Goal: Task Accomplishment & Management: Manage account settings

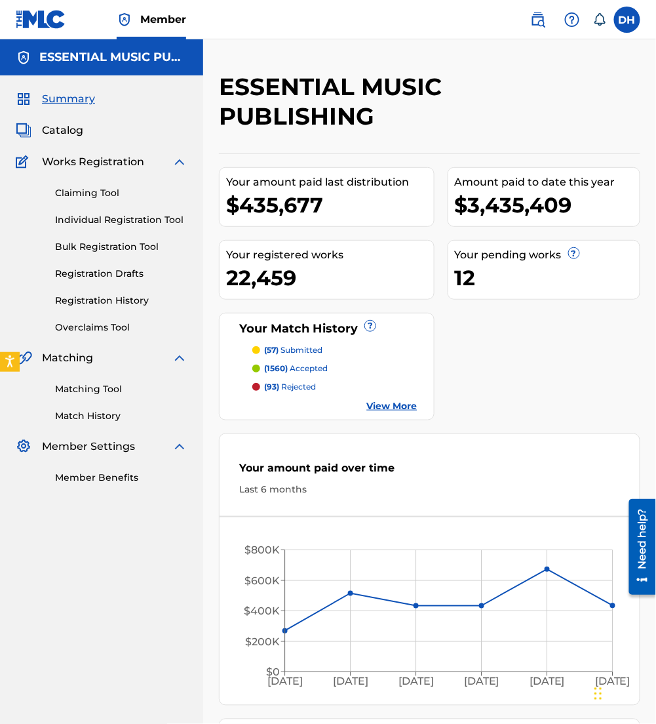
click at [532, 16] on img at bounding box center [538, 20] width 16 height 16
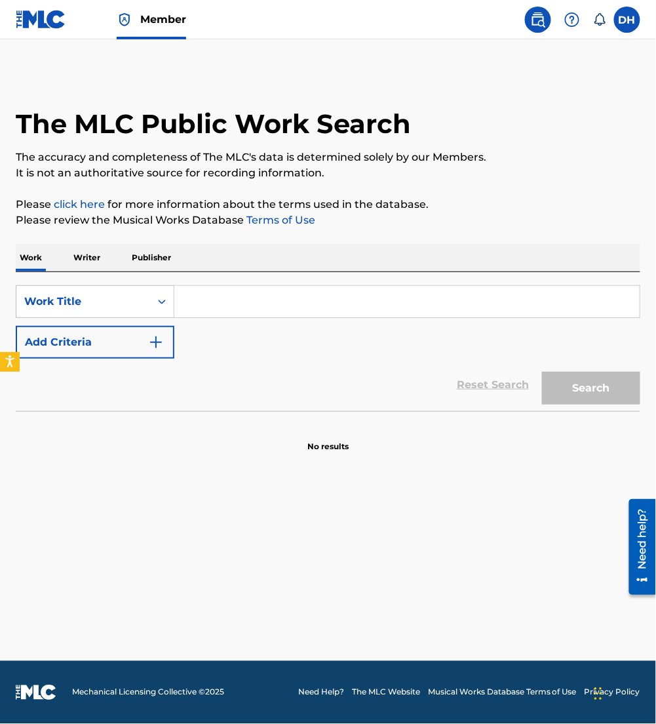
click at [303, 307] on input "Search Form" at bounding box center [406, 301] width 465 height 31
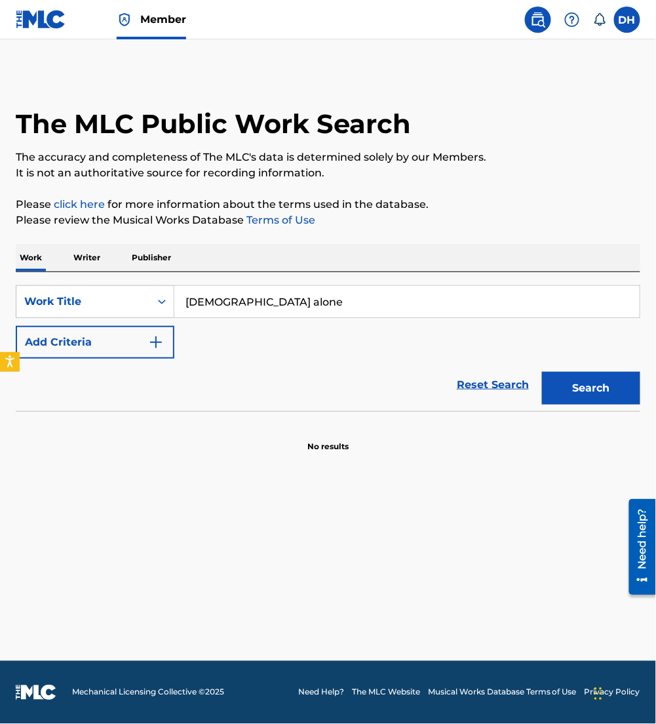
click at [98, 357] on button "Add Criteria" at bounding box center [95, 342] width 159 height 33
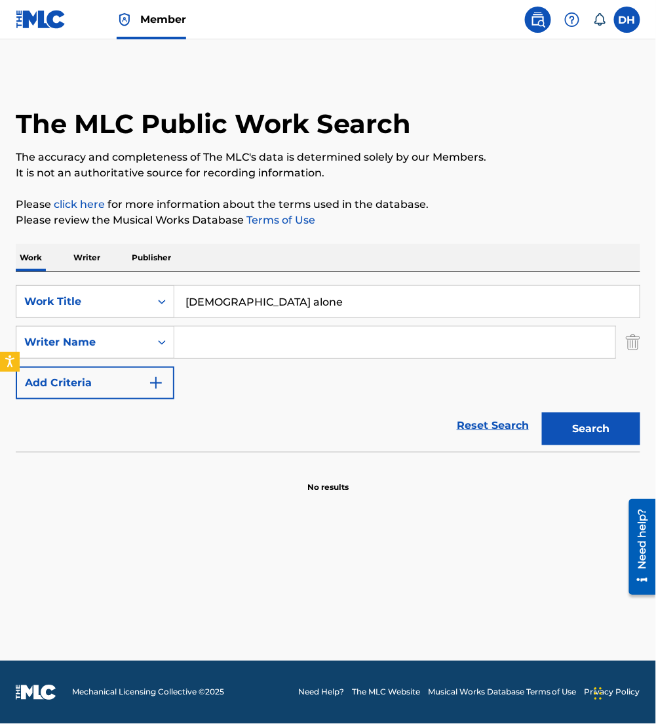
drag, startPoint x: 301, startPoint y: 311, endPoint x: 21, endPoint y: 387, distance: 290.0
click at [21, 387] on div "SearchWithCriteriaaf91d6b3-d8ff-4d72-b44d-9f8ebac7050a Work Title god alone Sea…" at bounding box center [328, 342] width 625 height 114
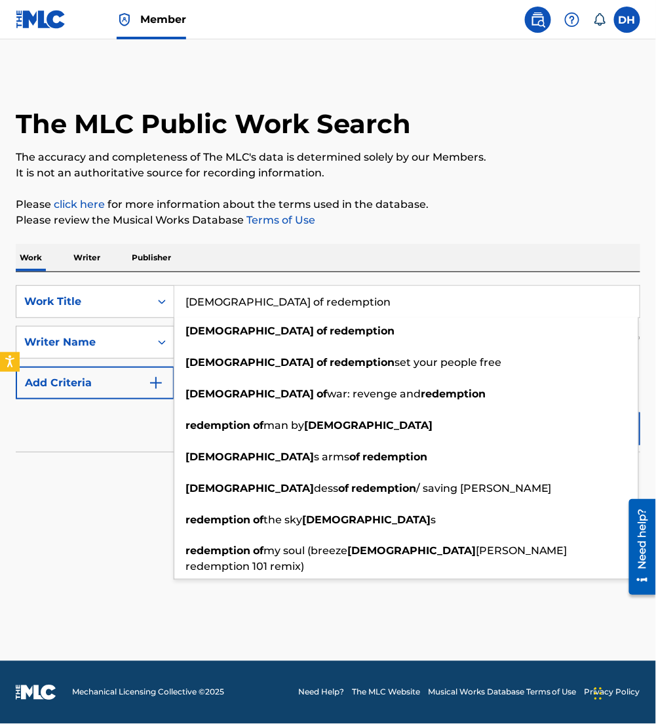
type input "[DEMOGRAPHIC_DATA] of redemption"
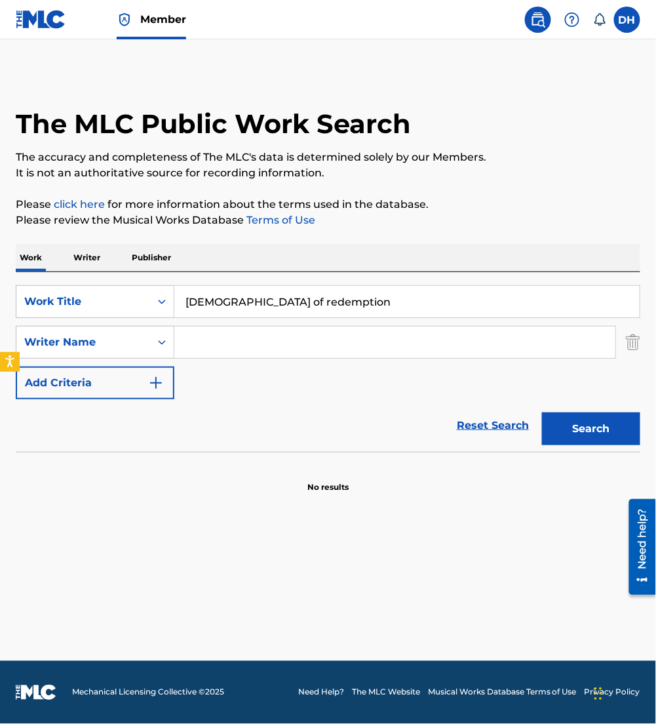
click at [273, 238] on div "The MLC Public Work Search The accuracy and completeness of The MLC's data is d…" at bounding box center [328, 282] width 656 height 421
click at [273, 333] on input "Search Form" at bounding box center [394, 341] width 441 height 31
type input "[PERSON_NAME]"
click at [542, 412] on button "Search" at bounding box center [591, 428] width 98 height 33
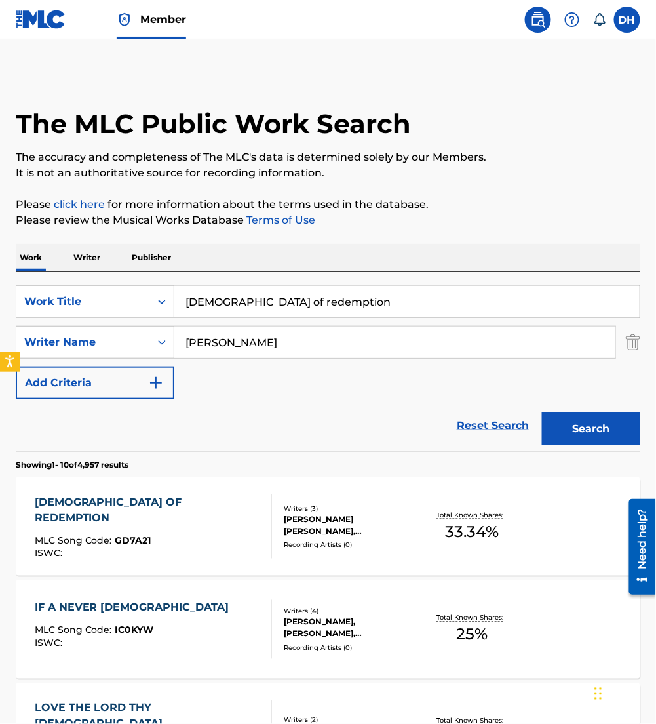
click at [201, 383] on div "SearchWithCriteriaaf91d6b3-d8ff-4d72-b44d-9f8ebac7050a Work Title god of redemp…" at bounding box center [328, 342] width 625 height 114
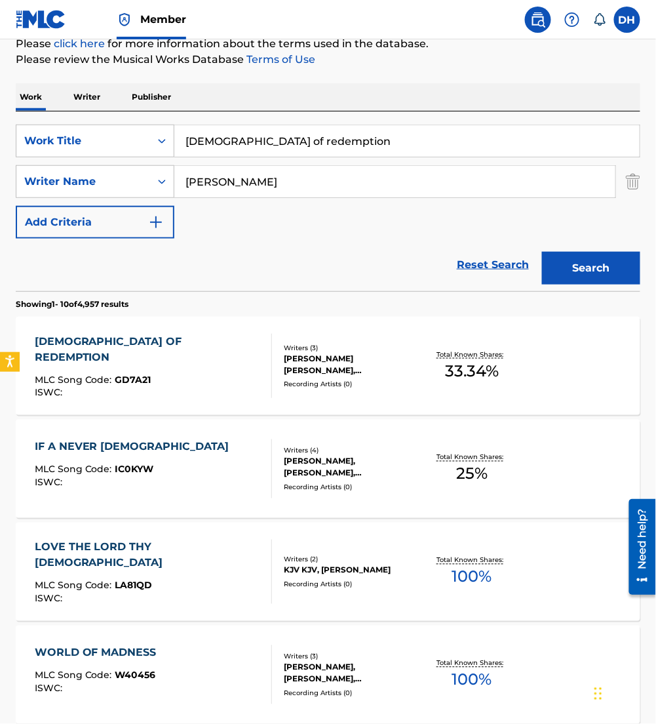
scroll to position [164, 0]
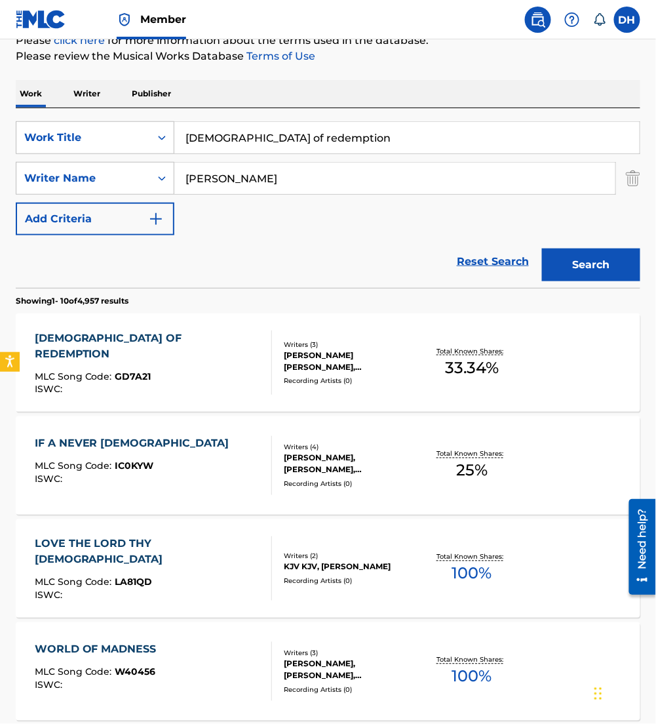
click at [176, 360] on div "GOD OF REDEMPTION MLC Song Code : GD7A21 ISWC :" at bounding box center [153, 362] width 237 height 64
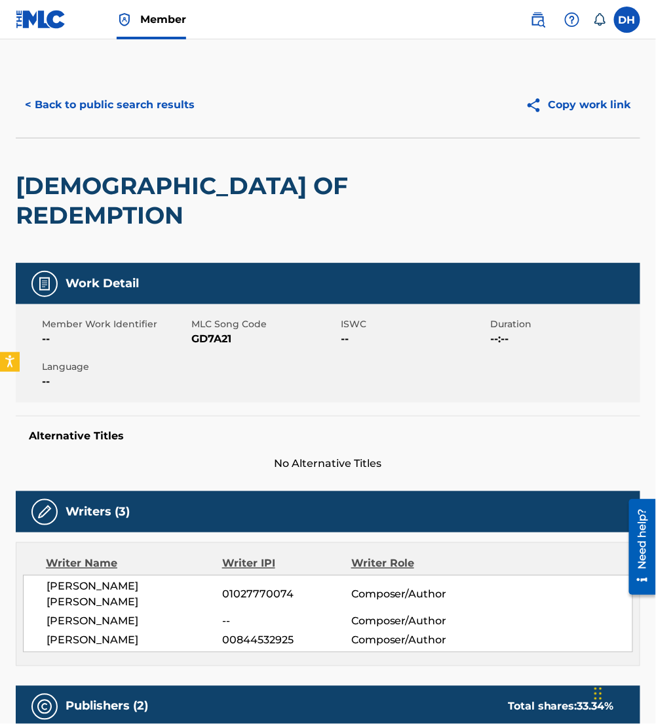
click at [75, 113] on button "< Back to public search results" at bounding box center [110, 104] width 188 height 33
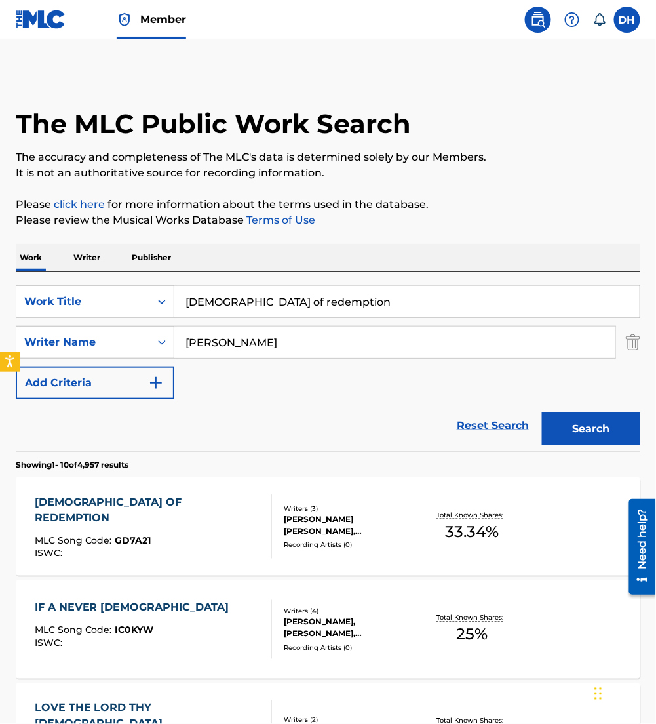
scroll to position [164, 0]
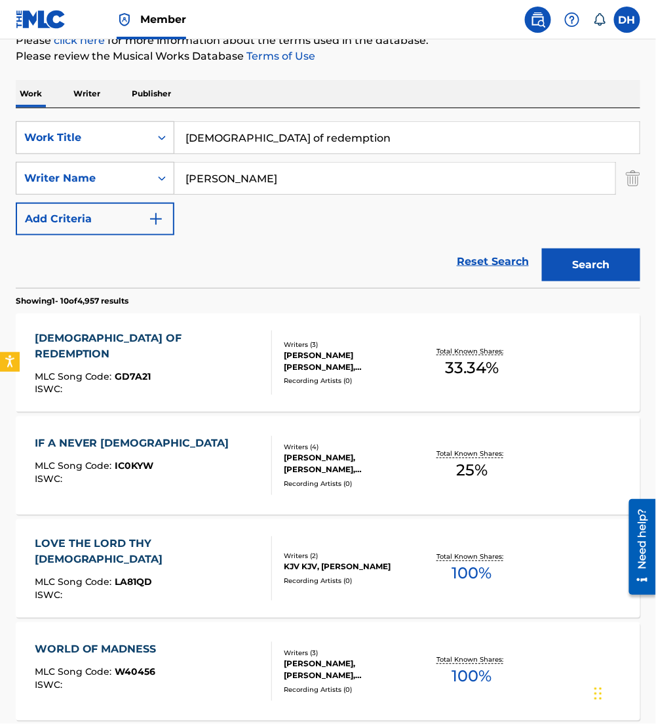
click at [0, 241] on html "Accessibility Screen-Reader Guide, Feedback, and Issue Reporting | New window C…" at bounding box center [328, 198] width 656 height 724
drag, startPoint x: 260, startPoint y: 155, endPoint x: 14, endPoint y: 182, distance: 247.2
click at [14, 182] on div "The MLC Public Work Search The accuracy and completeness of The MLC's data is d…" at bounding box center [328, 656] width 656 height 1497
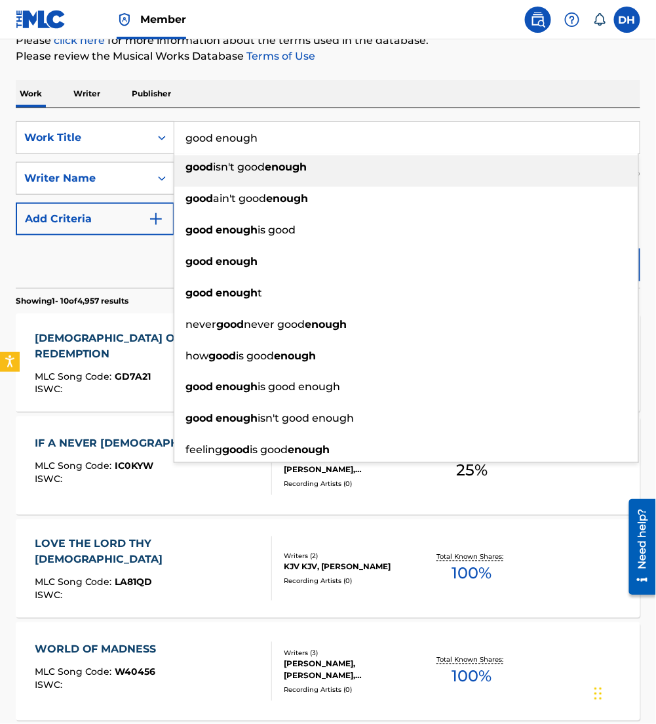
type input "good enough"
click at [248, 76] on div "The MLC Public Work Search The accuracy and completeness of The MLC's data is d…" at bounding box center [328, 656] width 656 height 1497
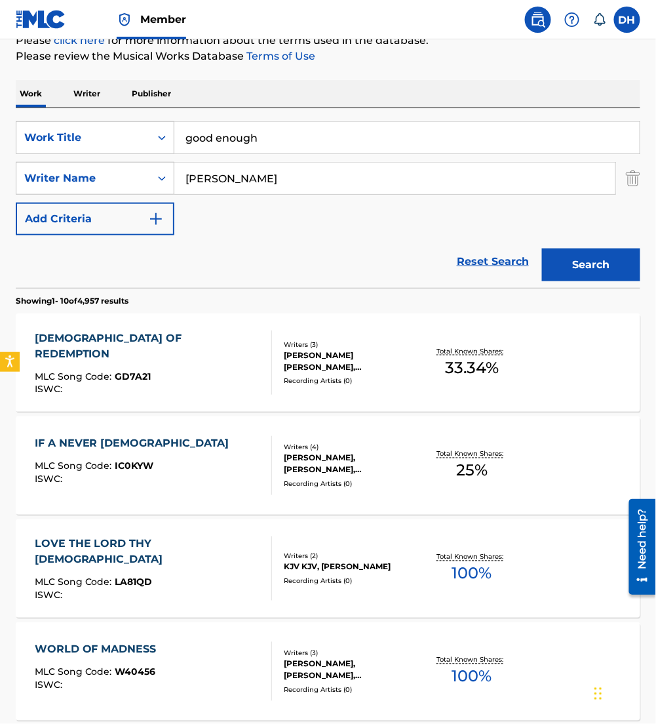
drag, startPoint x: 273, startPoint y: 166, endPoint x: 105, endPoint y: 239, distance: 182.6
click at [105, 239] on form "SearchWithCriteriaaf91d6b3-d8ff-4d72-b44d-9f8ebac7050a Work Title good enough S…" at bounding box center [328, 204] width 625 height 166
click at [542, 248] on button "Search" at bounding box center [591, 264] width 98 height 33
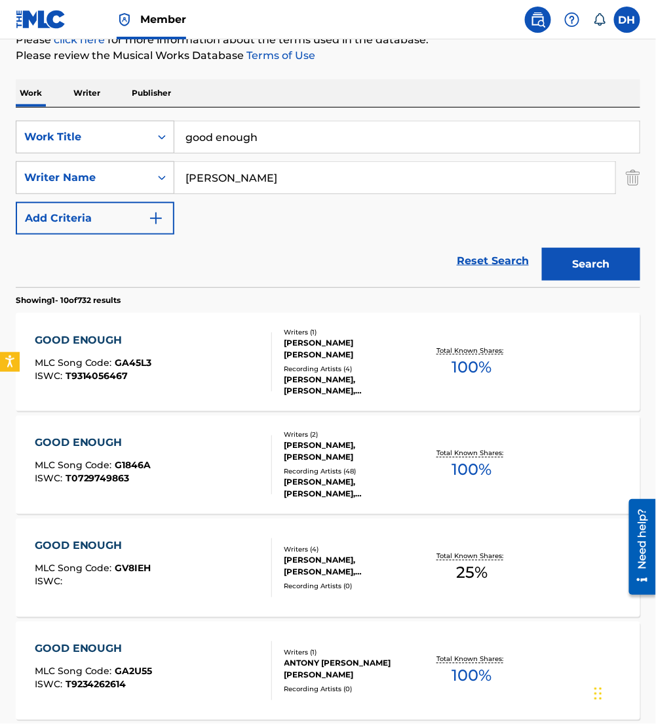
scroll to position [187, 0]
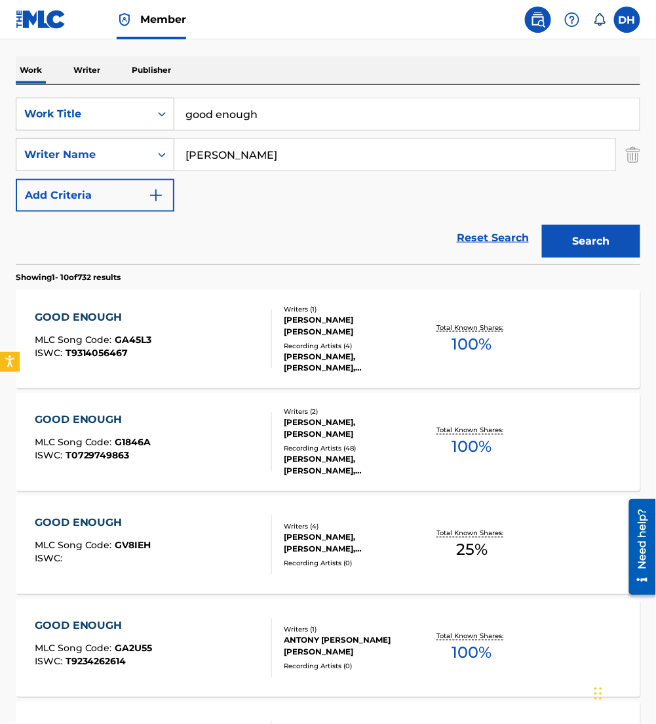
drag, startPoint x: 235, startPoint y: 163, endPoint x: -3, endPoint y: 189, distance: 240.0
click at [0, 189] on html "Accessibility Screen-Reader Guide, Feedback, and Issue Reporting | New window C…" at bounding box center [328, 175] width 656 height 724
type input "[PERSON_NAME]"
click at [542, 225] on button "Search" at bounding box center [591, 241] width 98 height 33
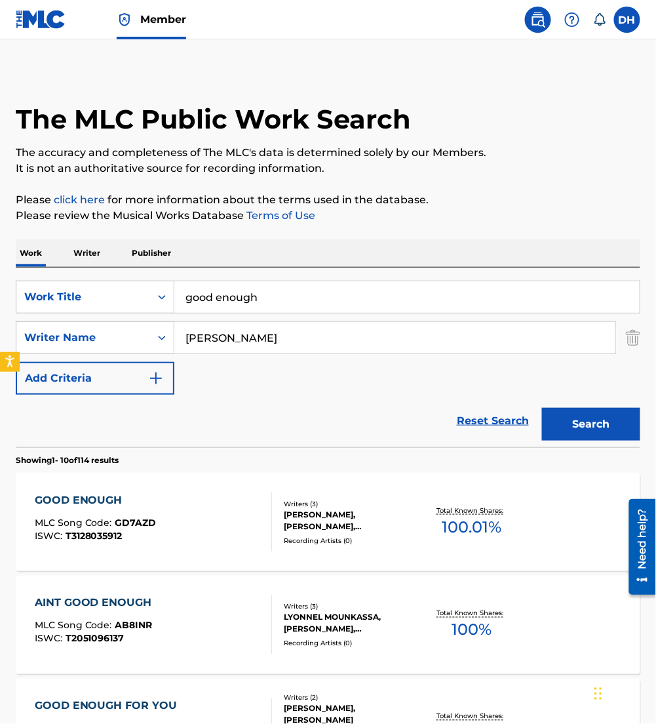
scroll to position [5, 0]
click at [138, 507] on div "GOOD ENOUGH" at bounding box center [96, 500] width 122 height 16
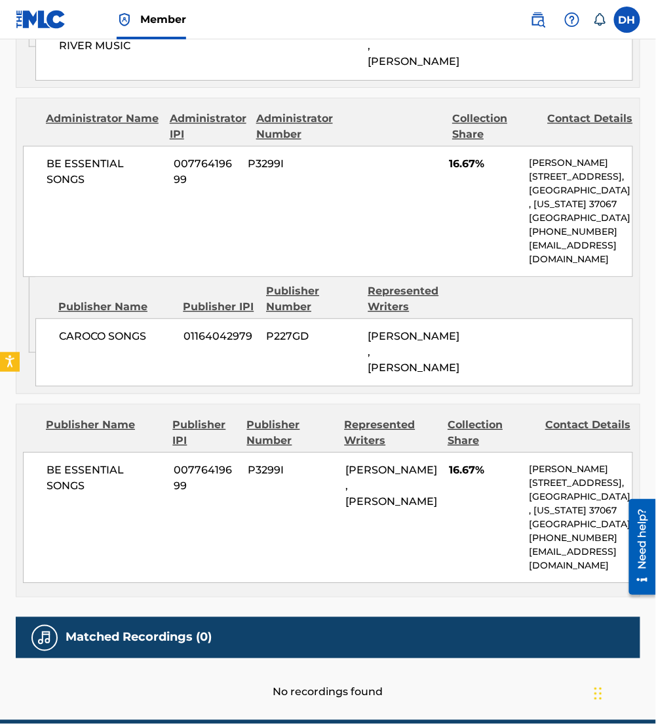
scroll to position [1608, 0]
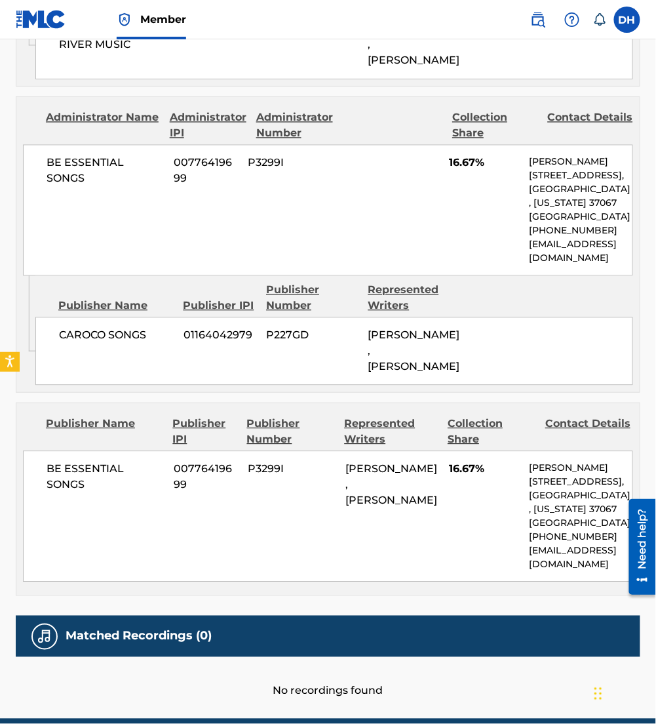
click at [438, 212] on div "BE ESSENTIAL SONGS 00776419699 P3299I 16.67% [PERSON_NAME] [STREET_ADDRESS][US_…" at bounding box center [328, 210] width 610 height 131
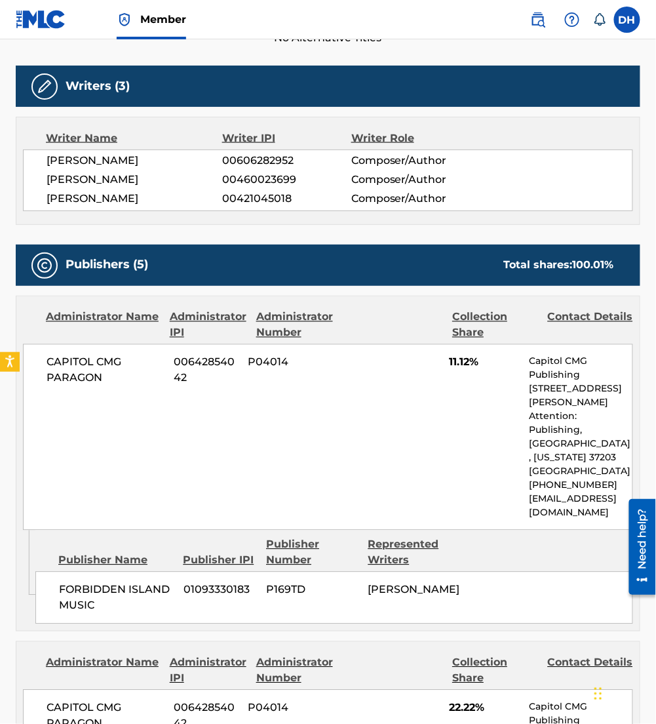
scroll to position [0, 0]
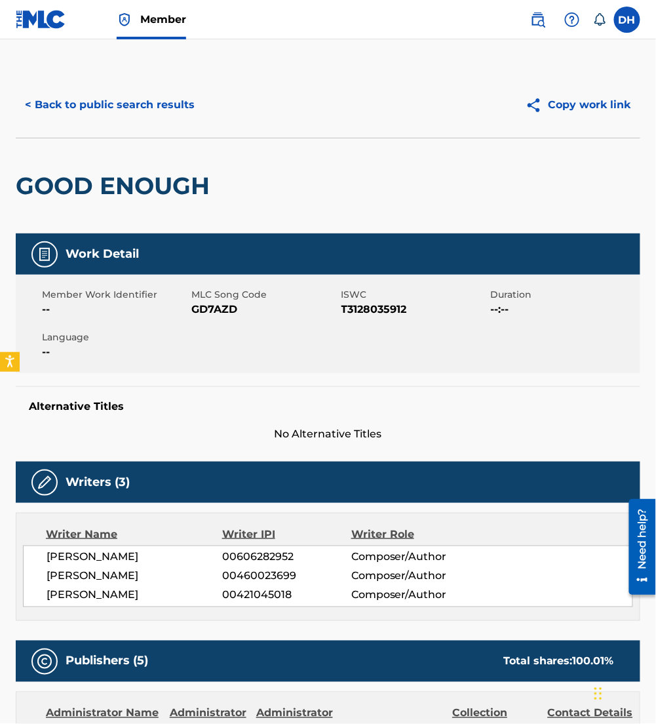
click at [98, 104] on button "< Back to public search results" at bounding box center [110, 104] width 188 height 33
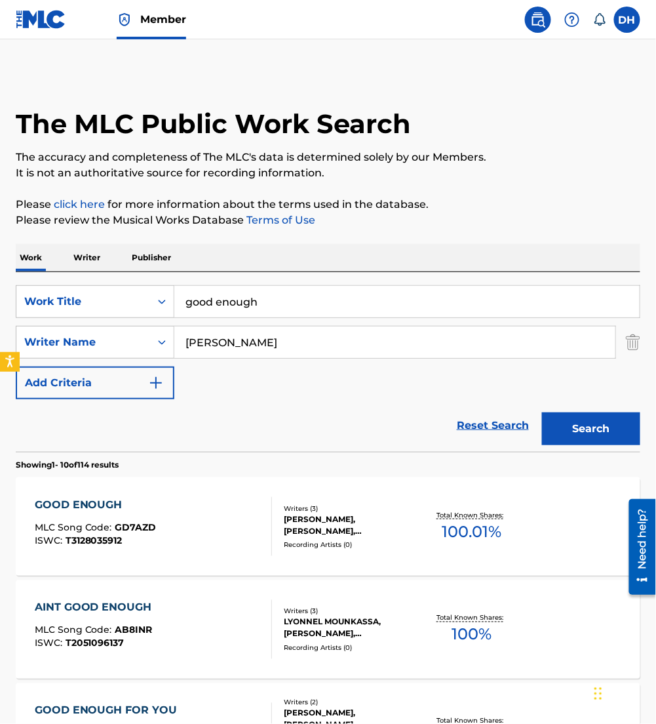
scroll to position [5, 0]
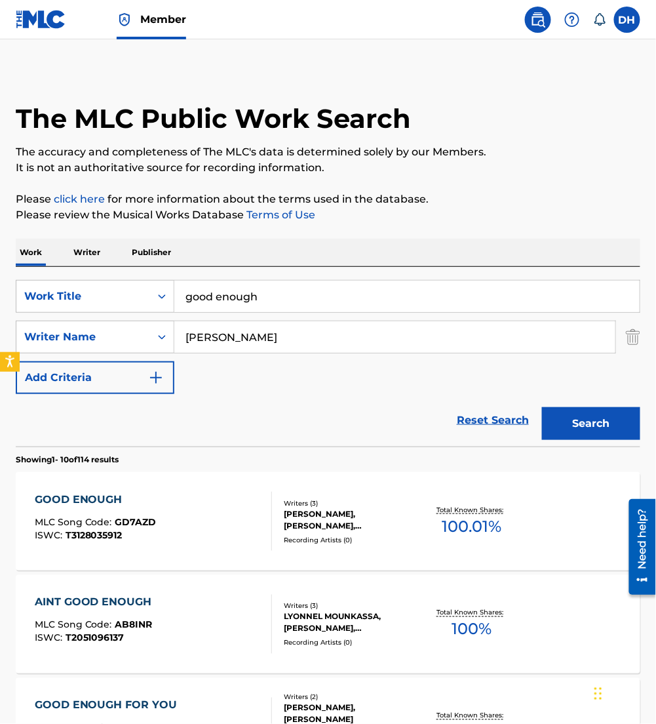
click at [328, 291] on input "good enough" at bounding box center [406, 296] width 465 height 31
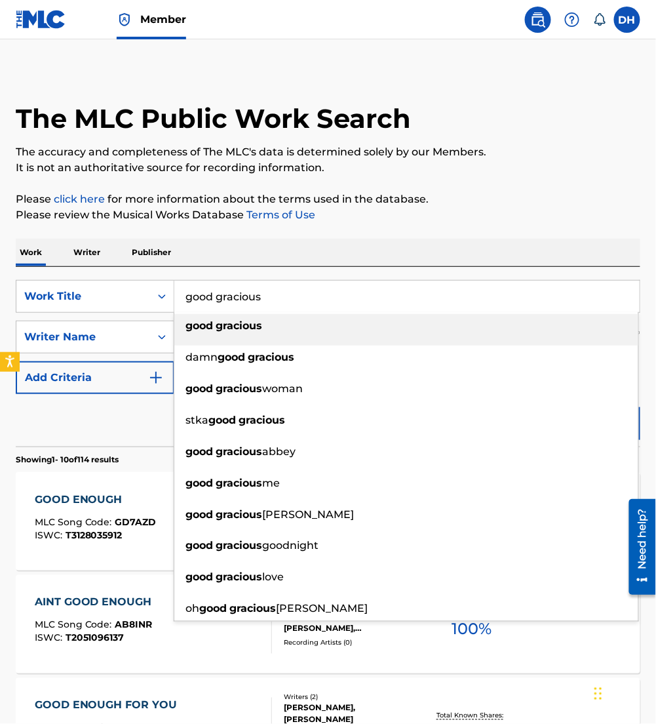
type input "good gracious"
click at [322, 245] on div "Work Writer Publisher" at bounding box center [328, 253] width 625 height 28
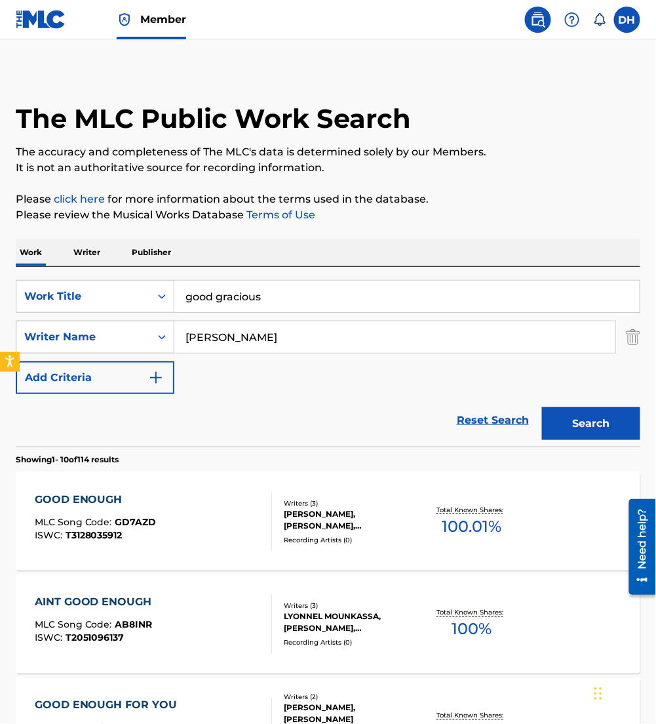
drag, startPoint x: 184, startPoint y: 343, endPoint x: 100, endPoint y: 341, distance: 83.9
click at [100, 341] on div "SearchWithCriteria1c782847-64dd-4f3d-b958-2f11da0b59a1 Writer Name [PERSON_NAME]" at bounding box center [328, 336] width 625 height 33
click at [600, 417] on button "Search" at bounding box center [591, 423] width 98 height 33
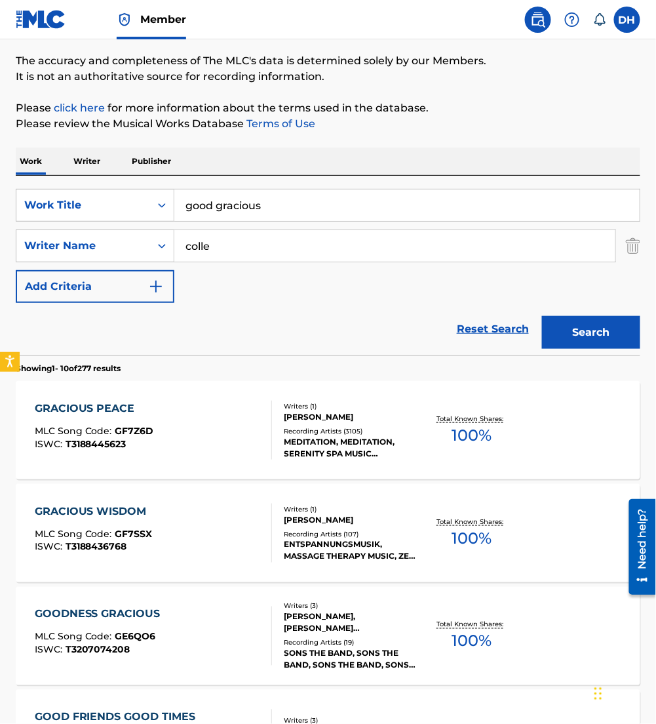
scroll to position [98, 0]
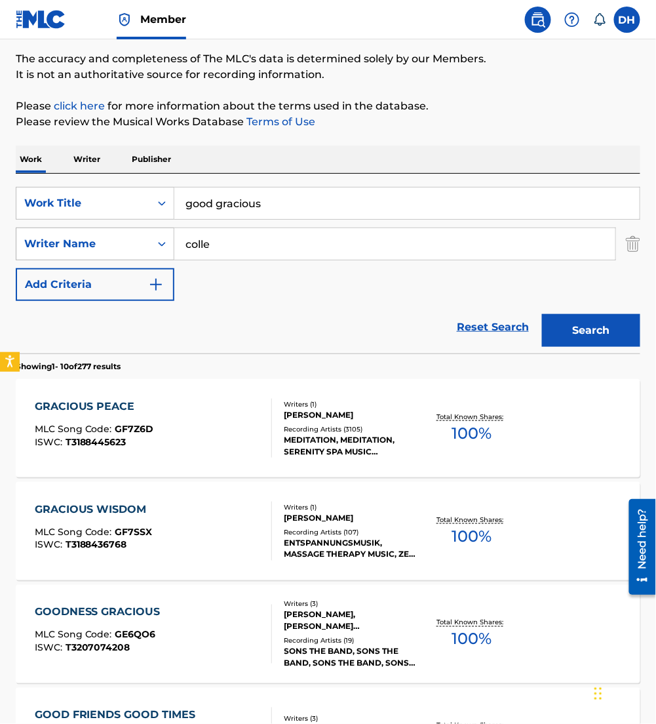
drag, startPoint x: 227, startPoint y: 258, endPoint x: 126, endPoint y: 257, distance: 100.9
click at [126, 257] on div "SearchWithCriteria1c782847-64dd-4f3d-b958-2f11da0b59a1 Writer Name [PERSON_NAME]" at bounding box center [328, 243] width 625 height 33
type input "[PERSON_NAME]"
click at [542, 314] on button "Search" at bounding box center [591, 330] width 98 height 33
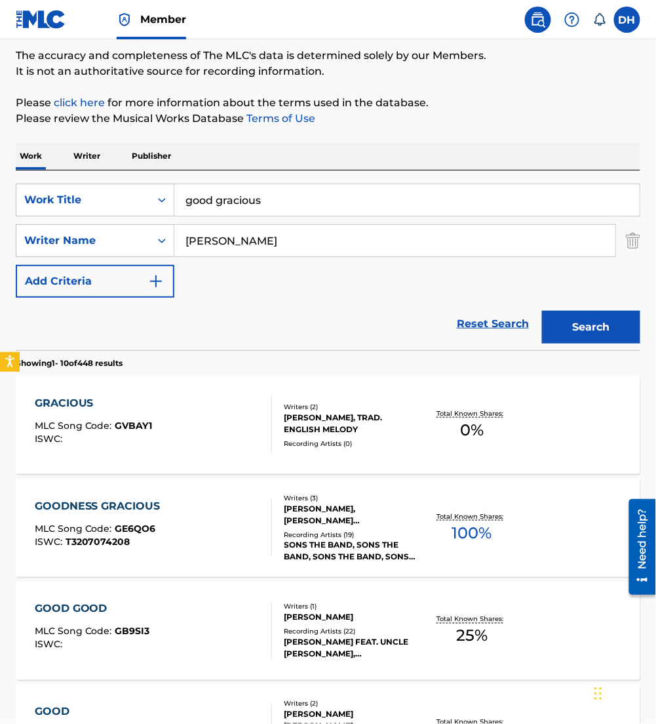
scroll to position [132, 0]
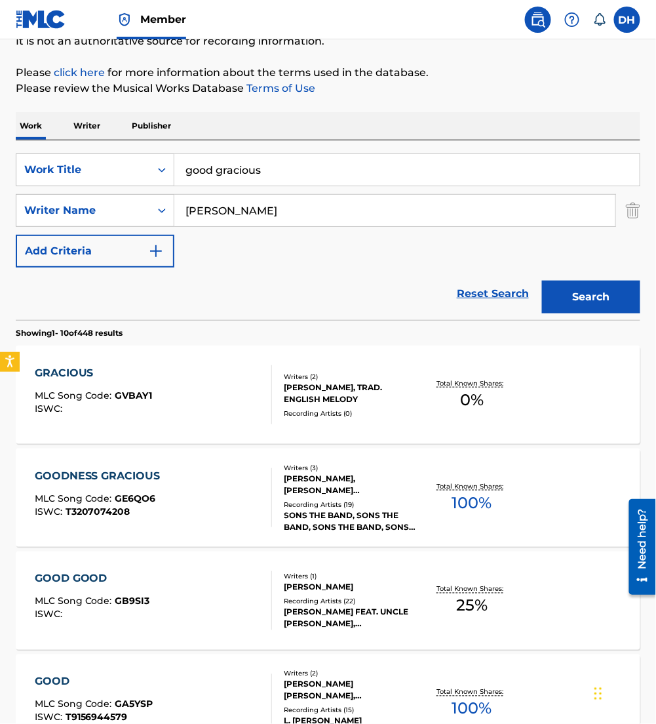
click at [276, 514] on div "Writers ( 3 ) [PERSON_NAME], [PERSON_NAME] [PERSON_NAME], [PERSON_NAME] COLLE R…" at bounding box center [346, 498] width 148 height 70
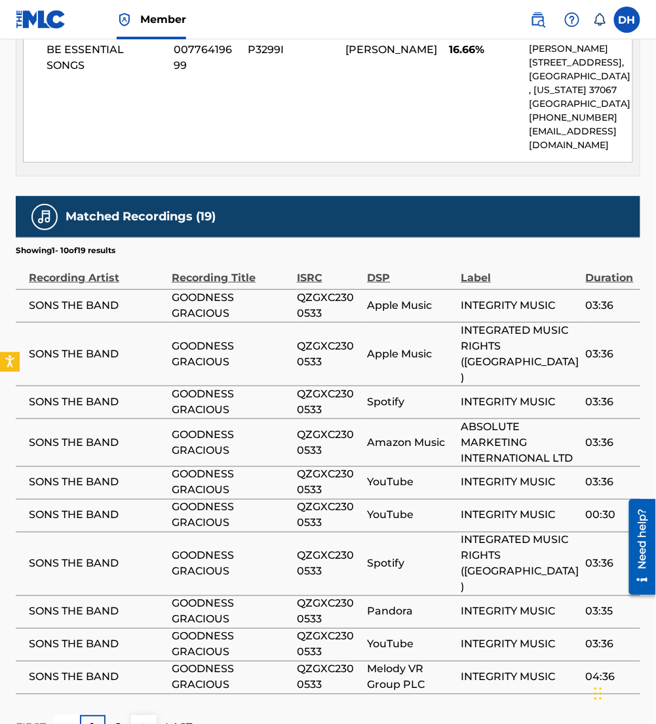
scroll to position [2260, 0]
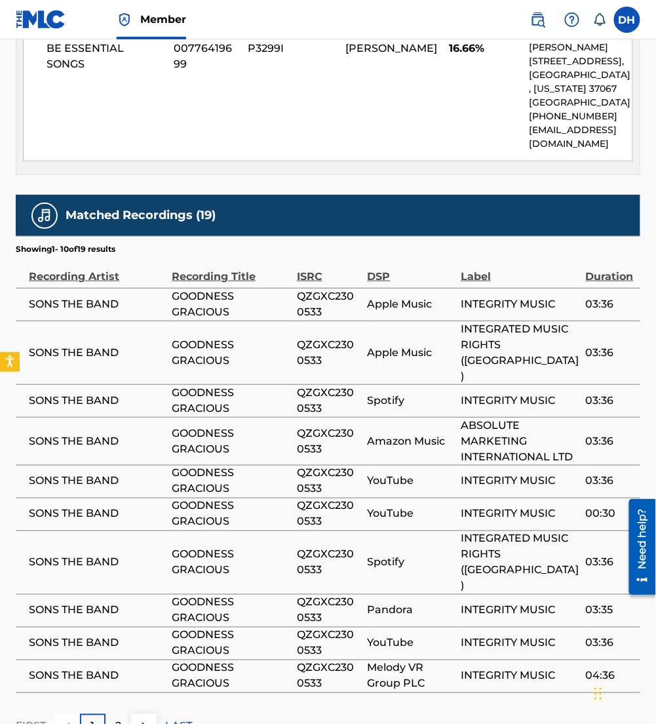
click at [145, 718] on img at bounding box center [144, 726] width 16 height 16
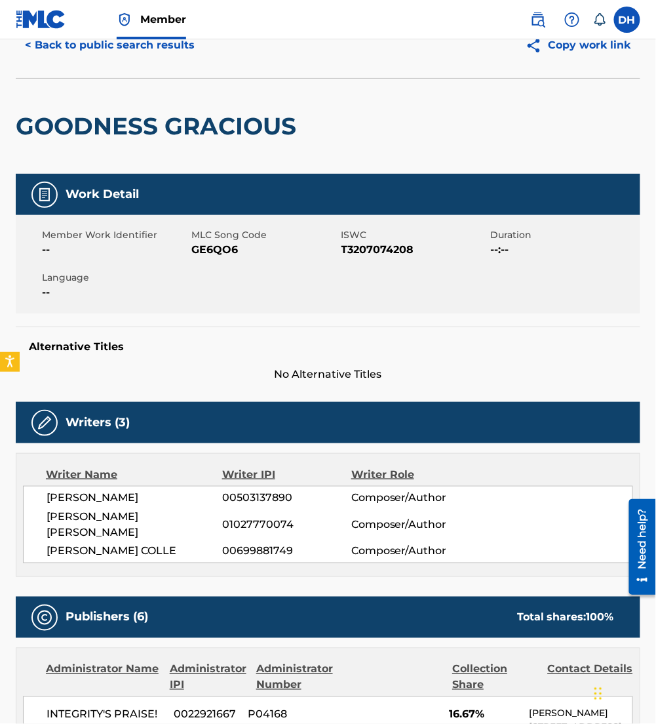
scroll to position [0, 0]
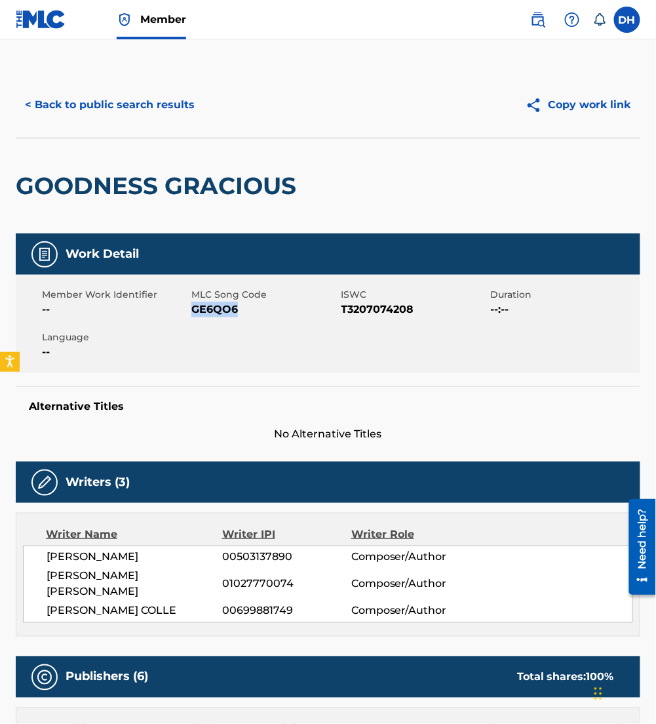
drag, startPoint x: 194, startPoint y: 309, endPoint x: 265, endPoint y: 305, distance: 70.9
click at [265, 305] on span "GE6QO6" at bounding box center [264, 309] width 146 height 16
copy span "GE6QO6"
click at [81, 103] on button "< Back to public search results" at bounding box center [110, 104] width 188 height 33
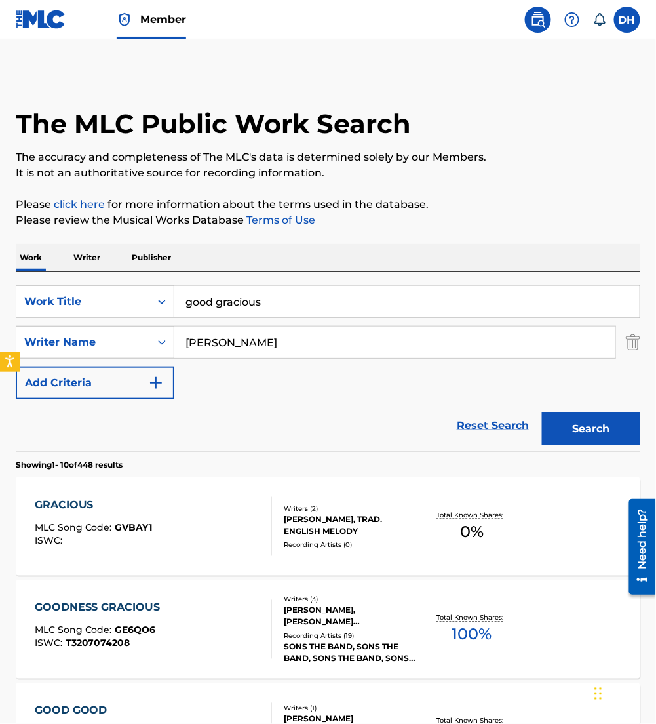
scroll to position [132, 0]
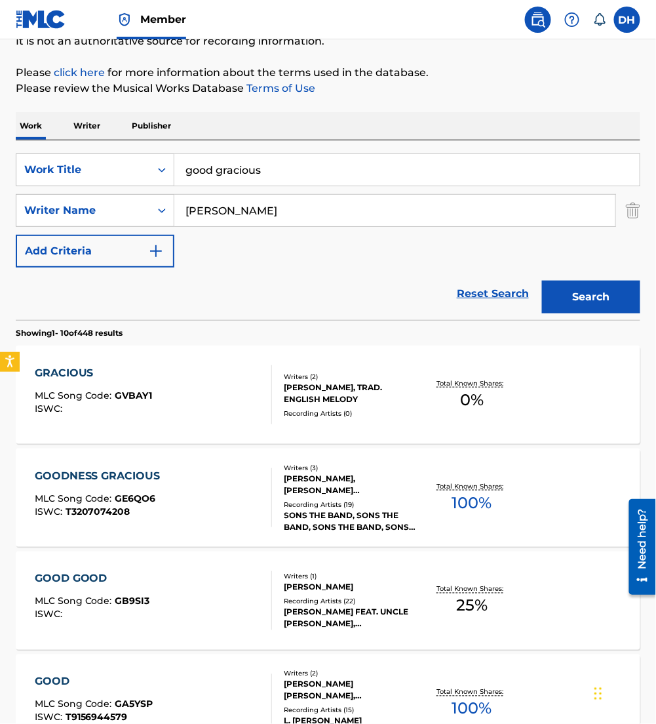
click at [0, 235] on html "Accessibility Screen-Reader Guide, Feedback, and Issue Reporting | New window C…" at bounding box center [328, 230] width 656 height 724
drag, startPoint x: 27, startPoint y: 169, endPoint x: 0, endPoint y: 161, distance: 28.0
click at [0, 162] on html "Accessibility Screen-Reader Guide, Feedback, and Issue Reporting | New window C…" at bounding box center [328, 230] width 656 height 724
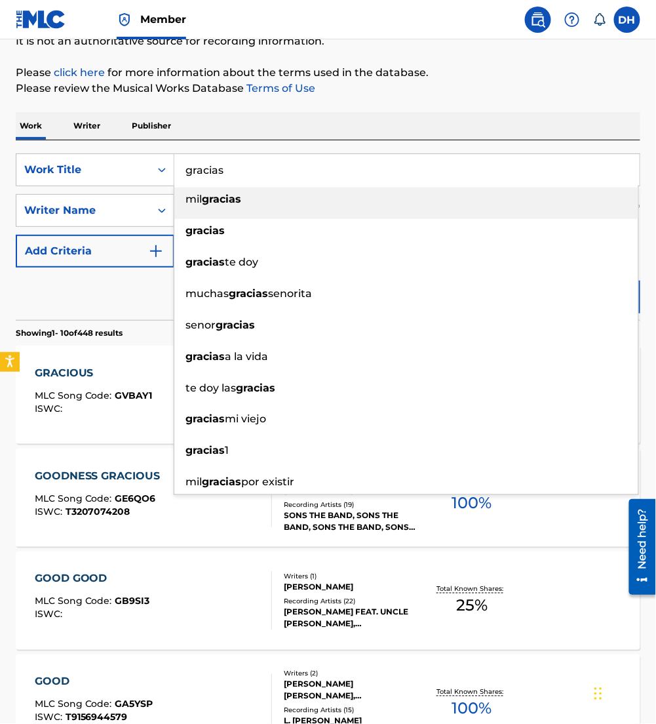
type input "gracias"
click at [263, 112] on div "Work Writer Publisher" at bounding box center [328, 126] width 625 height 28
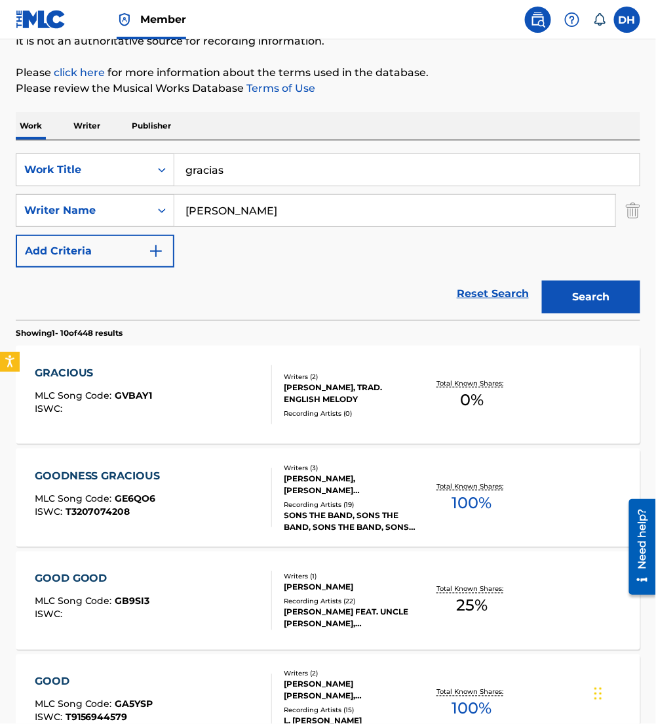
drag, startPoint x: 270, startPoint y: 213, endPoint x: 84, endPoint y: 256, distance: 190.9
click at [84, 256] on div "SearchWithCriteriaaf91d6b3-d8ff-4d72-b44d-9f8ebac7050a Work Title gracias Searc…" at bounding box center [328, 210] width 625 height 114
type input "marin"
click at [542, 281] on button "Search" at bounding box center [591, 297] width 98 height 33
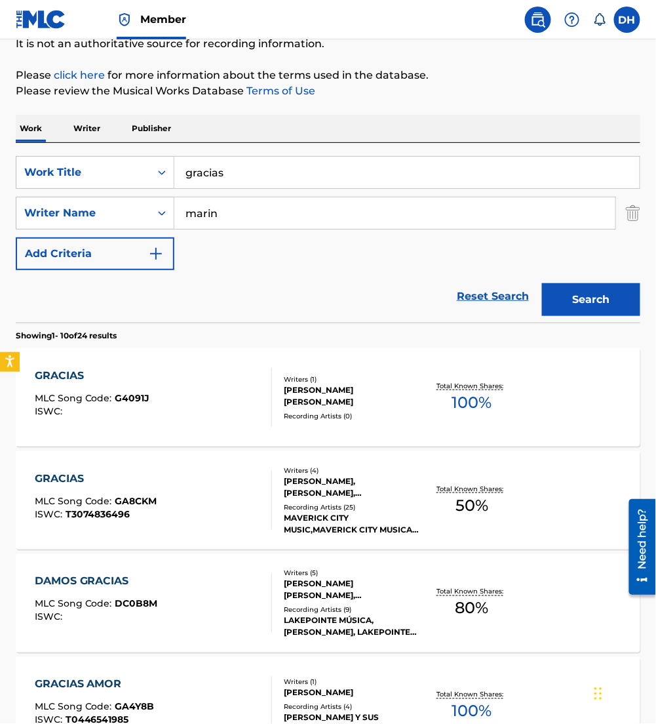
scroll to position [130, 0]
click at [369, 504] on div "Recording Artists ( 25 )" at bounding box center [352, 506] width 136 height 10
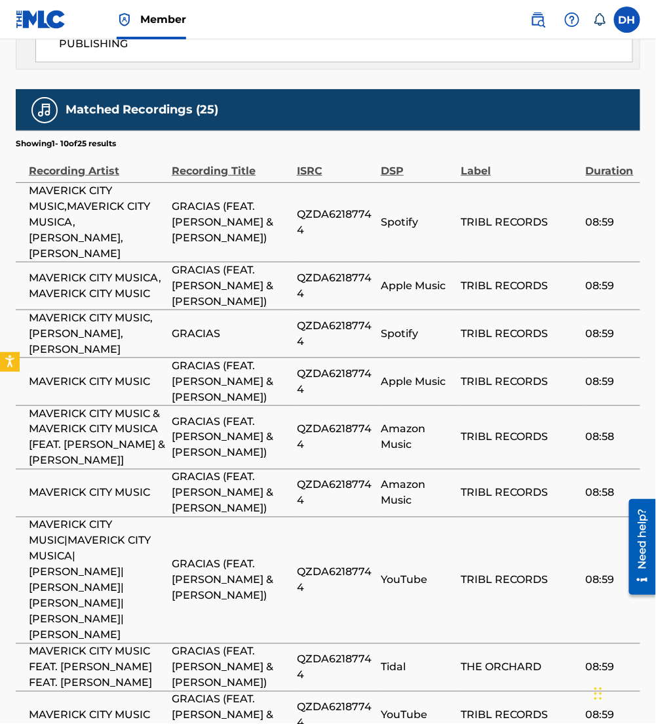
scroll to position [1387, 0]
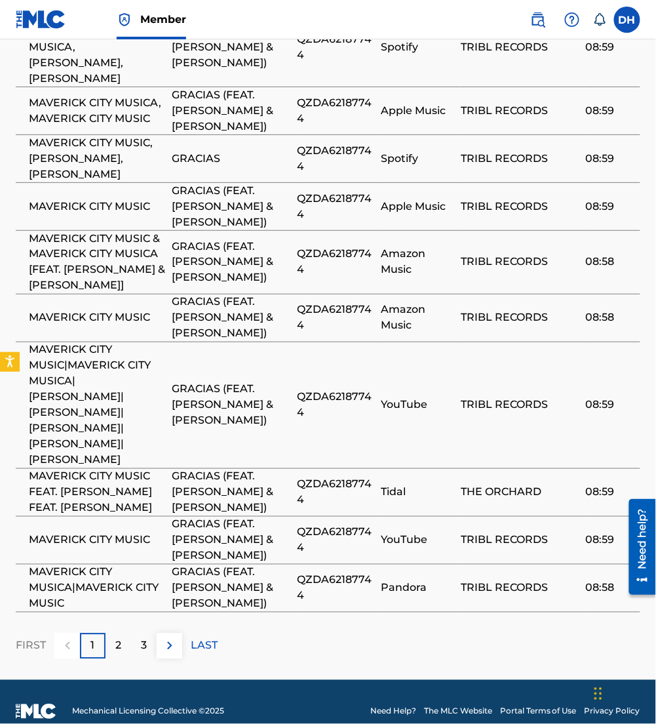
click at [174, 638] on img at bounding box center [170, 646] width 16 height 16
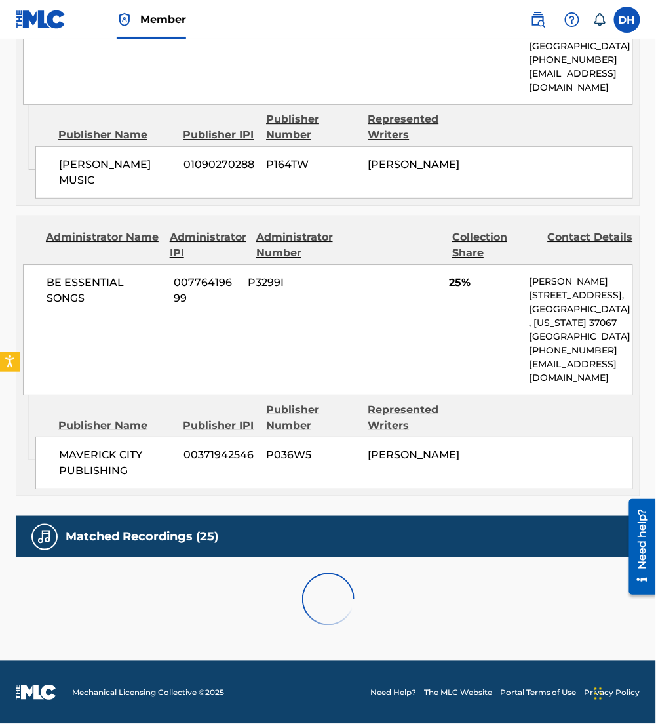
scroll to position [1309, 0]
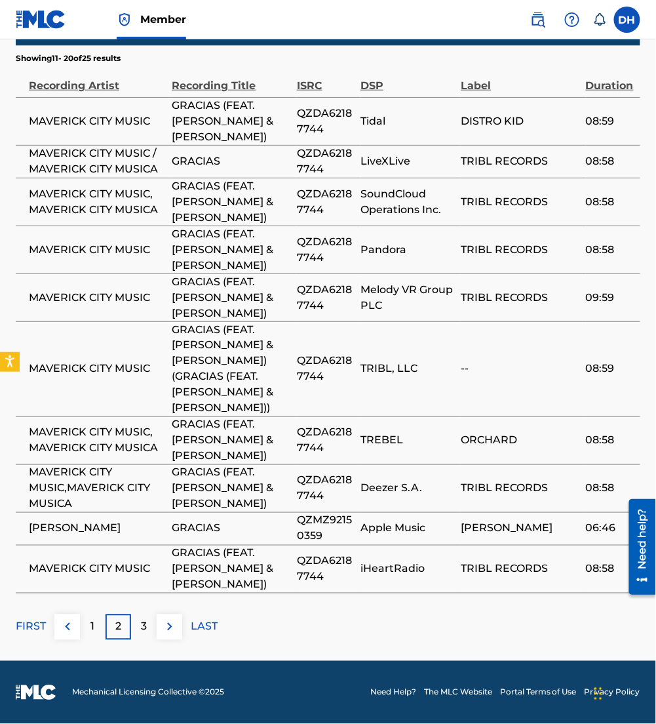
click at [174, 619] on img at bounding box center [170, 627] width 16 height 16
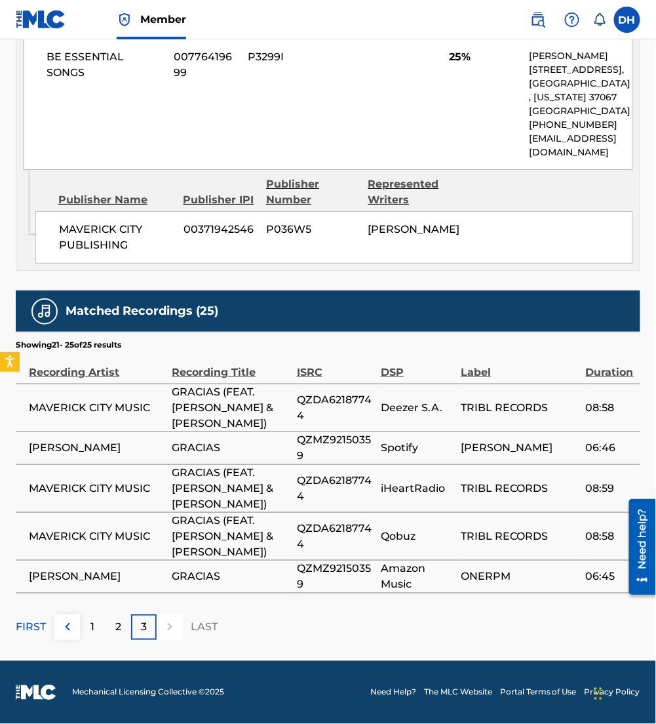
scroll to position [0, 0]
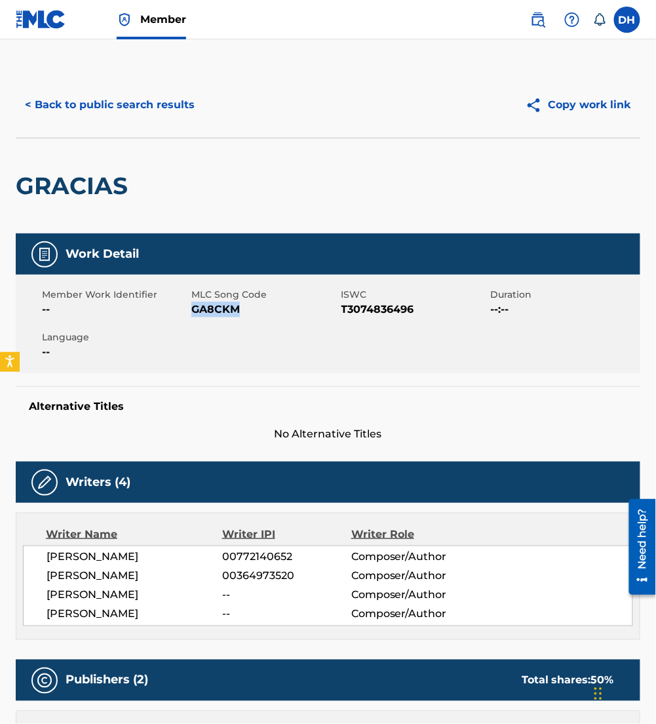
drag, startPoint x: 194, startPoint y: 307, endPoint x: 275, endPoint y: 309, distance: 80.6
click at [275, 309] on span "GA8CKM" at bounding box center [264, 309] width 146 height 16
copy span "GA8CKM"
click at [63, 91] on button "< Back to public search results" at bounding box center [110, 104] width 188 height 33
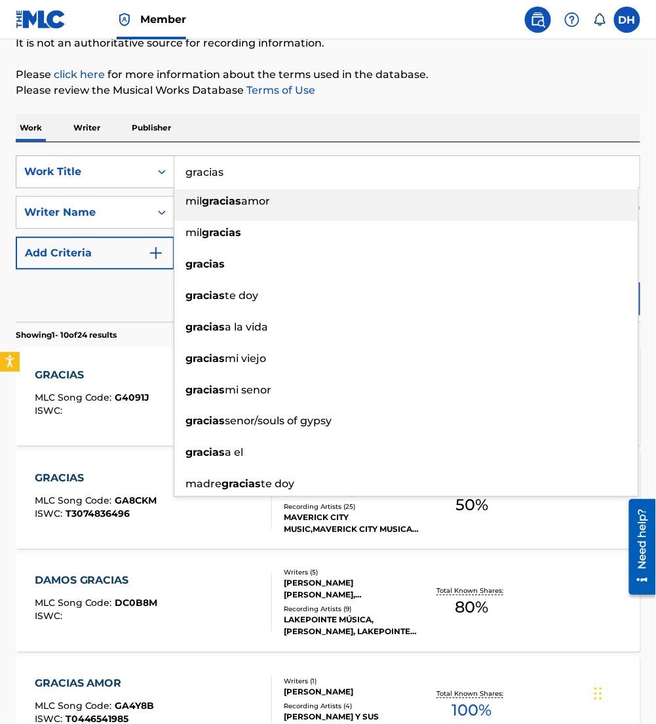
drag, startPoint x: 245, startPoint y: 182, endPoint x: 16, endPoint y: 176, distance: 228.8
click at [16, 176] on div "SearchWithCriteriaaf91d6b3-d8ff-4d72-b44d-9f8ebac7050a Work Title gracias mil g…" at bounding box center [328, 171] width 625 height 33
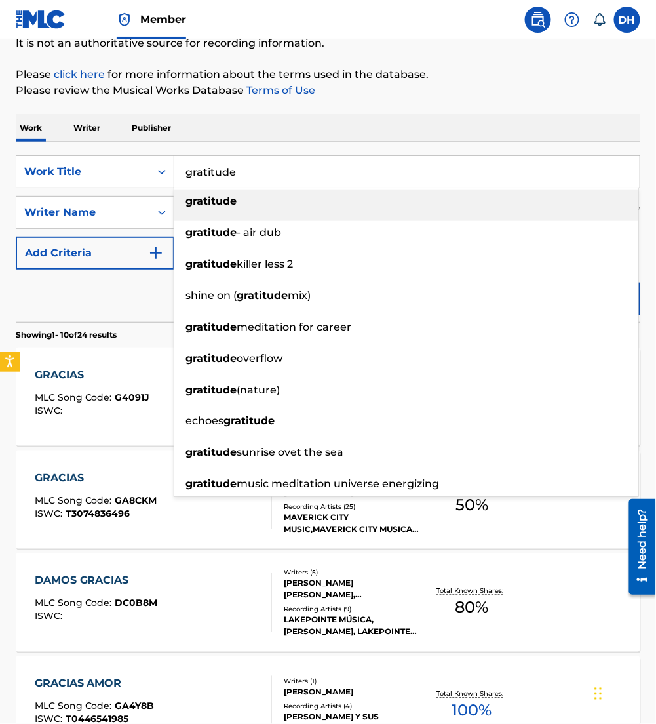
type input "gratitude"
click at [71, 310] on div "Reset Search Search" at bounding box center [328, 295] width 625 height 52
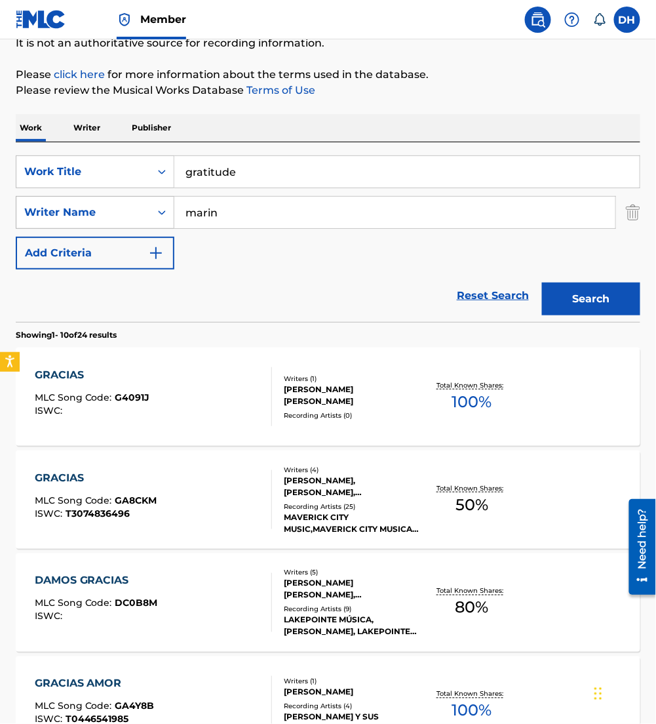
drag, startPoint x: 150, startPoint y: 219, endPoint x: 91, endPoint y: 210, distance: 59.6
click at [91, 210] on div "SearchWithCriteria1c782847-64dd-4f3d-b958-2f11da0b59a1 Writer Name [PERSON_NAME]" at bounding box center [328, 212] width 625 height 33
click at [148, 286] on div "Reset Search Search" at bounding box center [328, 295] width 625 height 52
click at [615, 299] on button "Search" at bounding box center [591, 298] width 98 height 33
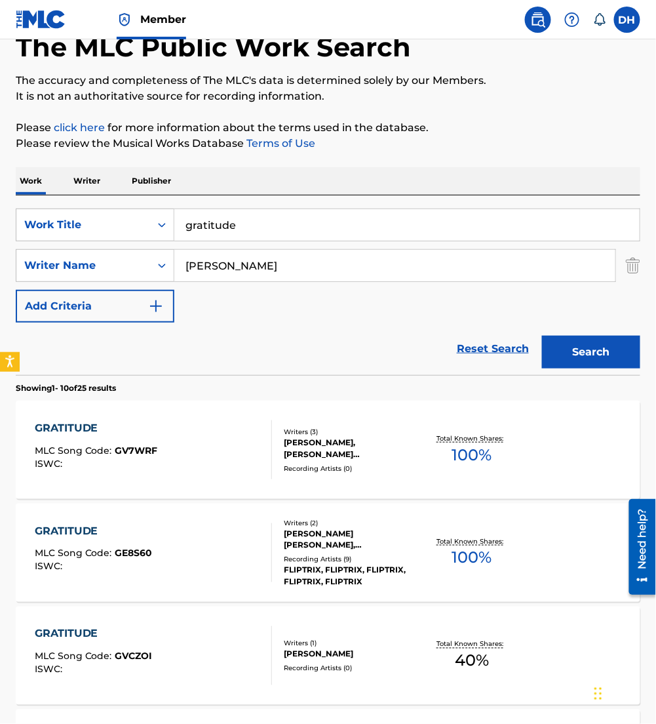
scroll to position [81, 0]
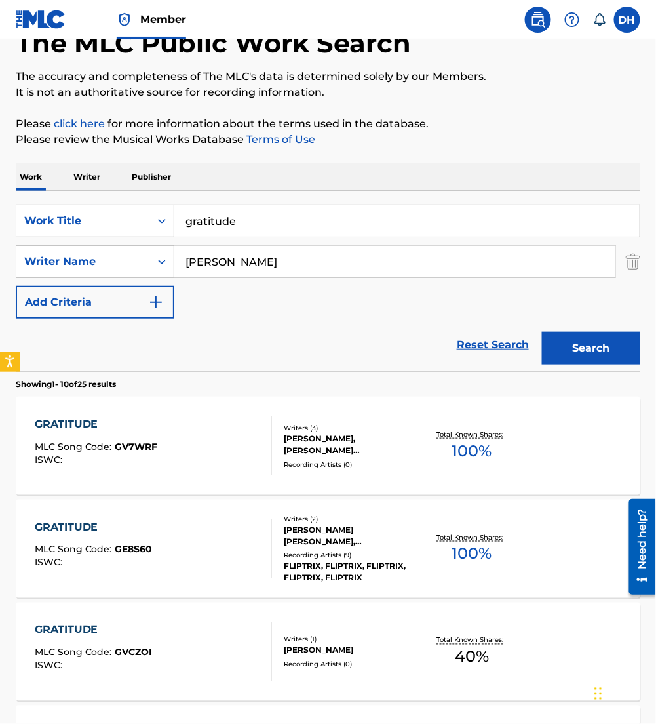
drag, startPoint x: 246, startPoint y: 262, endPoint x: 68, endPoint y: 274, distance: 178.7
click at [68, 274] on div "SearchWithCriteria1c782847-64dd-4f3d-b958-2f11da0b59a1 Writer Name [PERSON_NAME]" at bounding box center [328, 261] width 625 height 33
type input "[PERSON_NAME]"
click at [542, 332] on button "Search" at bounding box center [591, 348] width 98 height 33
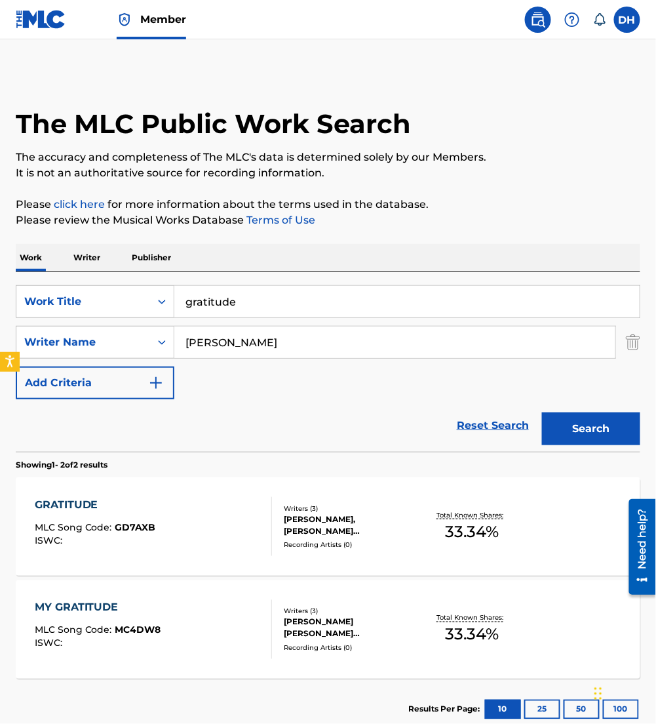
click at [202, 619] on div "MY GRATITUDE MLC Song Code : MC4DW8 ISWC :" at bounding box center [153, 629] width 237 height 59
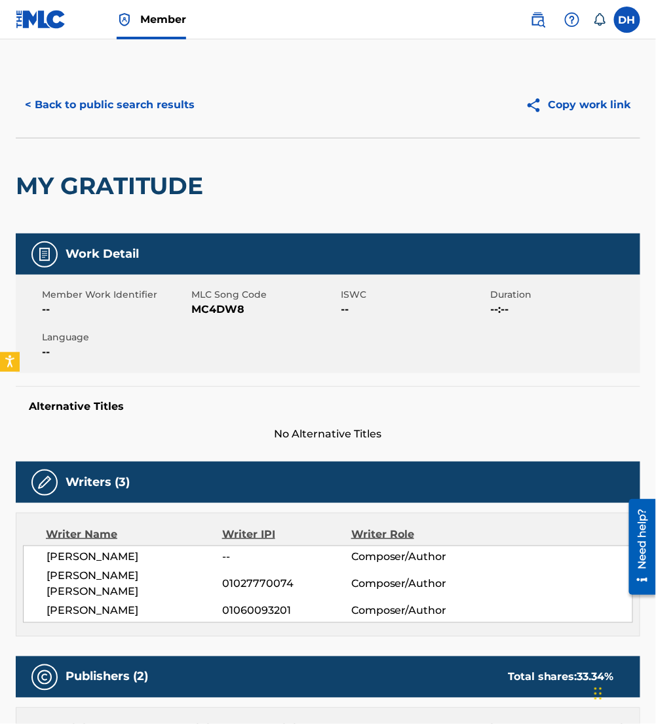
click at [88, 106] on button "< Back to public search results" at bounding box center [110, 104] width 188 height 33
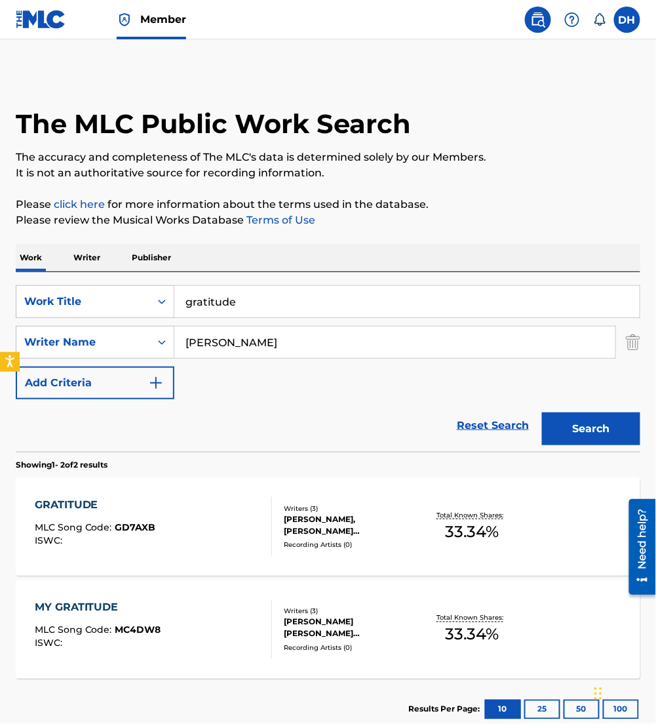
click at [212, 558] on div "GRATITUDE MLC Song Code : GD7AXB ISWC : Writers ( 3 ) [PERSON_NAME], [PERSON_NA…" at bounding box center [328, 526] width 625 height 98
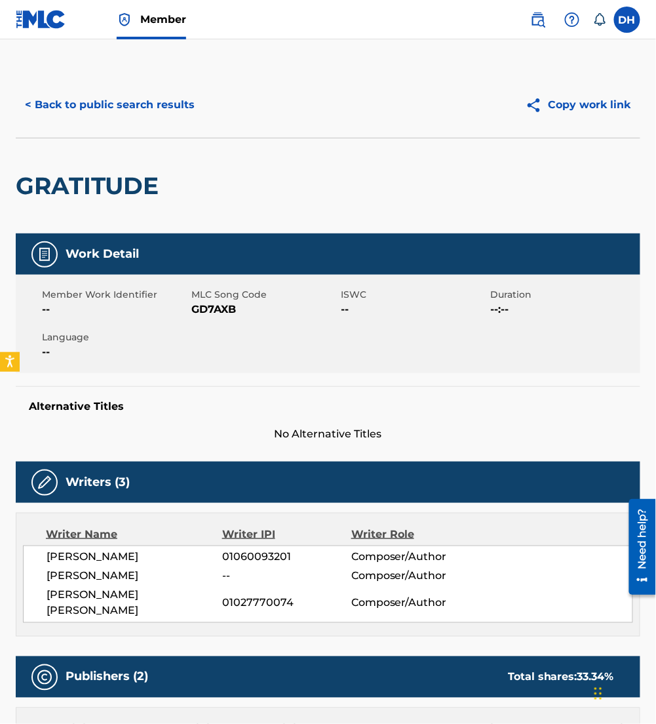
click at [115, 114] on button "< Back to public search results" at bounding box center [110, 104] width 188 height 33
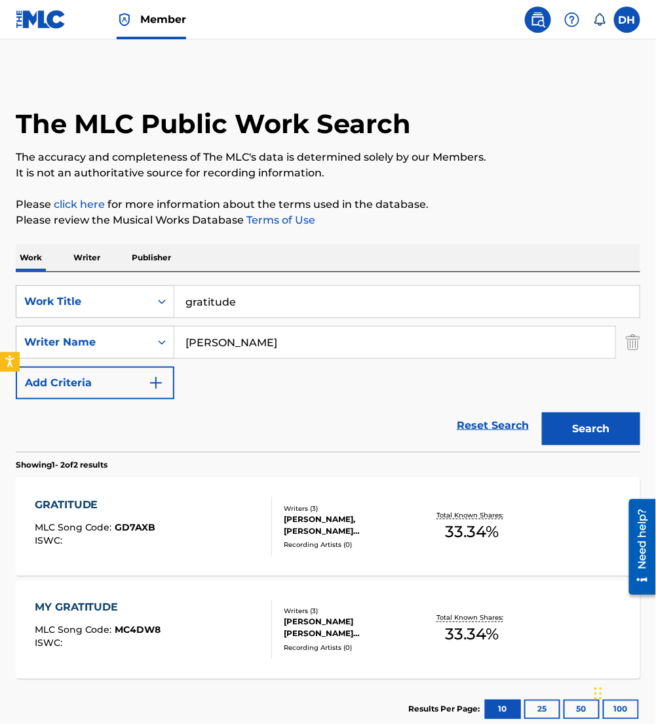
click at [220, 619] on div "MY GRATITUDE MLC Song Code : MC4DW8 ISWC :" at bounding box center [153, 629] width 237 height 59
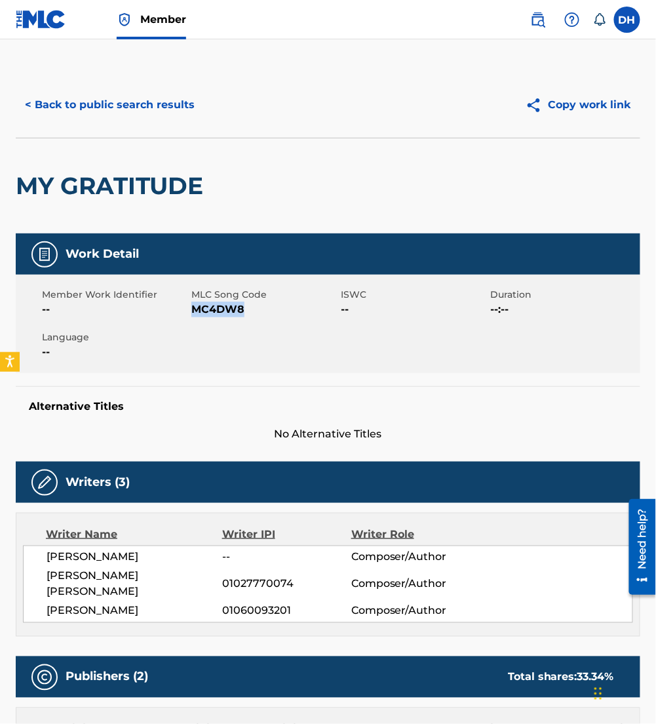
drag, startPoint x: 191, startPoint y: 308, endPoint x: 289, endPoint y: 312, distance: 97.7
click at [289, 312] on span "MC4DW8" at bounding box center [264, 309] width 146 height 16
copy span "MC4DW8"
click at [60, 94] on button "< Back to public search results" at bounding box center [110, 104] width 188 height 33
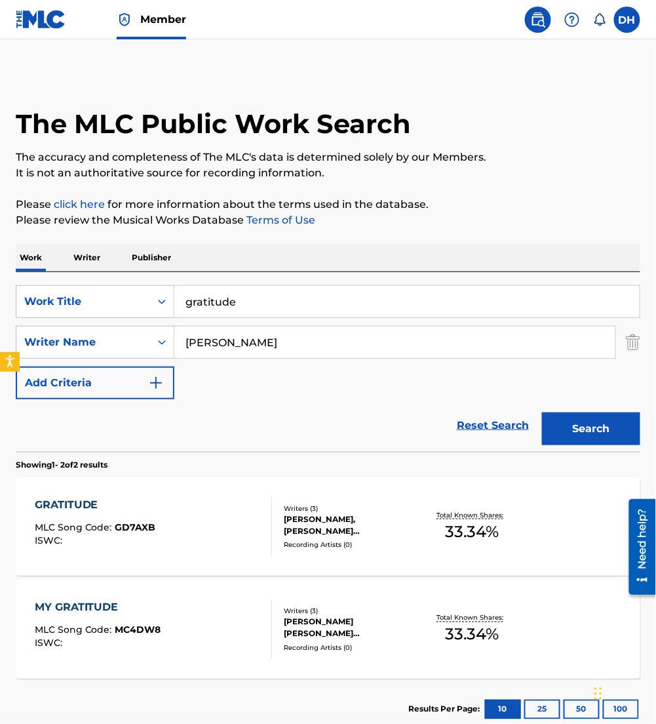
drag, startPoint x: 246, startPoint y: 302, endPoint x: 3, endPoint y: 326, distance: 244.4
click at [3, 326] on div "The MLC Public Work Search The accuracy and completeness of The MLC's data is d…" at bounding box center [328, 406] width 656 height 668
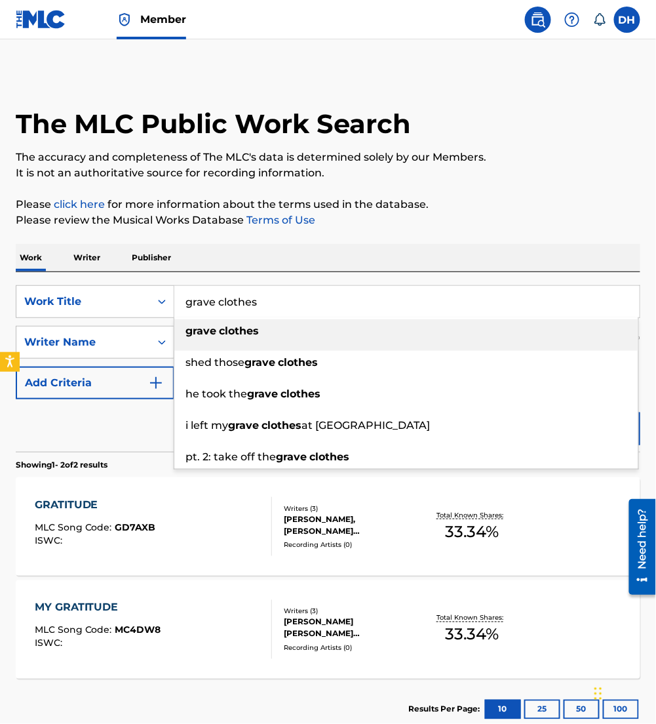
type input "grave clothes"
click at [235, 255] on div "Work Writer Publisher" at bounding box center [328, 258] width 625 height 28
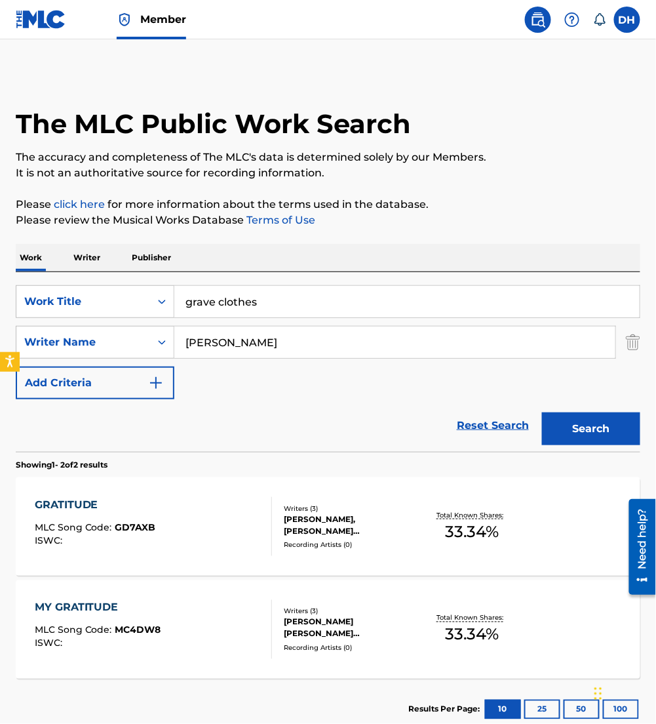
drag, startPoint x: 263, startPoint y: 334, endPoint x: 7, endPoint y: 404, distance: 265.7
click at [7, 404] on div "The MLC Public Work Search The accuracy and completeness of The MLC's data is d…" at bounding box center [328, 406] width 656 height 668
type input "[PERSON_NAME]"
click at [542, 412] on button "Search" at bounding box center [591, 428] width 98 height 33
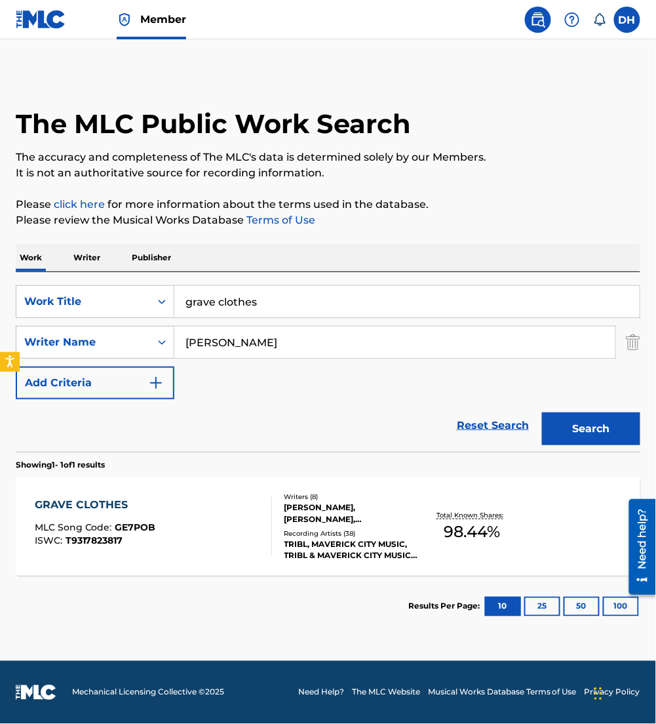
click at [116, 551] on div "GRAVE CLOTHES MLC Song Code : GE7POB ISWC : T9317823817" at bounding box center [95, 526] width 121 height 59
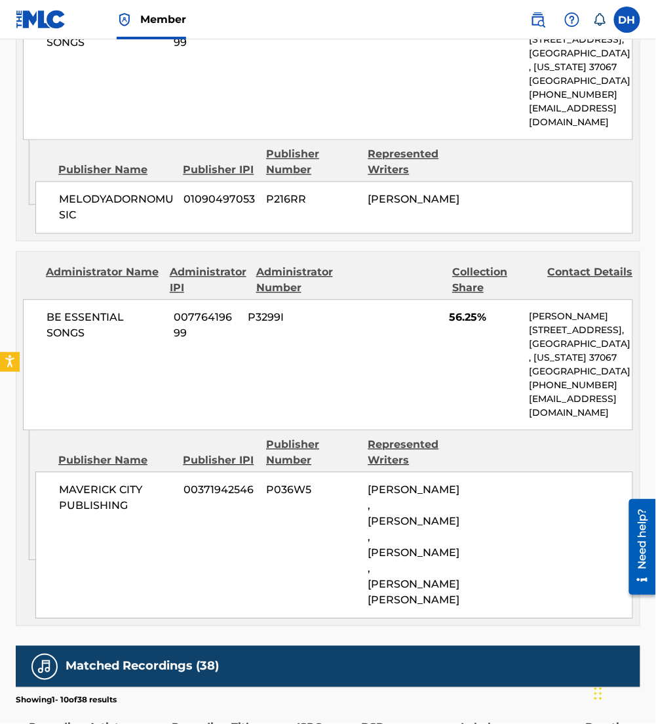
scroll to position [2239, 0]
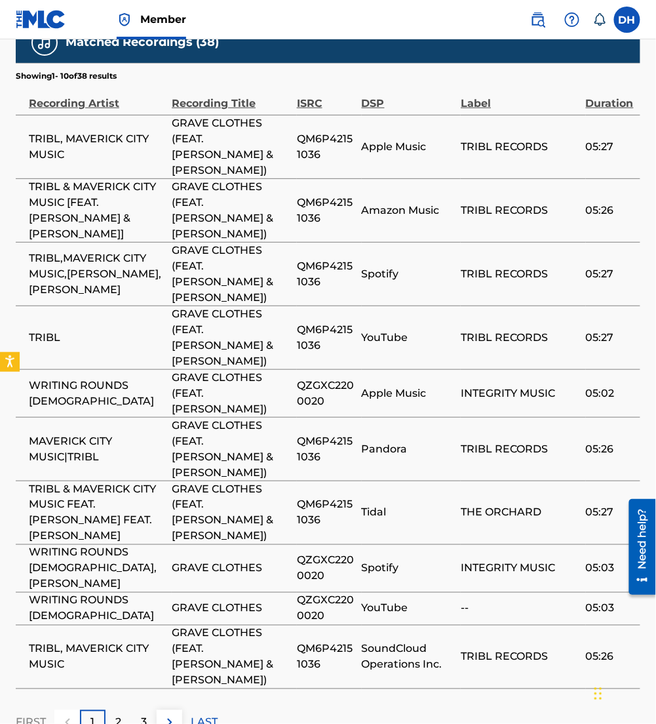
click at [168, 714] on img at bounding box center [170, 722] width 16 height 16
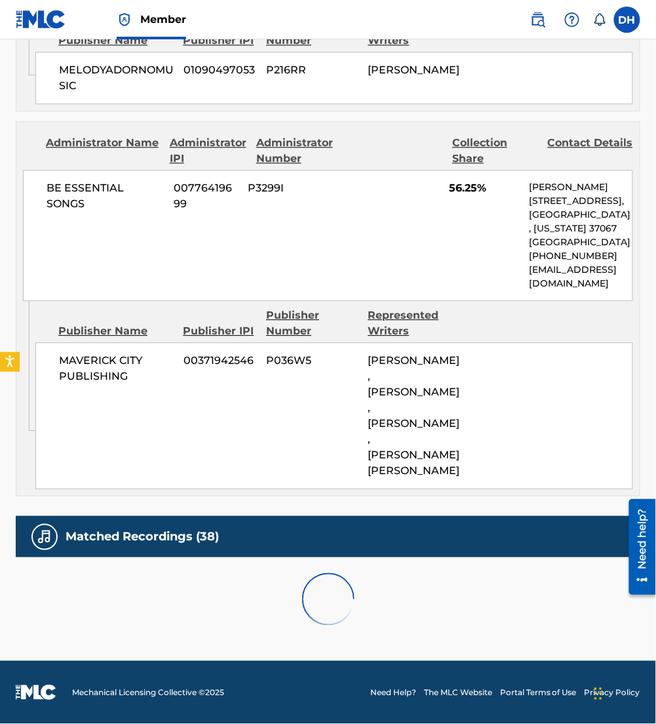
scroll to position [2179, 0]
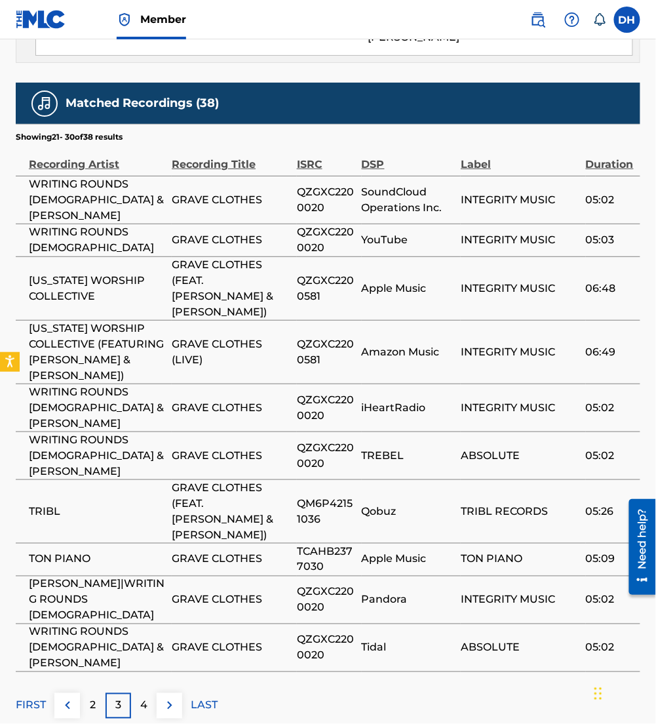
click at [170, 693] on button at bounding box center [170, 706] width 26 height 26
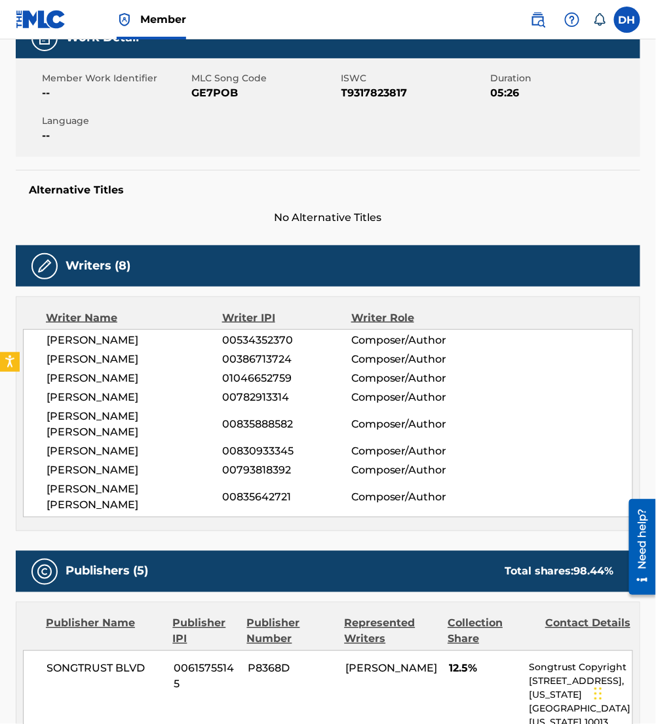
scroll to position [0, 0]
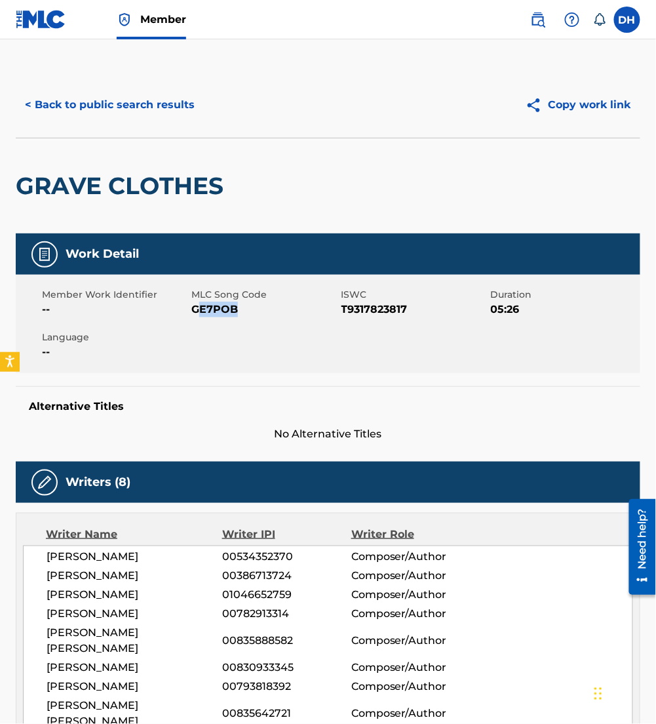
drag, startPoint x: 196, startPoint y: 309, endPoint x: 267, endPoint y: 328, distance: 73.5
click at [267, 328] on div "Member Work Identifier -- MLC Song Code GE7POB ISWC T9317823817 Duration 05:26 …" at bounding box center [328, 324] width 625 height 98
drag, startPoint x: 267, startPoint y: 328, endPoint x: 195, endPoint y: 300, distance: 76.8
click at [195, 300] on span "MLC Song Code" at bounding box center [264, 295] width 146 height 14
drag, startPoint x: 194, startPoint y: 303, endPoint x: 295, endPoint y: 320, distance: 102.5
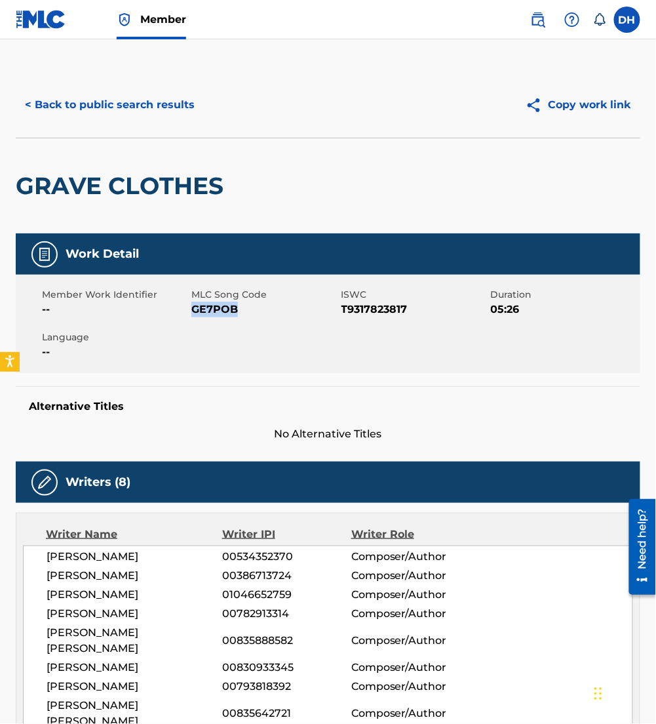
click at [295, 320] on div "Member Work Identifier -- MLC Song Code GE7POB ISWC T9317823817 Duration 05:26 …" at bounding box center [328, 324] width 625 height 98
copy span "GE7POB"
click at [85, 100] on button "< Back to public search results" at bounding box center [110, 104] width 188 height 33
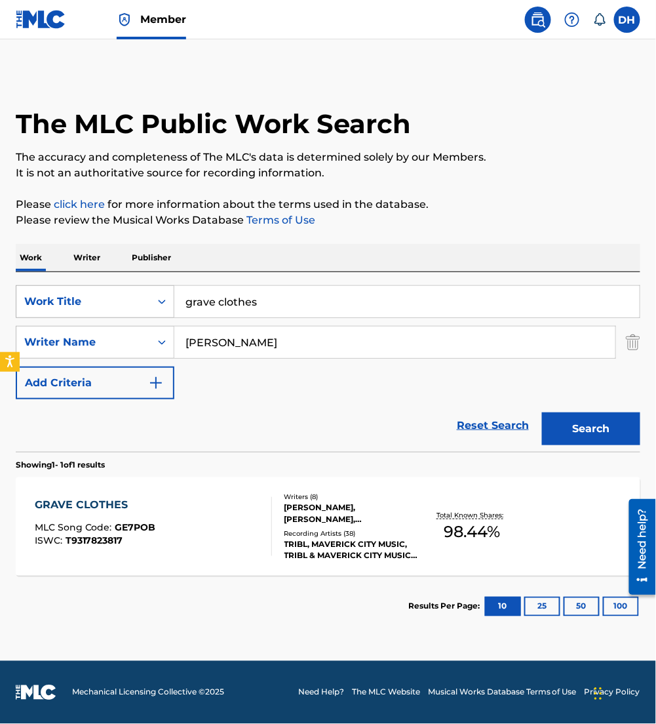
drag, startPoint x: 281, startPoint y: 300, endPoint x: 31, endPoint y: 307, distance: 249.2
click at [31, 307] on div "SearchWithCriteriaaf91d6b3-d8ff-4d72-b44d-9f8ebac7050a Work Title grave clothes" at bounding box center [328, 301] width 625 height 33
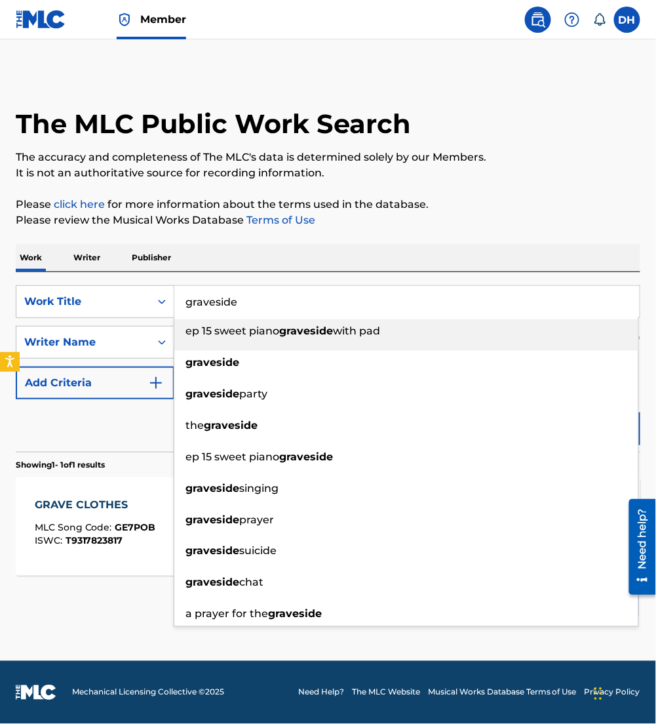
type input "graveside"
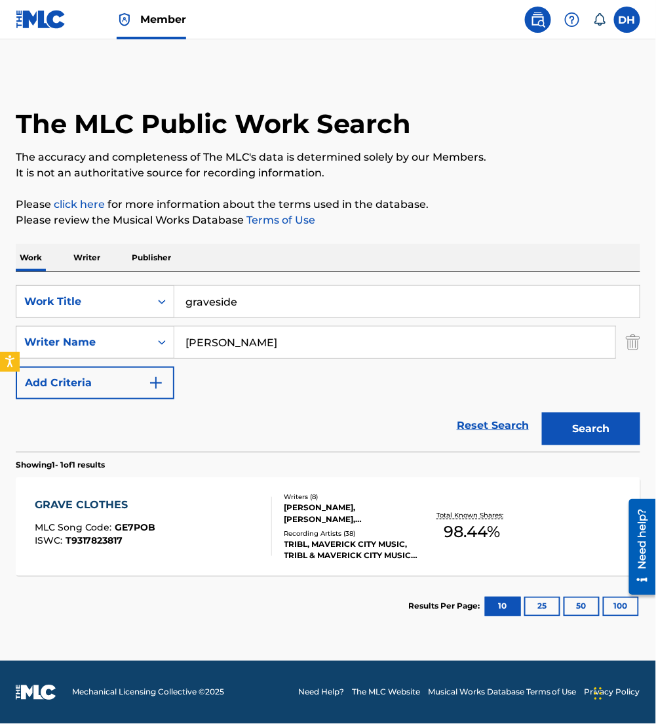
click at [223, 231] on div "The MLC Public Work Search The accuracy and completeness of The MLC's data is d…" at bounding box center [328, 354] width 656 height 565
drag, startPoint x: 250, startPoint y: 336, endPoint x: 12, endPoint y: 351, distance: 238.3
click at [12, 351] on div "The MLC Public Work Search The accuracy and completeness of The MLC's data is d…" at bounding box center [328, 354] width 656 height 565
type input "[PERSON_NAME]"
click at [542, 412] on button "Search" at bounding box center [591, 428] width 98 height 33
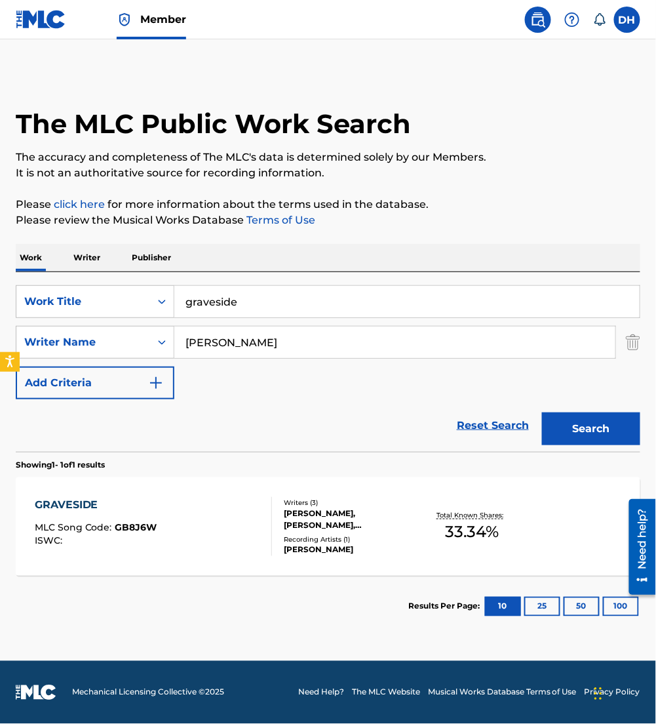
click at [116, 539] on div "ISWC :" at bounding box center [96, 540] width 123 height 10
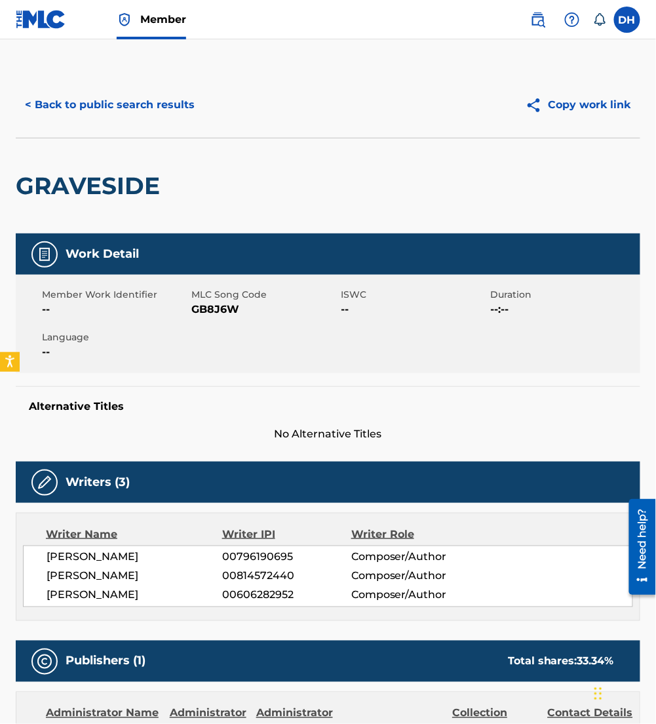
click at [129, 100] on button "< Back to public search results" at bounding box center [110, 104] width 188 height 33
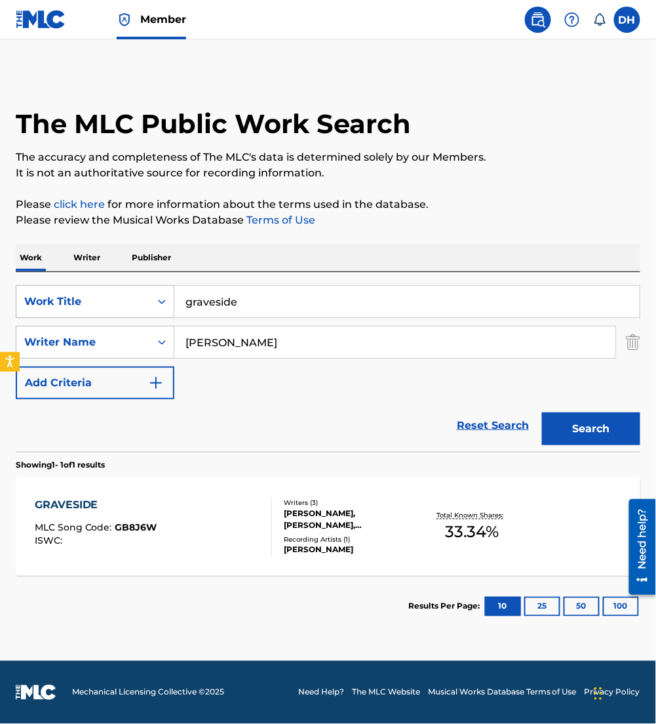
drag, startPoint x: 267, startPoint y: 300, endPoint x: 28, endPoint y: 313, distance: 240.2
click at [28, 313] on div "SearchWithCriteriaaf91d6b3-d8ff-4d72-b44d-9f8ebac7050a Work Title graveside" at bounding box center [328, 301] width 625 height 33
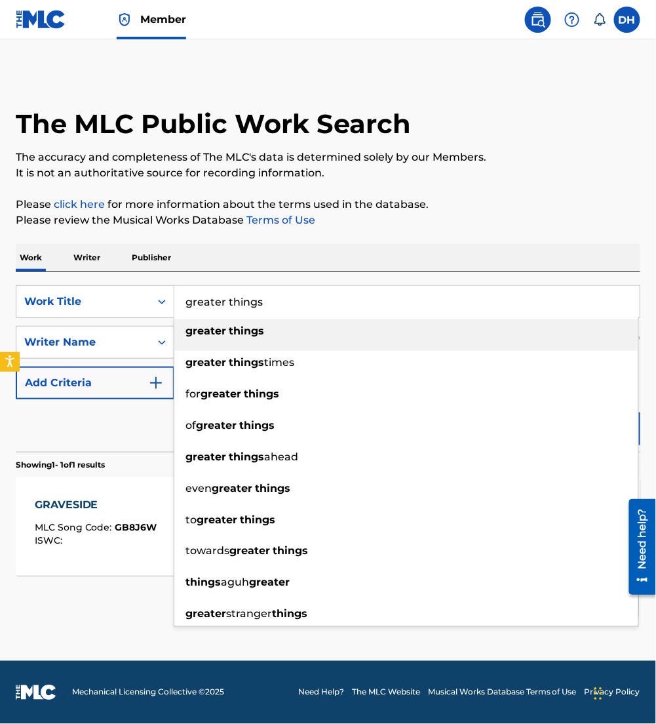
type input "greater things"
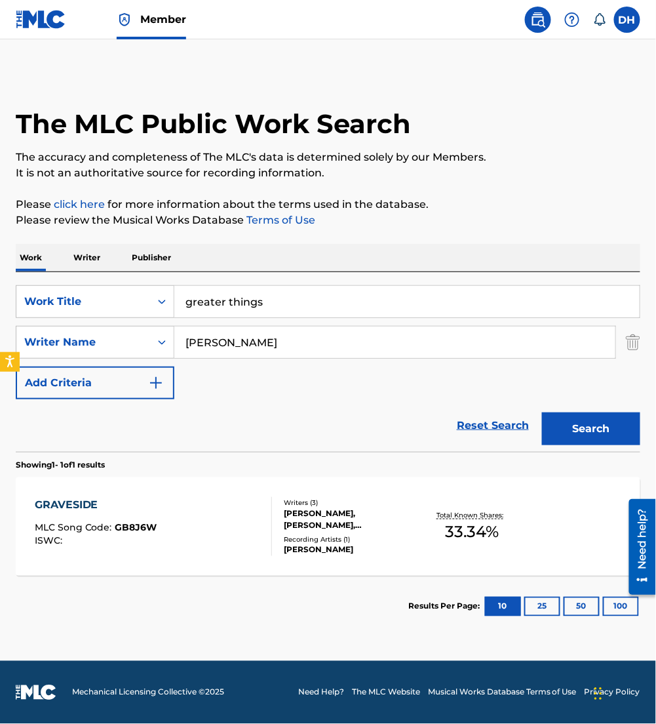
click at [258, 255] on div "Work Writer Publisher" at bounding box center [328, 258] width 625 height 28
click at [596, 431] on button "Search" at bounding box center [591, 428] width 98 height 33
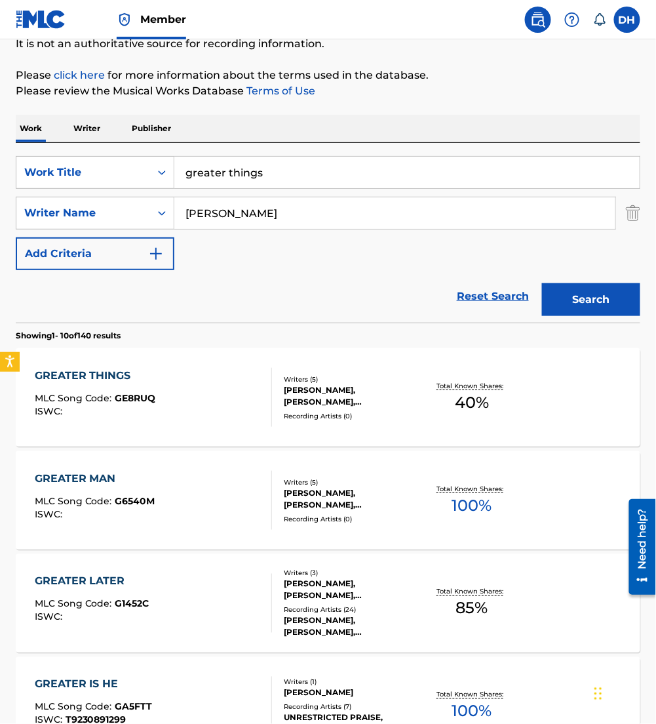
scroll to position [132, 0]
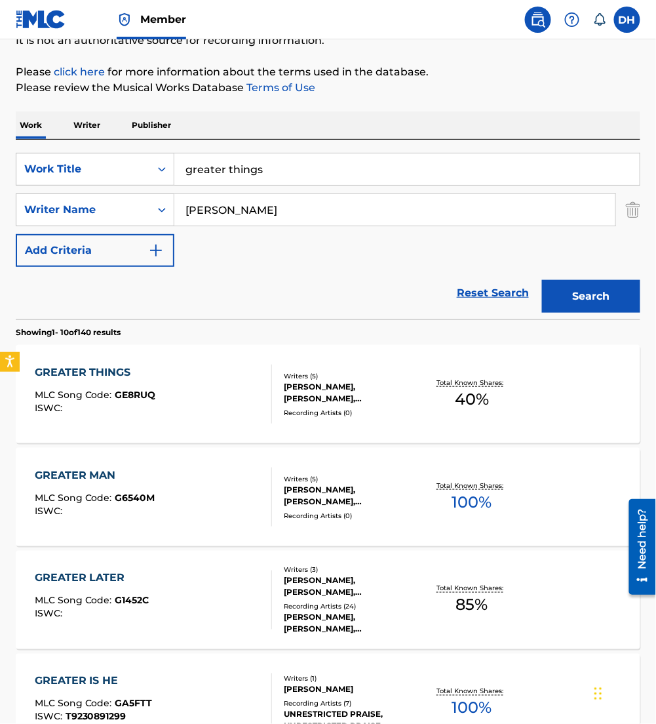
click at [170, 372] on div "GREATER THINGS MLC Song Code : GE8RUQ ISWC :" at bounding box center [153, 393] width 237 height 59
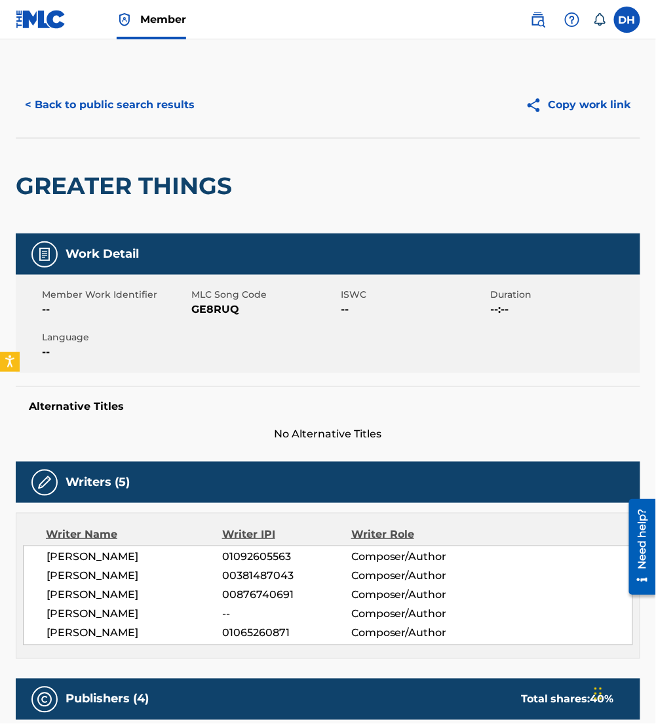
click at [159, 111] on button "< Back to public search results" at bounding box center [110, 104] width 188 height 33
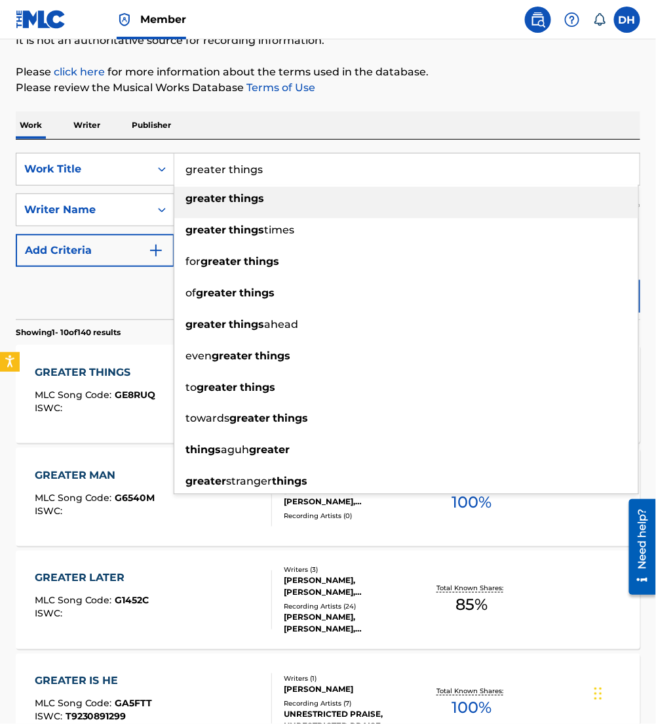
drag, startPoint x: 281, startPoint y: 172, endPoint x: 0, endPoint y: 200, distance: 282.6
click at [0, 200] on html "Accessibility Screen-Reader Guide, Feedback, and Issue Reporting | New window C…" at bounding box center [328, 230] width 656 height 724
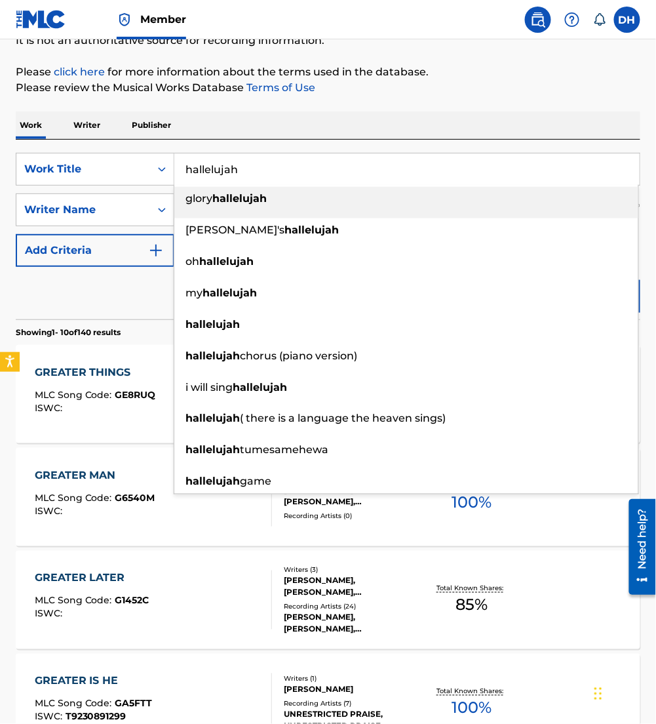
type input "hallelujah"
click at [231, 99] on div "The MLC Public Work Search The accuracy and completeness of The MLC's data is d…" at bounding box center [328, 688] width 656 height 1497
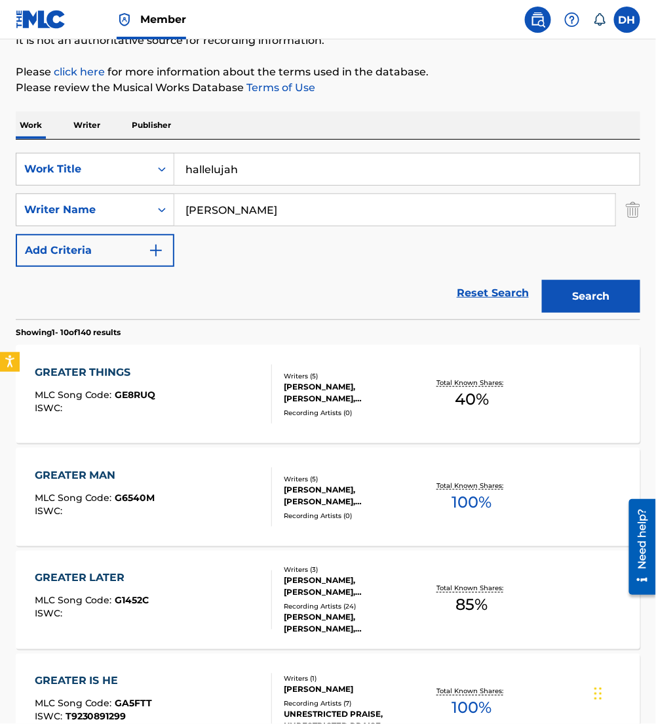
click at [600, 295] on button "Search" at bounding box center [591, 296] width 98 height 33
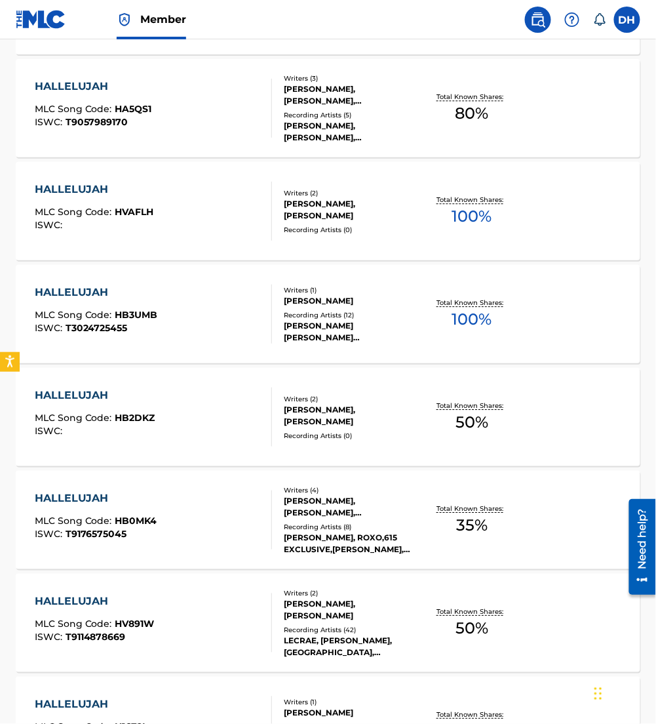
scroll to position [623, 0]
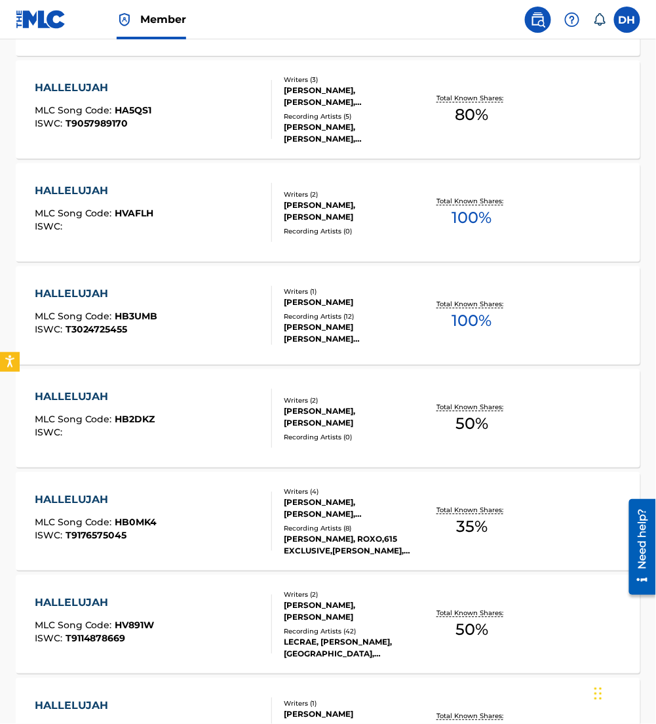
click at [346, 410] on div "[PERSON_NAME], [PERSON_NAME]" at bounding box center [352, 417] width 136 height 24
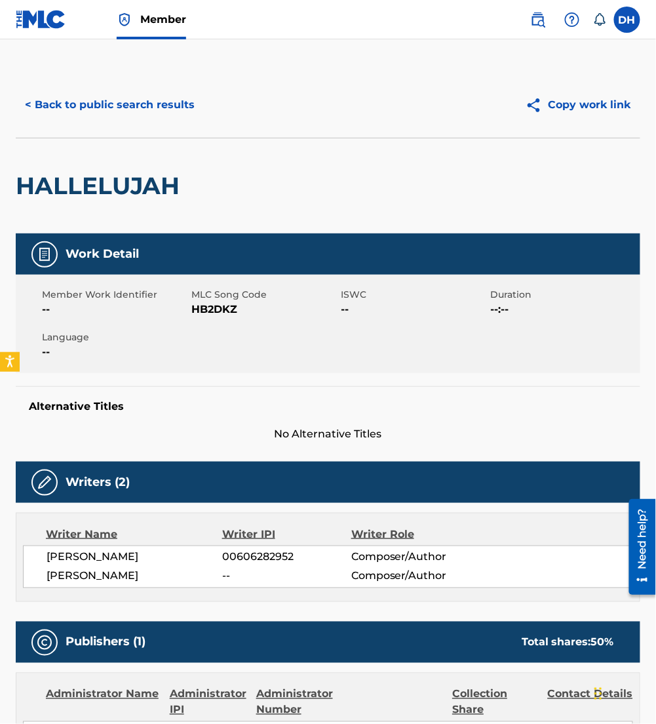
click at [136, 102] on button "< Back to public search results" at bounding box center [110, 104] width 188 height 33
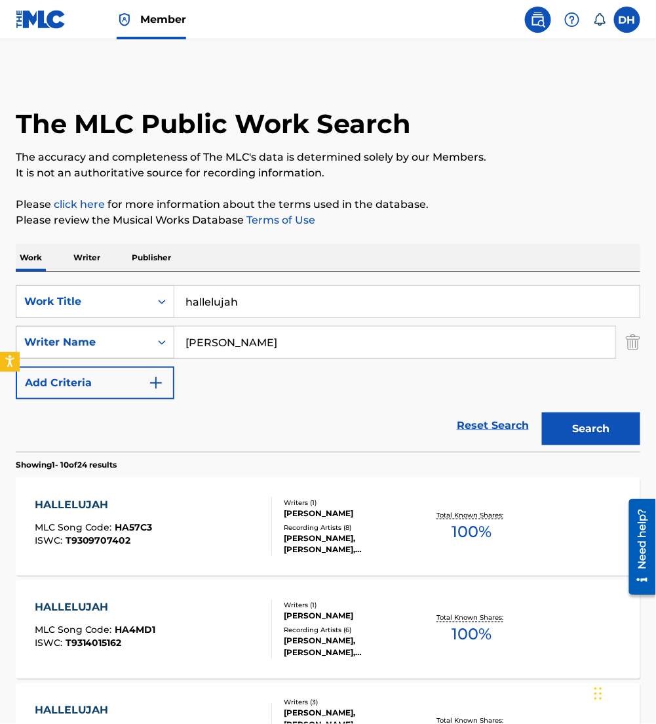
drag, startPoint x: 244, startPoint y: 347, endPoint x: 97, endPoint y: 347, distance: 146.8
click at [97, 347] on div "SearchWithCriteria1c782847-64dd-4f3d-b958-2f11da0b59a1 Writer Name [PERSON_NAME]" at bounding box center [328, 342] width 625 height 33
type input "ofei"
click at [583, 427] on button "Search" at bounding box center [591, 428] width 98 height 33
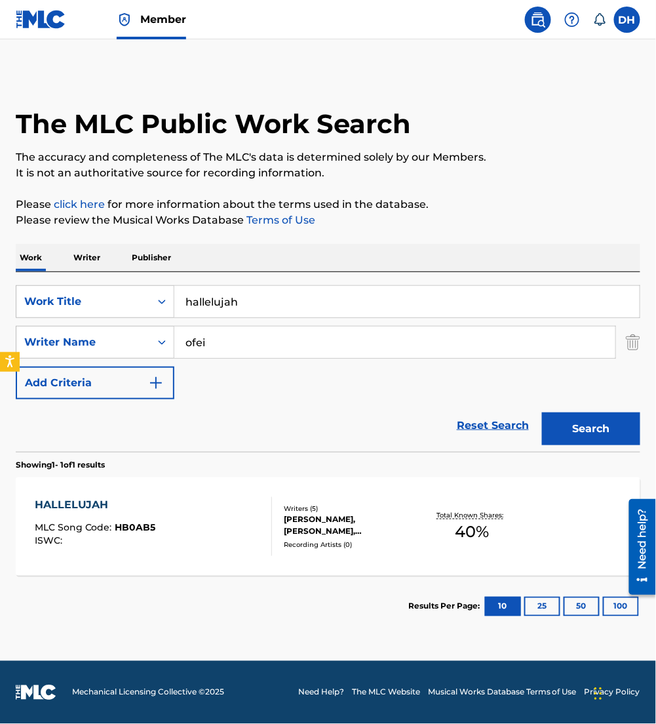
click at [360, 509] on div "Writers ( 5 )" at bounding box center [352, 508] width 136 height 10
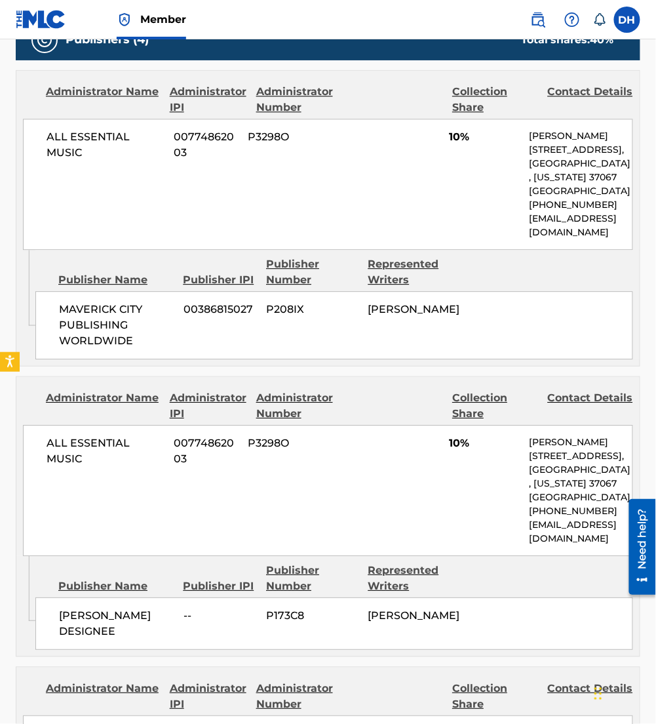
scroll to position [668, 0]
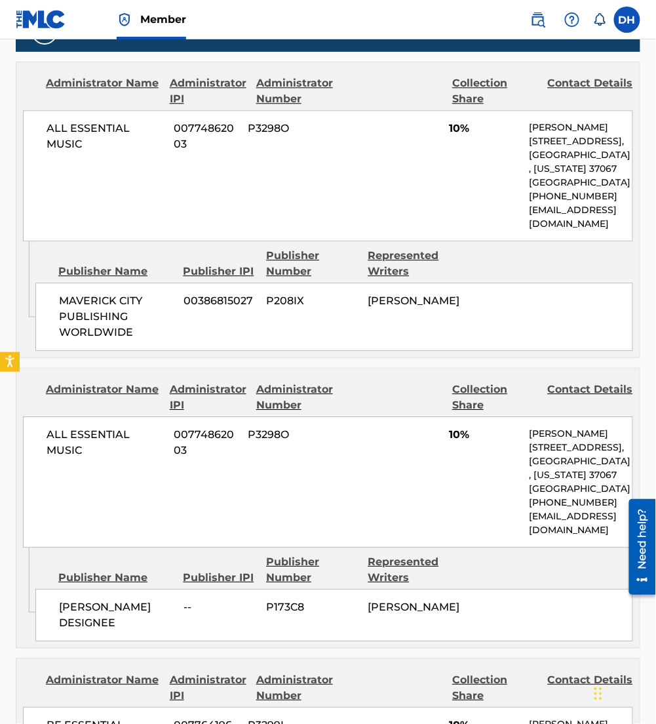
click at [360, 373] on div "Publishers (4) Total shares: 40 % Administrator Name Administrator IPI Administ…" at bounding box center [328, 619] width 625 height 1218
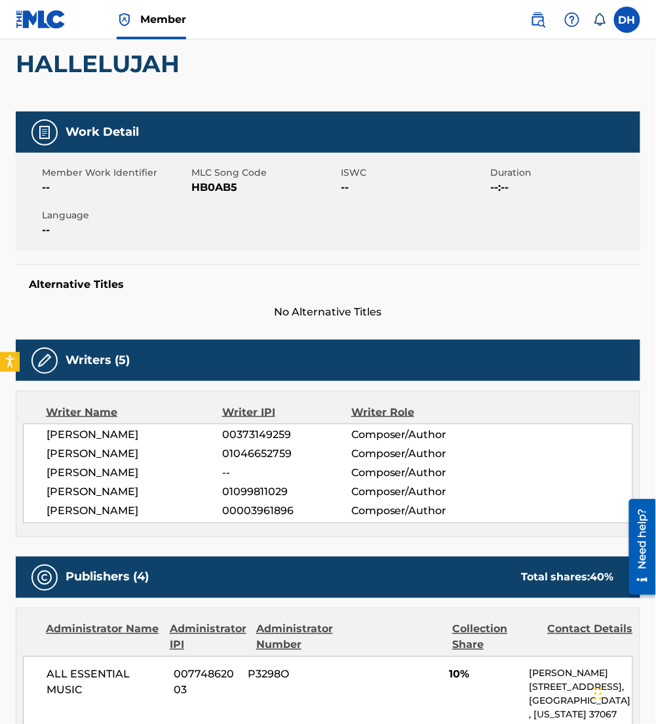
scroll to position [47, 0]
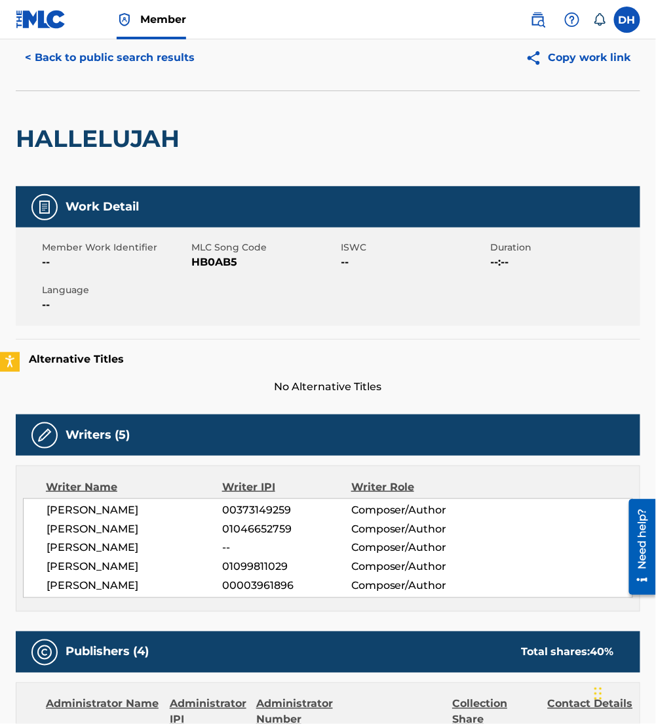
click at [127, 56] on button "< Back to public search results" at bounding box center [110, 57] width 188 height 33
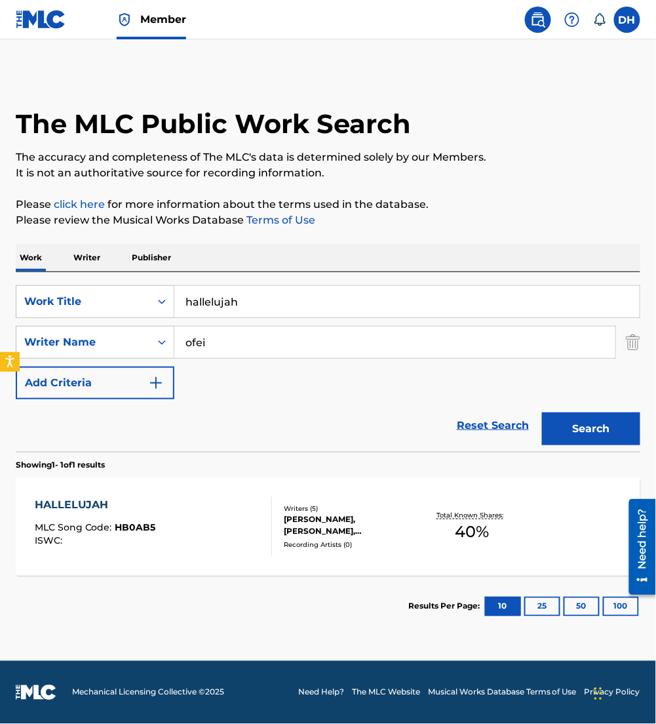
drag, startPoint x: 84, startPoint y: 356, endPoint x: 0, endPoint y: 269, distance: 121.0
click at [0, 269] on html "Accessibility Screen-Reader Guide, Feedback, and Issue Reporting | New window C…" at bounding box center [328, 362] width 656 height 724
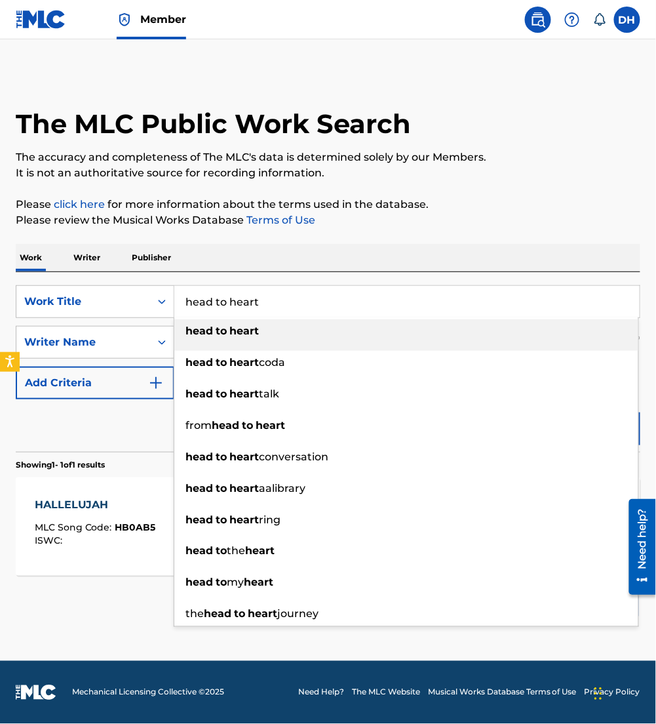
type input "head to heart"
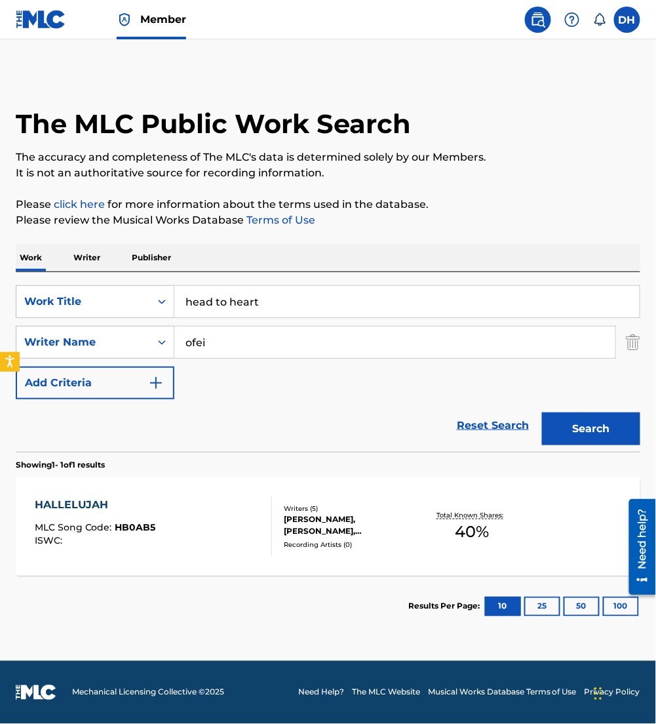
click at [221, 267] on div "Work Writer Publisher" at bounding box center [328, 258] width 625 height 28
drag, startPoint x: 228, startPoint y: 349, endPoint x: 0, endPoint y: 381, distance: 230.3
click at [0, 382] on html "Accessibility Screen-Reader Guide, Feedback, and Issue Reporting | New window C…" at bounding box center [328, 362] width 656 height 724
type input "[PERSON_NAME]"
click at [542, 412] on button "Search" at bounding box center [591, 428] width 98 height 33
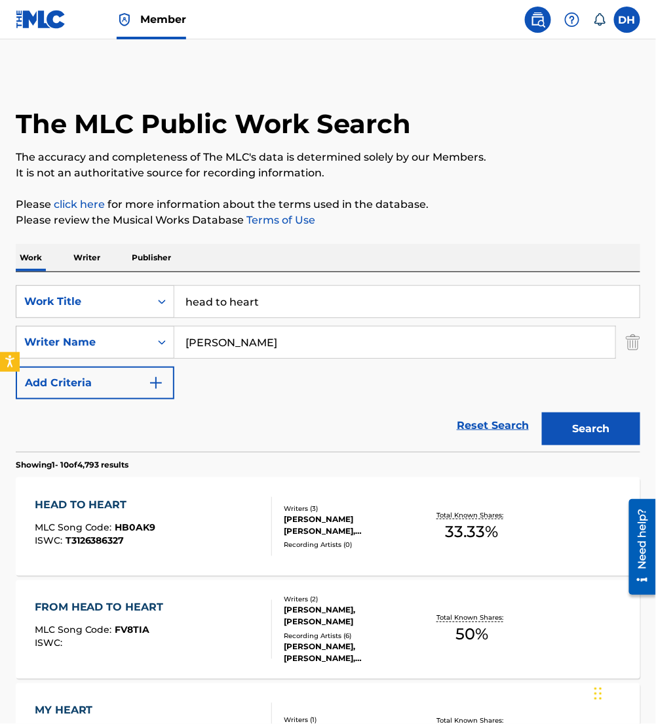
drag, startPoint x: 115, startPoint y: 522, endPoint x: 86, endPoint y: 506, distance: 33.4
click at [86, 506] on div "HEAD TO HEART" at bounding box center [95, 505] width 121 height 16
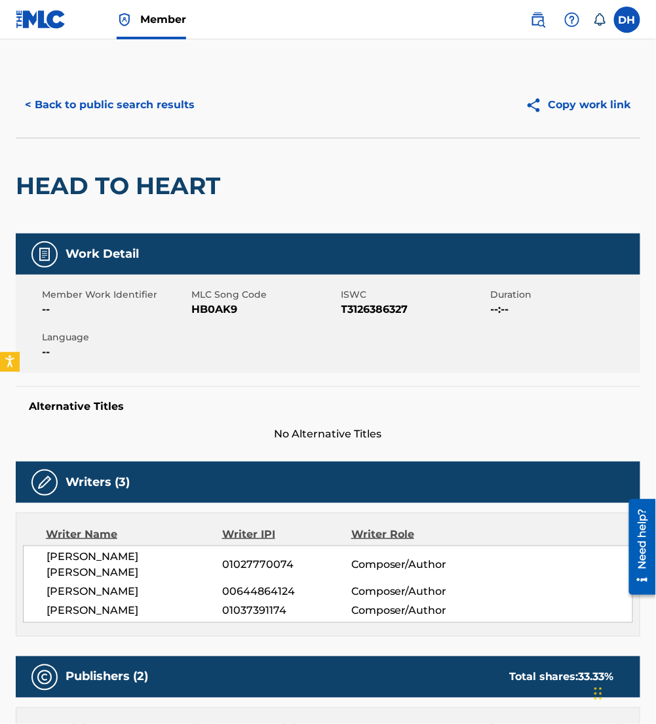
click at [145, 103] on button "< Back to public search results" at bounding box center [110, 104] width 188 height 33
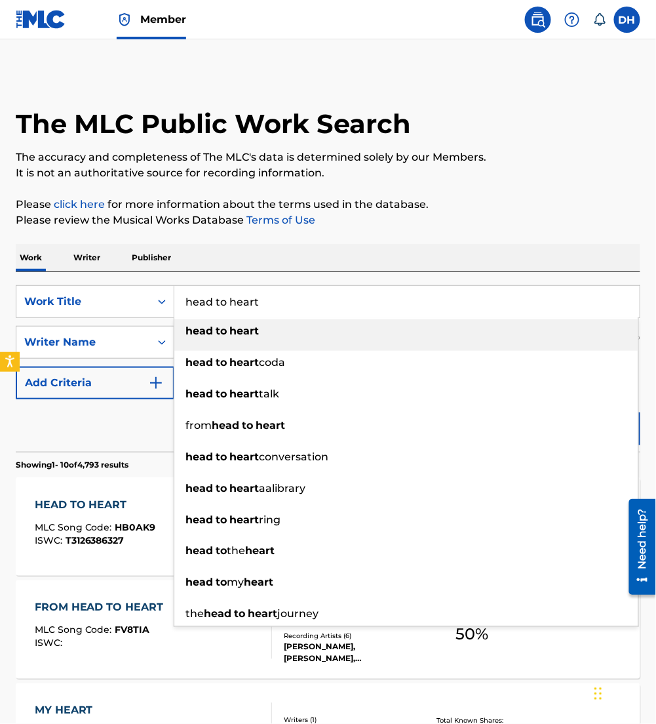
drag, startPoint x: 309, startPoint y: 305, endPoint x: -3, endPoint y: 370, distance: 318.8
click at [0, 370] on html "Accessibility Screen-Reader Guide, Feedback, and Issue Reporting | New window C…" at bounding box center [328, 362] width 656 height 724
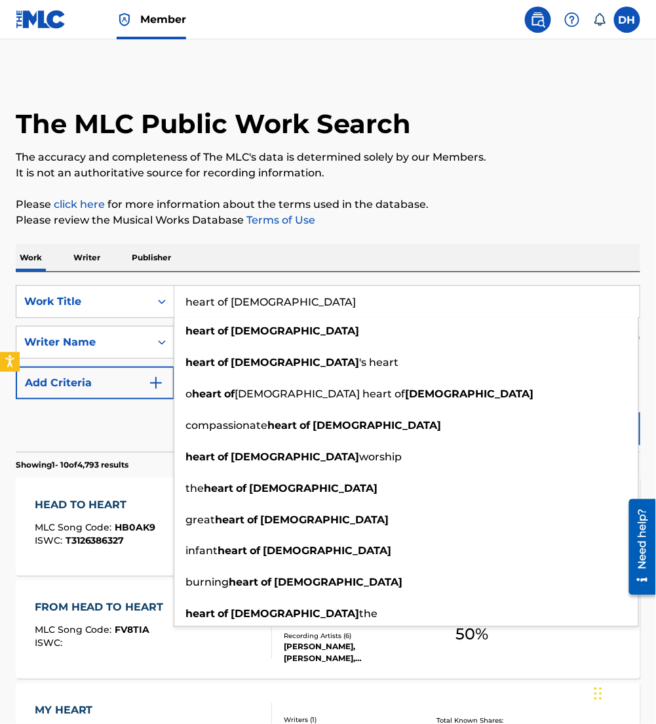
type input "heart of [DEMOGRAPHIC_DATA]"
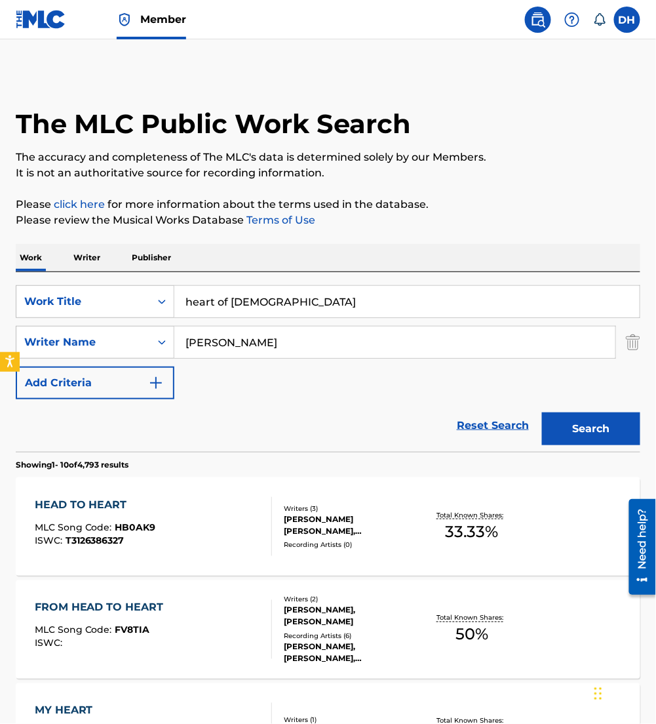
click at [297, 275] on div "SearchWithCriteriaaf91d6b3-d8ff-4d72-b44d-9f8ebac7050a Work Title heart of god …" at bounding box center [328, 362] width 625 height 180
click at [577, 437] on button "Search" at bounding box center [591, 428] width 98 height 33
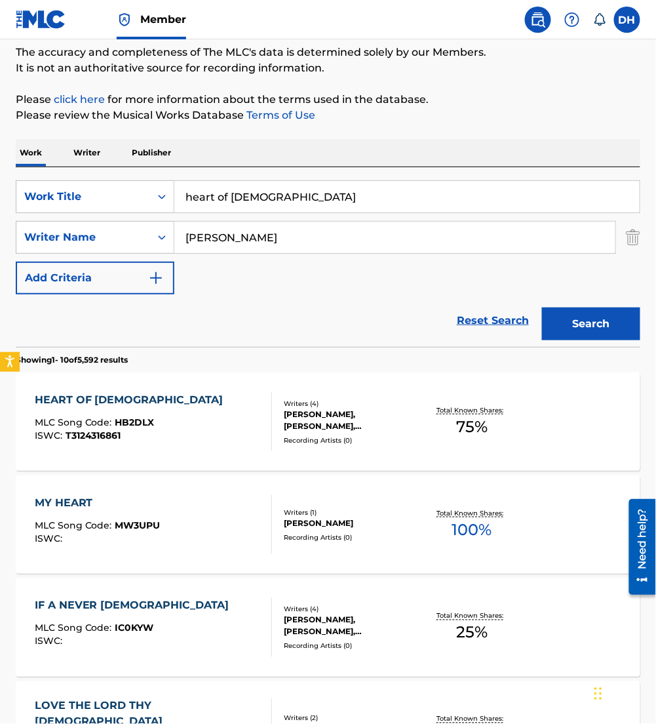
scroll to position [111, 0]
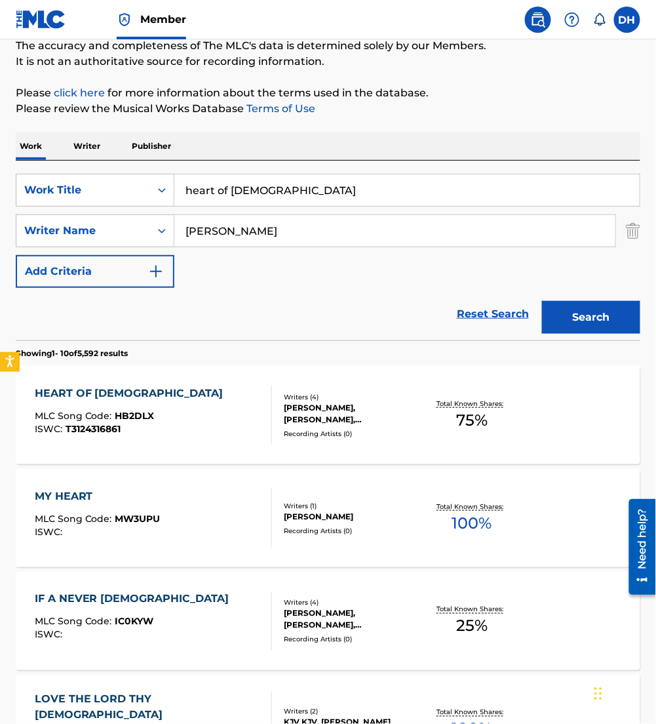
click at [156, 409] on div "HEART OF GOD MLC Song Code : HB2DLX ISWC : T3124316861" at bounding box center [153, 414] width 237 height 59
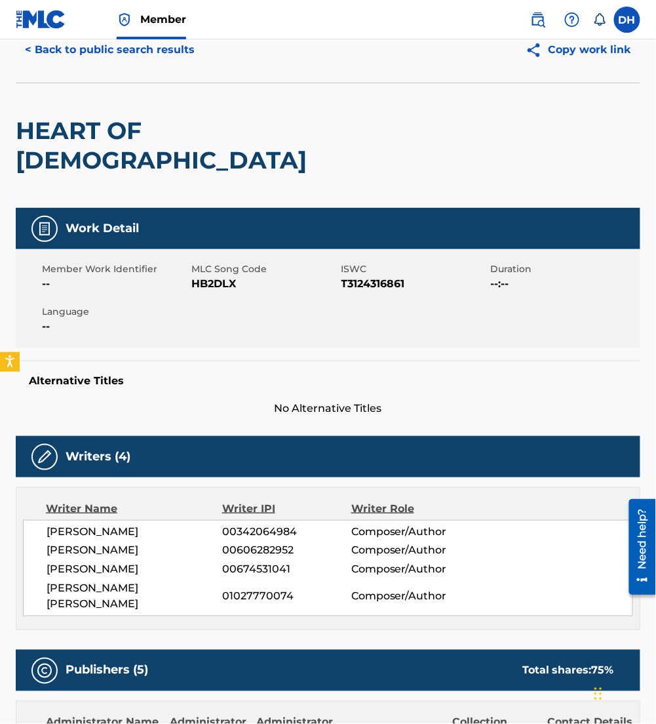
scroll to position [56, 0]
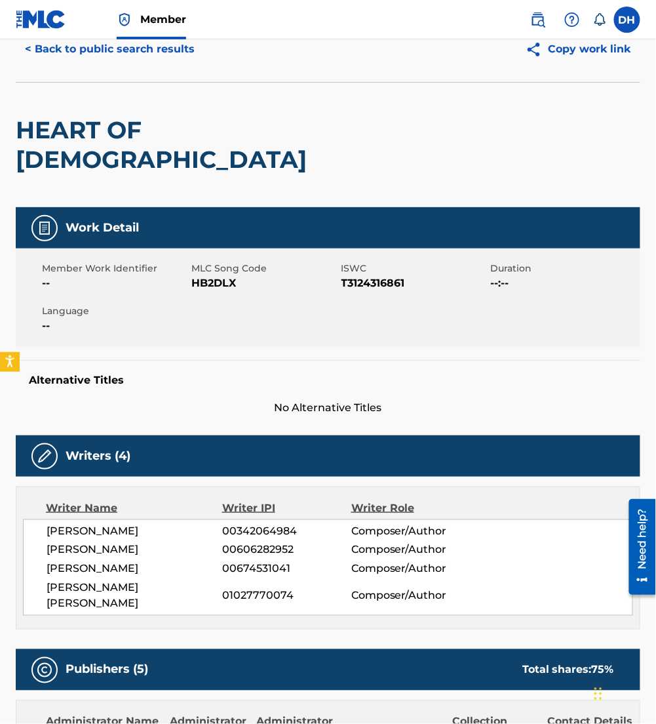
click at [156, 435] on div "Writers (4)" at bounding box center [328, 455] width 625 height 41
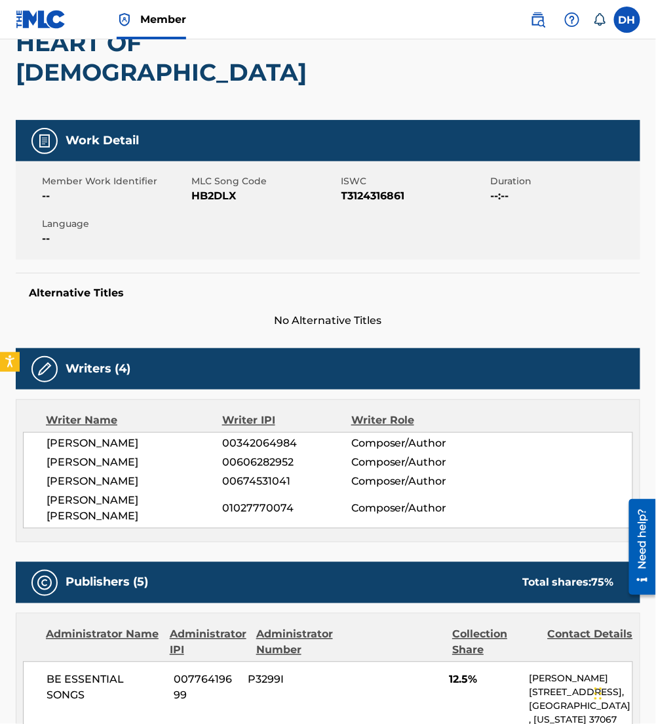
scroll to position [0, 0]
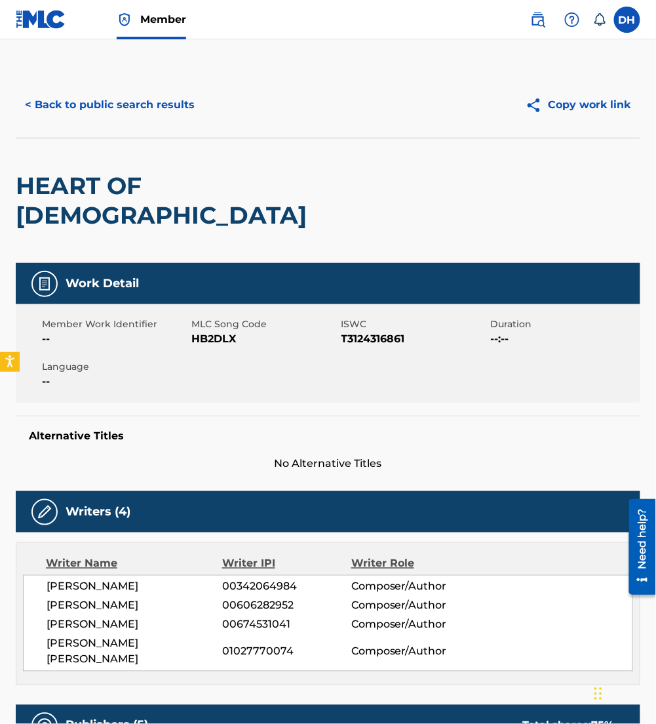
click at [151, 94] on button "< Back to public search results" at bounding box center [110, 104] width 188 height 33
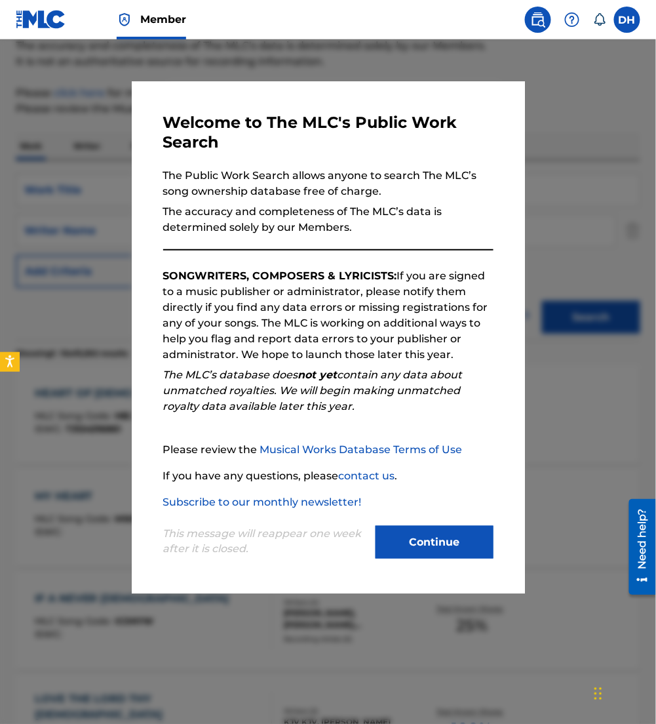
click at [458, 543] on button "Continue" at bounding box center [435, 542] width 118 height 33
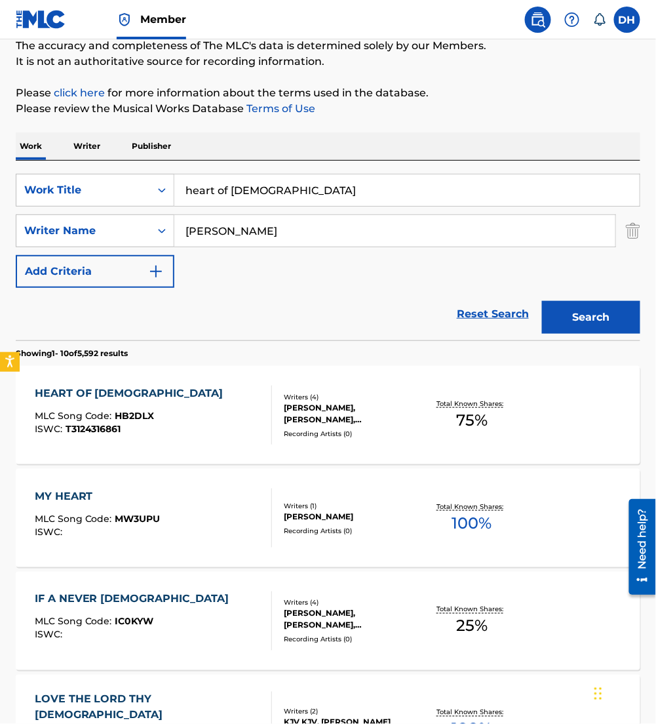
drag, startPoint x: 309, startPoint y: 192, endPoint x: -3, endPoint y: 237, distance: 315.2
click at [0, 237] on html "Accessibility Screen-Reader Guide, Feedback, and Issue Reporting | New window C…" at bounding box center [328, 251] width 656 height 724
type input "here I am to worship (more than life)"
drag, startPoint x: 211, startPoint y: 239, endPoint x: 106, endPoint y: 241, distance: 105.5
click at [106, 241] on div "SearchWithCriteria1c782847-64dd-4f3d-b958-2f11da0b59a1 Writer Name [PERSON_NAME]" at bounding box center [328, 230] width 625 height 33
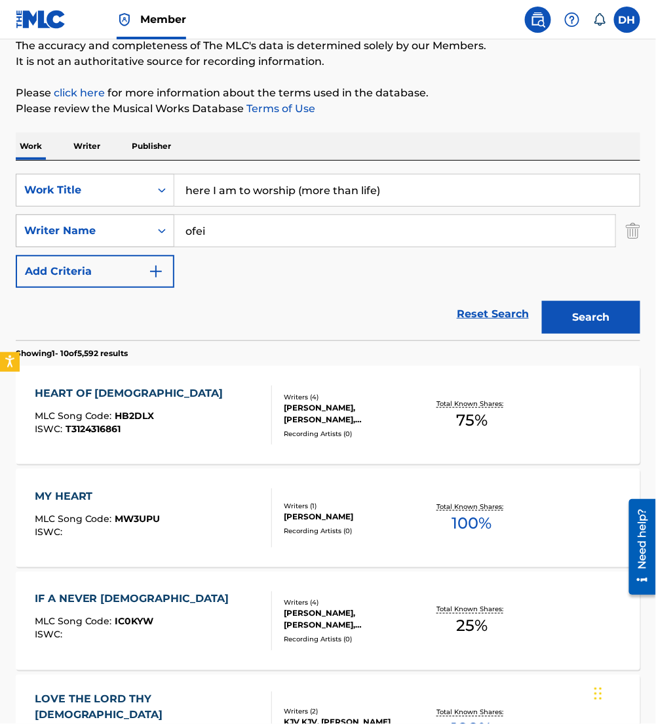
type input "ofei"
click at [542, 301] on button "Search" at bounding box center [591, 317] width 98 height 33
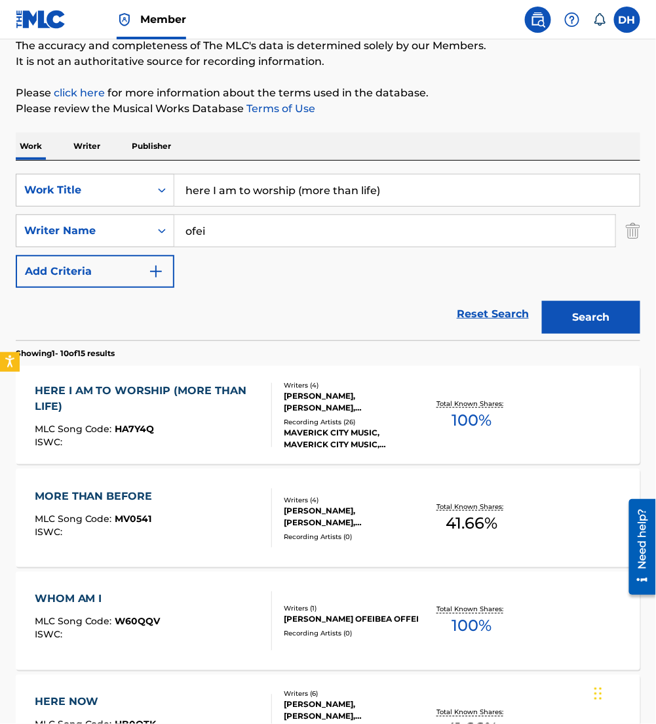
scroll to position [114, 0]
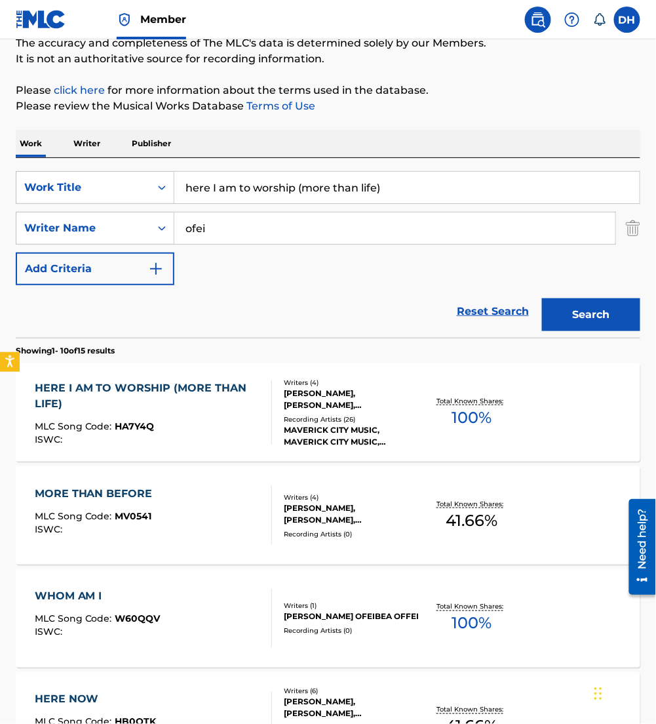
click at [174, 415] on div "HERE I AM TO WORSHIP (MORE THAN LIFE) MLC Song Code : HA7Y4Q ISWC :" at bounding box center [148, 412] width 226 height 64
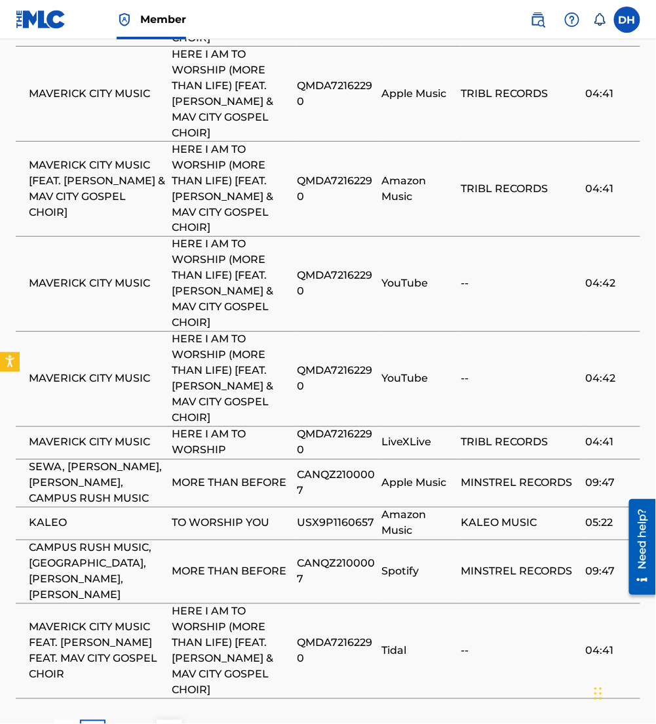
scroll to position [2507, 0]
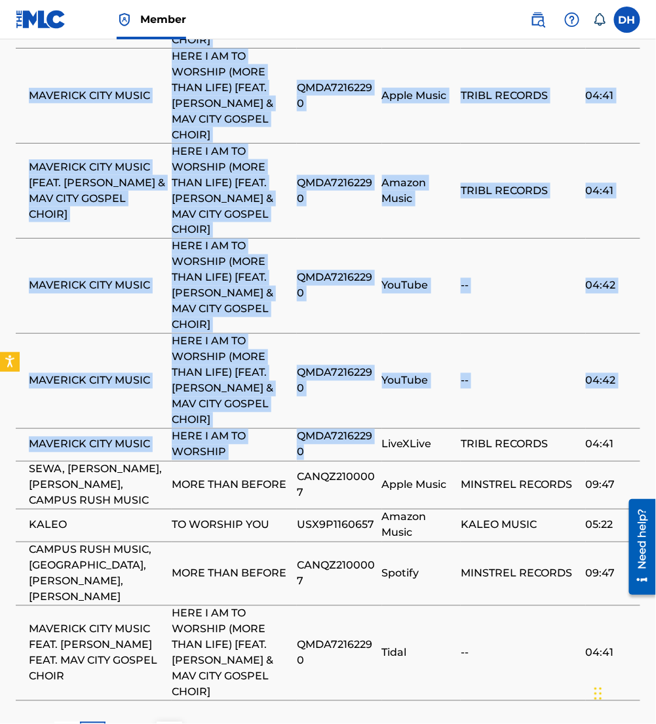
drag, startPoint x: 329, startPoint y: 408, endPoint x: 3, endPoint y: 422, distance: 326.7
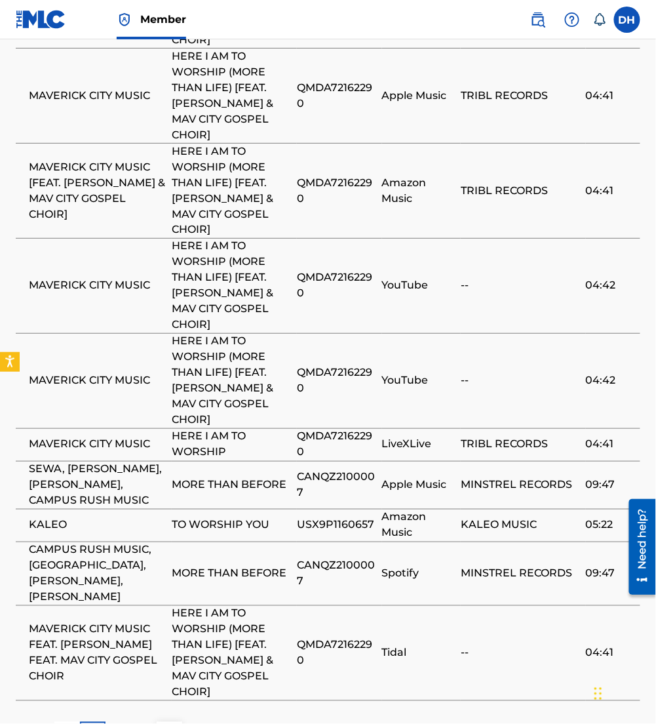
click at [318, 469] on span "CANQZ2100007" at bounding box center [336, 484] width 79 height 31
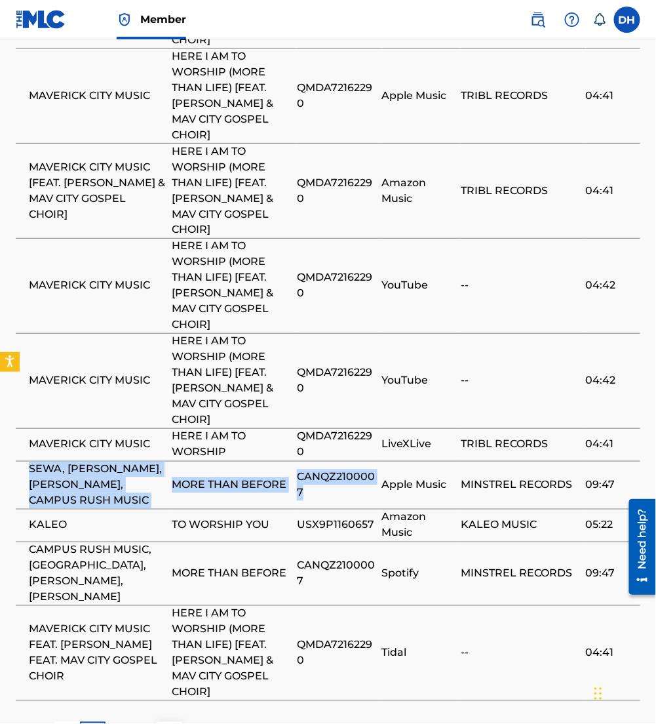
drag, startPoint x: 330, startPoint y: 445, endPoint x: 27, endPoint y: 419, distance: 303.9
click at [27, 461] on tr "[PERSON_NAME], [PERSON_NAME], [PERSON_NAME], CAMPUS RUSH MUSIC MORE THAN BEFORE…" at bounding box center [328, 485] width 625 height 48
copy tr "[PERSON_NAME], [PERSON_NAME], [PERSON_NAME], CAMPUS RUSH MUSIC MORE THAN BEFORE…"
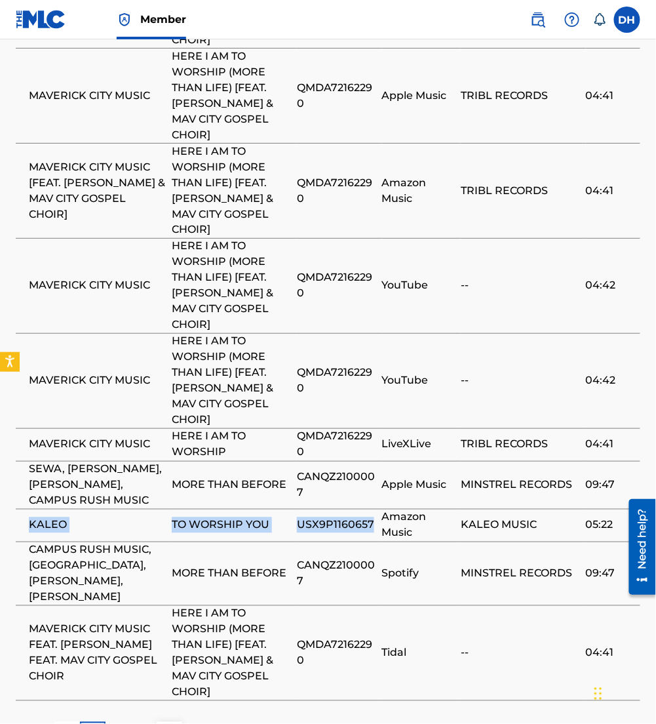
drag, startPoint x: 376, startPoint y: 471, endPoint x: 26, endPoint y: 478, distance: 350.1
click at [26, 509] on tr "KALEO TO WORSHIP YOU USX9P1160657 Amazon Music KALEO MUSIC 05:22" at bounding box center [328, 525] width 625 height 33
copy tr "KALEO TO WORSHIP YOU USX9P1160657"
click at [163, 723] on img at bounding box center [170, 734] width 16 height 16
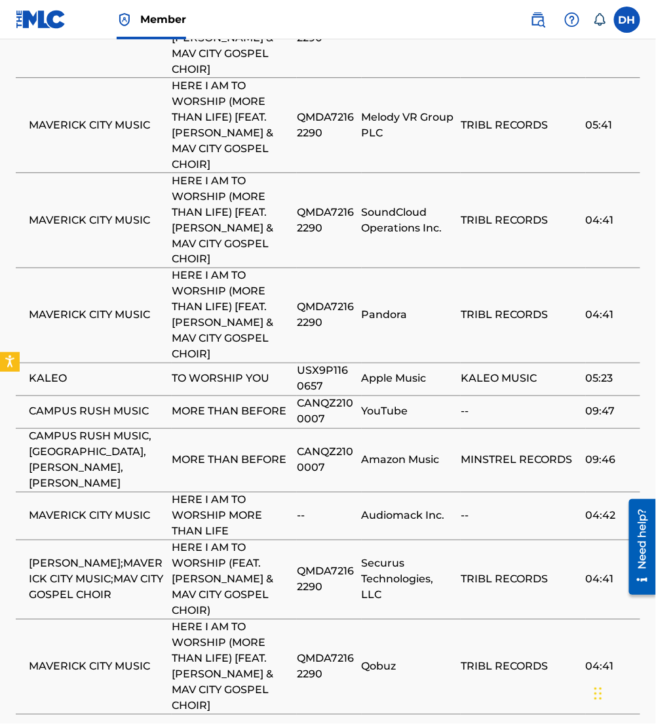
scroll to position [2481, 0]
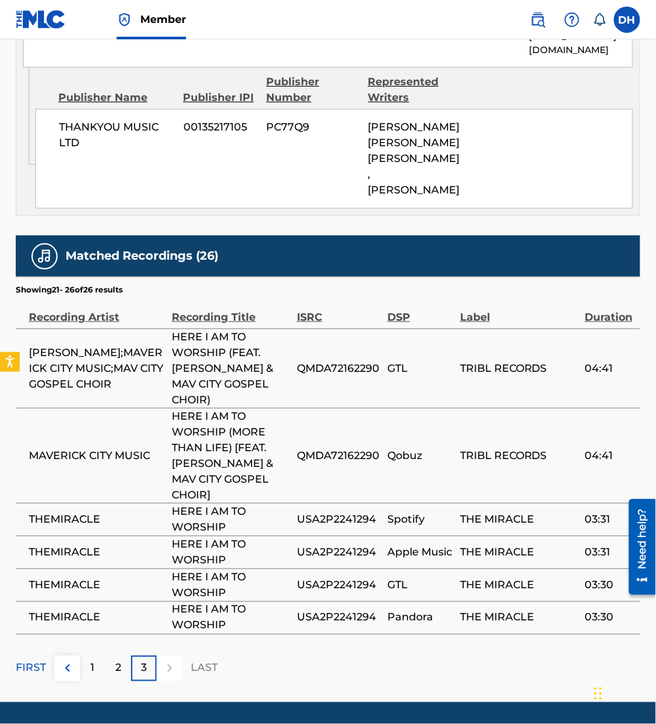
scroll to position [2135, 0]
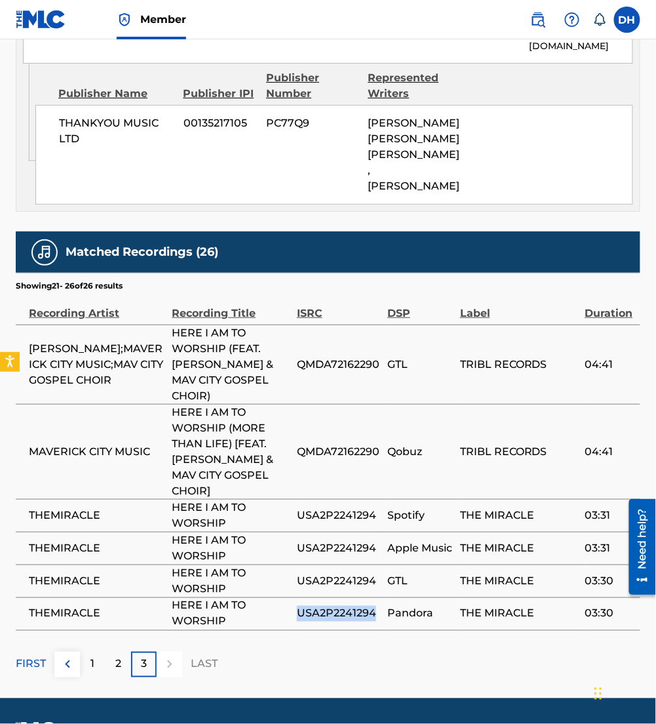
drag, startPoint x: 380, startPoint y: 615, endPoint x: 296, endPoint y: 608, distance: 84.9
click at [296, 608] on tr "THEMIRACLE HERE I AM TO WORSHIP USA2P2241294 Pandora THE MIRACLE 03:30" at bounding box center [328, 613] width 625 height 33
copy tr "WORSHIP USA2P2241294"
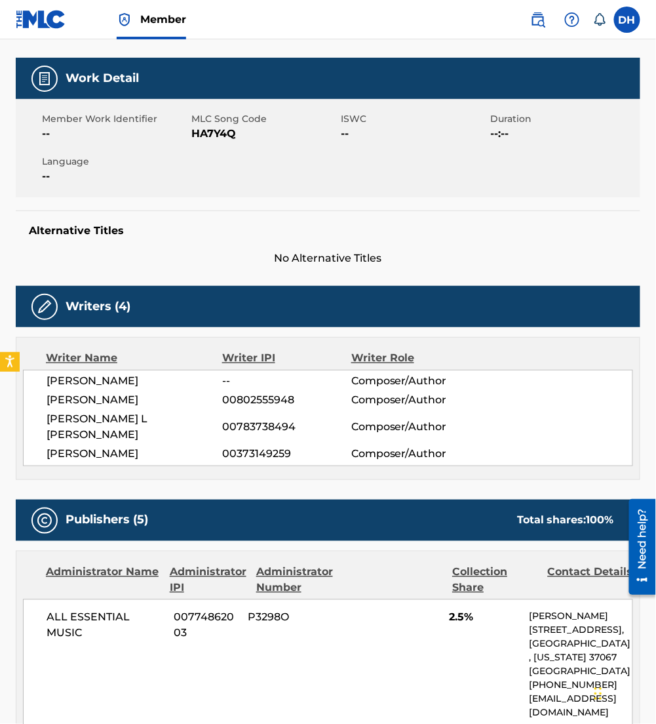
scroll to position [0, 0]
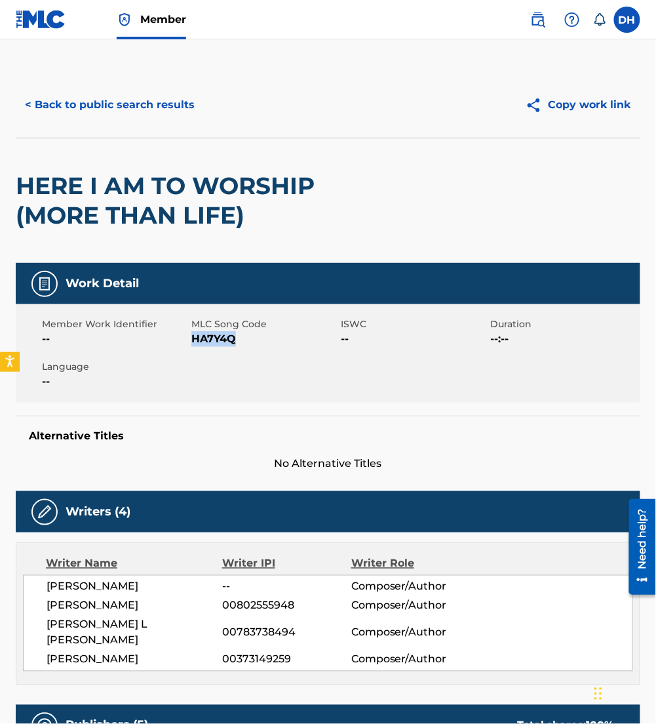
drag, startPoint x: 195, startPoint y: 334, endPoint x: 263, endPoint y: 351, distance: 69.8
click at [263, 351] on div "Member Work Identifier -- MLC Song Code HA7Y4Q ISWC -- Duration --:-- Language …" at bounding box center [328, 353] width 625 height 98
copy span "HA7Y4Q"
click at [91, 103] on button "< Back to public search results" at bounding box center [110, 104] width 188 height 33
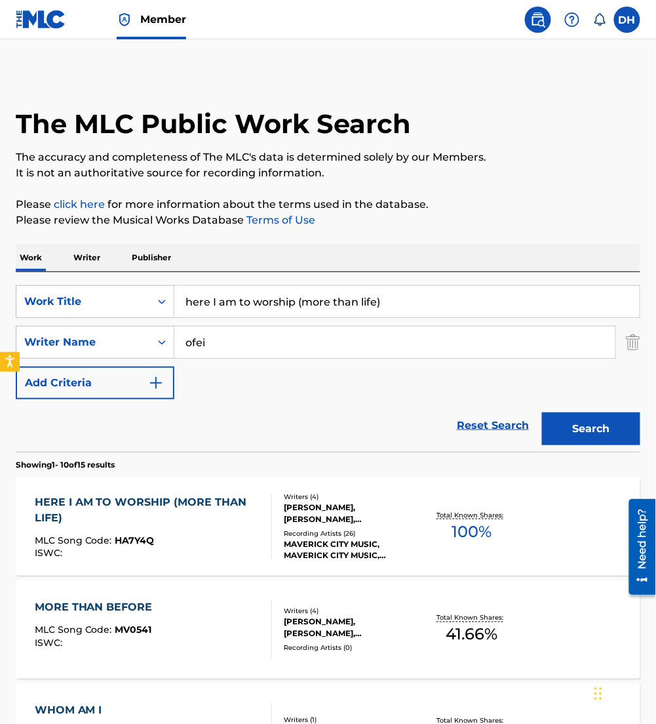
scroll to position [114, 0]
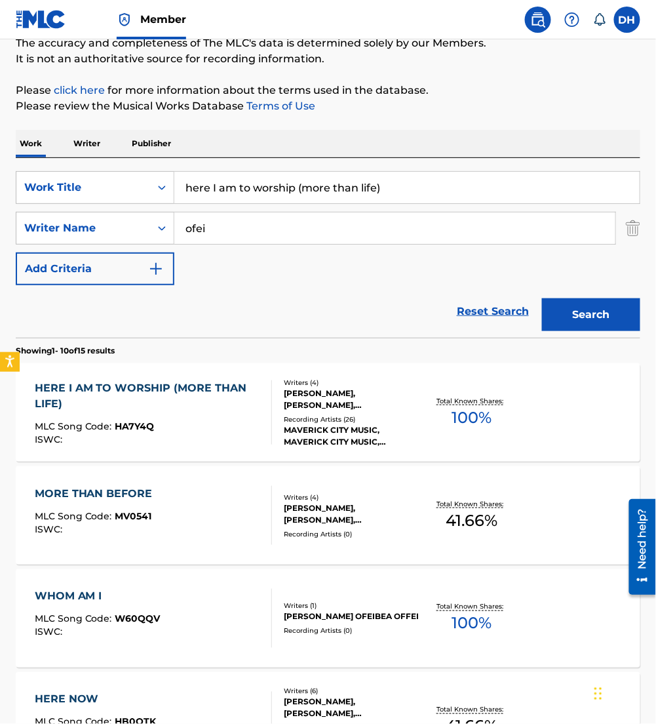
drag, startPoint x: 468, startPoint y: 190, endPoint x: 0, endPoint y: 208, distance: 468.3
click at [0, 208] on html "Accessibility Screen-Reader Guide, Feedback, and Issue Reporting | New window C…" at bounding box center [328, 248] width 656 height 724
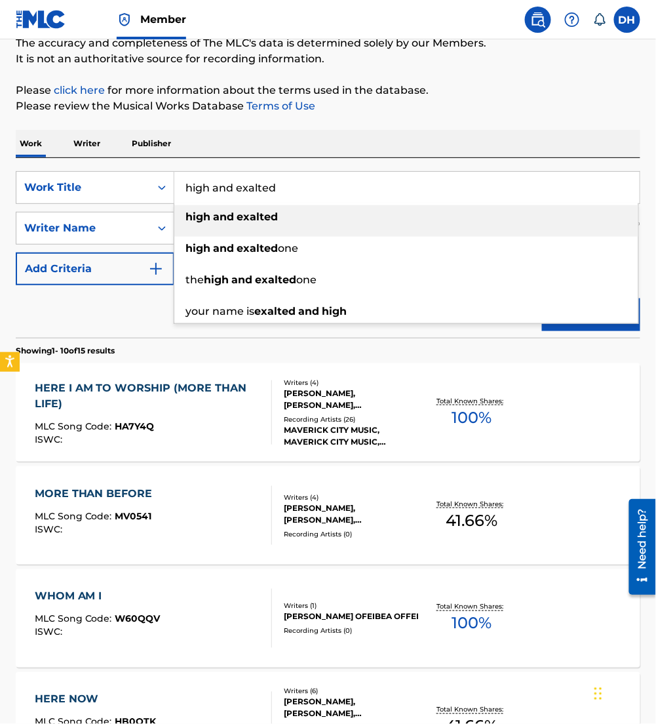
type input "high and exalted"
click at [263, 134] on div "Work Writer Publisher" at bounding box center [328, 144] width 625 height 28
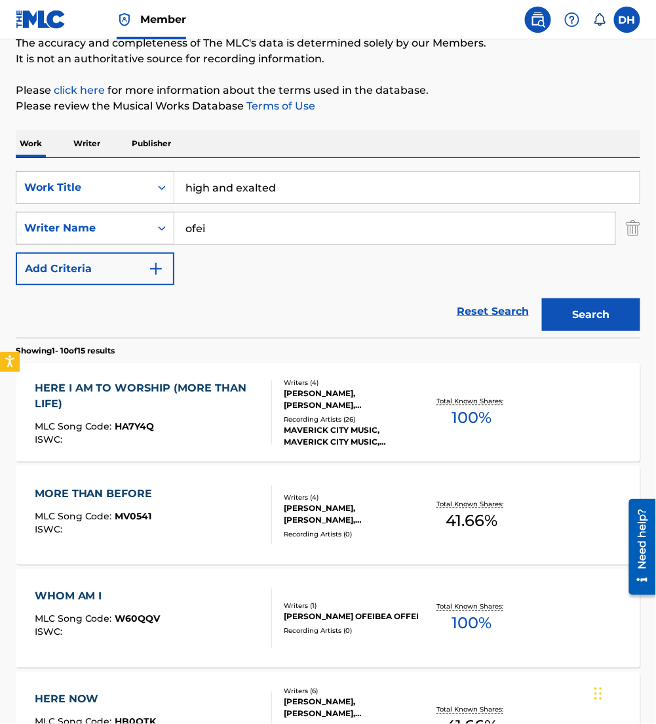
drag, startPoint x: 278, startPoint y: 223, endPoint x: 15, endPoint y: 241, distance: 263.4
click at [16, 241] on div "SearchWithCriteria1c782847-64dd-4f3d-b958-2f11da0b59a1 Writer Name ofei" at bounding box center [328, 228] width 625 height 33
type input "[PERSON_NAME]"
click at [542, 298] on button "Search" at bounding box center [591, 314] width 98 height 33
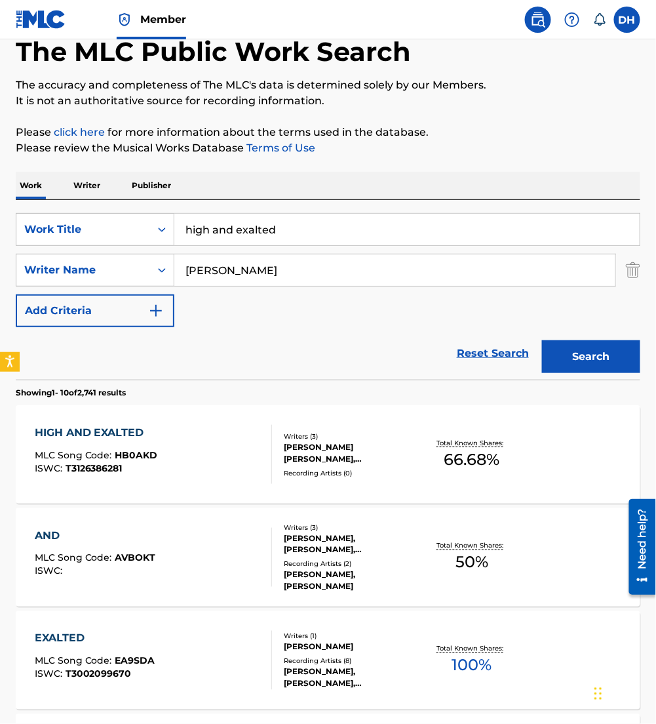
scroll to position [73, 0]
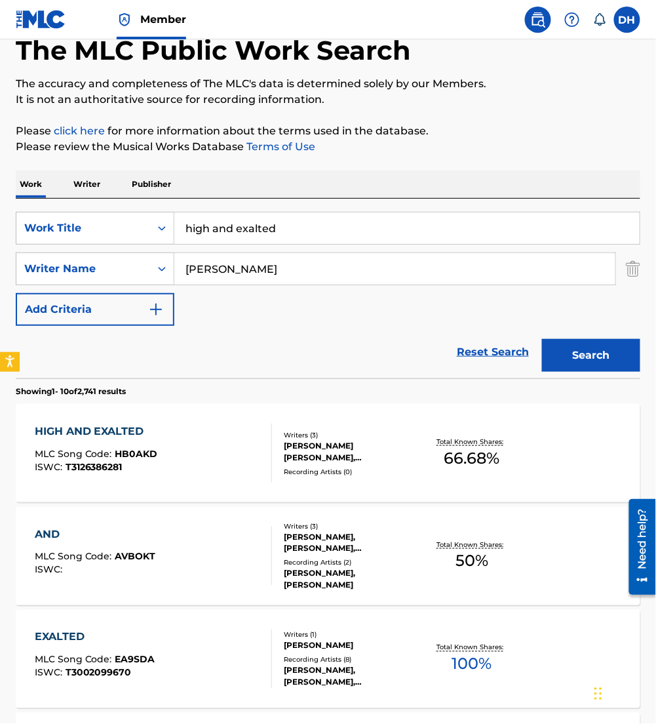
click at [152, 477] on div "HIGH AND EXALTED MLC Song Code : HB0AKD ISWC : T3126386281" at bounding box center [96, 452] width 123 height 59
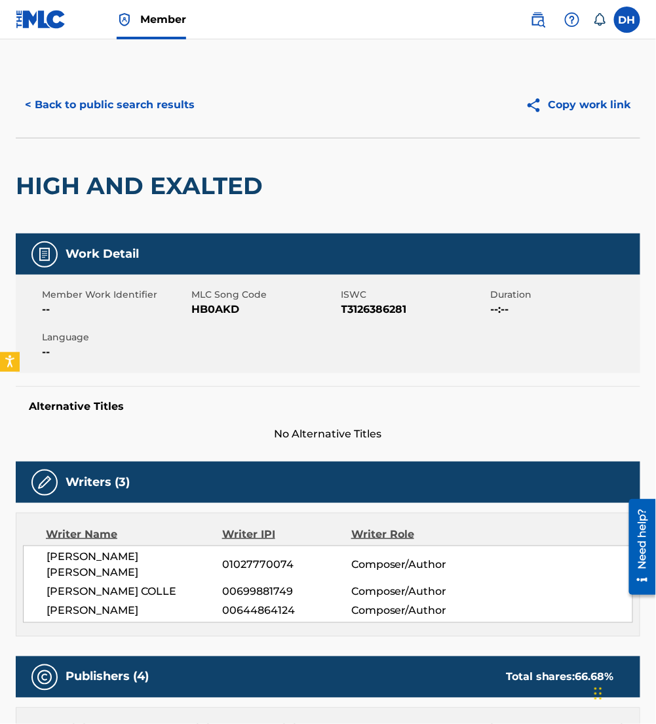
click at [83, 105] on button "< Back to public search results" at bounding box center [110, 104] width 188 height 33
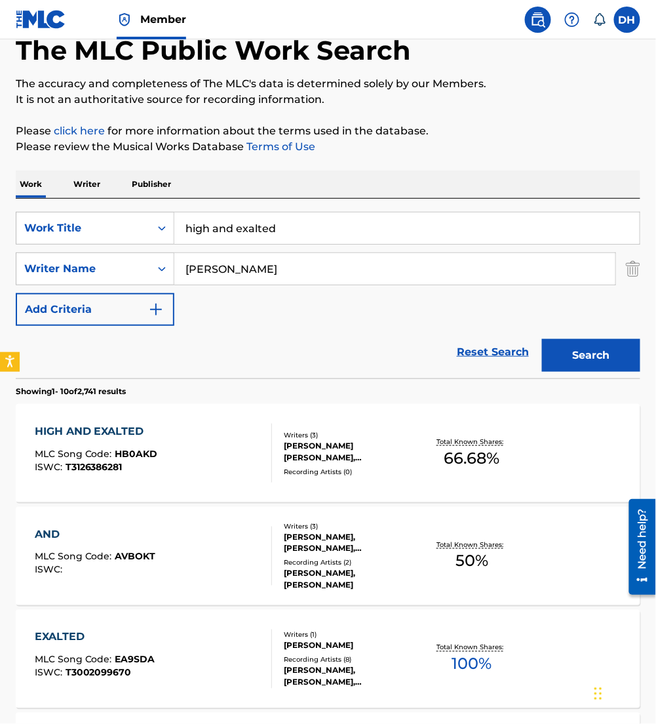
drag, startPoint x: 321, startPoint y: 242, endPoint x: 0, endPoint y: 268, distance: 322.2
click at [0, 268] on html "Accessibility Screen-Reader Guide, Feedback, and Issue Reporting | New window C…" at bounding box center [328, 289] width 656 height 724
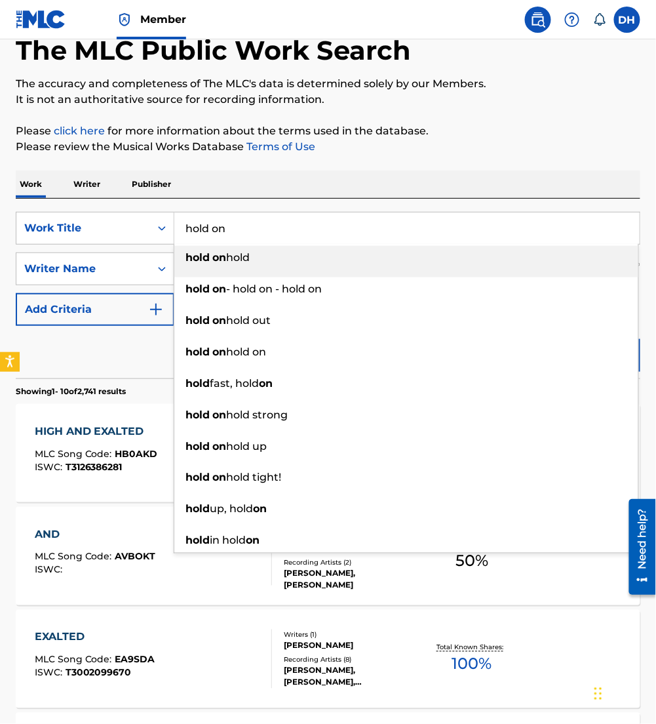
type input "hold on"
click at [62, 366] on div "Reset Search Search" at bounding box center [328, 352] width 625 height 52
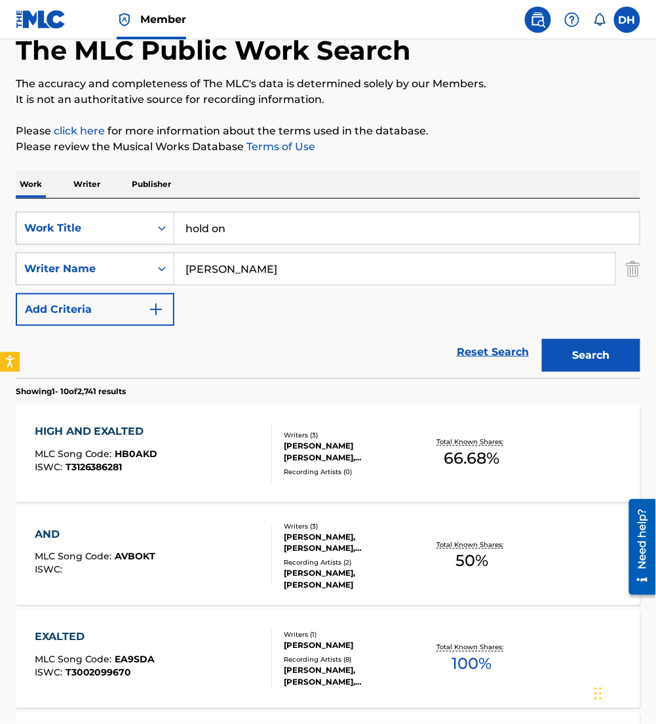
drag, startPoint x: 235, startPoint y: 262, endPoint x: 0, endPoint y: 261, distance: 234.6
click at [0, 261] on html "Accessibility Screen-Reader Guide, Feedback, and Issue Reporting | New window C…" at bounding box center [328, 289] width 656 height 724
click at [542, 339] on button "Search" at bounding box center [591, 355] width 98 height 33
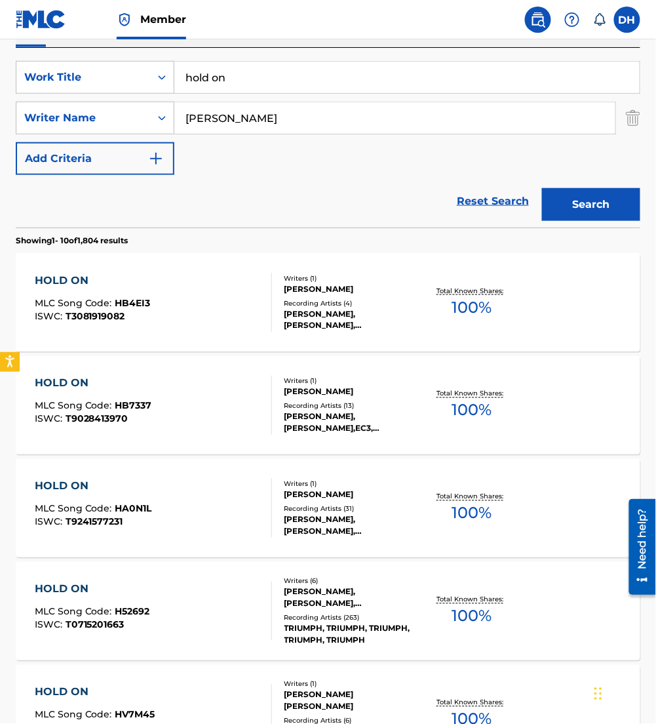
scroll to position [226, 0]
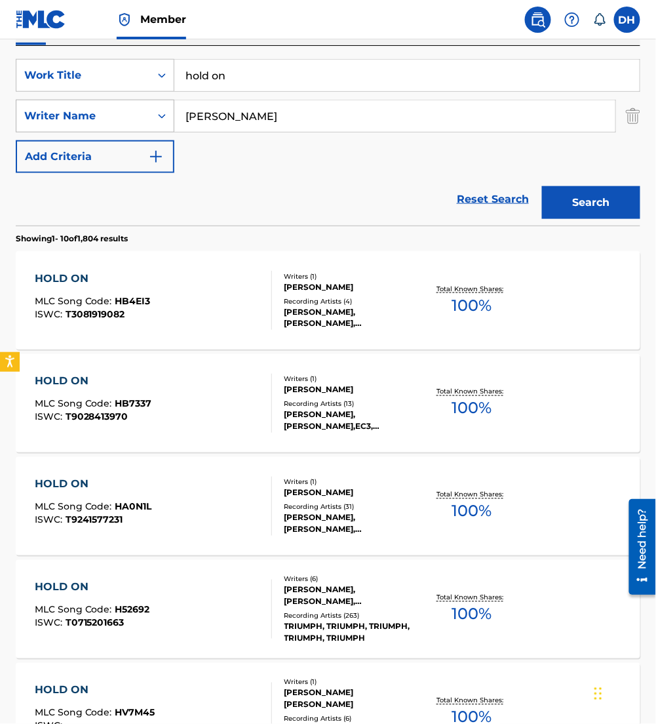
drag, startPoint x: 270, startPoint y: 113, endPoint x: 54, endPoint y: 119, distance: 215.7
click at [54, 119] on div "SearchWithCriteria1c782847-64dd-4f3d-b958-2f11da0b59a1 Writer Name [PERSON_NAME]" at bounding box center [328, 116] width 625 height 33
click at [542, 186] on button "Search" at bounding box center [591, 202] width 98 height 33
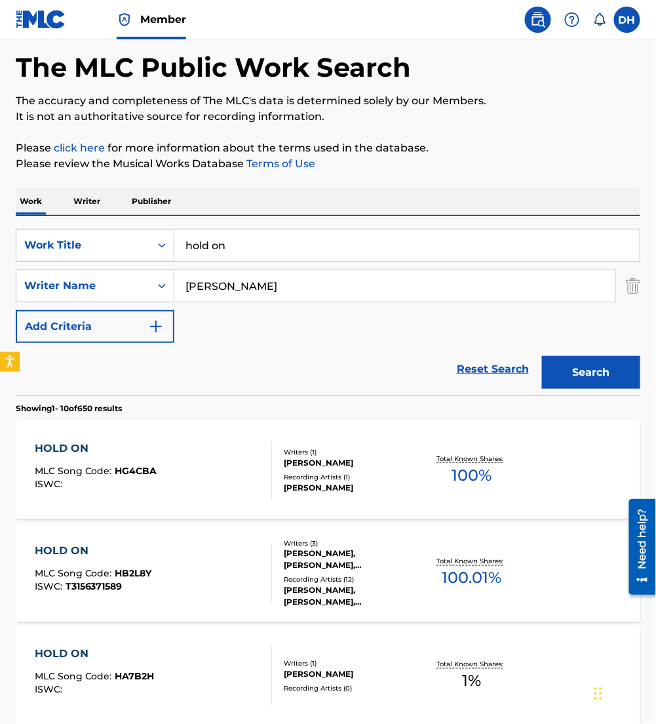
scroll to position [0, 0]
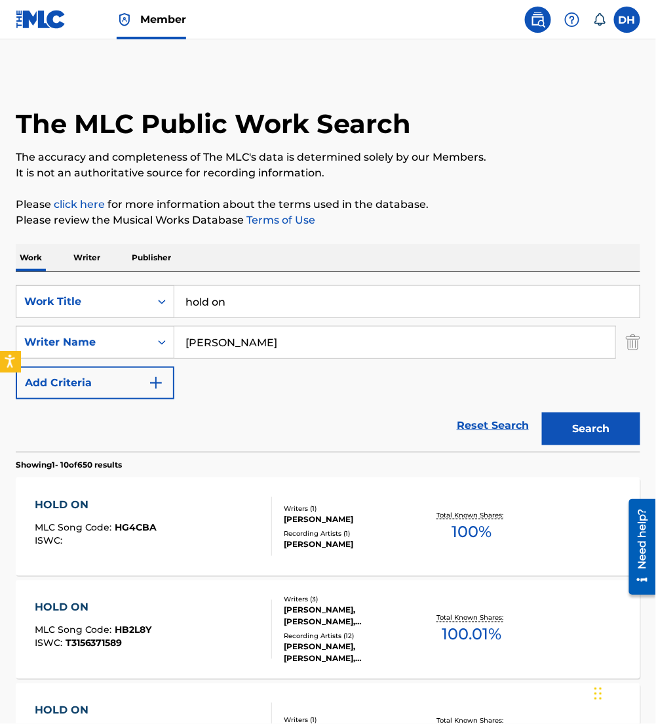
drag, startPoint x: 72, startPoint y: 364, endPoint x: 0, endPoint y: 360, distance: 72.2
click at [0, 360] on html "Accessibility Screen-Reader Guide, Feedback, and Issue Reporting | New window C…" at bounding box center [328, 362] width 656 height 724
click at [542, 412] on button "Search" at bounding box center [591, 428] width 98 height 33
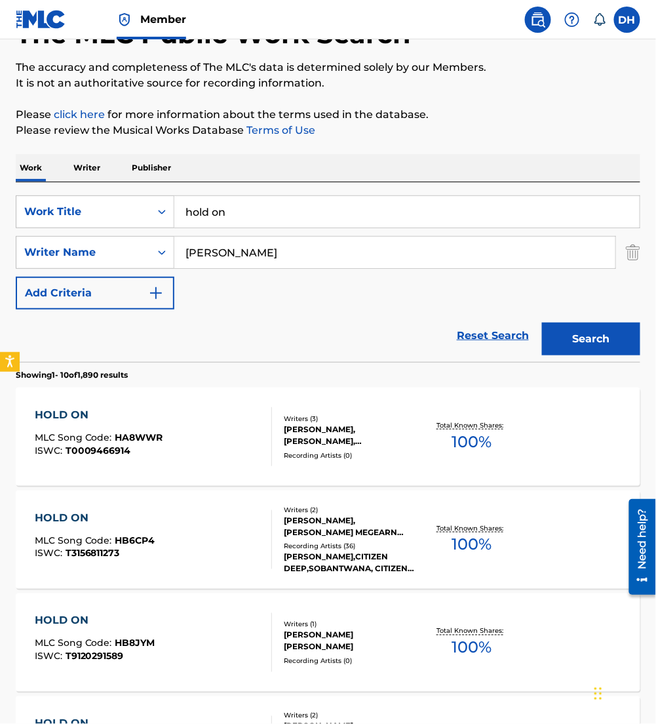
scroll to position [82, 0]
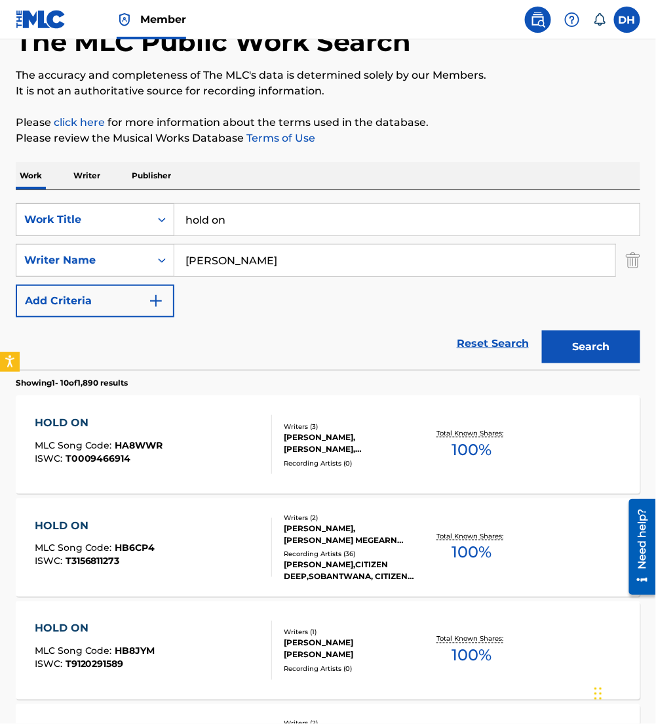
drag, startPoint x: 239, startPoint y: 262, endPoint x: 73, endPoint y: 231, distance: 168.0
click at [73, 231] on div "SearchWithCriteriaaf91d6b3-d8ff-4d72-b44d-9f8ebac7050a Work Title hold on Searc…" at bounding box center [328, 260] width 625 height 114
type input "[PERSON_NAME]"
click at [542, 330] on button "Search" at bounding box center [591, 346] width 98 height 33
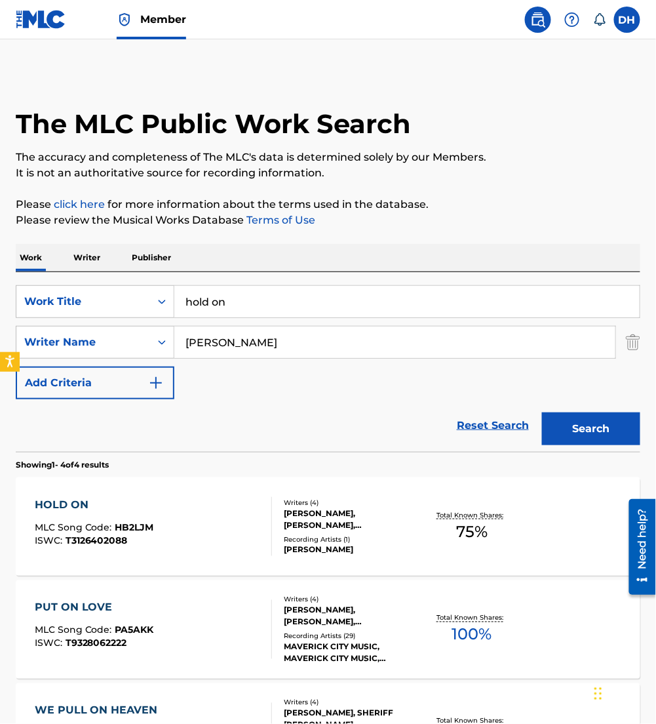
click at [343, 528] on div "[PERSON_NAME], [PERSON_NAME], [PERSON_NAME], [PERSON_NAME]" at bounding box center [352, 519] width 136 height 24
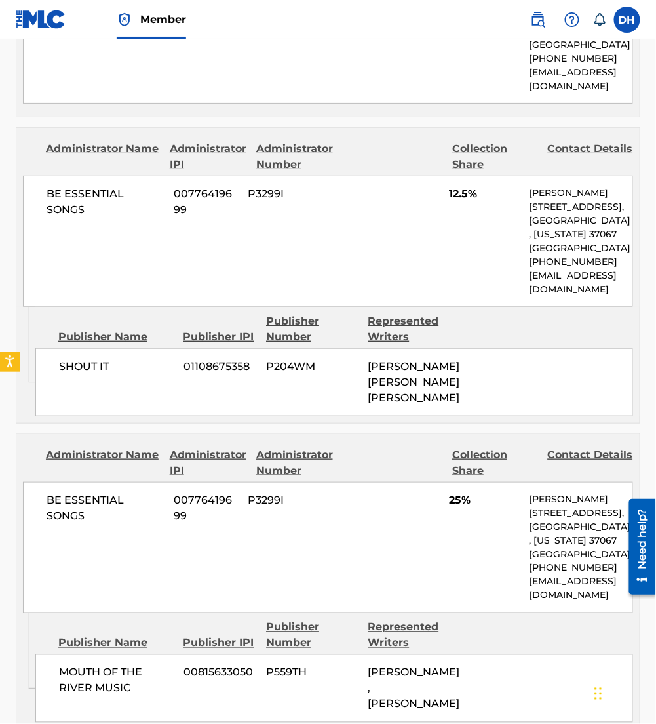
scroll to position [1399, 0]
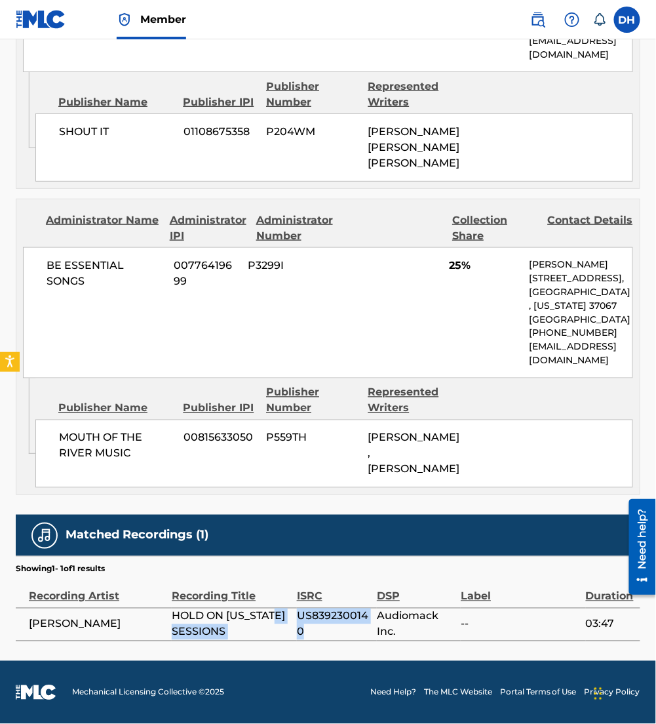
drag, startPoint x: 332, startPoint y: 632, endPoint x: 296, endPoint y: 615, distance: 40.5
click at [296, 615] on tr "[PERSON_NAME] HOLD ON [US_STATE] SESSIONS US8392300140 Audiomack Inc. -- 03:47" at bounding box center [328, 624] width 625 height 33
drag, startPoint x: 296, startPoint y: 615, endPoint x: 320, endPoint y: 630, distance: 28.9
click at [320, 630] on span "US8392300140" at bounding box center [333, 623] width 73 height 31
click at [317, 633] on span "US8392300140" at bounding box center [333, 623] width 73 height 31
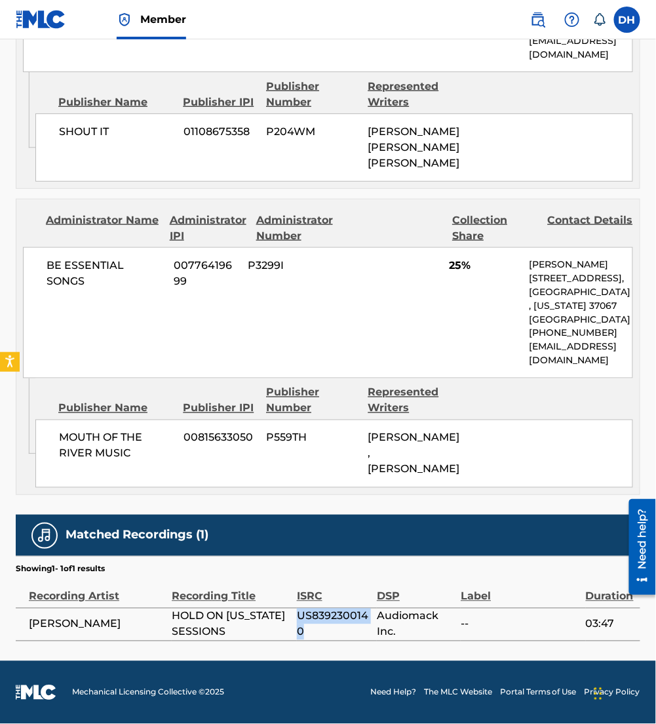
drag, startPoint x: 319, startPoint y: 632, endPoint x: 298, endPoint y: 621, distance: 23.2
click at [298, 621] on span "US8392300140" at bounding box center [333, 623] width 73 height 31
copy span "US8392300140"
click at [334, 629] on span "US8392300140" at bounding box center [333, 623] width 73 height 31
drag, startPoint x: 333, startPoint y: 629, endPoint x: 22, endPoint y: 626, distance: 311.3
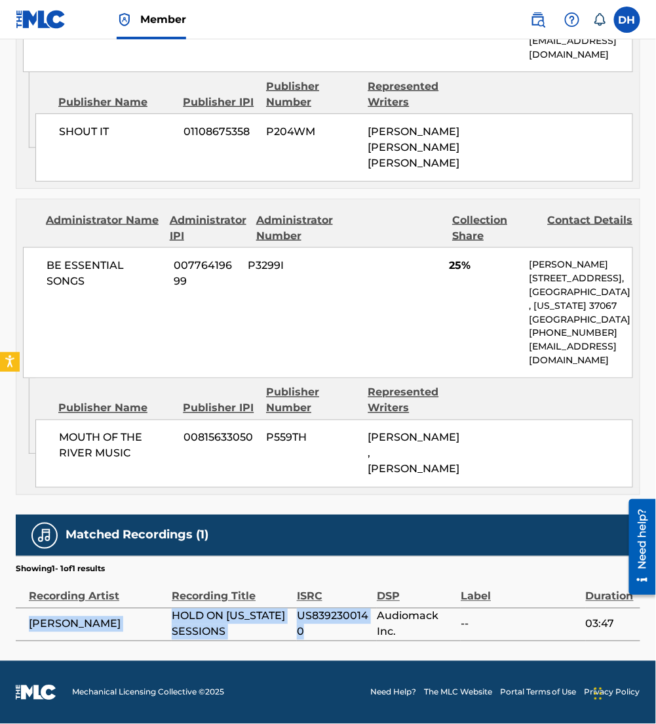
click at [22, 626] on tr "[PERSON_NAME] HOLD ON [US_STATE] SESSIONS US8392300140 Audiomack Inc. -- 03:47" at bounding box center [328, 624] width 625 height 33
copy tr "[PERSON_NAME] HOLD ON [US_STATE] SESSIONS US8392300140"
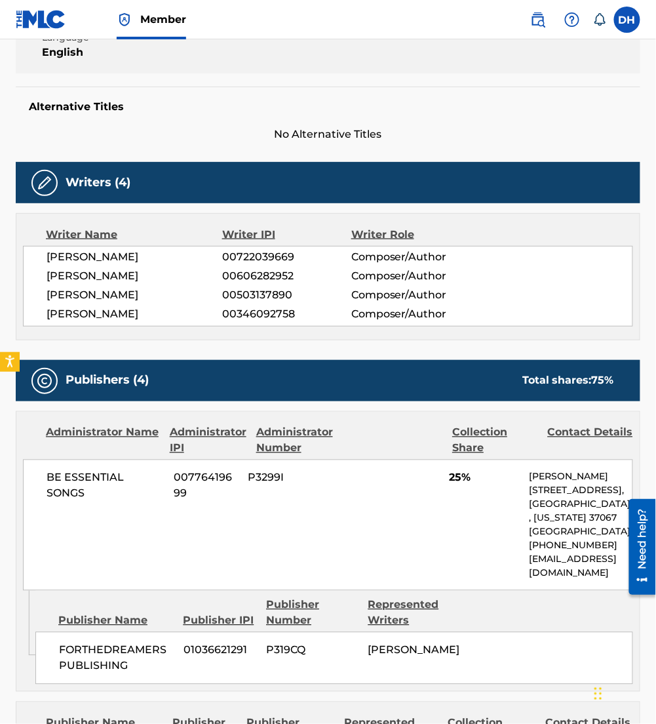
scroll to position [0, 0]
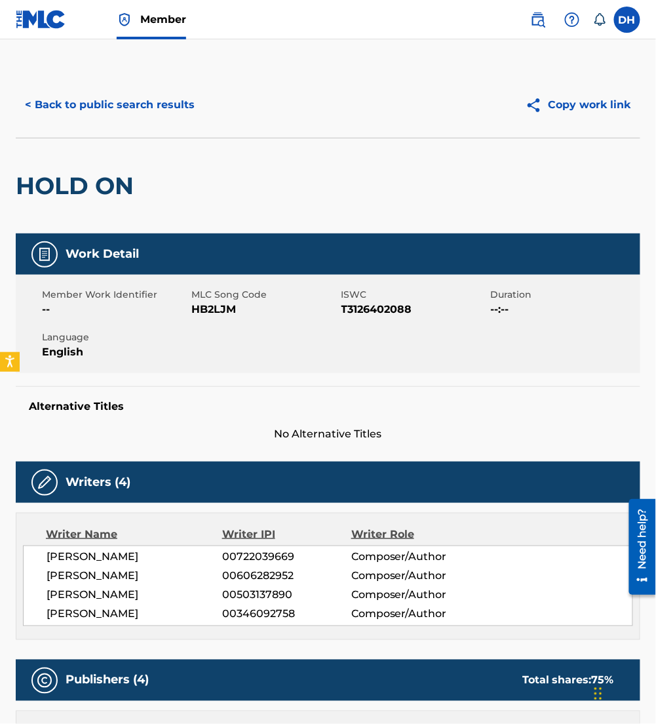
click at [194, 316] on span "HB2LJM" at bounding box center [264, 309] width 146 height 16
drag, startPoint x: 194, startPoint y: 310, endPoint x: 241, endPoint y: 316, distance: 47.6
click at [241, 316] on span "HB2LJM" at bounding box center [264, 309] width 146 height 16
click at [134, 106] on button "< Back to public search results" at bounding box center [110, 104] width 188 height 33
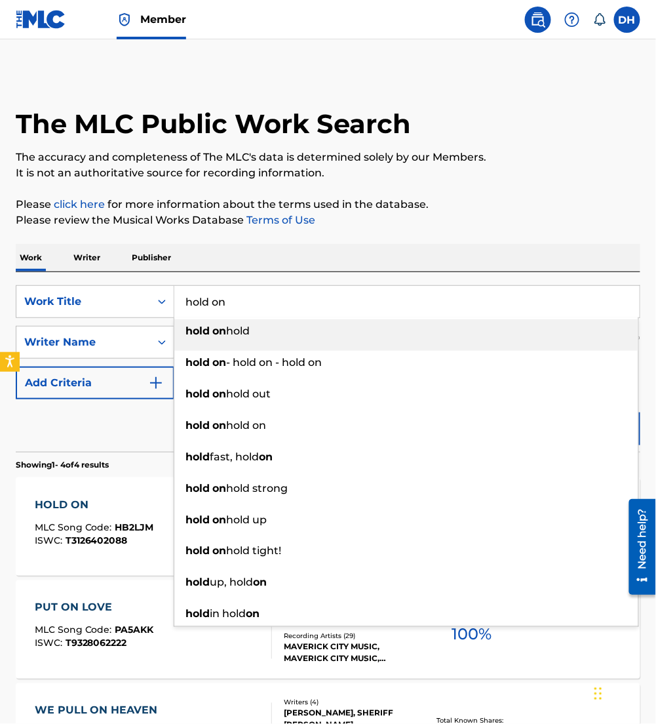
drag, startPoint x: 284, startPoint y: 300, endPoint x: 212, endPoint y: 309, distance: 72.0
click at [212, 309] on input "hold on" at bounding box center [406, 301] width 465 height 31
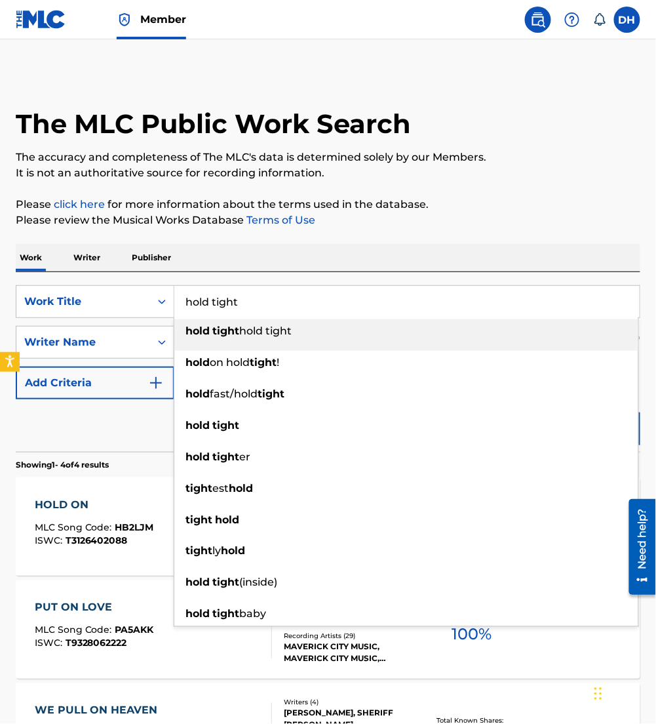
type input "hold tight"
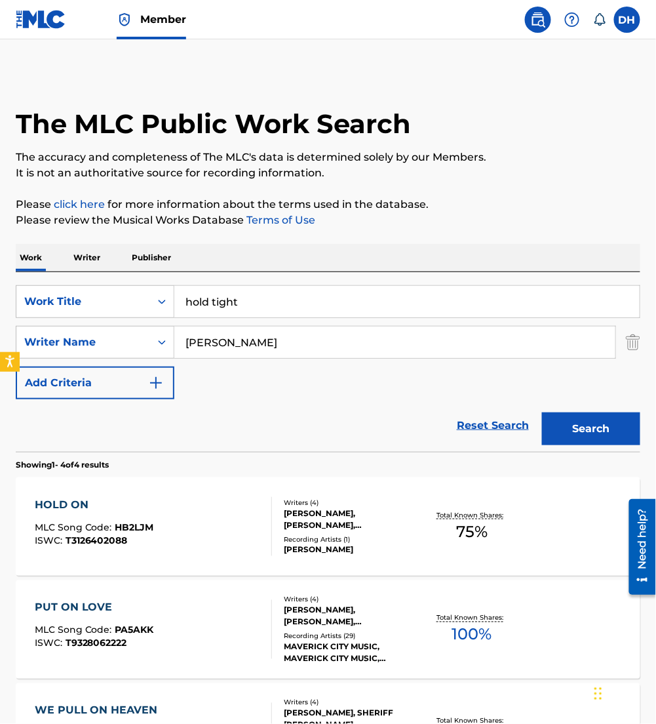
drag, startPoint x: 304, startPoint y: 351, endPoint x: 0, endPoint y: 388, distance: 306.4
click at [0, 388] on html "Accessibility Screen-Reader Guide, Feedback, and Issue Reporting | New window C…" at bounding box center [328, 362] width 656 height 724
type input "[PERSON_NAME]"
click at [542, 412] on button "Search" at bounding box center [591, 428] width 98 height 33
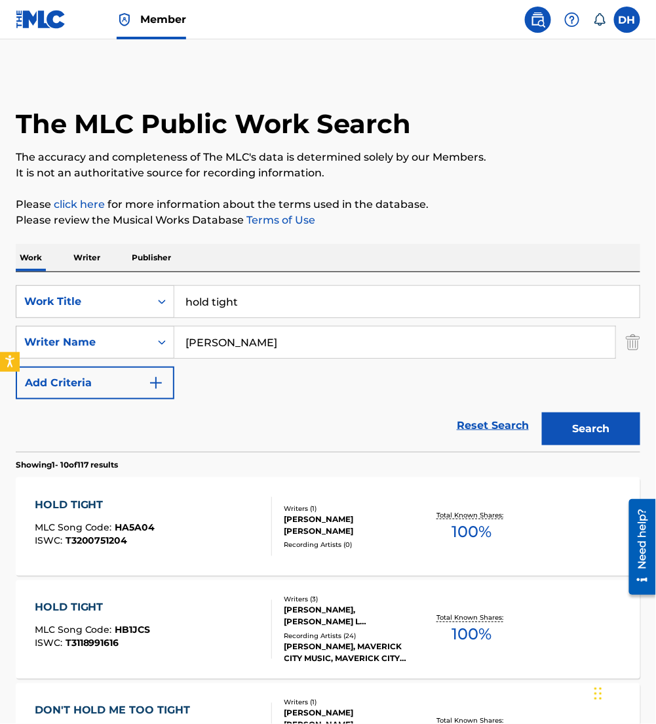
click at [130, 532] on span "HA5A04" at bounding box center [135, 527] width 40 height 12
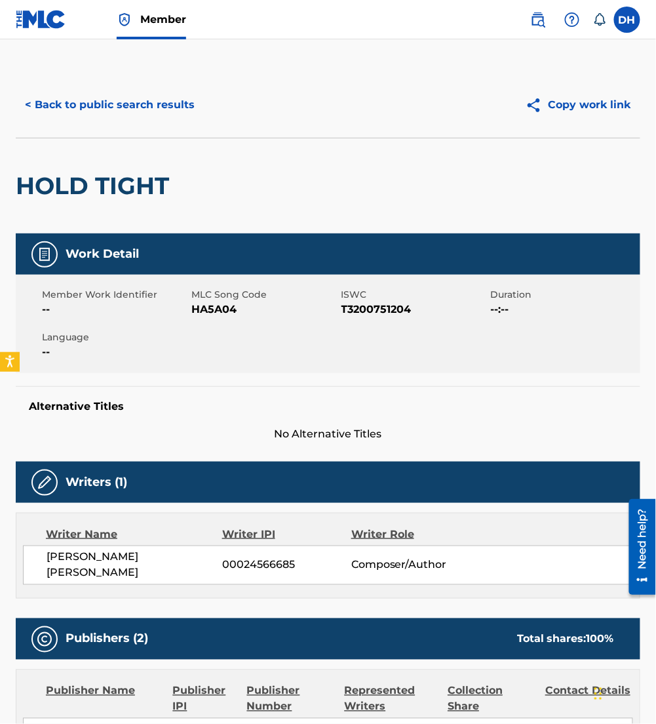
click at [102, 103] on button "< Back to public search results" at bounding box center [110, 104] width 188 height 33
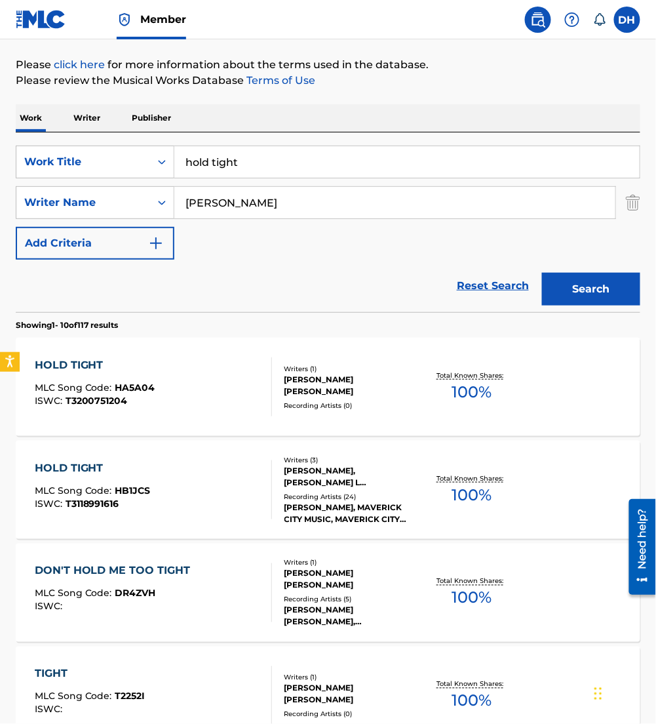
scroll to position [140, 0]
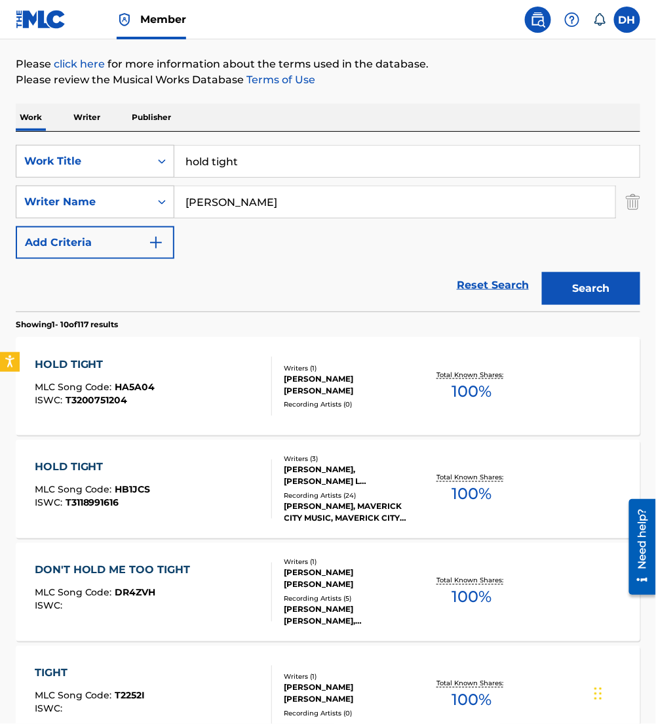
click at [217, 496] on div "HOLD TIGHT MLC Song Code : HB1JCS ISWC : T3118991616" at bounding box center [153, 488] width 237 height 59
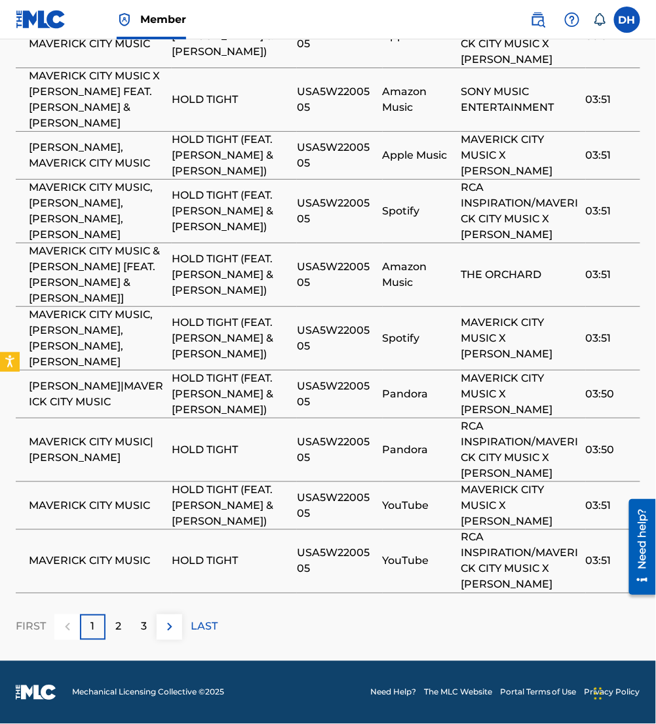
scroll to position [2256, 0]
click at [170, 634] on img at bounding box center [170, 627] width 16 height 16
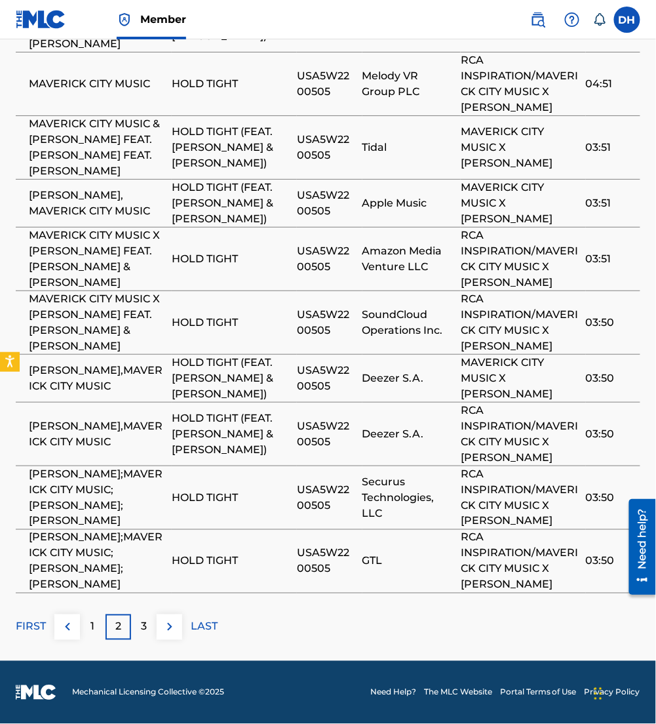
scroll to position [2335, 0]
click at [172, 630] on img at bounding box center [170, 627] width 16 height 16
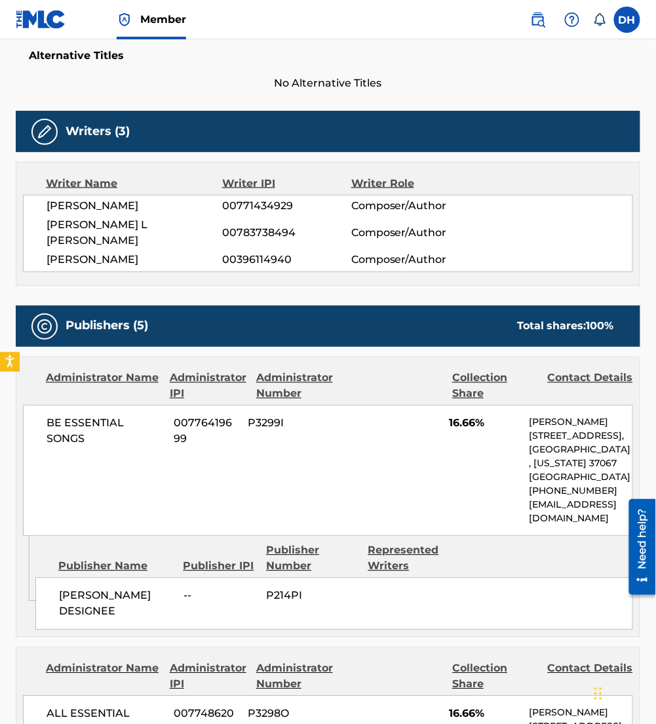
scroll to position [0, 0]
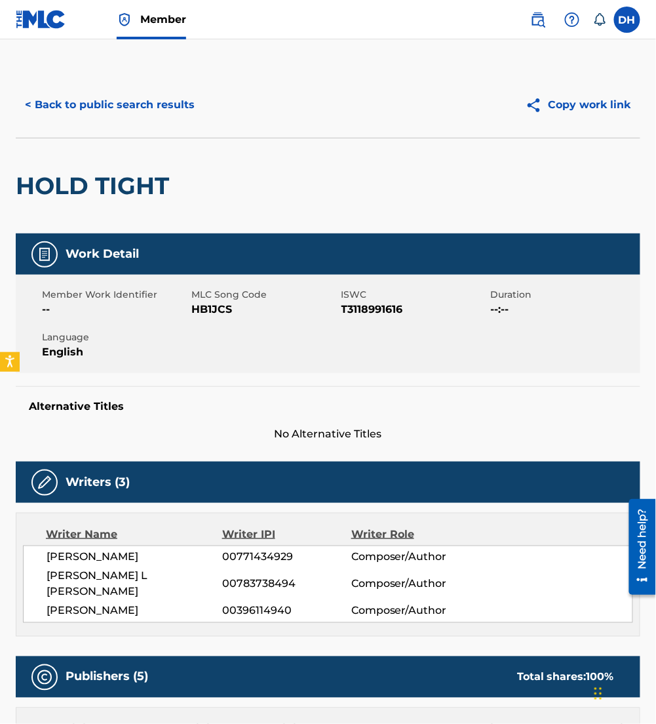
click at [172, 121] on div "< Back to public search results Copy work link" at bounding box center [328, 105] width 625 height 66
click at [138, 93] on button "< Back to public search results" at bounding box center [110, 104] width 188 height 33
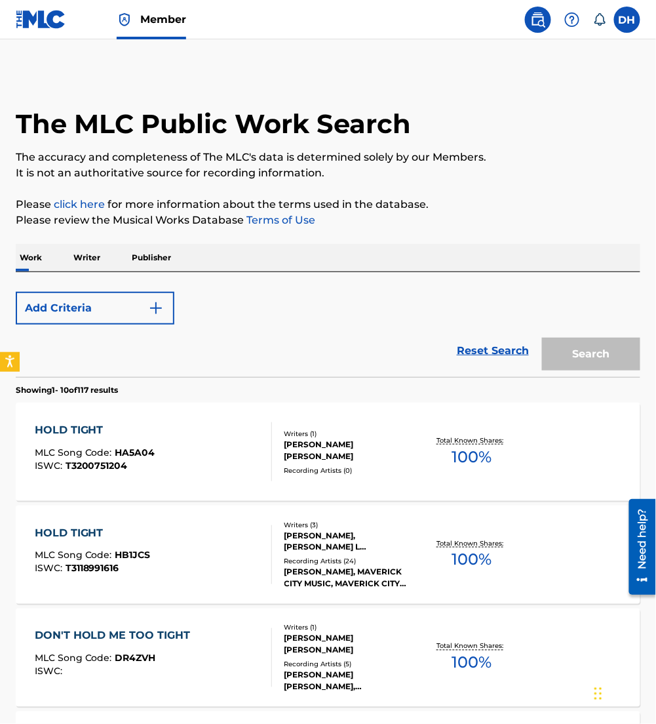
scroll to position [140, 0]
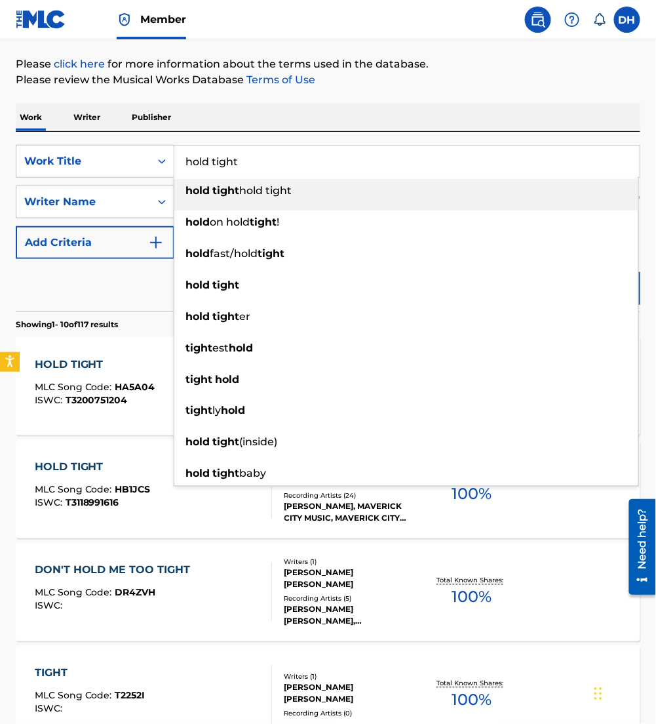
drag, startPoint x: 269, startPoint y: 163, endPoint x: 34, endPoint y: 184, distance: 235.6
click at [34, 184] on div "SearchWithCriteriaaf91d6b3-d8ff-4d72-b44d-9f8ebac7050a Work Title hold tight ho…" at bounding box center [328, 202] width 625 height 114
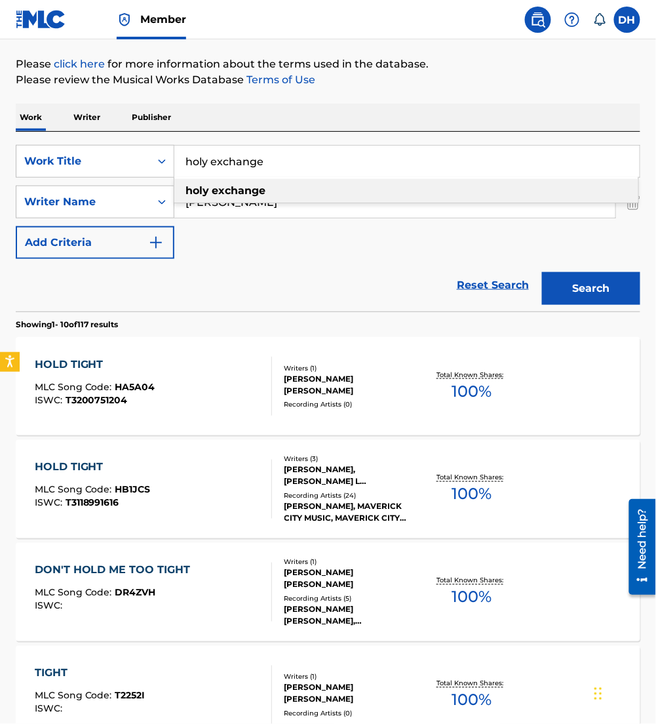
type input "holy exchange"
click at [203, 184] on strong "holy" at bounding box center [197, 190] width 24 height 12
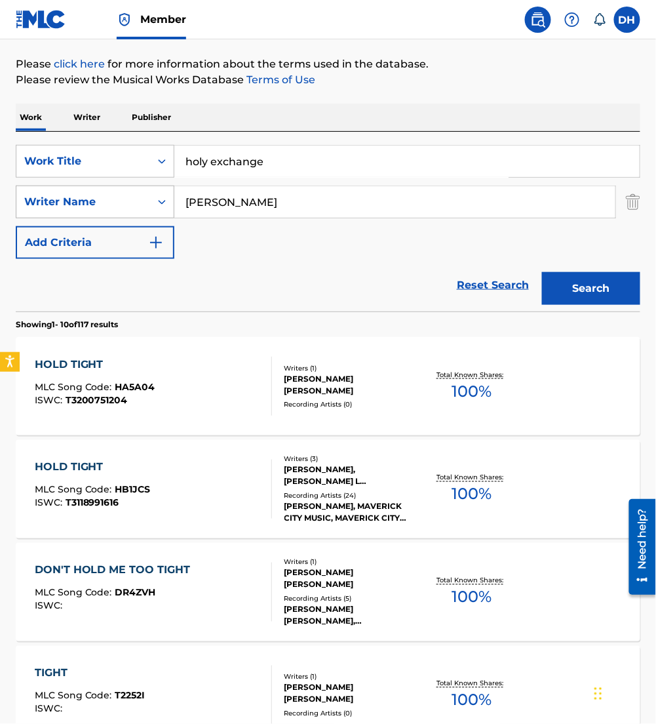
drag, startPoint x: 223, startPoint y: 198, endPoint x: 50, endPoint y: 208, distance: 172.7
click at [50, 208] on div "SearchWithCriteria1c782847-64dd-4f3d-b958-2f11da0b59a1 Writer Name [PERSON_NAME]" at bounding box center [328, 201] width 625 height 33
type input "[PERSON_NAME]"
click at [542, 272] on button "Search" at bounding box center [591, 288] width 98 height 33
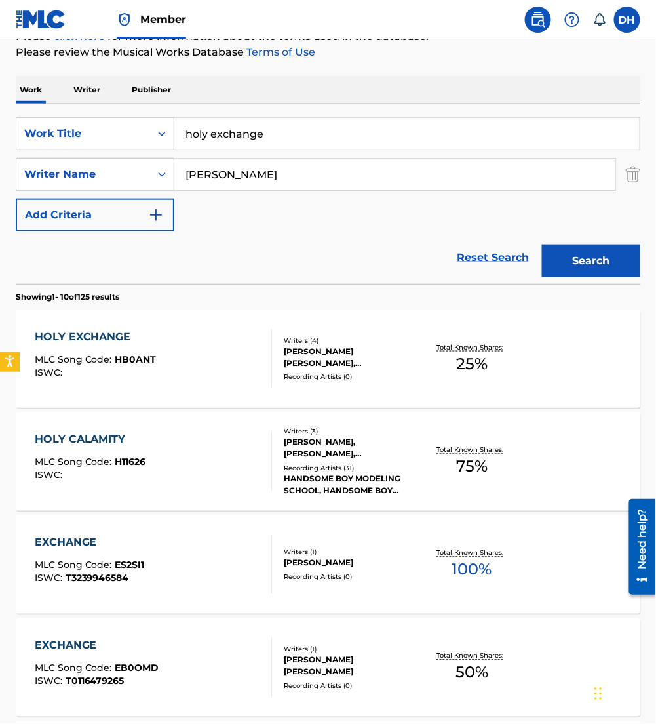
scroll to position [170, 0]
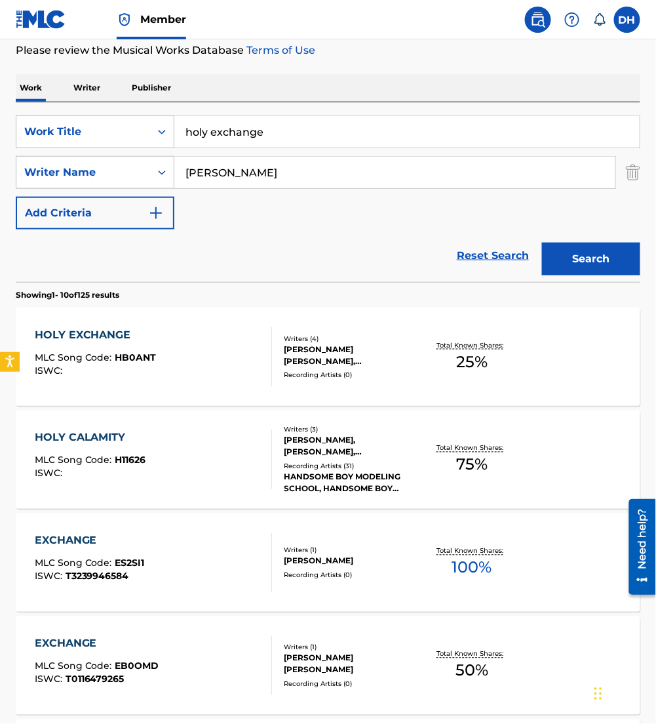
click at [169, 355] on div "HOLY EXCHANGE MLC Song Code : HB0ANT ISWC :" at bounding box center [153, 356] width 237 height 59
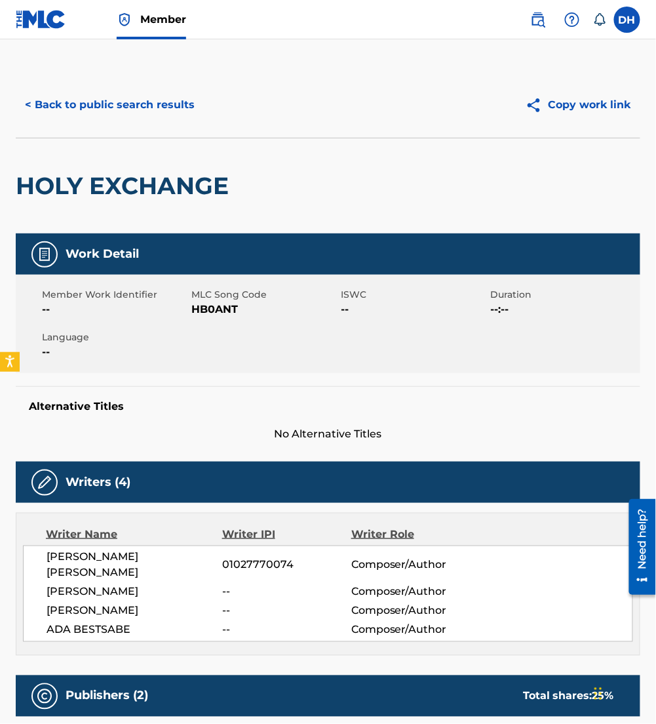
click at [169, 115] on button "< Back to public search results" at bounding box center [110, 104] width 188 height 33
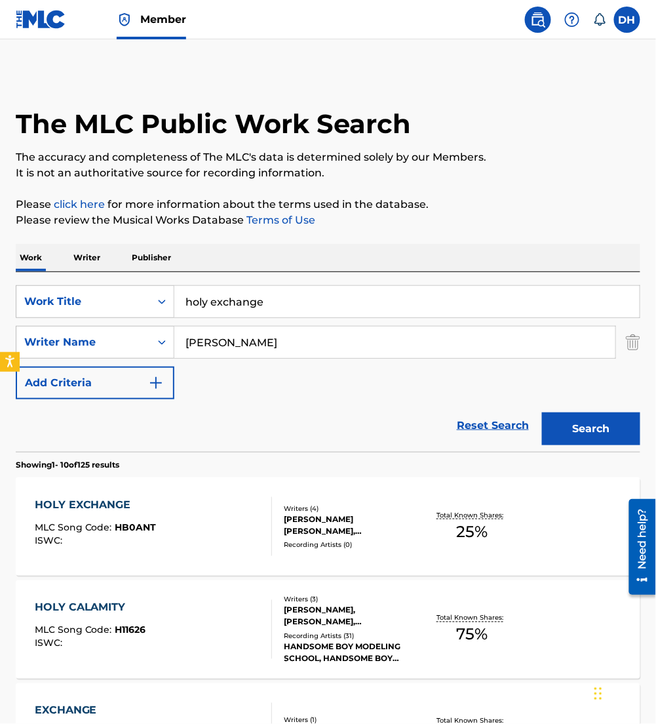
scroll to position [170, 0]
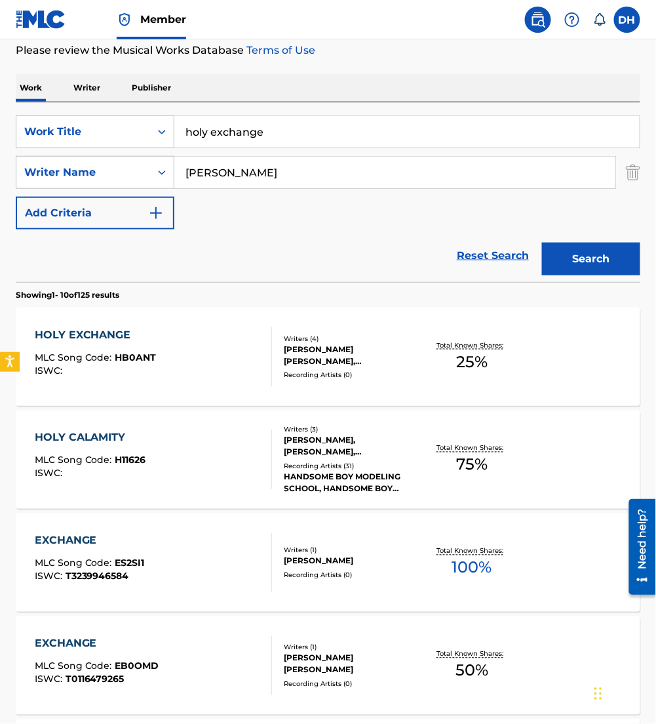
drag, startPoint x: 141, startPoint y: 135, endPoint x: 9, endPoint y: 129, distance: 132.5
click at [9, 129] on div "The MLC Public Work Search The accuracy and completeness of The MLC's data is d…" at bounding box center [328, 650] width 656 height 1497
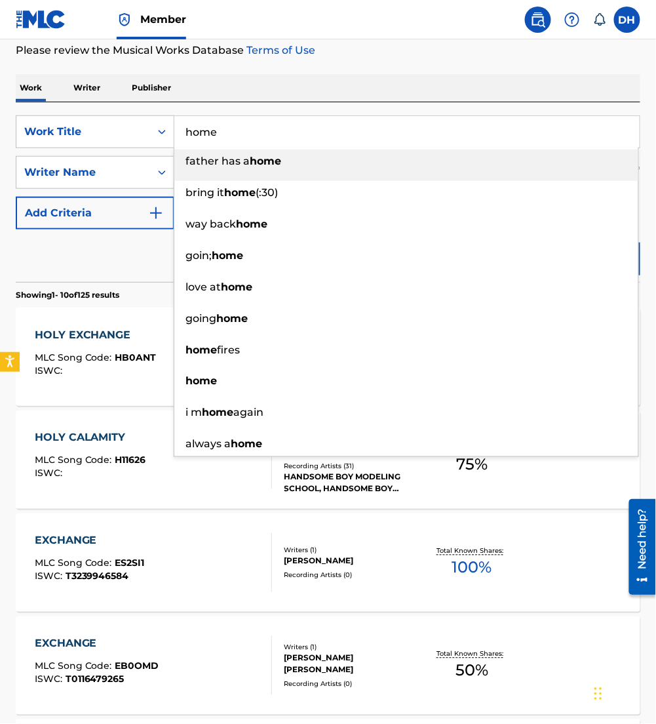
type input "home"
click at [87, 258] on div "Reset Search Search" at bounding box center [328, 255] width 625 height 52
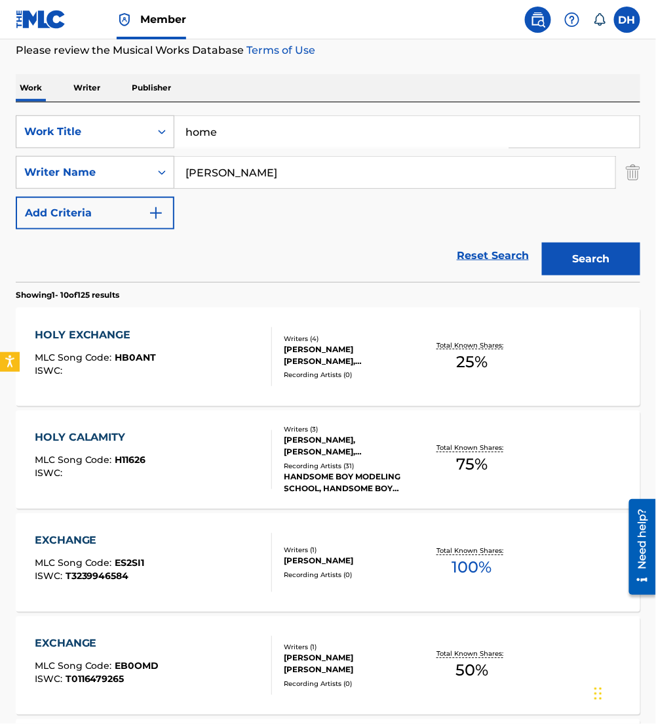
drag, startPoint x: 216, startPoint y: 181, endPoint x: 33, endPoint y: 192, distance: 182.5
click at [33, 192] on div "SearchWithCriteriaaf91d6b3-d8ff-4d72-b44d-9f8ebac7050a Work Title home SearchWi…" at bounding box center [328, 172] width 625 height 114
type input "ofei"
click at [542, 242] on button "Search" at bounding box center [591, 258] width 98 height 33
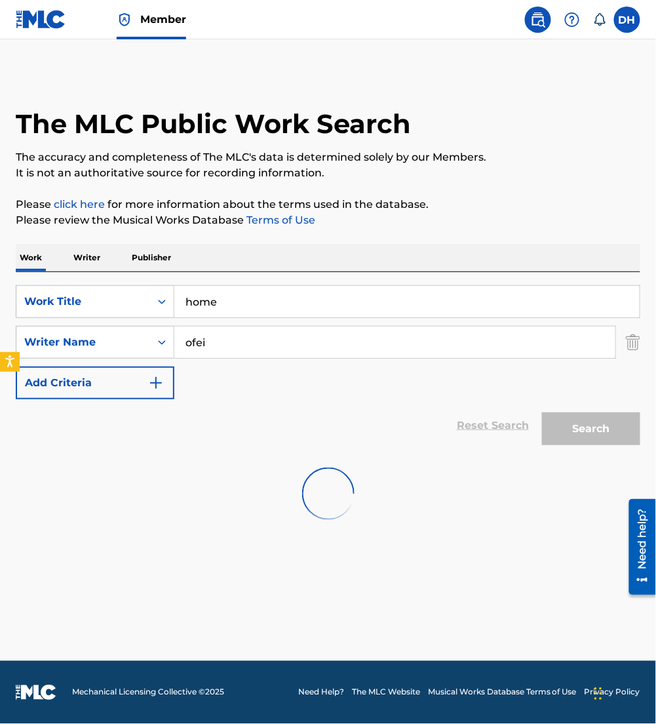
scroll to position [0, 0]
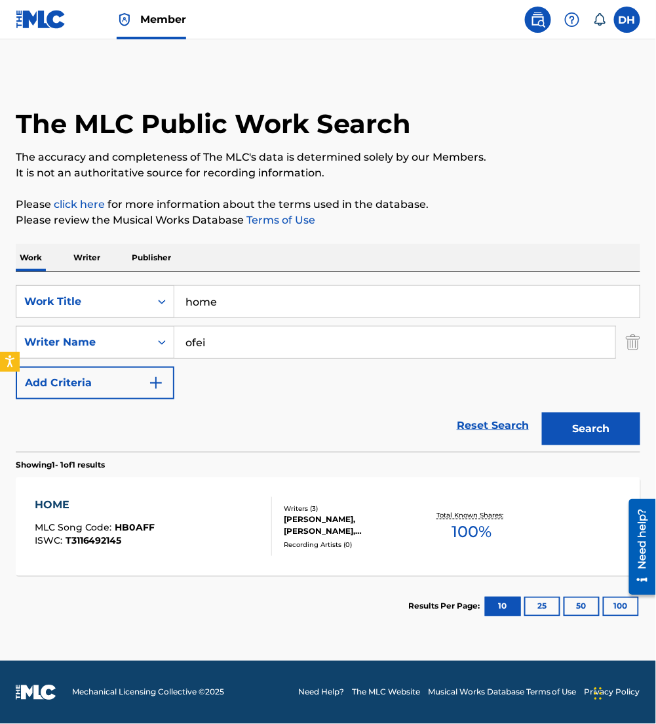
click at [201, 563] on div "HOME MLC Song Code : HB0AFF ISWC : T3116492145 Writers ( 3 ) [PERSON_NAME], [PE…" at bounding box center [328, 526] width 625 height 98
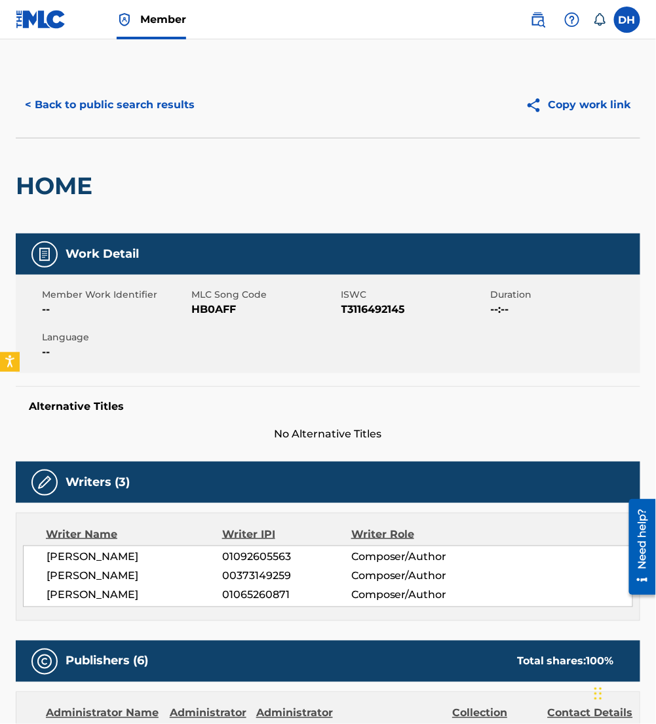
click at [132, 104] on button "< Back to public search results" at bounding box center [110, 104] width 188 height 33
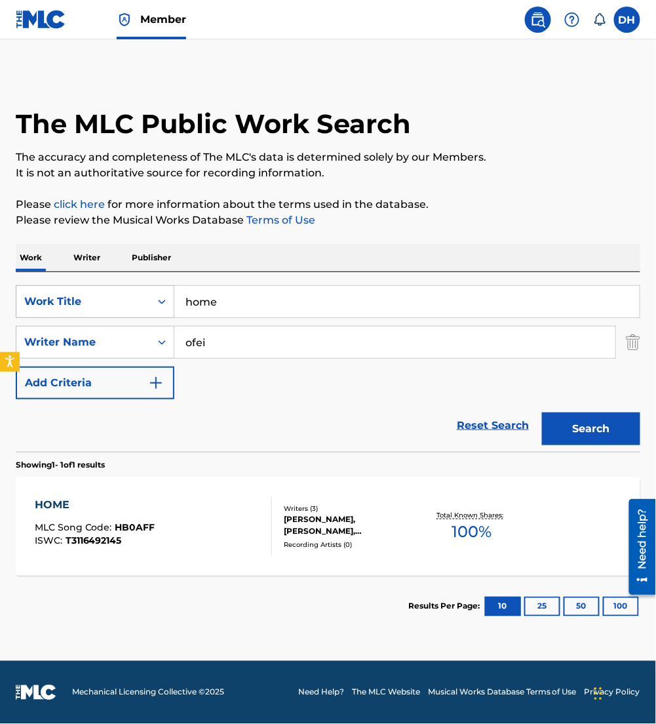
drag, startPoint x: 253, startPoint y: 294, endPoint x: 115, endPoint y: 291, distance: 137.7
click at [115, 291] on div "SearchWithCriteriaaf91d6b3-d8ff-4d72-b44d-9f8ebac7050a Work Title home" at bounding box center [328, 301] width 625 height 33
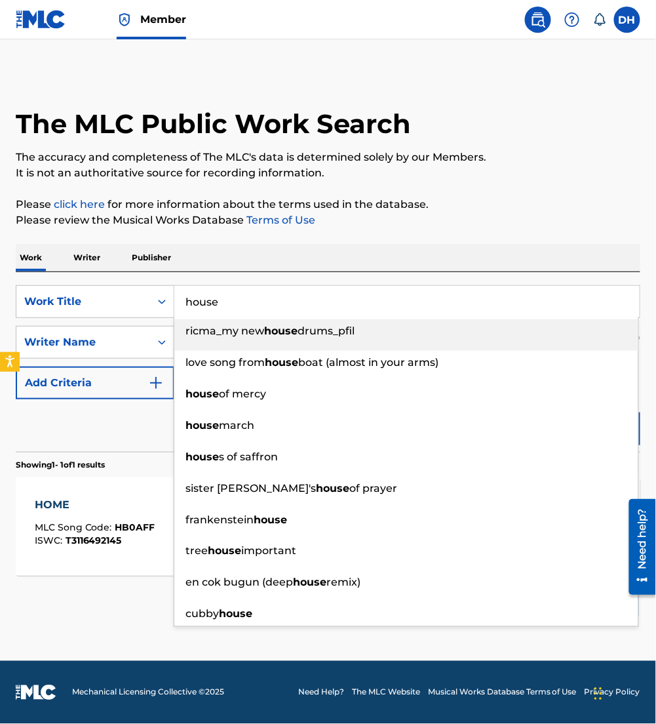
type input "house"
click at [233, 250] on div "Work Writer Publisher" at bounding box center [328, 258] width 625 height 28
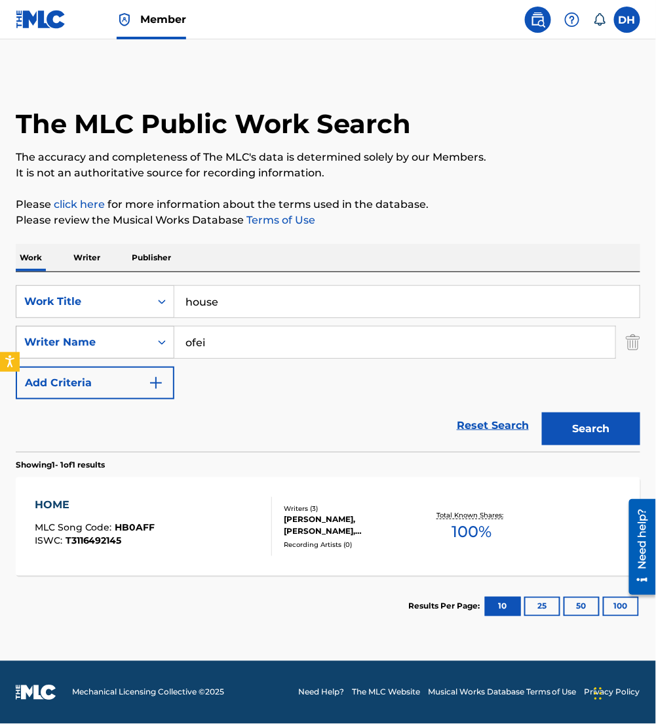
drag, startPoint x: 233, startPoint y: 347, endPoint x: 81, endPoint y: 332, distance: 152.2
click at [81, 332] on div "SearchWithCriteria1c782847-64dd-4f3d-b958-2f11da0b59a1 Writer Name ofei" at bounding box center [328, 342] width 625 height 33
type input "[PERSON_NAME]"
click at [542, 412] on button "Search" at bounding box center [591, 428] width 98 height 33
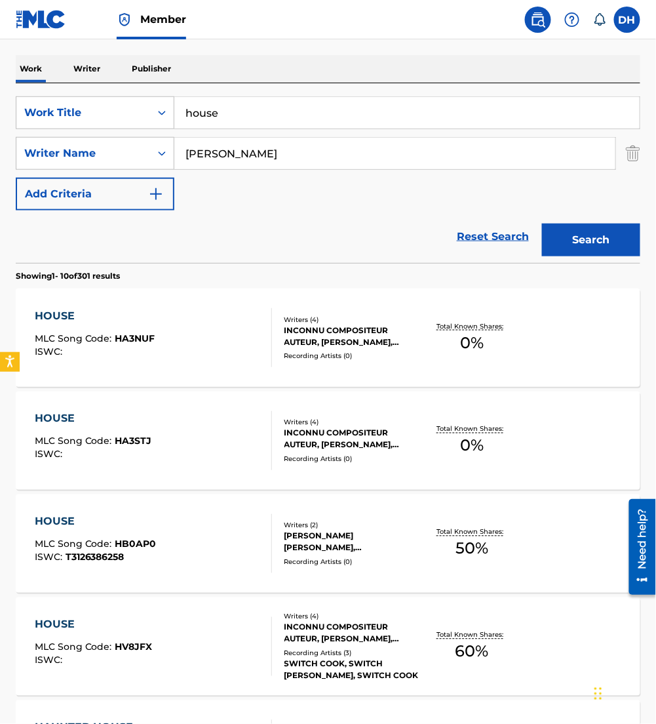
scroll to position [191, 0]
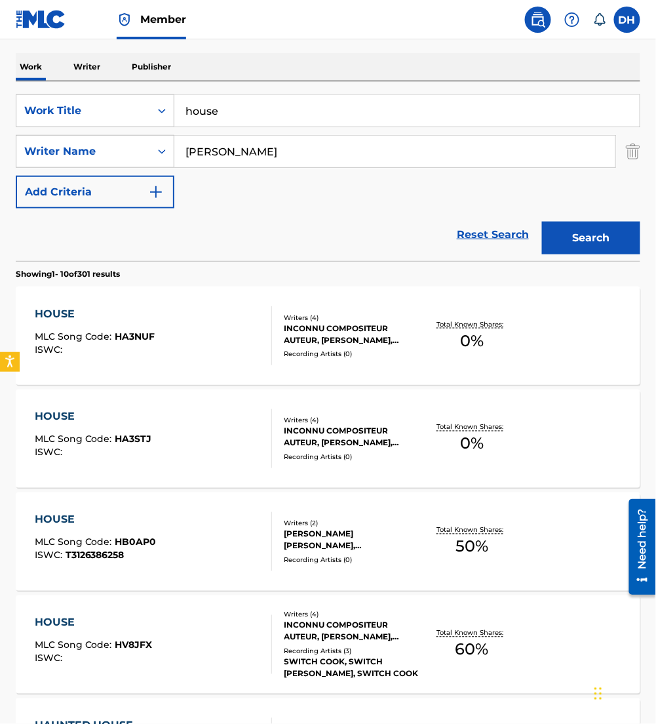
click at [197, 533] on div "HOUSE MLC Song Code : HB0AP0 ISWC : T3126386258" at bounding box center [153, 541] width 237 height 59
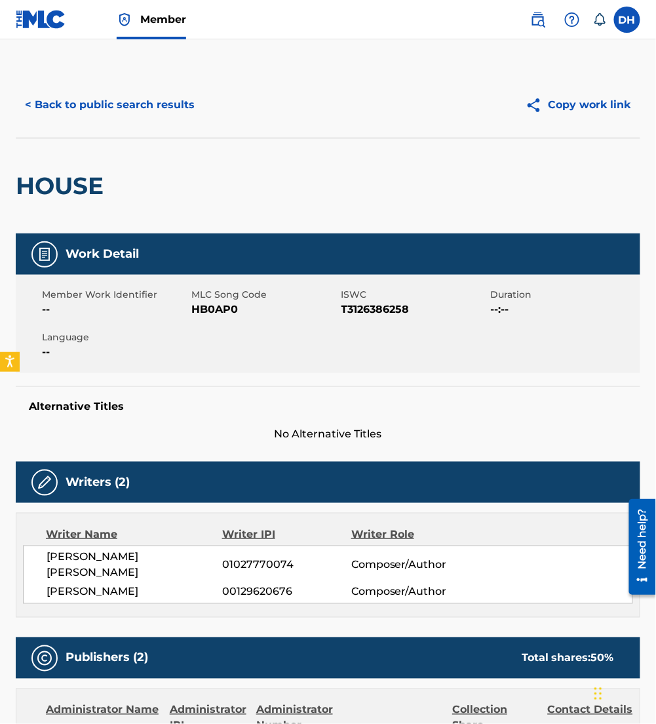
click at [120, 112] on button "< Back to public search results" at bounding box center [110, 104] width 188 height 33
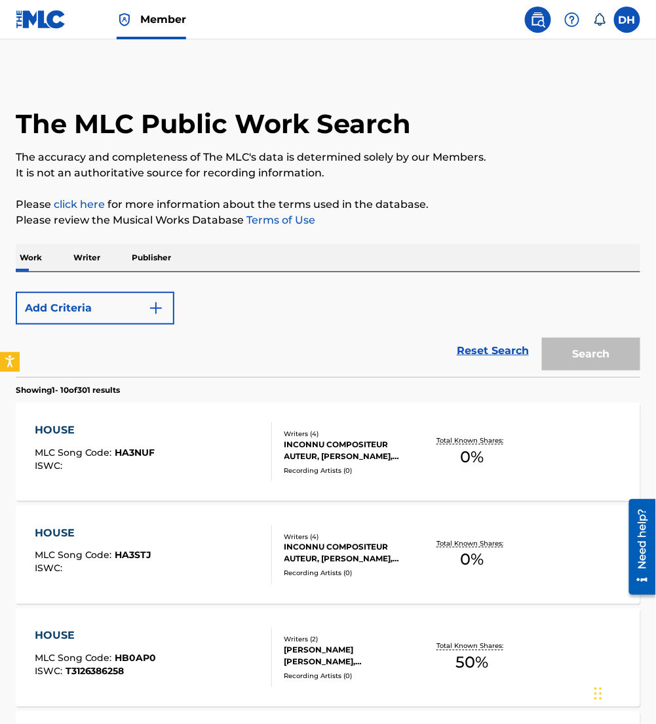
scroll to position [191, 0]
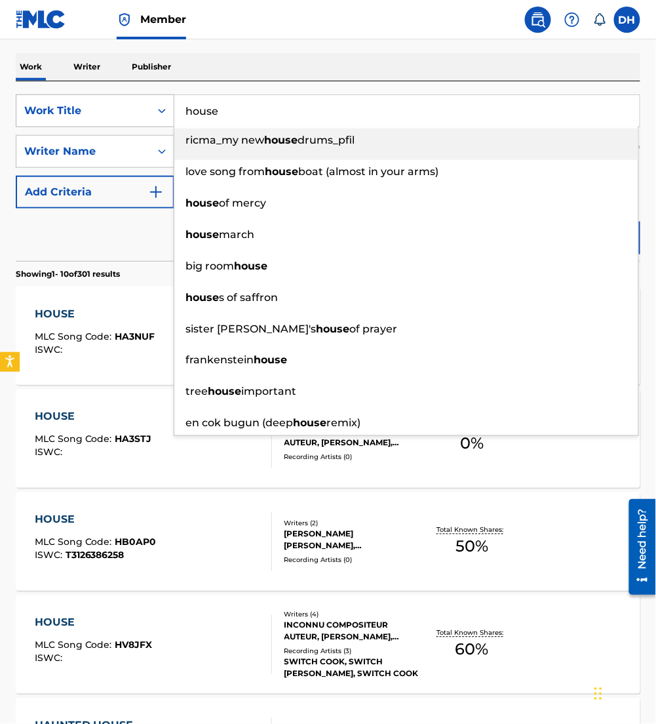
drag, startPoint x: 311, startPoint y: 124, endPoint x: 75, endPoint y: 107, distance: 236.5
click at [75, 107] on div "SearchWithCriteriaaf91d6b3-d8ff-4d72-b44d-9f8ebac7050a Work Title house ricma_m…" at bounding box center [328, 110] width 625 height 33
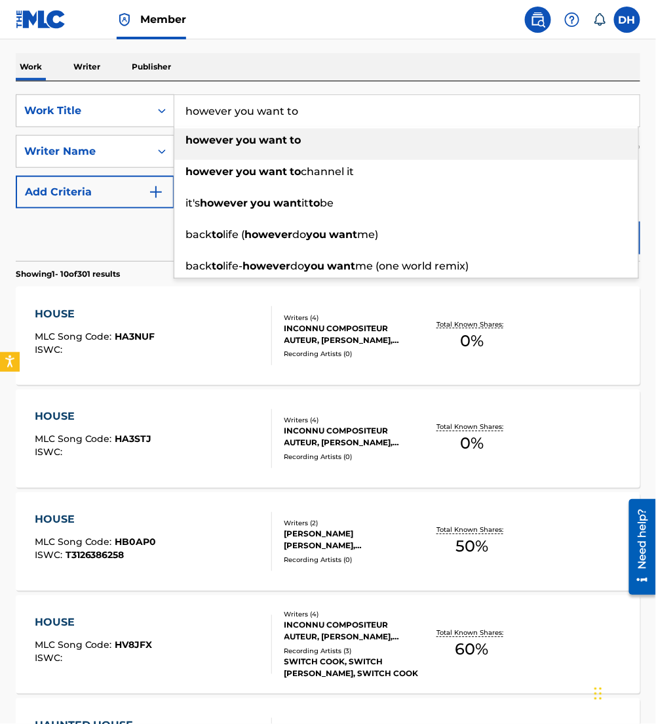
type input "however you want to"
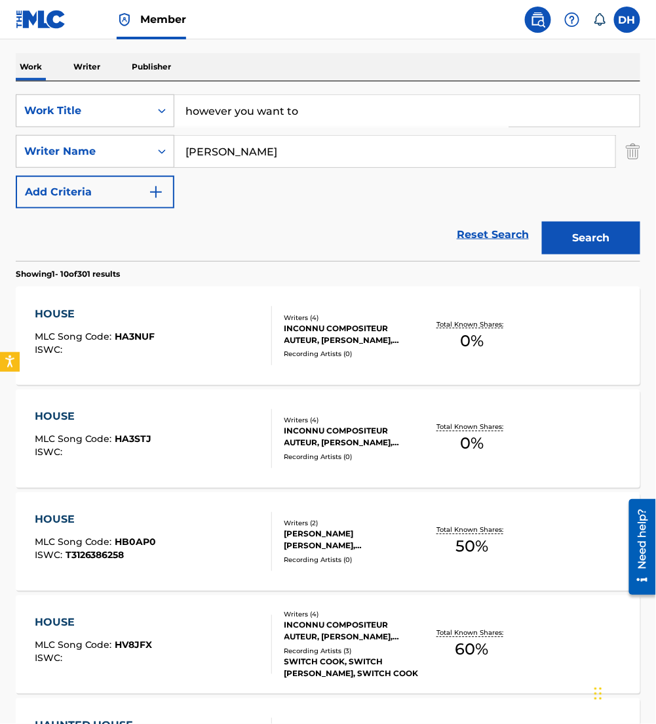
click at [313, 32] on nav "Member DH [PERSON_NAME] Hernandez [EMAIL_ADDRESS][PERSON_NAME][DOMAIN_NAME] Not…" at bounding box center [328, 19] width 656 height 39
click at [585, 249] on button "Search" at bounding box center [591, 238] width 98 height 33
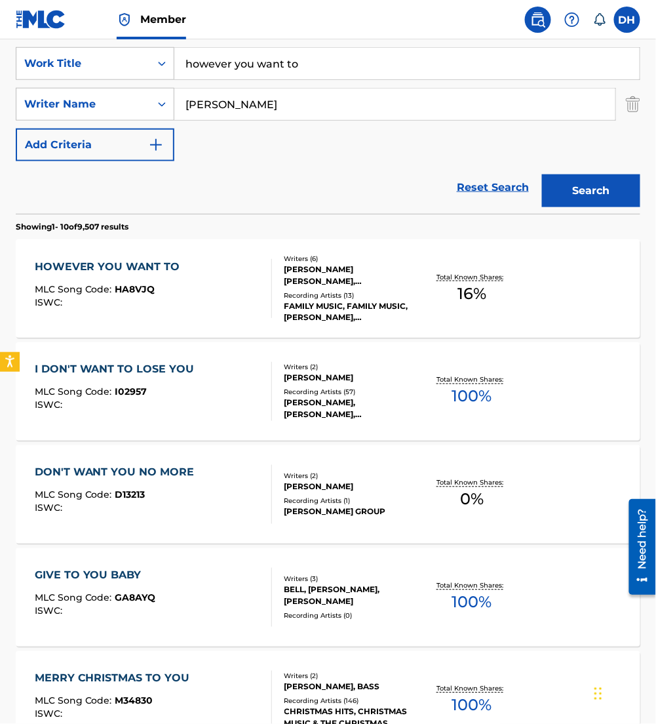
scroll to position [239, 0]
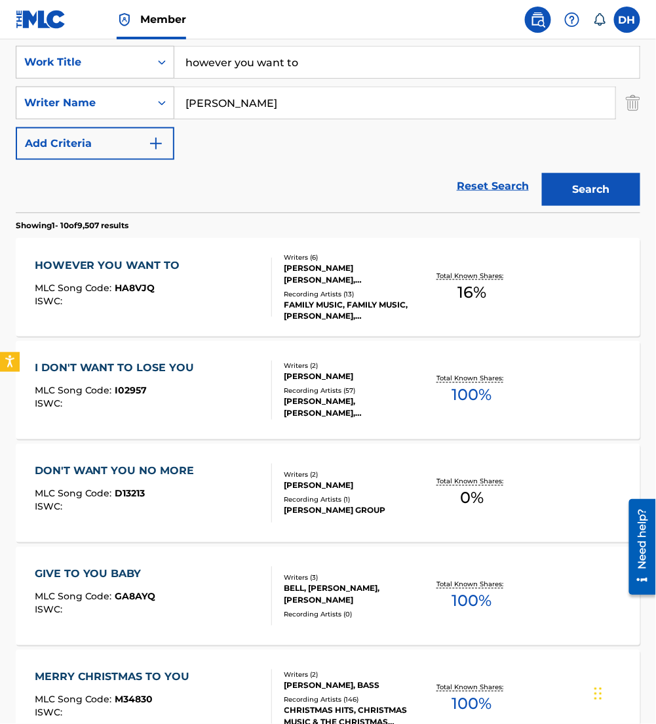
click at [203, 279] on div "HOWEVER YOU WANT TO MLC Song Code : HA8VJQ ISWC :" at bounding box center [153, 287] width 237 height 59
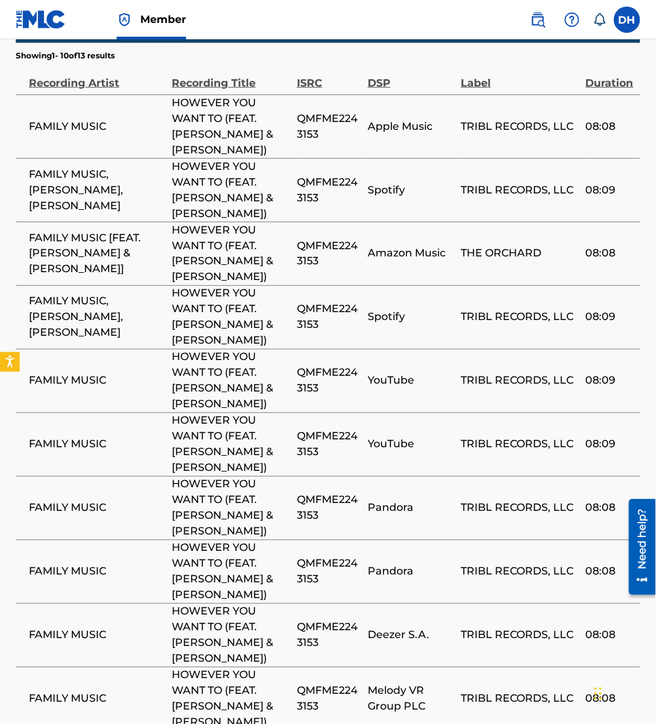
scroll to position [1503, 0]
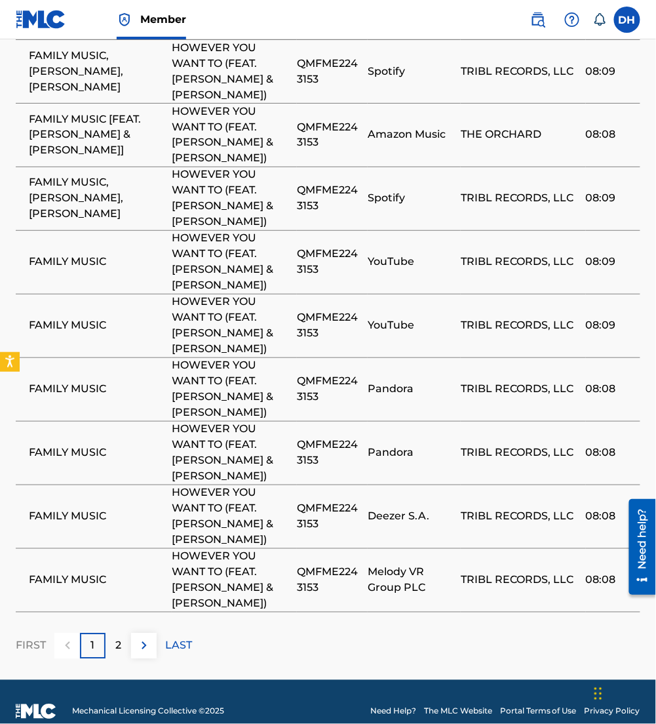
click at [147, 638] on img at bounding box center [144, 646] width 16 height 16
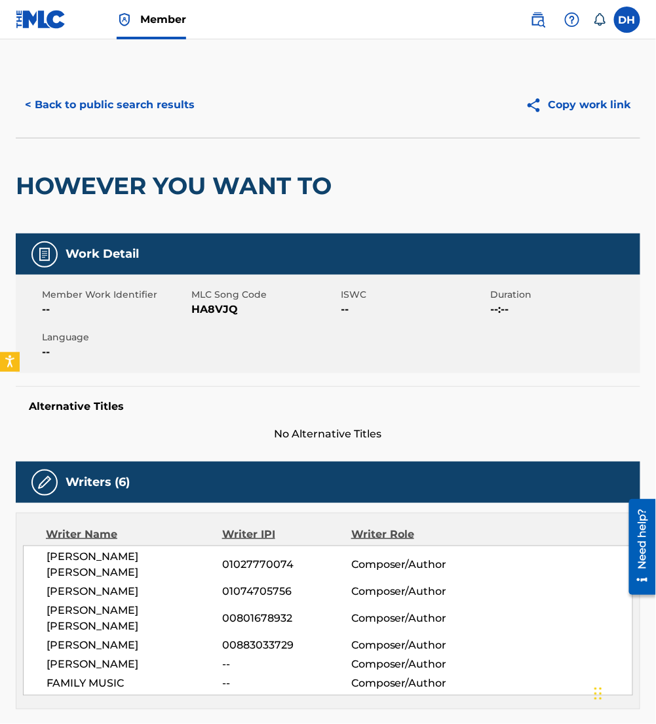
scroll to position [0, 0]
drag, startPoint x: 195, startPoint y: 311, endPoint x: 288, endPoint y: 322, distance: 94.4
click at [288, 322] on div "Member Work Identifier -- MLC Song Code HA8VJQ ISWC -- Duration --:-- Language …" at bounding box center [328, 324] width 625 height 98
click at [94, 115] on button "< Back to public search results" at bounding box center [110, 104] width 188 height 33
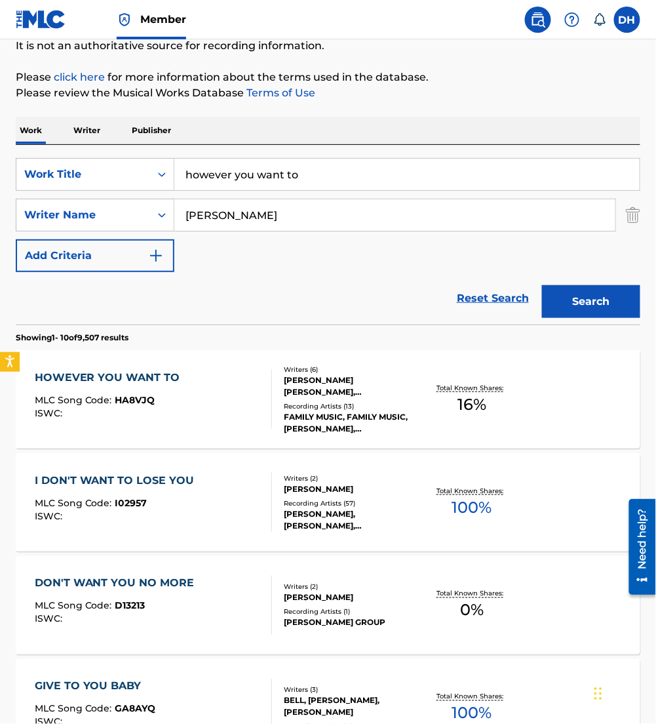
scroll to position [123, 0]
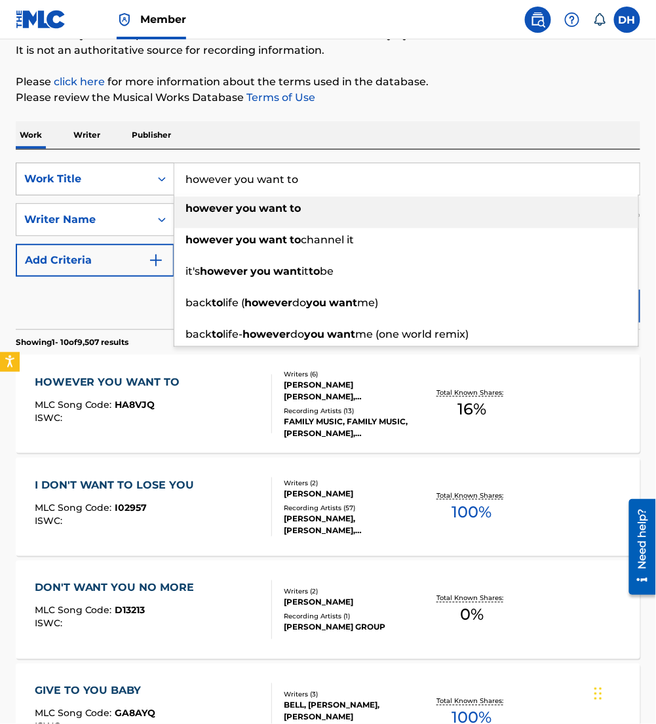
drag, startPoint x: 358, startPoint y: 184, endPoint x: 73, endPoint y: 165, distance: 285.7
click at [73, 165] on div "SearchWithCriteriaaf91d6b3-d8ff-4d72-b44d-9f8ebac7050a Work Title however you w…" at bounding box center [328, 179] width 625 height 33
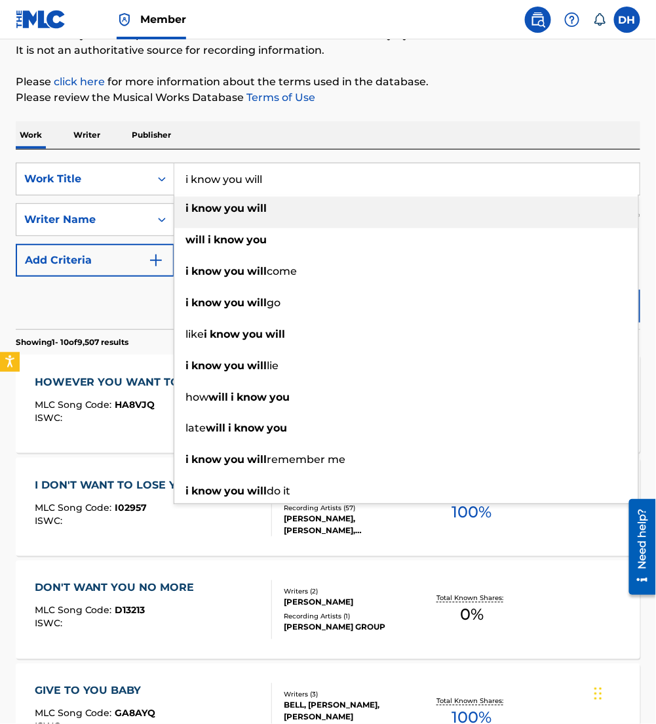
type input "i know you will"
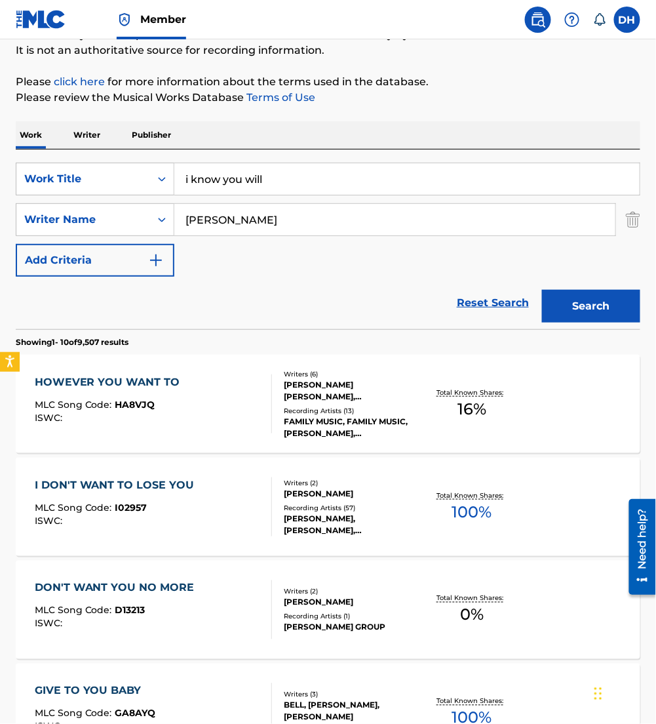
click at [100, 305] on div "Reset Search Search" at bounding box center [328, 303] width 625 height 52
click at [615, 309] on button "Search" at bounding box center [591, 306] width 98 height 33
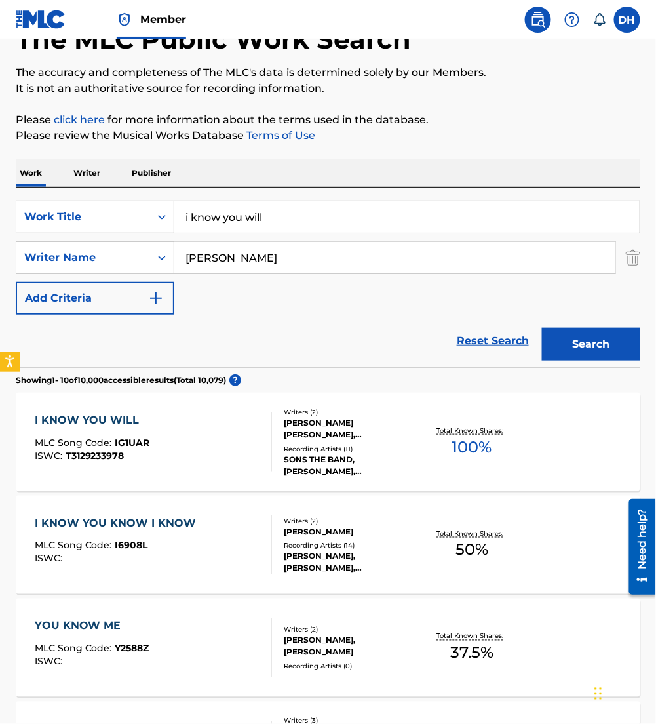
scroll to position [86, 0]
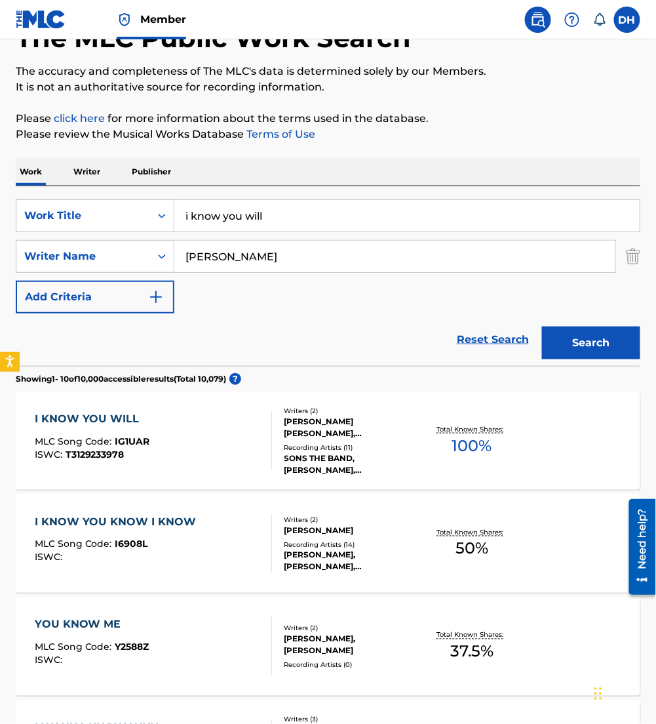
click at [287, 465] on div "SONS THE BAND,[PERSON_NAME],[PERSON_NAME],[PERSON_NAME], SONS THE BAND, TRIBL, …" at bounding box center [352, 464] width 136 height 24
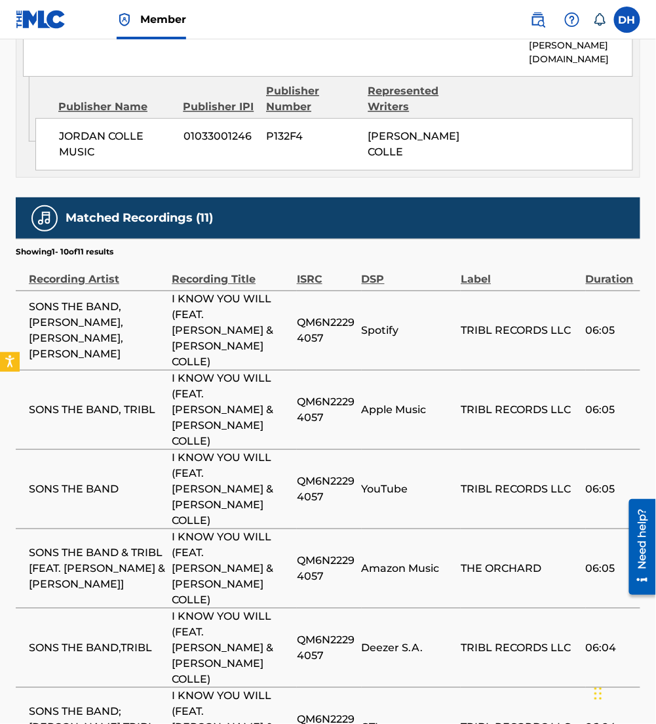
scroll to position [1906, 0]
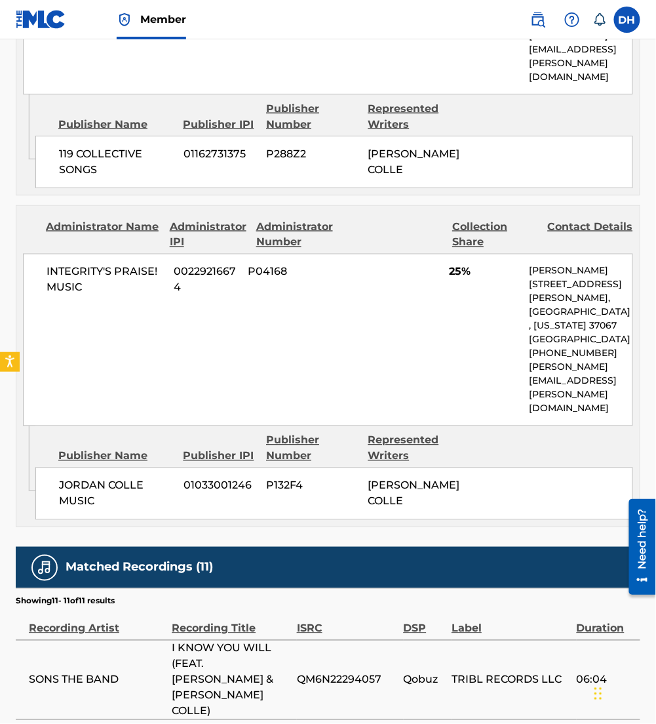
scroll to position [1475, 0]
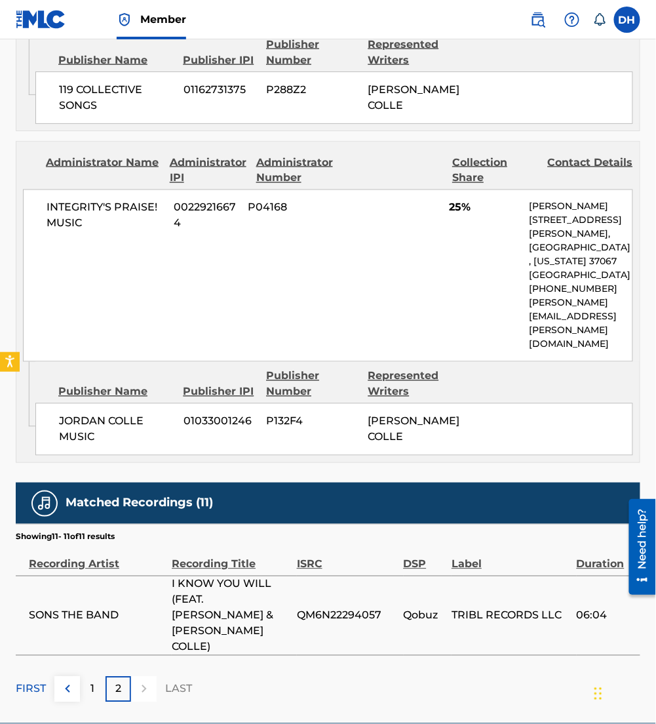
drag, startPoint x: 2, startPoint y: 293, endPoint x: 96, endPoint y: 307, distance: 95.5
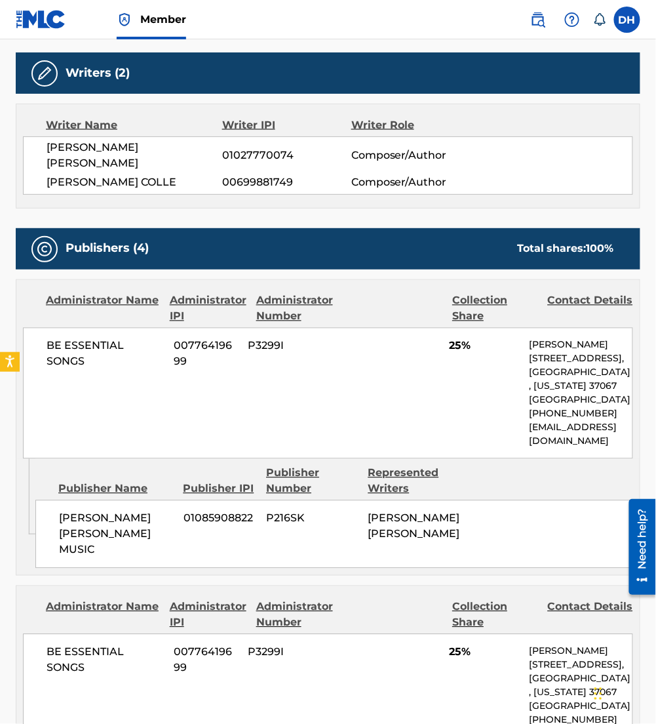
scroll to position [0, 0]
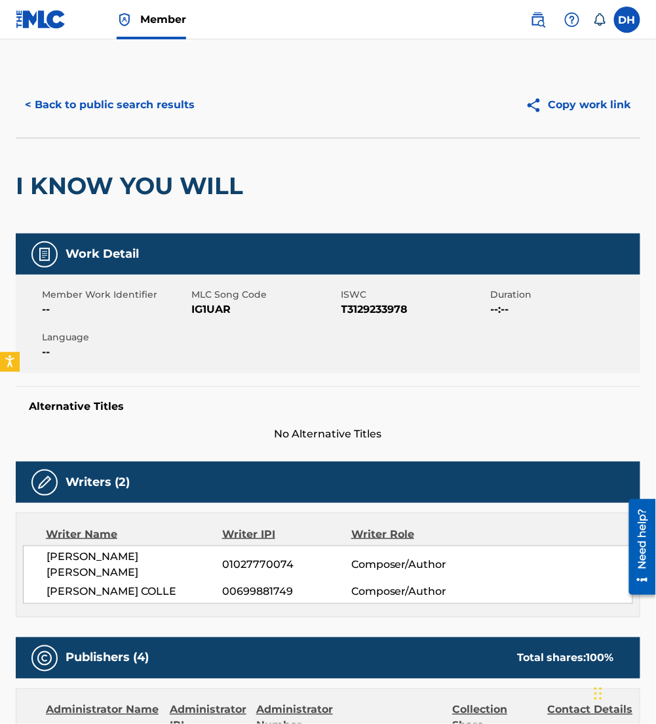
click at [110, 101] on button "< Back to public search results" at bounding box center [110, 104] width 188 height 33
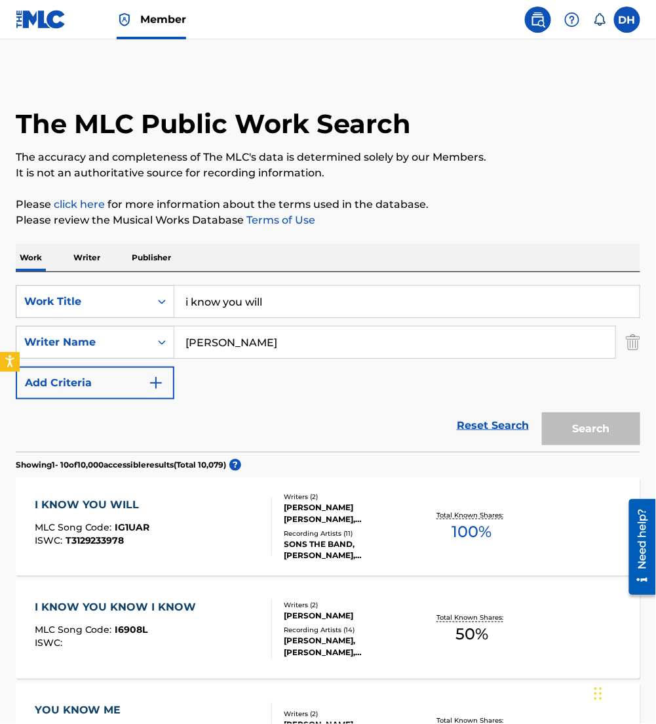
scroll to position [86, 0]
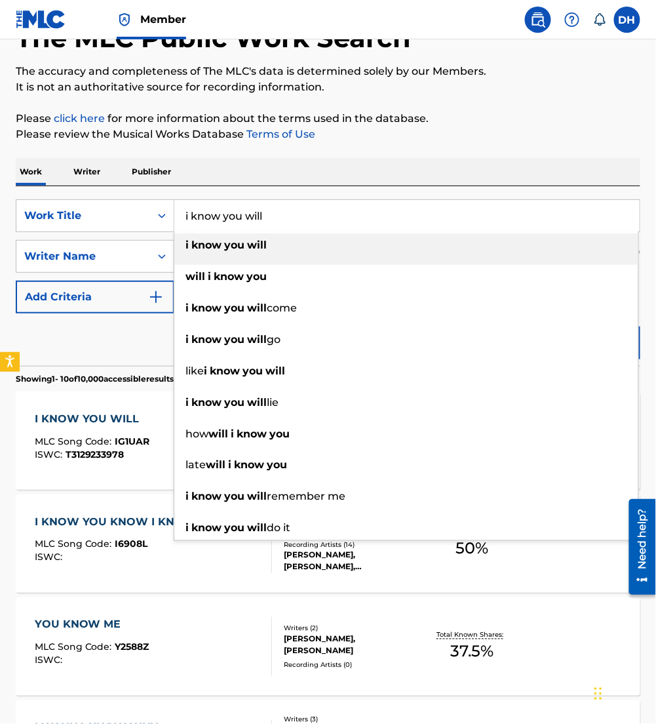
drag, startPoint x: 309, startPoint y: 216, endPoint x: 0, endPoint y: 219, distance: 308.7
click at [0, 219] on html "Accessibility Screen-Reader Guide, Feedback, and Issue Reporting | New window C…" at bounding box center [328, 276] width 656 height 724
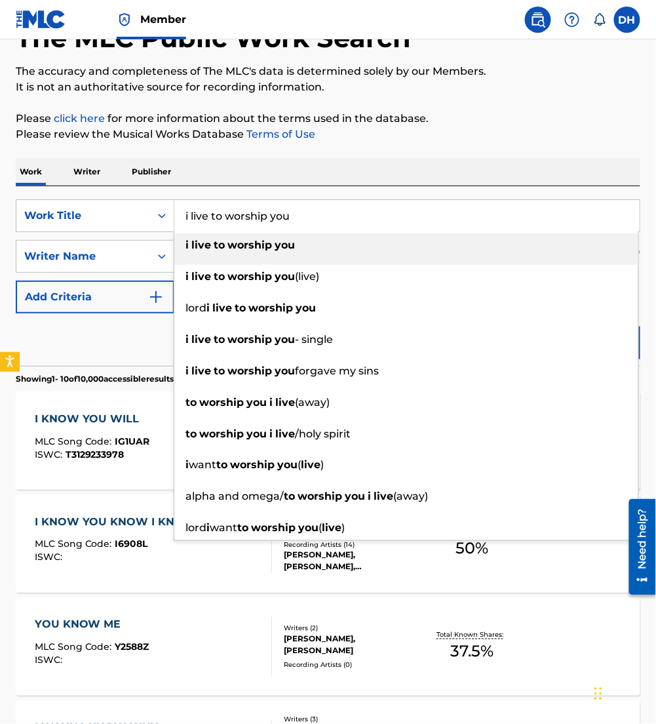
type input "i live to worship you"
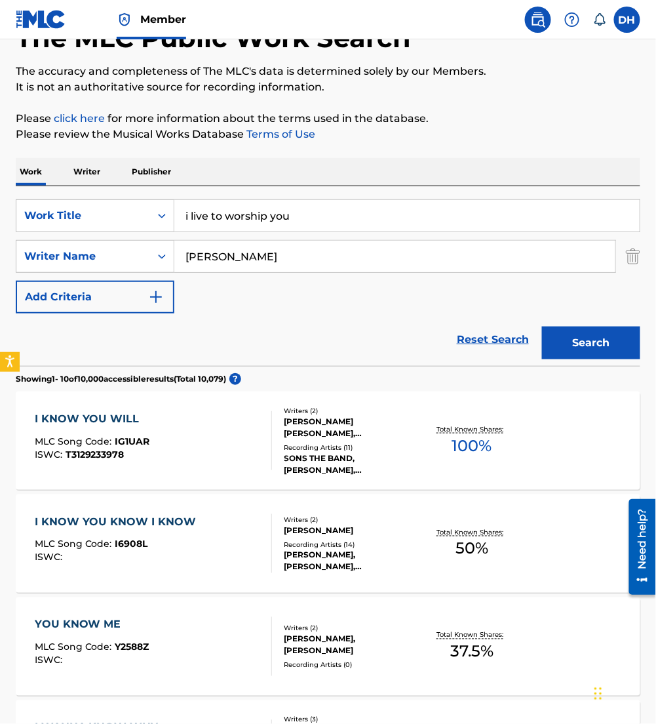
click at [270, 178] on div "Work Writer Publisher" at bounding box center [328, 172] width 625 height 28
drag, startPoint x: 246, startPoint y: 256, endPoint x: 0, endPoint y: 254, distance: 246.4
click at [0, 255] on html "Accessibility Screen-Reader Guide, Feedback, and Issue Reporting | New window C…" at bounding box center [328, 276] width 656 height 724
type input "[PERSON_NAME]"
click at [542, 326] on button "Search" at bounding box center [591, 342] width 98 height 33
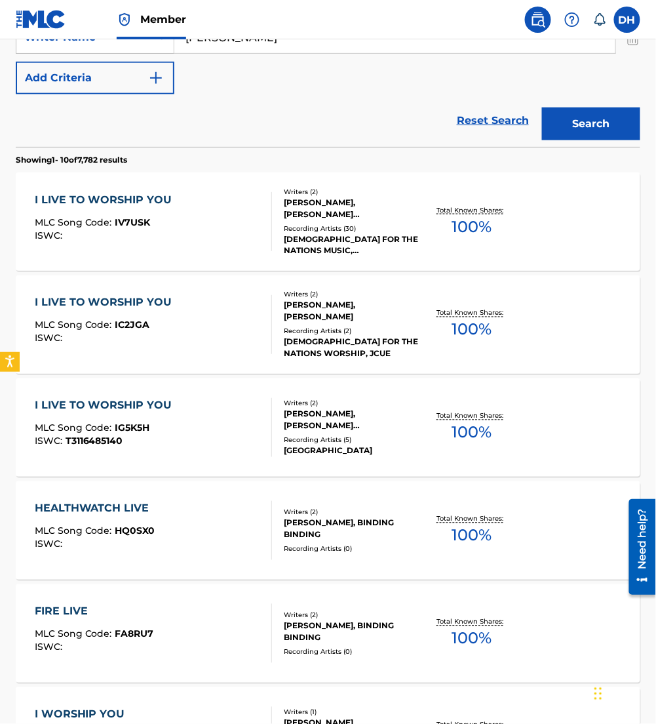
scroll to position [310, 0]
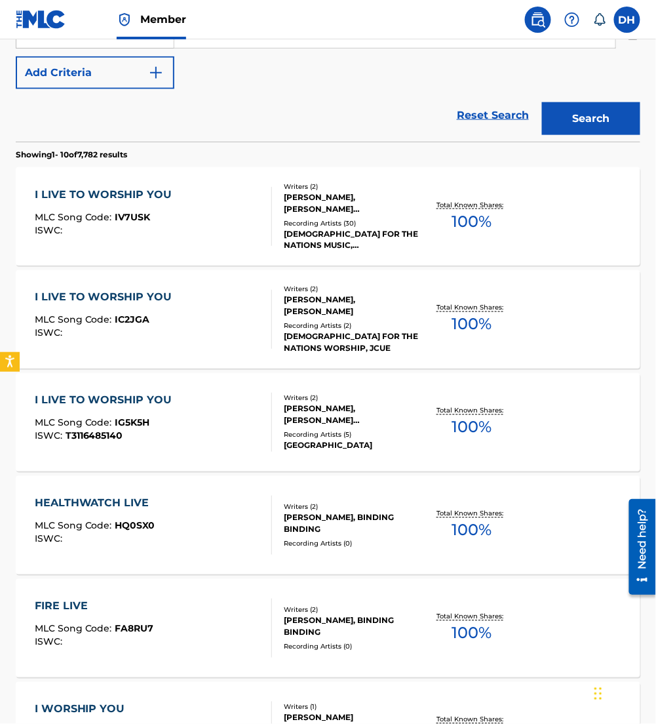
click at [160, 435] on div "ISWC : T3116485140" at bounding box center [107, 436] width 144 height 10
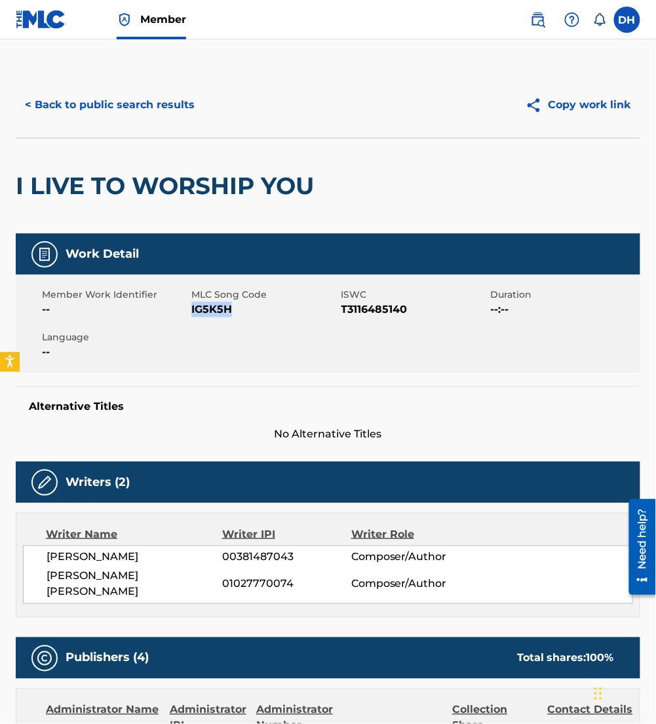
drag, startPoint x: 192, startPoint y: 310, endPoint x: 253, endPoint y: 334, distance: 65.4
click at [253, 334] on div "Member Work Identifier -- MLC Song Code IG5K5H ISWC T3116485140 Duration --:-- …" at bounding box center [328, 324] width 625 height 98
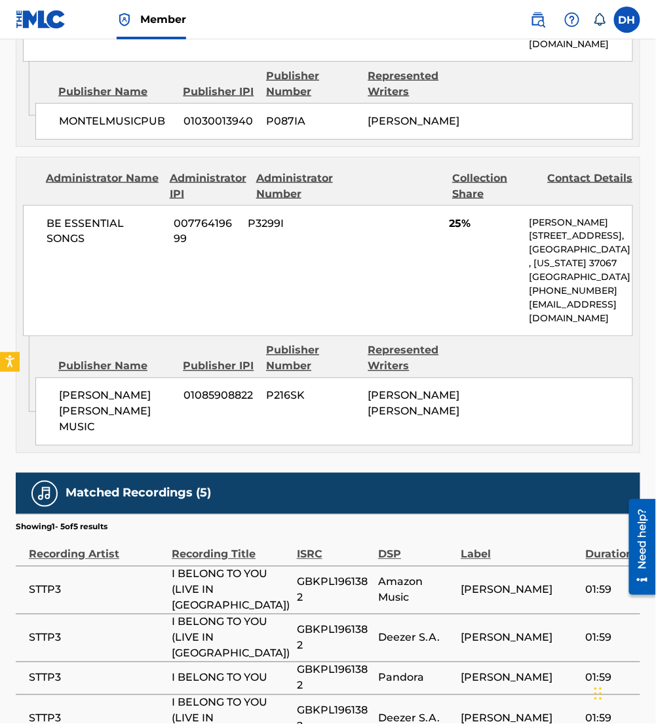
scroll to position [1532, 0]
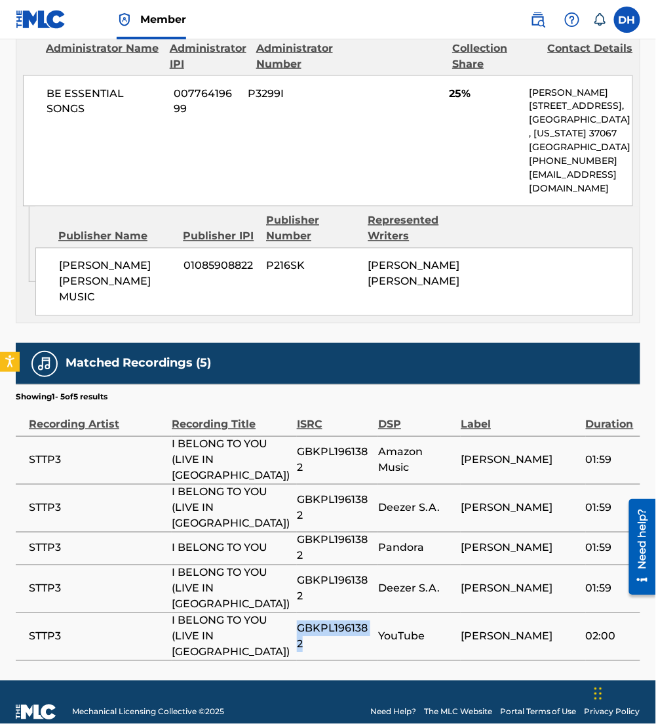
drag, startPoint x: 323, startPoint y: 630, endPoint x: 300, endPoint y: 618, distance: 26.7
click at [300, 621] on span "GBKPL1961382" at bounding box center [334, 636] width 75 height 31
click at [302, 621] on span "GBKPL1961382" at bounding box center [334, 636] width 75 height 31
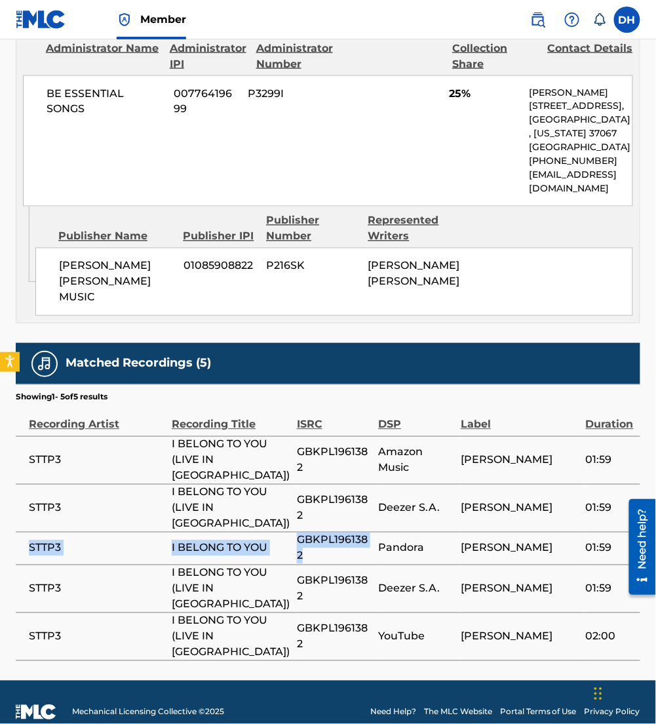
drag, startPoint x: 319, startPoint y: 568, endPoint x: 16, endPoint y: 564, distance: 302.8
click at [16, 564] on tr "STTP3 I BELONG TO YOU GBKPL1961382 [PERSON_NAME] 01:59" at bounding box center [328, 548] width 625 height 33
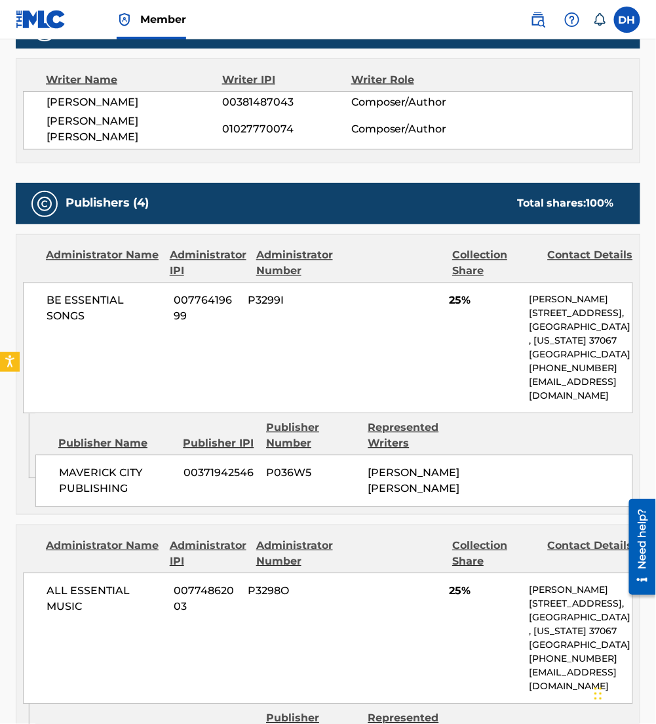
scroll to position [0, 0]
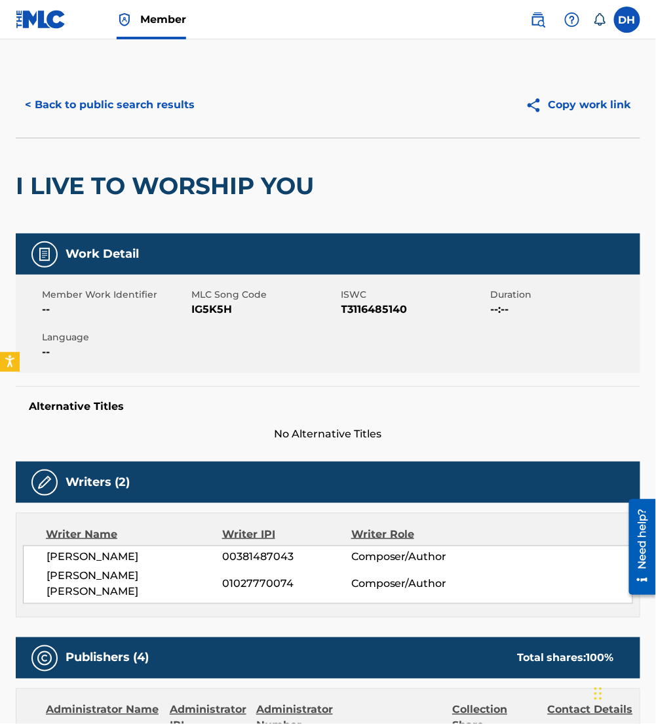
click at [192, 307] on span "IG5K5H" at bounding box center [264, 309] width 146 height 16
drag, startPoint x: 193, startPoint y: 309, endPoint x: 233, endPoint y: 313, distance: 40.2
click at [233, 313] on span "IG5K5H" at bounding box center [264, 309] width 146 height 16
click at [79, 100] on button "< Back to public search results" at bounding box center [110, 104] width 188 height 33
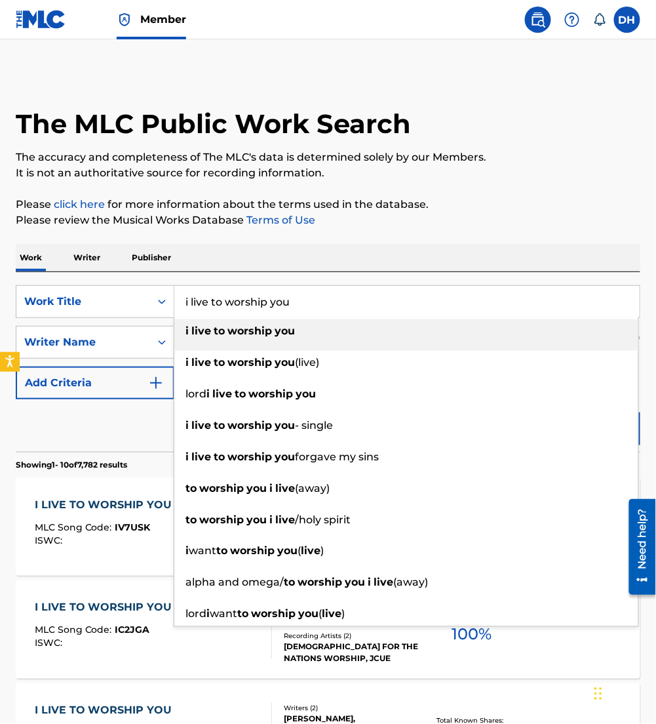
drag, startPoint x: 312, startPoint y: 296, endPoint x: 0, endPoint y: 271, distance: 313.0
click at [0, 271] on html "Accessibility Screen-Reader Guide, Feedback, and Issue Reporting | New window C…" at bounding box center [328, 362] width 656 height 724
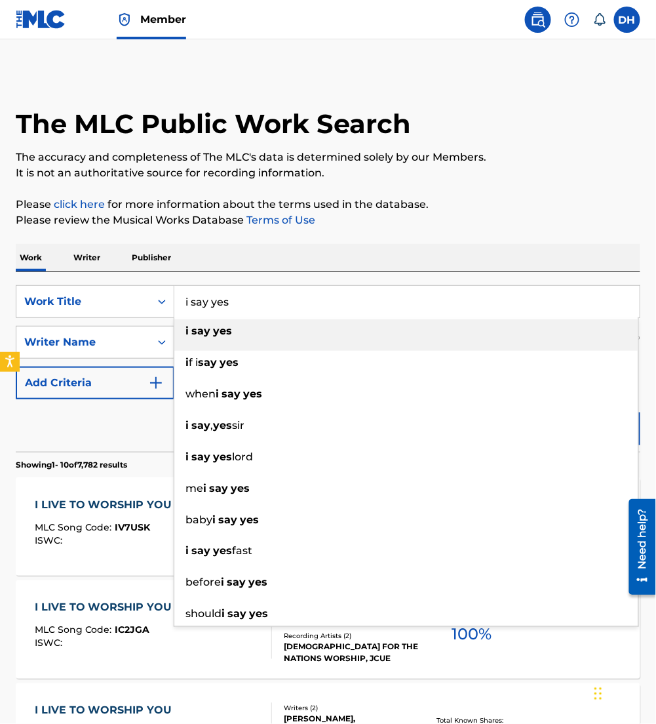
type input "i say yes"
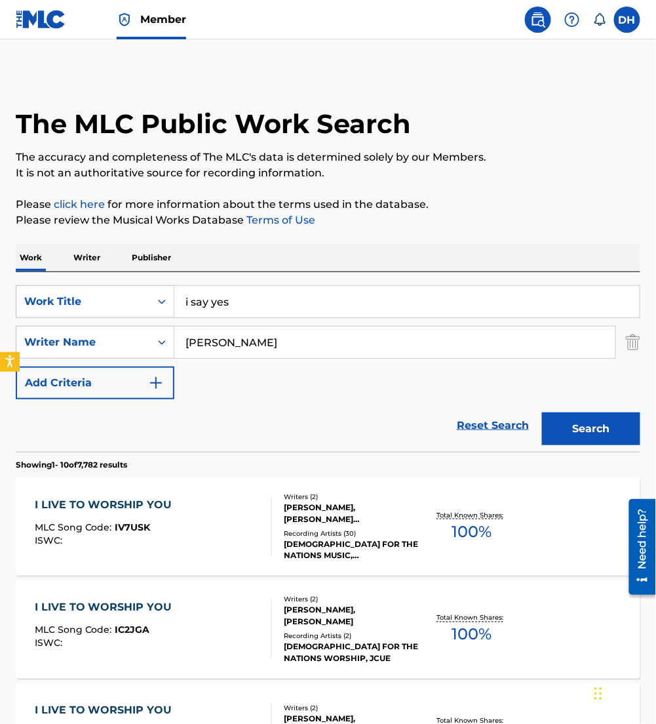
click at [424, 258] on div "Work Writer Publisher" at bounding box center [328, 258] width 625 height 28
drag, startPoint x: 245, startPoint y: 352, endPoint x: 164, endPoint y: 346, distance: 81.5
click at [164, 346] on div "SearchWithCriteria1c782847-64dd-4f3d-b958-2f11da0b59a1 Writer Name [PERSON_NAME]" at bounding box center [328, 342] width 625 height 33
type input "[PERSON_NAME]"
click at [542, 412] on button "Search" at bounding box center [591, 428] width 98 height 33
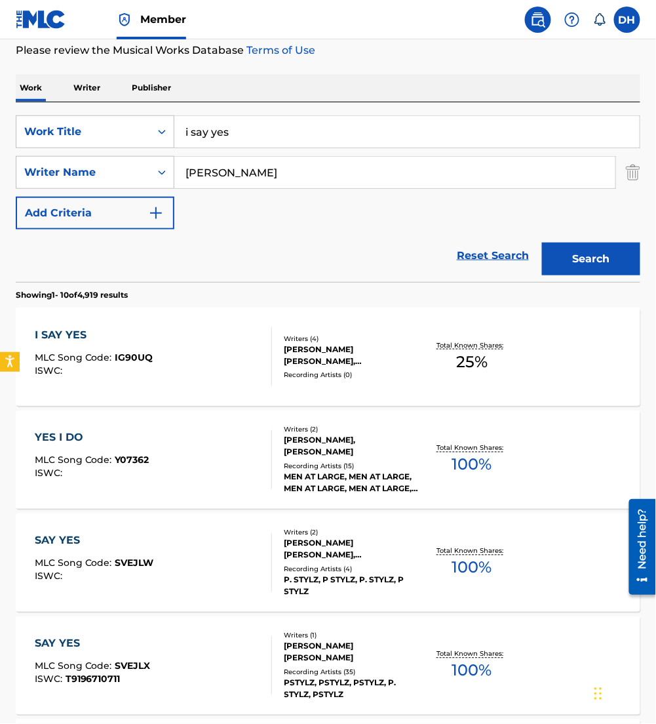
scroll to position [174, 0]
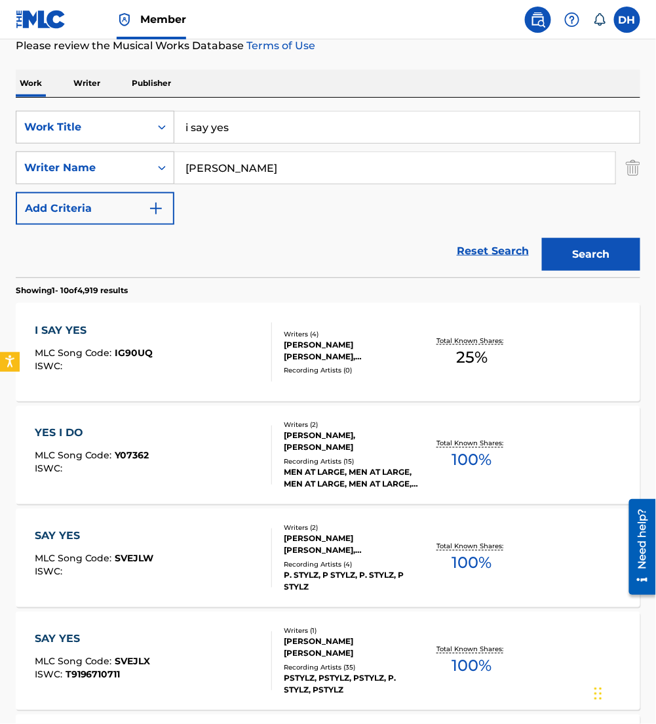
click at [201, 331] on div "I SAY YES MLC Song Code : IG90UQ ISWC :" at bounding box center [153, 351] width 237 height 59
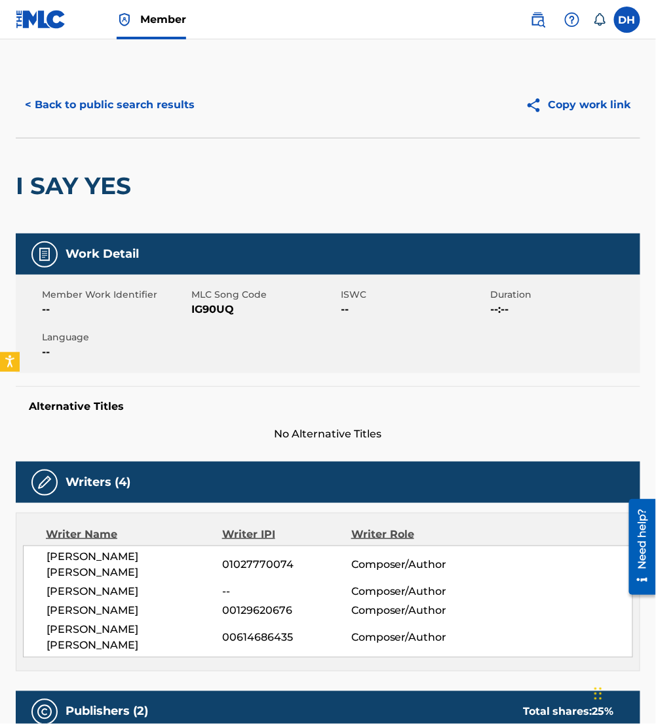
click at [61, 100] on button "< Back to public search results" at bounding box center [110, 104] width 188 height 33
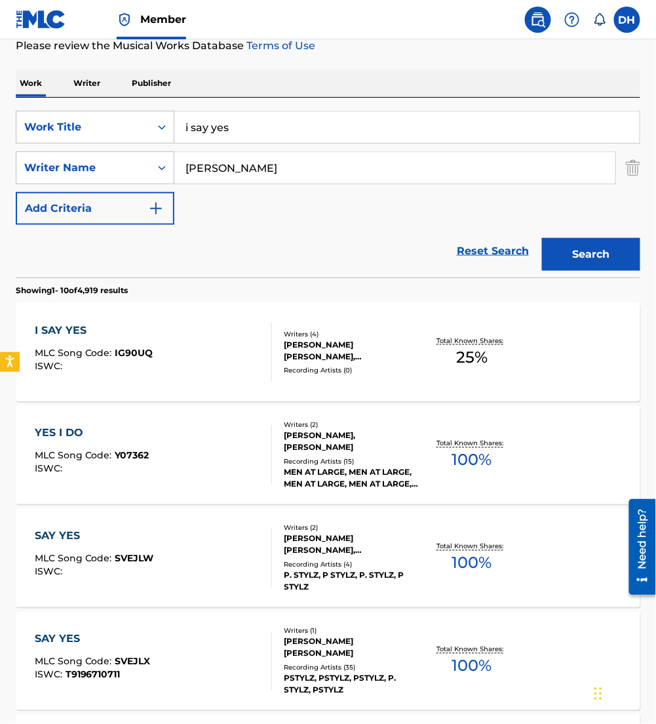
drag, startPoint x: 248, startPoint y: 121, endPoint x: 0, endPoint y: 90, distance: 250.3
click at [0, 90] on html "Accessibility Screen-Reader Guide, Feedback, and Issue Reporting | New window C…" at bounding box center [328, 188] width 656 height 724
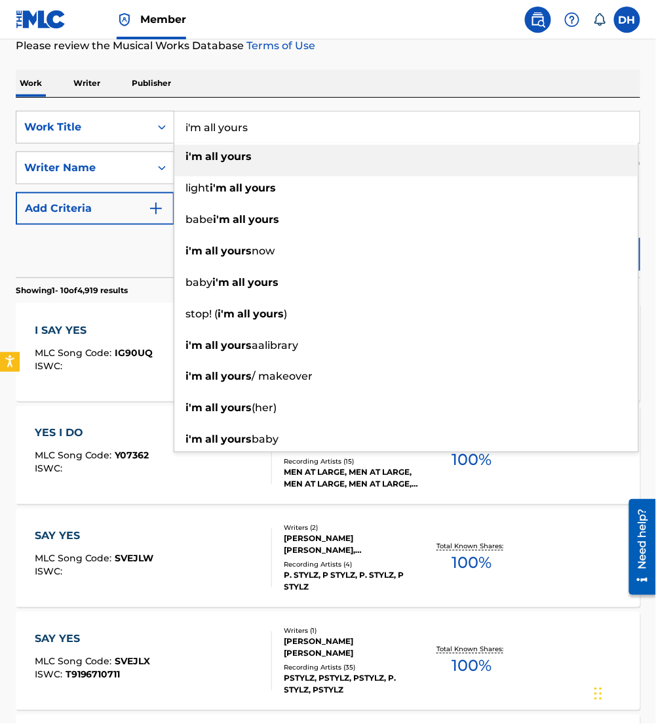
type input "i'm all yours"
click at [77, 271] on div "Reset Search Search" at bounding box center [328, 251] width 625 height 52
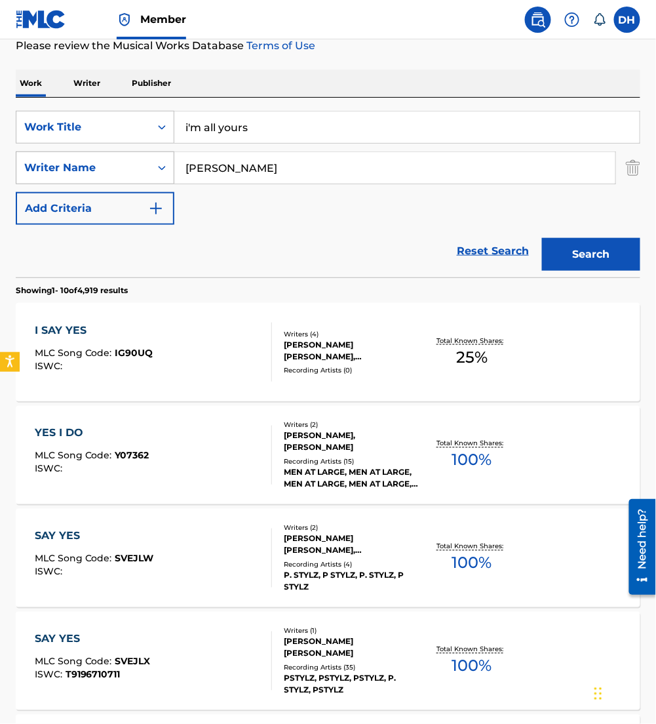
drag, startPoint x: 247, startPoint y: 179, endPoint x: 91, endPoint y: 171, distance: 156.2
click at [91, 171] on div "SearchWithCriteria1c782847-64dd-4f3d-b958-2f11da0b59a1 Writer Name [PERSON_NAME]" at bounding box center [328, 167] width 625 height 33
type input "[PERSON_NAME]"
click at [592, 259] on button "Search" at bounding box center [591, 254] width 98 height 33
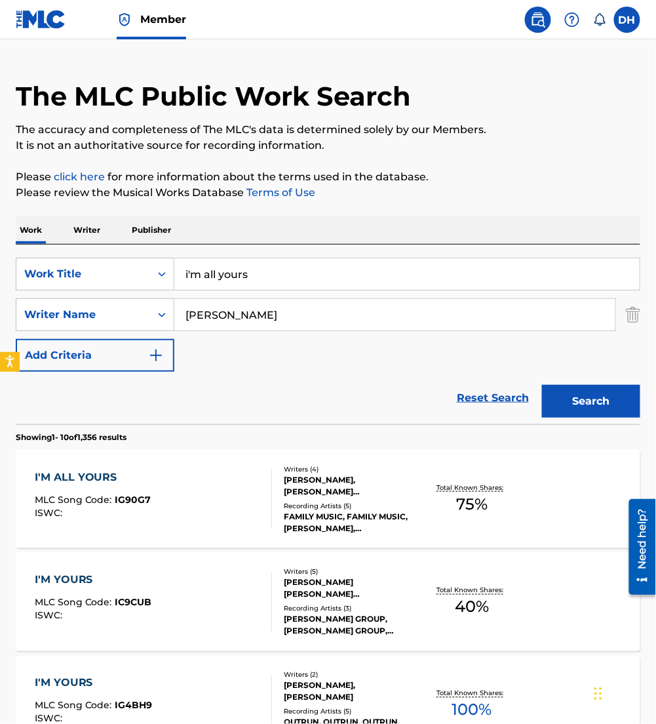
scroll to position [27, 0]
click at [172, 499] on div "I'M ALL YOURS MLC Song Code : IG90G7 ISWC :" at bounding box center [153, 499] width 237 height 59
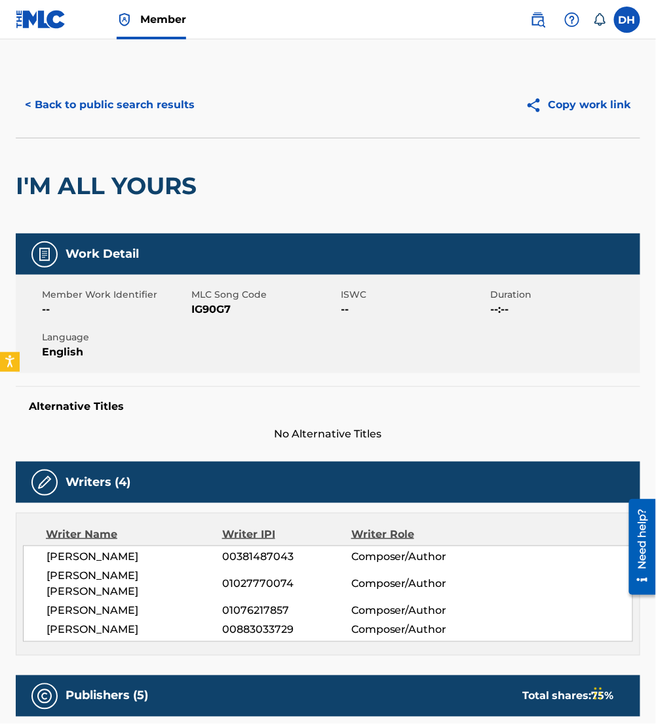
click at [111, 100] on button "< Back to public search results" at bounding box center [110, 104] width 188 height 33
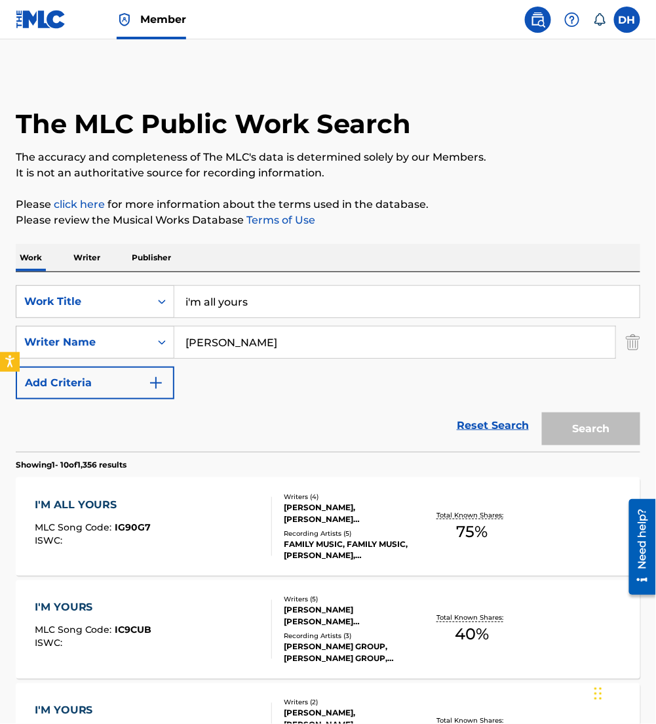
scroll to position [27, 0]
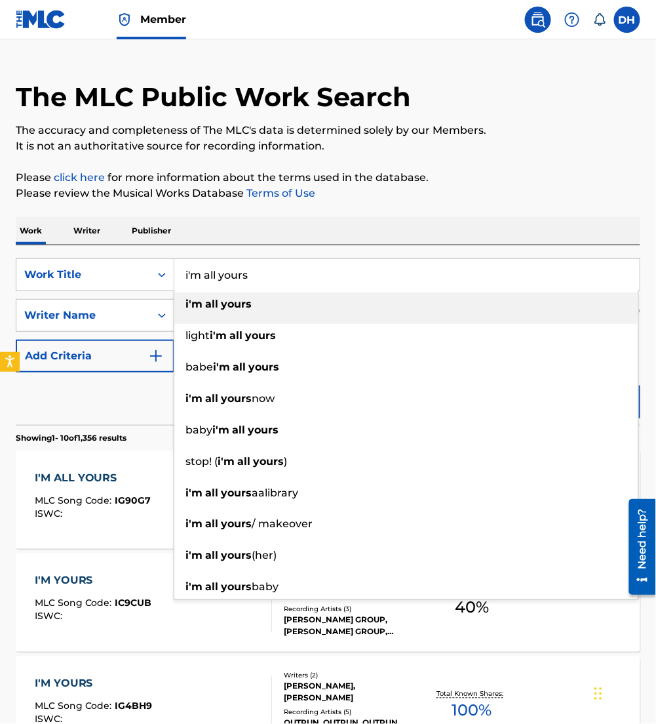
drag, startPoint x: 290, startPoint y: 269, endPoint x: 54, endPoint y: 227, distance: 239.6
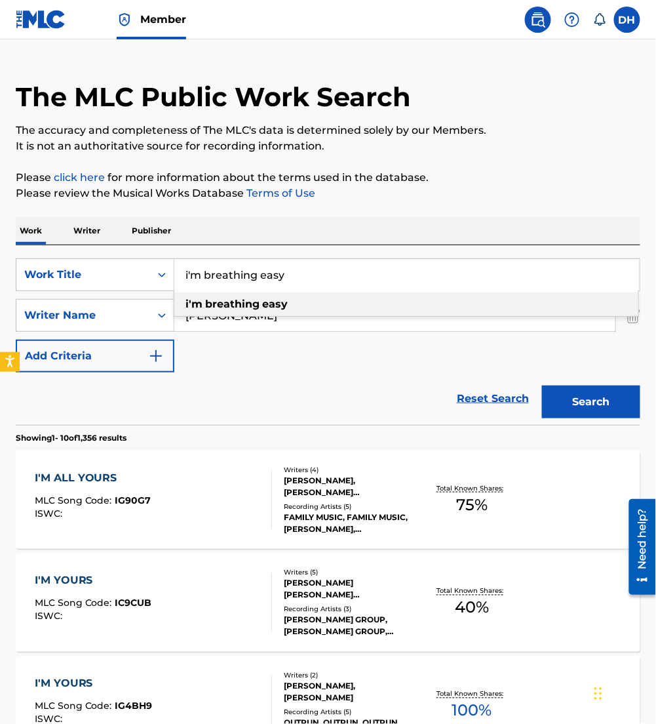
type input "i'm breathing easy"
click at [214, 363] on div "SearchWithCriteriaaf91d6b3-d8ff-4d72-b44d-9f8ebac7050a Work Title i'm breathing…" at bounding box center [328, 315] width 625 height 114
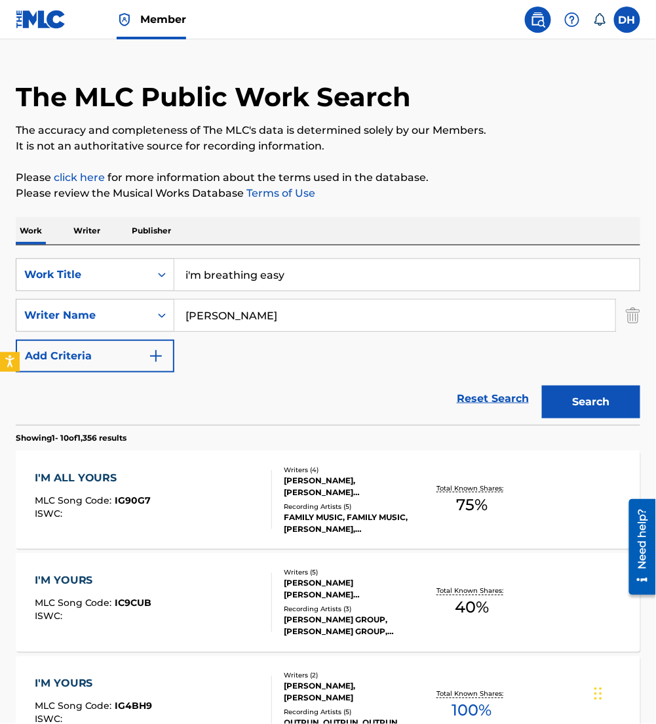
drag, startPoint x: 248, startPoint y: 309, endPoint x: -3, endPoint y: 292, distance: 251.6
click at [0, 292] on html "Accessibility Screen-Reader Guide, Feedback, and Issue Reporting | New window C…" at bounding box center [328, 335] width 656 height 724
type input "[PERSON_NAME]"
click at [542, 385] on button "Search" at bounding box center [591, 401] width 98 height 33
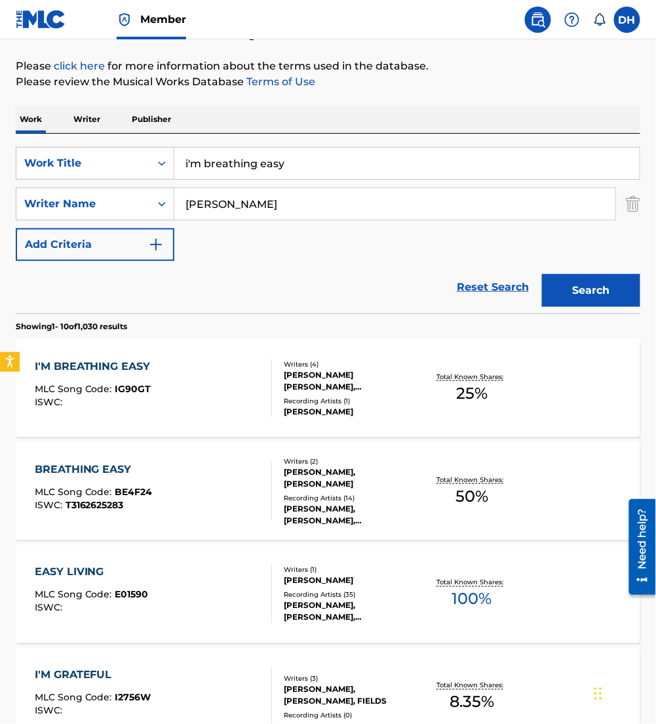
scroll to position [143, 0]
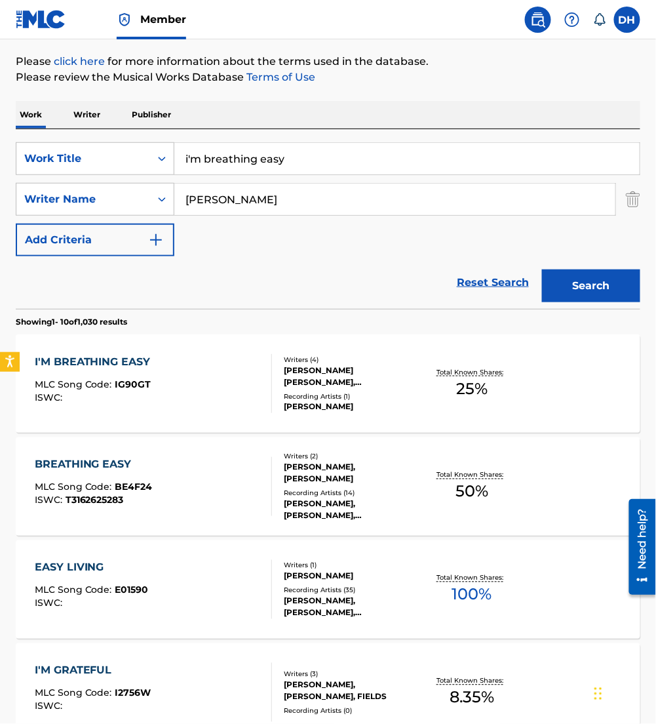
click at [141, 372] on div "I'M BREATHING EASY MLC Song Code : IG90GT ISWC :" at bounding box center [96, 383] width 123 height 59
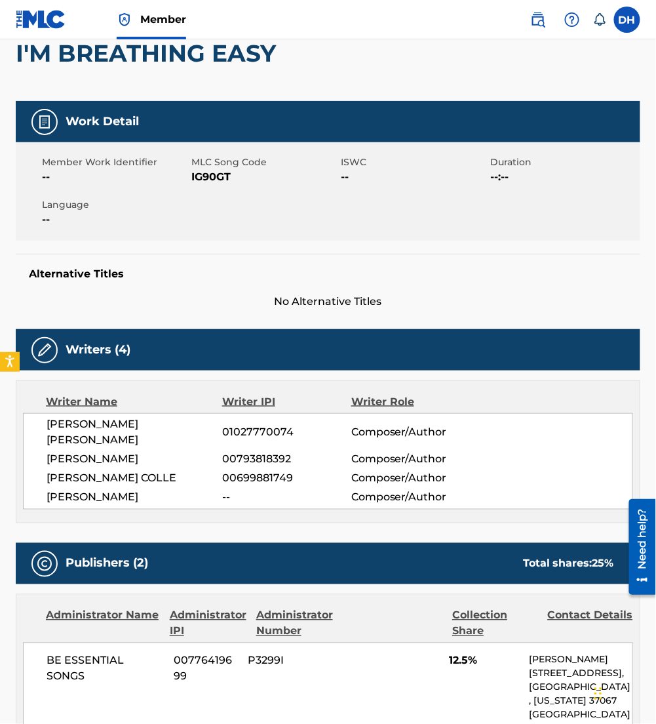
scroll to position [814, 0]
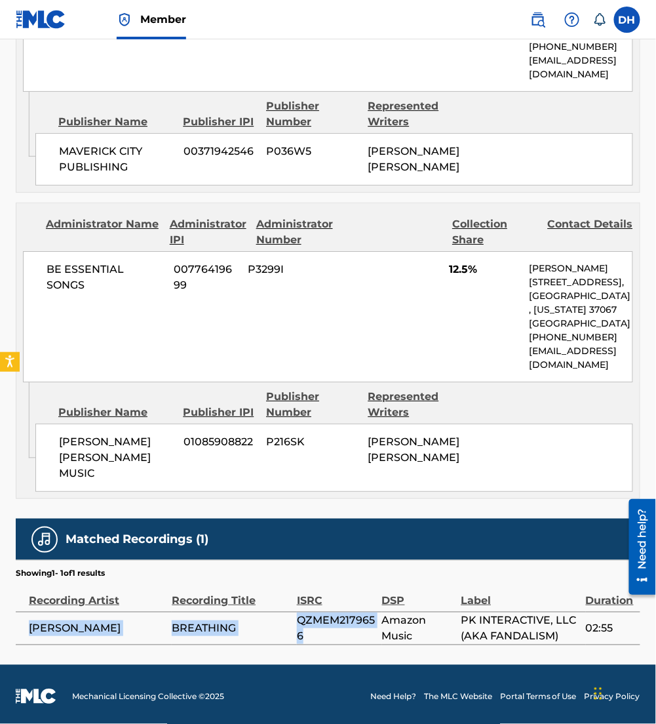
drag, startPoint x: 322, startPoint y: 636, endPoint x: 22, endPoint y: 623, distance: 299.8
click at [22, 623] on tr "[PERSON_NAME] BREATHING QZMEM2179656 Amazon Music PK INTERACTIVE, LLC (AKA FAND…" at bounding box center [328, 627] width 625 height 33
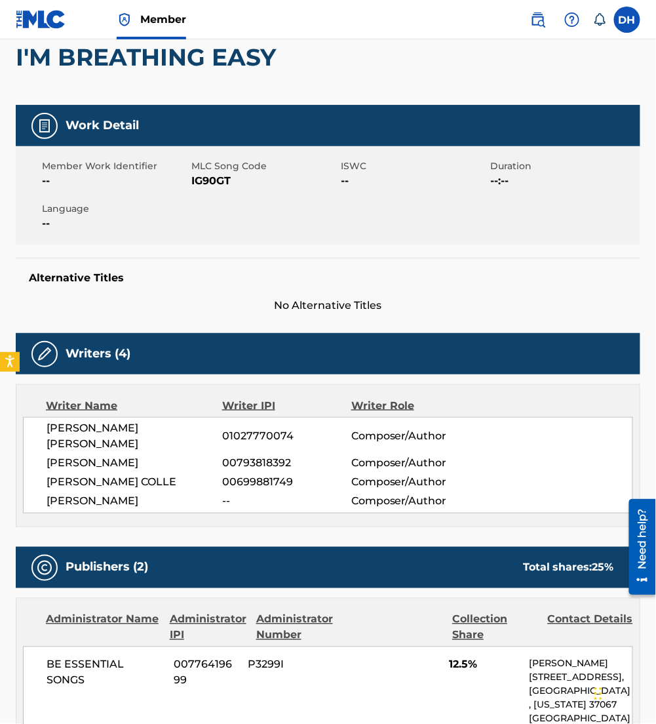
scroll to position [0, 0]
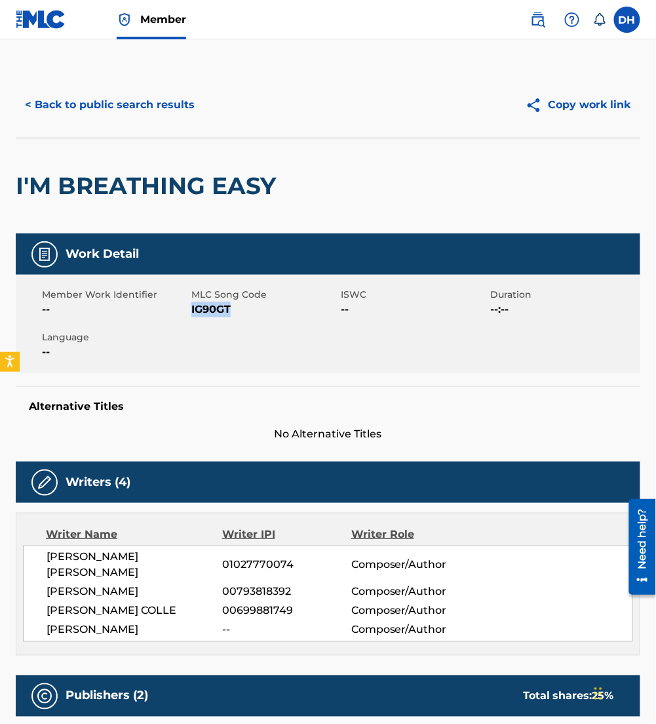
drag, startPoint x: 193, startPoint y: 308, endPoint x: 258, endPoint y: 316, distance: 66.0
click at [258, 316] on span "IG90GT" at bounding box center [264, 309] width 146 height 16
click at [117, 111] on button "< Back to public search results" at bounding box center [110, 104] width 188 height 33
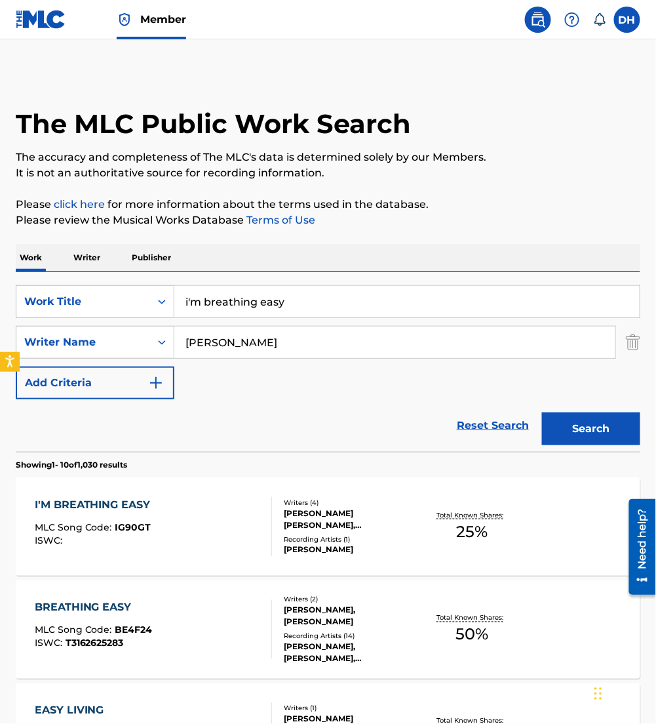
scroll to position [143, 0]
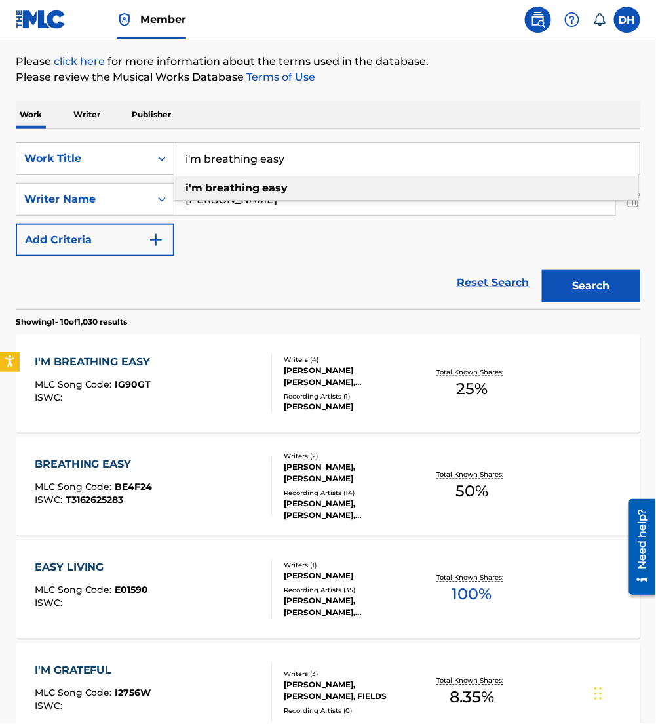
drag, startPoint x: 336, startPoint y: 158, endPoint x: 151, endPoint y: 161, distance: 184.8
click at [151, 161] on div "SearchWithCriteriaaf91d6b3-d8ff-4d72-b44d-9f8ebac7050a Work Title i'm breathing…" at bounding box center [328, 158] width 625 height 33
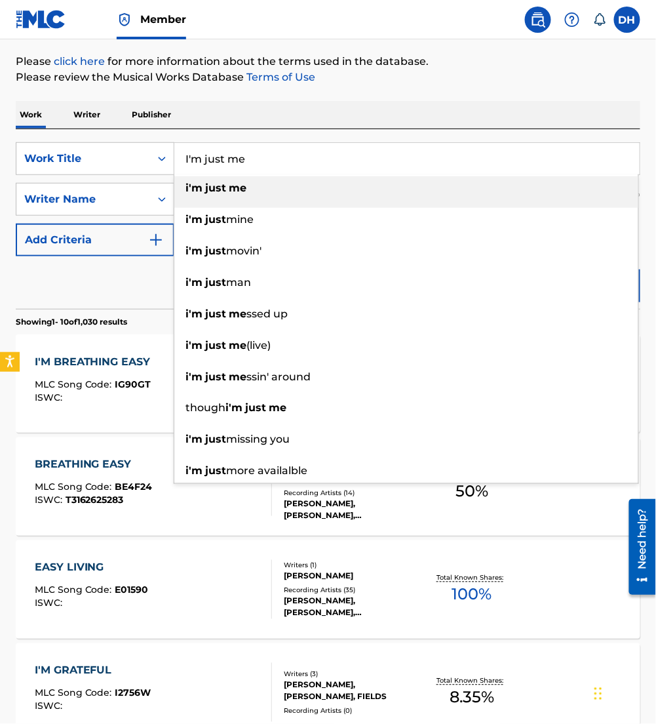
type input "I'm just me"
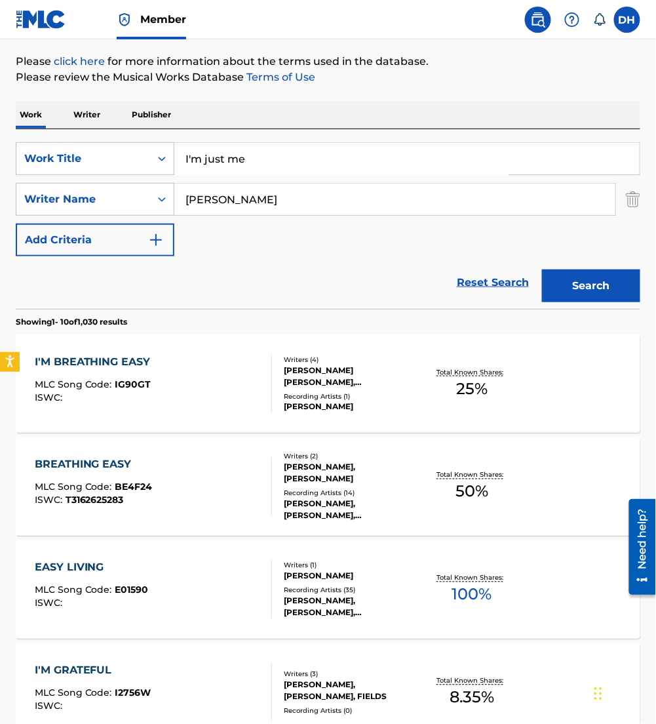
click at [279, 118] on div "Work Writer Publisher" at bounding box center [328, 115] width 625 height 28
drag, startPoint x: 242, startPoint y: 214, endPoint x: 142, endPoint y: 205, distance: 100.6
click at [142, 205] on div "SearchWithCriteria1c782847-64dd-4f3d-b958-2f11da0b59a1 Writer Name [PERSON_NAME]" at bounding box center [328, 199] width 625 height 33
click at [542, 269] on button "Search" at bounding box center [591, 285] width 98 height 33
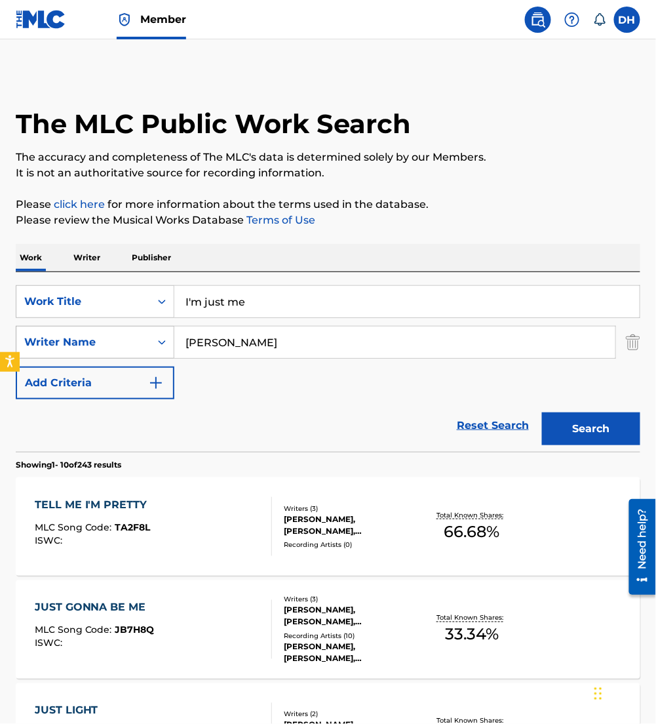
drag, startPoint x: 256, startPoint y: 349, endPoint x: 140, endPoint y: 339, distance: 116.4
click at [140, 339] on div "SearchWithCriteria1c782847-64dd-4f3d-b958-2f11da0b59a1 Writer Name [PERSON_NAME]" at bounding box center [328, 342] width 625 height 33
type input "[PERSON_NAME]"
click at [542, 412] on button "Search" at bounding box center [591, 428] width 98 height 33
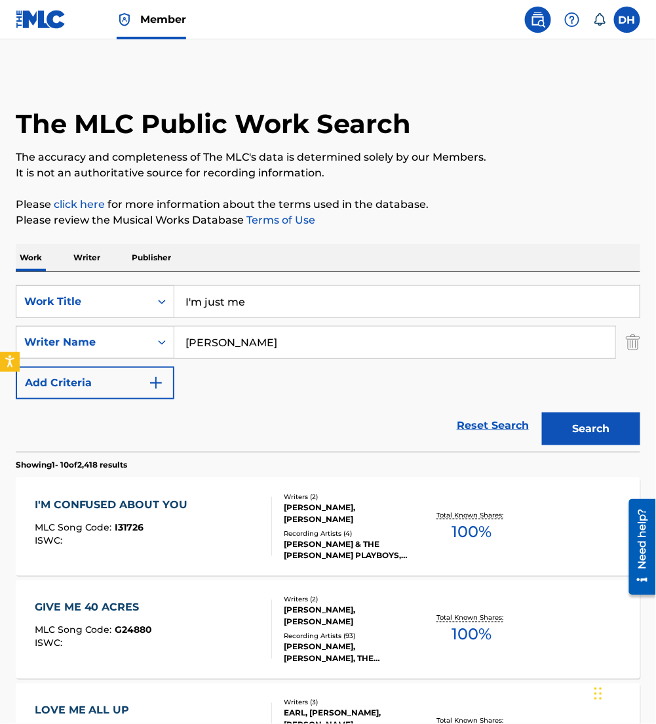
click at [193, 434] on div "Reset Search Search" at bounding box center [328, 425] width 625 height 52
click at [551, 438] on button "Search" at bounding box center [591, 428] width 98 height 33
drag, startPoint x: 270, startPoint y: 300, endPoint x: 0, endPoint y: 279, distance: 270.9
click at [0, 279] on html "Accessibility Screen-Reader Guide, Feedback, and Issue Reporting | New window C…" at bounding box center [328, 362] width 656 height 724
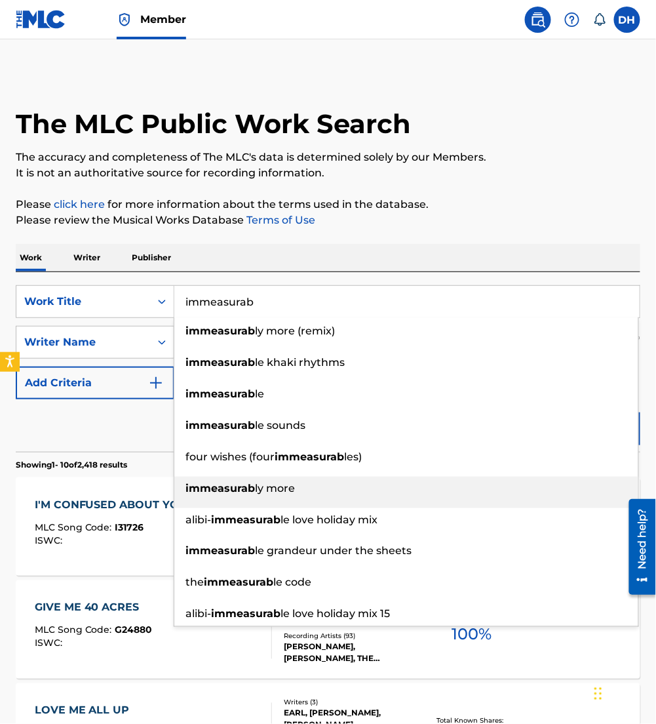
click at [258, 500] on li "immeasurab ly more" at bounding box center [406, 491] width 464 height 31
type input "immeasurably more"
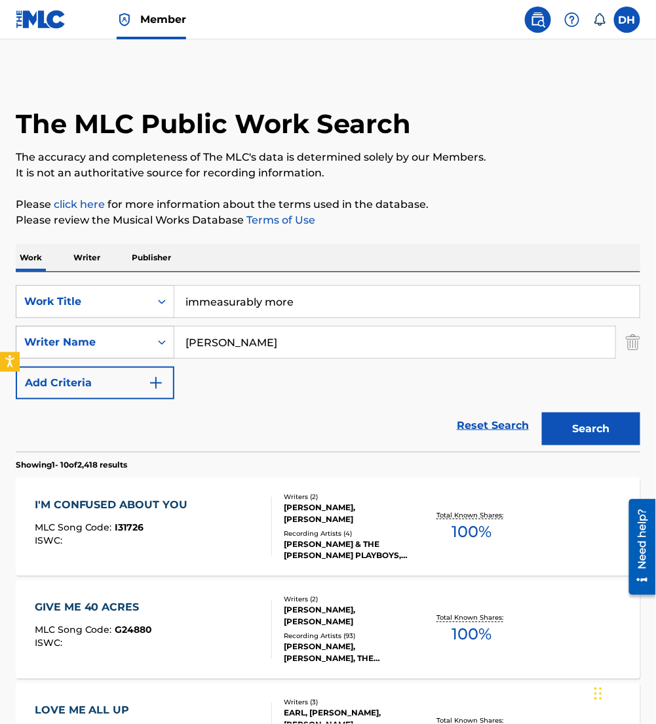
drag, startPoint x: 218, startPoint y: 346, endPoint x: 145, endPoint y: 349, distance: 72.2
click at [145, 349] on div "SearchWithCriteria1c782847-64dd-4f3d-b958-2f11da0b59a1 Writer Name [PERSON_NAME]" at bounding box center [328, 342] width 625 height 33
click at [210, 338] on input "[PERSON_NAME]" at bounding box center [394, 341] width 441 height 31
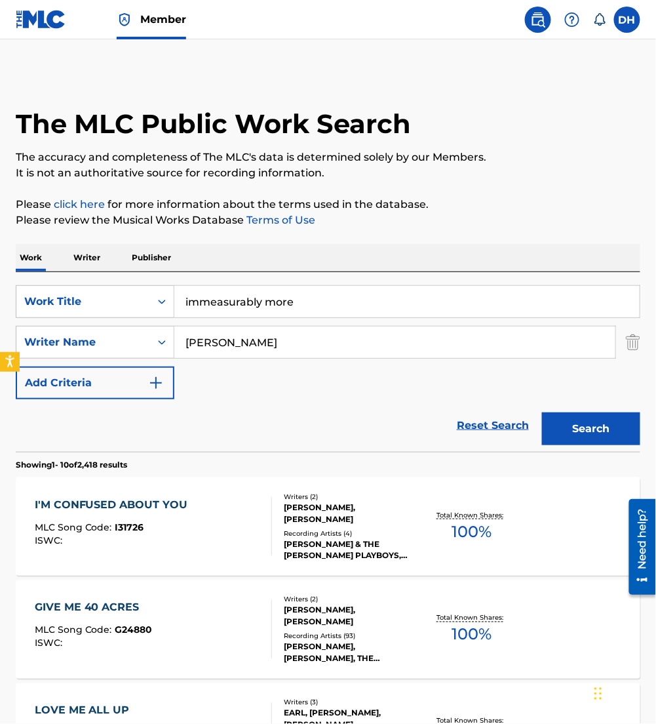
click at [195, 387] on div "SearchWithCriteriaaf91d6b3-d8ff-4d72-b44d-9f8ebac7050a Work Title immeasurably …" at bounding box center [328, 342] width 625 height 114
drag, startPoint x: 215, startPoint y: 351, endPoint x: 139, endPoint y: 336, distance: 77.6
click at [139, 336] on div "SearchWithCriteria1c782847-64dd-4f3d-b958-2f11da0b59a1 Writer Name [PERSON_NAME]" at bounding box center [328, 342] width 625 height 33
type input "[PERSON_NAME]"
click at [542, 412] on button "Search" at bounding box center [591, 428] width 98 height 33
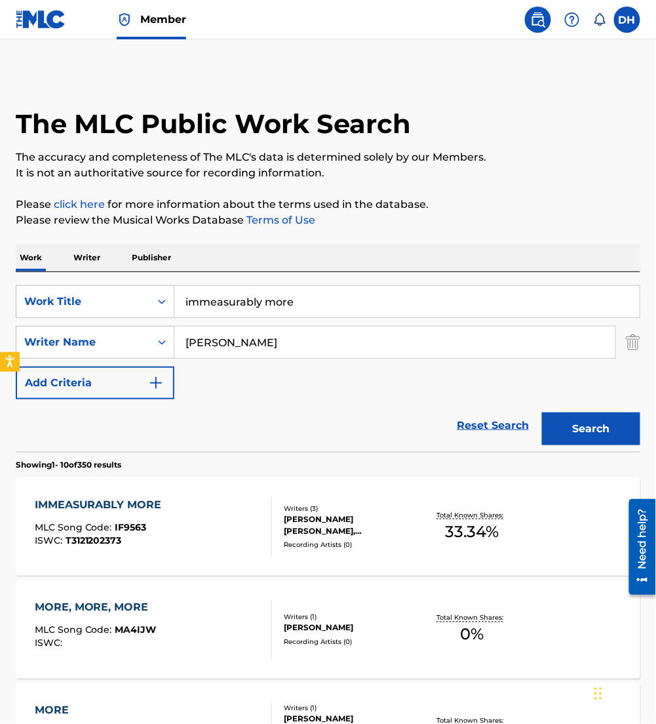
click at [186, 520] on div "IMMEASURABLY MORE MLC Song Code : IF9563 ISWC : T3121202373" at bounding box center [153, 526] width 237 height 59
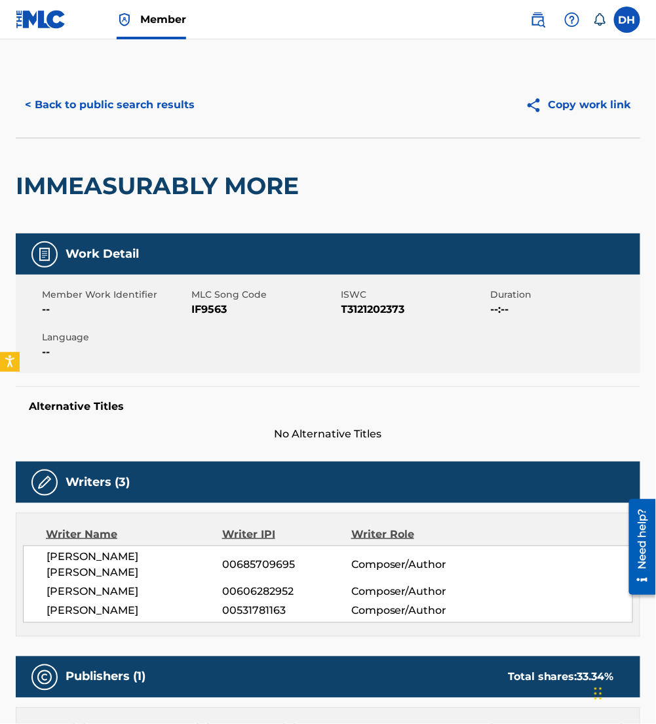
click at [140, 92] on button "< Back to public search results" at bounding box center [110, 104] width 188 height 33
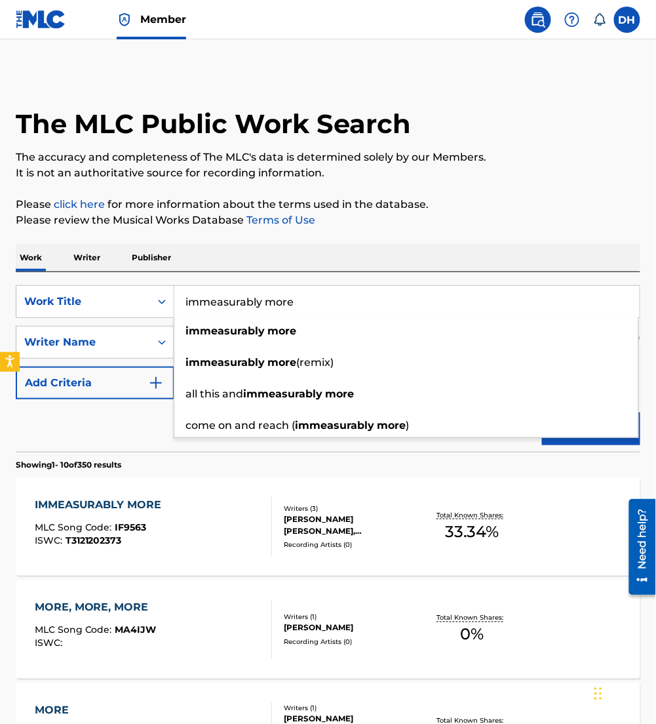
drag, startPoint x: 327, startPoint y: 313, endPoint x: -3, endPoint y: 284, distance: 331.6
click at [0, 284] on html "Accessibility Screen-Reader Guide, Feedback, and Issue Reporting | New window C…" at bounding box center [328, 362] width 656 height 724
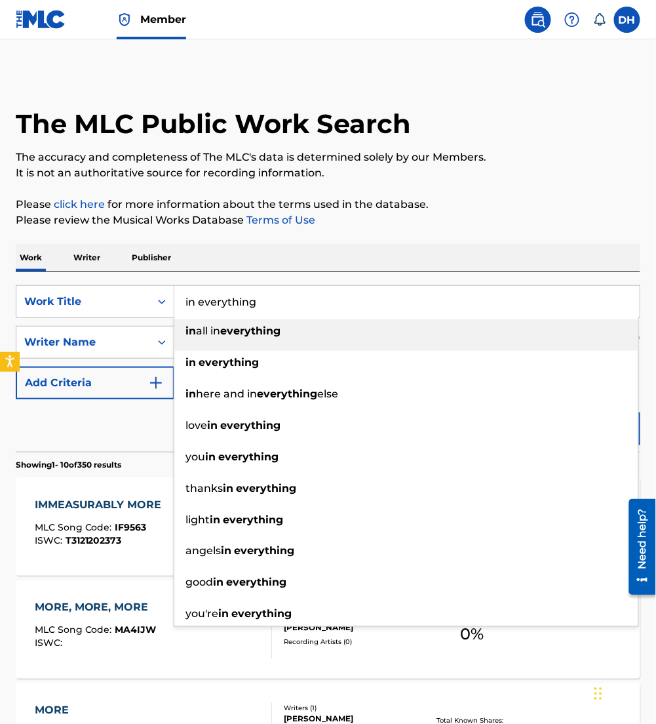
type input "in everything"
click at [303, 263] on div "Work Writer Publisher" at bounding box center [328, 258] width 625 height 28
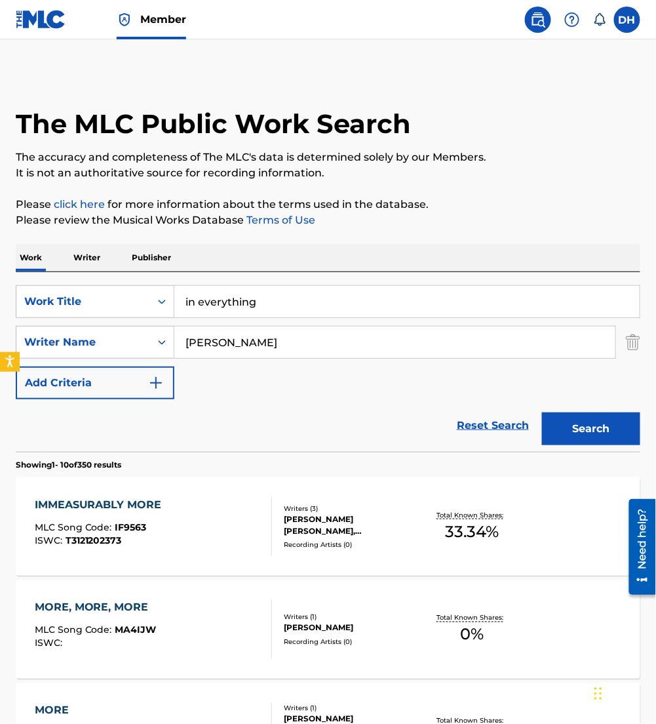
drag, startPoint x: 249, startPoint y: 340, endPoint x: 100, endPoint y: 362, distance: 150.4
click at [100, 362] on div "SearchWithCriteriaaf91d6b3-d8ff-4d72-b44d-9f8ebac7050a Work Title in everything…" at bounding box center [328, 342] width 625 height 114
type input "e"
type input "horsey"
click at [542, 412] on button "Search" at bounding box center [591, 428] width 98 height 33
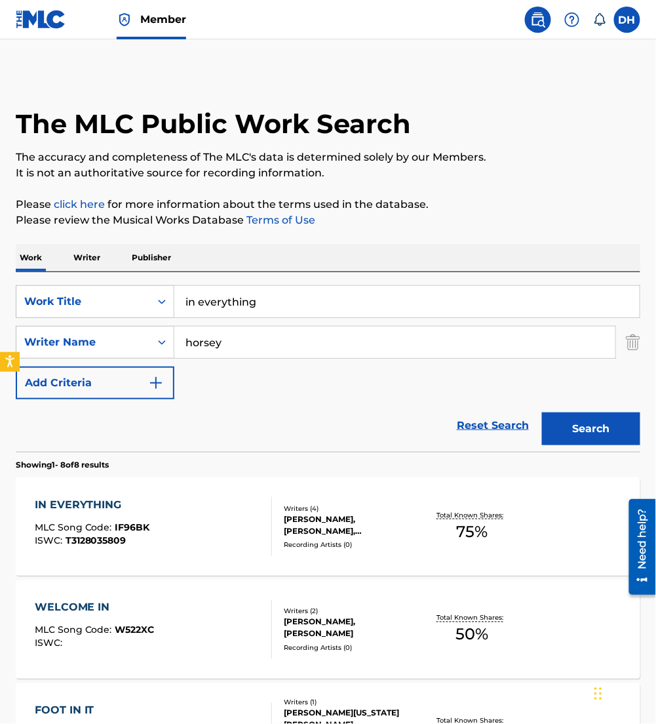
click at [212, 506] on div "IN EVERYTHING MLC Song Code : IF96BK ISWC : T3128035809" at bounding box center [153, 526] width 237 height 59
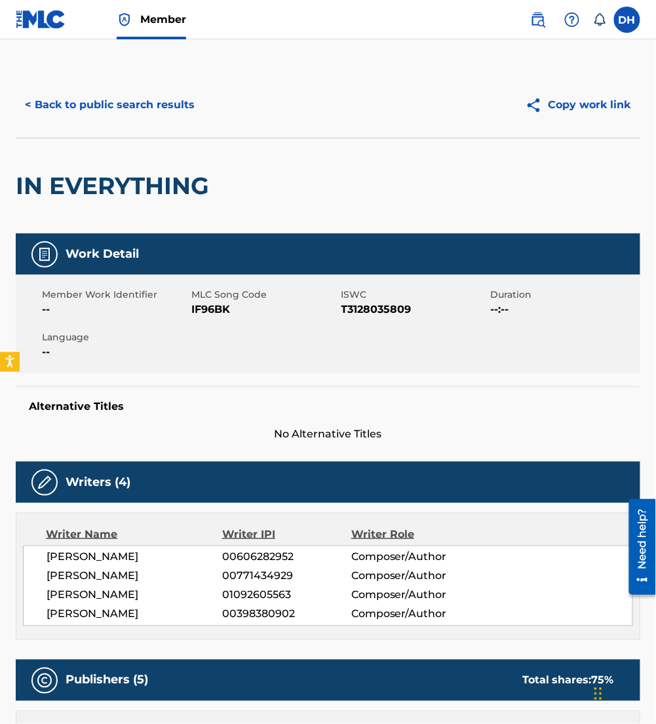
click at [103, 106] on button "< Back to public search results" at bounding box center [110, 104] width 188 height 33
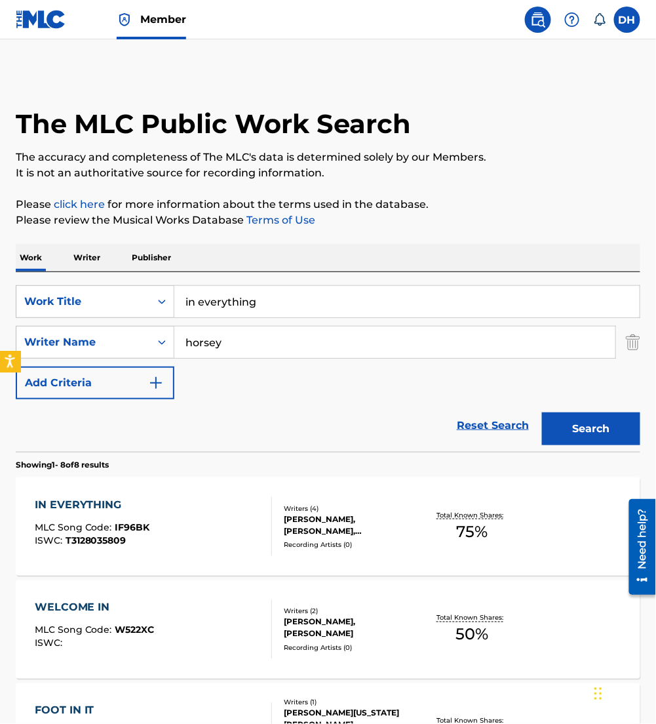
drag, startPoint x: 275, startPoint y: 296, endPoint x: 0, endPoint y: 354, distance: 280.6
click at [0, 354] on html "Accessibility Screen-Reader Guide, Feedback, and Issue Reporting | New window C…" at bounding box center [328, 362] width 656 height 724
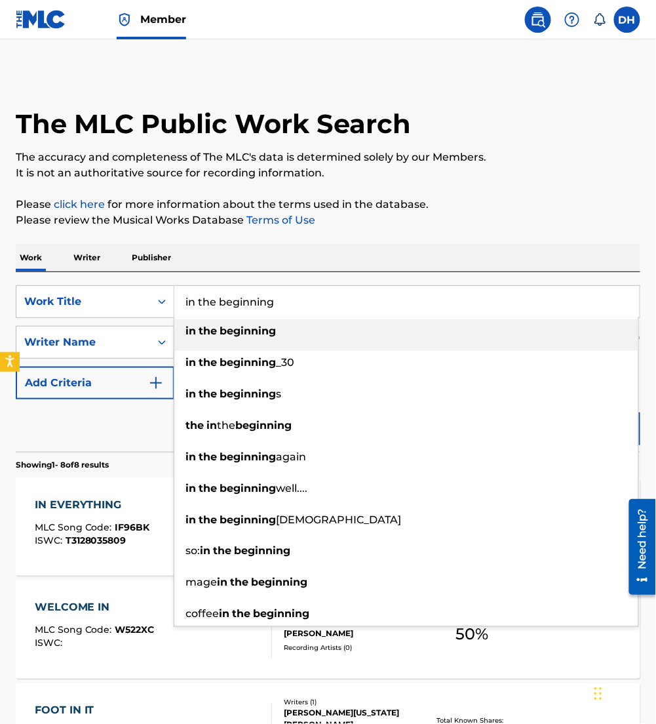
type input "in the beginning"
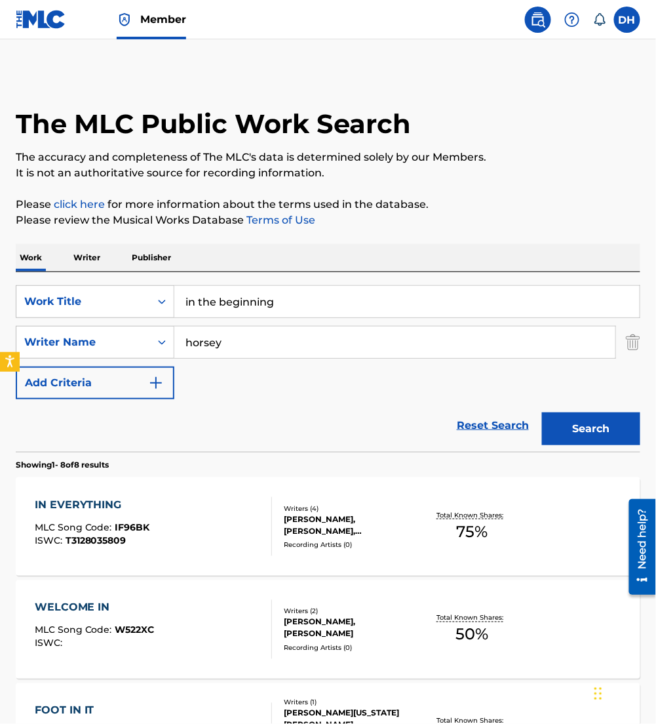
click at [254, 252] on div "Work Writer Publisher" at bounding box center [328, 258] width 625 height 28
drag, startPoint x: 234, startPoint y: 344, endPoint x: 26, endPoint y: 375, distance: 210.0
click at [26, 375] on div "SearchWithCriteriaaf91d6b3-d8ff-4d72-b44d-9f8ebac7050a Work Title in the beginn…" at bounding box center [328, 342] width 625 height 114
type input "[PERSON_NAME]"
click at [542, 412] on button "Search" at bounding box center [591, 428] width 98 height 33
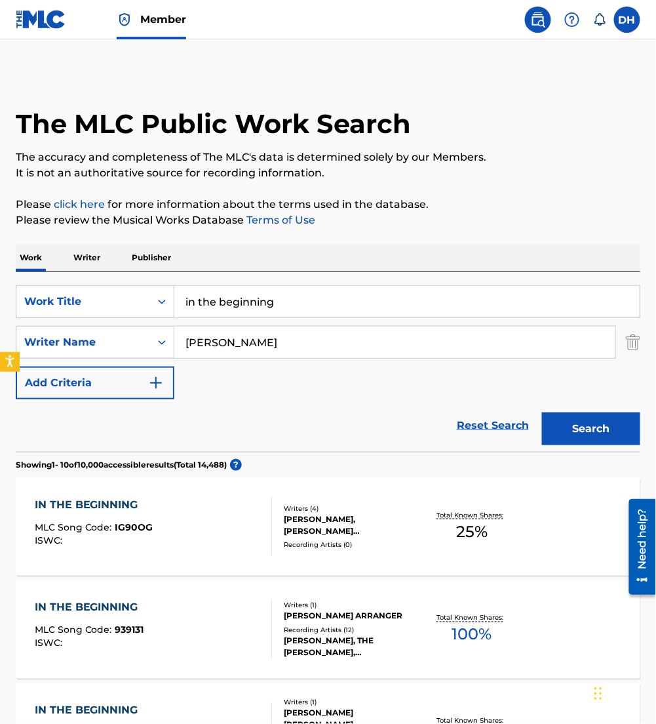
click at [114, 436] on div "Reset Search Search" at bounding box center [328, 425] width 625 height 52
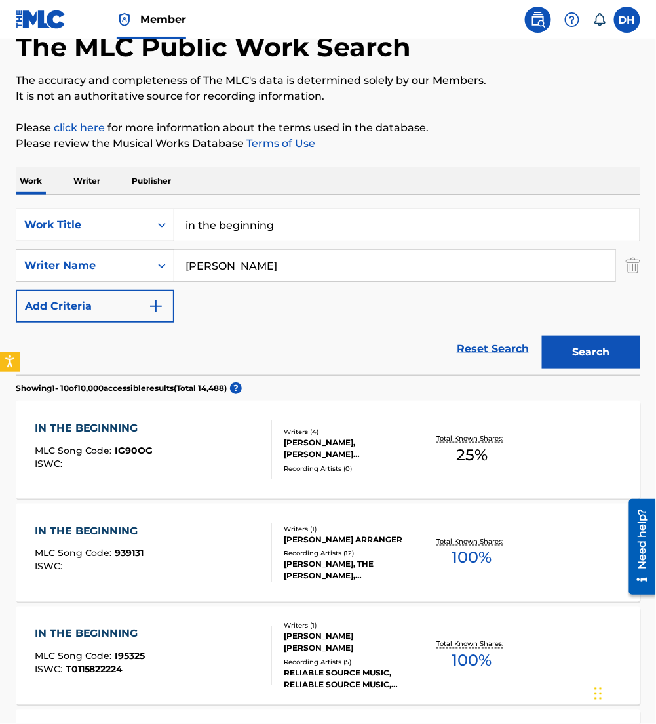
scroll to position [77, 0]
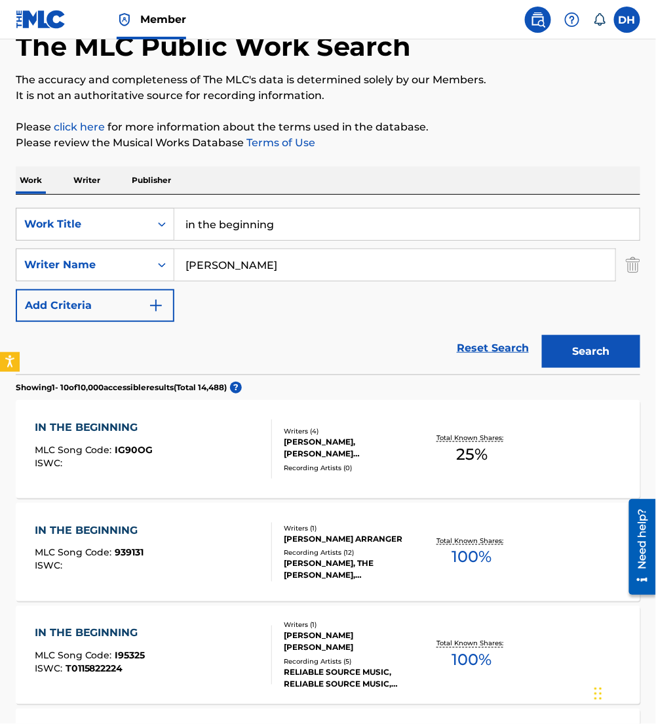
click at [116, 452] on span "IG90OG" at bounding box center [134, 450] width 38 height 12
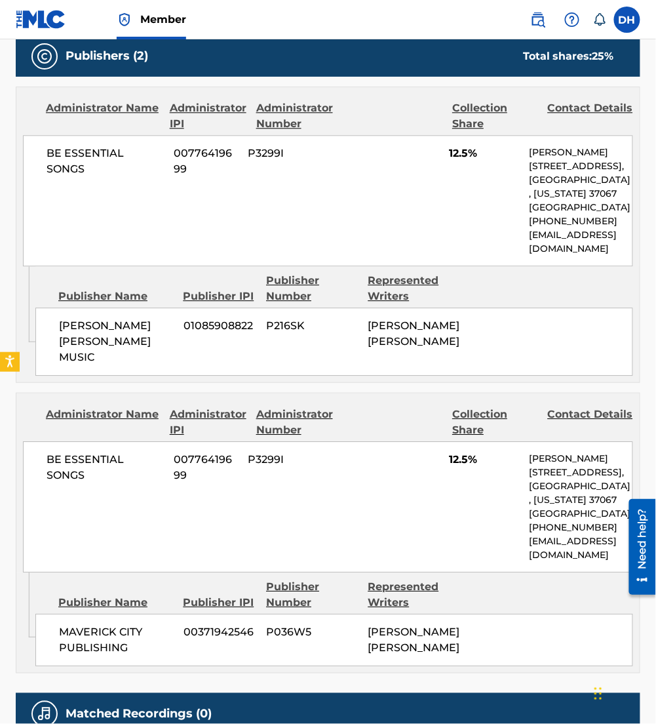
scroll to position [656, 0]
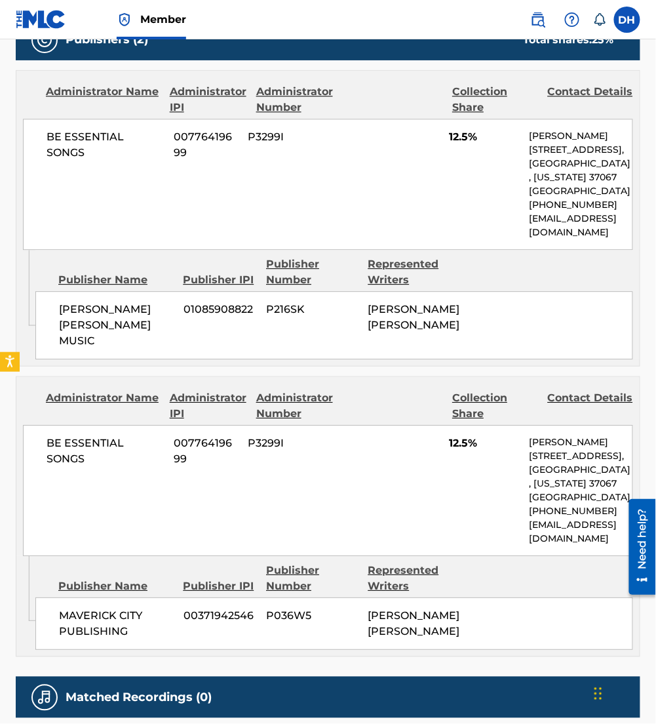
click at [116, 452] on div "BE ESSENTIAL SONGS 00776419699 P3299I 12.5% [PERSON_NAME] [STREET_ADDRESS][US_S…" at bounding box center [328, 490] width 610 height 131
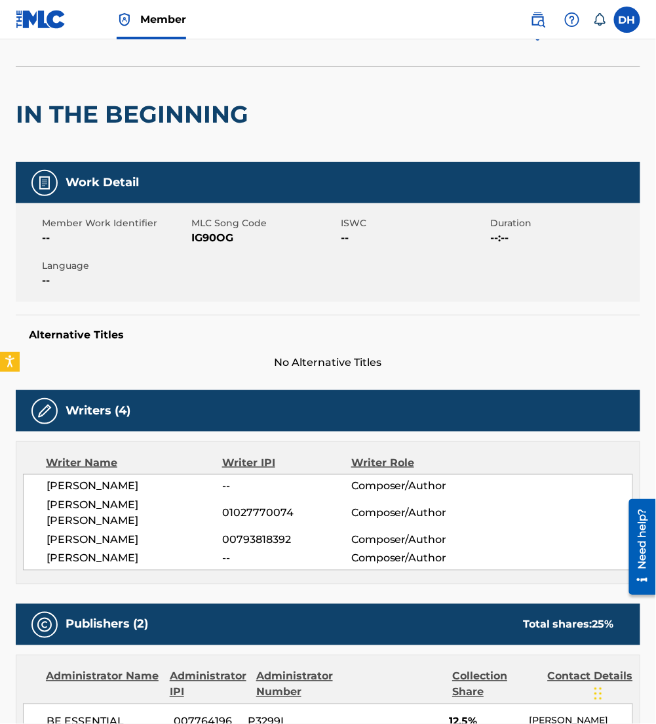
scroll to position [0, 0]
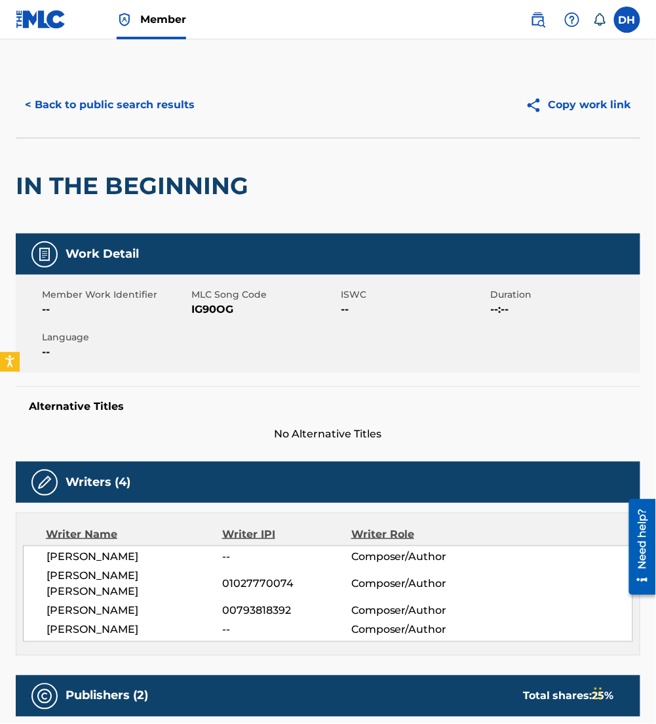
click at [90, 100] on button "< Back to public search results" at bounding box center [110, 104] width 188 height 33
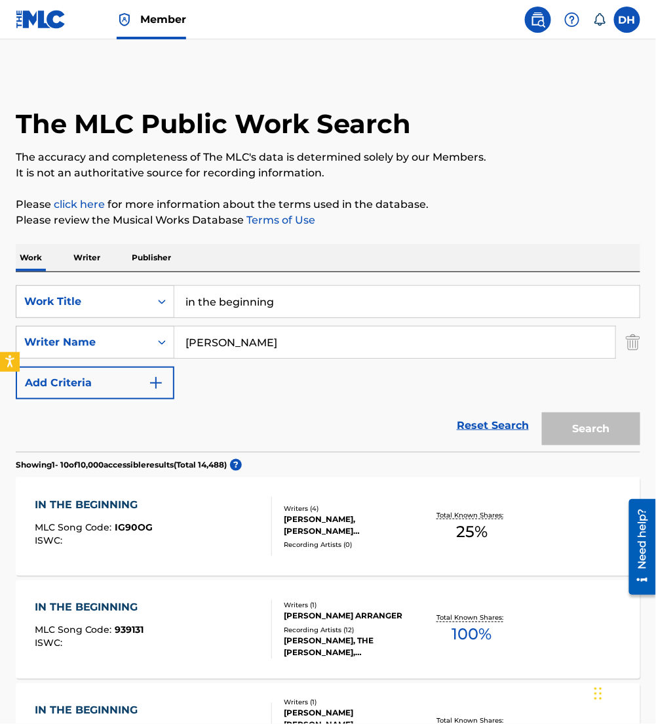
scroll to position [77, 0]
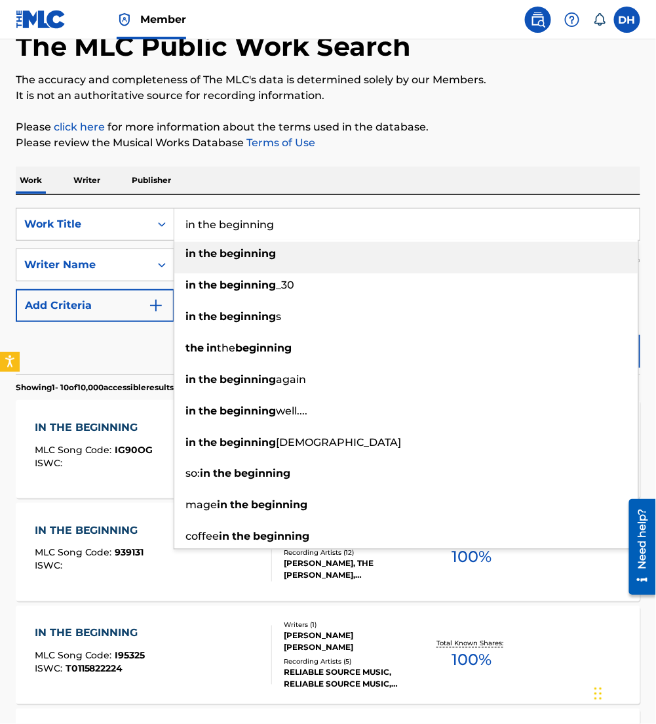
drag, startPoint x: 351, startPoint y: 224, endPoint x: 0, endPoint y: 233, distance: 351.4
click at [0, 234] on html "Accessibility Screen-Reader Guide, Feedback, and Issue Reporting | New window C…" at bounding box center [328, 285] width 656 height 724
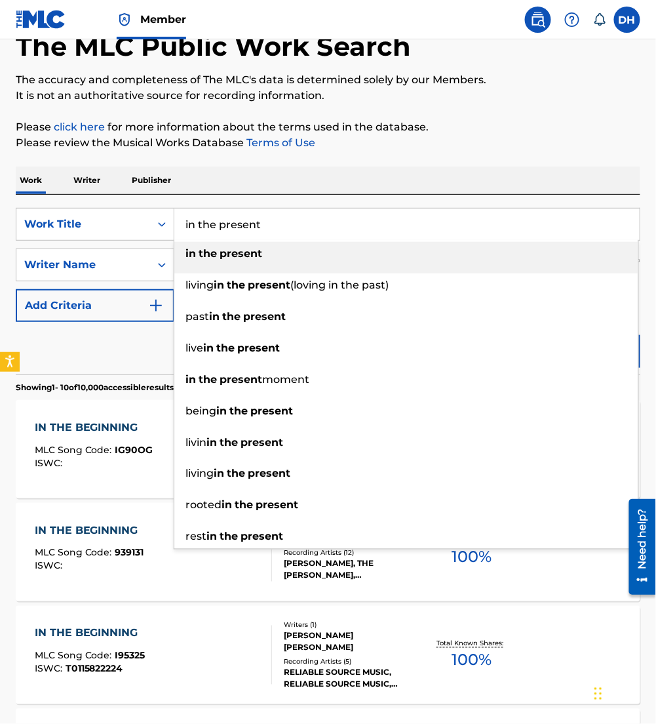
type input "in the present"
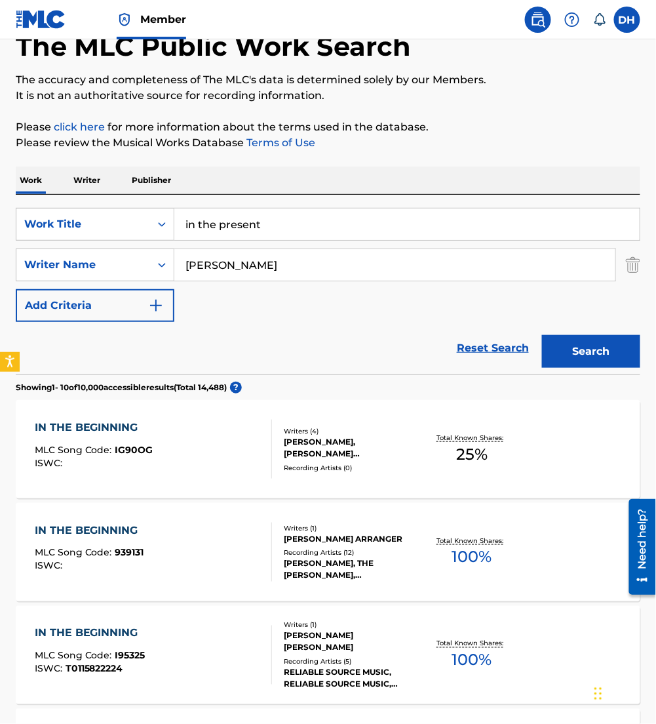
click at [284, 174] on div "Work Writer Publisher" at bounding box center [328, 180] width 625 height 28
drag, startPoint x: 267, startPoint y: 268, endPoint x: -3, endPoint y: 345, distance: 280.9
click at [0, 345] on html "Accessibility Screen-Reader Guide, Feedback, and Issue Reporting | New window C…" at bounding box center [328, 285] width 656 height 724
type input "diaz"
click at [542, 335] on button "Search" at bounding box center [591, 351] width 98 height 33
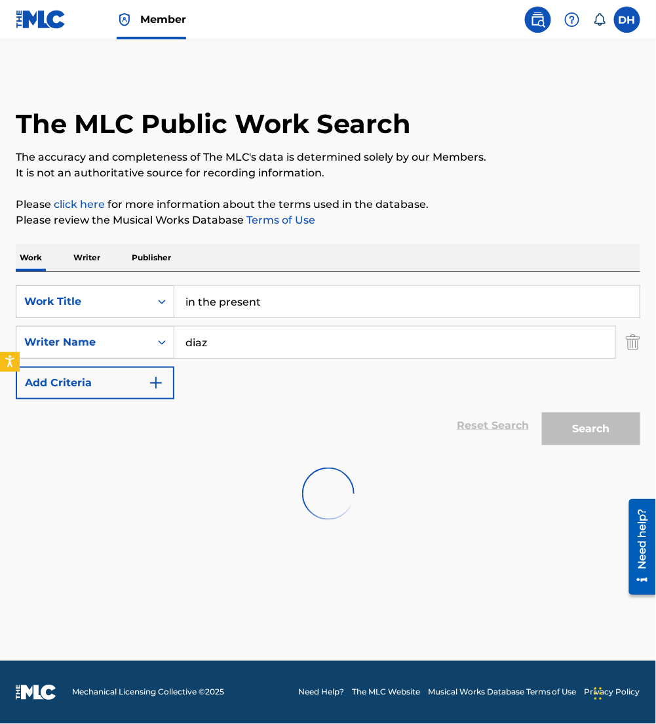
scroll to position [0, 0]
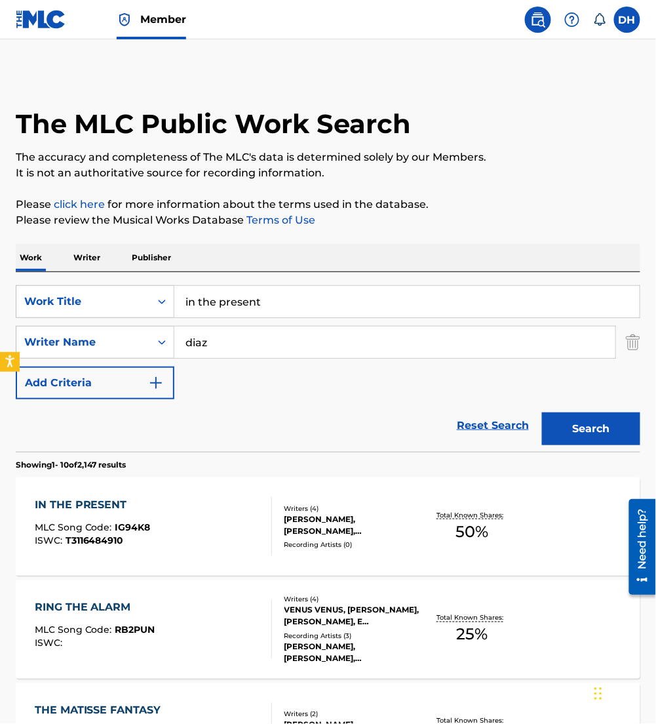
click at [149, 532] on div "IN THE PRESENT MLC Song Code : IG94K8 ISWC : T3116484910" at bounding box center [153, 526] width 237 height 59
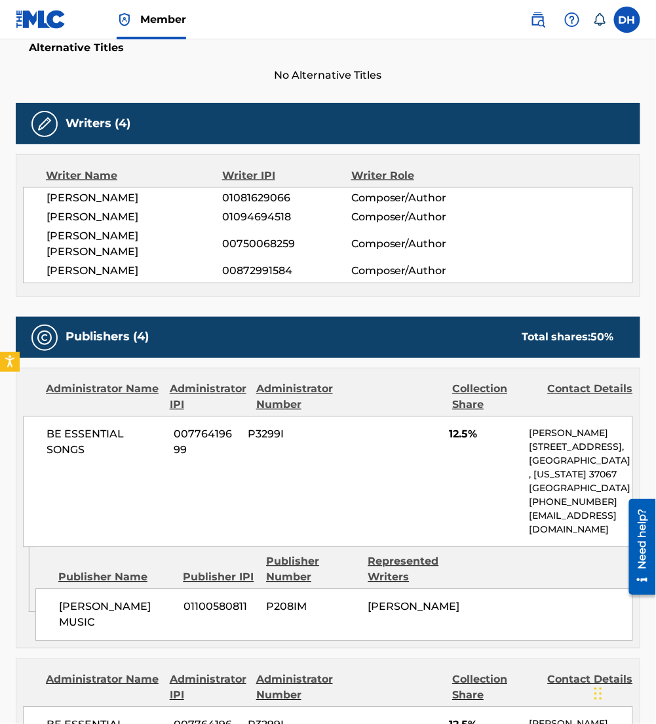
scroll to position [359, 0]
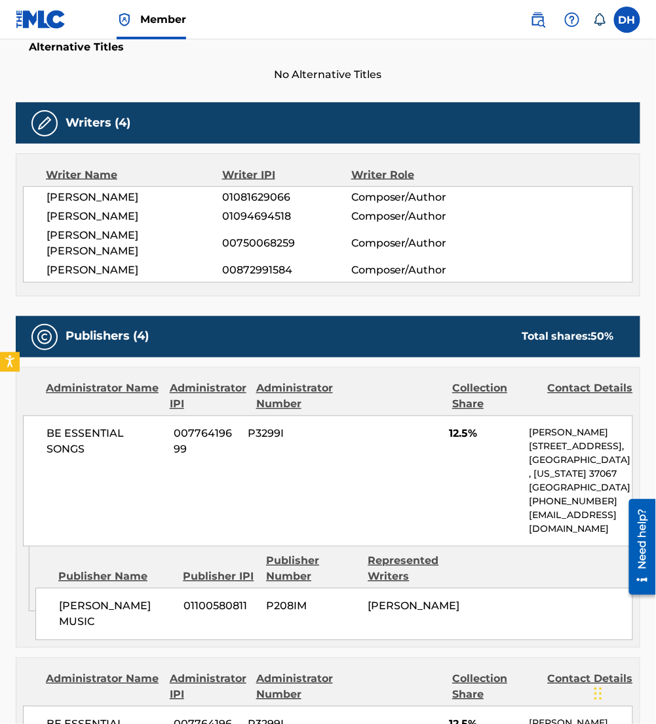
drag, startPoint x: 147, startPoint y: 520, endPoint x: 93, endPoint y: 406, distance: 126.7
click at [93, 416] on div "BE ESSENTIAL SONGS 00776419699 P3299I 12.5% [PERSON_NAME] [STREET_ADDRESS][US_S…" at bounding box center [328, 481] width 610 height 131
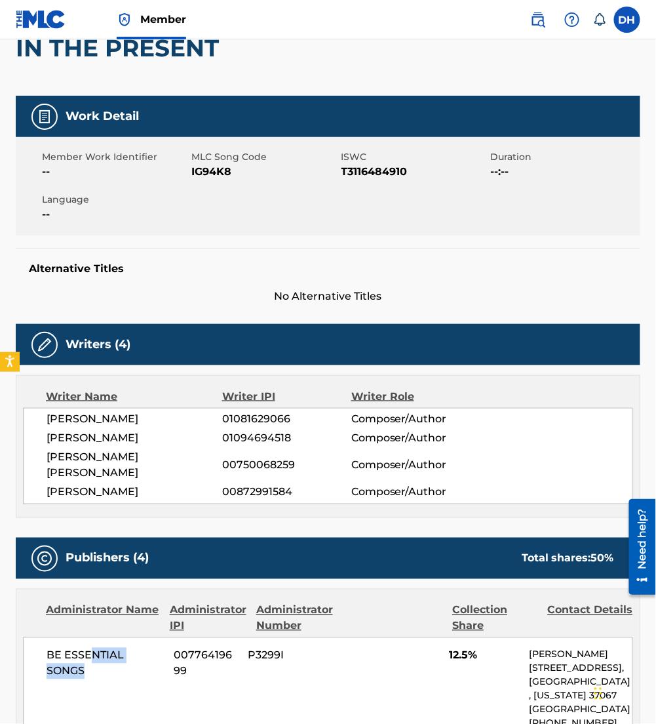
scroll to position [0, 0]
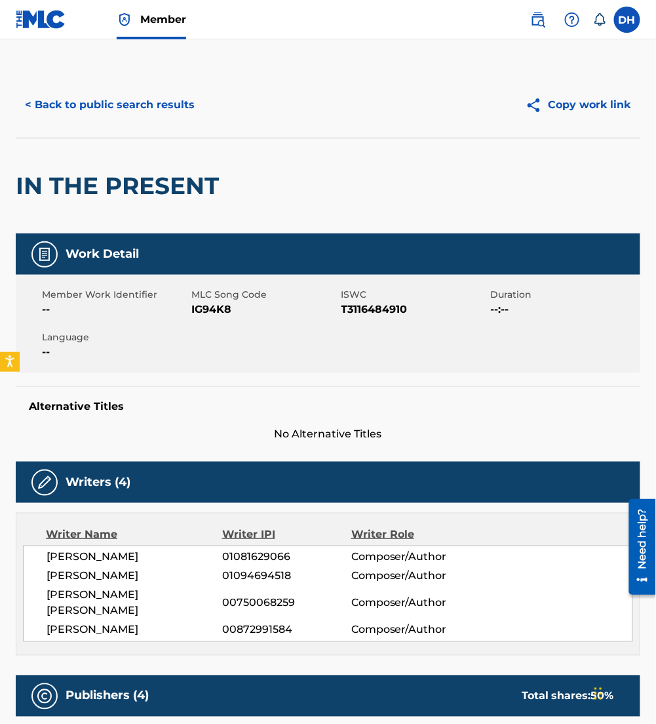
click at [159, 112] on button "< Back to public search results" at bounding box center [110, 104] width 188 height 33
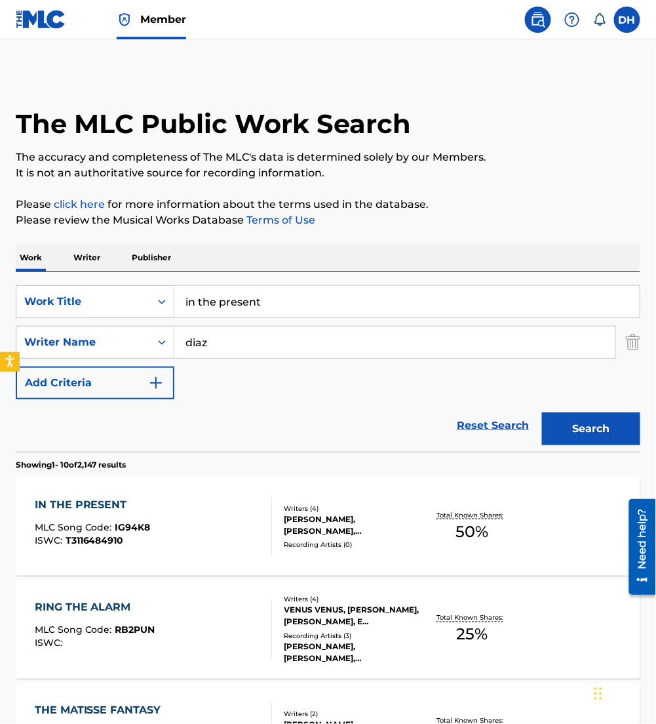
drag, startPoint x: 268, startPoint y: 310, endPoint x: 0, endPoint y: 347, distance: 270.6
click at [0, 347] on html "Accessibility Screen-Reader Guide, Feedback, and Issue Reporting | New window C…" at bounding box center [328, 362] width 656 height 724
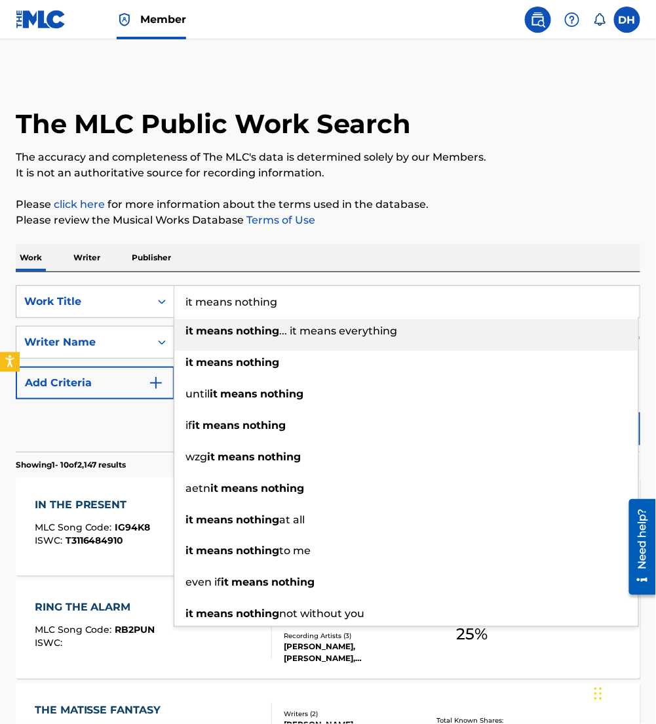
type input "it means nothing"
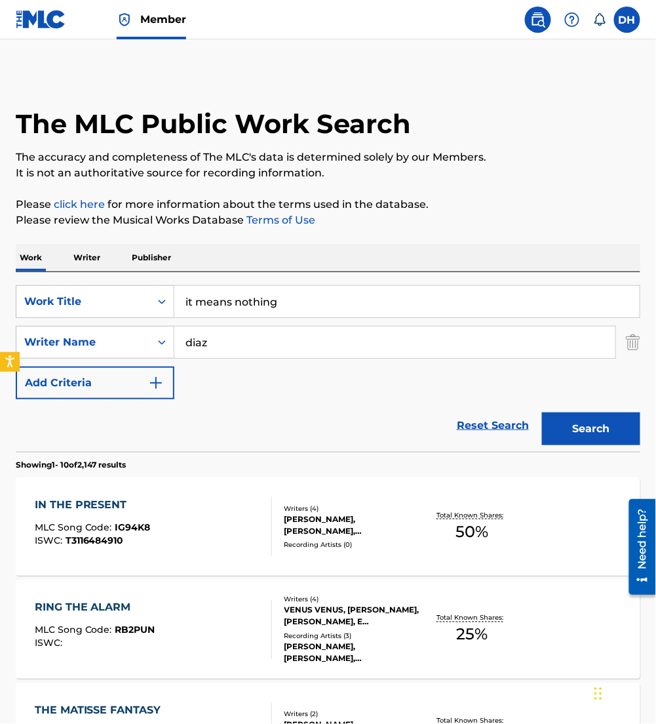
drag, startPoint x: 228, startPoint y: 347, endPoint x: 0, endPoint y: 355, distance: 228.2
click at [0, 355] on html "Accessibility Screen-Reader Guide, Feedback, and Issue Reporting | New window C…" at bounding box center [328, 362] width 656 height 724
type input "[PERSON_NAME]"
click at [542, 412] on button "Search" at bounding box center [591, 428] width 98 height 33
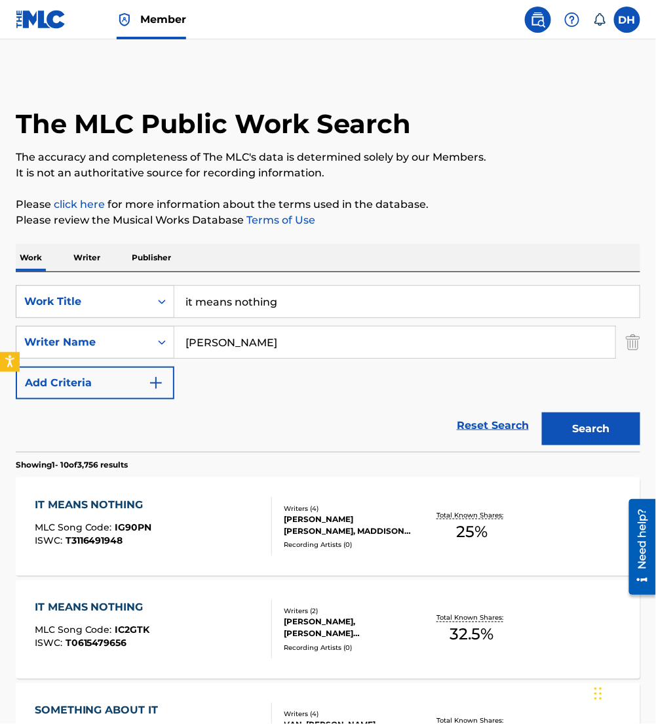
click at [116, 539] on span "T3116491948" at bounding box center [95, 540] width 58 height 12
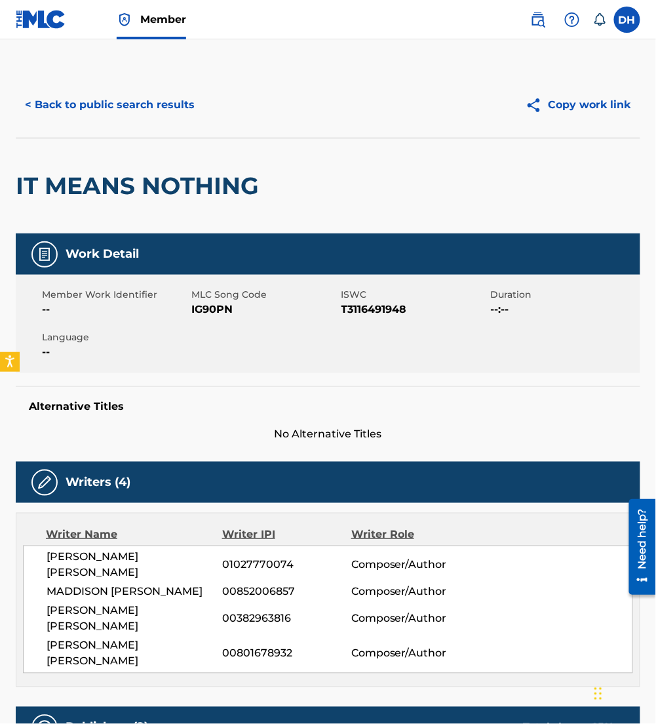
click at [56, 126] on div "< Back to public search results Copy work link" at bounding box center [328, 105] width 625 height 66
click at [49, 111] on button "< Back to public search results" at bounding box center [110, 104] width 188 height 33
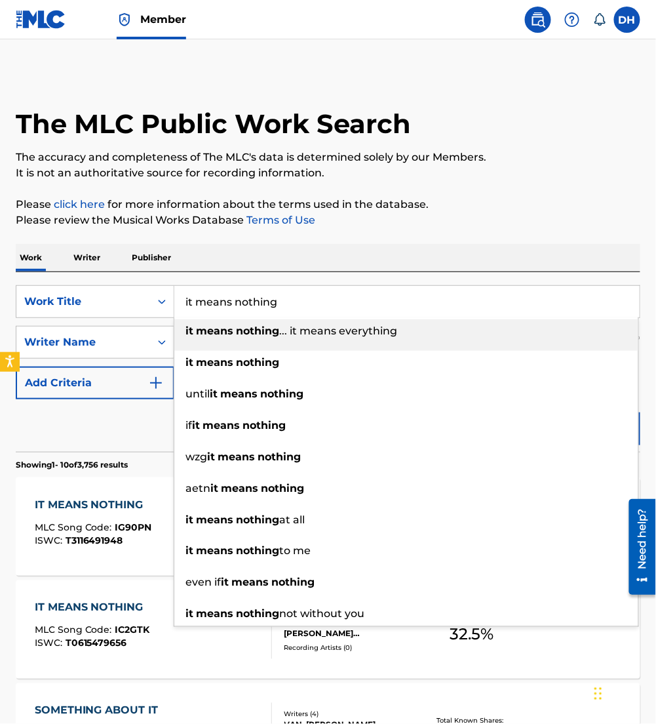
drag, startPoint x: 288, startPoint y: 308, endPoint x: 0, endPoint y: 284, distance: 289.4
click at [0, 284] on html "Accessibility Screen-Reader Guide, Feedback, and Issue Reporting | New window C…" at bounding box center [328, 362] width 656 height 724
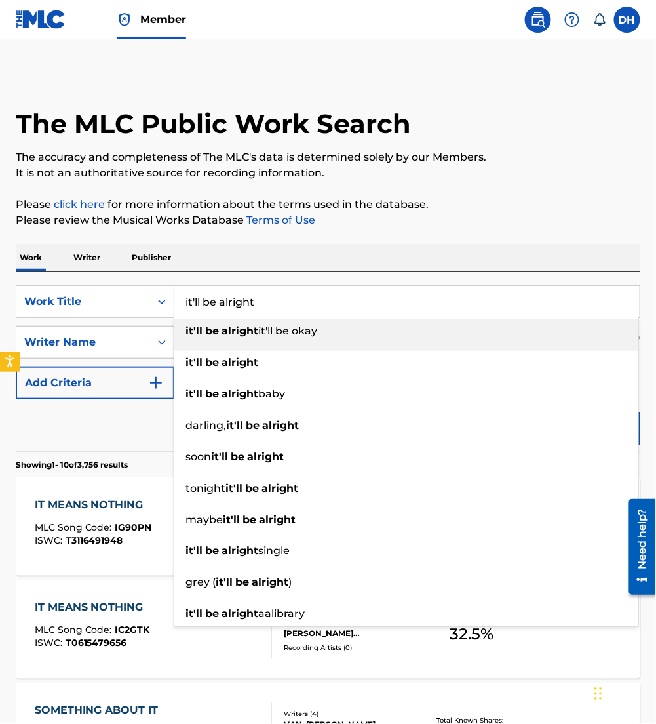
type input "it'll be alright"
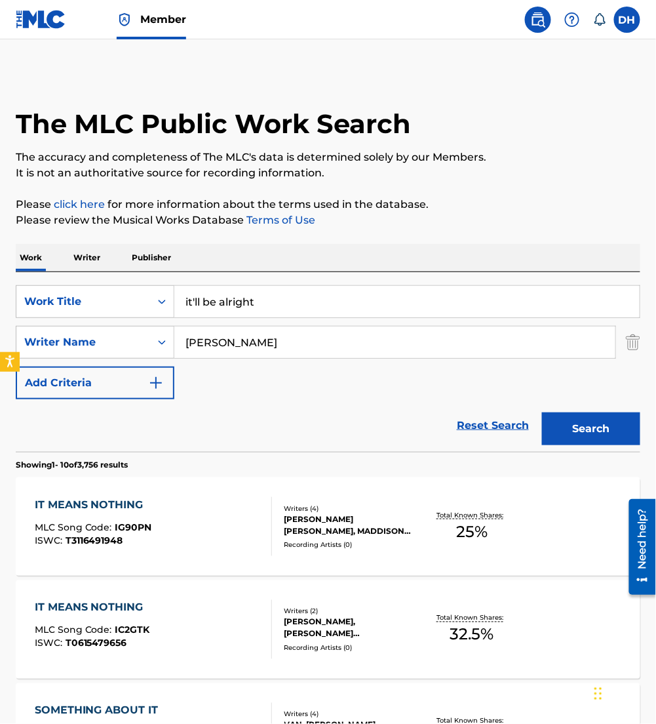
drag, startPoint x: 229, startPoint y: 251, endPoint x: 234, endPoint y: 290, distance: 39.6
click at [229, 271] on div "Work Writer Publisher" at bounding box center [328, 258] width 625 height 28
drag, startPoint x: 244, startPoint y: 347, endPoint x: 0, endPoint y: 366, distance: 244.5
click at [0, 366] on html "Accessibility Screen-Reader Guide, Feedback, and Issue Reporting | New window C…" at bounding box center [328, 362] width 656 height 724
type input "horsey"
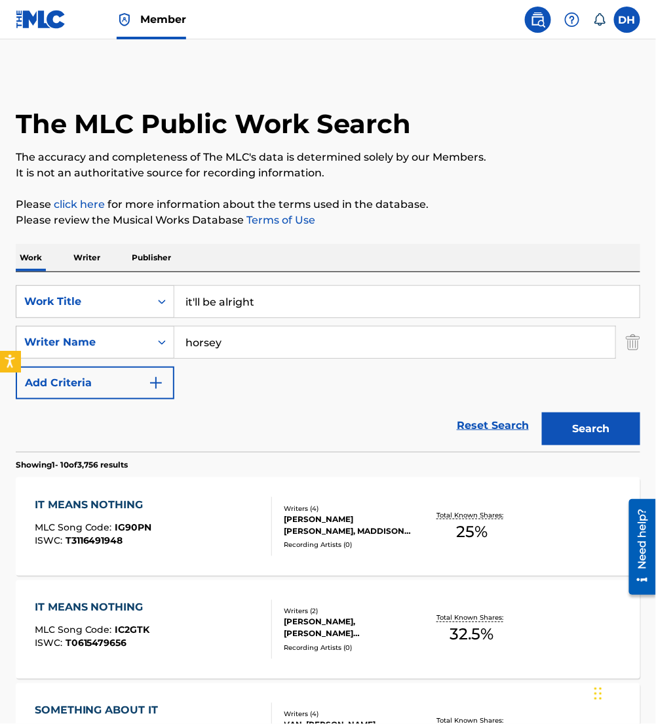
click at [542, 412] on button "Search" at bounding box center [591, 428] width 98 height 33
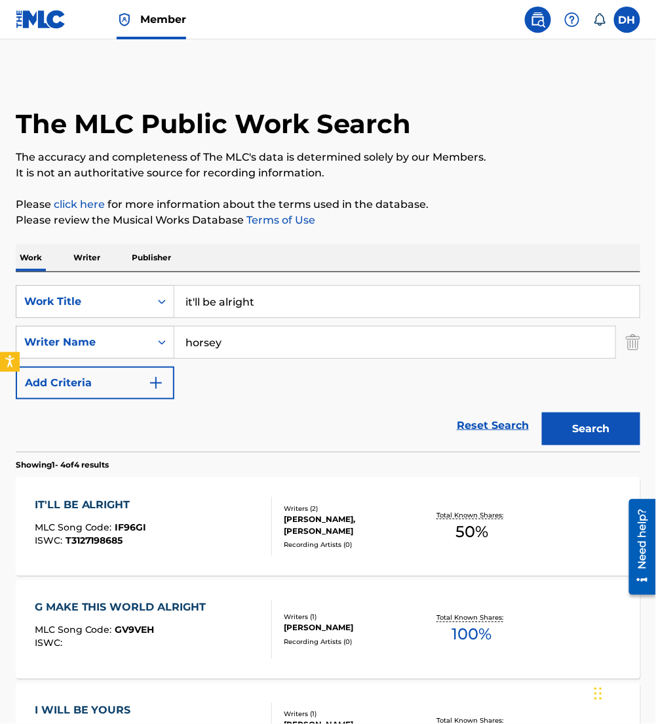
click at [200, 524] on div "IT'LL BE ALRIGHT MLC Song Code : IF96GI ISWC : T3127198685" at bounding box center [153, 526] width 237 height 59
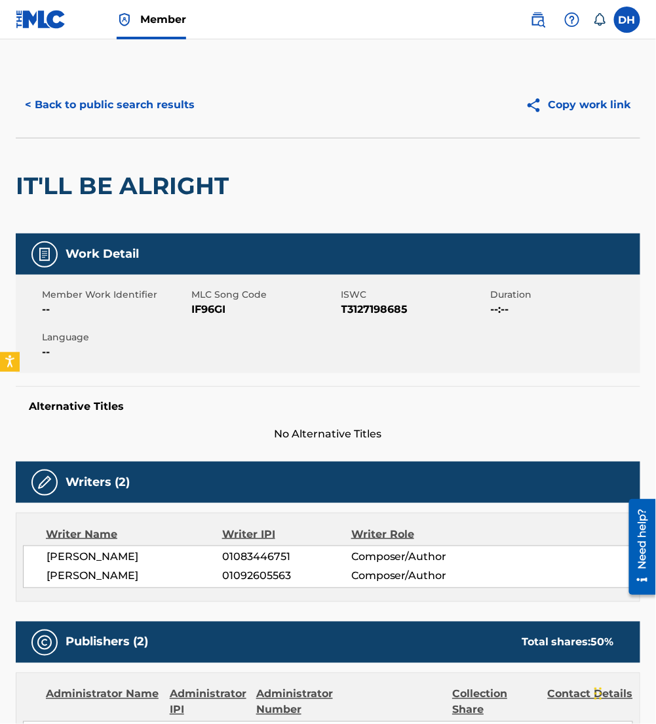
click at [151, 77] on div "< Back to public search results Copy work link" at bounding box center [328, 105] width 625 height 66
click at [145, 105] on button "< Back to public search results" at bounding box center [110, 104] width 188 height 33
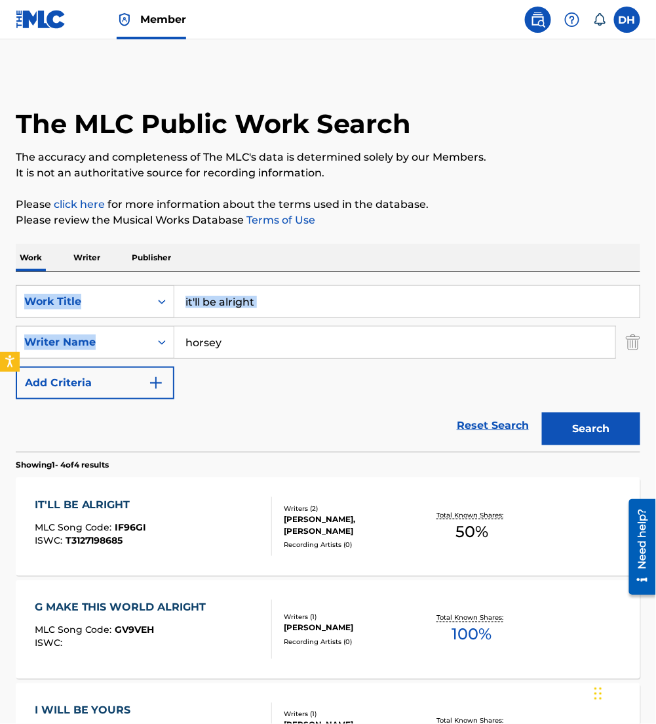
drag, startPoint x: 324, startPoint y: 320, endPoint x: 0, endPoint y: 317, distance: 323.8
click at [0, 317] on html "Accessibility Screen-Reader Guide, Feedback, and Issue Reporting | New window C…" at bounding box center [328, 362] width 656 height 724
drag, startPoint x: 0, startPoint y: 317, endPoint x: 248, endPoint y: 284, distance: 250.5
click at [248, 284] on div "SearchWithCriteriaaf91d6b3-d8ff-4d72-b44d-9f8ebac7050a Work Title it'll be alri…" at bounding box center [328, 362] width 625 height 180
click at [259, 293] on input "it'll be alright" at bounding box center [406, 301] width 465 height 31
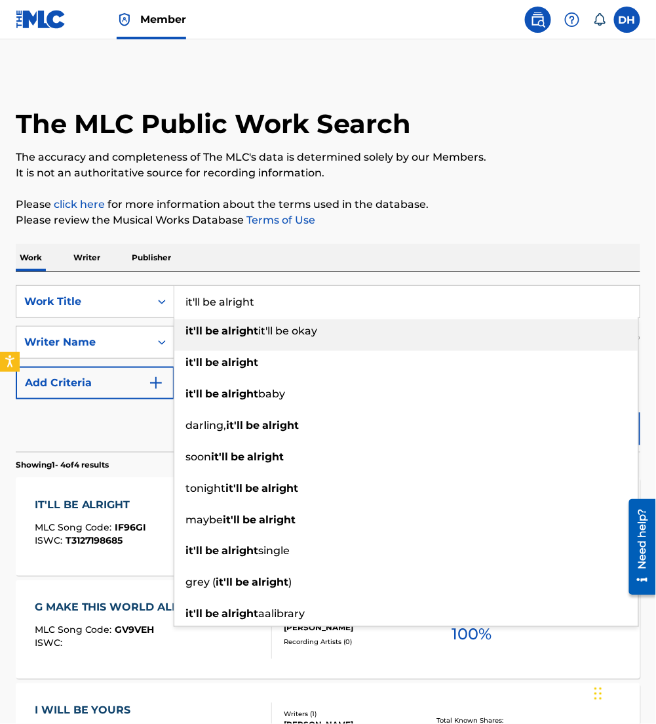
drag, startPoint x: 268, startPoint y: 295, endPoint x: 0, endPoint y: 331, distance: 270.5
click at [0, 331] on html "Accessibility Screen-Reader Guide, Feedback, and Issue Reporting | New window C…" at bounding box center [328, 362] width 656 height 724
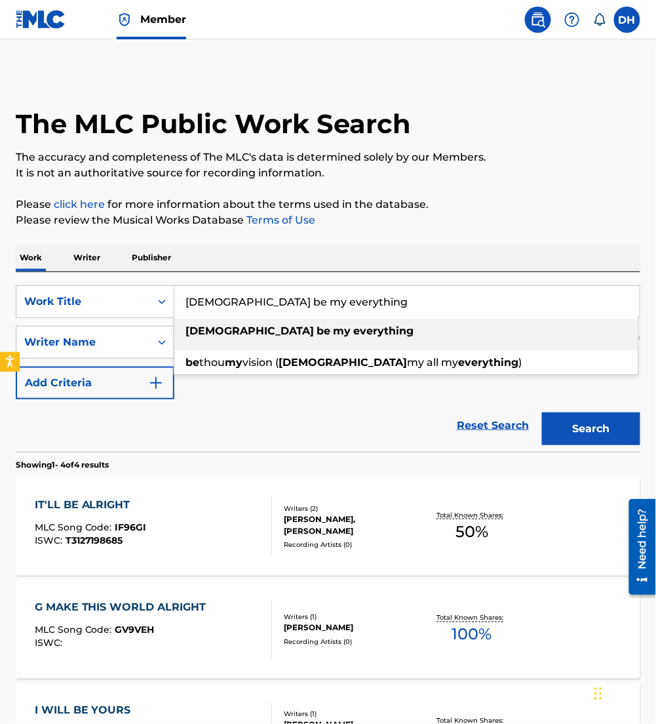
type input "[DEMOGRAPHIC_DATA] be my everything"
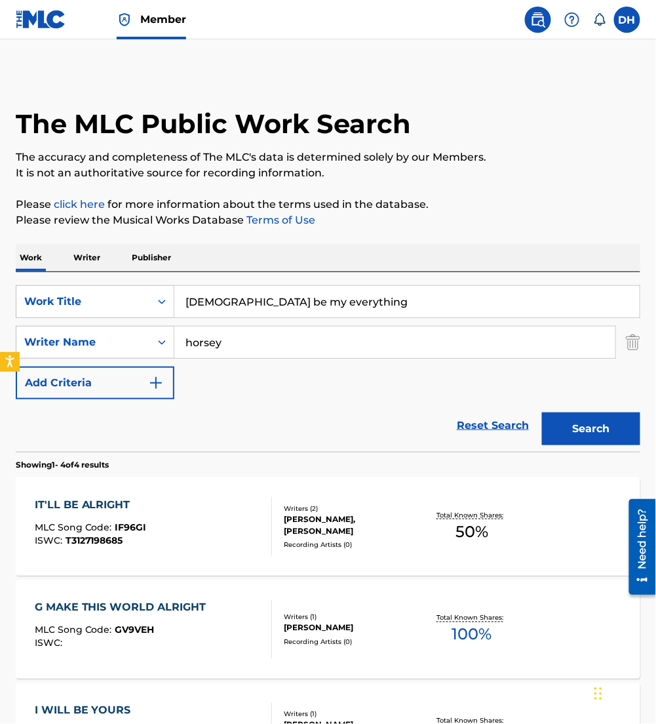
click at [486, 208] on p "Please click here for more information about the terms used in the database." at bounding box center [328, 205] width 625 height 16
drag, startPoint x: 347, startPoint y: 345, endPoint x: 0, endPoint y: 397, distance: 351.2
click at [0, 397] on html "Accessibility Screen-Reader Guide, Feedback, and Issue Reporting | New window C…" at bounding box center [328, 362] width 656 height 724
type input "[PERSON_NAME]"
click at [542, 412] on button "Search" at bounding box center [591, 428] width 98 height 33
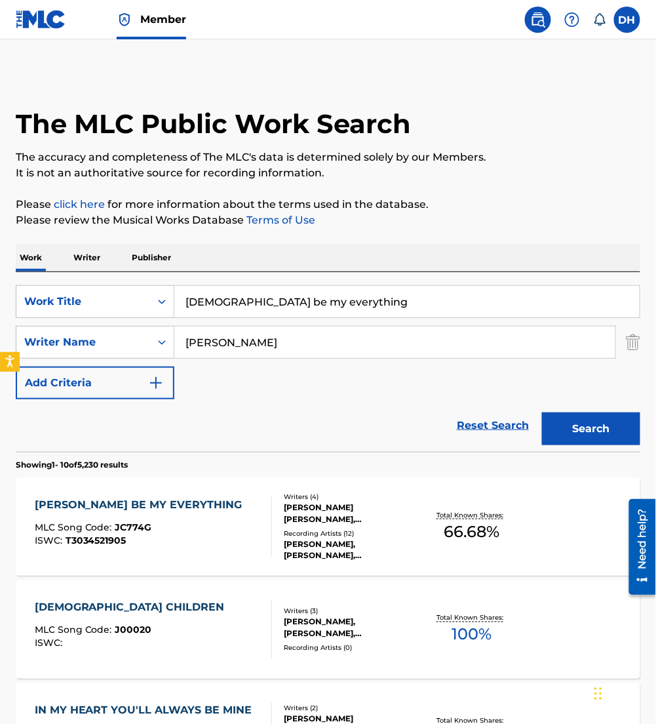
click at [130, 515] on div "[PERSON_NAME] BE MY EVERYTHING MLC Song Code : JC774G ISWC : T3034521905" at bounding box center [142, 526] width 214 height 59
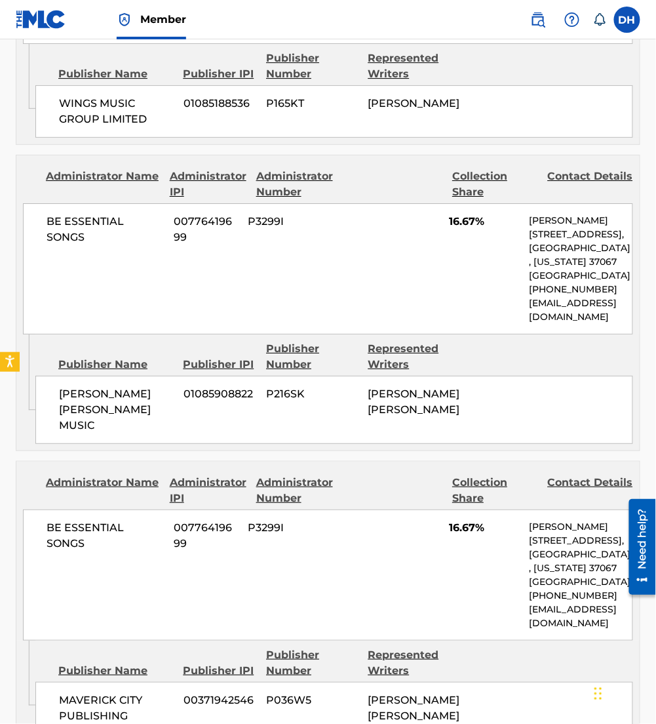
scroll to position [1118, 0]
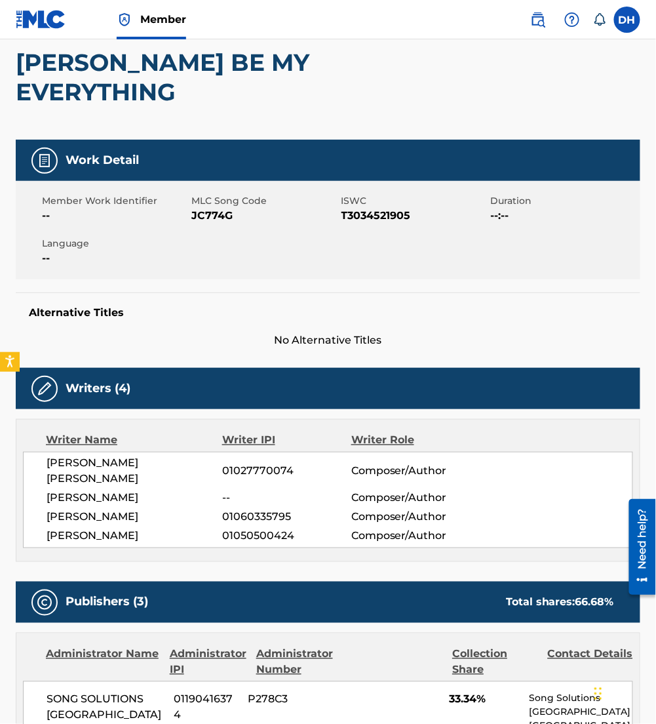
scroll to position [0, 0]
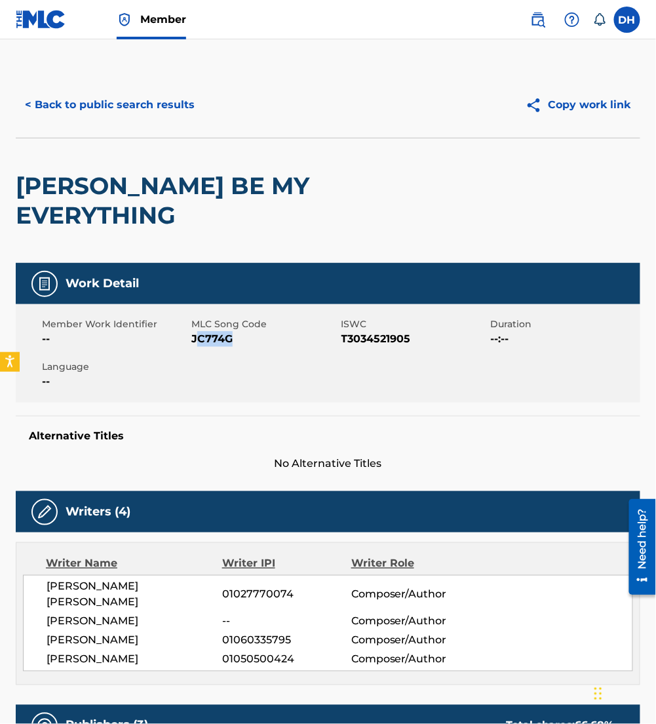
drag, startPoint x: 195, startPoint y: 313, endPoint x: 266, endPoint y: 312, distance: 70.8
click at [266, 331] on span "JC774G" at bounding box center [264, 339] width 146 height 16
drag, startPoint x: 266, startPoint y: 312, endPoint x: 163, endPoint y: 303, distance: 103.2
click at [163, 331] on span "--" at bounding box center [115, 339] width 146 height 16
drag, startPoint x: 193, startPoint y: 308, endPoint x: 266, endPoint y: 308, distance: 73.4
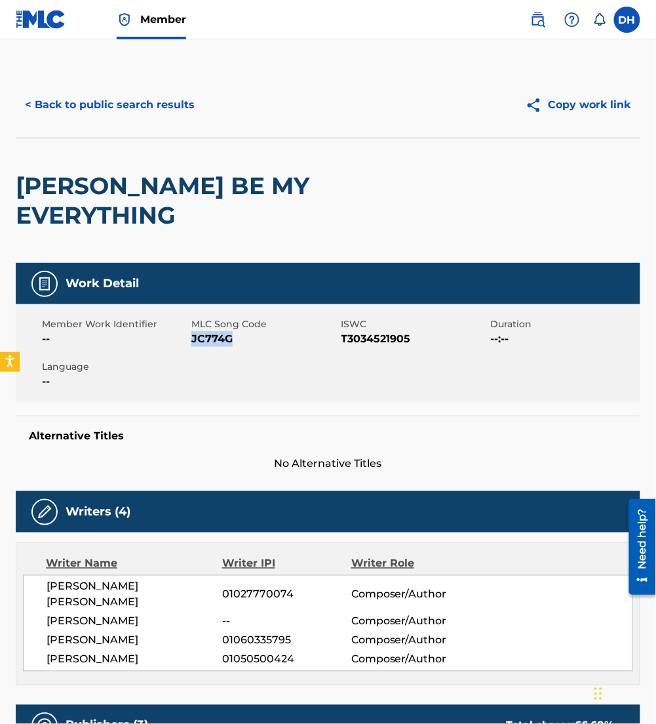
click at [266, 331] on span "JC774G" at bounding box center [264, 339] width 146 height 16
click at [121, 111] on button "< Back to public search results" at bounding box center [110, 104] width 188 height 33
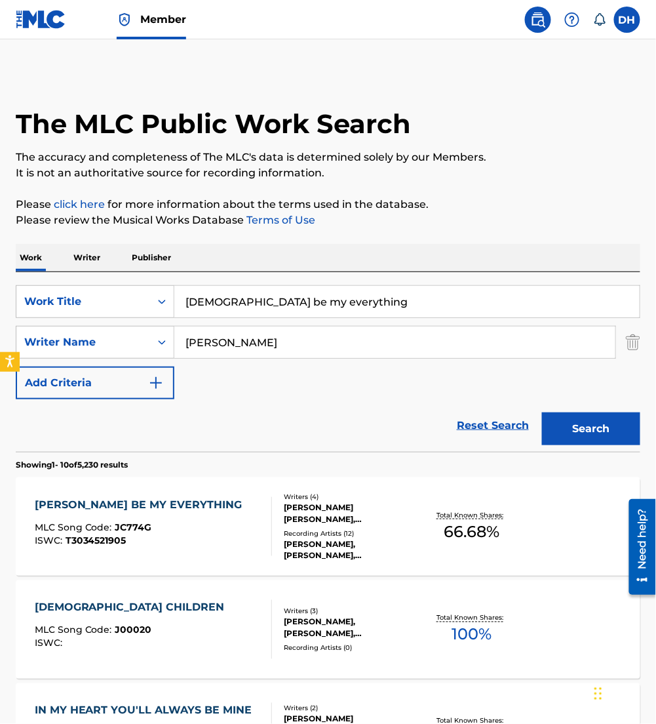
drag, startPoint x: 358, startPoint y: 313, endPoint x: 0, endPoint y: 313, distance: 358.5
click at [0, 313] on html "Accessibility Screen-Reader Guide, Feedback, and Issue Reporting | New window C…" at bounding box center [328, 362] width 656 height 724
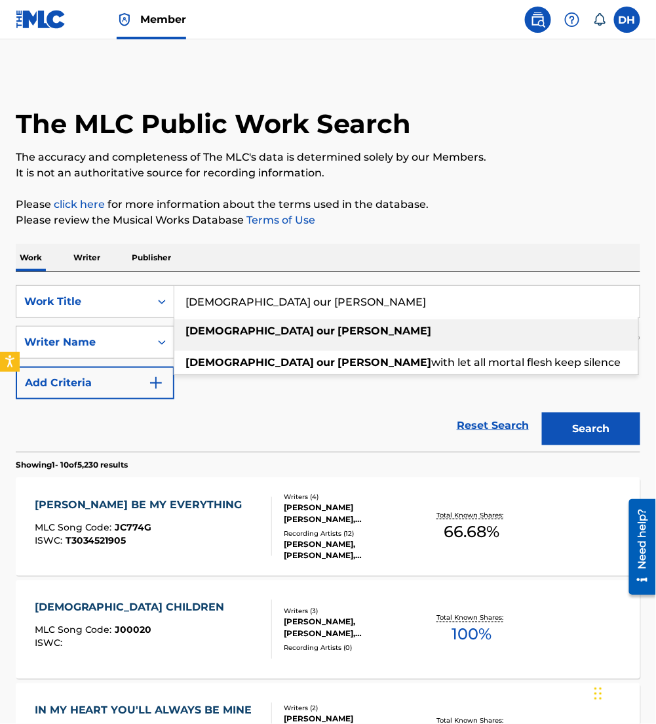
type input "[DEMOGRAPHIC_DATA] our [PERSON_NAME]"
click at [203, 331] on strong "[DEMOGRAPHIC_DATA]" at bounding box center [249, 330] width 128 height 12
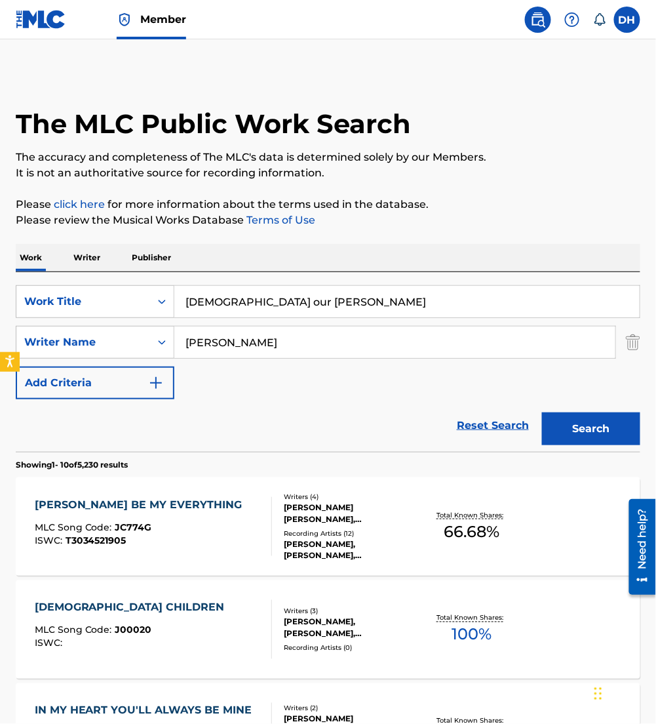
drag, startPoint x: 286, startPoint y: 347, endPoint x: 0, endPoint y: 346, distance: 285.8
click at [0, 346] on html "Accessibility Screen-Reader Guide, Feedback, and Issue Reporting | New window C…" at bounding box center [328, 362] width 656 height 724
type input "[PERSON_NAME]"
click at [542, 412] on button "Search" at bounding box center [591, 428] width 98 height 33
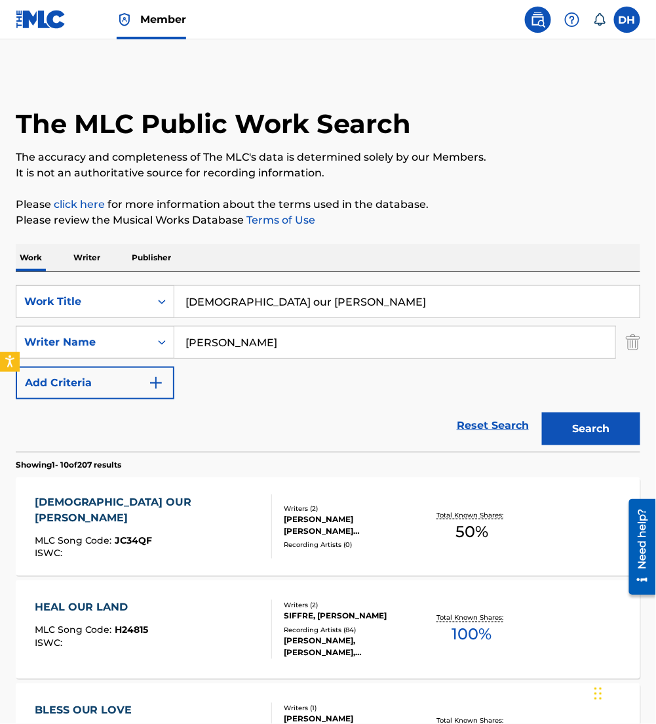
click at [166, 535] on div "MLC Song Code : JC34QF" at bounding box center [148, 541] width 226 height 13
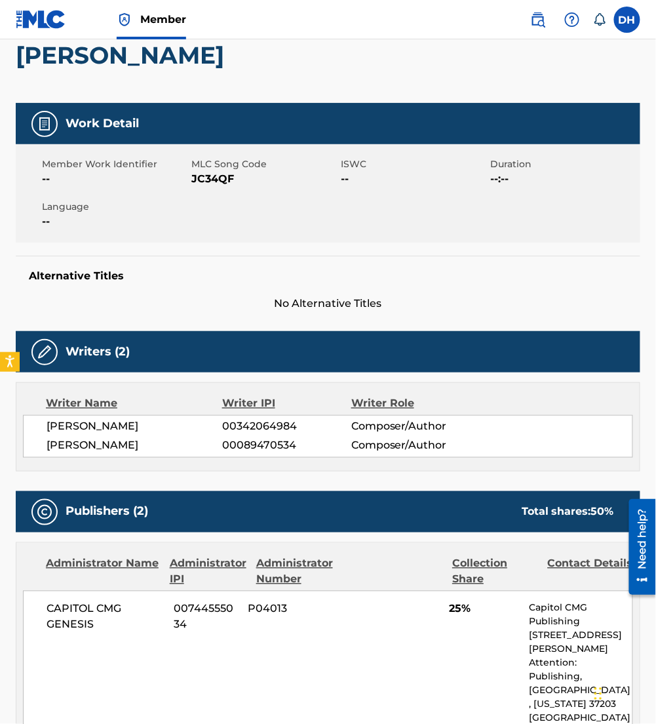
scroll to position [159, 0]
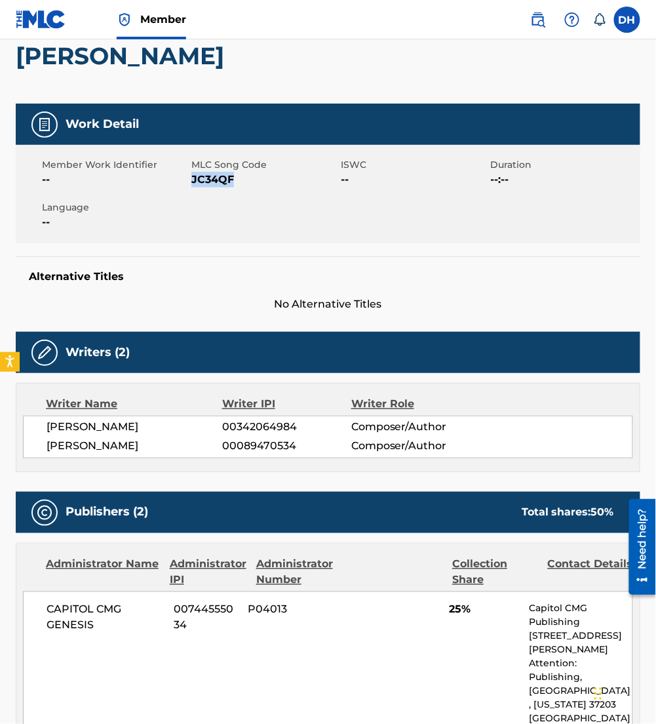
drag, startPoint x: 191, startPoint y: 150, endPoint x: 241, endPoint y: 161, distance: 51.0
click at [241, 161] on div "Member Work Identifier -- MLC Song Code JC34QF ISWC -- Duration --:-- Language …" at bounding box center [328, 194] width 625 height 98
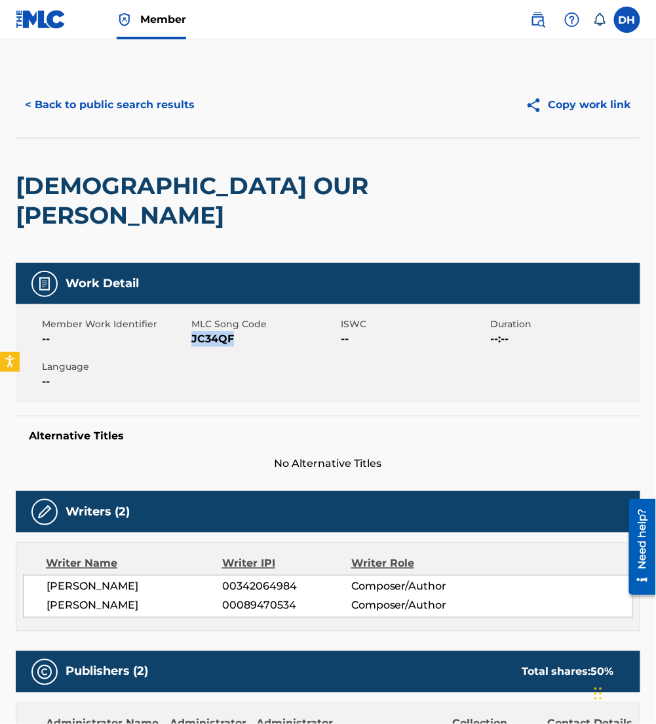
click at [105, 111] on button "< Back to public search results" at bounding box center [110, 104] width 188 height 33
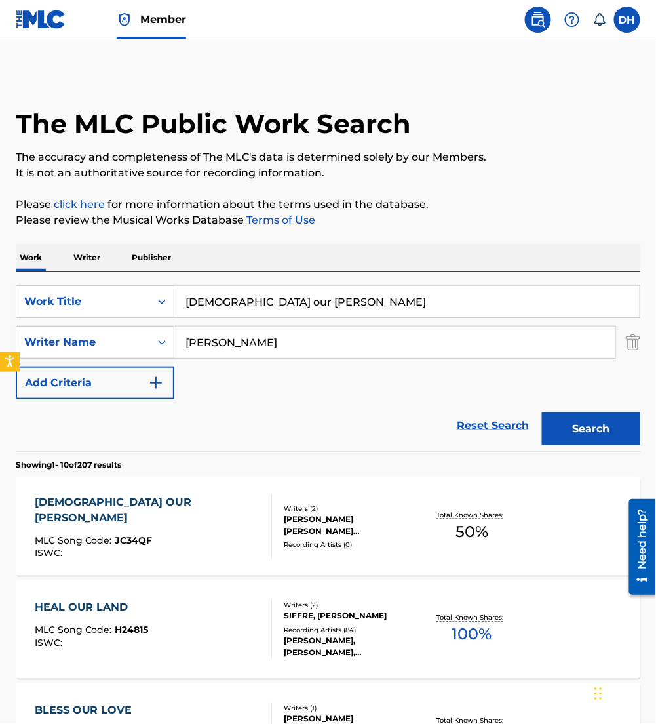
drag, startPoint x: 324, startPoint y: 297, endPoint x: -3, endPoint y: 328, distance: 328.5
click at [0, 328] on html "Accessibility Screen-Reader Guide, Feedback, and Issue Reporting | New window C…" at bounding box center [328, 362] width 656 height 724
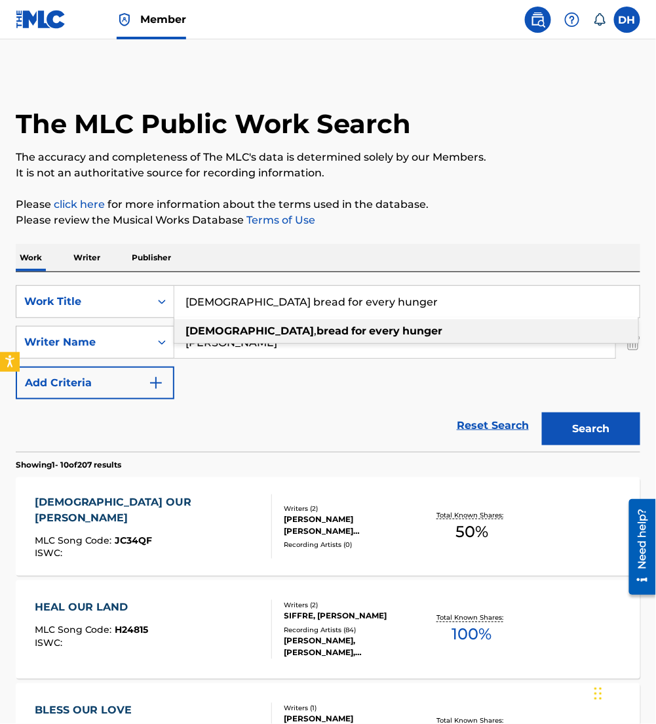
type input "[DEMOGRAPHIC_DATA] bread for every hunger"
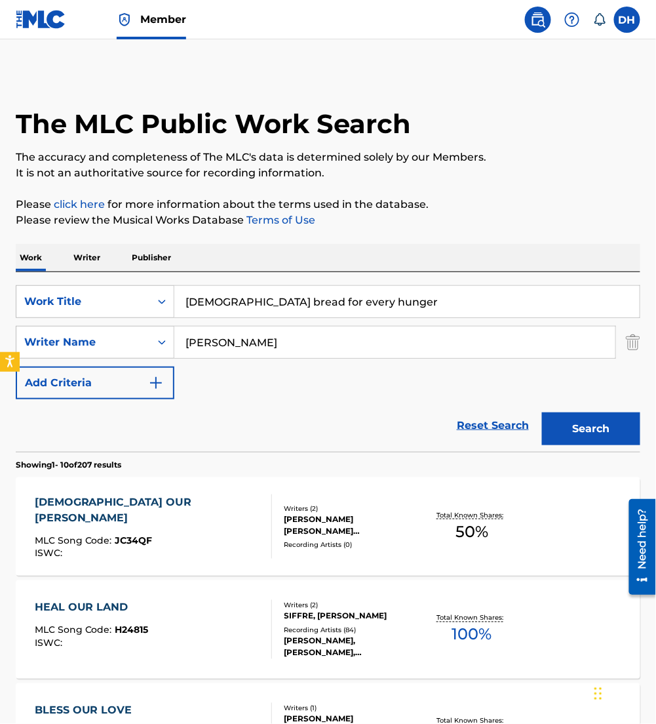
click at [273, 244] on div "Work Writer Publisher" at bounding box center [328, 258] width 625 height 28
drag, startPoint x: 300, startPoint y: 338, endPoint x: 19, endPoint y: 334, distance: 281.2
click at [19, 334] on div "SearchWithCriteria1c782847-64dd-4f3d-b958-2f11da0b59a1 Writer Name [PERSON_NAME]" at bounding box center [328, 342] width 625 height 33
type input "[PERSON_NAME]"
click at [542, 412] on button "Search" at bounding box center [591, 428] width 98 height 33
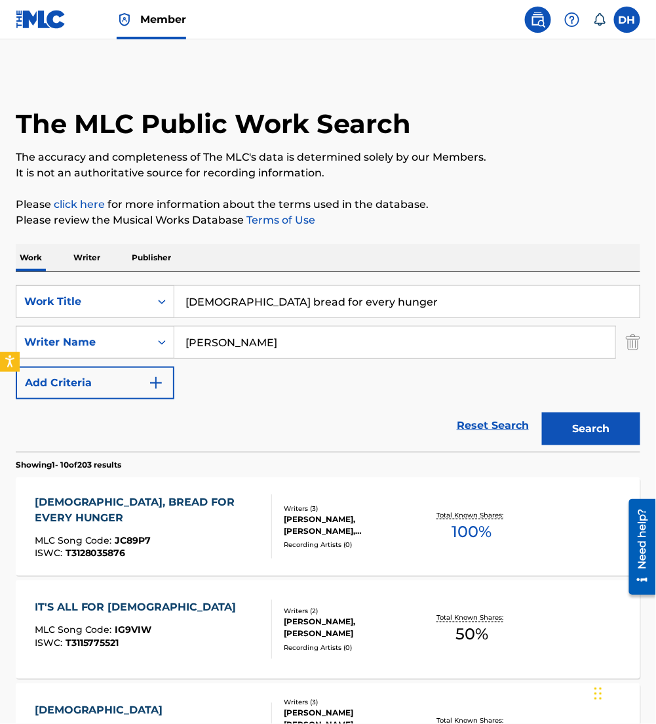
click at [130, 515] on div "[DEMOGRAPHIC_DATA], BREAD FOR EVERY HUNGER MLC Song Code : JC89P7 ISWC : T31280…" at bounding box center [148, 526] width 226 height 64
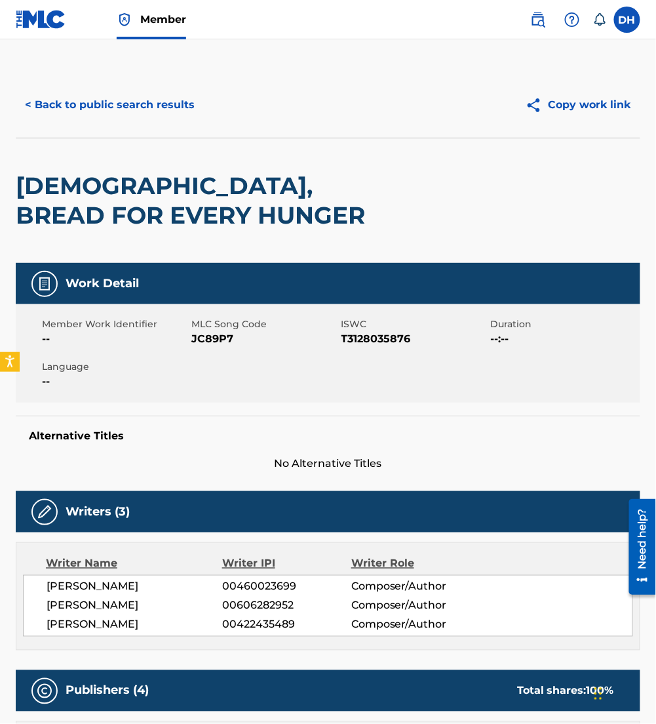
click at [84, 104] on button "< Back to public search results" at bounding box center [110, 104] width 188 height 33
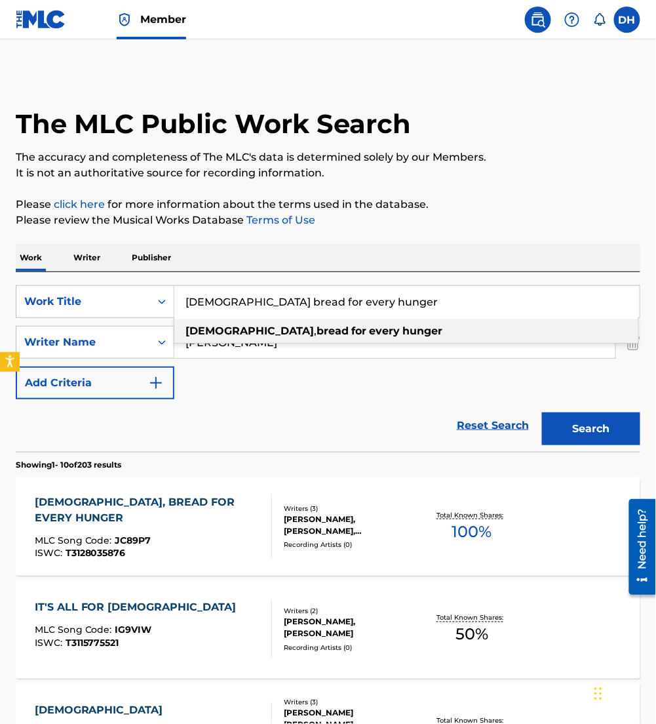
drag, startPoint x: 431, startPoint y: 303, endPoint x: -3, endPoint y: 326, distance: 435.2
click at [0, 326] on html "Accessibility Screen-Reader Guide, Feedback, and Issue Reporting | New window C…" at bounding box center [328, 362] width 656 height 724
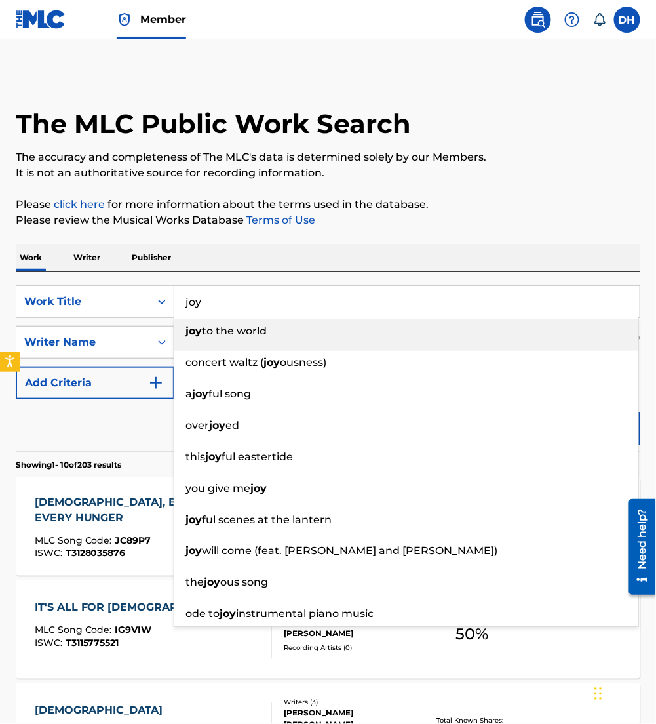
type input "joy"
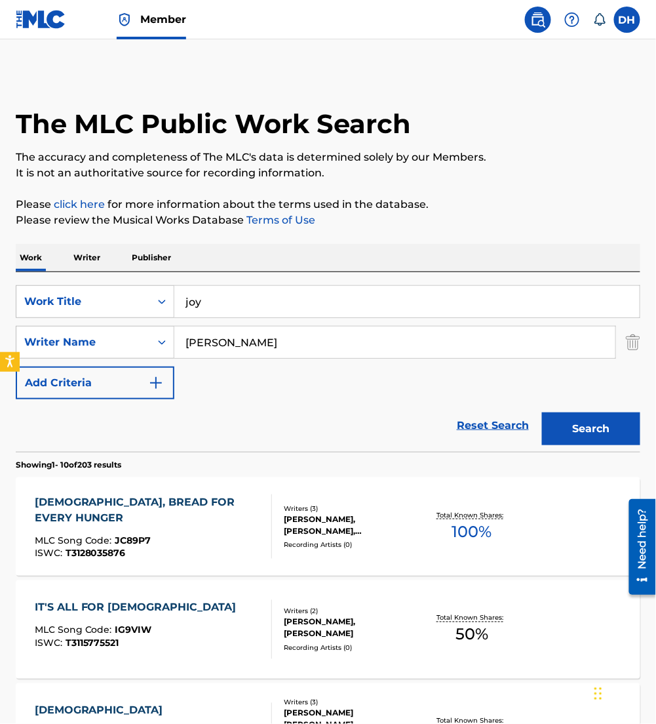
click at [236, 259] on div "Work Writer Publisher" at bounding box center [328, 258] width 625 height 28
drag, startPoint x: 229, startPoint y: 343, endPoint x: 98, endPoint y: 335, distance: 132.0
click at [98, 335] on div "SearchWithCriteria1c782847-64dd-4f3d-b958-2f11da0b59a1 Writer Name [PERSON_NAME]" at bounding box center [328, 342] width 625 height 33
type input "d"
type input "[PERSON_NAME]"
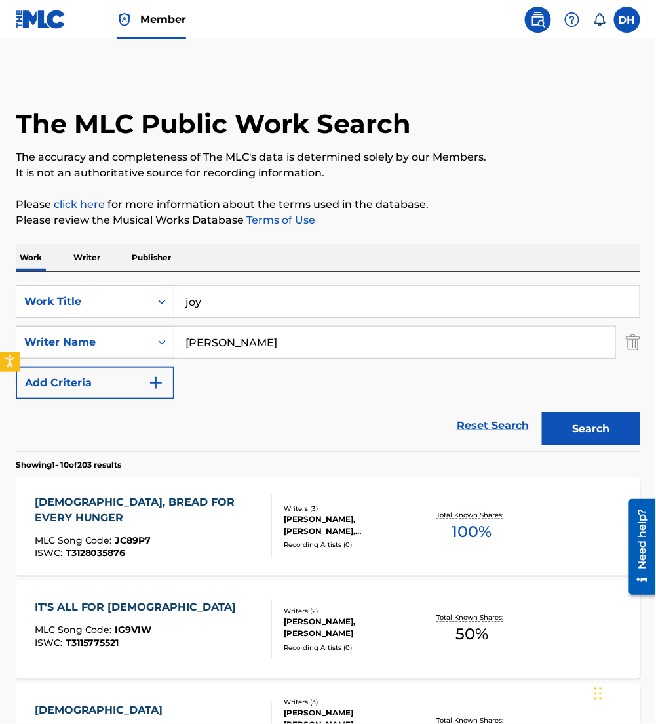
click at [610, 413] on button "Search" at bounding box center [591, 428] width 98 height 33
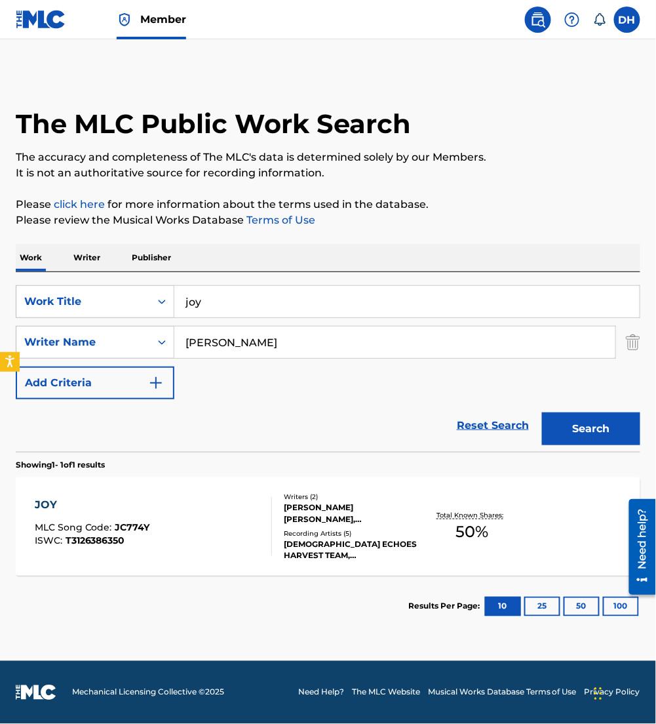
click at [367, 520] on div "[PERSON_NAME] [PERSON_NAME], [PERSON_NAME]" at bounding box center [352, 513] width 136 height 24
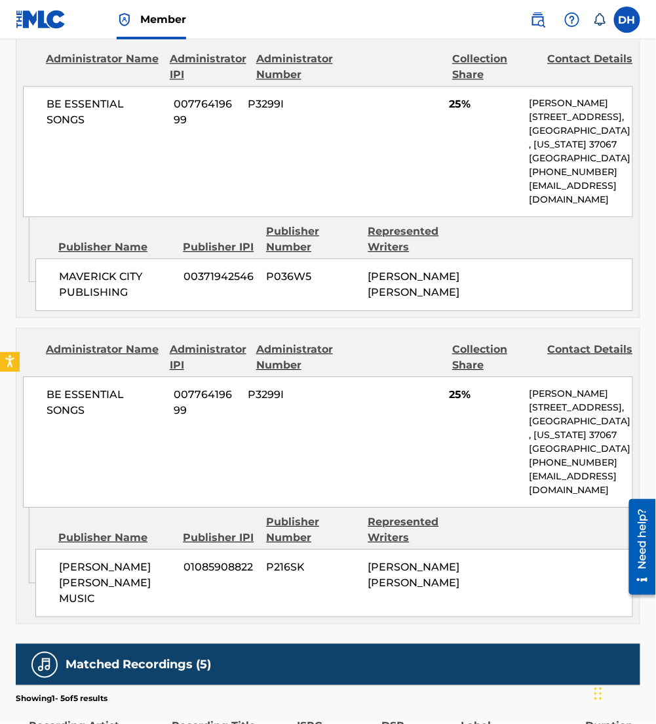
scroll to position [907, 0]
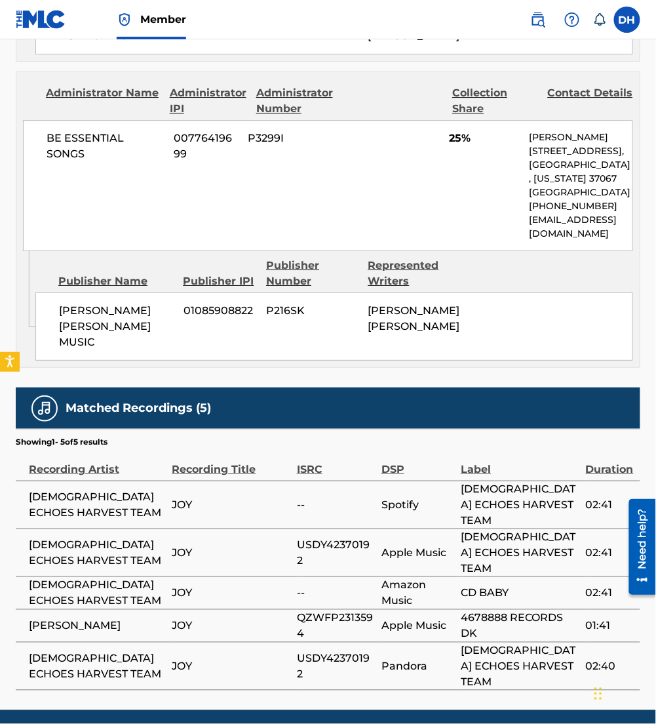
drag, startPoint x: 319, startPoint y: 592, endPoint x: 296, endPoint y: 576, distance: 27.8
click at [297, 610] on span "QZWFP2313594" at bounding box center [336, 625] width 78 height 31
drag, startPoint x: 376, startPoint y: 529, endPoint x: 282, endPoint y: 535, distance: 93.9
click at [282, 535] on tr "[DEMOGRAPHIC_DATA] ECHOES HARVEST TEAM JOY USDY42370192 Apple Music [DEMOGRAPHI…" at bounding box center [328, 552] width 625 height 48
drag, startPoint x: 323, startPoint y: 598, endPoint x: 292, endPoint y: 587, distance: 33.6
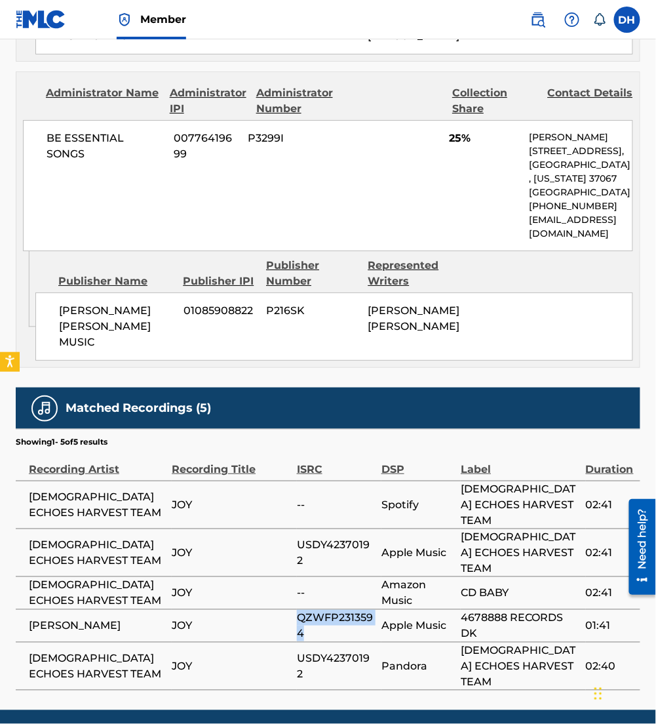
click at [292, 609] on tr "[PERSON_NAME] [PERSON_NAME] QZWFP2313594 Apple Music 4678888 RECORDS DK 01:41" at bounding box center [328, 625] width 625 height 33
click at [345, 610] on span "QZWFP2313594" at bounding box center [336, 625] width 78 height 31
drag, startPoint x: 331, startPoint y: 602, endPoint x: 22, endPoint y: 593, distance: 309.5
click at [22, 609] on tr "[PERSON_NAME] [PERSON_NAME] QZWFP2313594 Apple Music 4678888 RECORDS DK 01:41" at bounding box center [328, 625] width 625 height 33
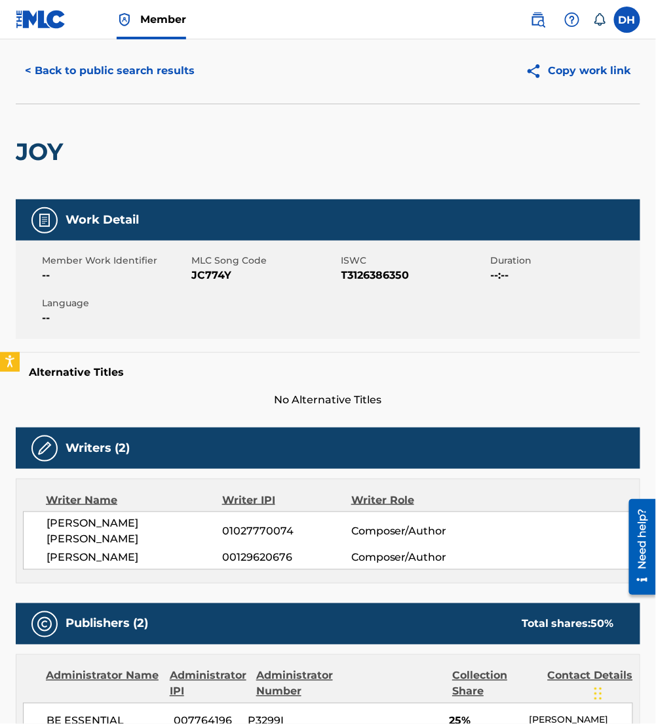
scroll to position [0, 0]
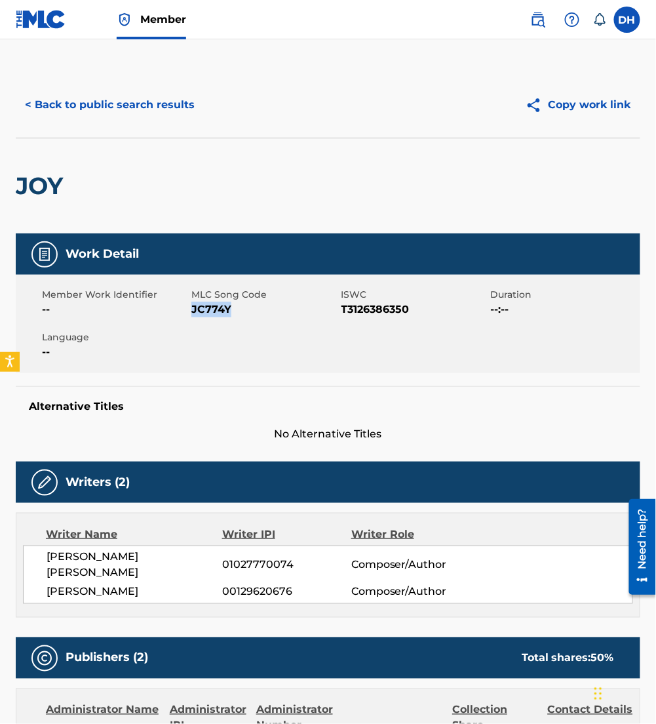
drag, startPoint x: 194, startPoint y: 309, endPoint x: 252, endPoint y: 316, distance: 58.0
click at [252, 316] on span "JC774Y" at bounding box center [264, 309] width 146 height 16
click at [158, 102] on button "< Back to public search results" at bounding box center [110, 104] width 188 height 33
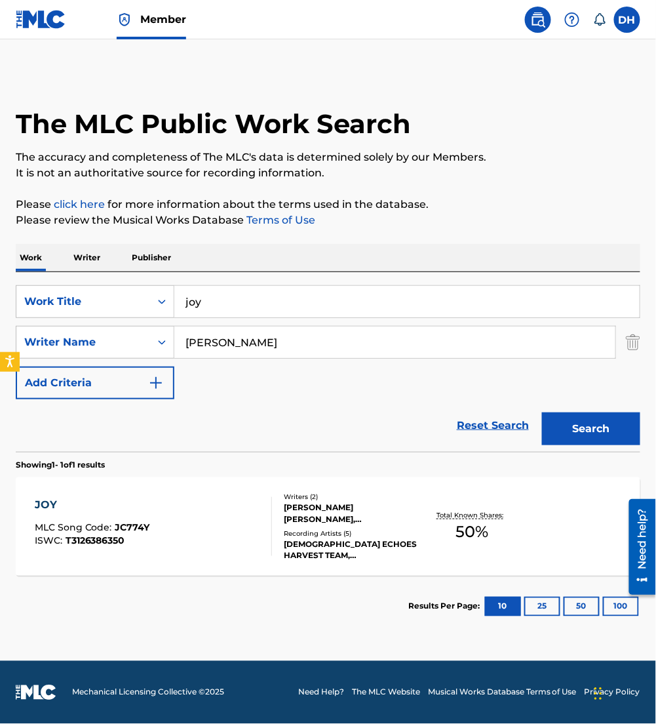
click at [254, 310] on input "joy" at bounding box center [406, 301] width 465 height 31
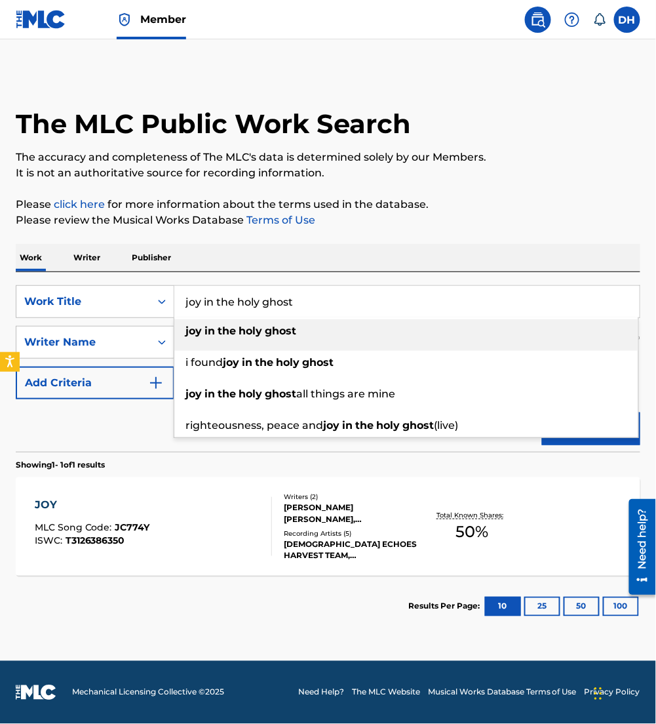
type input "joy in the holy ghost"
click at [321, 252] on div "Work Writer Publisher" at bounding box center [328, 258] width 625 height 28
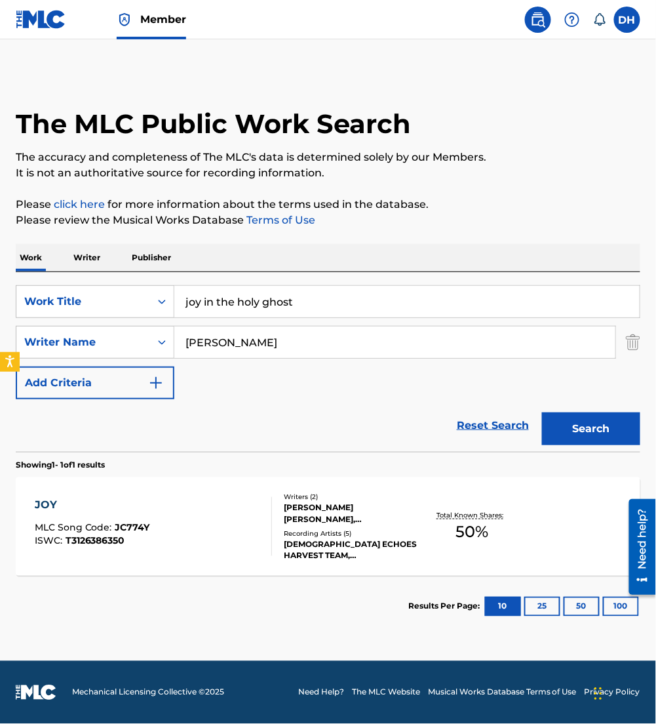
drag, startPoint x: 263, startPoint y: 344, endPoint x: 92, endPoint y: 395, distance: 178.3
click at [92, 395] on div "SearchWithCriteriaaf91d6b3-d8ff-4d72-b44d-9f8ebac7050a Work Title joy in the ho…" at bounding box center [328, 342] width 625 height 114
type input "[PERSON_NAME]"
click at [542, 412] on button "Search" at bounding box center [591, 428] width 98 height 33
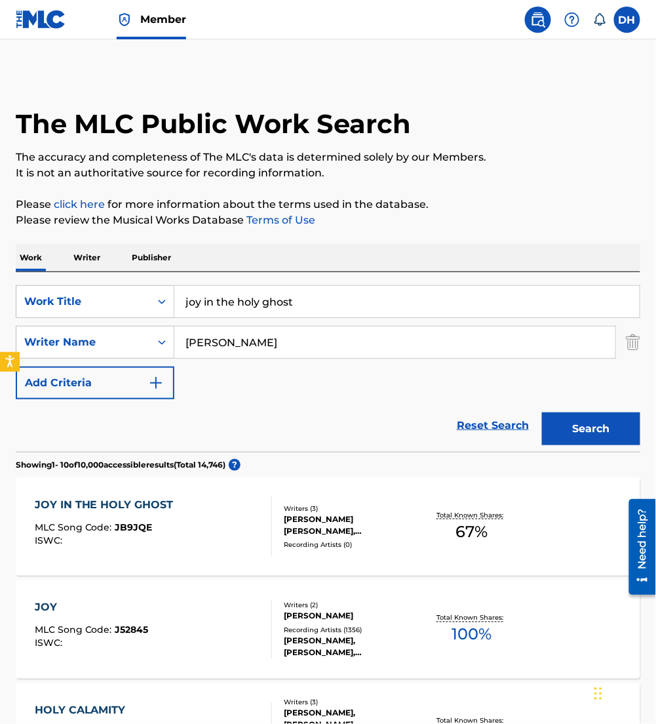
click at [165, 490] on div "JOY IN THE HOLY GHOST MLC Song Code : JB9JQE ISWC : Writers ( 3 ) [PERSON_NAME]…" at bounding box center [328, 526] width 625 height 98
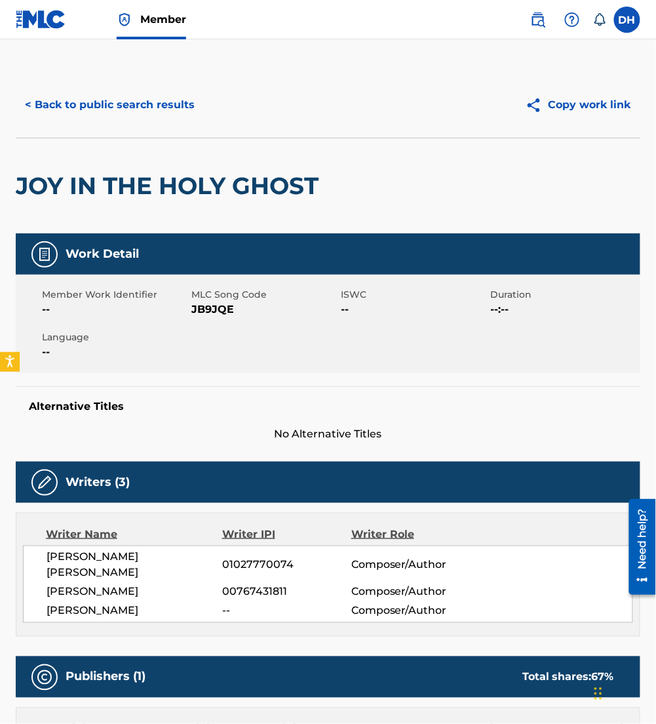
click at [571, 480] on div "Writers (3)" at bounding box center [328, 481] width 625 height 41
drag, startPoint x: 193, startPoint y: 308, endPoint x: 237, endPoint y: 317, distance: 44.9
click at [237, 317] on span "JB9JQE" at bounding box center [264, 309] width 146 height 16
click at [212, 318] on div "Member Work Identifier -- MLC Song Code JB9JQE ISWC -- Duration --:-- Language …" at bounding box center [328, 324] width 625 height 98
drag, startPoint x: 193, startPoint y: 307, endPoint x: 256, endPoint y: 313, distance: 62.5
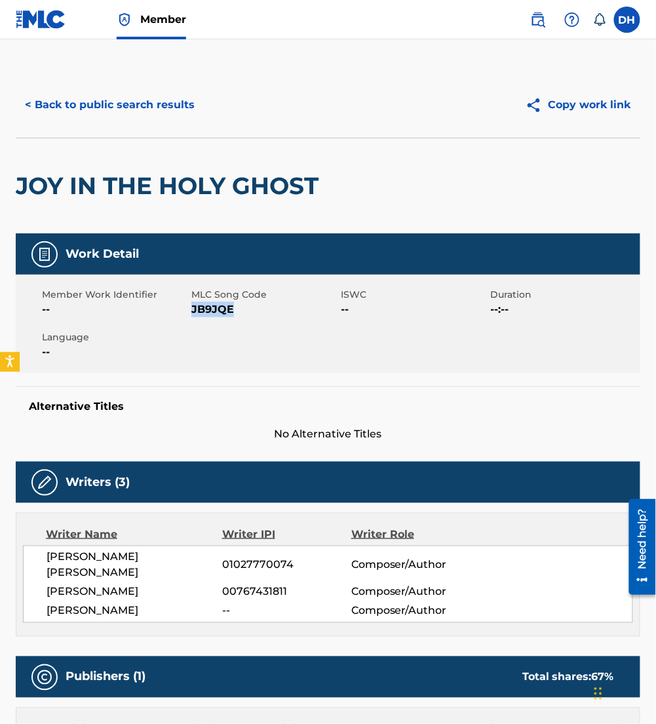
click at [256, 313] on span "JB9JQE" at bounding box center [264, 309] width 146 height 16
click at [108, 111] on button "< Back to public search results" at bounding box center [110, 104] width 188 height 33
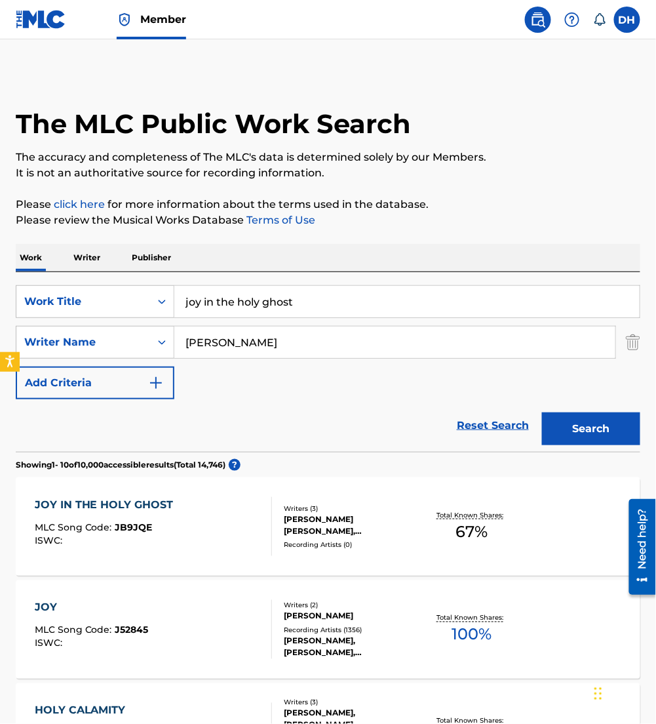
drag, startPoint x: 322, startPoint y: 299, endPoint x: 0, endPoint y: 331, distance: 324.0
click at [0, 331] on html "Accessibility Screen-Reader Guide, Feedback, and Issue Reporting | New window C…" at bounding box center [328, 362] width 656 height 724
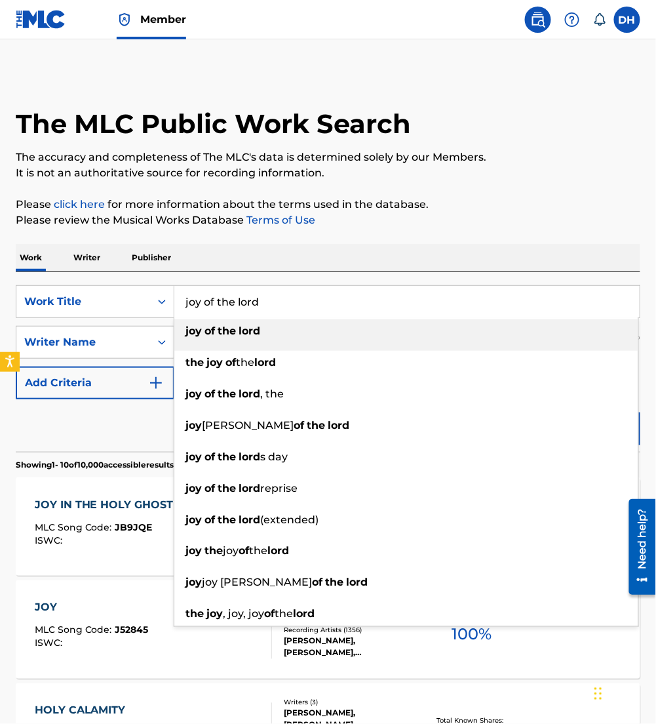
type input "joy of the lord"
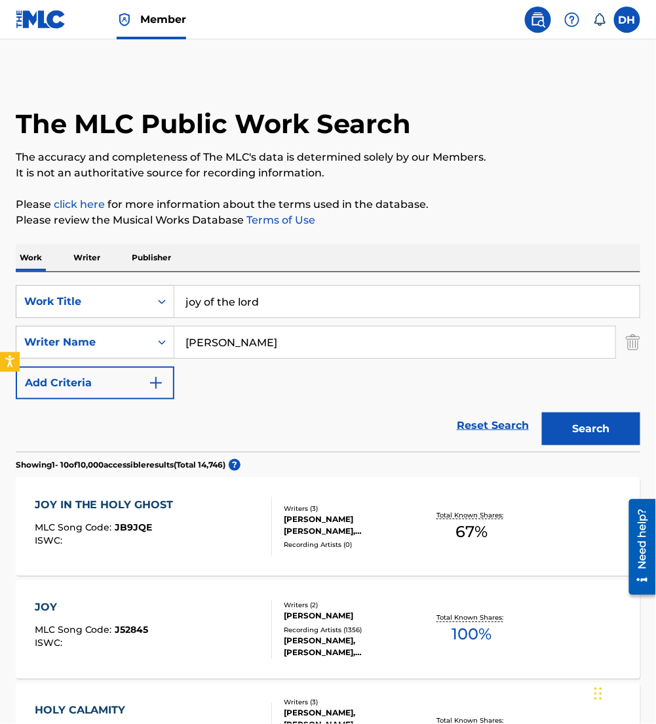
click at [263, 260] on div "Work Writer Publisher" at bounding box center [328, 258] width 625 height 28
drag, startPoint x: 155, startPoint y: 360, endPoint x: 66, endPoint y: 378, distance: 91.5
click at [66, 378] on div "SearchWithCriteriaaf91d6b3-d8ff-4d72-b44d-9f8ebac7050a Work Title joy of the lo…" at bounding box center [328, 342] width 625 height 114
type input "horsey"
click at [542, 412] on button "Search" at bounding box center [591, 428] width 98 height 33
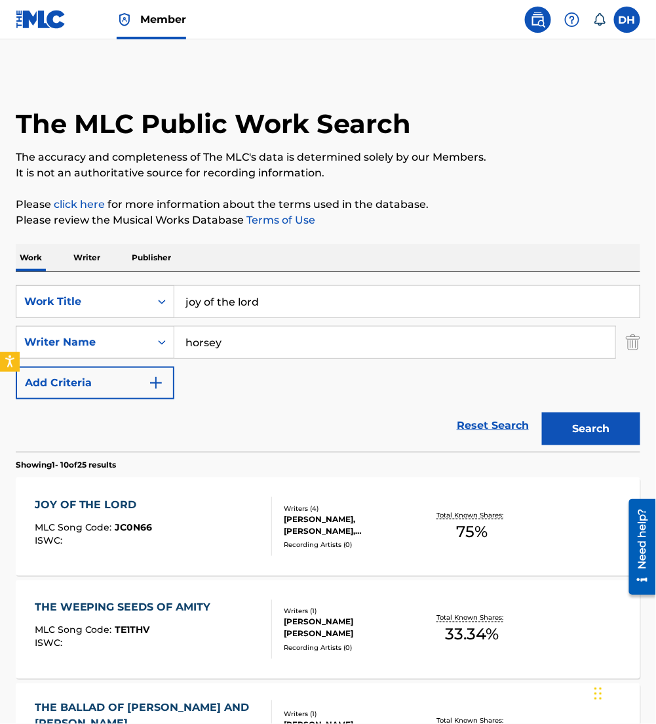
click at [155, 552] on div "JOY OF THE LORD MLC Song Code : JC0N66 ISWC :" at bounding box center [153, 526] width 237 height 59
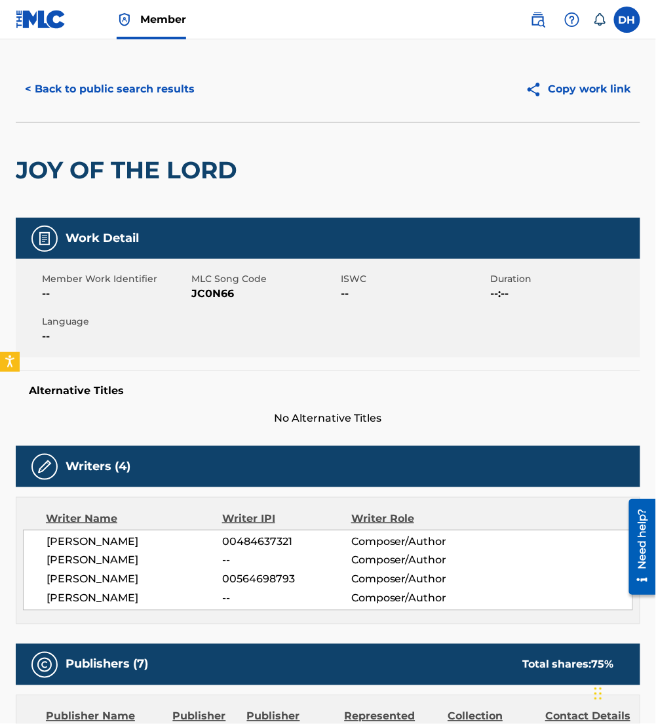
scroll to position [14, 0]
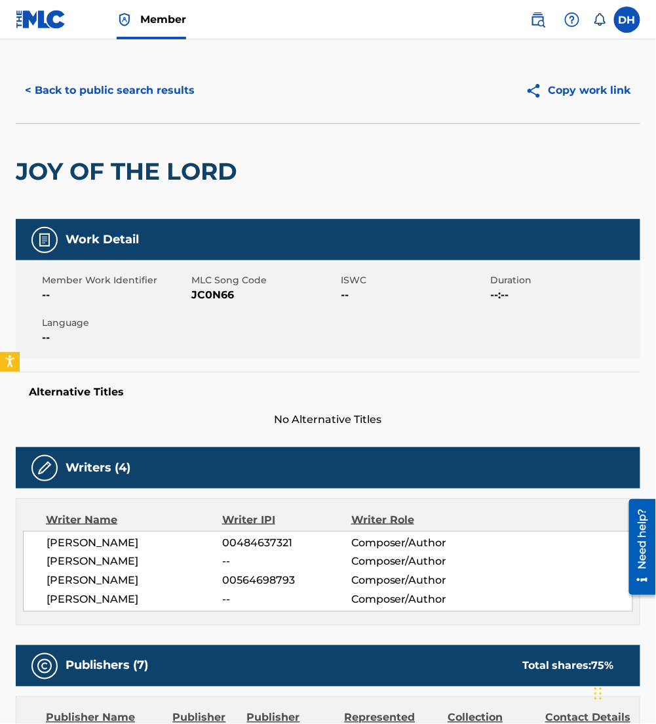
click at [157, 79] on button "< Back to public search results" at bounding box center [110, 90] width 188 height 33
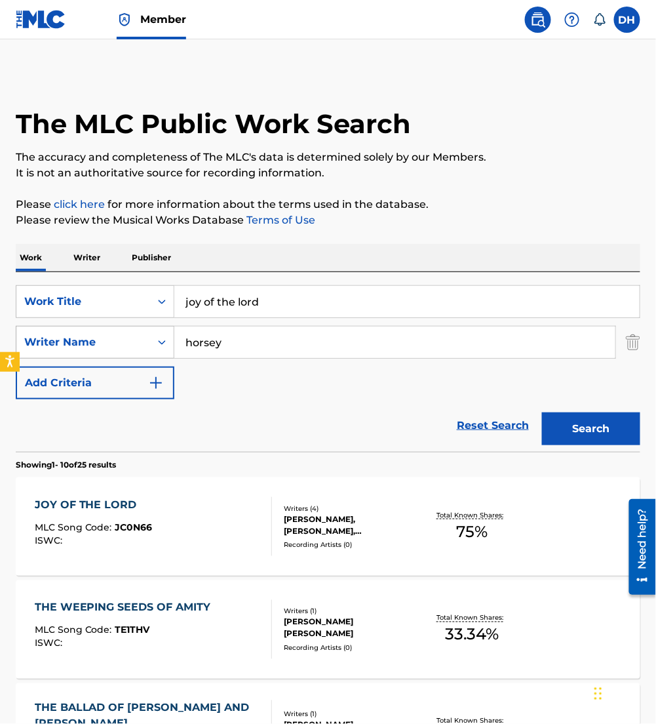
drag, startPoint x: 338, startPoint y: 320, endPoint x: 96, endPoint y: 349, distance: 244.2
click at [96, 349] on div "SearchWithCriteriaaf91d6b3-d8ff-4d72-b44d-9f8ebac7050a Work Title joy of the lo…" at bounding box center [328, 342] width 625 height 114
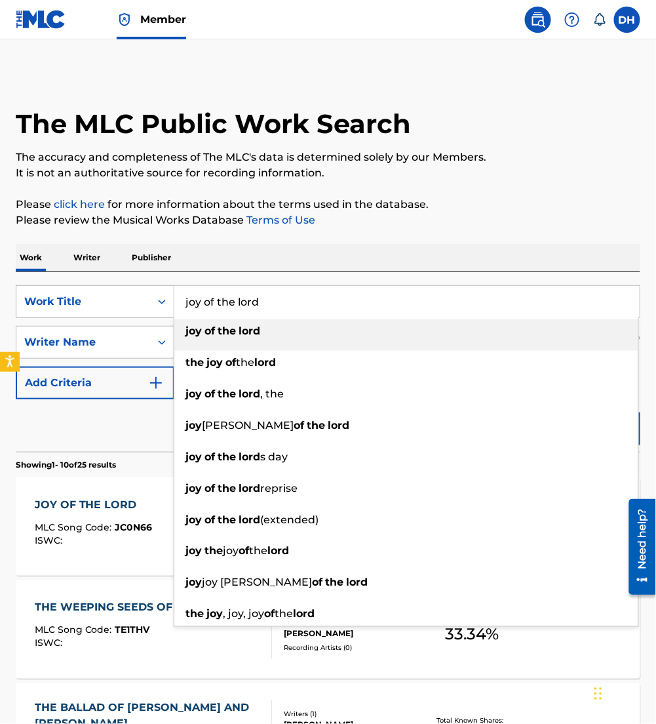
drag, startPoint x: 96, startPoint y: 349, endPoint x: 142, endPoint y: 305, distance: 64.4
click at [142, 305] on div "SearchWithCriteriaaf91d6b3-d8ff-4d72-b44d-9f8ebac7050a Work Title joy of the lo…" at bounding box center [328, 301] width 625 height 33
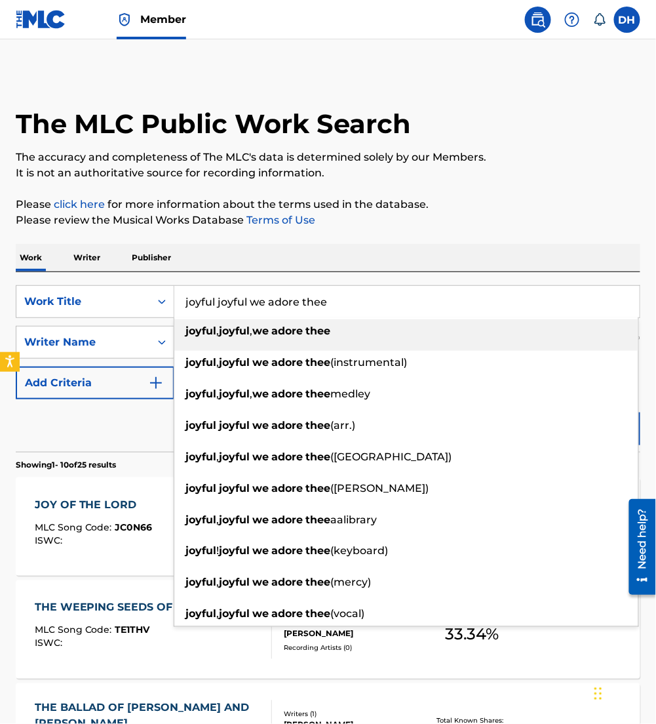
type input "joyful joyful we adore thee"
click at [269, 248] on div "Work Writer Publisher" at bounding box center [328, 258] width 625 height 28
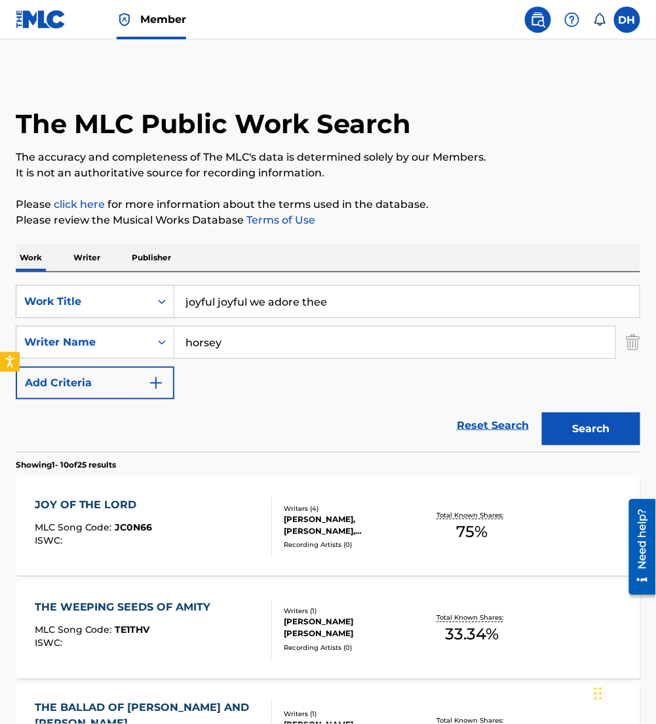
click at [593, 425] on button "Search" at bounding box center [591, 428] width 98 height 33
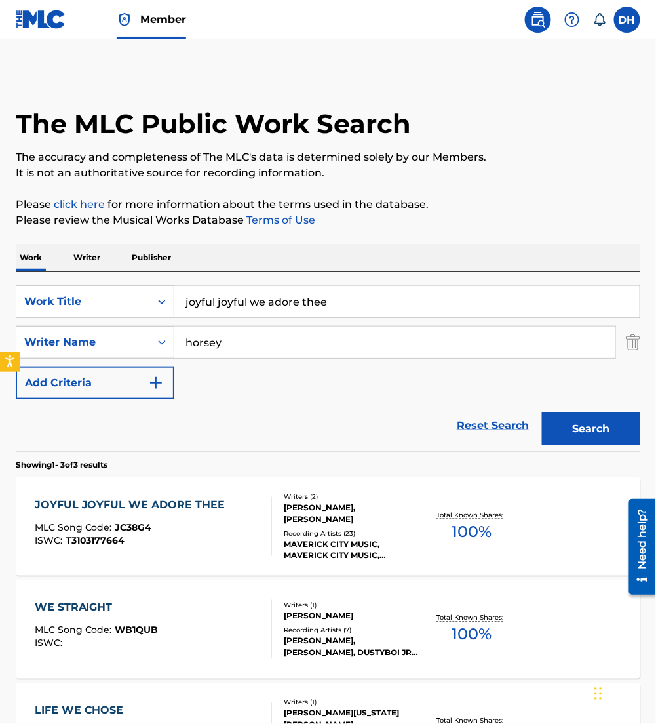
click at [349, 507] on div "[PERSON_NAME], [PERSON_NAME]" at bounding box center [352, 513] width 136 height 24
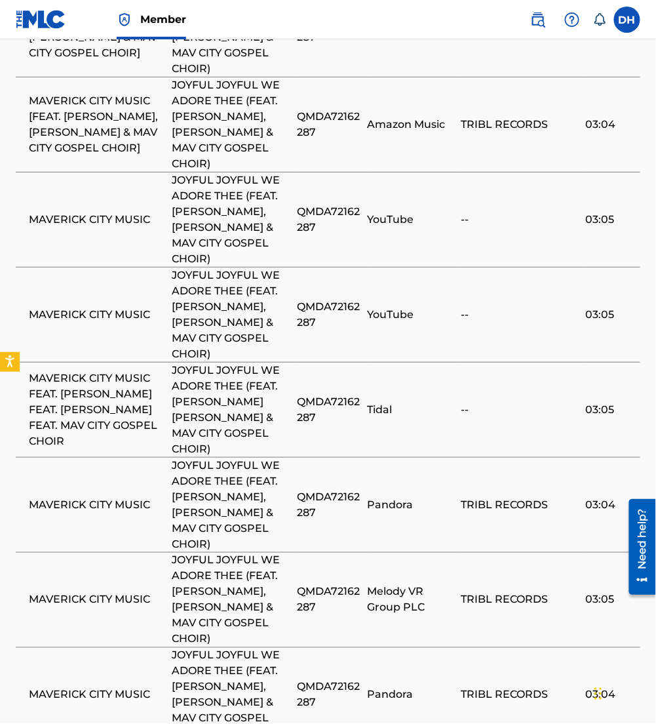
scroll to position [2176, 0]
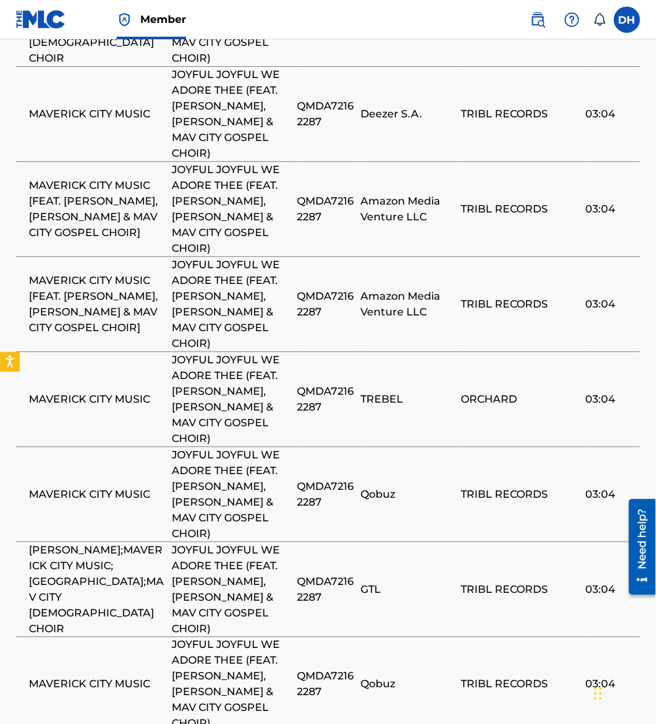
scroll to position [2092, 0]
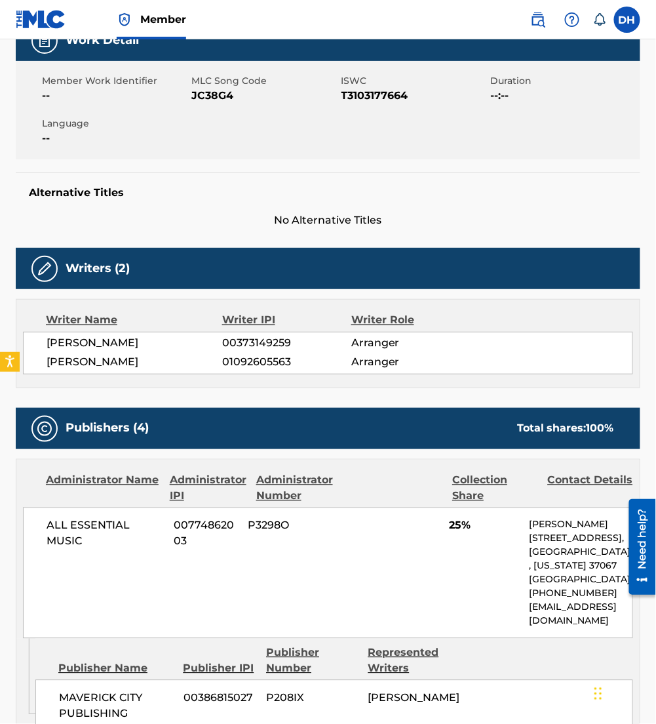
scroll to position [0, 0]
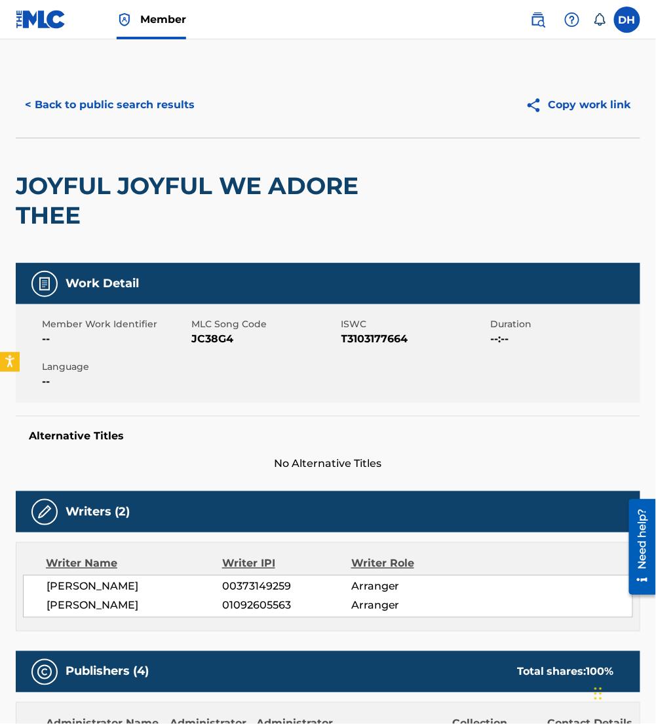
click at [84, 104] on button "< Back to public search results" at bounding box center [110, 104] width 188 height 33
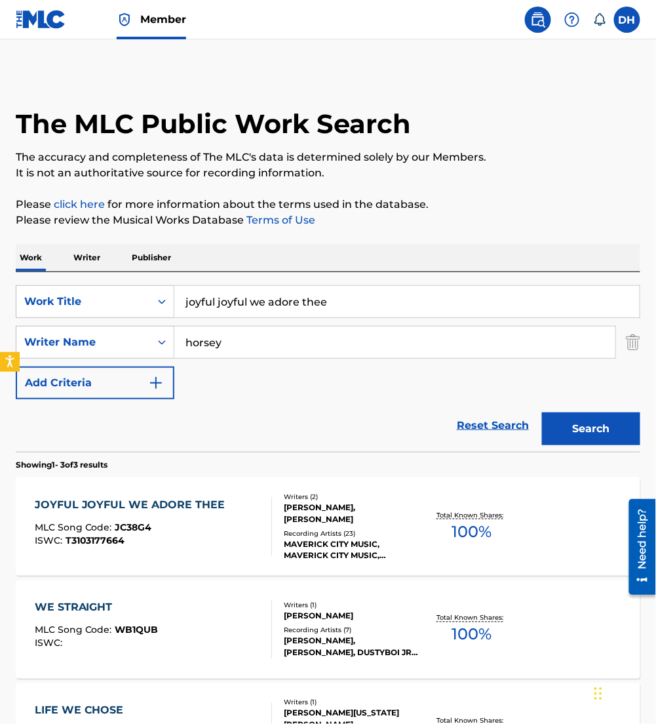
drag, startPoint x: 340, startPoint y: 307, endPoint x: 0, endPoint y: 347, distance: 342.5
click at [0, 347] on html "Accessibility Screen-Reader Guide, Feedback, and Issue Reporting | New window C…" at bounding box center [328, 362] width 656 height 724
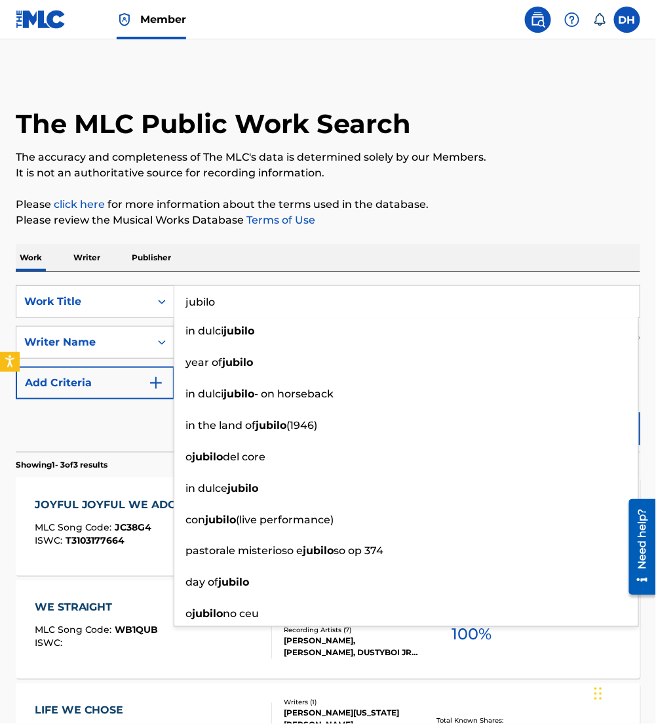
type input "jubilo"
click at [329, 251] on div "Work Writer Publisher" at bounding box center [328, 258] width 625 height 28
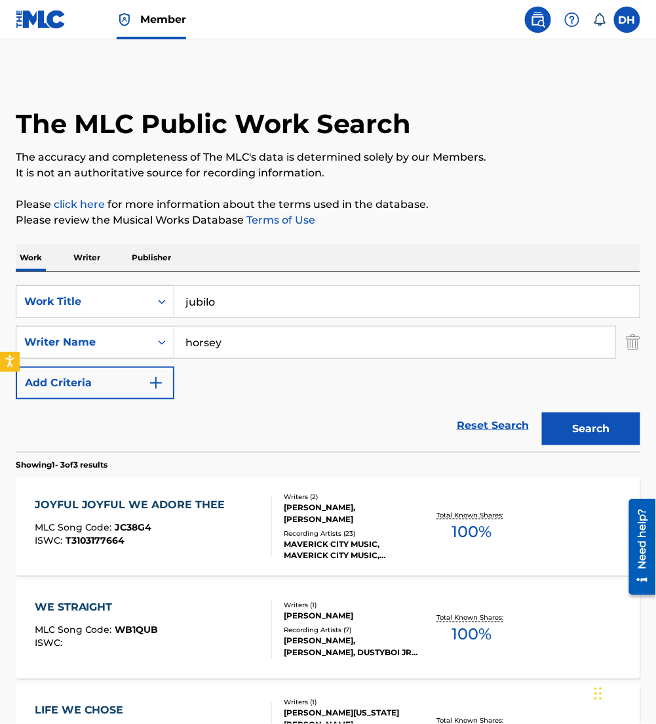
drag, startPoint x: 241, startPoint y: 349, endPoint x: 35, endPoint y: 414, distance: 216.0
click at [35, 414] on form "SearchWithCriteriaaf91d6b3-d8ff-4d72-b44d-9f8ebac7050a Work Title jubilo Search…" at bounding box center [328, 368] width 625 height 166
type input "diaz"
click at [542, 412] on button "Search" at bounding box center [591, 428] width 98 height 33
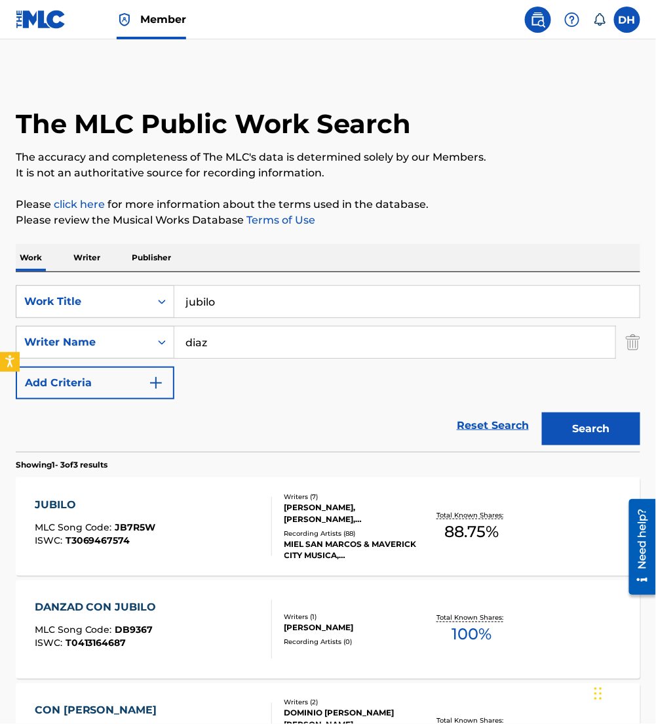
click at [132, 524] on span "JB7R5W" at bounding box center [135, 527] width 41 height 12
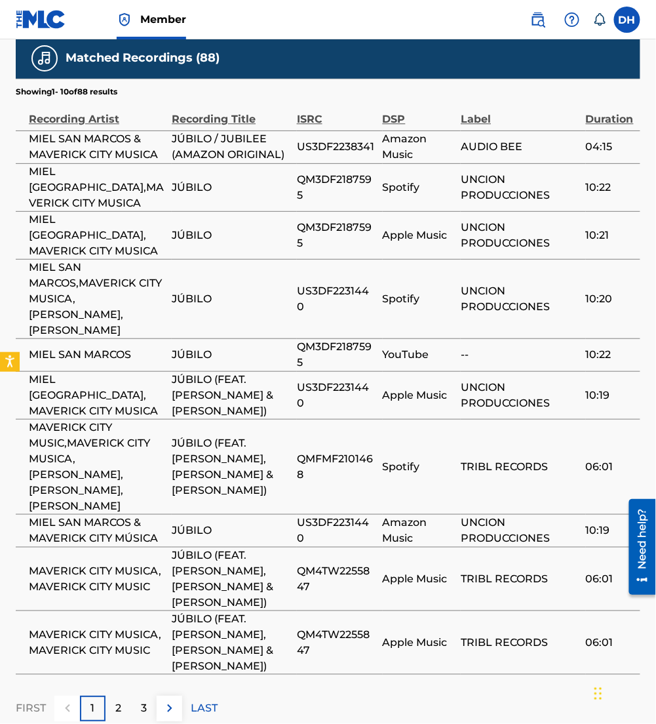
scroll to position [2846, 0]
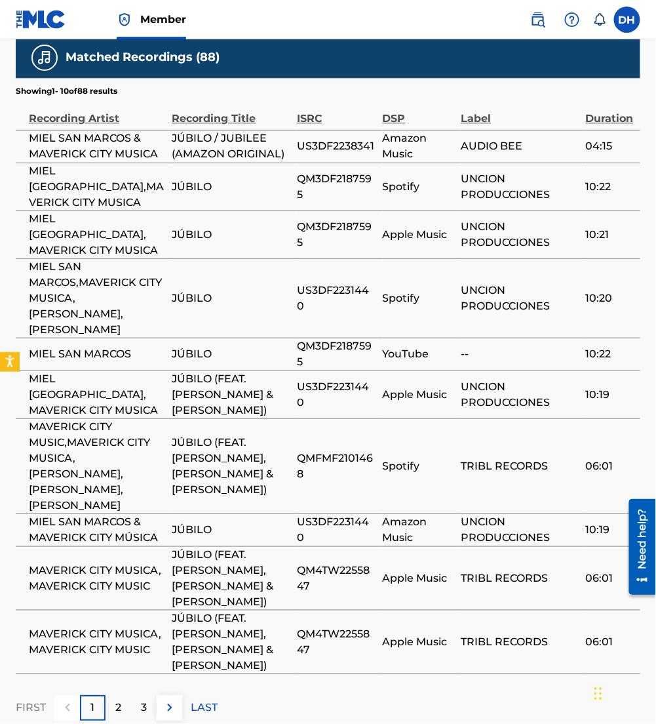
click at [170, 699] on img at bounding box center [170, 707] width 16 height 16
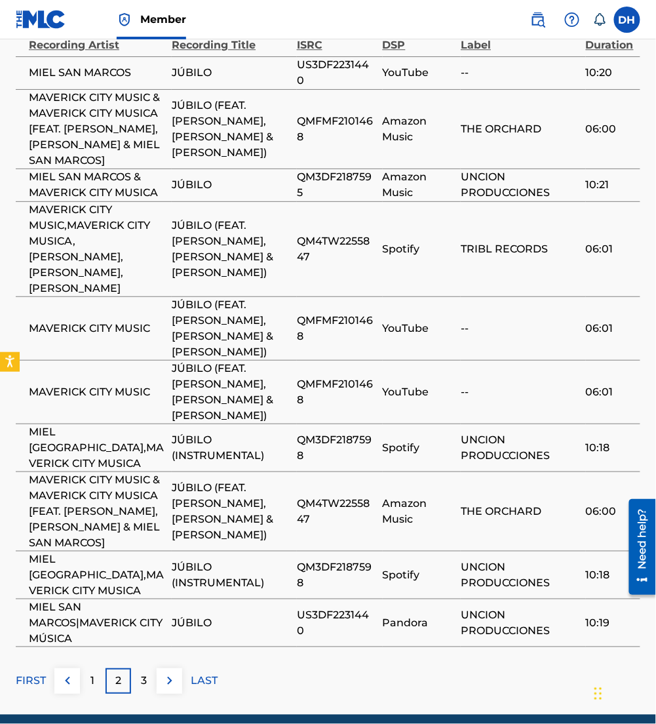
scroll to position [2929, 0]
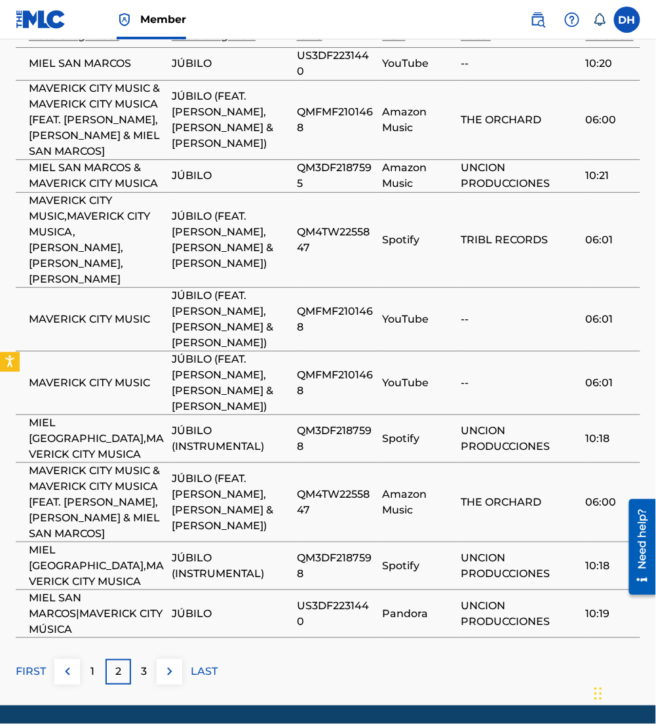
click at [172, 663] on img at bounding box center [170, 671] width 16 height 16
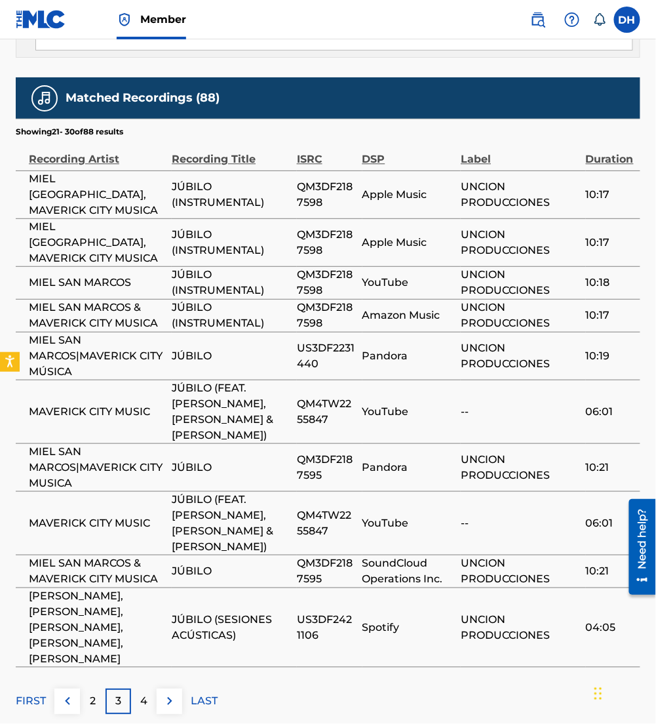
scroll to position [2807, 0]
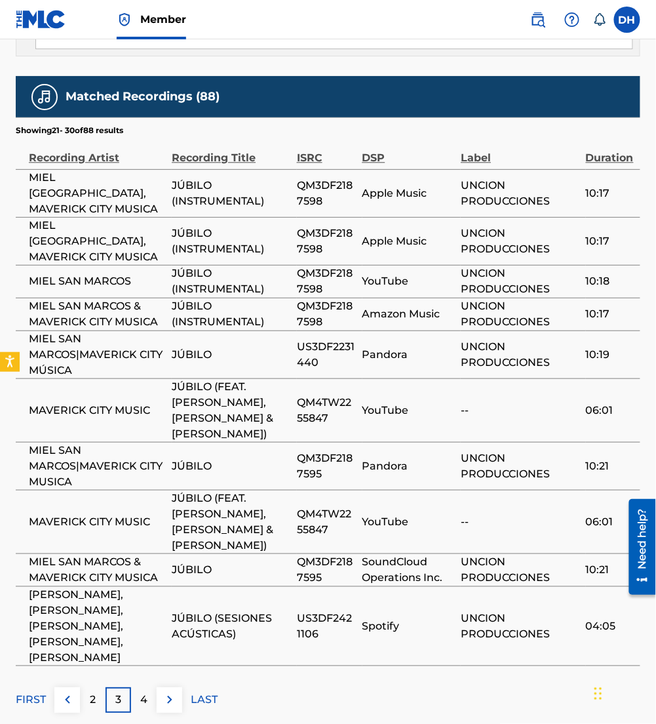
click at [168, 691] on img at bounding box center [170, 699] width 16 height 16
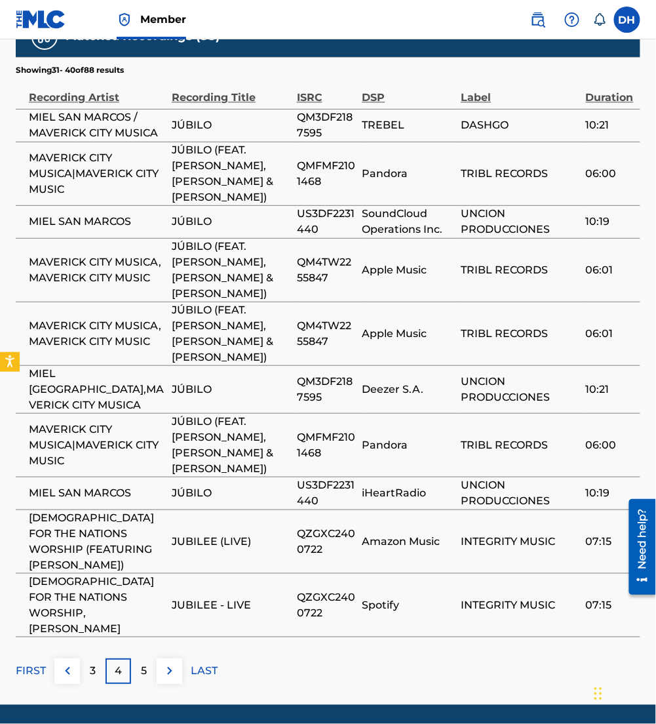
scroll to position [2866, 0]
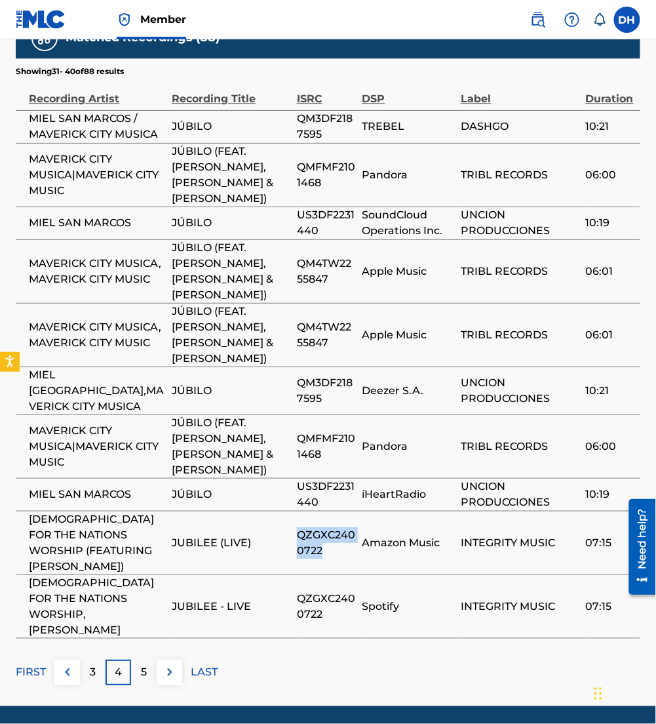
drag, startPoint x: 330, startPoint y: 535, endPoint x: 261, endPoint y: 500, distance: 77.7
click at [261, 511] on tr "[DEMOGRAPHIC_DATA] FOR THE NATIONS WORSHIP (FEATURING [PERSON_NAME]) JUBILEE (L…" at bounding box center [328, 543] width 625 height 64
click at [172, 665] on button at bounding box center [170, 672] width 26 height 26
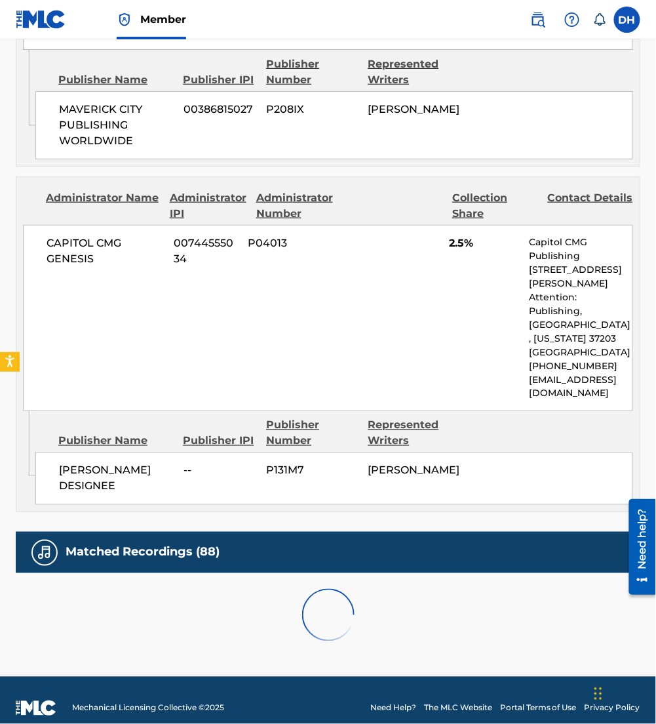
scroll to position [2834, 0]
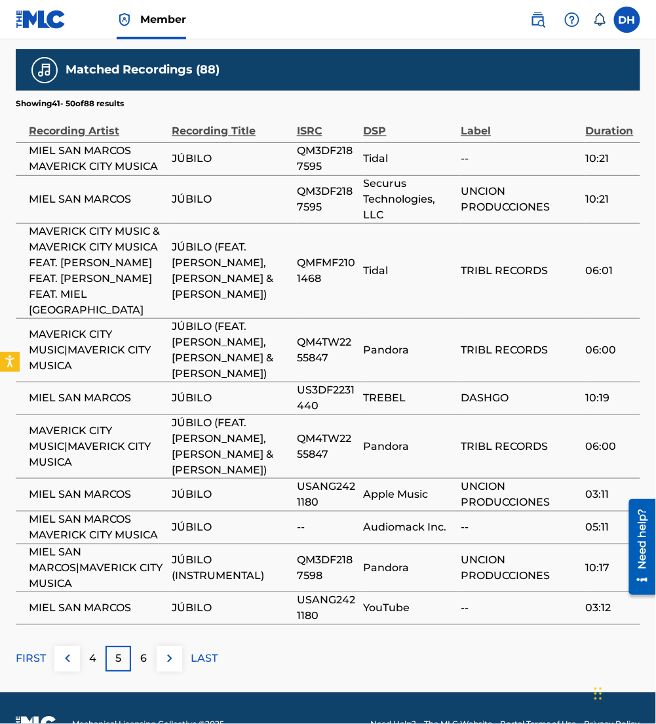
click at [172, 692] on footer "Mechanical Licensing Collective © 2025 Need Help? The MLC Website Portal Terms …" at bounding box center [328, 723] width 656 height 63
click at [163, 650] on img at bounding box center [170, 658] width 16 height 16
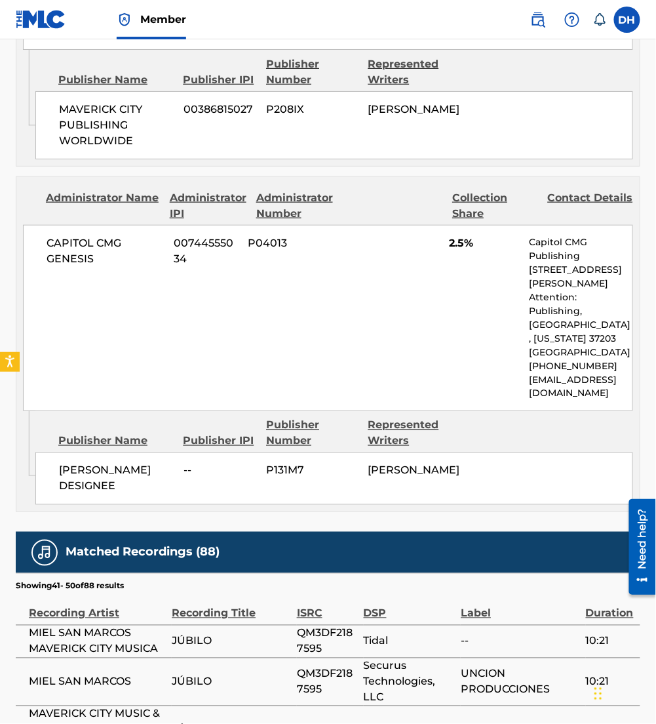
scroll to position [2756, 0]
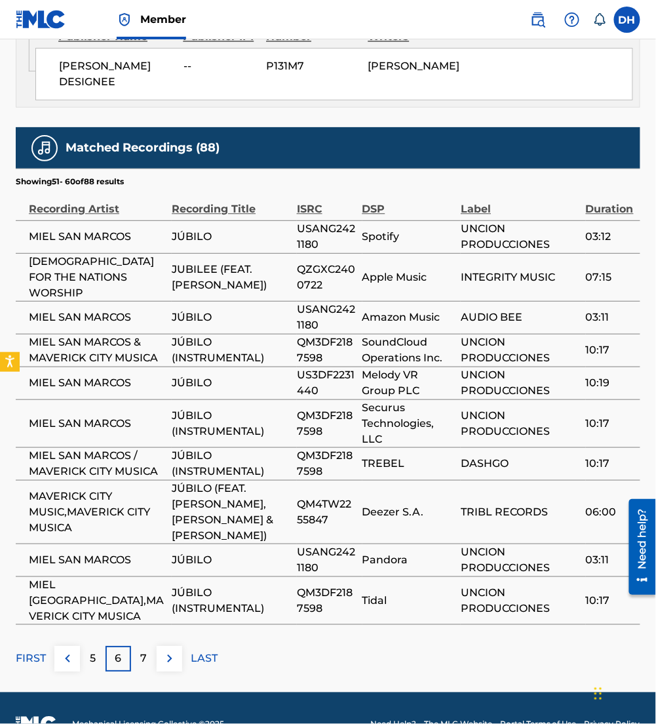
click at [163, 650] on img at bounding box center [170, 658] width 16 height 16
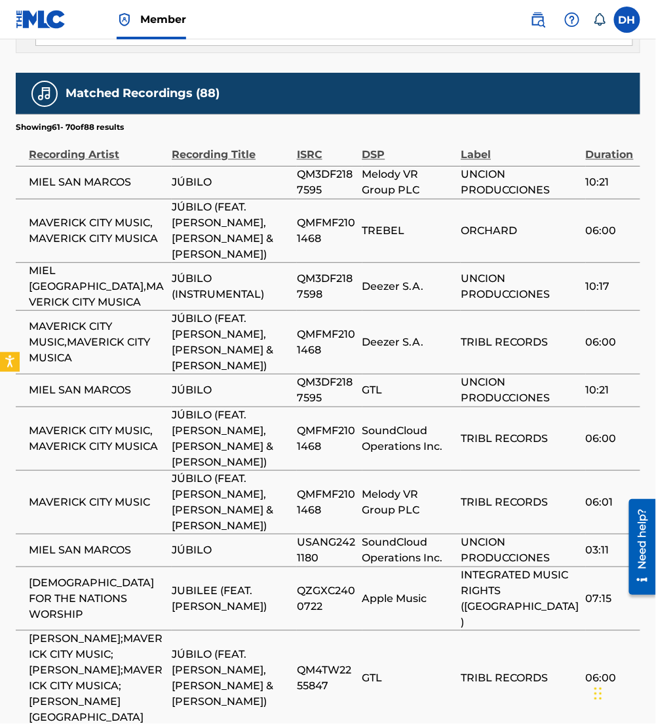
scroll to position [2825, 0]
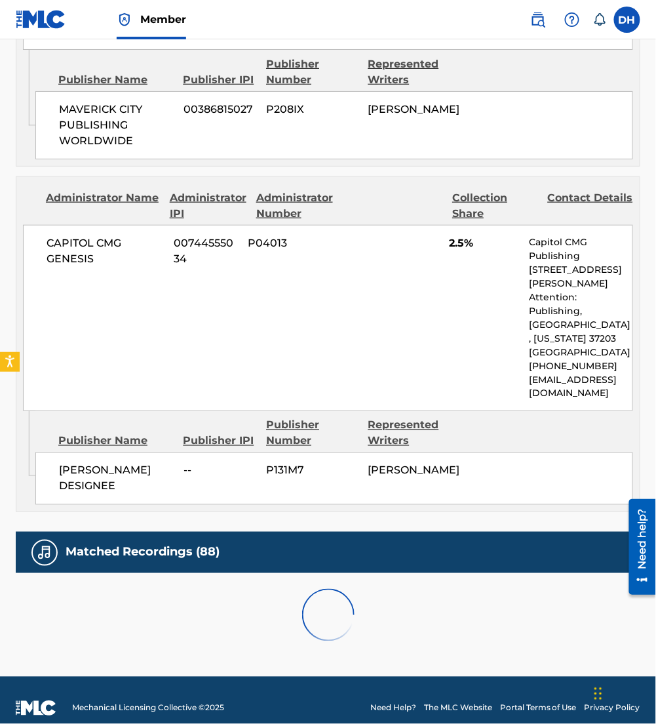
scroll to position [2787, 0]
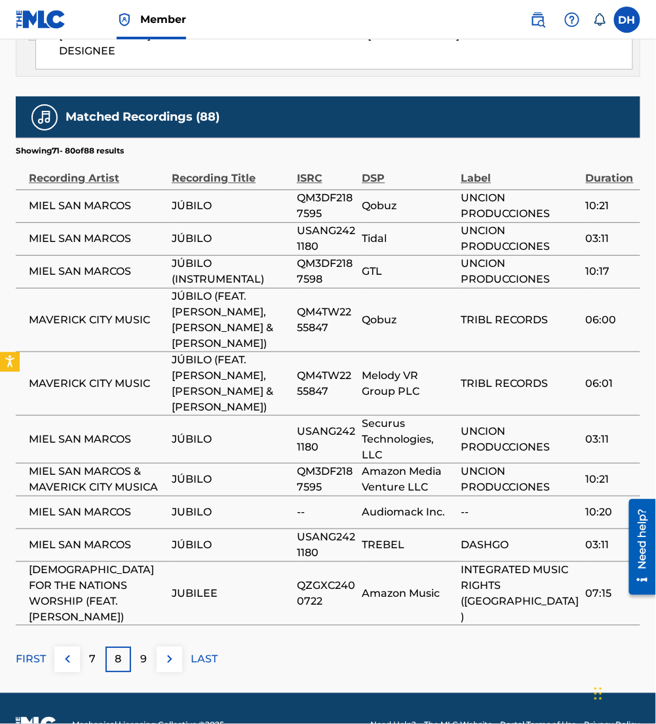
click at [166, 651] on img at bounding box center [170, 659] width 16 height 16
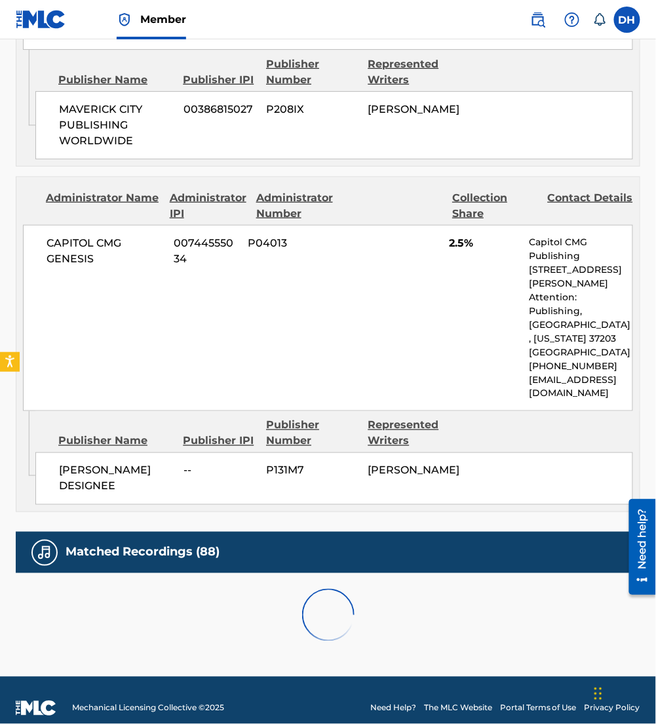
scroll to position [2691, 0]
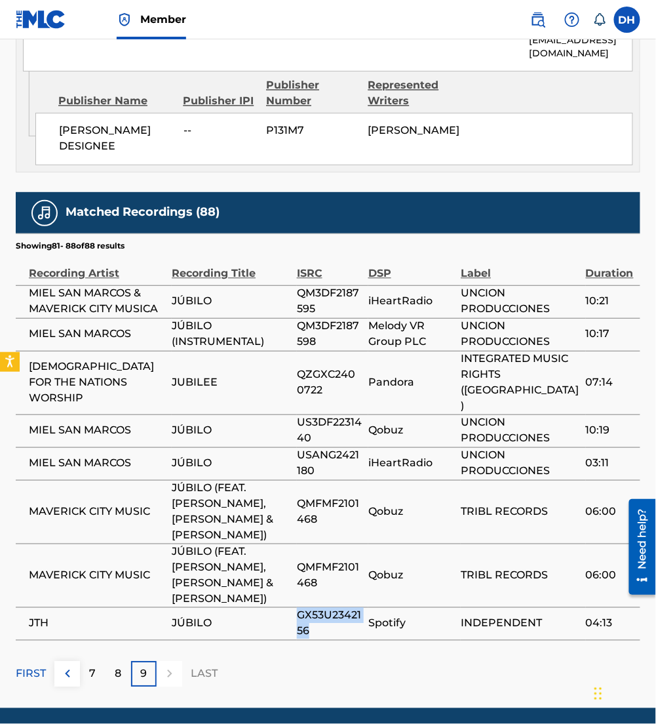
drag, startPoint x: 326, startPoint y: 585, endPoint x: 296, endPoint y: 566, distance: 35.4
click at [297, 608] on span "GX53U2342156" at bounding box center [329, 623] width 65 height 31
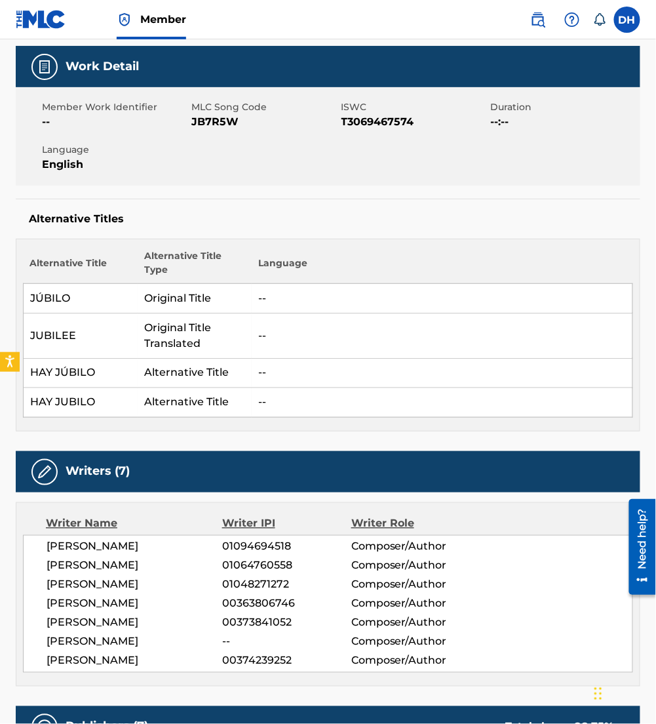
scroll to position [0, 0]
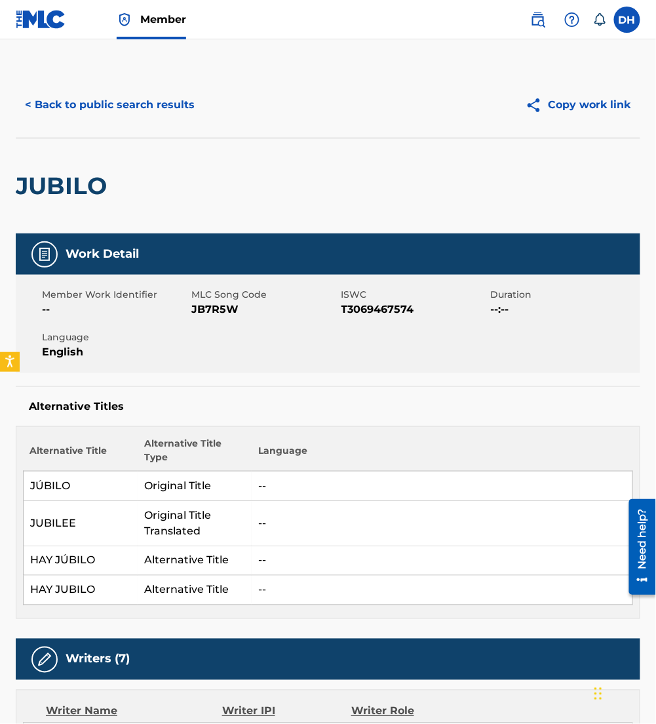
click at [132, 115] on button "< Back to public search results" at bounding box center [110, 104] width 188 height 33
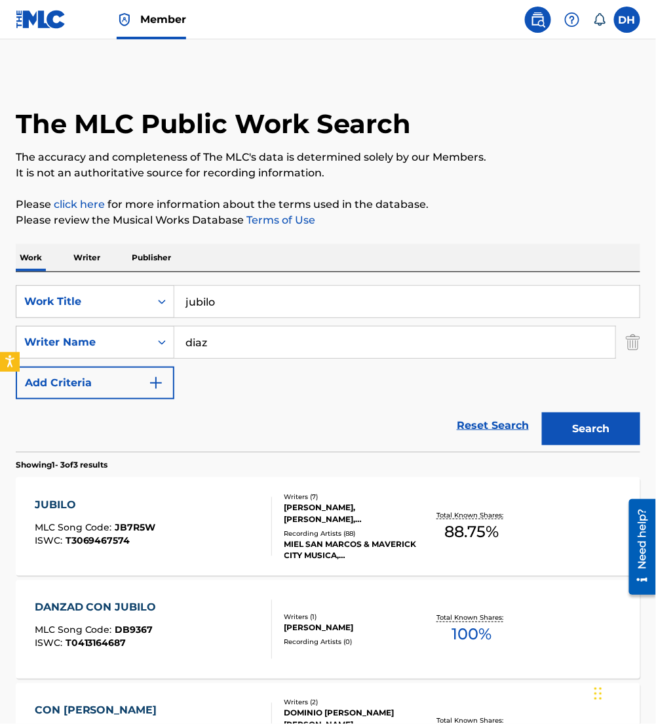
drag, startPoint x: 71, startPoint y: 286, endPoint x: 3, endPoint y: 279, distance: 68.6
click at [3, 279] on div "The MLC Public Work Search The accuracy and completeness of The MLC's data is d…" at bounding box center [328, 457] width 656 height 771
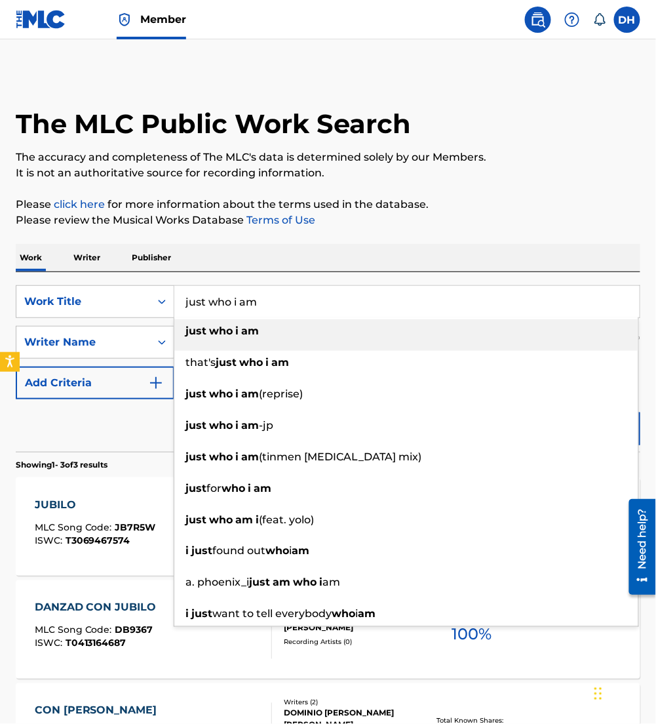
type input "just who i am"
click at [398, 244] on div "Work Writer Publisher" at bounding box center [328, 258] width 625 height 28
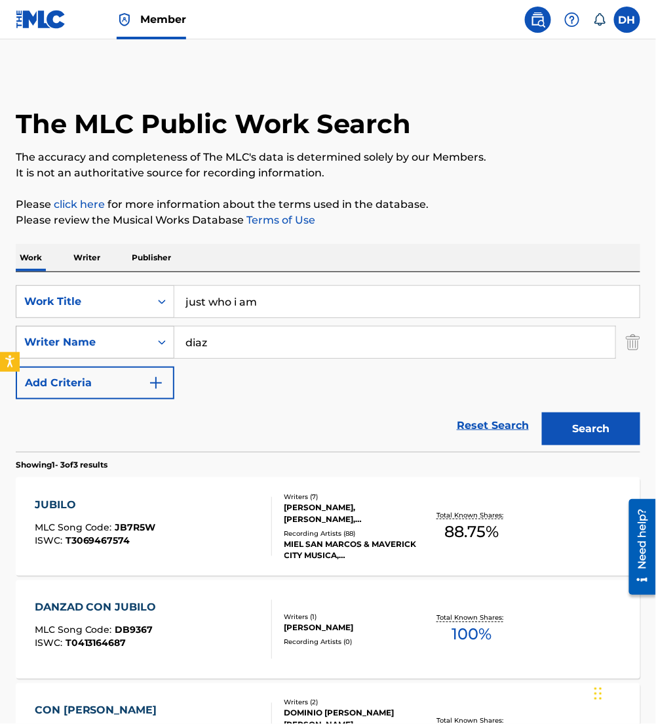
drag, startPoint x: 245, startPoint y: 340, endPoint x: 105, endPoint y: 336, distance: 140.3
click at [105, 336] on div "SearchWithCriteria1c782847-64dd-4f3d-b958-2f11da0b59a1 Writer Name [PERSON_NAME]" at bounding box center [328, 342] width 625 height 33
click at [542, 412] on button "Search" at bounding box center [591, 428] width 98 height 33
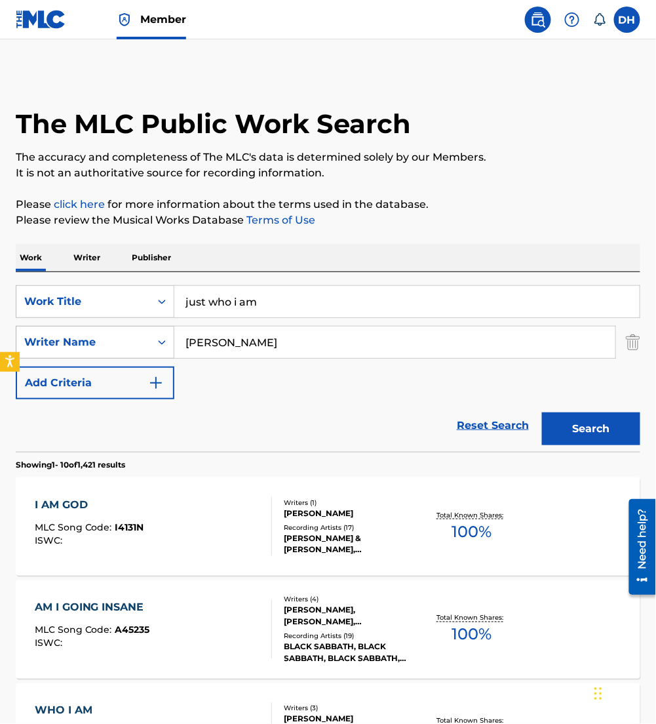
drag, startPoint x: 234, startPoint y: 347, endPoint x: 128, endPoint y: 347, distance: 106.2
click at [128, 347] on div "SearchWithCriteria1c782847-64dd-4f3d-b958-2f11da0b59a1 Writer Name [PERSON_NAME]" at bounding box center [328, 342] width 625 height 33
type input "[PERSON_NAME]"
click at [542, 412] on button "Search" at bounding box center [591, 428] width 98 height 33
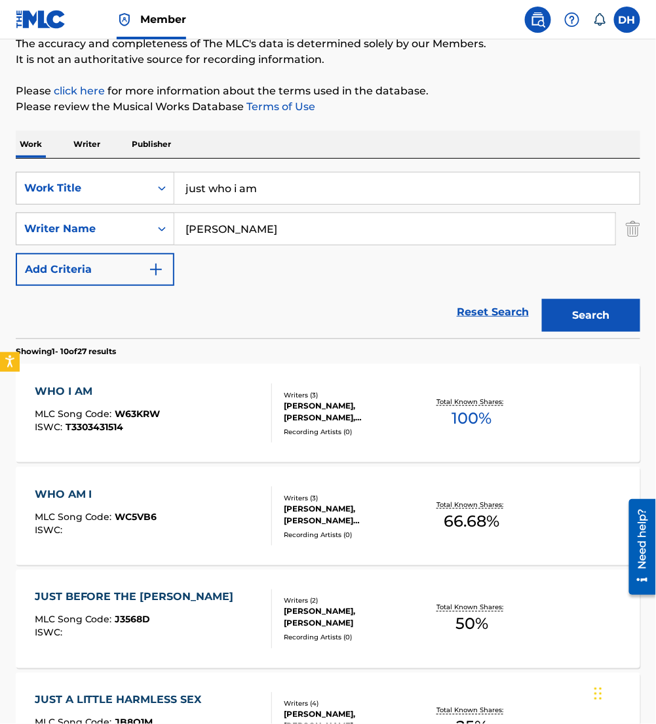
scroll to position [116, 0]
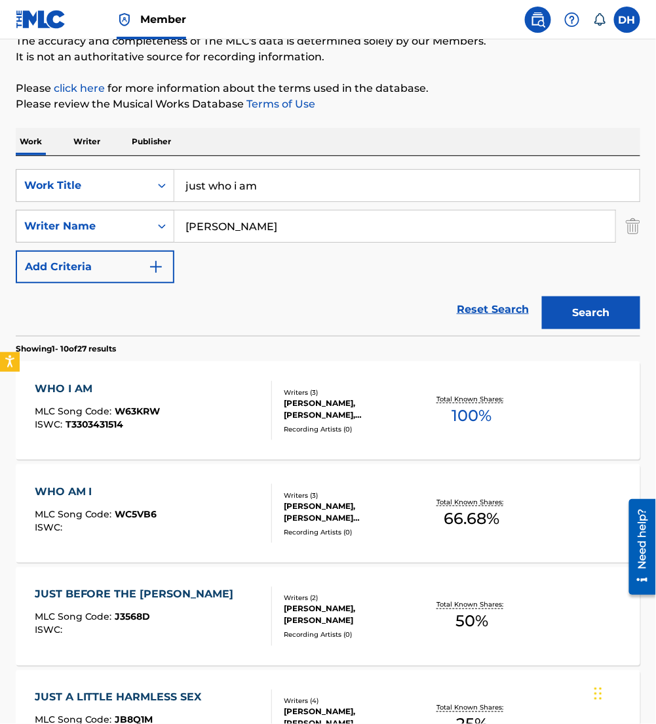
click at [186, 412] on div "WHO I AM MLC Song Code : W63KRW ISWC : T3303431514" at bounding box center [153, 410] width 237 height 59
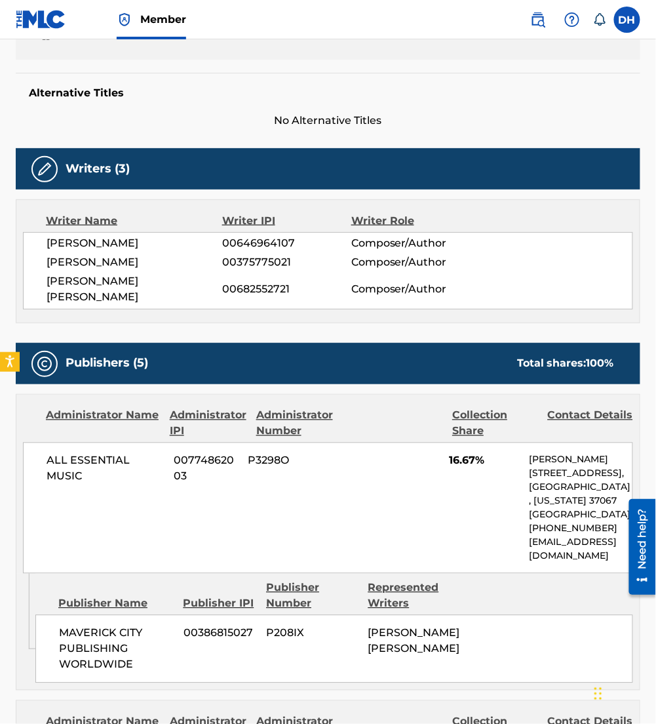
scroll to position [321, 0]
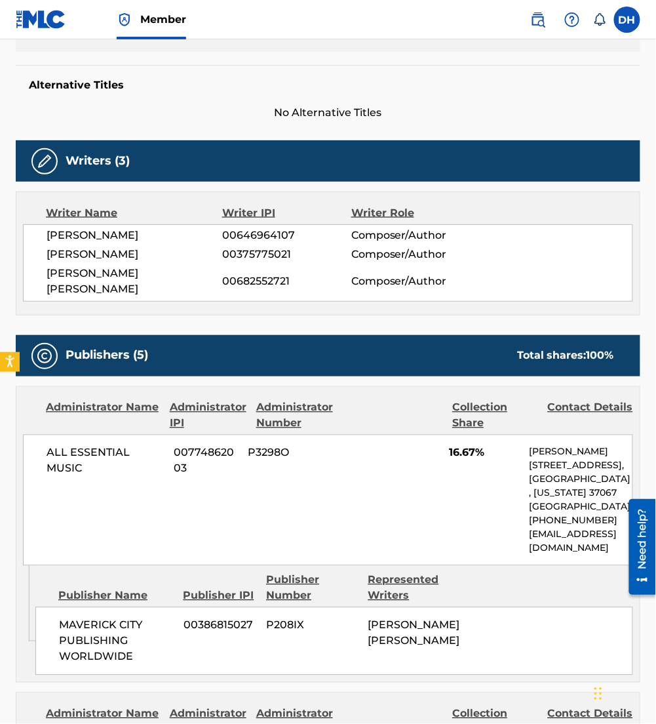
click at [186, 412] on div "Administrator IPI" at bounding box center [208, 415] width 77 height 31
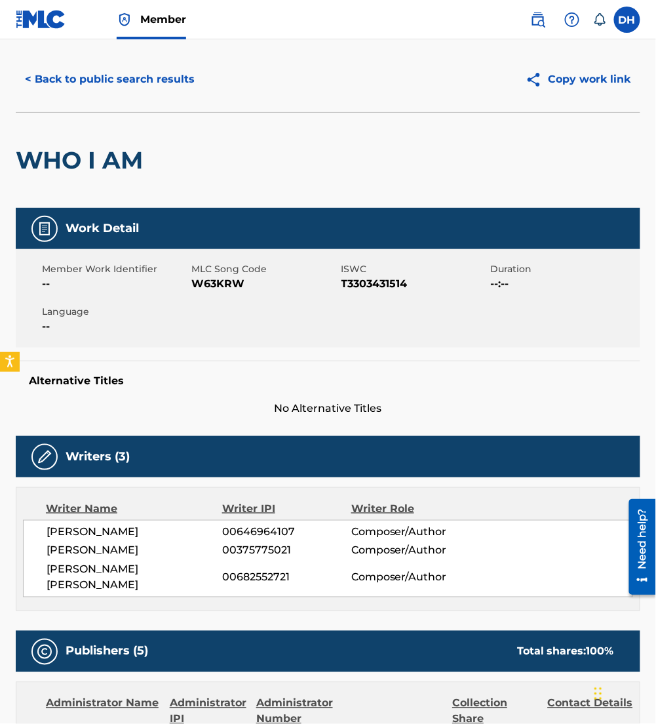
scroll to position [0, 0]
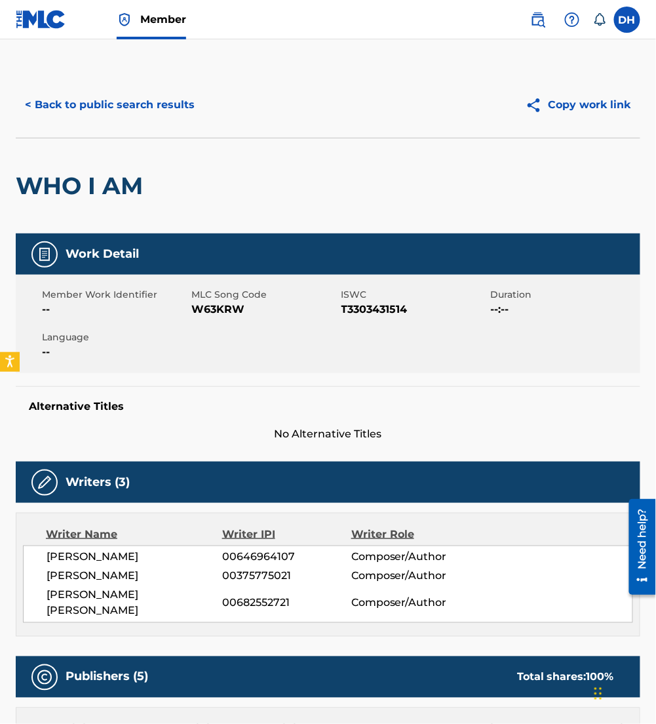
click at [77, 104] on button "< Back to public search results" at bounding box center [110, 104] width 188 height 33
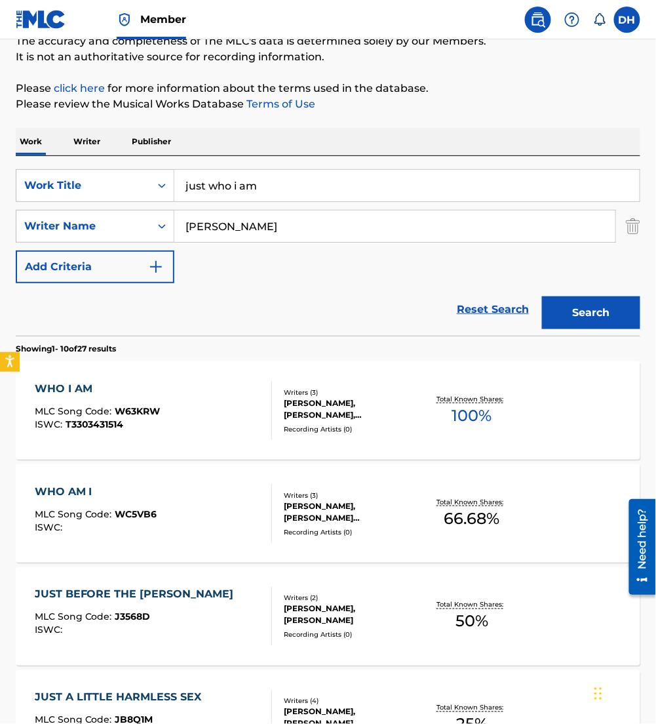
click at [135, 412] on span "W63KRW" at bounding box center [137, 411] width 45 height 12
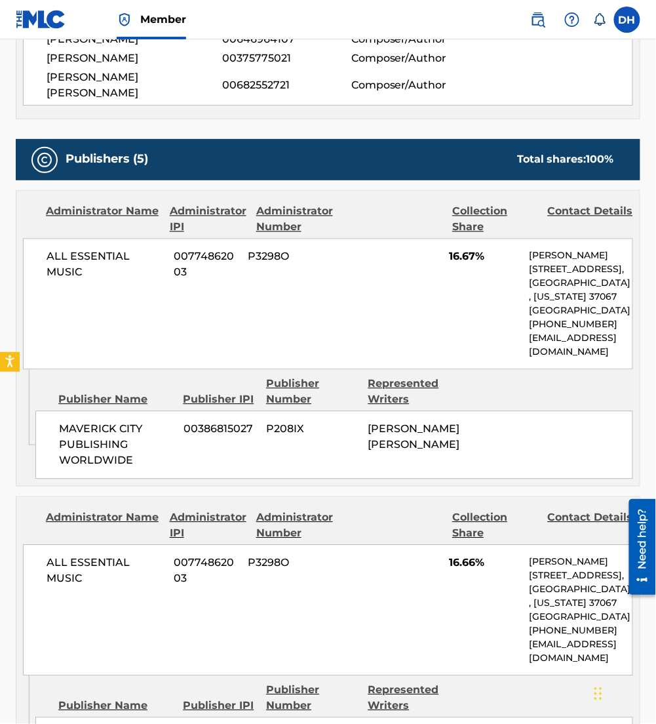
scroll to position [516, 0]
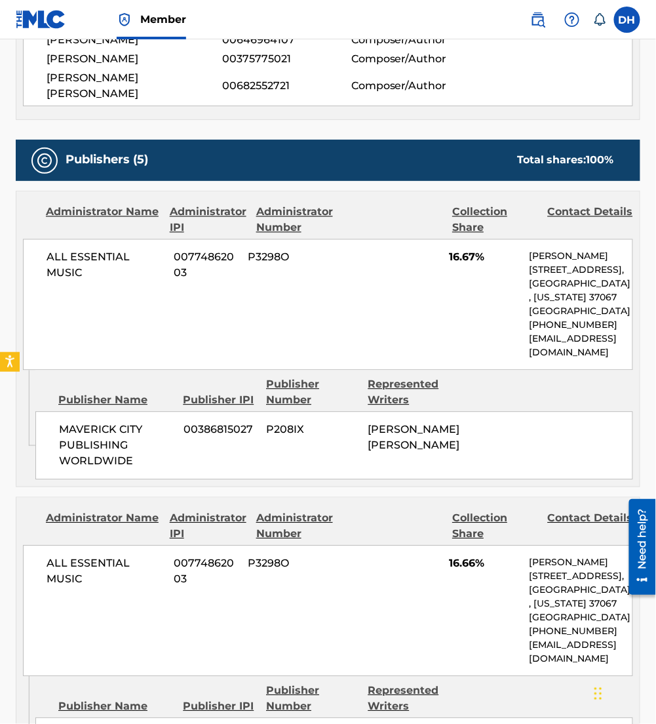
drag, startPoint x: 281, startPoint y: 375, endPoint x: 572, endPoint y: 438, distance: 298.5
click at [281, 377] on div "Publisher Number" at bounding box center [312, 392] width 92 height 31
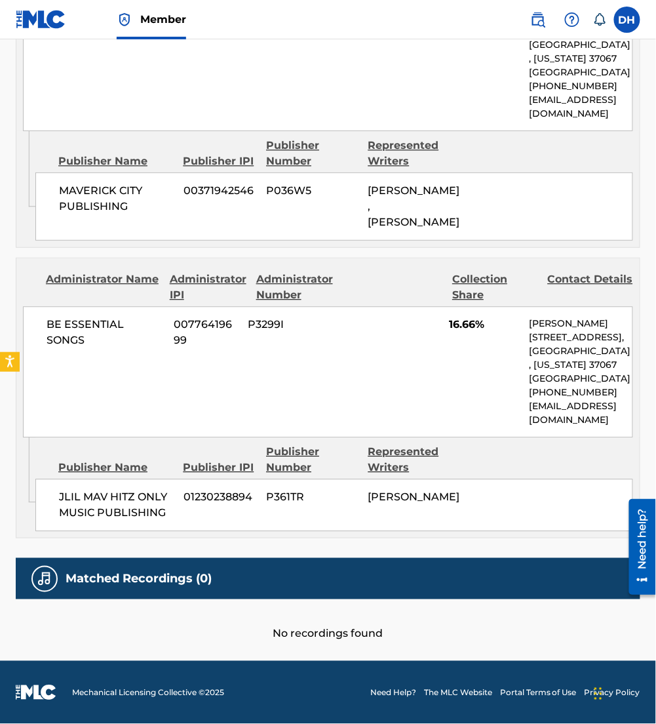
scroll to position [1685, 0]
click at [634, 355] on div "Administrator Name Administrator IPI Administrator Number Collection Share Cont…" at bounding box center [327, 347] width 623 height 179
click at [260, 306] on div "BE ESSENTIAL SONGS 00776419699 P3299I 16.66% [PERSON_NAME] [STREET_ADDRESS][US_…" at bounding box center [328, 371] width 610 height 131
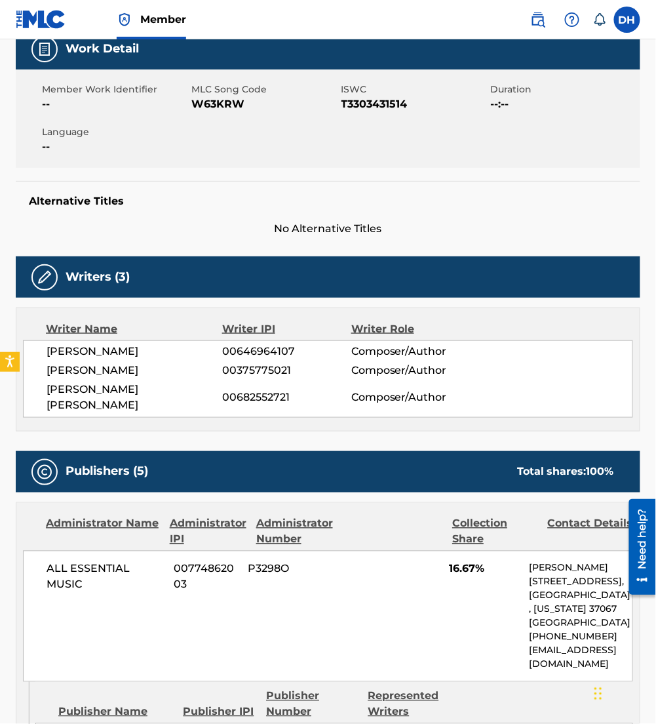
scroll to position [0, 0]
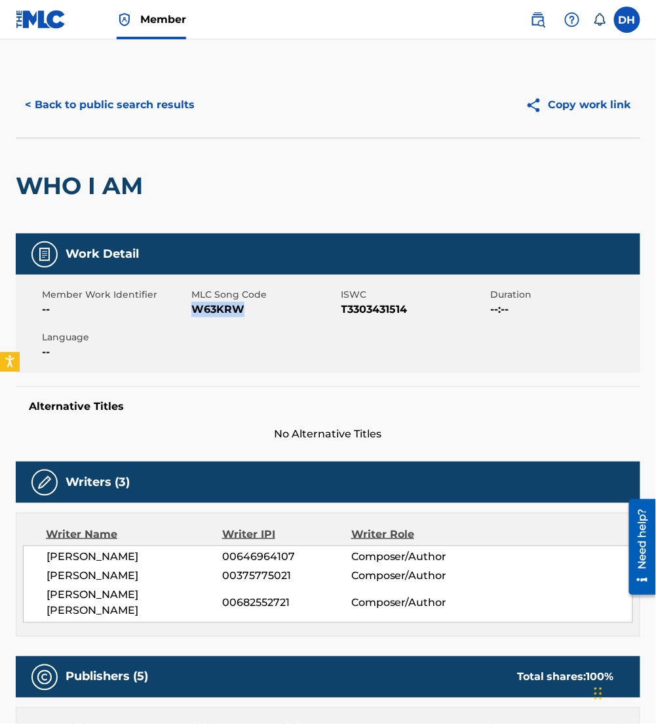
drag, startPoint x: 193, startPoint y: 305, endPoint x: 288, endPoint y: 318, distance: 96.5
click at [288, 318] on div "Member Work Identifier -- MLC Song Code W63KRW ISWC T3303431514 Duration --:-- …" at bounding box center [328, 324] width 625 height 98
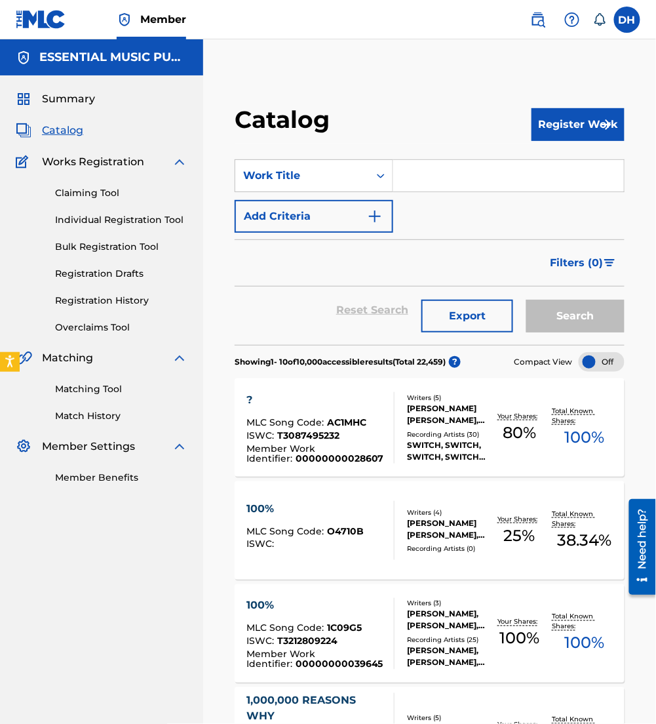
click at [499, 189] on input "Search Form" at bounding box center [508, 175] width 231 height 31
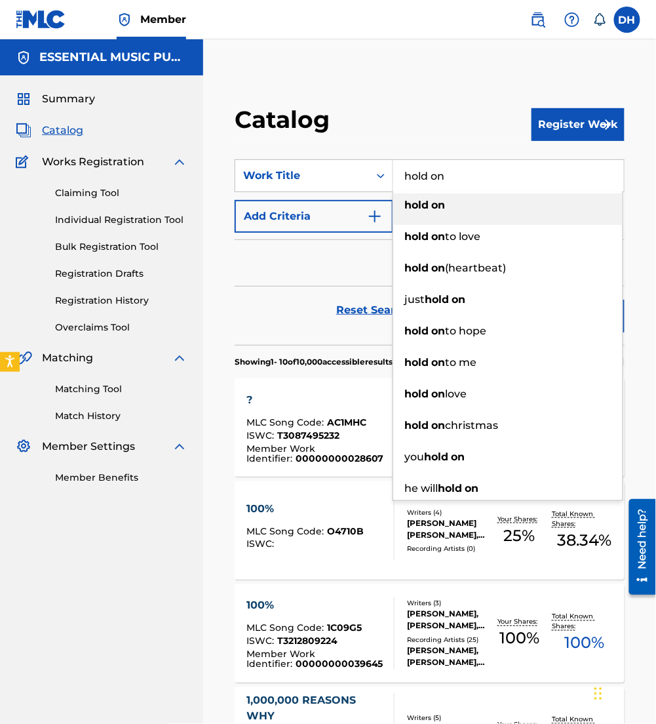
type input "hold on"
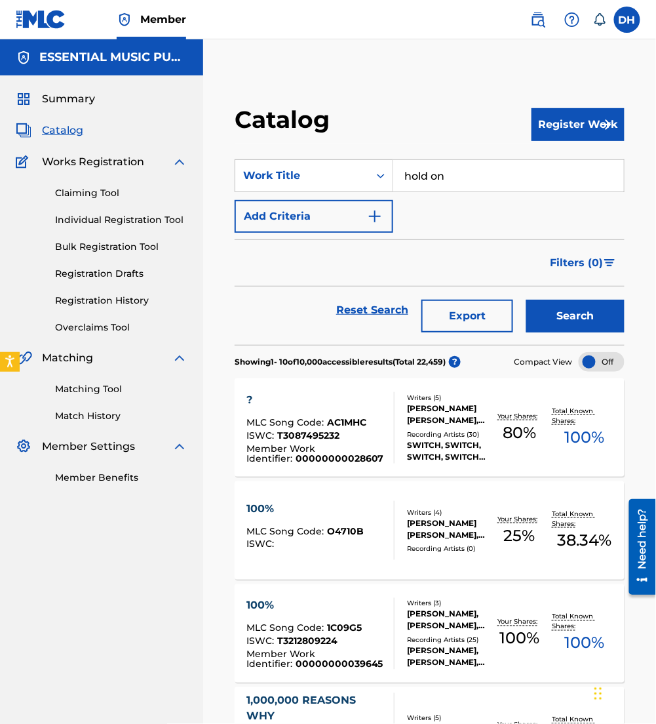
click at [364, 211] on button "Add Criteria" at bounding box center [314, 216] width 159 height 33
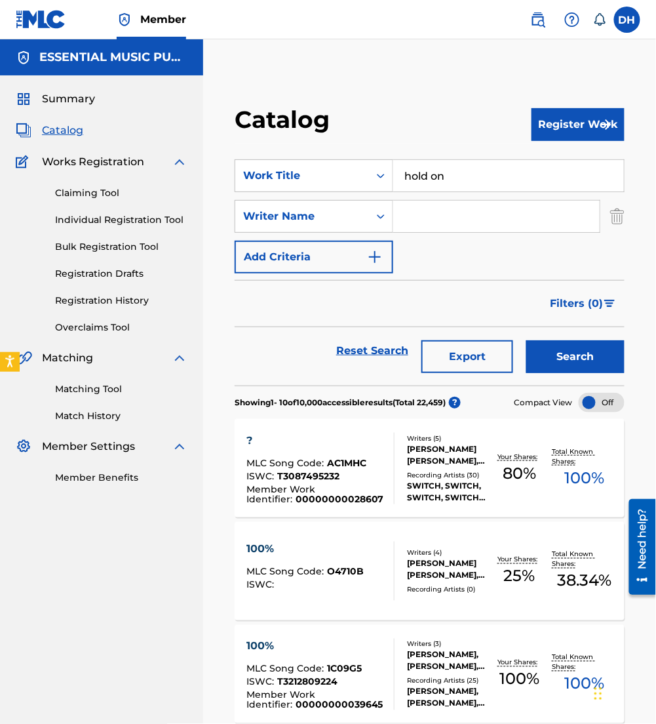
click at [406, 223] on input "Search Form" at bounding box center [496, 216] width 206 height 31
type input "[PERSON_NAME]"
click at [526, 340] on button "Search" at bounding box center [575, 356] width 98 height 33
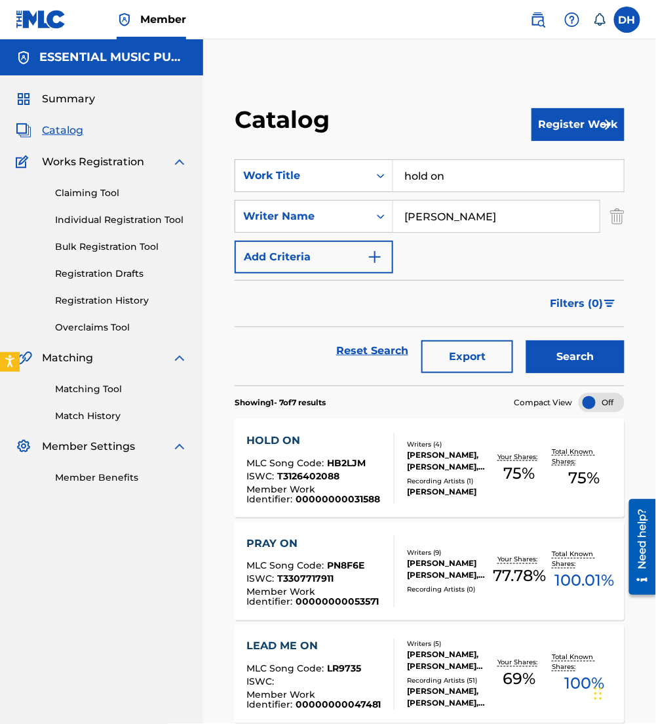
click at [457, 471] on div "[PERSON_NAME], [PERSON_NAME], [PERSON_NAME], [PERSON_NAME]" at bounding box center [447, 461] width 80 height 24
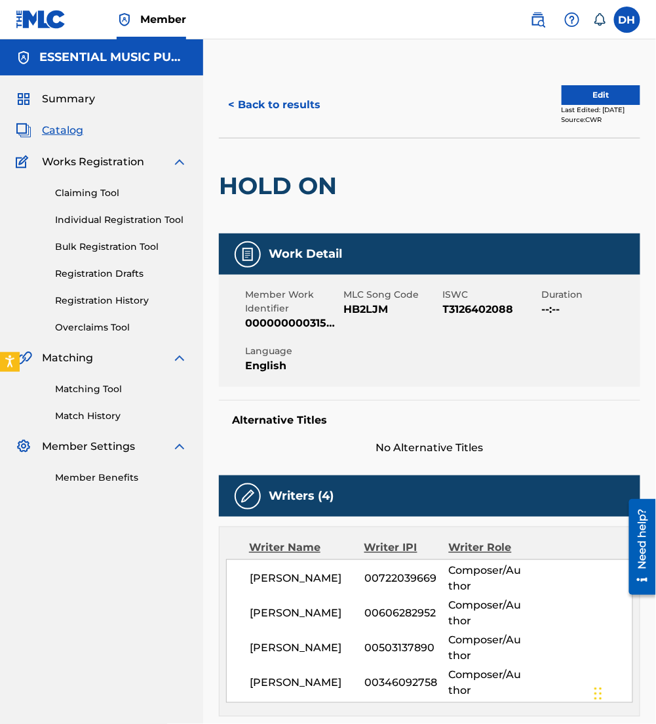
click at [608, 91] on button "Edit" at bounding box center [601, 95] width 79 height 20
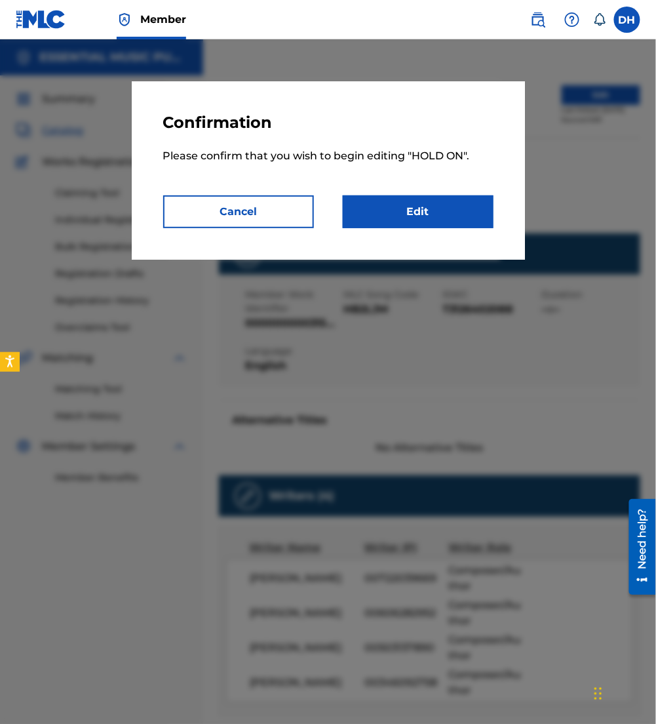
click at [441, 227] on link "Edit" at bounding box center [418, 211] width 151 height 33
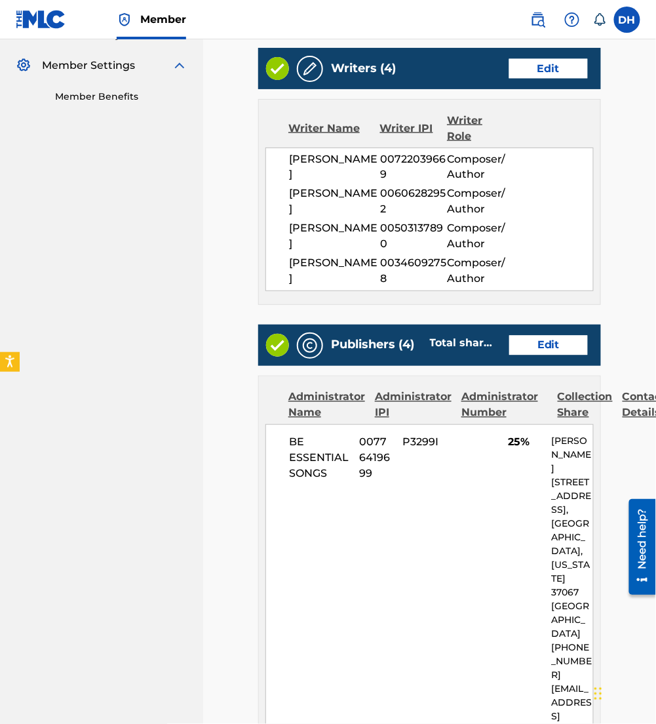
scroll to position [384, 0]
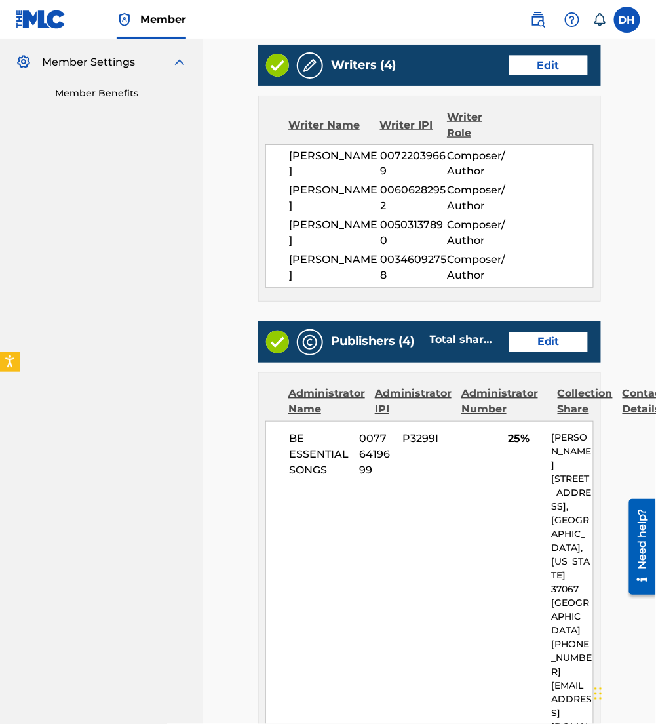
click at [533, 352] on link "Edit" at bounding box center [548, 342] width 79 height 20
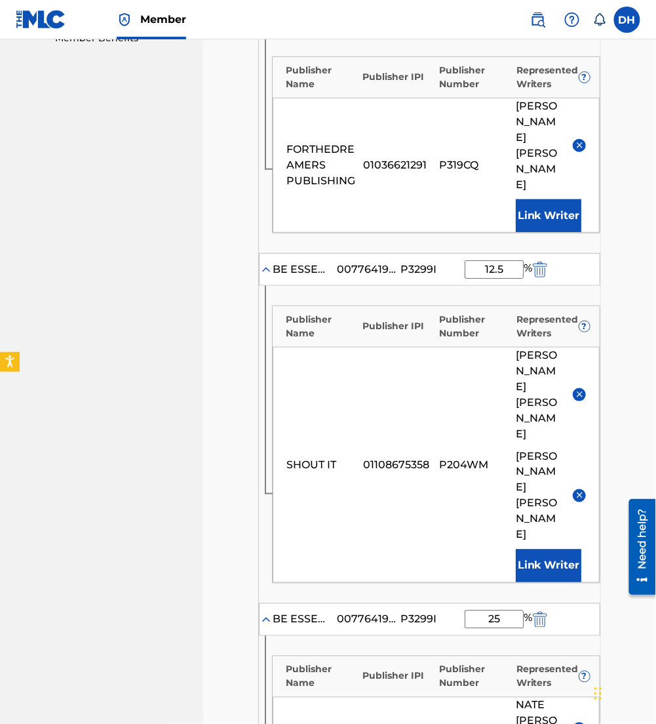
scroll to position [452, 0]
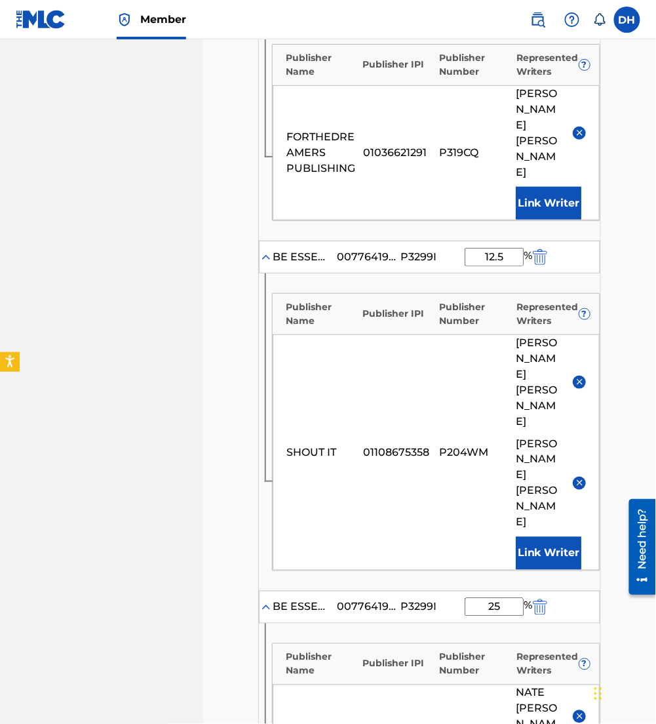
click at [579, 478] on img at bounding box center [580, 483] width 10 height 10
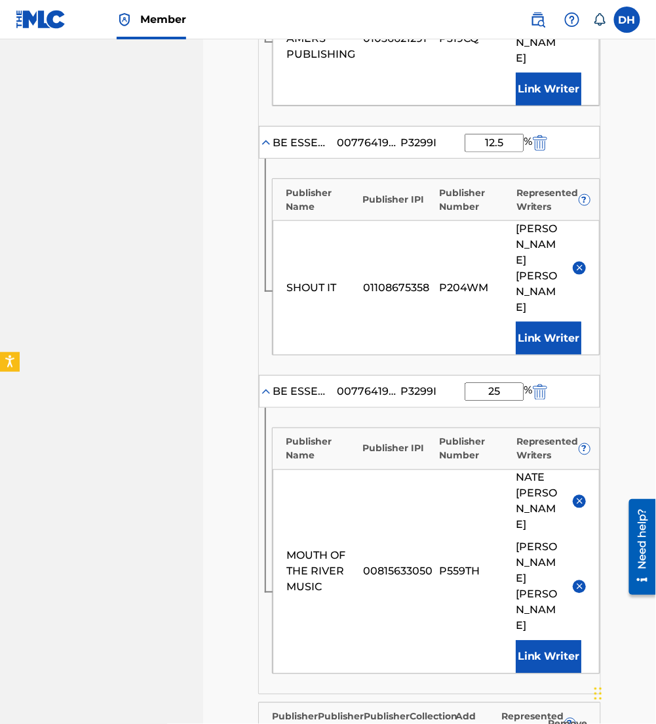
scroll to position [568, 0]
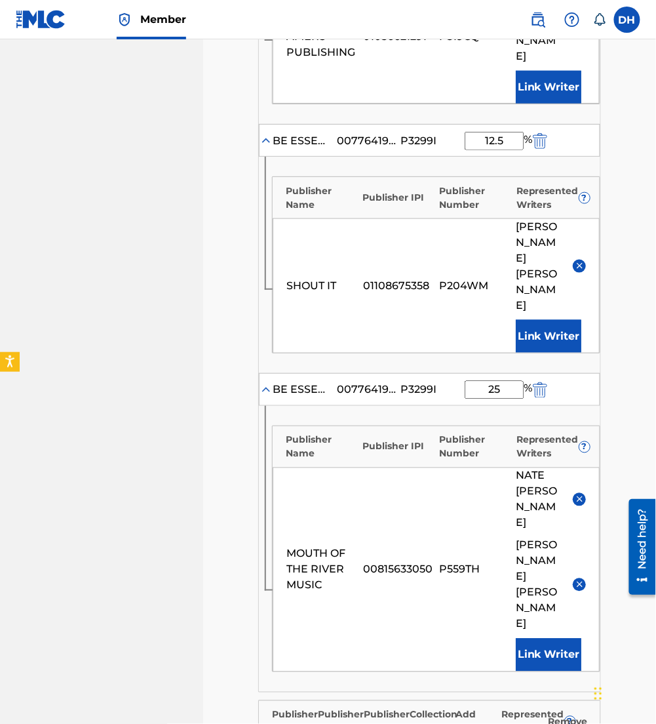
click at [580, 579] on img at bounding box center [580, 584] width 10 height 10
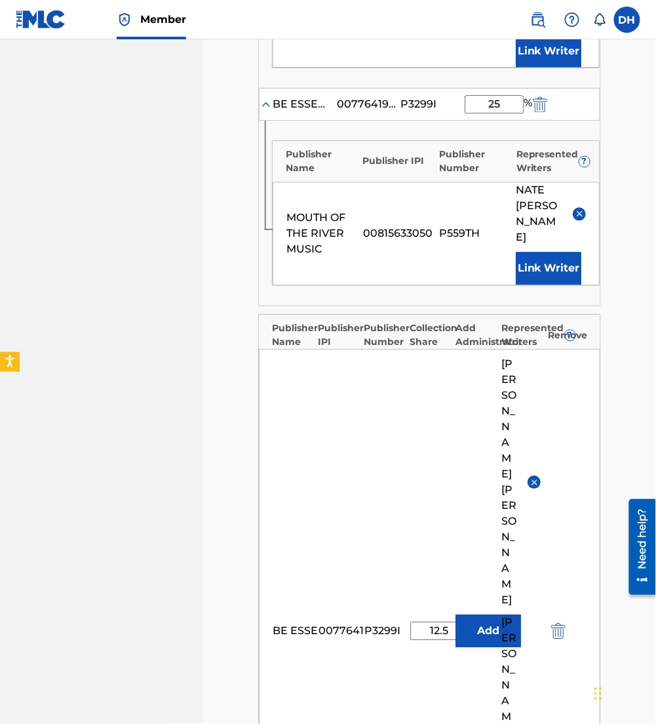
scroll to position [855, 0]
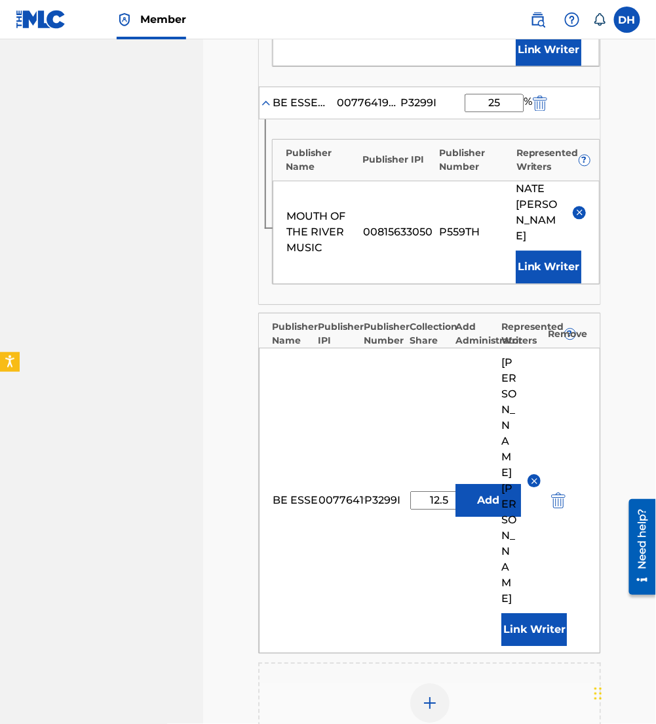
scroll to position [909, 0]
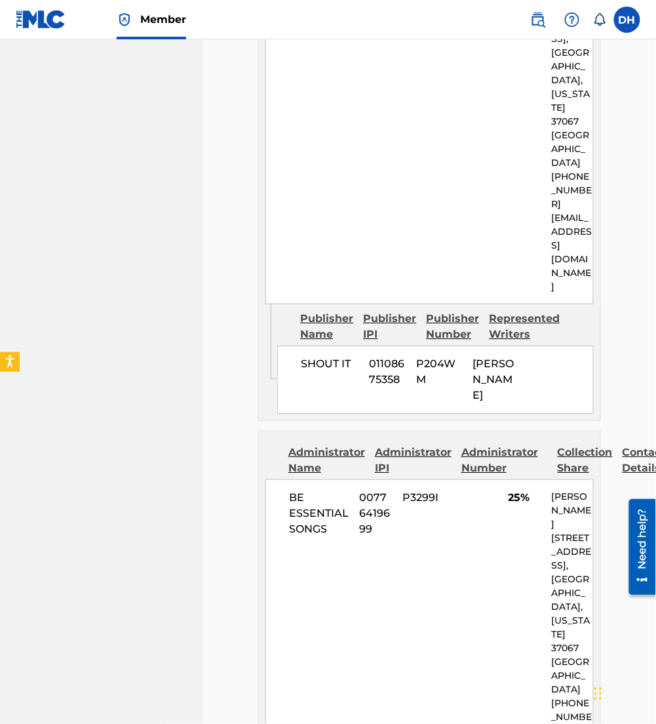
scroll to position [2064, 0]
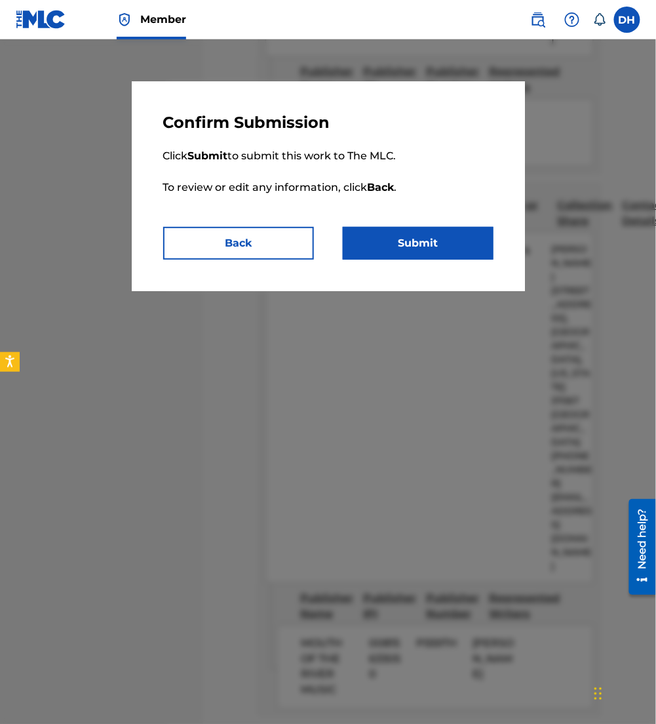
click at [229, 252] on button "Back" at bounding box center [238, 243] width 151 height 33
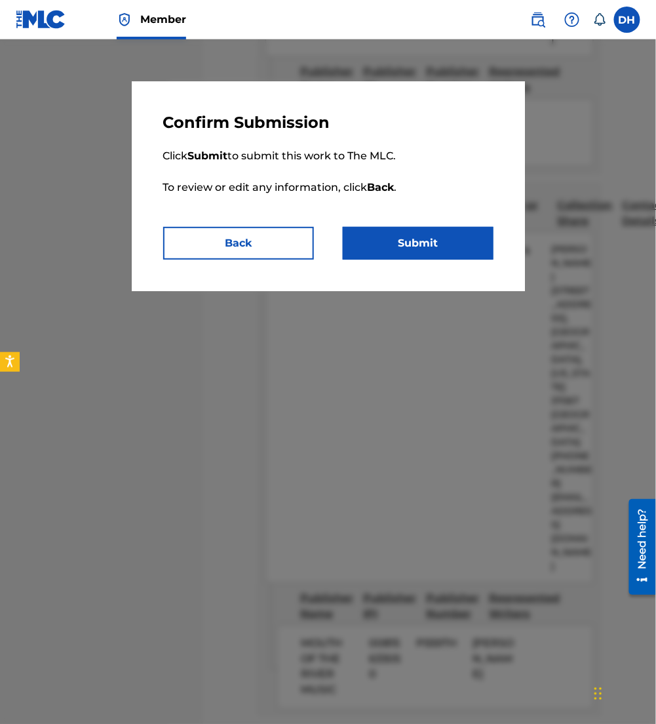
click at [431, 248] on button "Submit" at bounding box center [418, 243] width 151 height 33
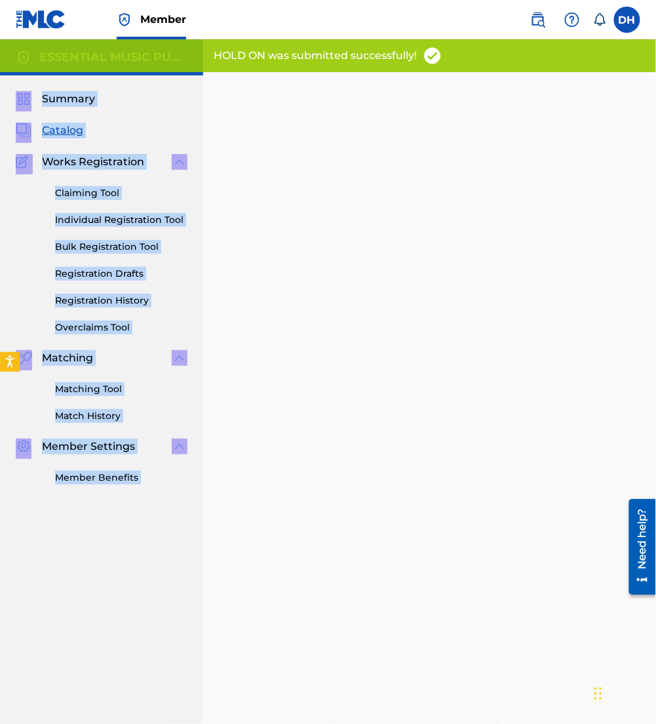
drag, startPoint x: 655, startPoint y: 196, endPoint x: 169, endPoint y: -45, distance: 542.2
click at [169, 0] on html "Accessibility Screen-Reader Guide, Feedback, and Issue Reporting | New window C…" at bounding box center [328, 362] width 656 height 724
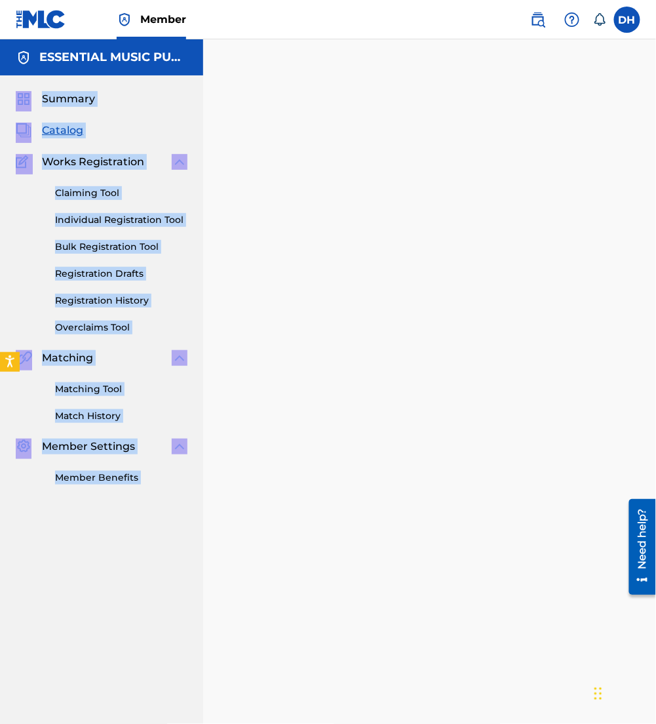
click at [58, 126] on span "Catalog" at bounding box center [62, 131] width 41 height 16
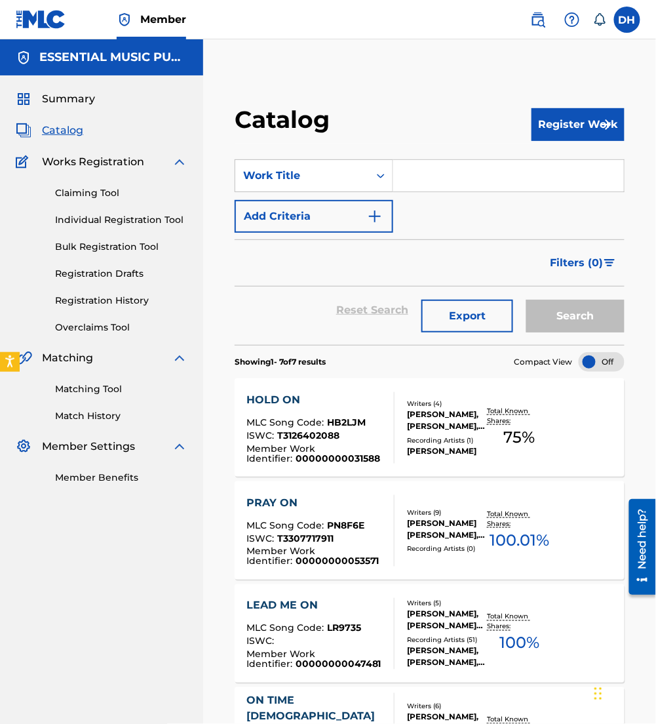
click at [450, 165] on input "Search Form" at bounding box center [508, 175] width 231 height 31
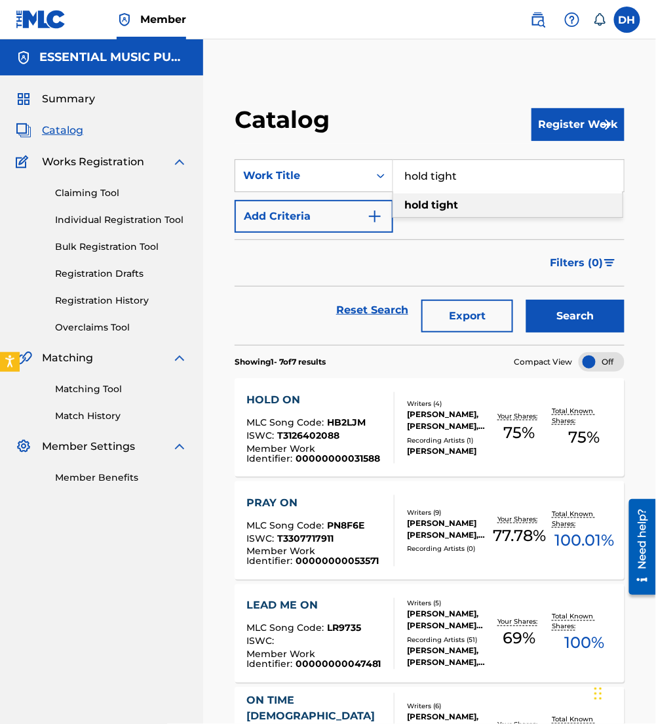
type input "hold tight"
click at [328, 212] on button "Add Criteria" at bounding box center [314, 216] width 159 height 33
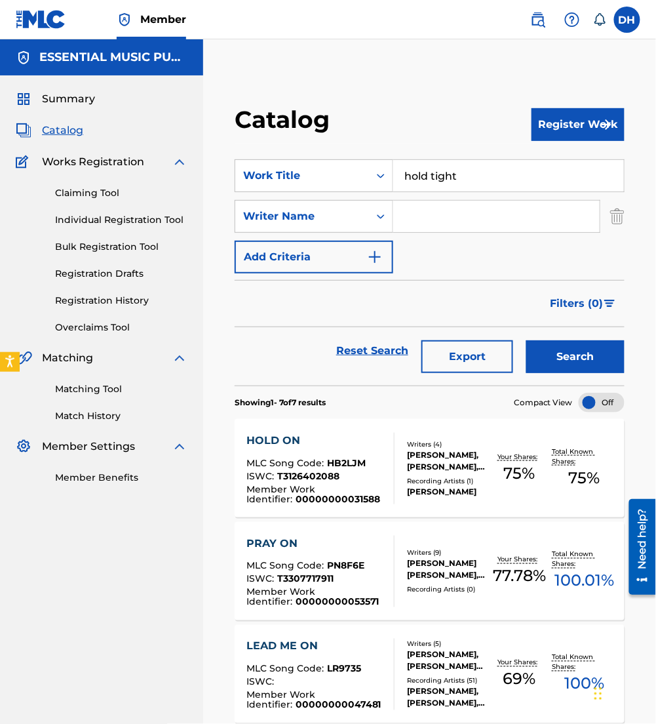
click at [457, 217] on input "Search Form" at bounding box center [496, 216] width 206 height 31
type input "[PERSON_NAME]"
click at [526, 340] on button "Search" at bounding box center [575, 356] width 98 height 33
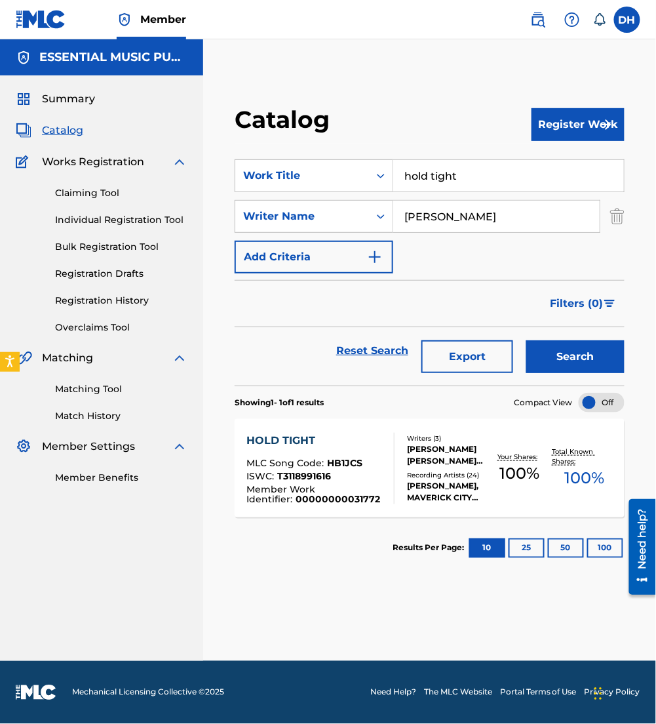
click at [341, 447] on div "HOLD TIGHT" at bounding box center [314, 441] width 137 height 16
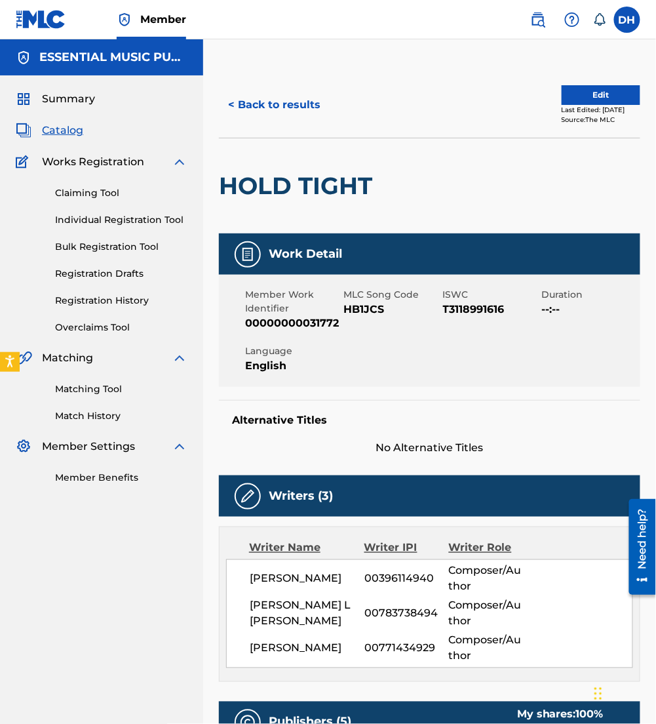
click at [593, 98] on button "Edit" at bounding box center [601, 95] width 79 height 20
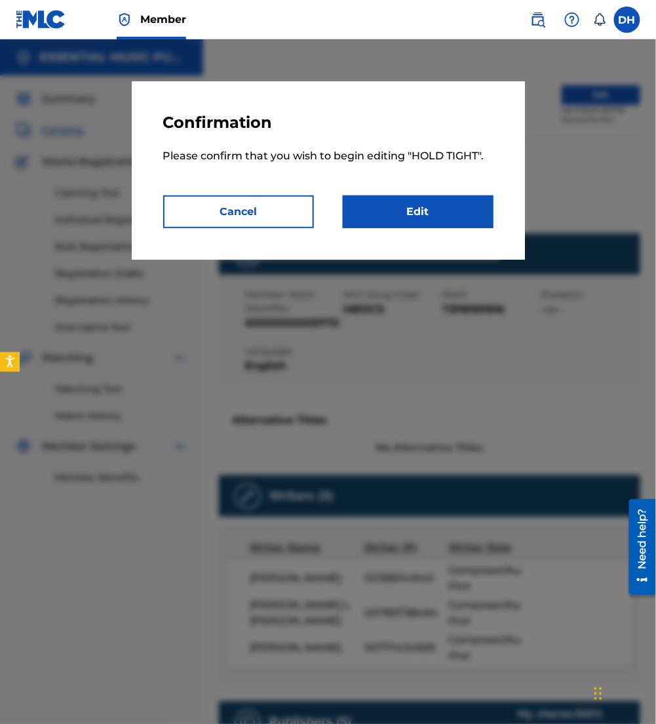
click at [451, 216] on link "Edit" at bounding box center [418, 211] width 151 height 33
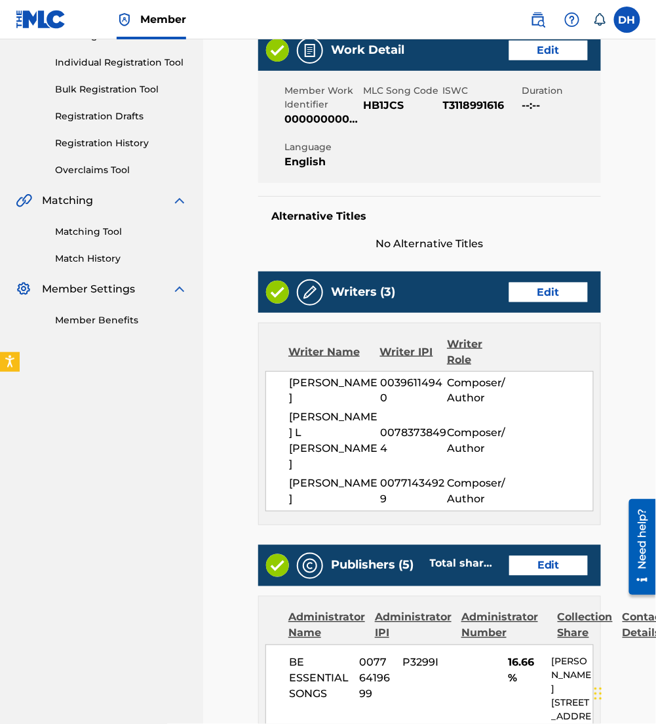
scroll to position [159, 0]
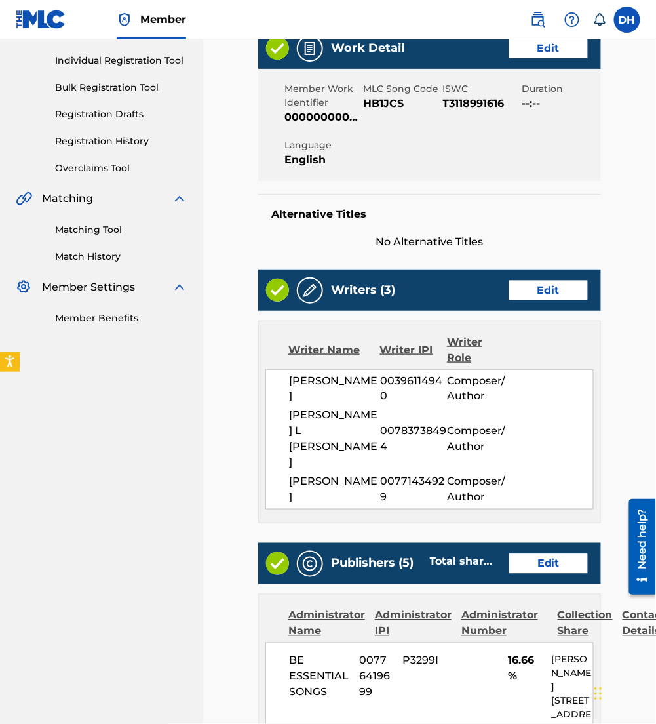
click at [532, 554] on link "Edit" at bounding box center [548, 564] width 79 height 20
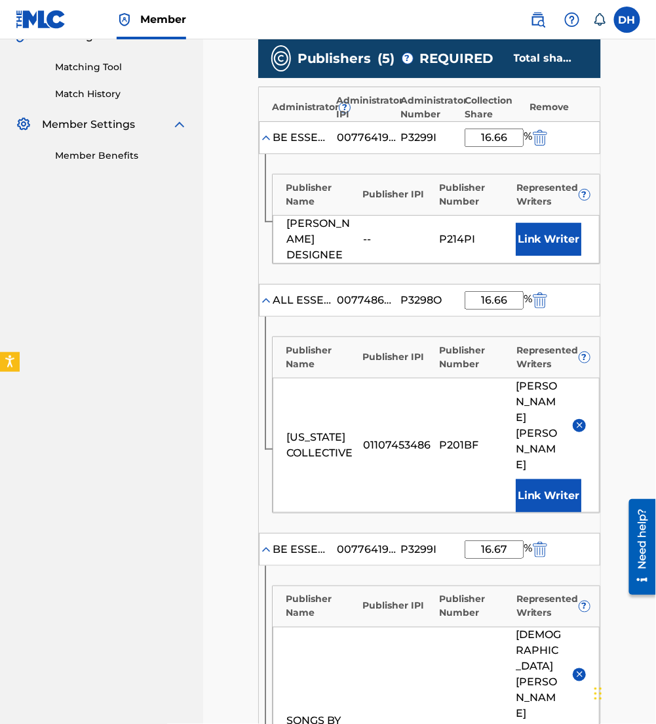
scroll to position [320, 0]
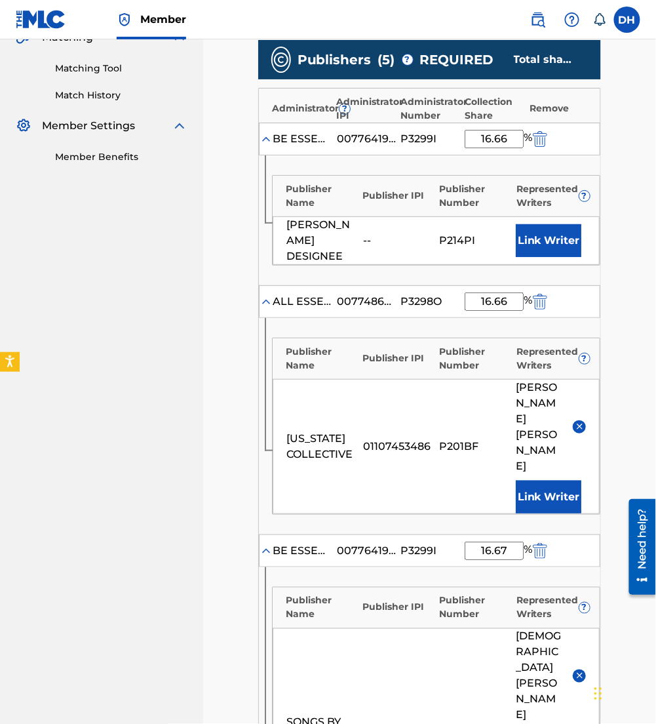
click at [537, 239] on button "Link Writer" at bounding box center [549, 240] width 66 height 33
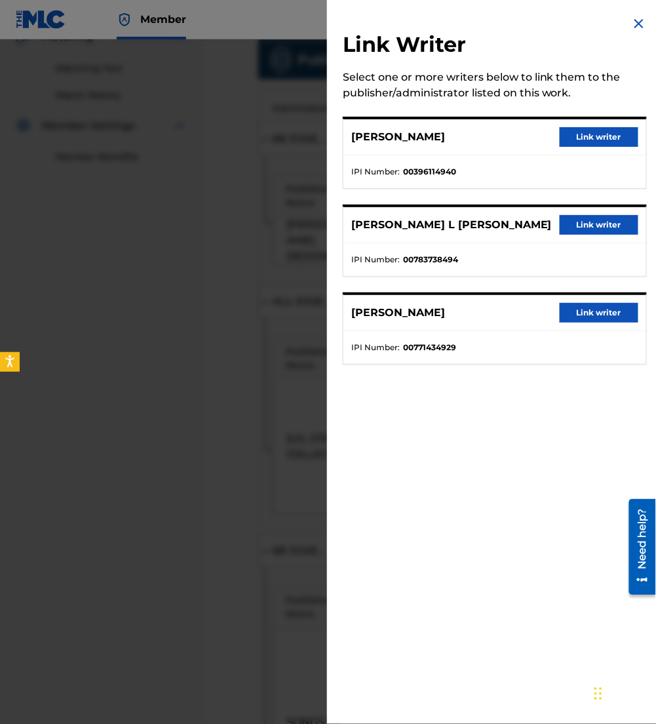
click at [590, 137] on button "Link writer" at bounding box center [599, 137] width 79 height 20
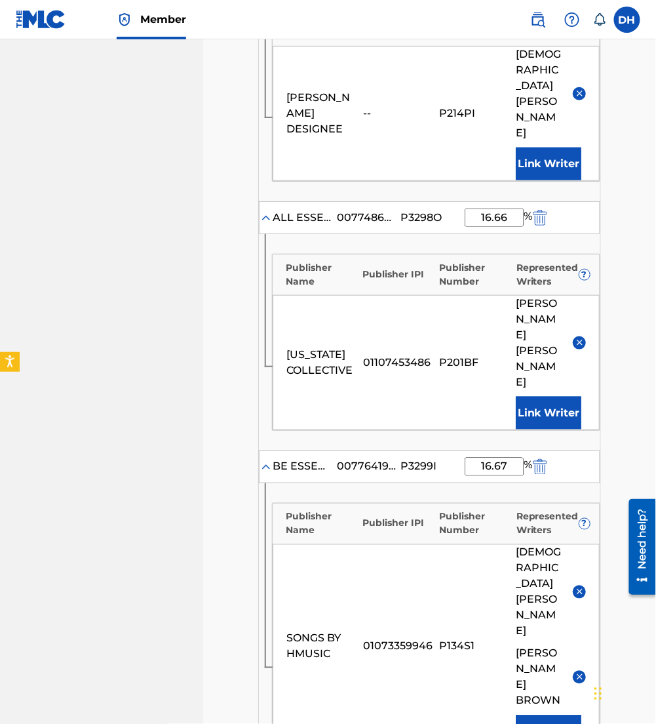
scroll to position [492, 0]
click at [579, 586] on img at bounding box center [580, 591] width 10 height 10
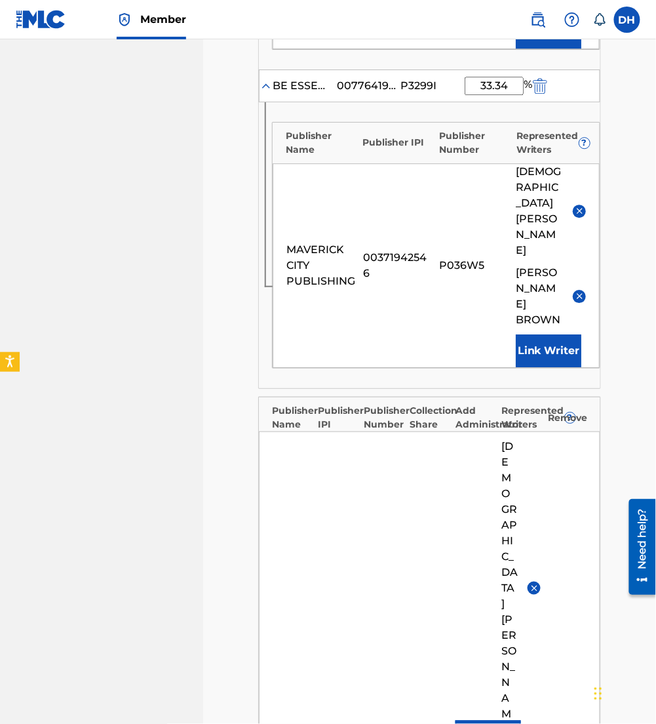
scroll to position [1089, 0]
click at [537, 584] on img at bounding box center [535, 589] width 10 height 10
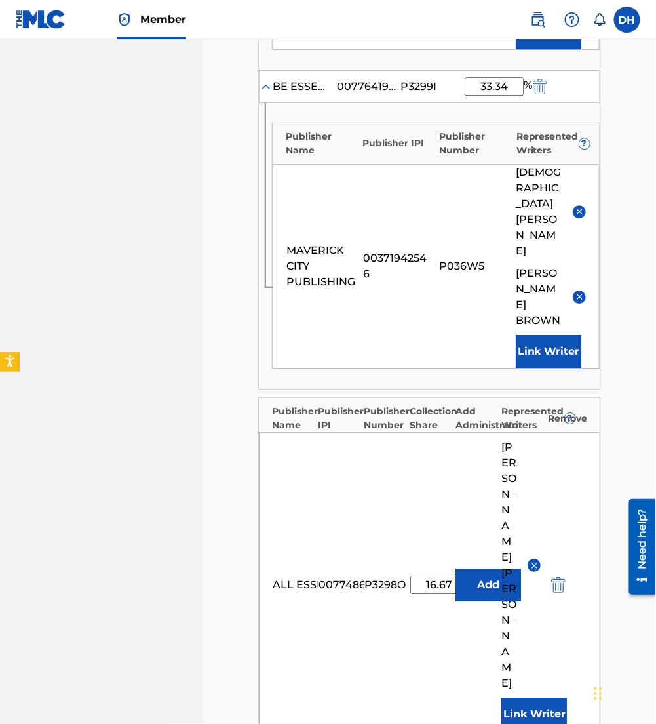
scroll to position [1180, 0]
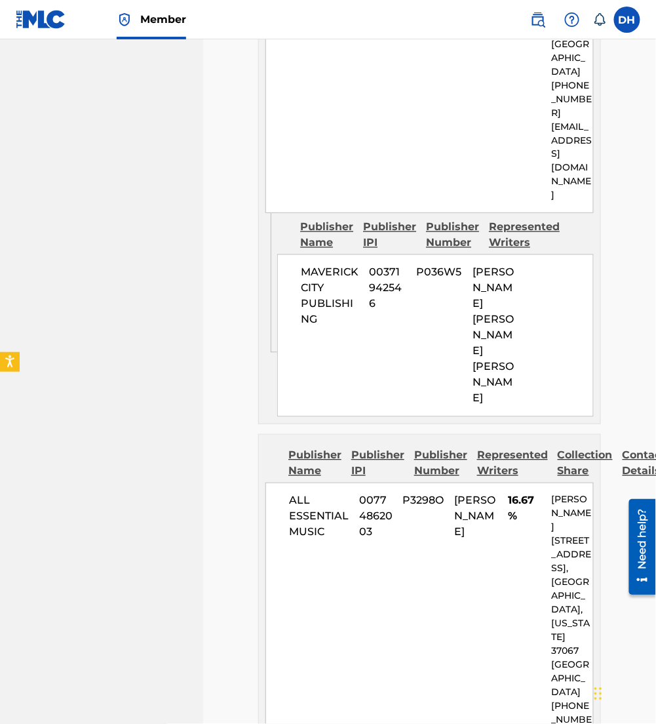
scroll to position [2640, 0]
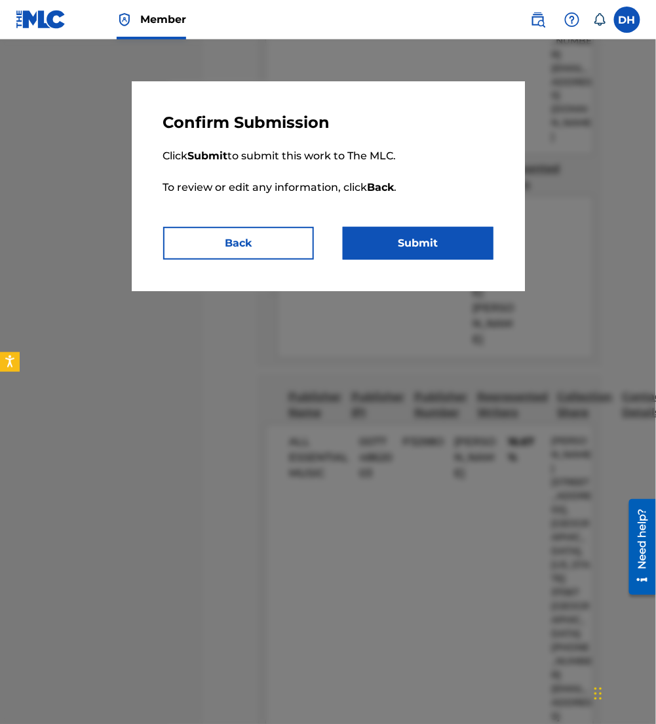
click at [452, 235] on button "Submit" at bounding box center [418, 243] width 151 height 33
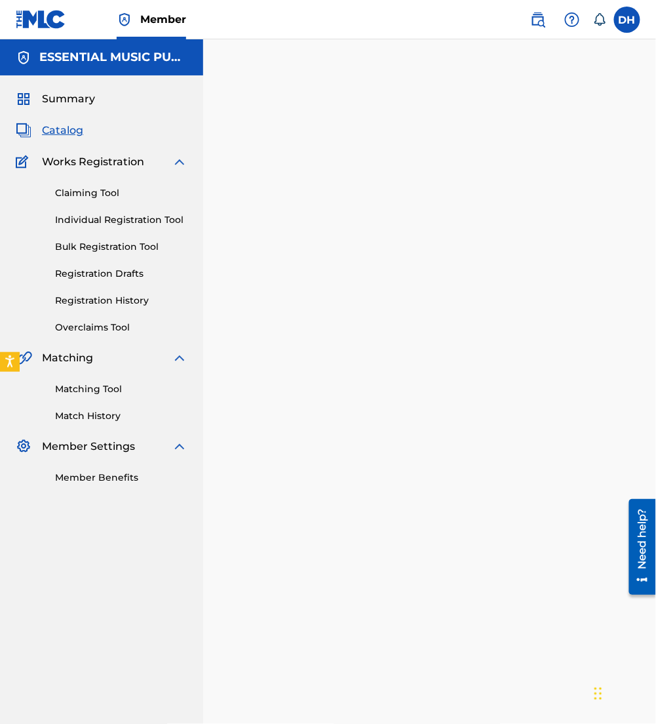
click at [63, 125] on span "Catalog" at bounding box center [62, 131] width 41 height 16
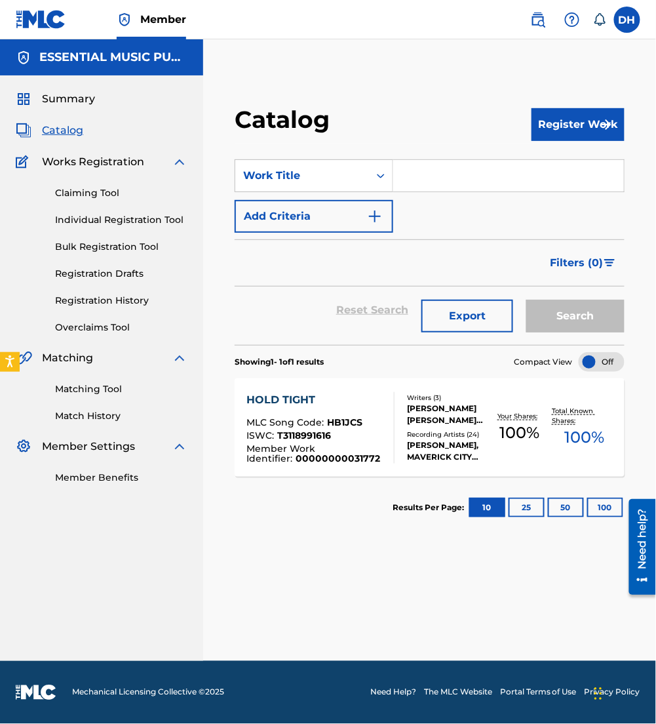
click at [560, 127] on button "Register Work" at bounding box center [578, 124] width 93 height 33
click at [547, 166] on link "Individual" at bounding box center [578, 166] width 93 height 31
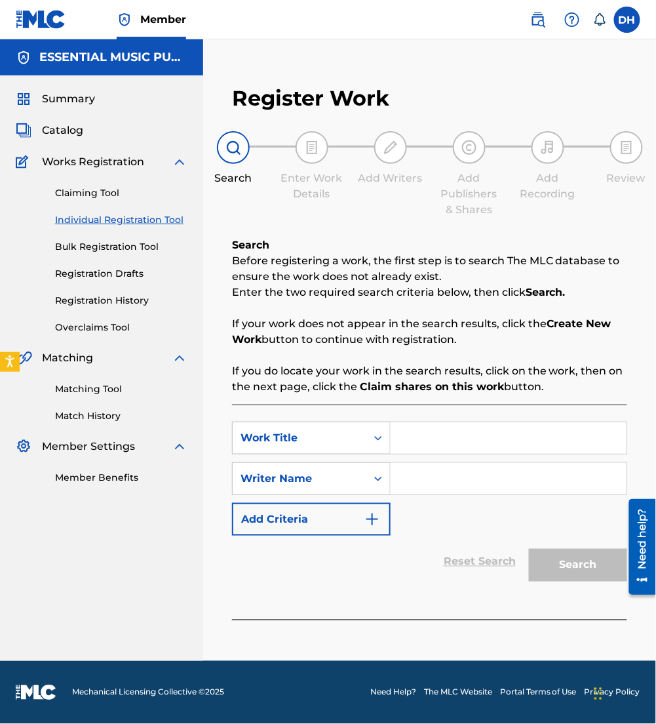
click at [476, 439] on input "Search Form" at bounding box center [509, 437] width 236 height 31
type input "I'm Just Me"
click at [451, 525] on div "SearchWithCriteria7ac92ae5-d44e-41ad-8181-f33968506e8b Work Title I'm Just Me S…" at bounding box center [429, 478] width 395 height 114
click at [427, 469] on input "Search Form" at bounding box center [509, 478] width 236 height 31
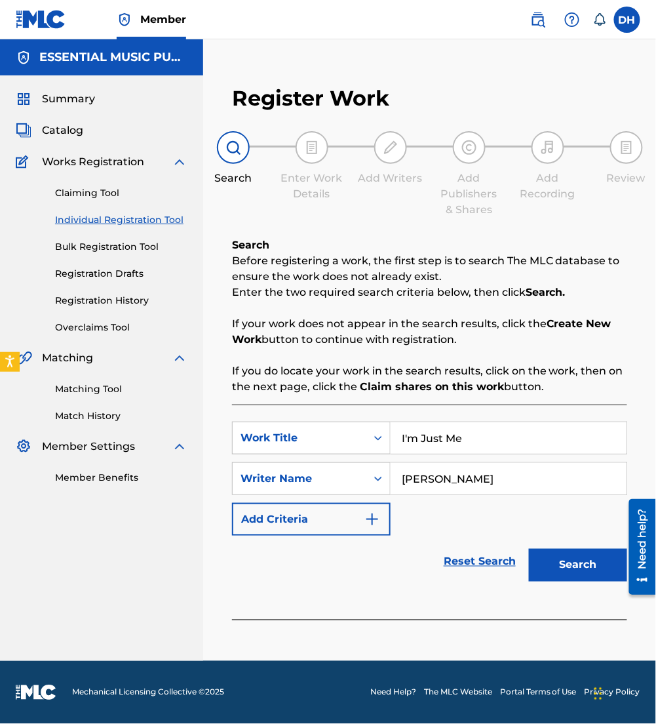
type input "viola"
click at [529, 549] on button "Search" at bounding box center [578, 565] width 98 height 33
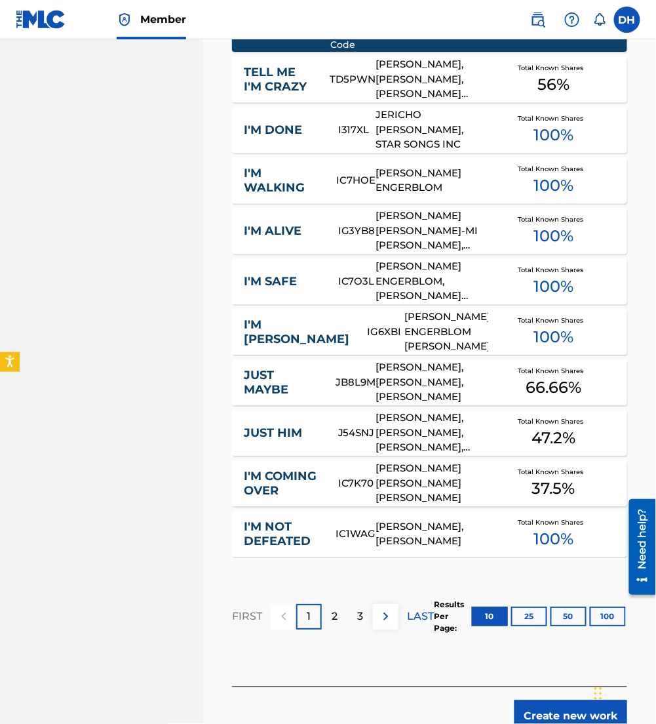
scroll to position [720, 0]
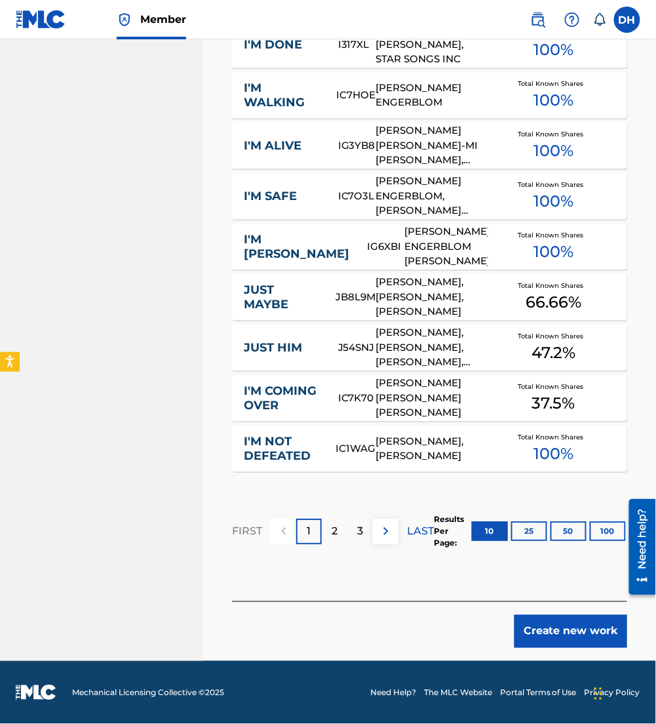
click at [539, 636] on button "Create new work" at bounding box center [570, 631] width 113 height 33
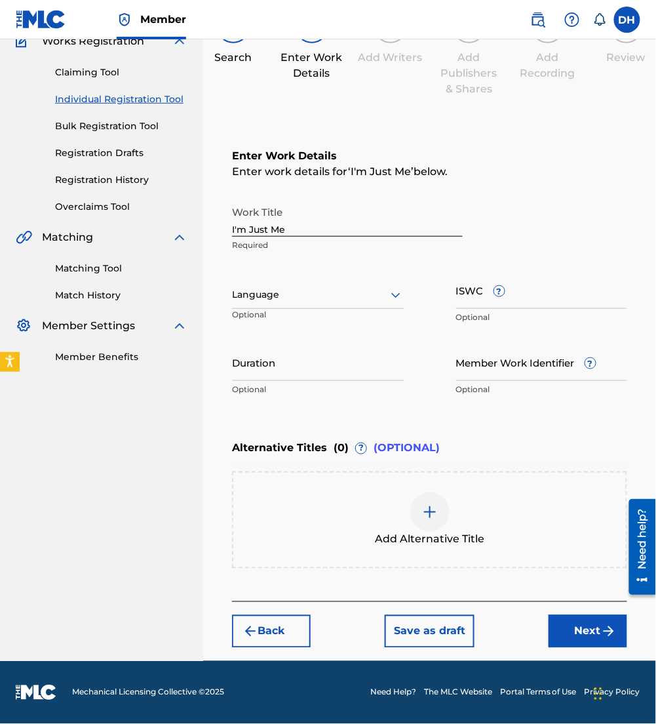
scroll to position [119, 0]
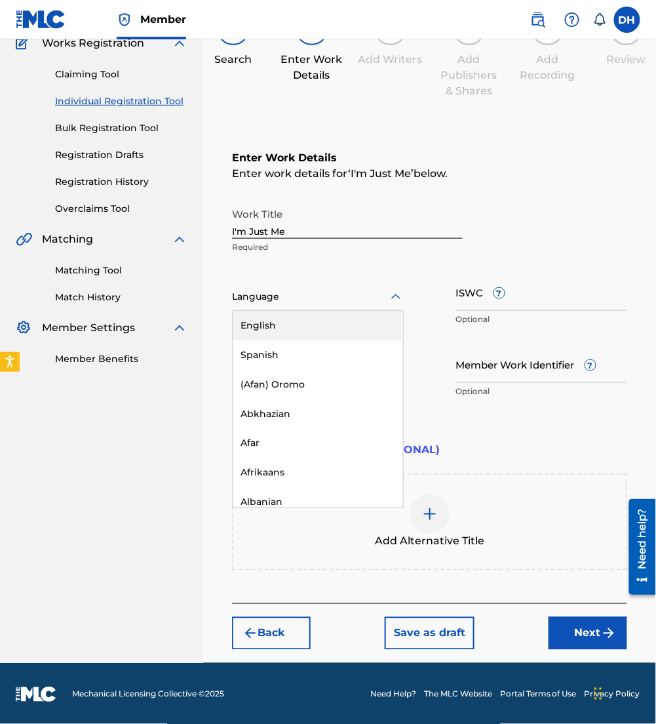
click at [313, 298] on div at bounding box center [318, 296] width 172 height 16
click at [317, 321] on div "English" at bounding box center [318, 325] width 170 height 29
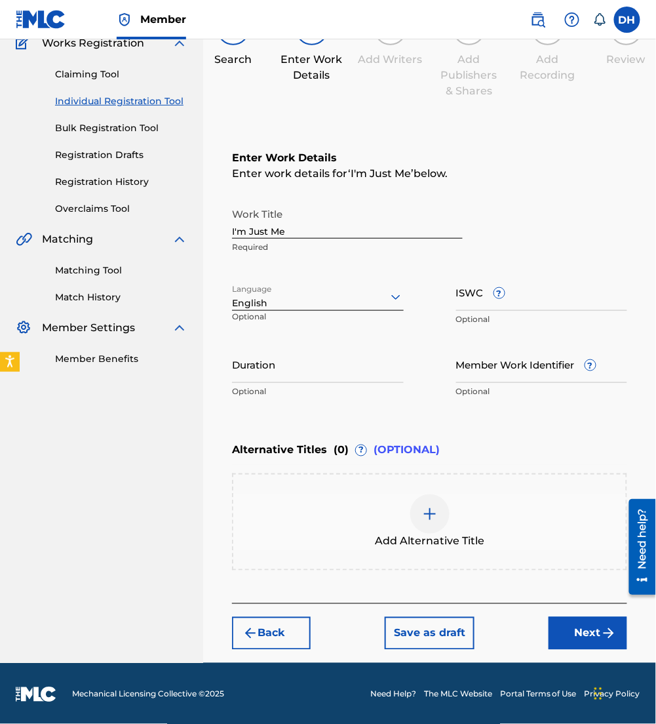
click at [581, 643] on button "Next" at bounding box center [588, 633] width 79 height 33
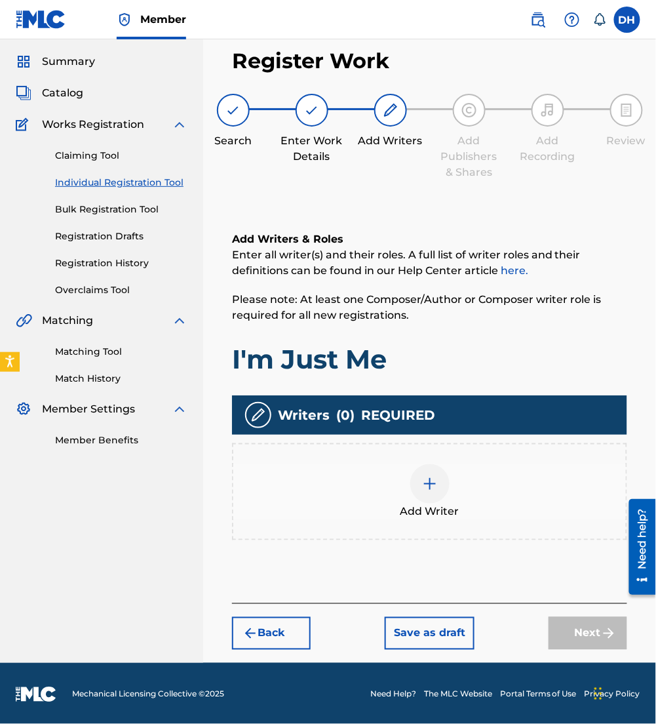
click at [438, 473] on div at bounding box center [429, 483] width 39 height 39
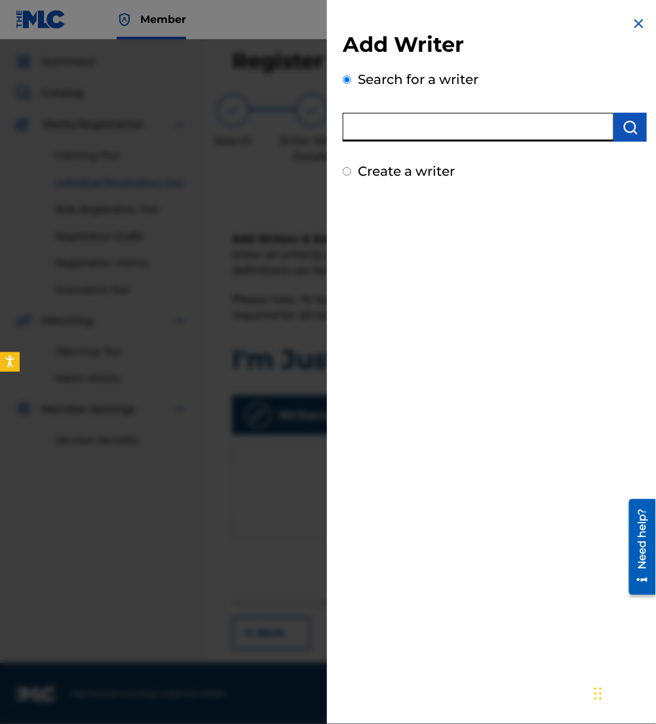
click at [414, 127] on input "text" at bounding box center [478, 127] width 271 height 29
type input "lydia earl"
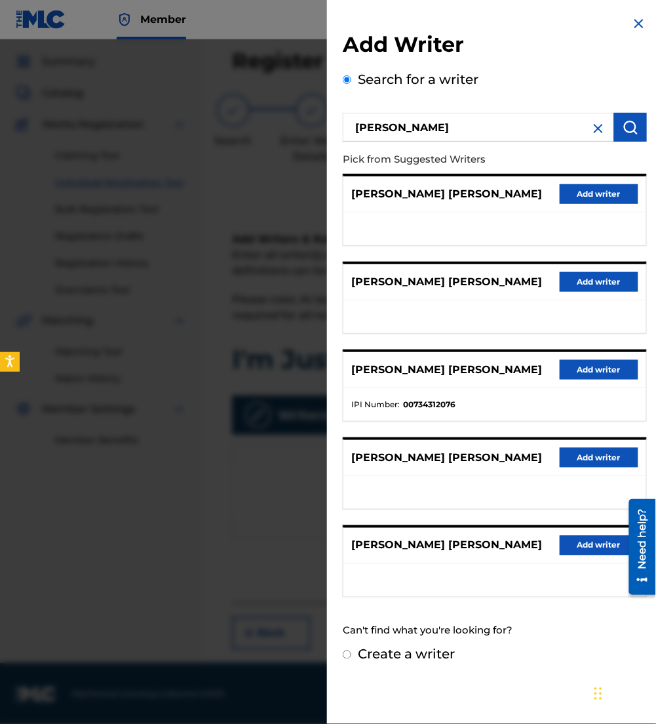
click at [599, 125] on img at bounding box center [599, 129] width 16 height 16
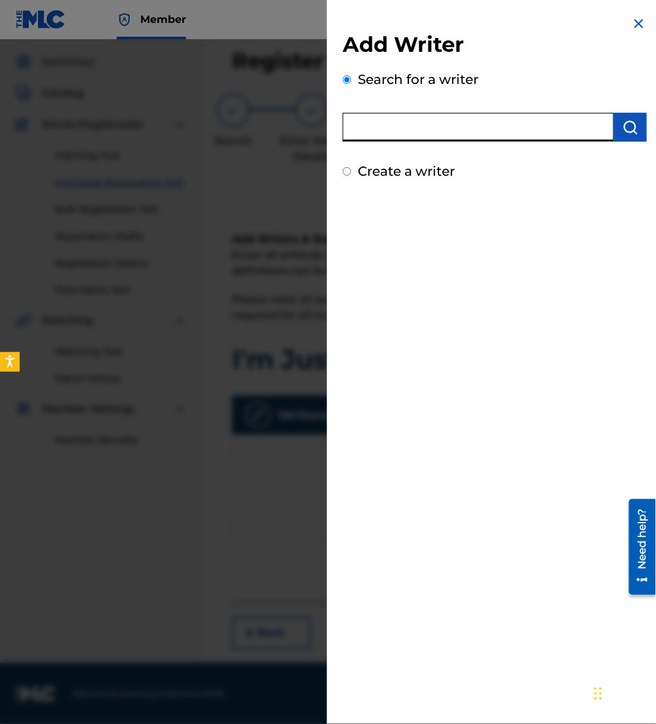
click at [599, 125] on input "text" at bounding box center [478, 127] width 271 height 29
paste input "00375775021"
click at [350, 126] on input "00375775021" at bounding box center [478, 127] width 271 height 29
type input "00375775021"
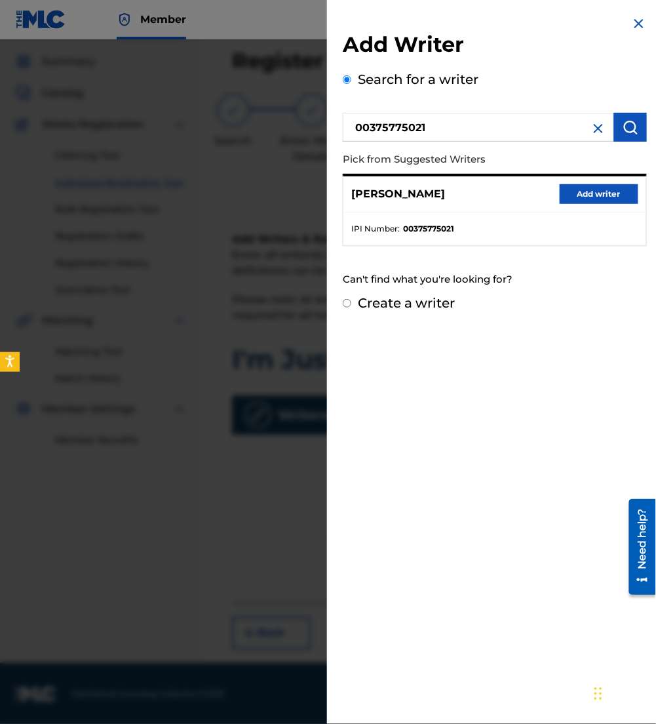
click at [575, 191] on button "Add writer" at bounding box center [599, 194] width 79 height 20
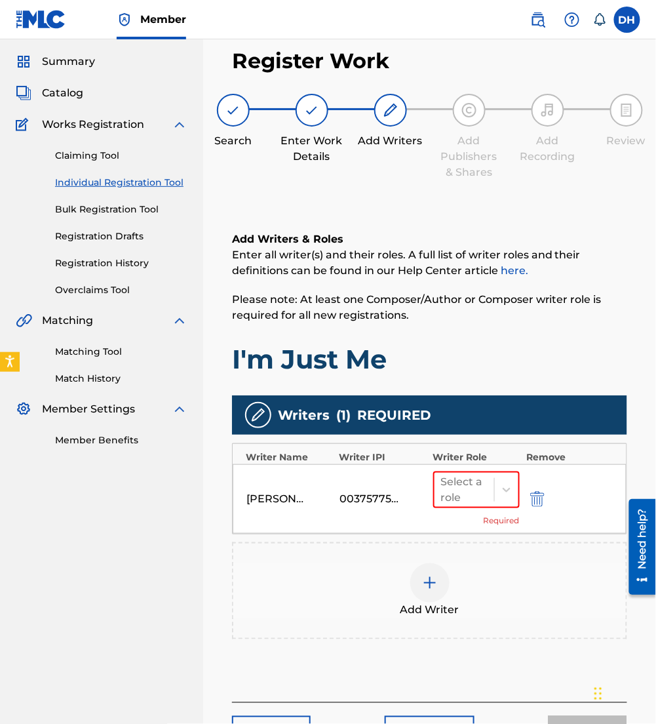
click at [431, 575] on img at bounding box center [430, 583] width 16 height 16
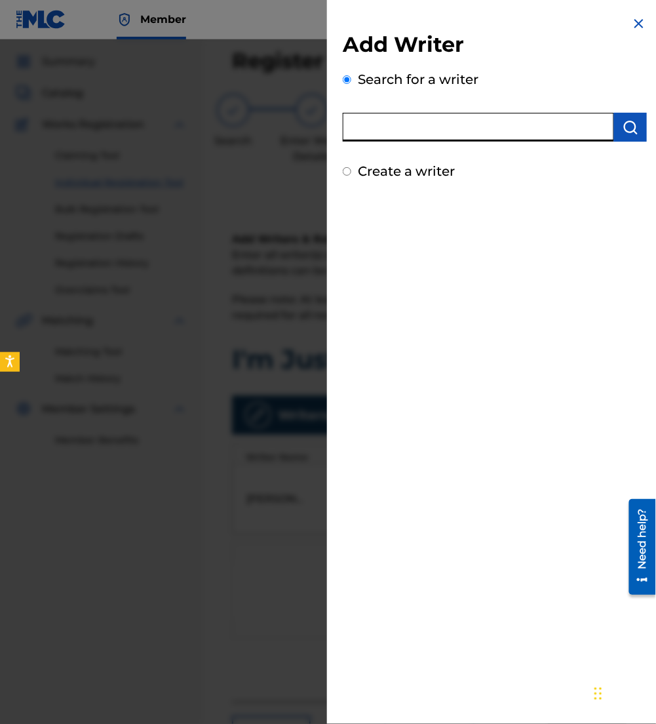
click at [405, 130] on input "text" at bounding box center [478, 127] width 271 height 29
paste input "00506248566"
type input "00506248566"
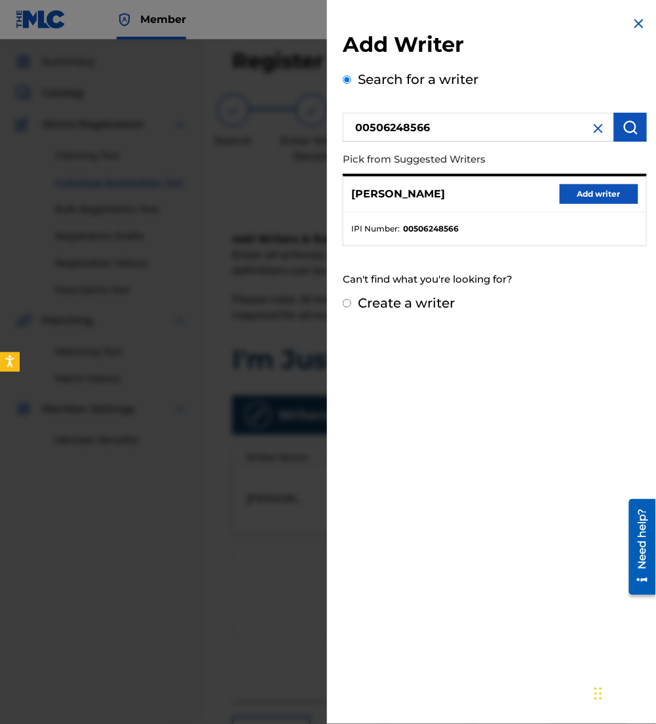
click at [579, 193] on button "Add writer" at bounding box center [599, 194] width 79 height 20
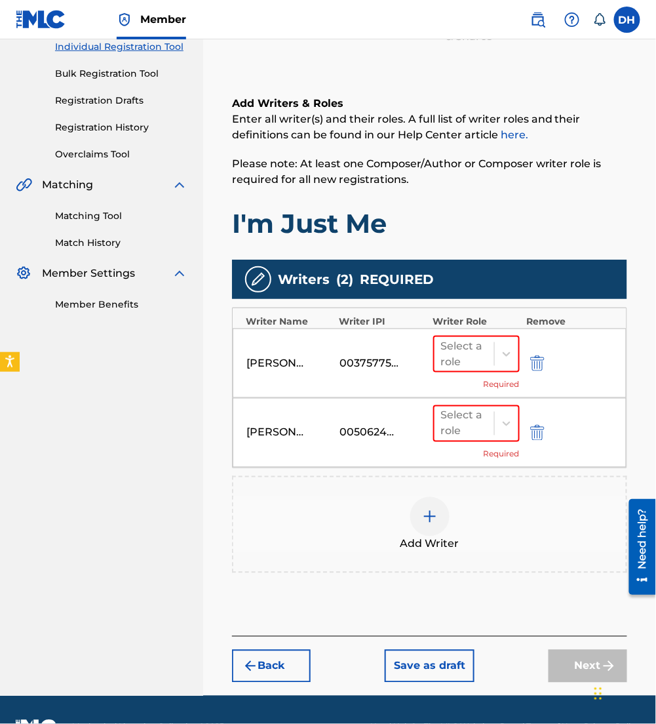
scroll to position [174, 0]
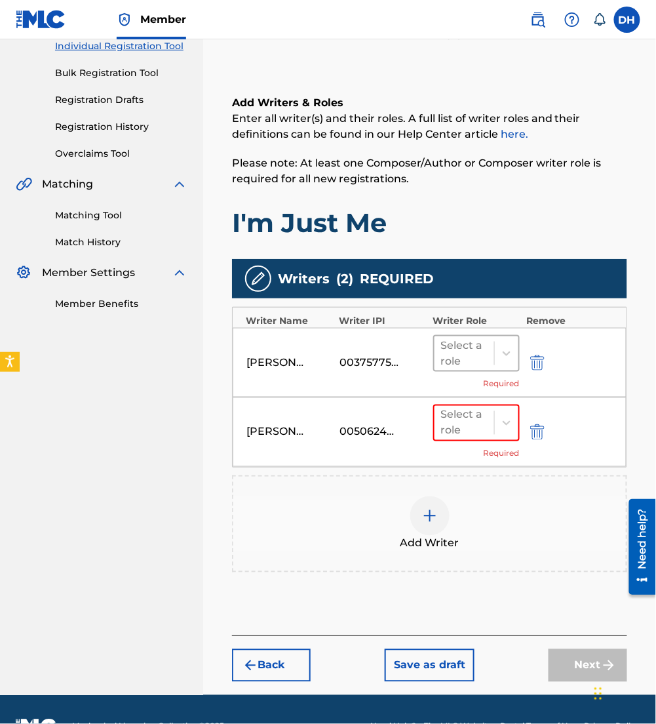
click at [468, 359] on div at bounding box center [464, 353] width 47 height 18
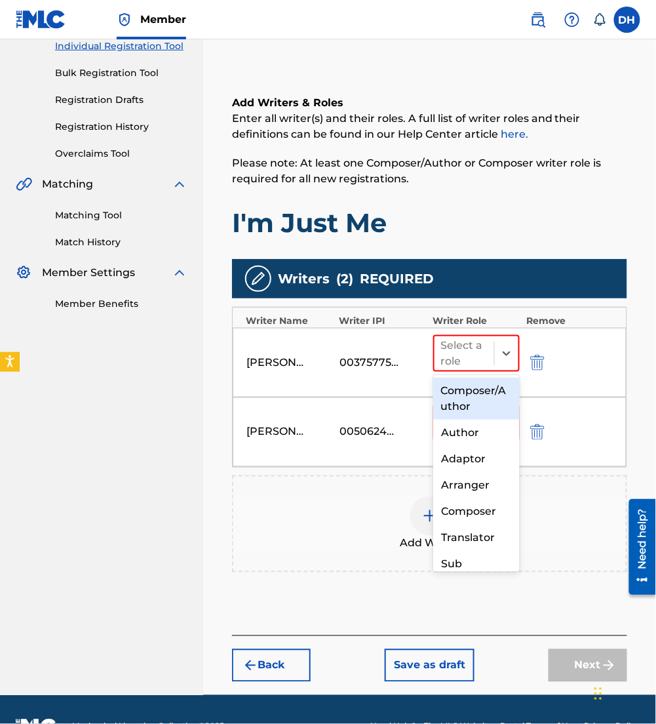
click at [470, 412] on div "Composer/Author" at bounding box center [476, 399] width 87 height 42
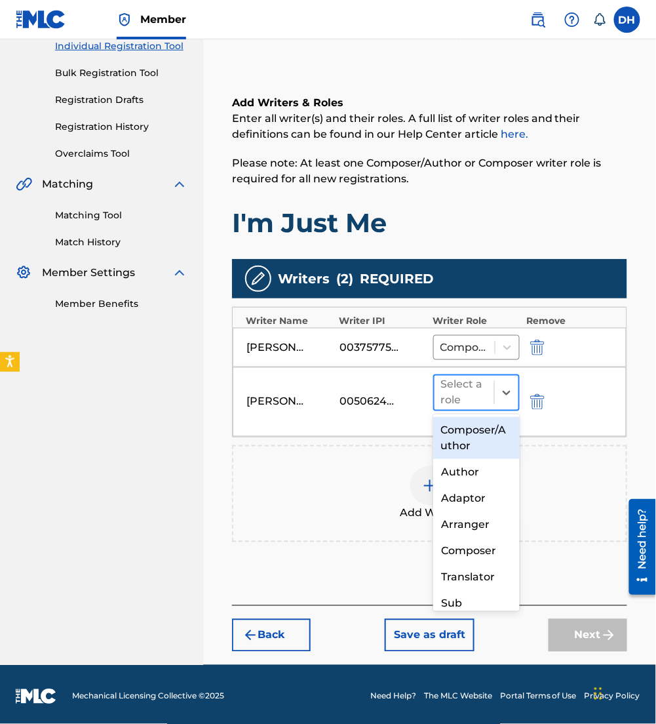
click at [463, 386] on div at bounding box center [464, 392] width 47 height 18
click at [469, 427] on div "Composer/Author" at bounding box center [476, 438] width 87 height 42
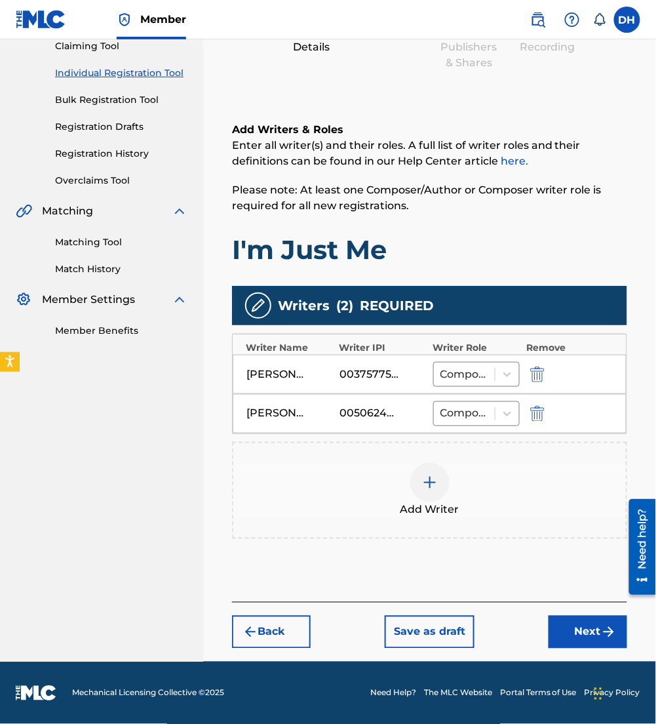
click at [591, 634] on button "Next" at bounding box center [588, 631] width 79 height 33
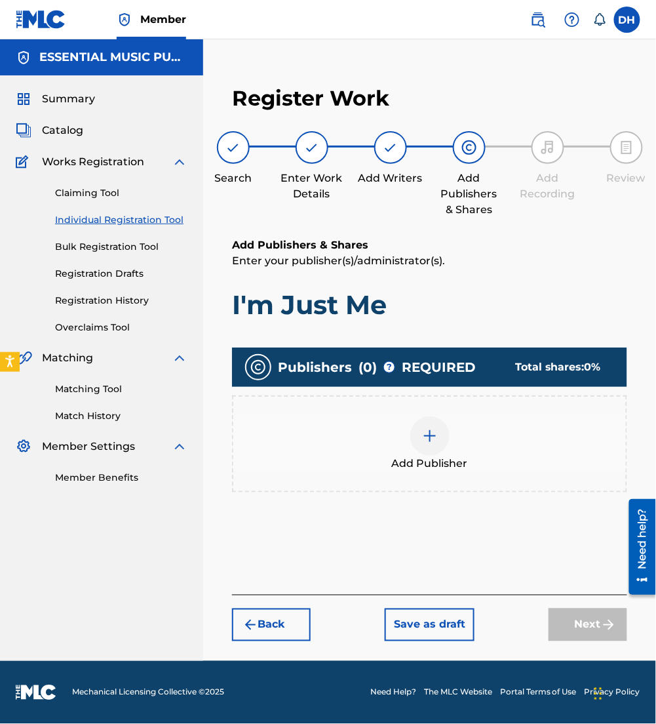
click at [402, 466] on span "Add Publisher" at bounding box center [430, 463] width 76 height 16
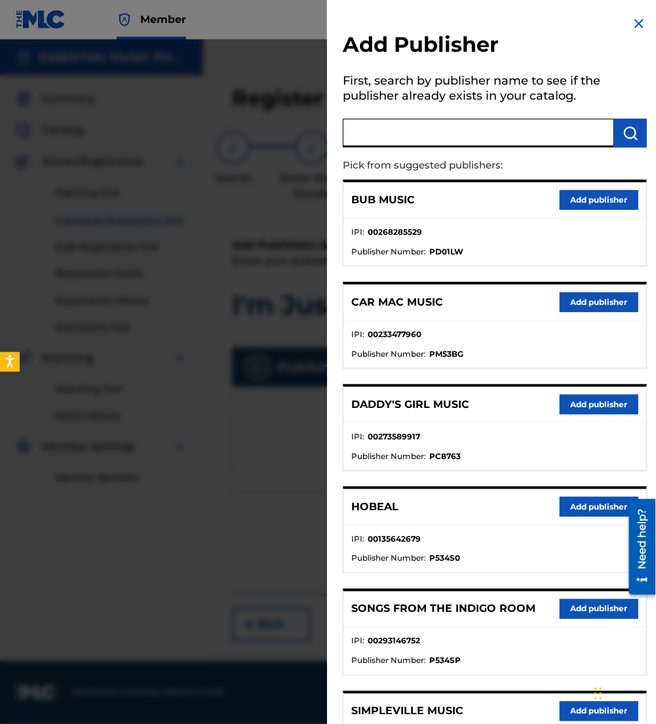
click at [454, 126] on input "text" at bounding box center [478, 133] width 271 height 29
type input "dia viola m"
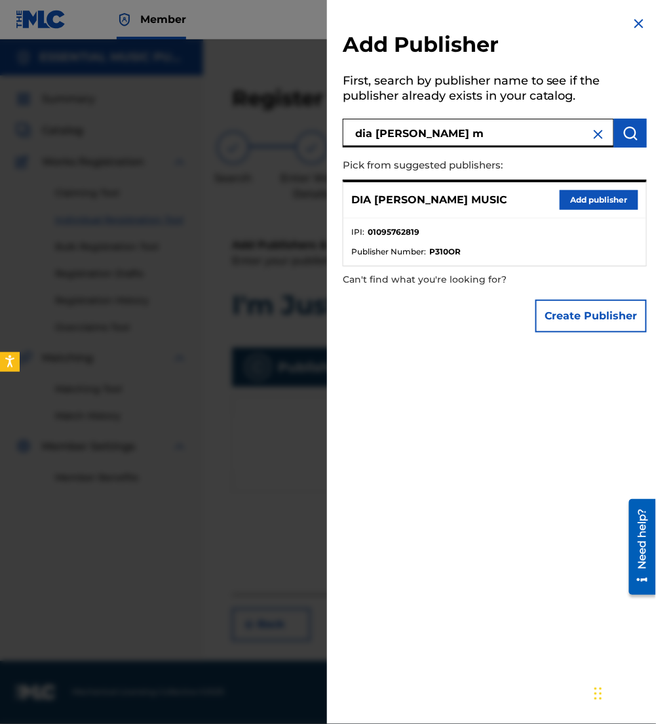
click at [577, 200] on button "Add publisher" at bounding box center [599, 200] width 79 height 20
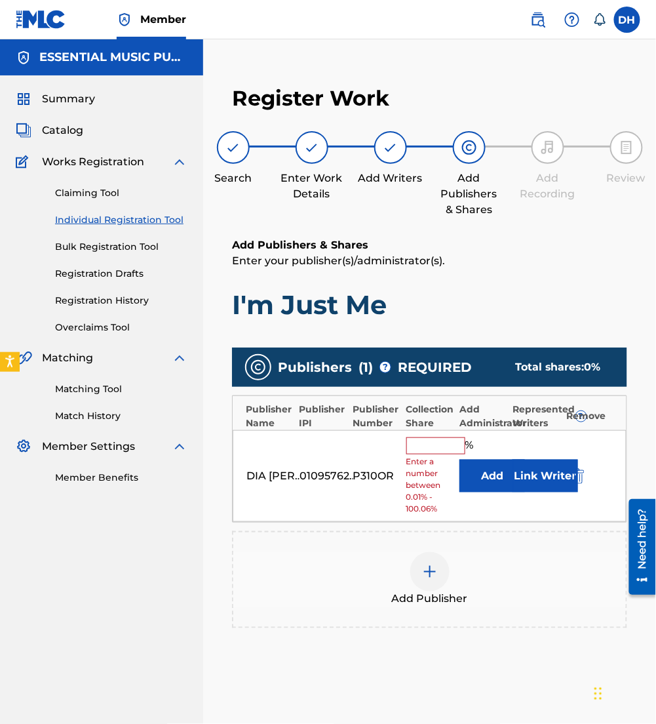
click at [487, 476] on button "Add" at bounding box center [492, 475] width 66 height 33
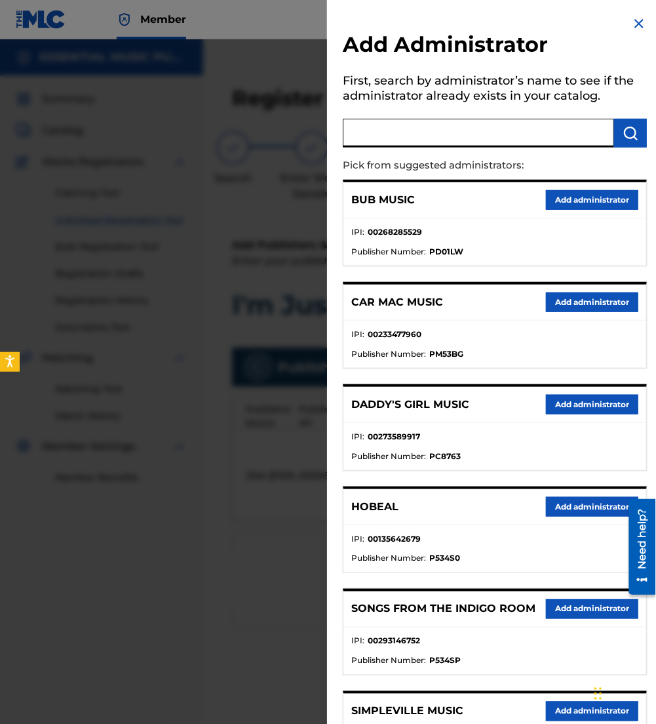
click at [416, 130] on input "text" at bounding box center [478, 133] width 271 height 29
type input "be essent"
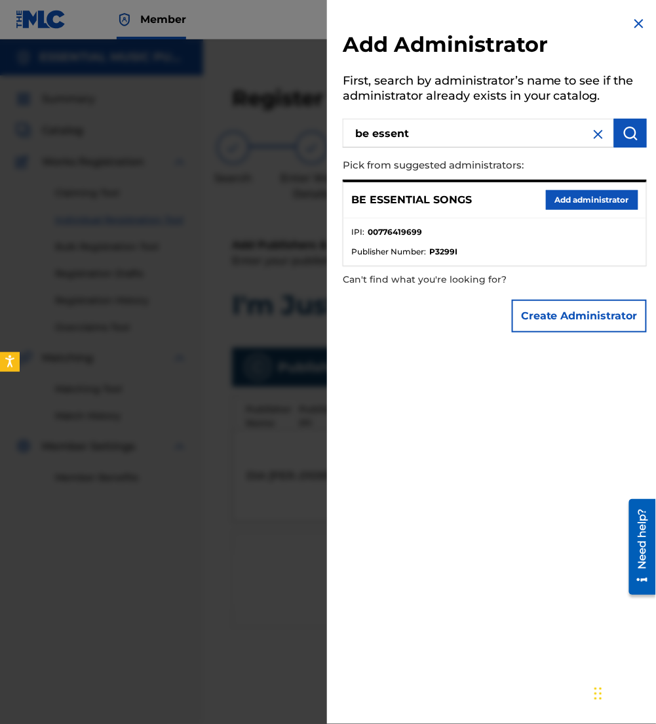
click at [571, 187] on div "BE ESSENTIAL SONGS Add administrator" at bounding box center [494, 200] width 303 height 36
click at [594, 190] on button "Add administrator" at bounding box center [592, 200] width 92 height 20
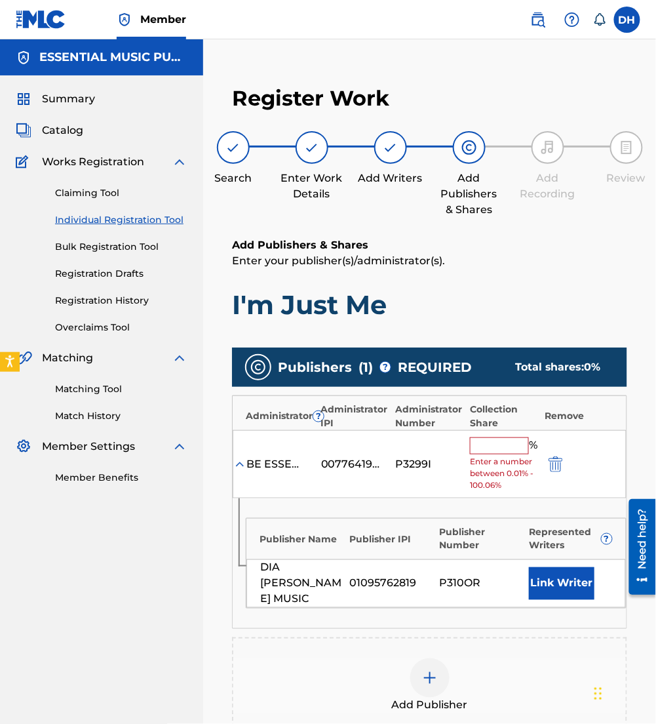
click at [506, 445] on input "text" at bounding box center [499, 445] width 59 height 17
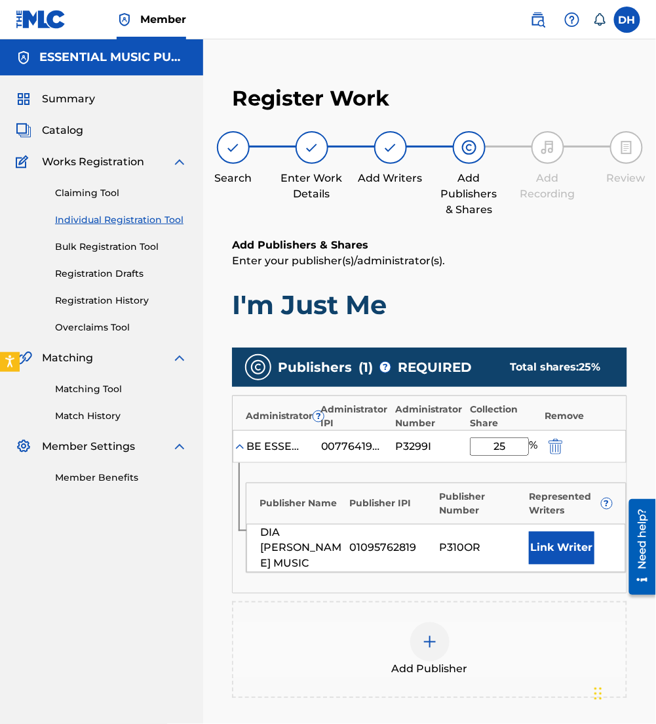
type input "25"
click at [575, 293] on h1 "I'm Just Me" at bounding box center [429, 304] width 395 height 33
click at [574, 543] on button "Link Writer" at bounding box center [562, 548] width 66 height 33
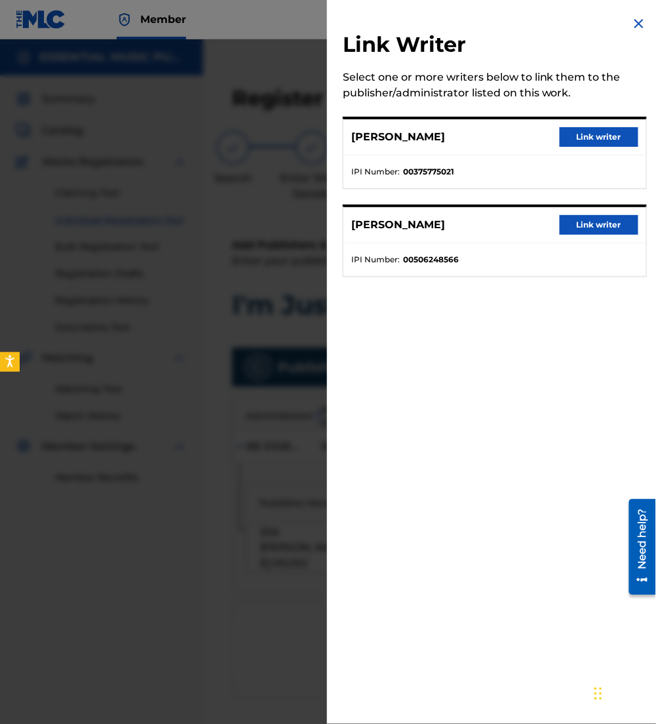
click at [581, 136] on button "Link writer" at bounding box center [599, 137] width 79 height 20
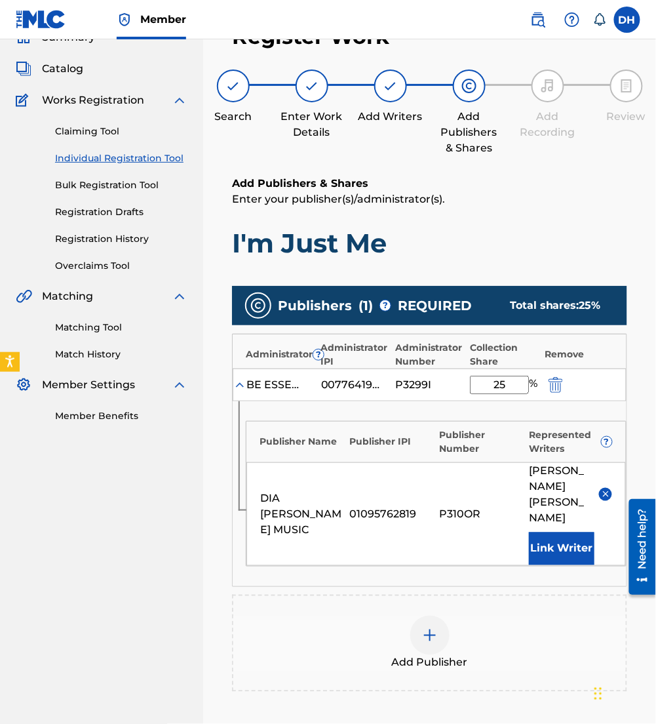
scroll to position [63, 0]
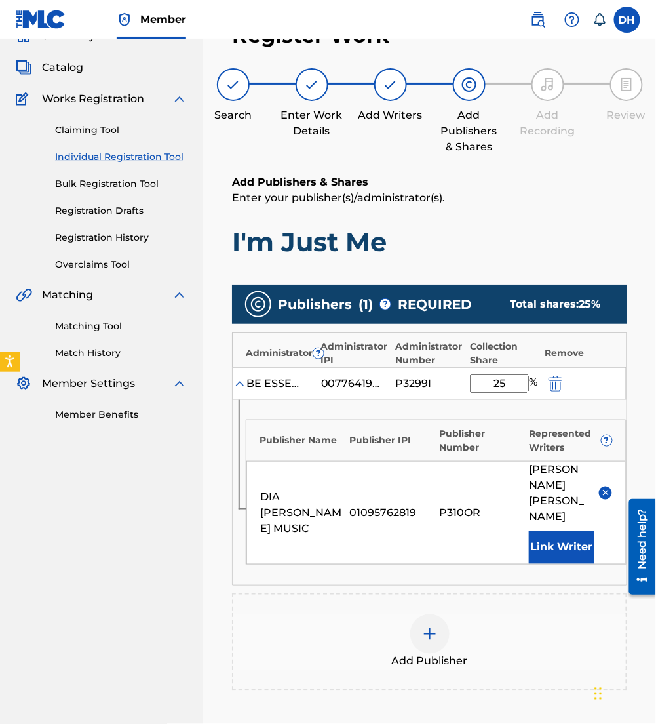
click at [443, 614] on div at bounding box center [429, 633] width 39 height 39
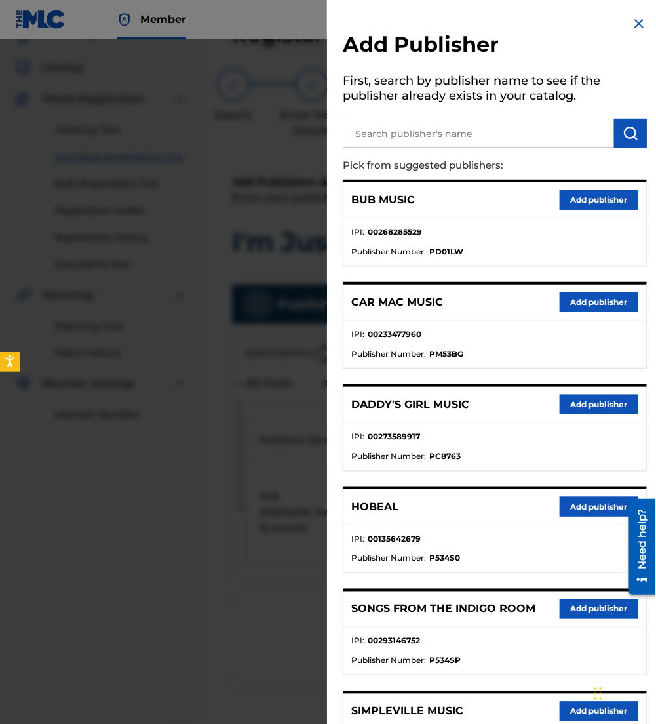
click at [423, 133] on input "text" at bounding box center [478, 133] width 271 height 29
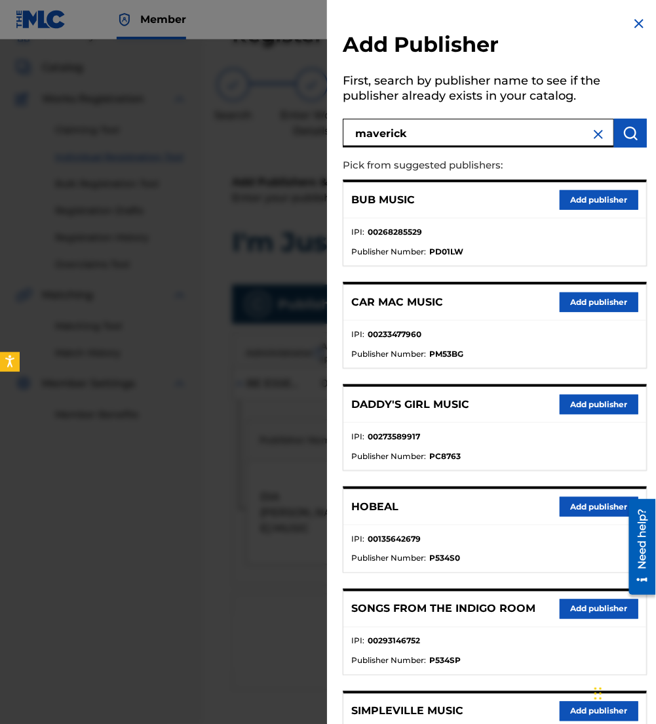
type input "maverick"
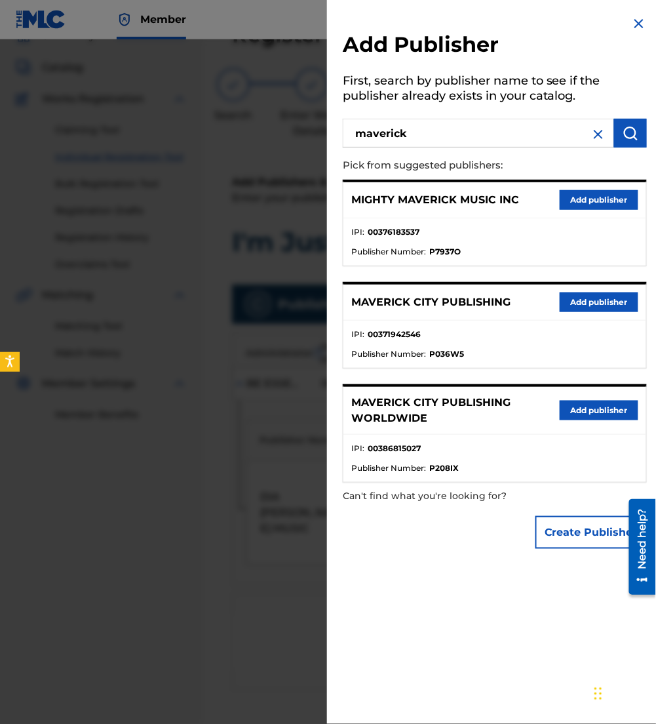
click at [578, 301] on button "Add publisher" at bounding box center [599, 302] width 79 height 20
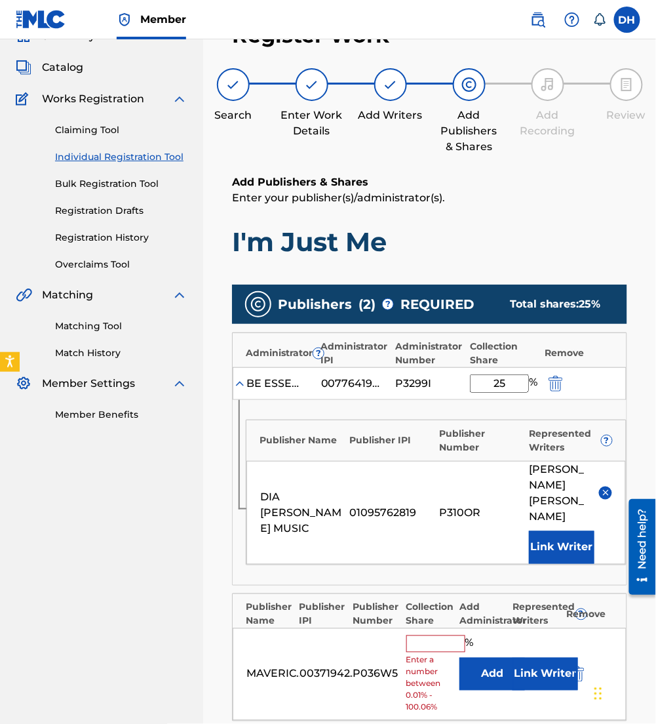
click at [494, 657] on button "Add" at bounding box center [492, 673] width 66 height 33
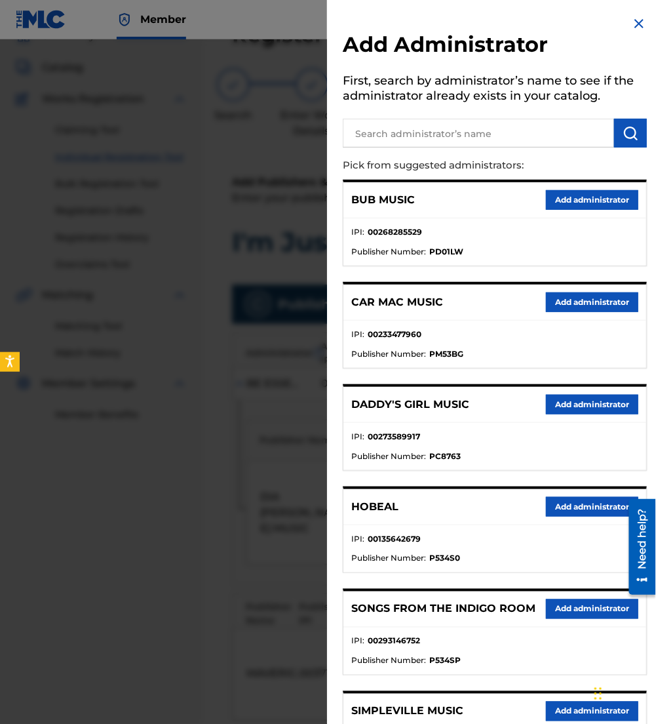
click at [431, 135] on input "text" at bounding box center [478, 133] width 271 height 29
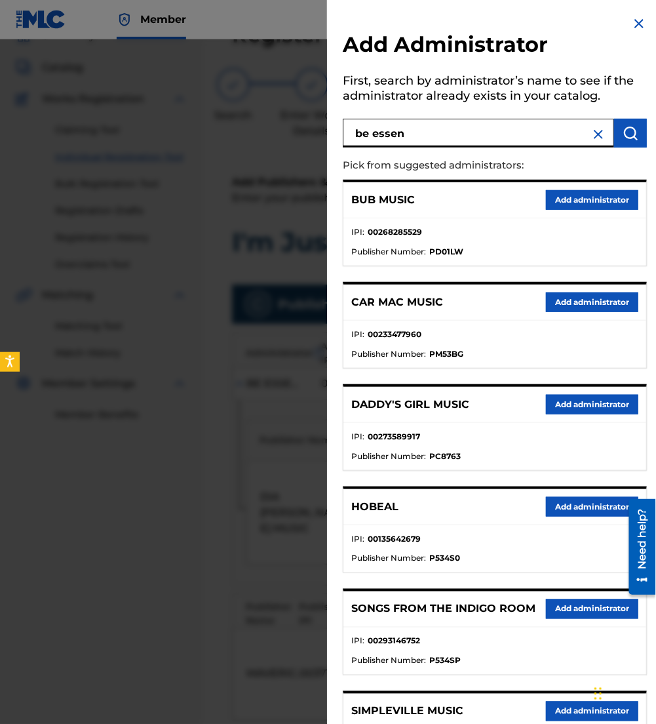
type input "be essen"
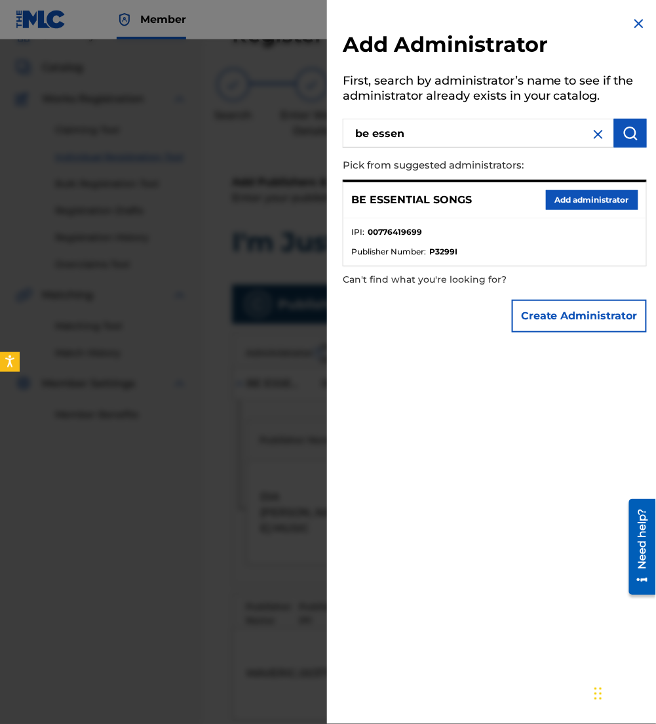
click at [567, 205] on button "Add administrator" at bounding box center [592, 200] width 92 height 20
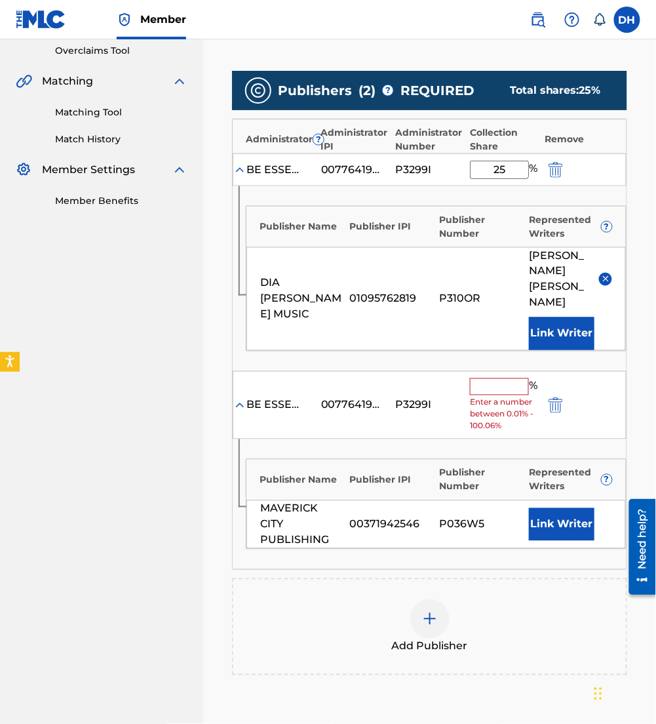
scroll to position [280, 0]
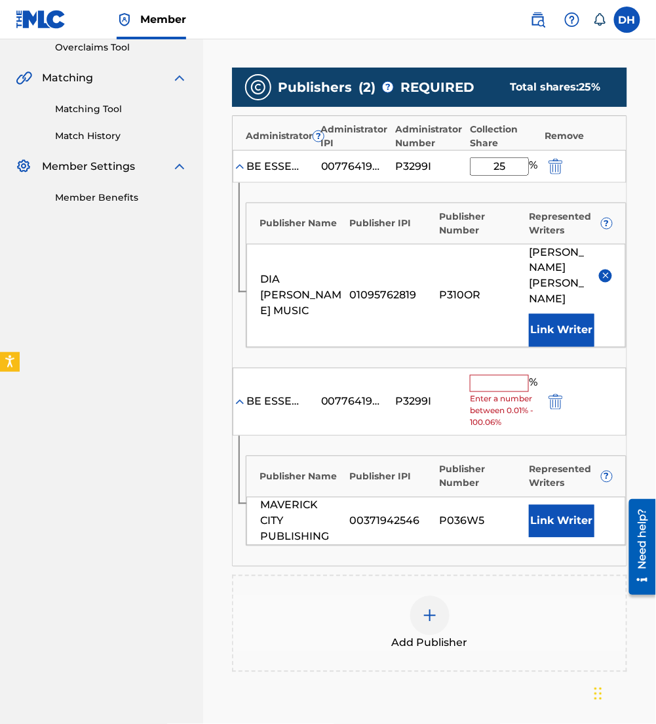
click at [509, 375] on input "text" at bounding box center [499, 383] width 59 height 17
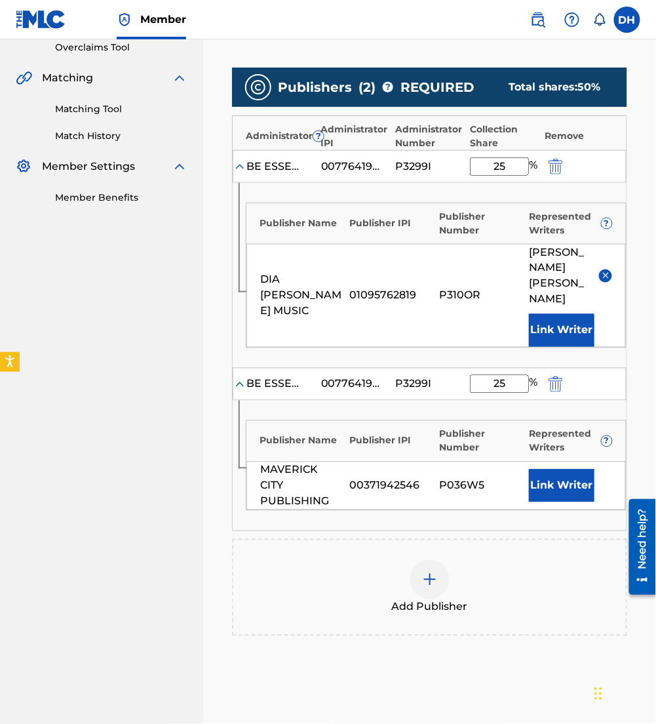
type input "25"
click at [560, 469] on button "Link Writer" at bounding box center [562, 485] width 66 height 33
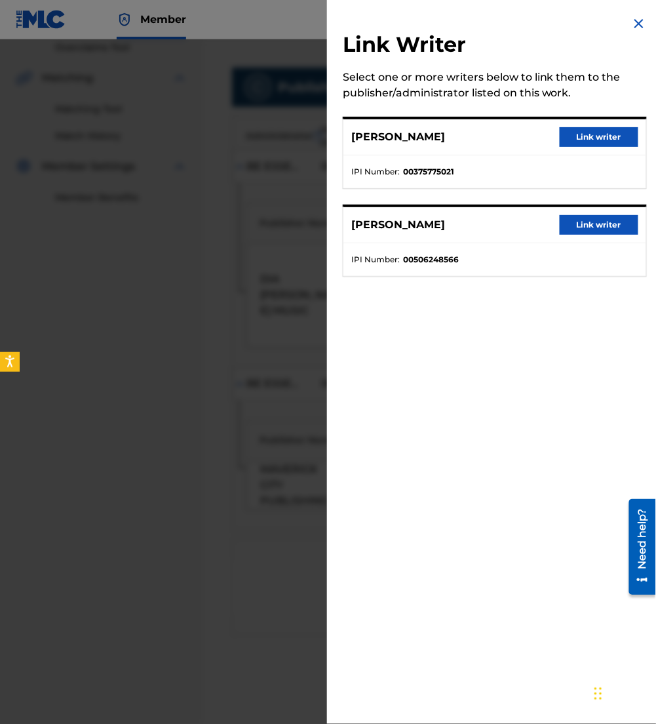
click at [584, 144] on button "Link writer" at bounding box center [599, 137] width 79 height 20
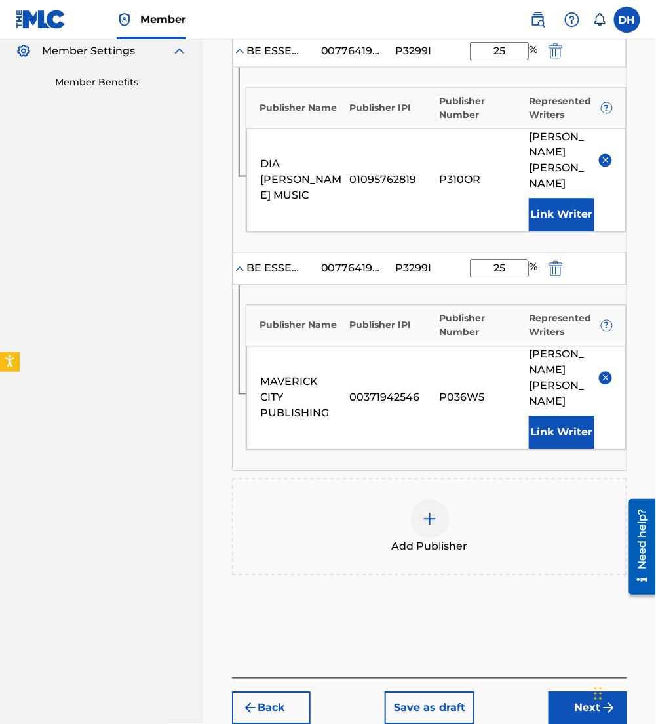
scroll to position [406, 0]
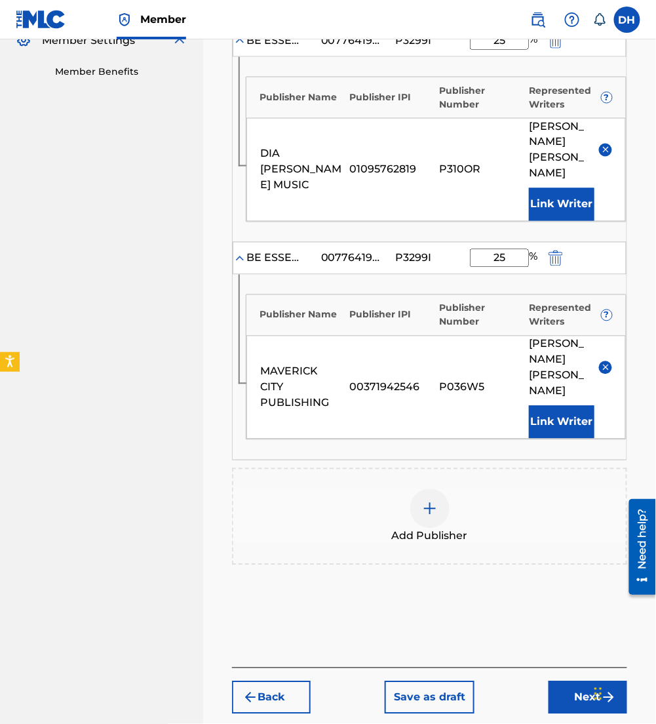
click at [569, 681] on button "Next" at bounding box center [588, 697] width 79 height 33
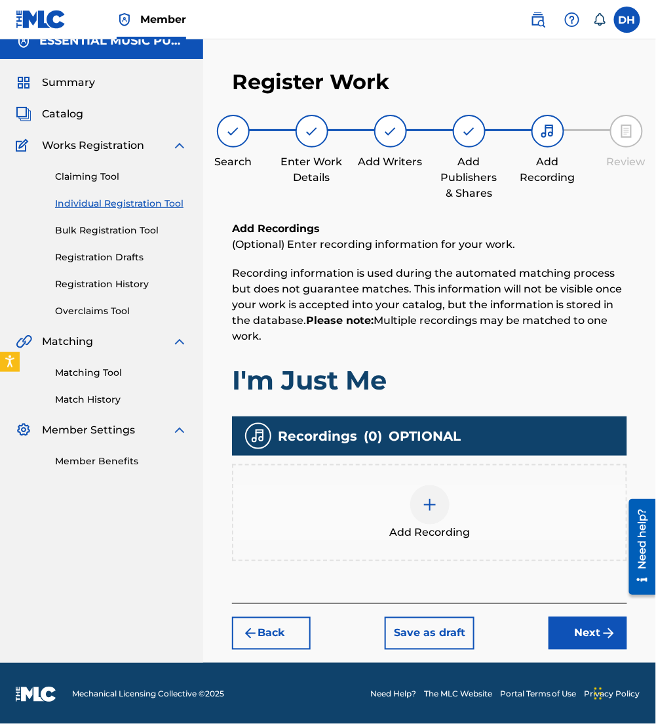
click at [573, 618] on button "Next" at bounding box center [588, 633] width 79 height 33
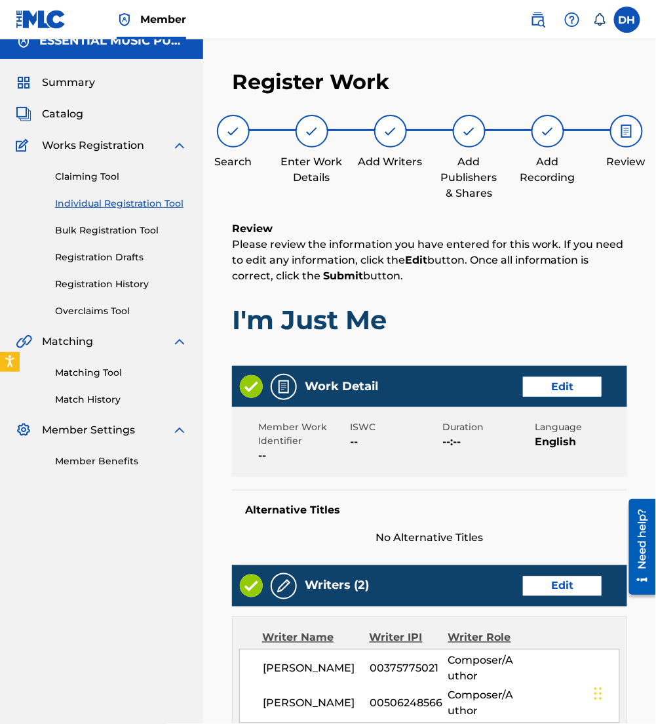
scroll to position [806, 0]
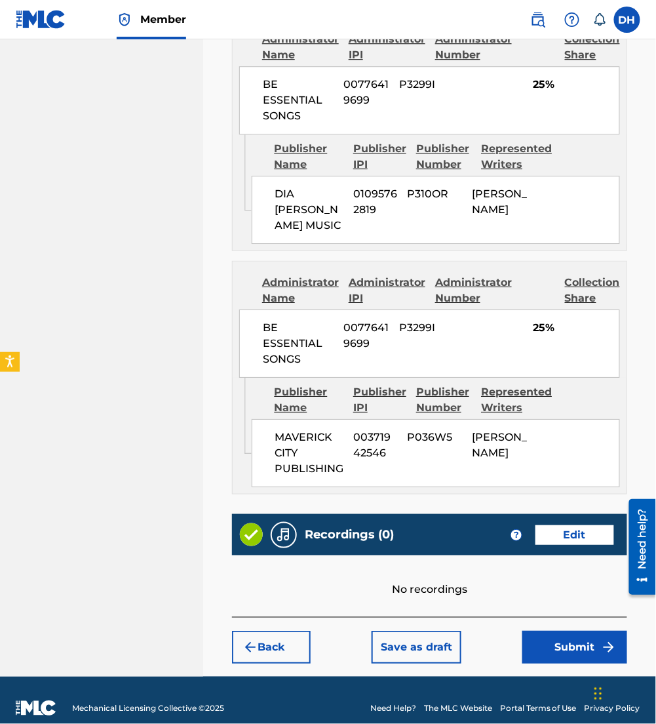
click at [554, 630] on button "Submit" at bounding box center [574, 646] width 105 height 33
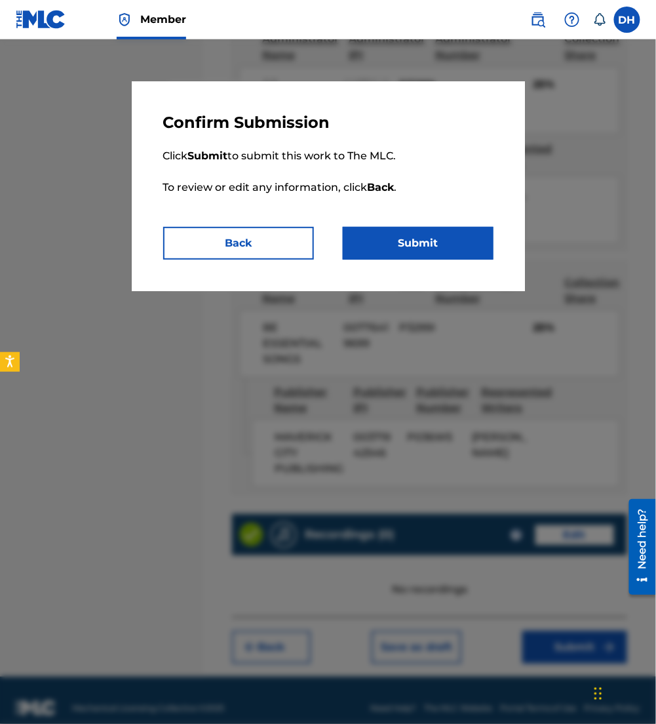
click at [425, 255] on button "Submit" at bounding box center [418, 243] width 151 height 33
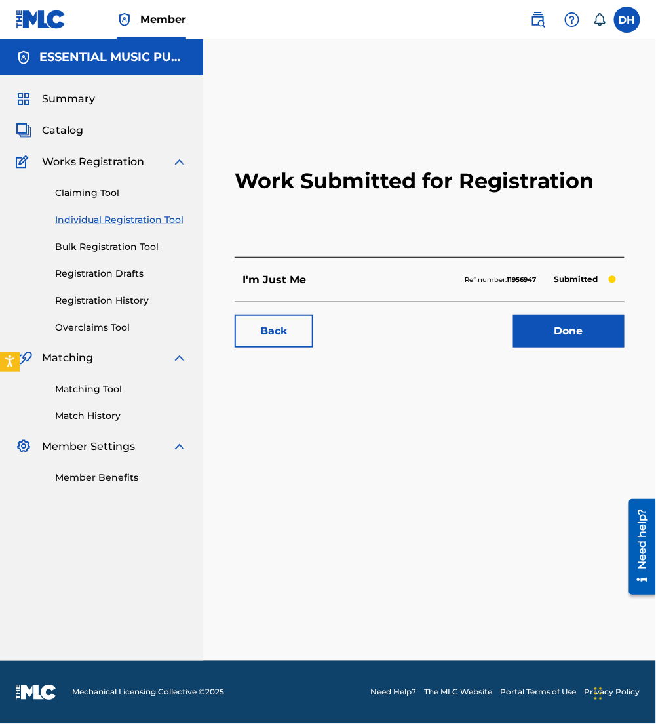
click at [68, 132] on span "Catalog" at bounding box center [62, 131] width 41 height 16
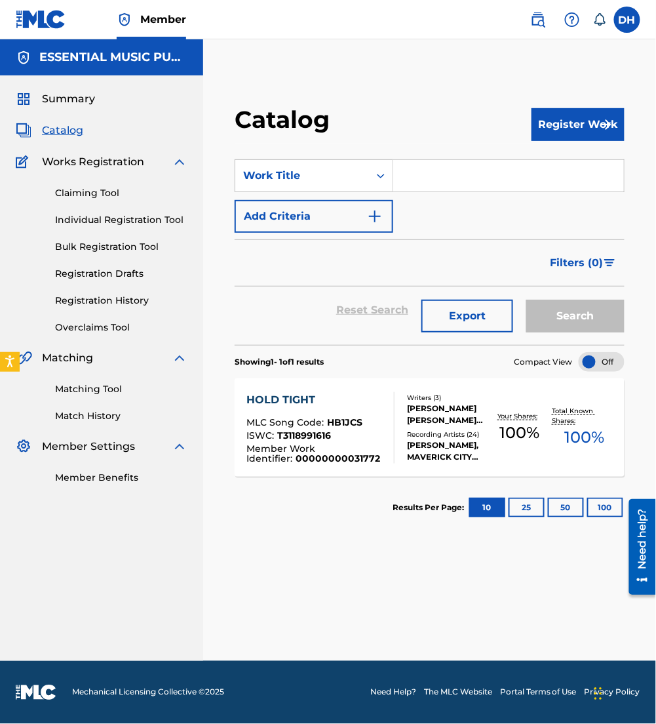
click at [513, 184] on input "Search Form" at bounding box center [508, 175] width 231 height 31
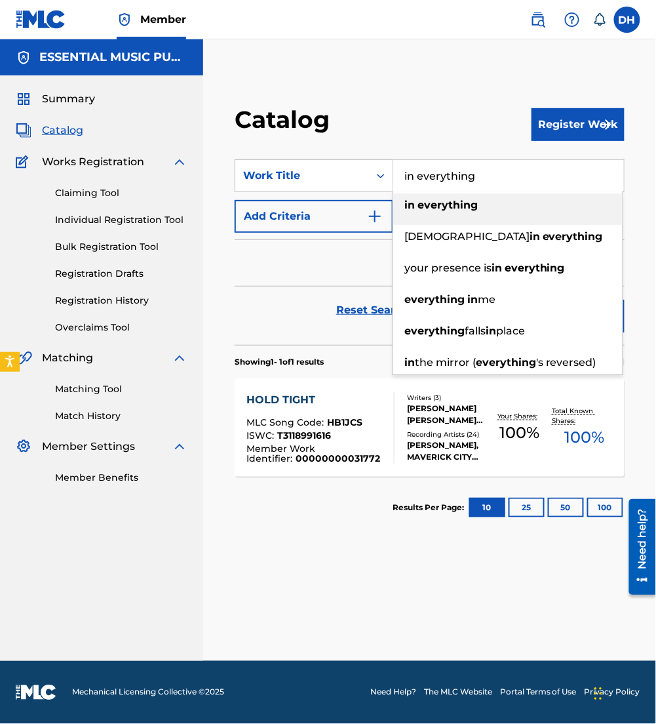
type input "in everything"
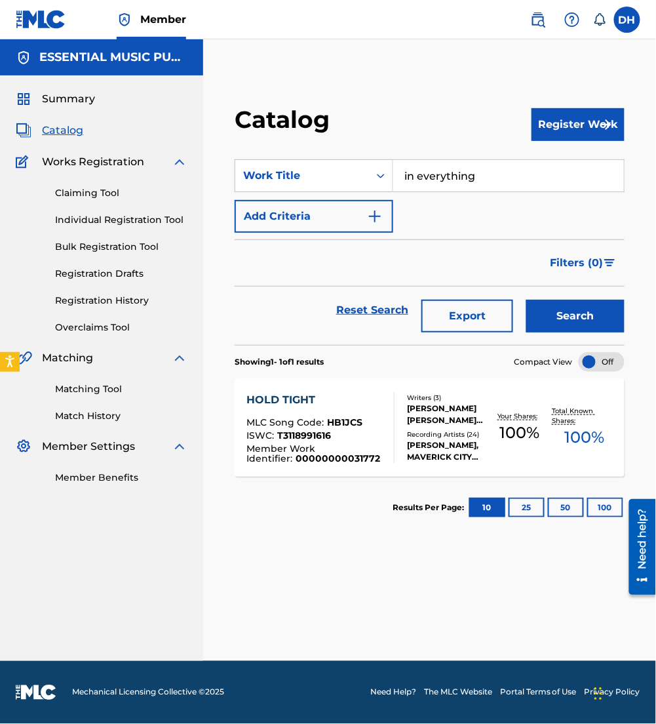
click at [353, 212] on button "Add Criteria" at bounding box center [314, 216] width 159 height 33
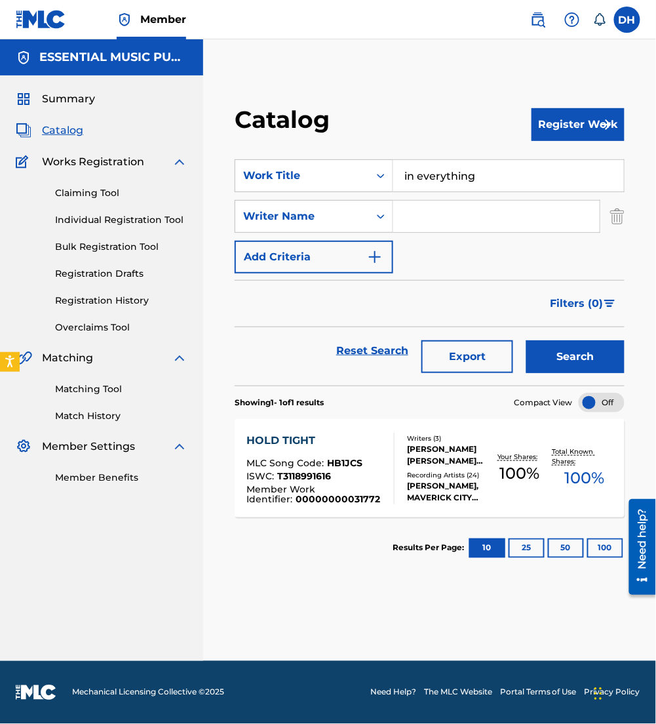
click at [448, 214] on input "Search Form" at bounding box center [496, 216] width 206 height 31
type input "[PERSON_NAME]"
click at [602, 349] on button "Search" at bounding box center [575, 356] width 98 height 33
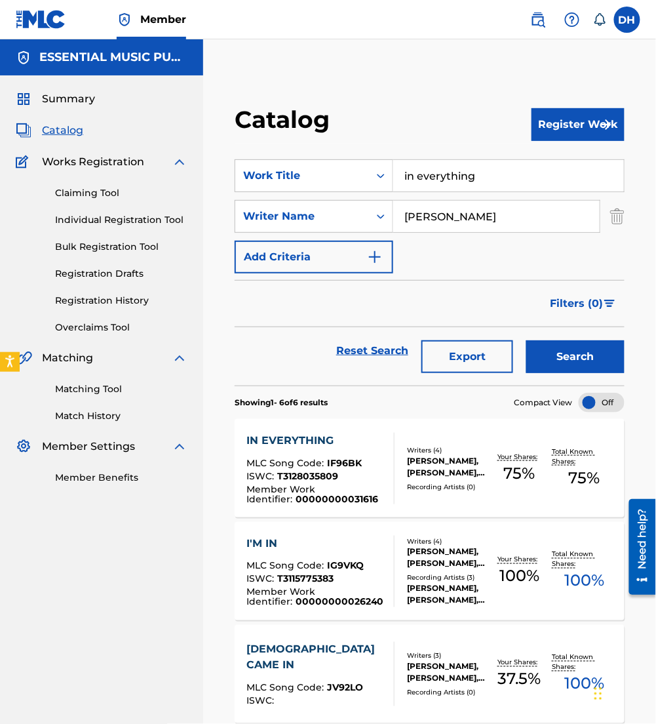
click at [333, 461] on span "IF96BK" at bounding box center [344, 463] width 35 height 12
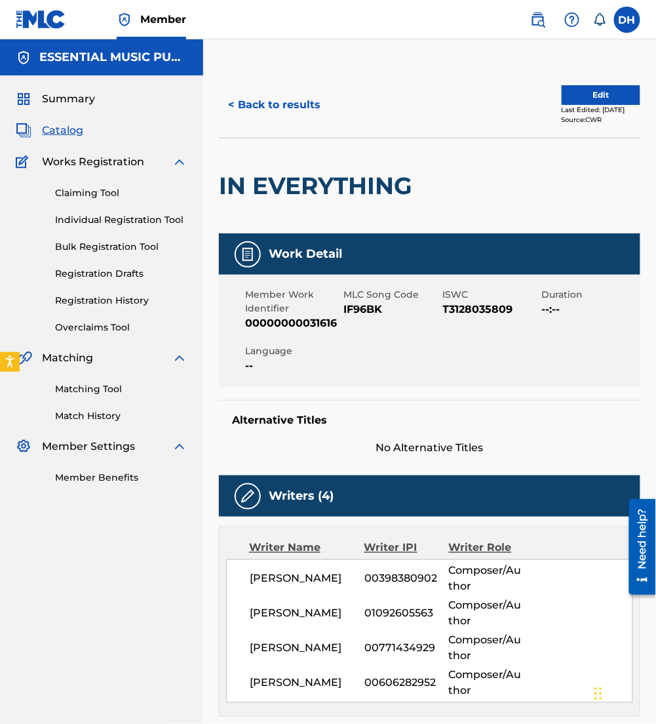
click at [588, 100] on button "Edit" at bounding box center [601, 95] width 79 height 20
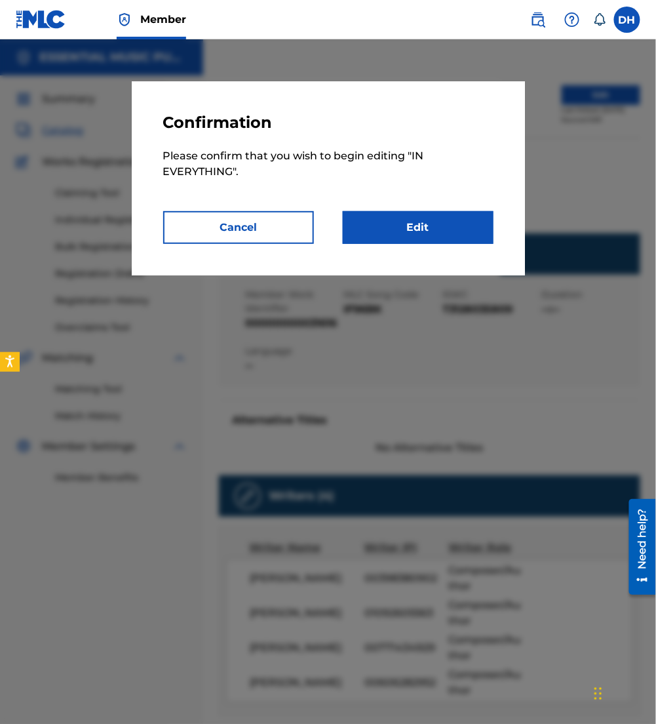
click at [412, 215] on link "Edit" at bounding box center [418, 227] width 151 height 33
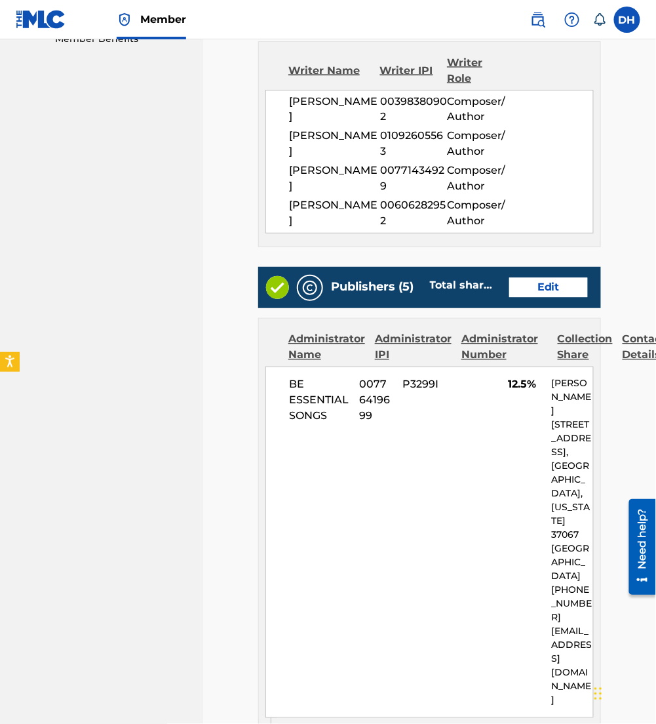
scroll to position [437, 0]
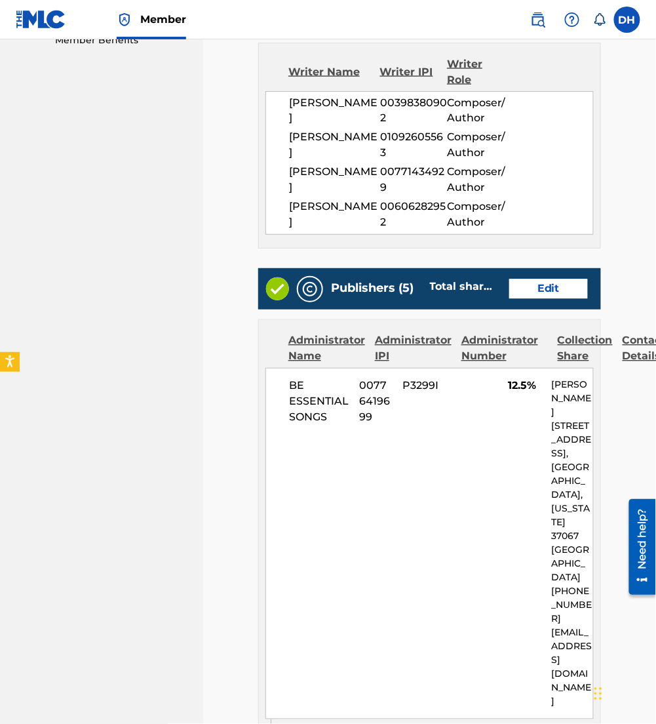
click at [544, 298] on div "Publishers (5) Total shares: 75 % Edit" at bounding box center [429, 288] width 343 height 41
click at [537, 284] on link "Edit" at bounding box center [548, 289] width 79 height 20
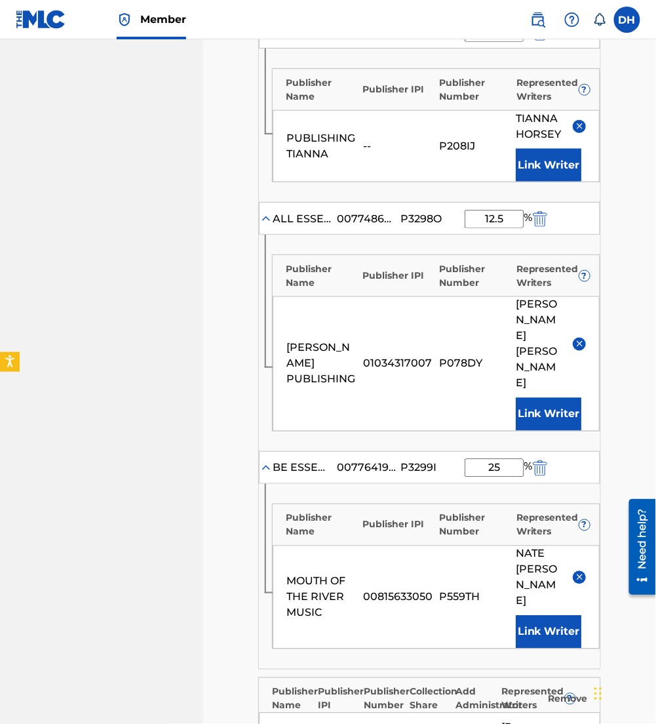
scroll to position [614, 0]
click at [538, 220] on img "submit" at bounding box center [540, 218] width 14 height 16
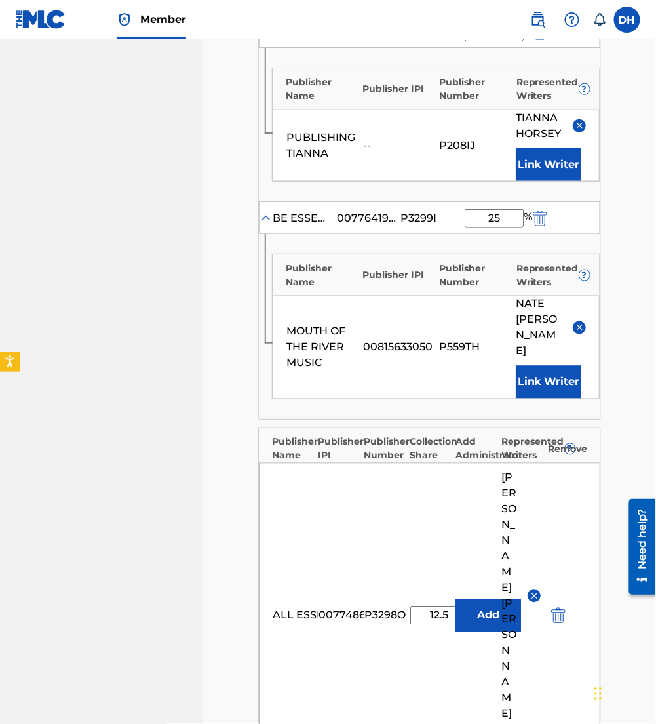
scroll to position [963, 0]
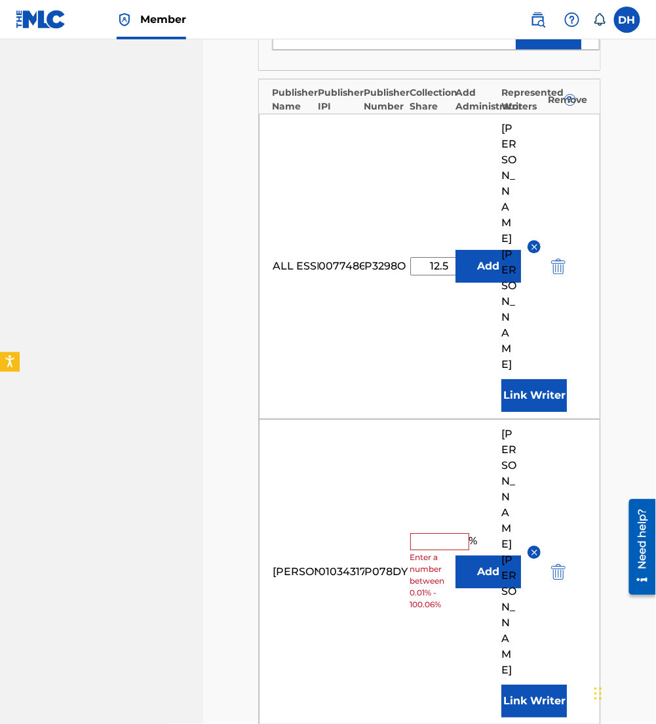
click at [556, 564] on img "submit" at bounding box center [558, 572] width 14 height 16
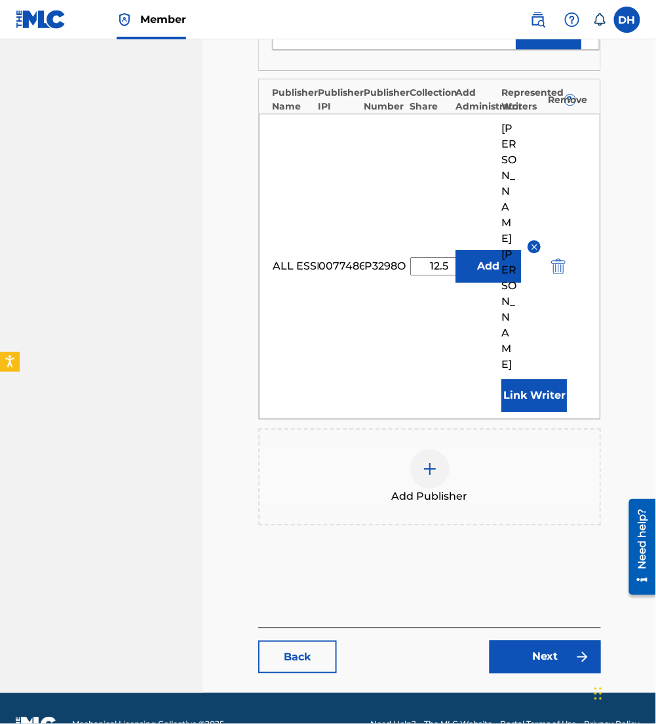
scroll to position [815, 0]
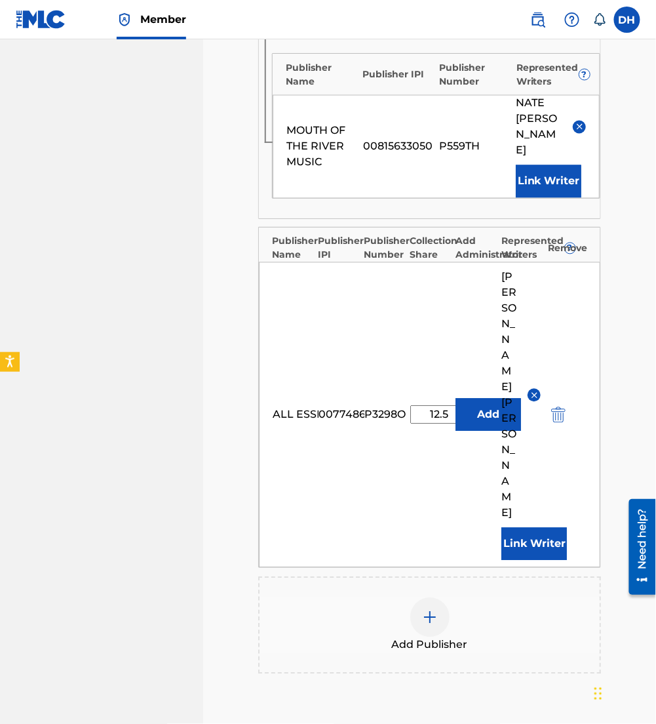
click at [427, 609] on img at bounding box center [430, 617] width 16 height 16
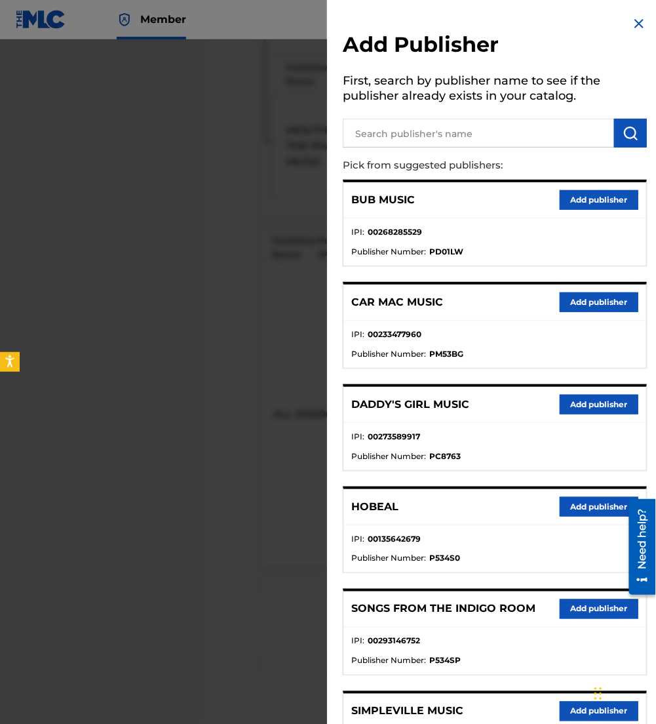
click at [419, 132] on input "text" at bounding box center [478, 133] width 271 height 29
click at [520, 140] on input "c" at bounding box center [478, 133] width 271 height 29
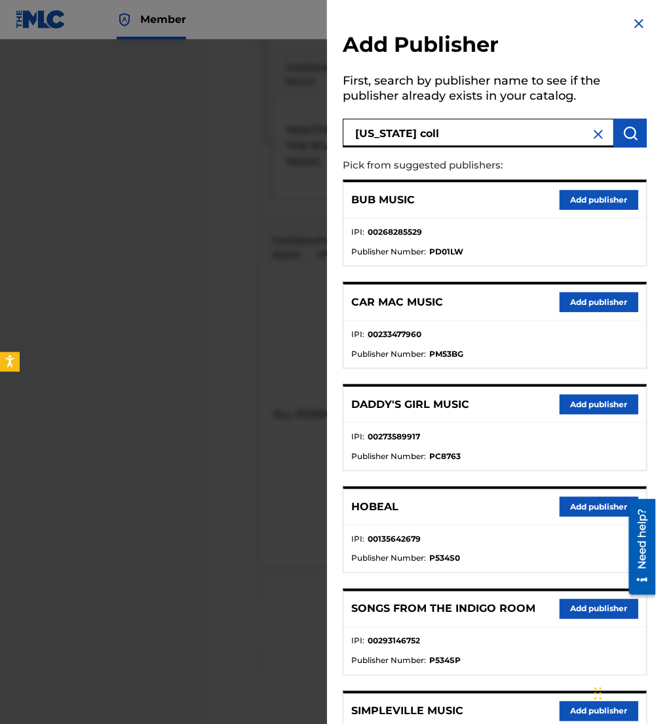
type input "california coll"
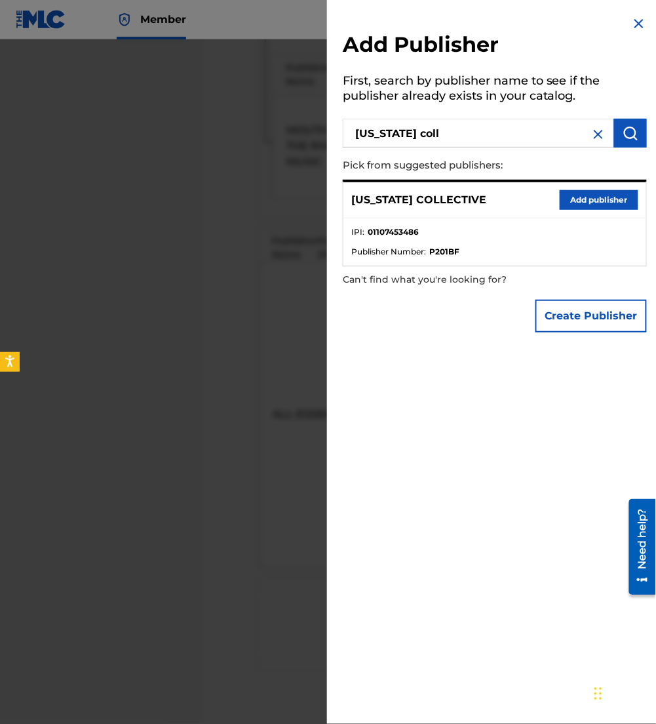
click at [609, 197] on button "Add publisher" at bounding box center [599, 200] width 79 height 20
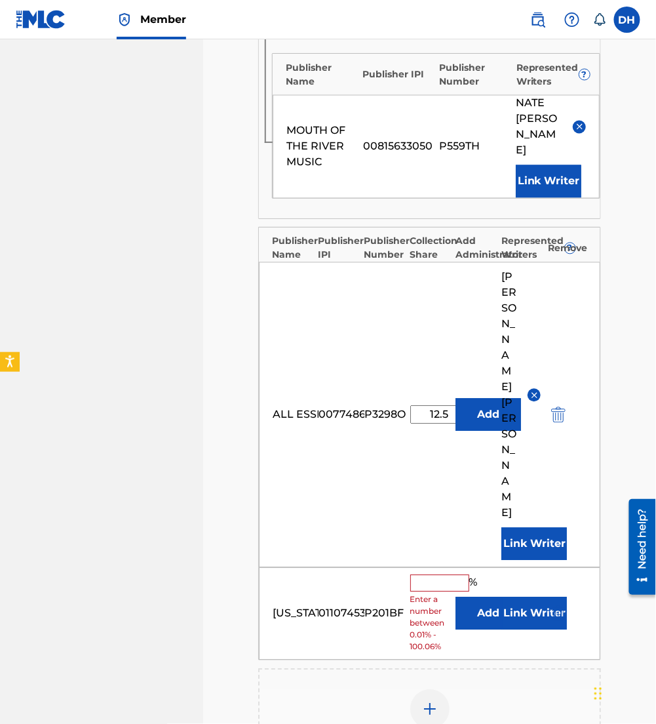
click at [478, 596] on button "Add" at bounding box center [488, 612] width 66 height 33
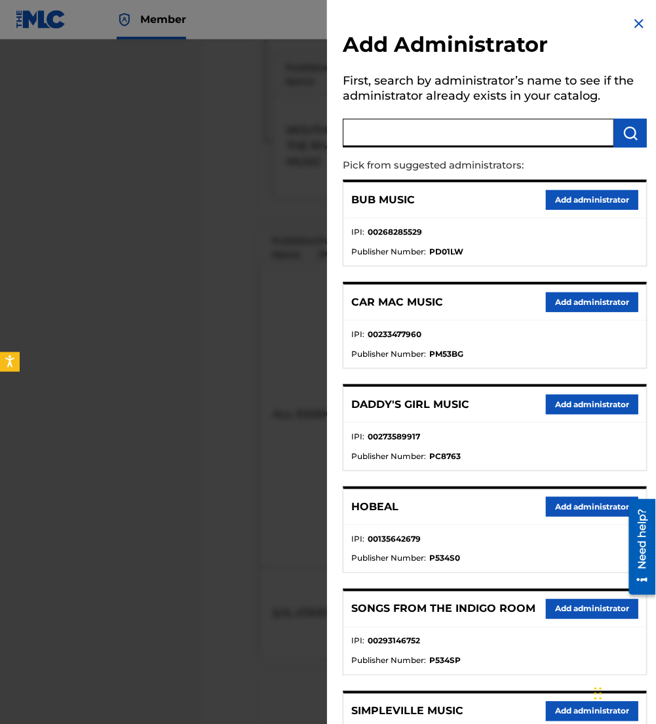
click at [429, 128] on input "text" at bounding box center [478, 133] width 271 height 29
type input "all ess"
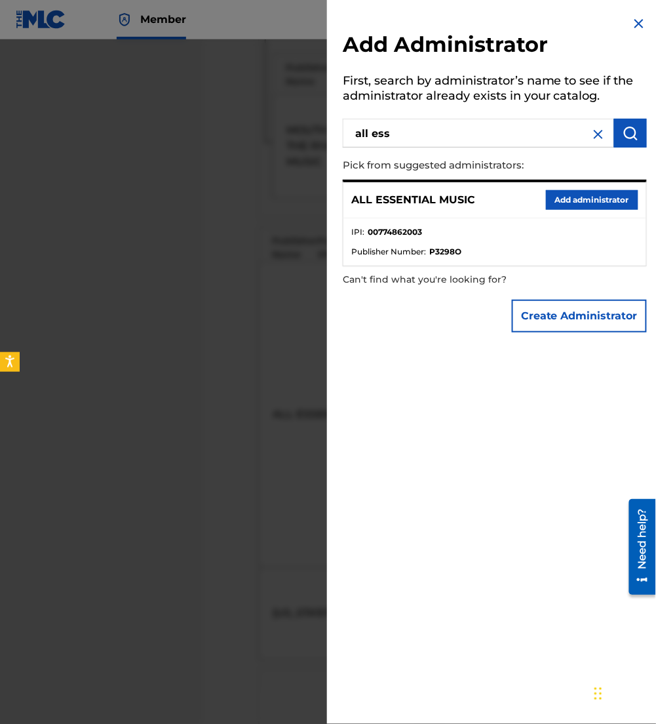
click at [554, 201] on button "Add administrator" at bounding box center [592, 200] width 92 height 20
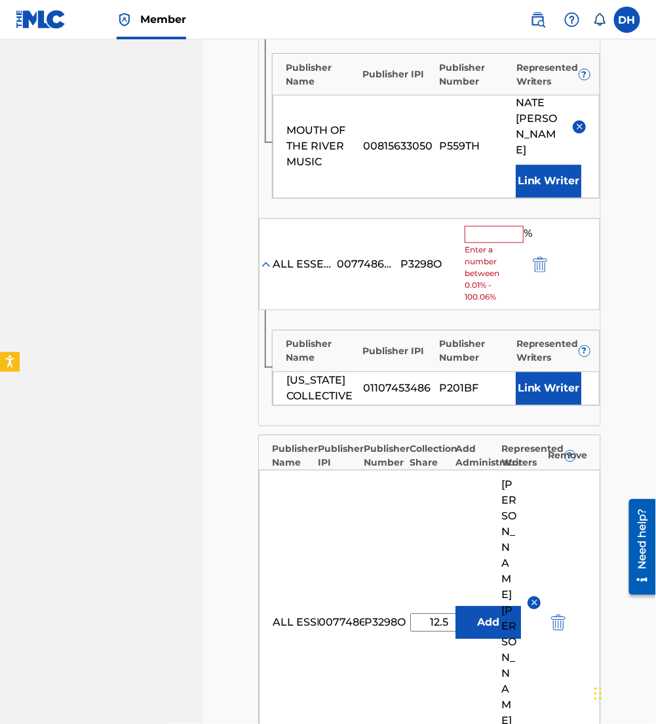
click at [484, 225] on input "text" at bounding box center [494, 233] width 59 height 17
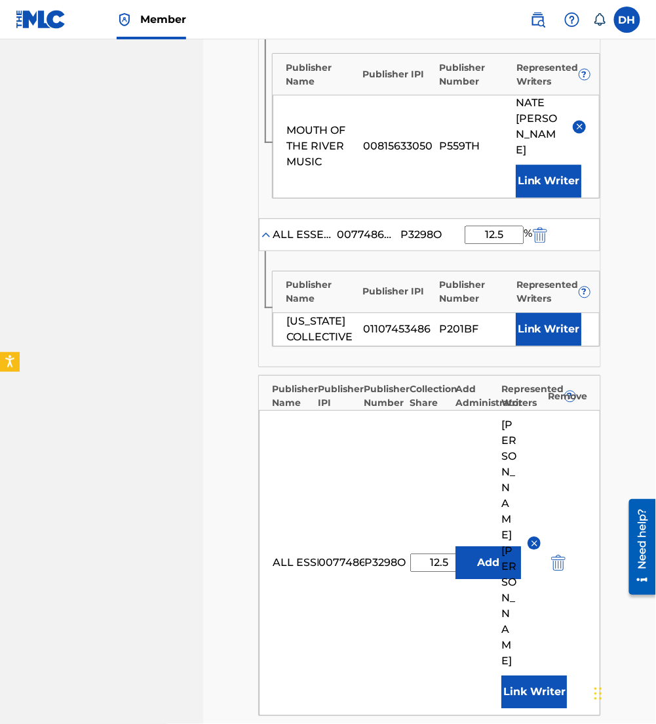
type input "12.5"
click at [549, 313] on button "Link Writer" at bounding box center [549, 329] width 66 height 33
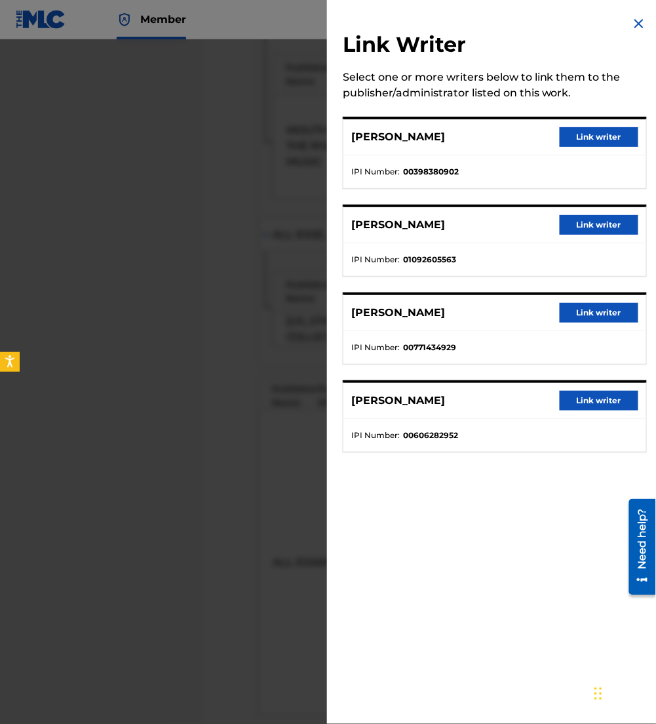
click at [580, 308] on button "Link writer" at bounding box center [599, 313] width 79 height 20
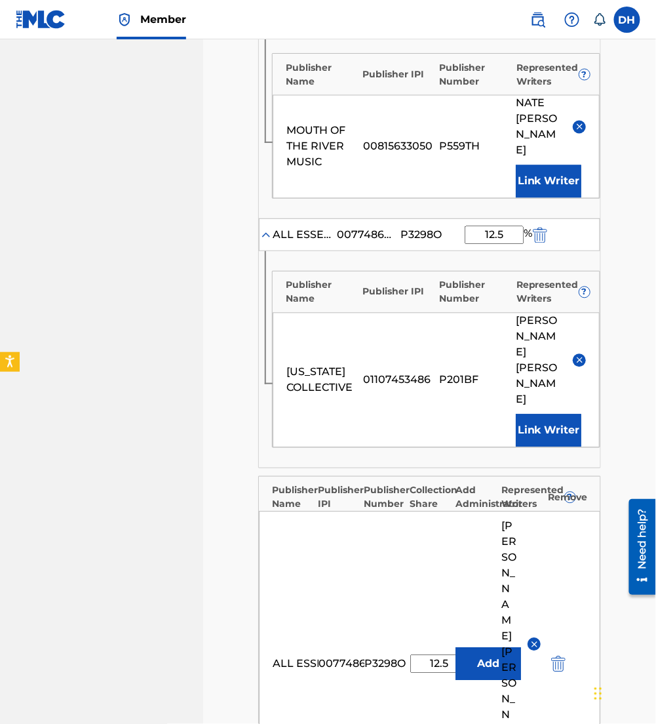
click at [580, 313] on div "RYAN LEE ELLIS" at bounding box center [551, 360] width 70 height 94
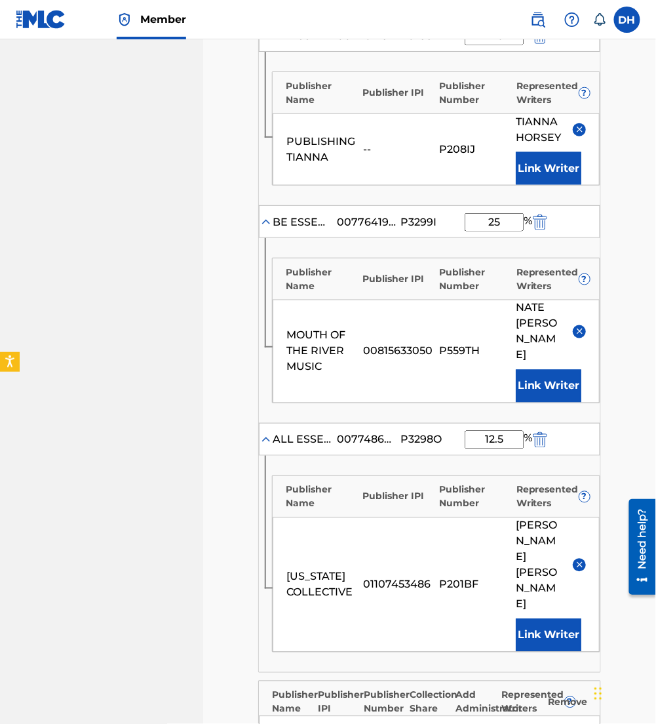
scroll to position [1016, 0]
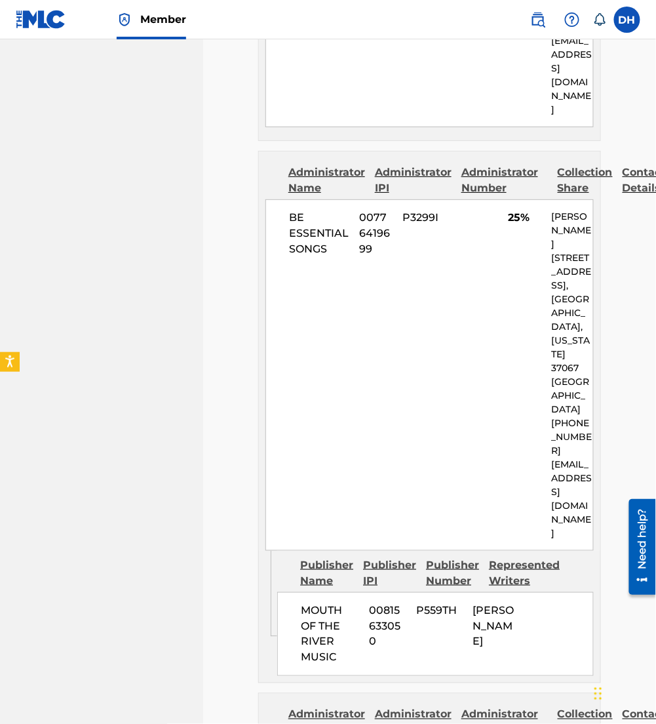
scroll to position [2293, 0]
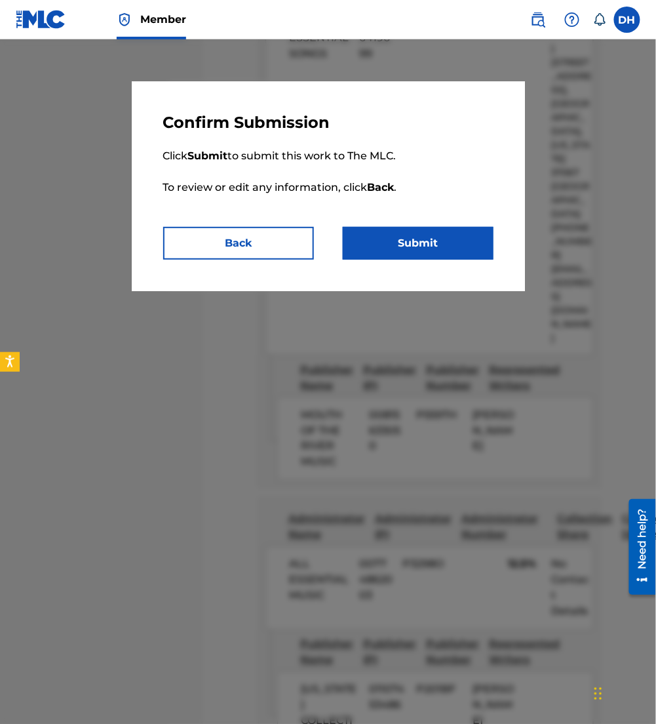
click at [422, 227] on button "Submit" at bounding box center [418, 243] width 151 height 33
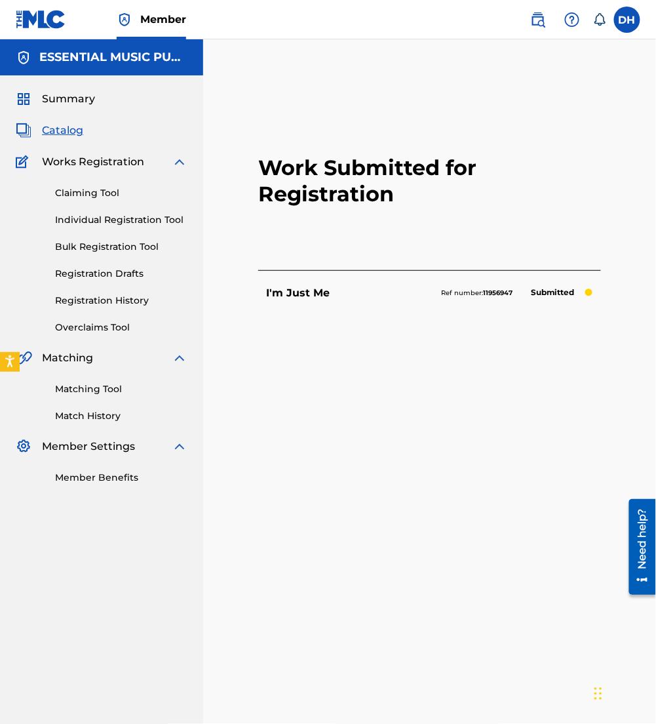
click at [71, 123] on span "Catalog" at bounding box center [62, 131] width 41 height 16
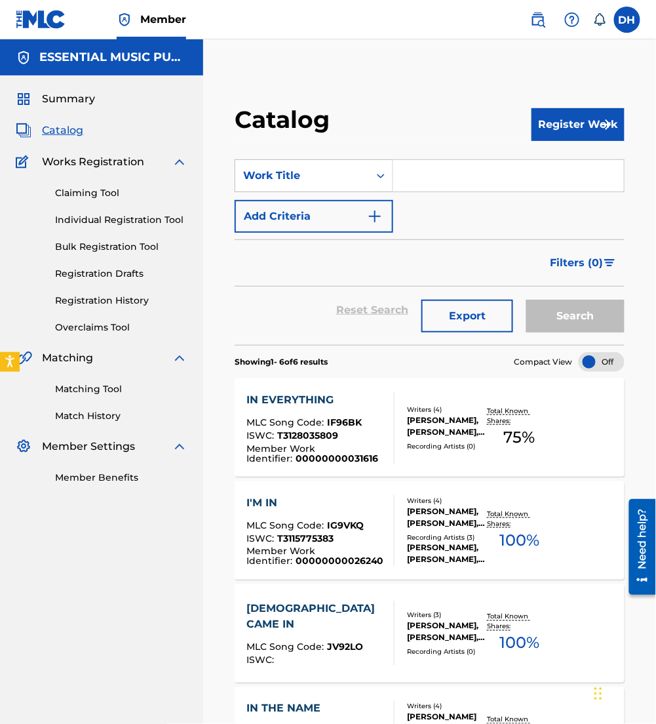
click at [406, 180] on input "Search Form" at bounding box center [508, 175] width 231 height 31
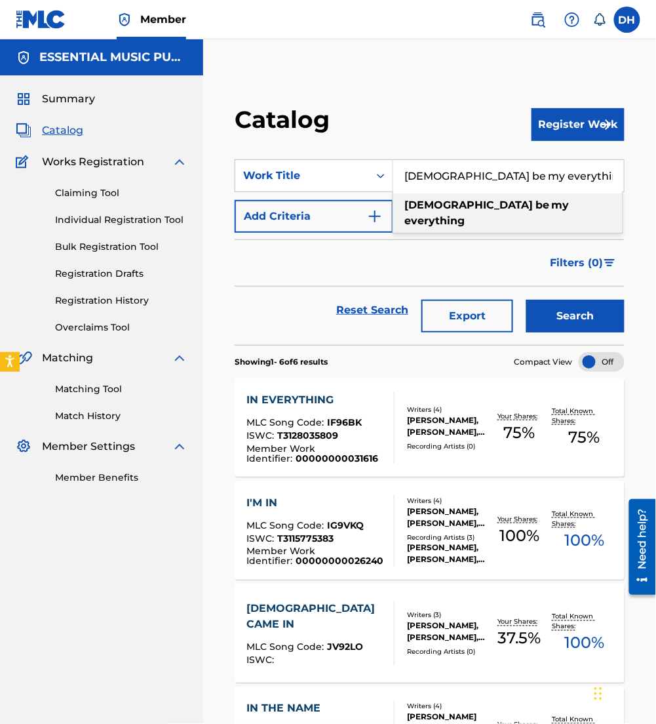
type input "[DEMOGRAPHIC_DATA] be my everything"
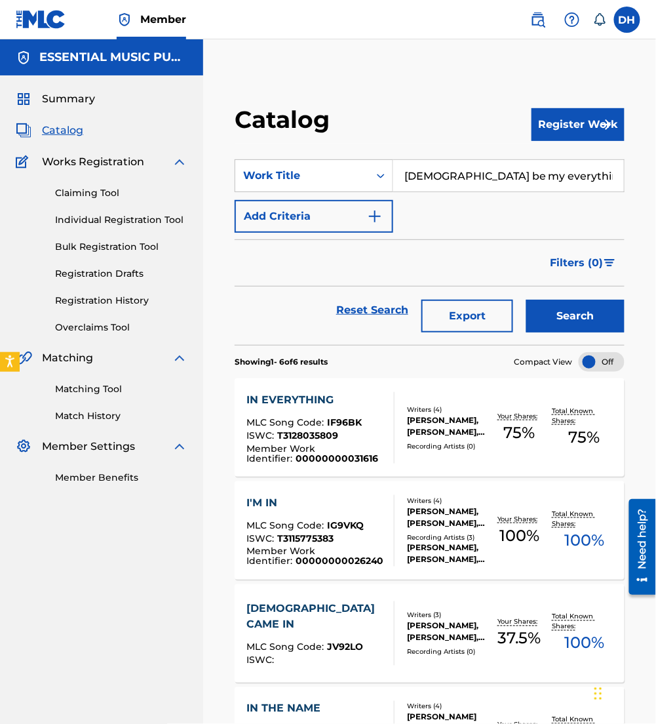
click at [312, 220] on button "Add Criteria" at bounding box center [314, 216] width 159 height 33
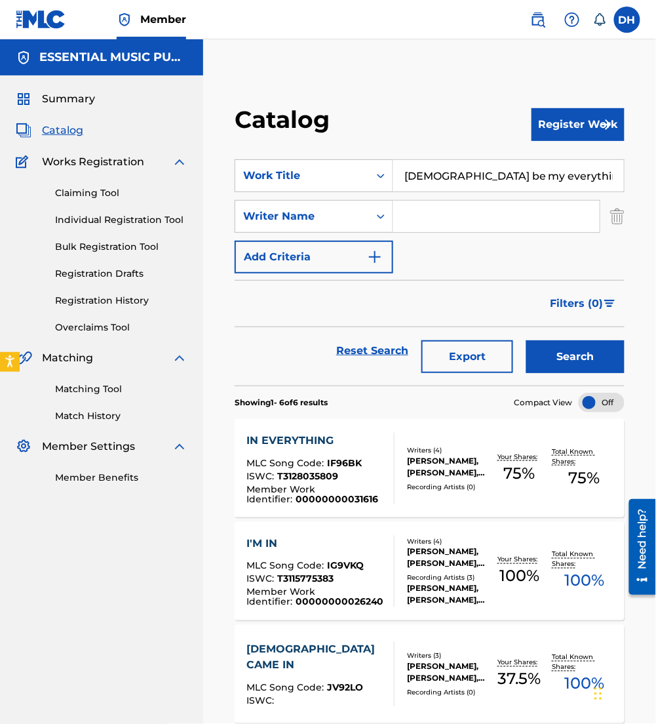
click at [482, 225] on input "Search Form" at bounding box center [496, 216] width 206 height 31
type input "[PERSON_NAME]"
click at [526, 340] on button "Search" at bounding box center [575, 356] width 98 height 33
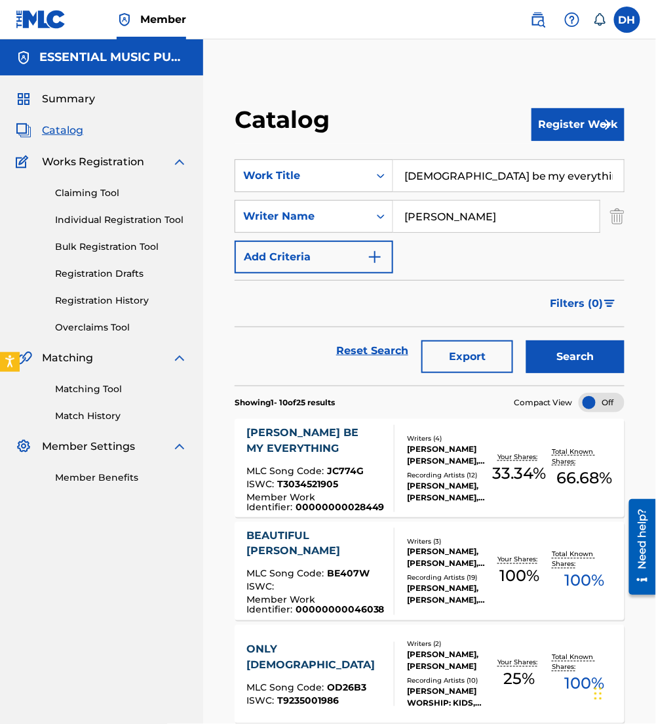
click at [327, 465] on span "JC774G" at bounding box center [345, 471] width 37 height 12
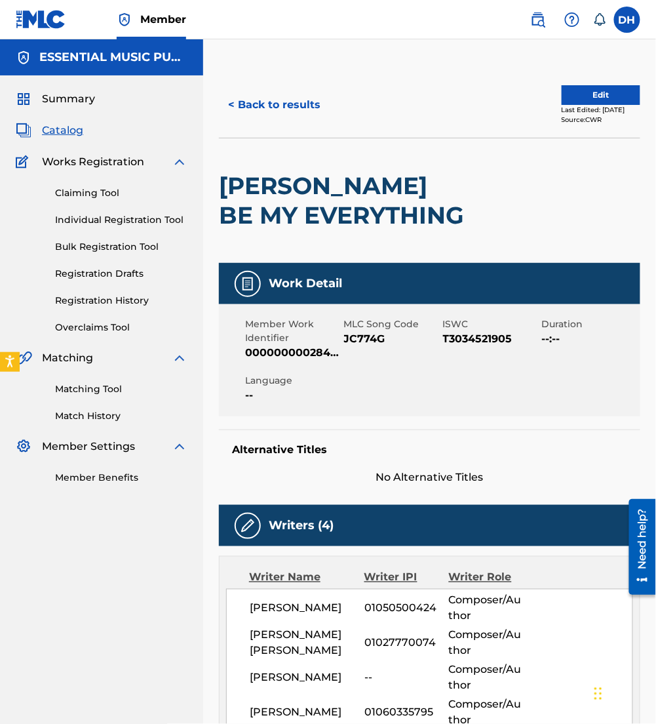
click at [580, 85] on button "Edit" at bounding box center [601, 95] width 79 height 20
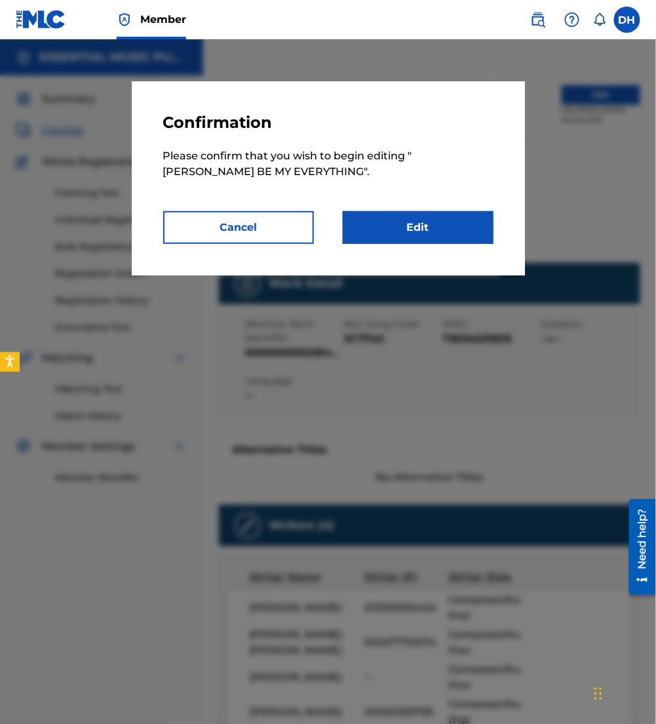
click at [472, 235] on link "Edit" at bounding box center [418, 227] width 151 height 33
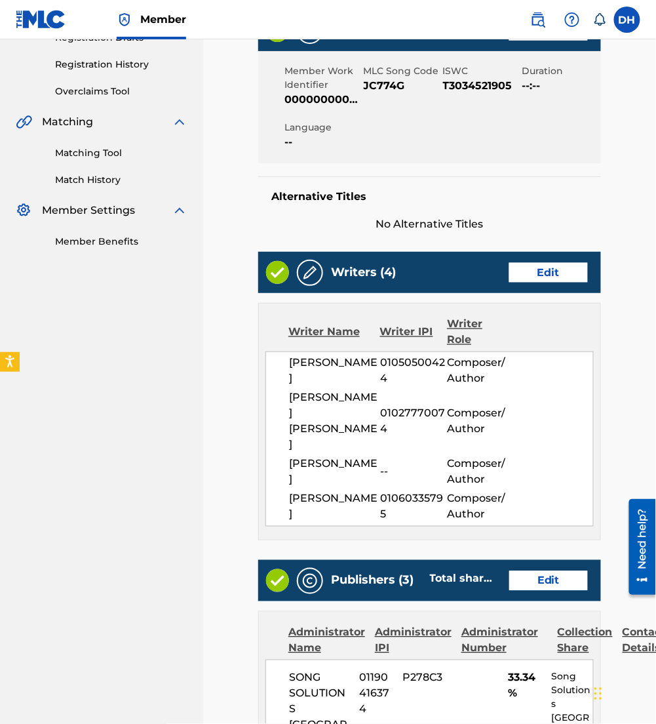
scroll to position [239, 0]
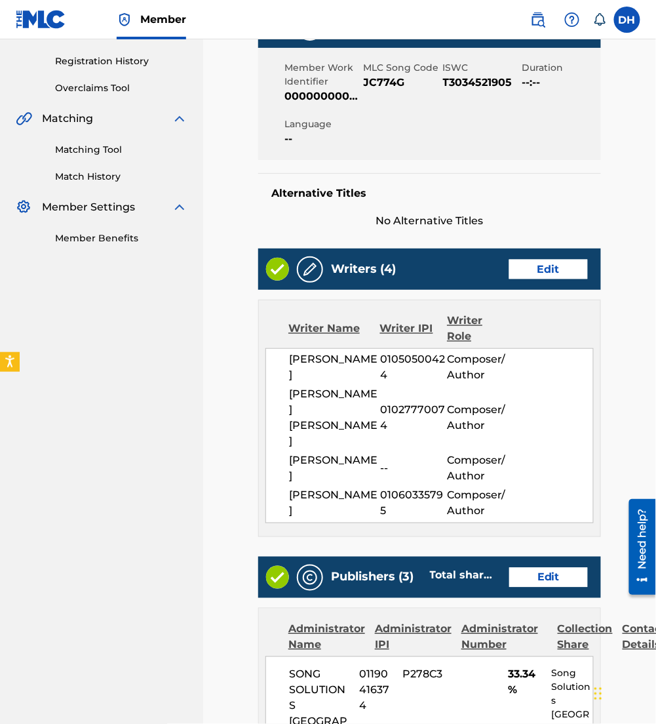
click at [551, 260] on link "Edit" at bounding box center [548, 270] width 79 height 20
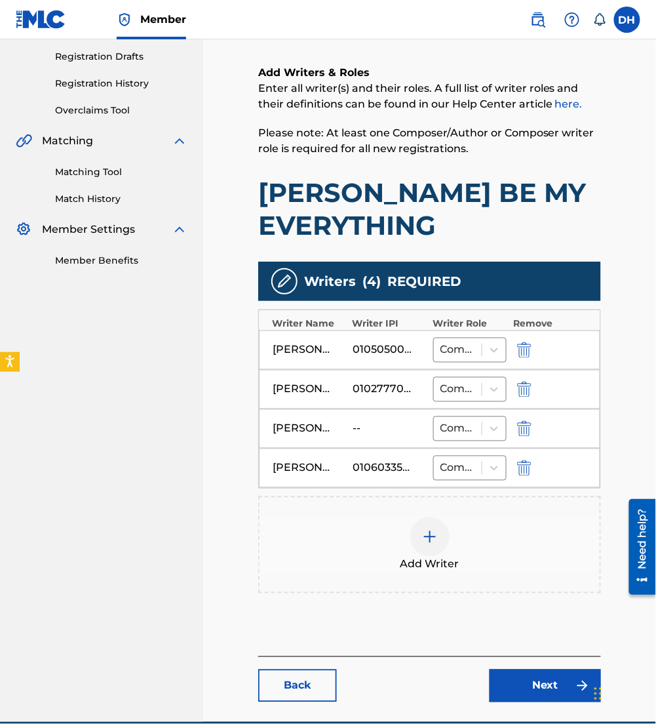
scroll to position [219, 0]
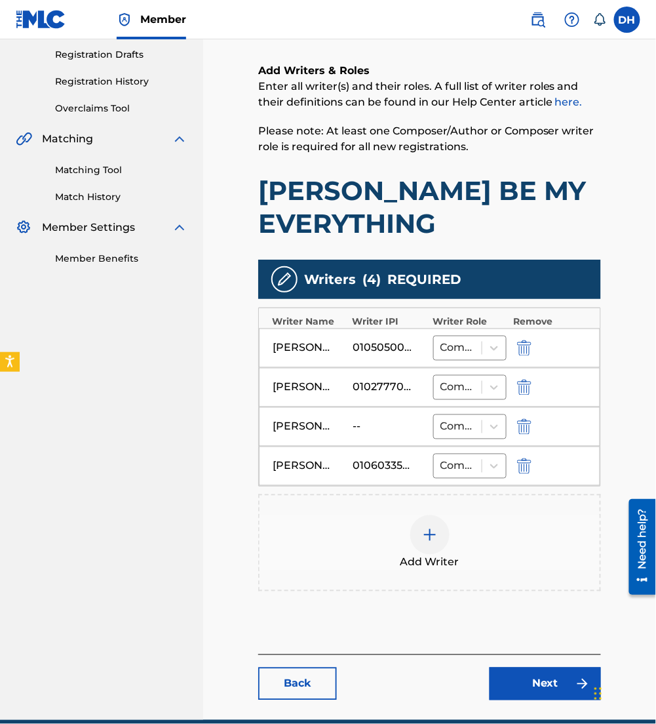
click at [518, 425] on img "submit" at bounding box center [524, 427] width 14 height 16
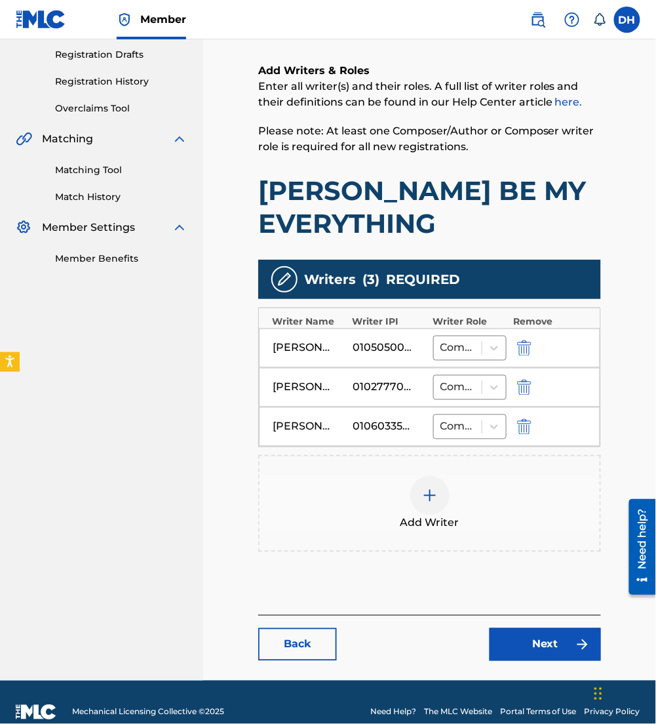
click at [514, 646] on link "Next" at bounding box center [545, 644] width 111 height 33
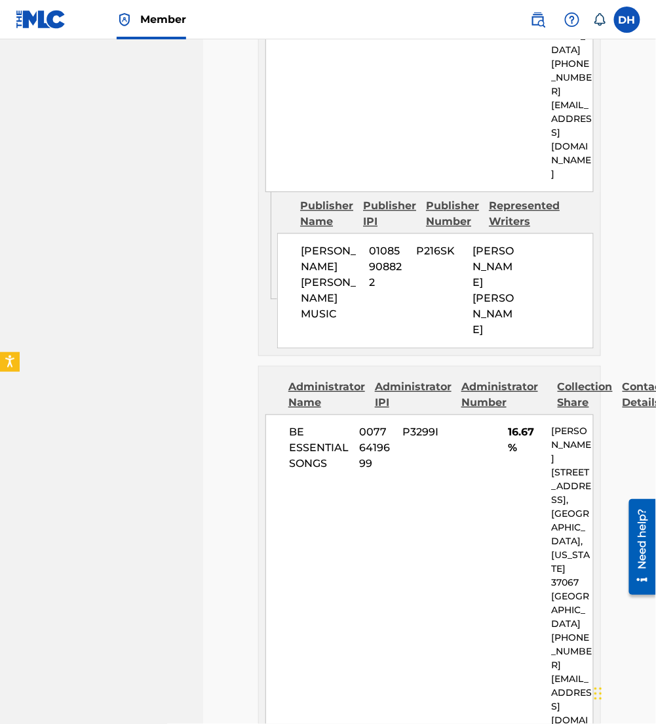
scroll to position [1675, 0]
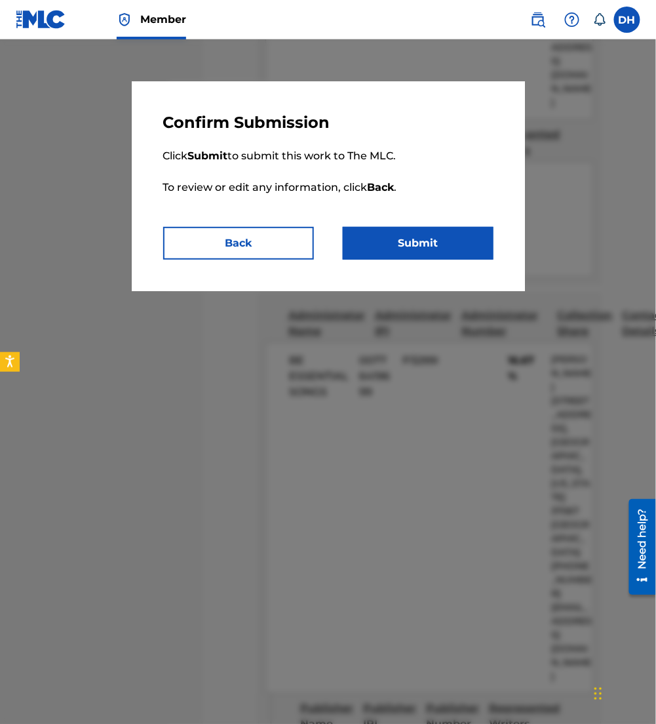
click at [440, 242] on button "Submit" at bounding box center [418, 243] width 151 height 33
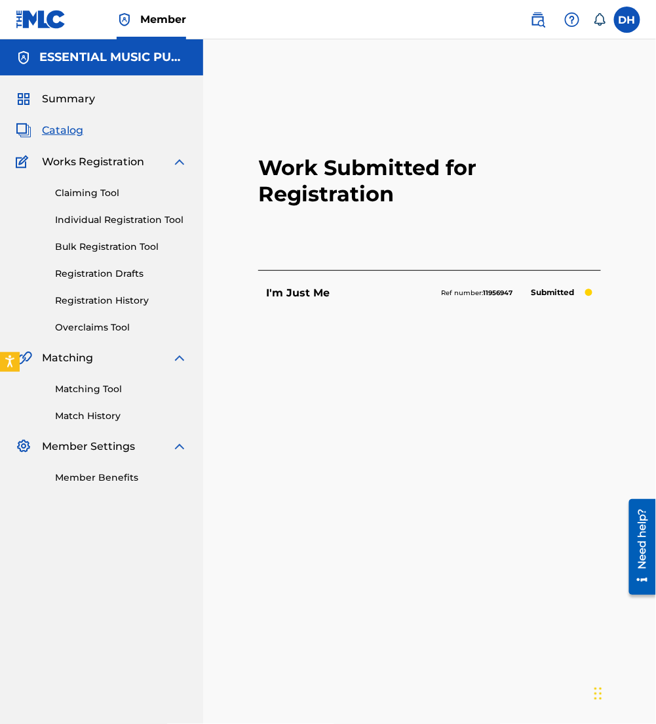
click at [60, 137] on span "Catalog" at bounding box center [62, 131] width 41 height 16
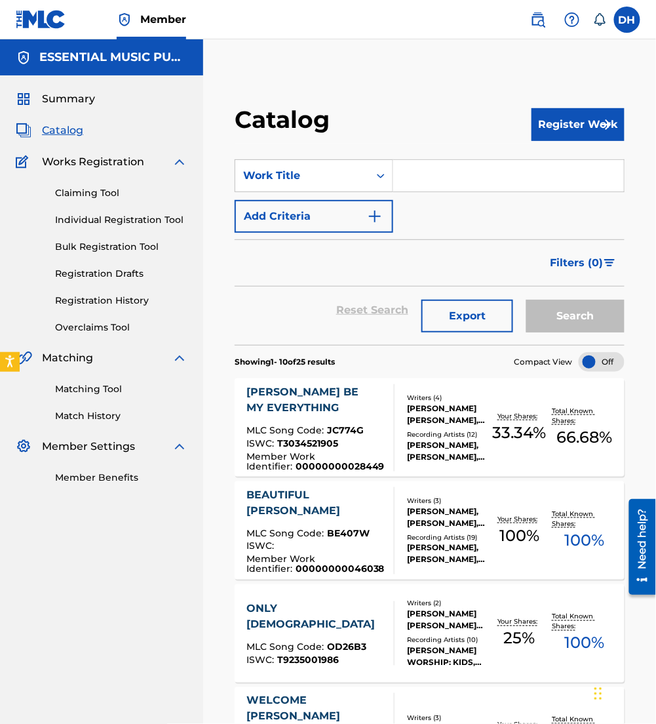
click at [76, 195] on link "Claiming Tool" at bounding box center [121, 193] width 132 height 14
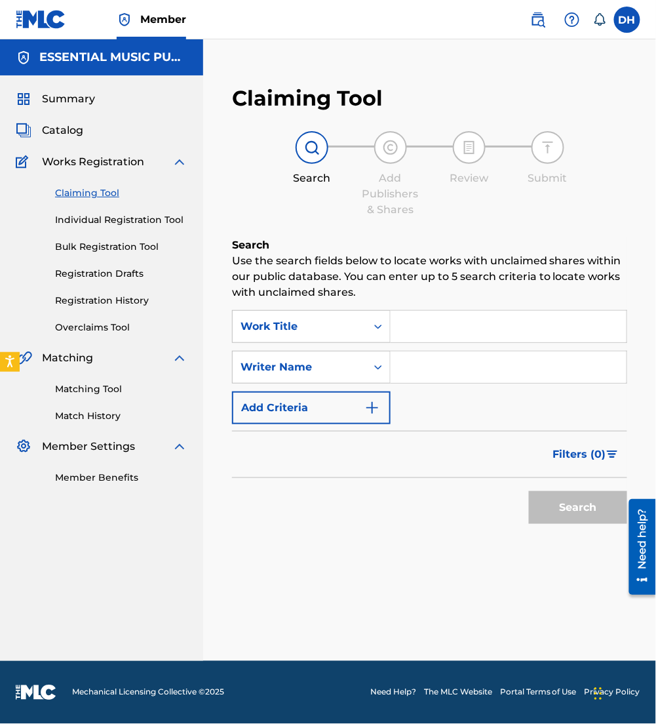
click at [409, 322] on input "Search Form" at bounding box center [509, 326] width 236 height 31
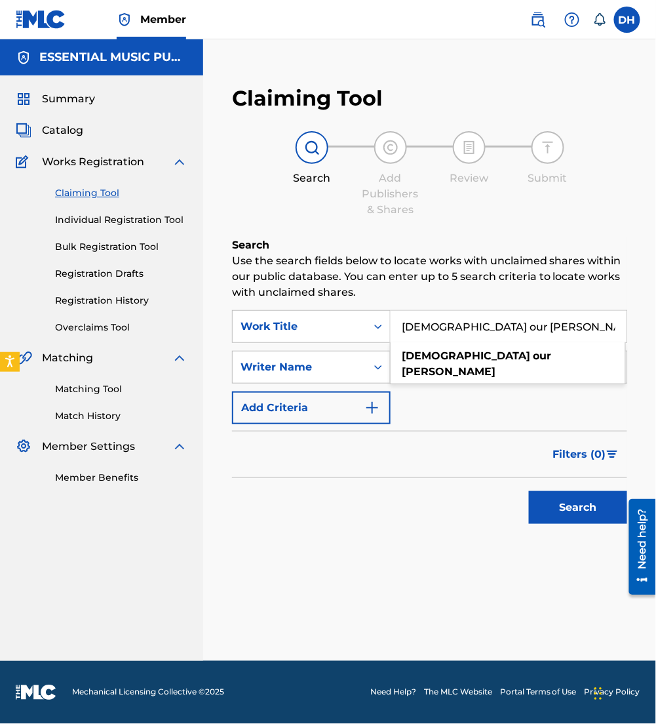
type input "[DEMOGRAPHIC_DATA] our [PERSON_NAME]"
click at [452, 498] on div "Search" at bounding box center [429, 504] width 395 height 52
click at [452, 368] on input "Search Form" at bounding box center [509, 366] width 236 height 31
type input "cates"
click at [529, 491] on button "Search" at bounding box center [578, 507] width 98 height 33
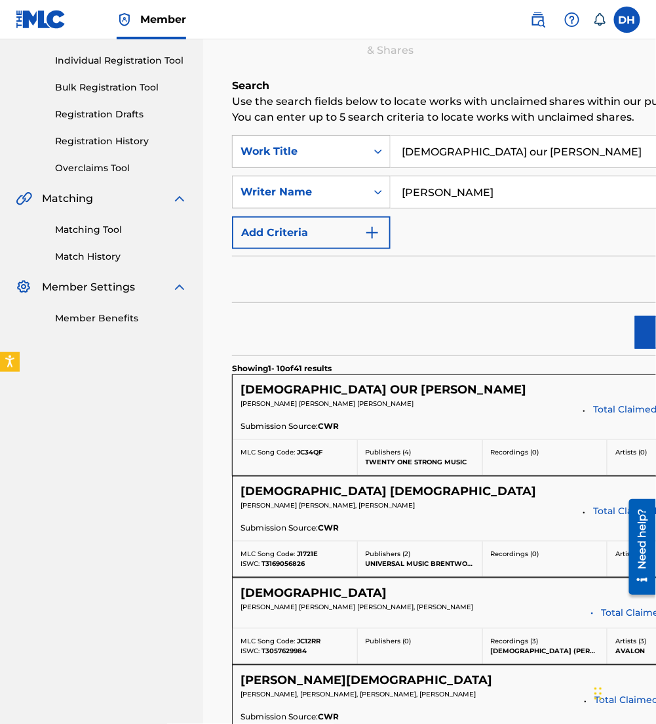
scroll to position [177, 0]
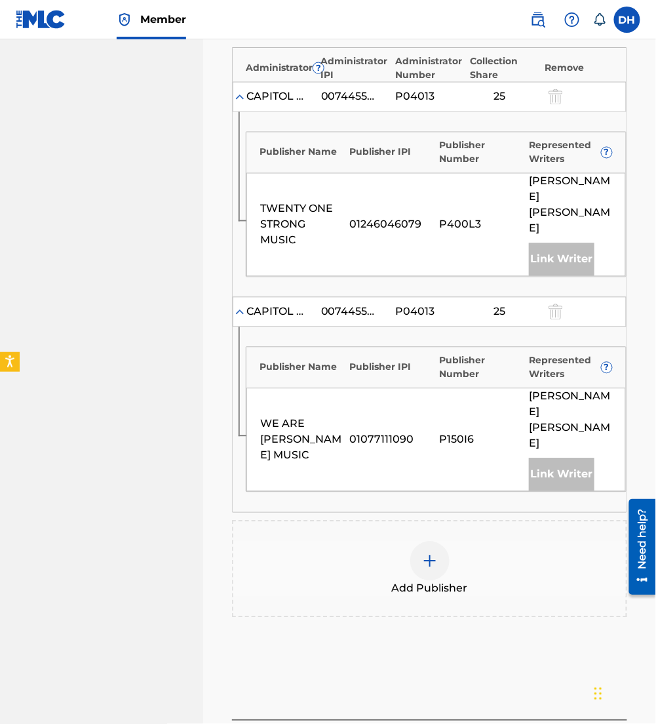
scroll to position [448, 0]
click at [428, 541] on div at bounding box center [429, 560] width 39 height 39
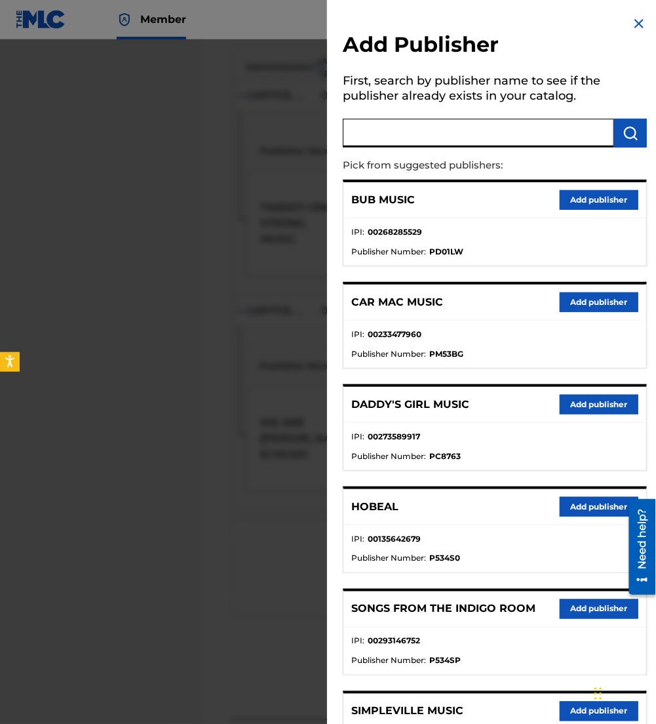
click at [381, 134] on input "text" at bounding box center [478, 133] width 271 height 29
type input "jlil mav"
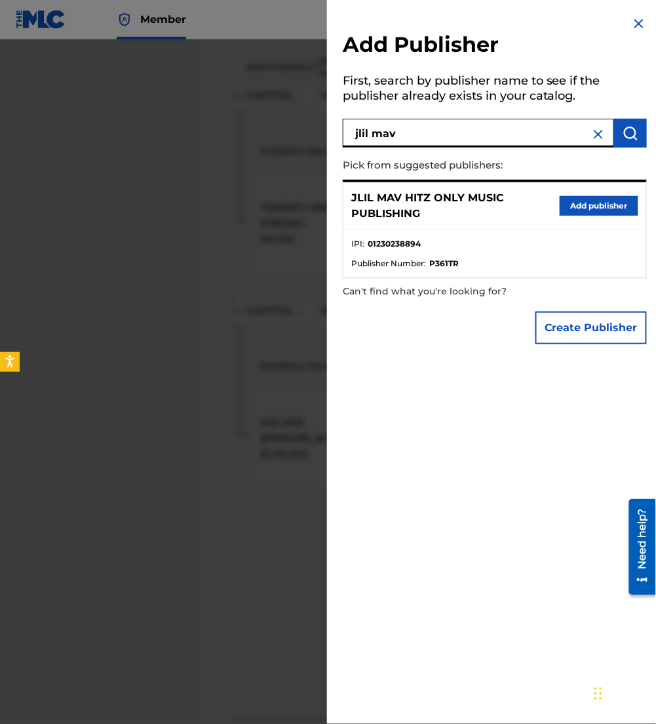
click at [575, 204] on button "Add publisher" at bounding box center [599, 206] width 79 height 20
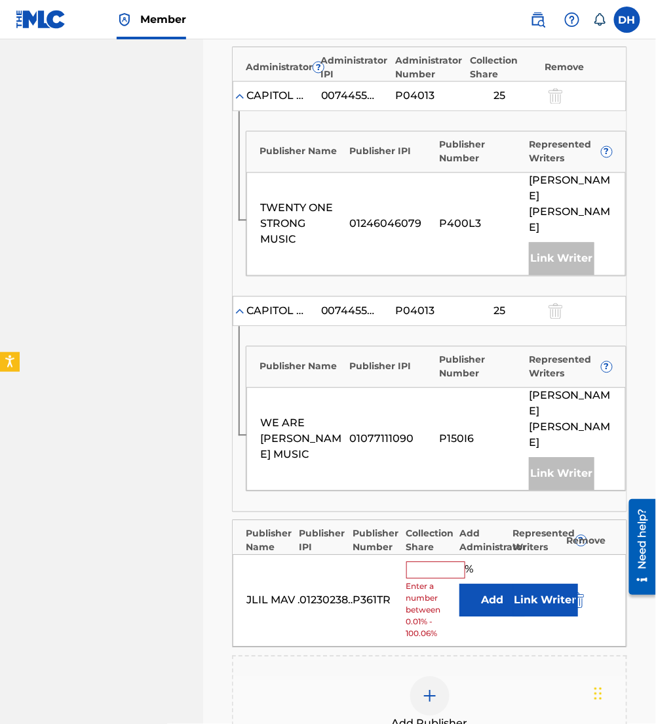
click at [478, 584] on button "Add" at bounding box center [492, 600] width 66 height 33
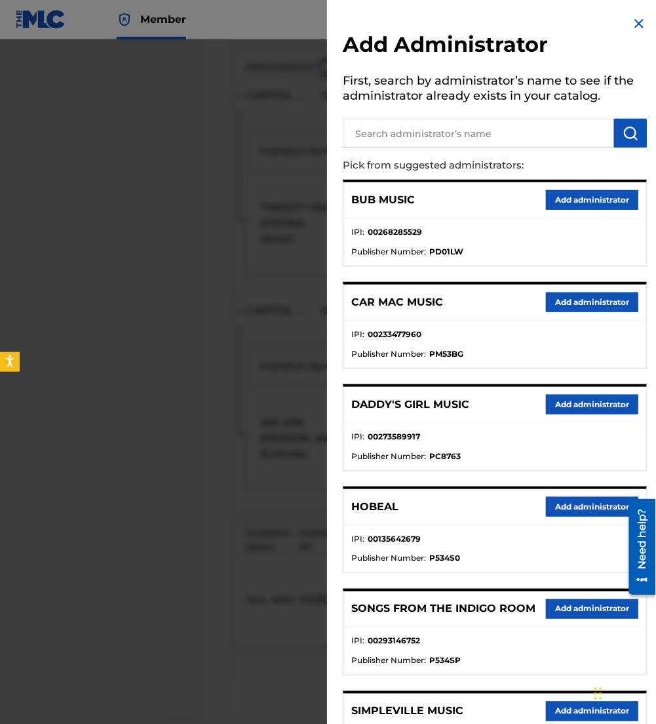
click at [425, 130] on input "text" at bounding box center [478, 133] width 271 height 29
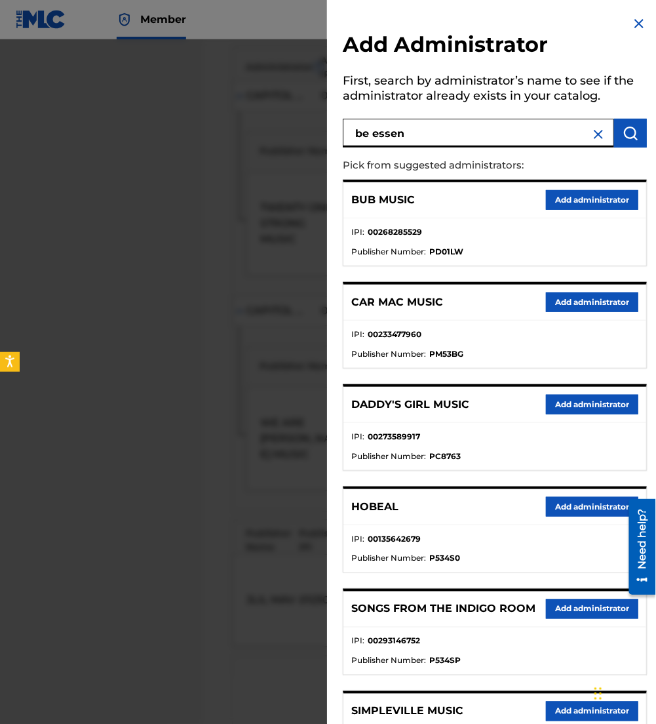
type input "be essen"
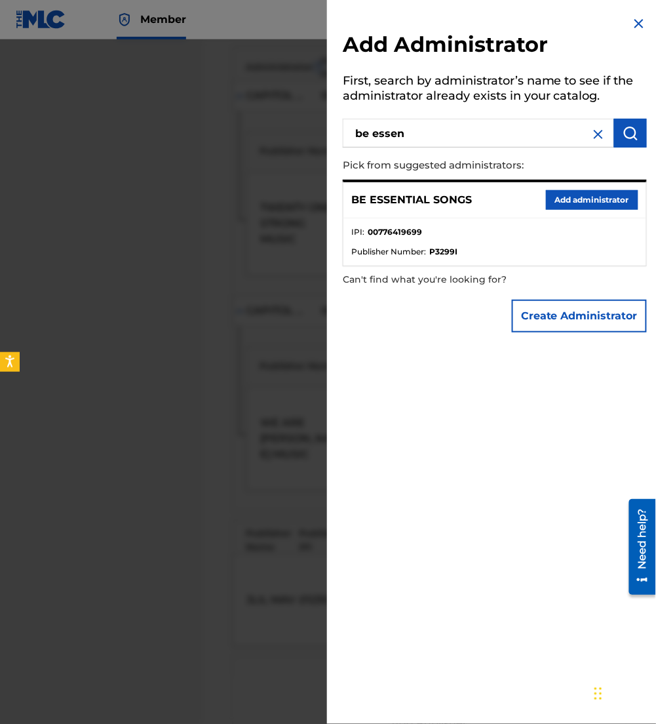
click at [583, 200] on button "Add administrator" at bounding box center [592, 200] width 92 height 20
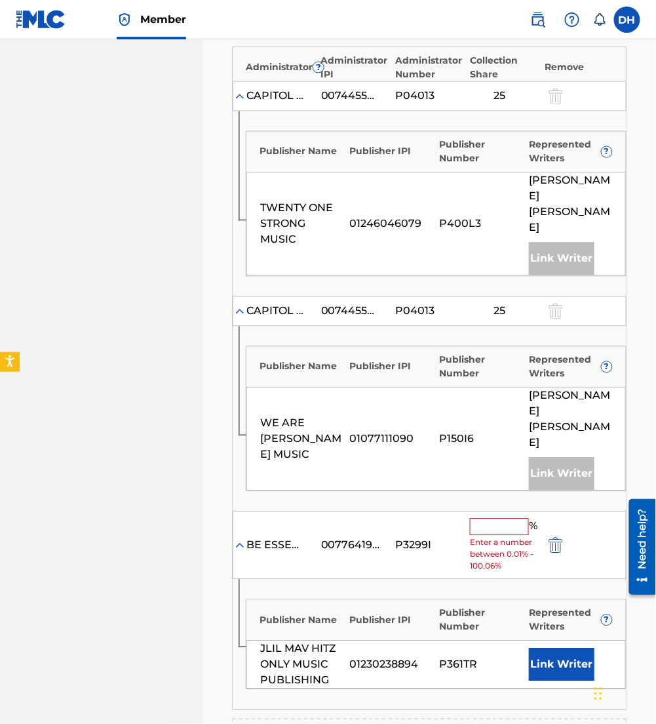
click at [495, 518] on input "text" at bounding box center [499, 526] width 59 height 17
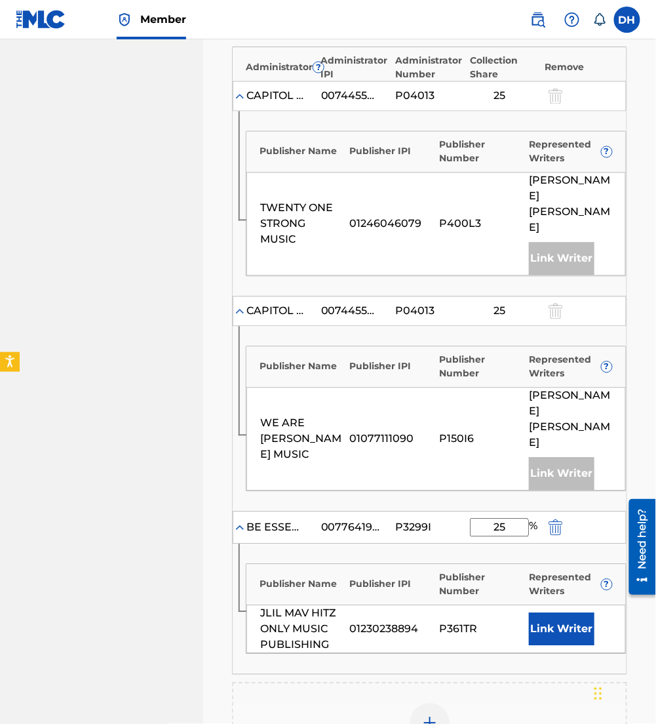
type input "25"
click at [448, 703] on div at bounding box center [429, 722] width 39 height 39
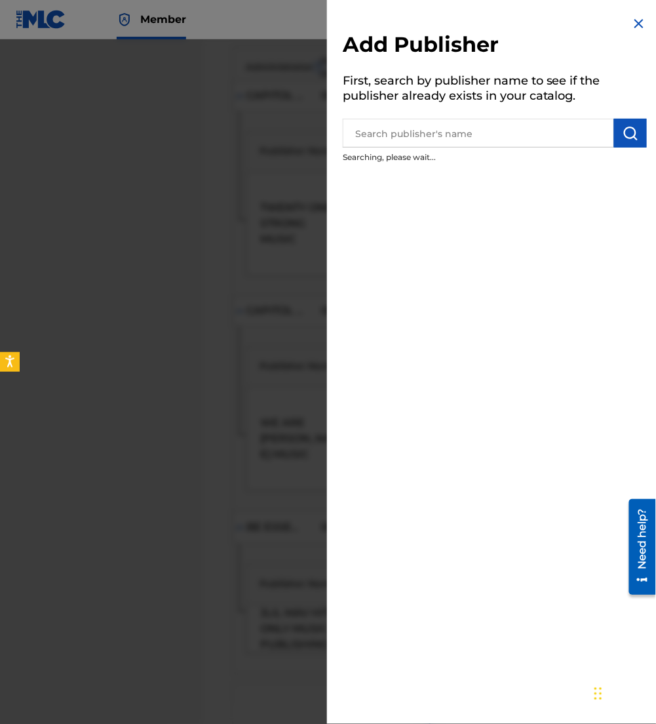
click at [407, 147] on div "Add Publisher First, search by publisher name to see if the publisher already e…" at bounding box center [495, 92] width 336 height 185
click at [391, 134] on input "text" at bounding box center [478, 133] width 271 height 29
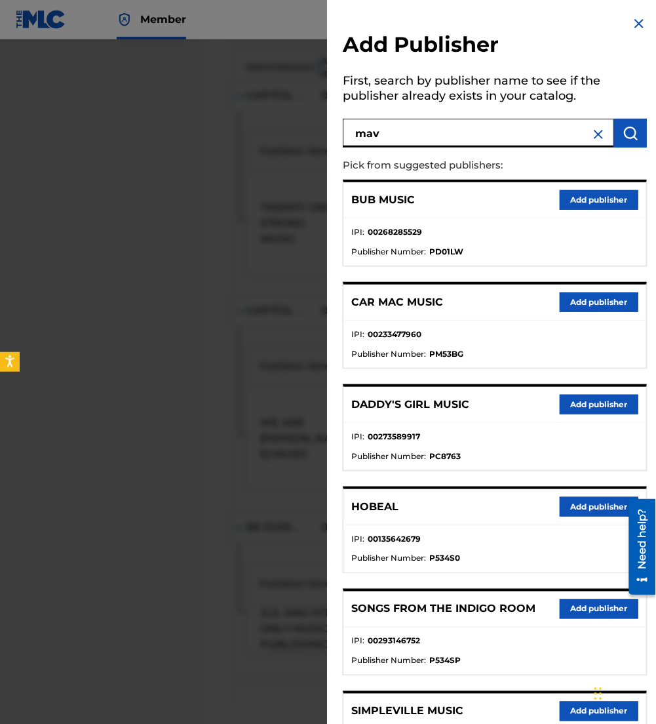
type input "mav"
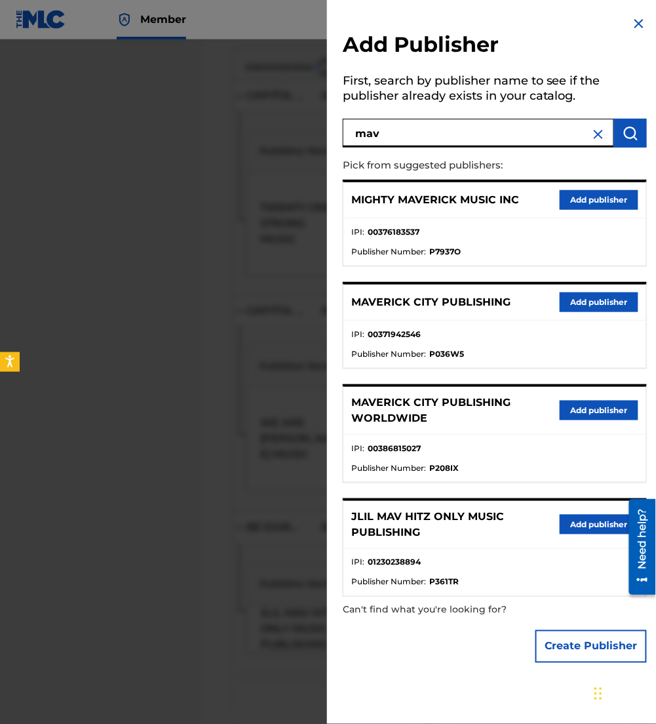
click at [565, 307] on button "Add publisher" at bounding box center [599, 302] width 79 height 20
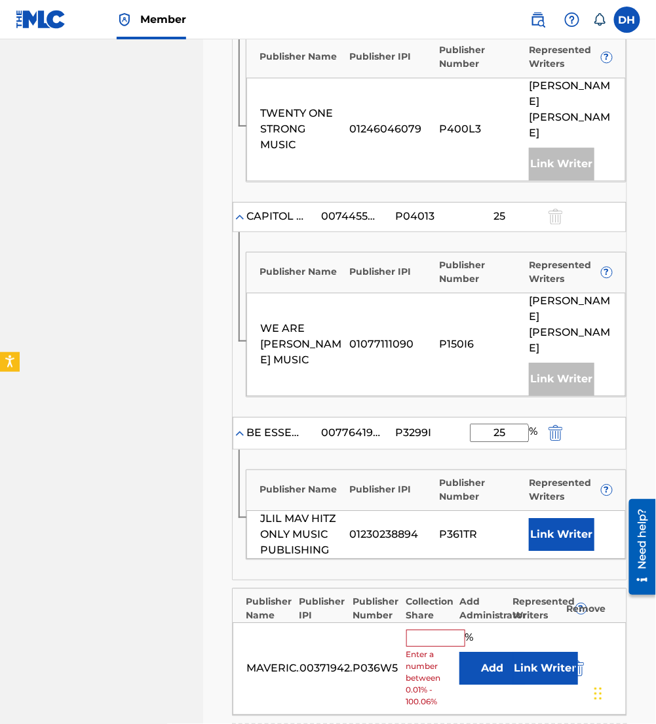
scroll to position [546, 0]
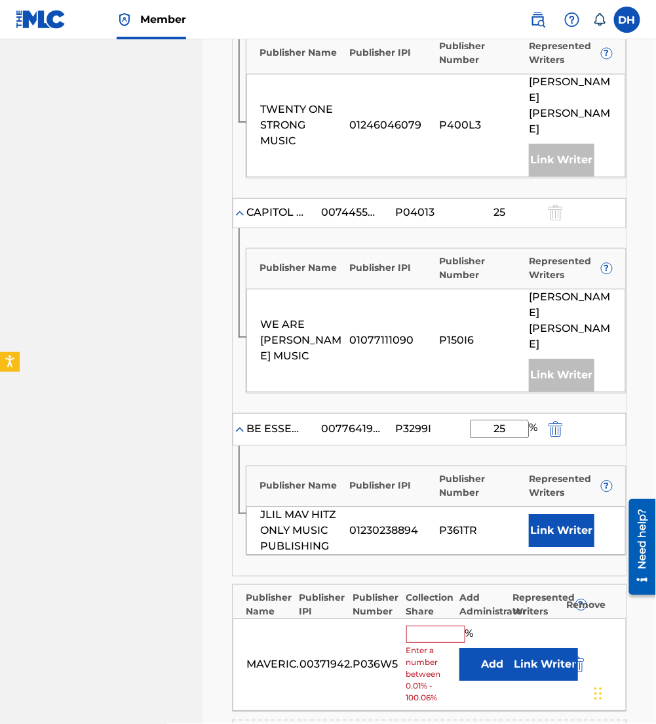
click at [494, 648] on button "Add" at bounding box center [492, 664] width 66 height 33
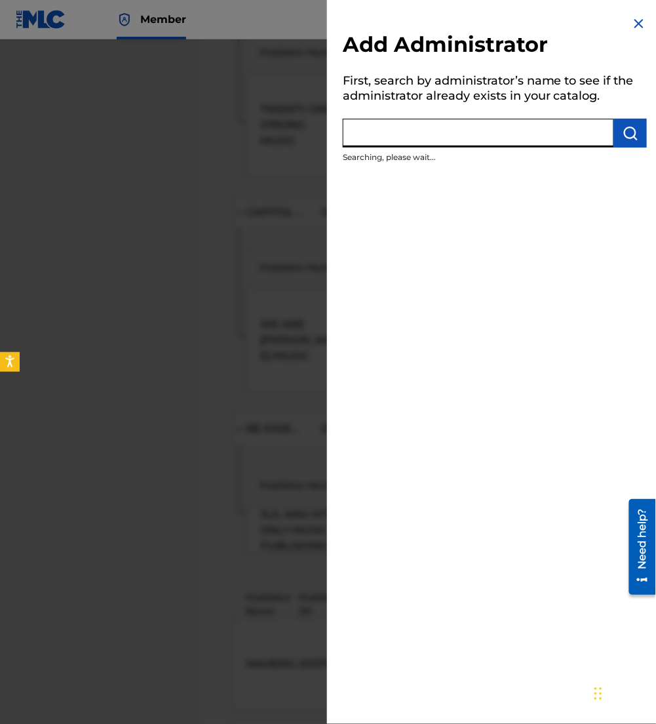
click at [389, 135] on input "text" at bounding box center [478, 133] width 271 height 29
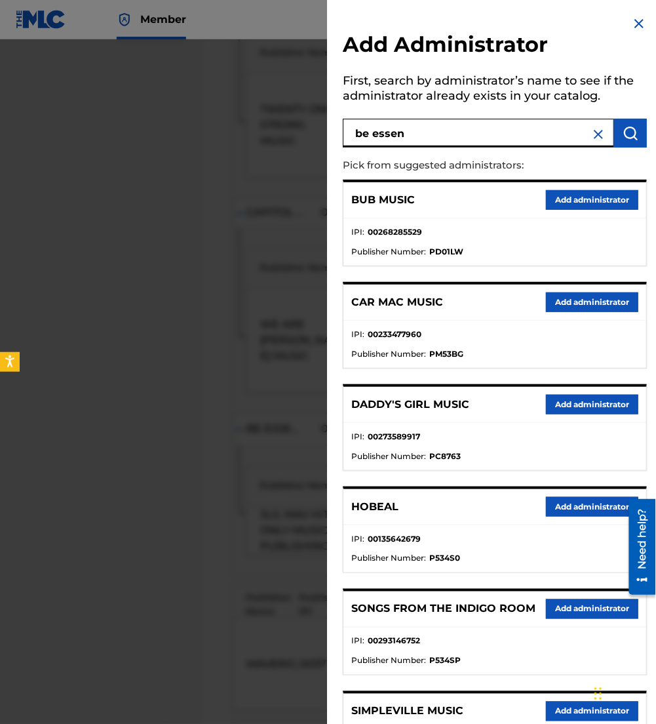
type input "be essen"
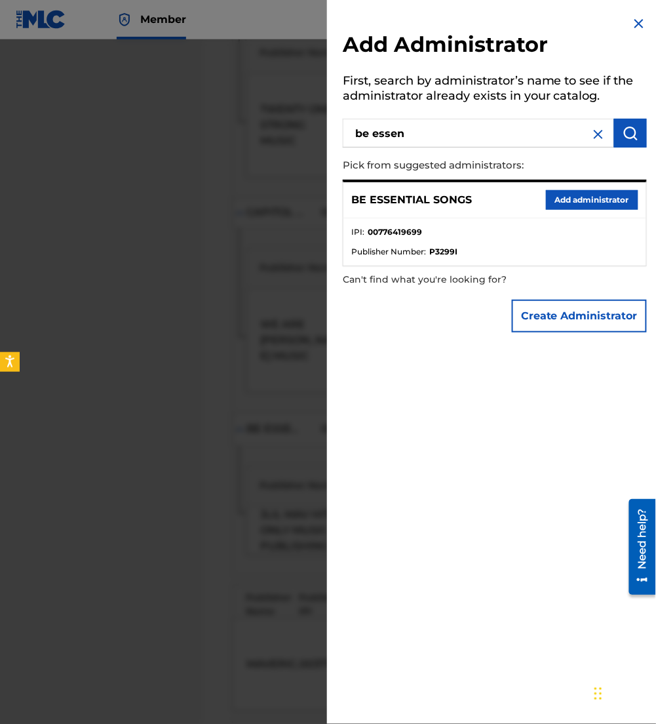
click at [565, 202] on button "Add administrator" at bounding box center [592, 200] width 92 height 20
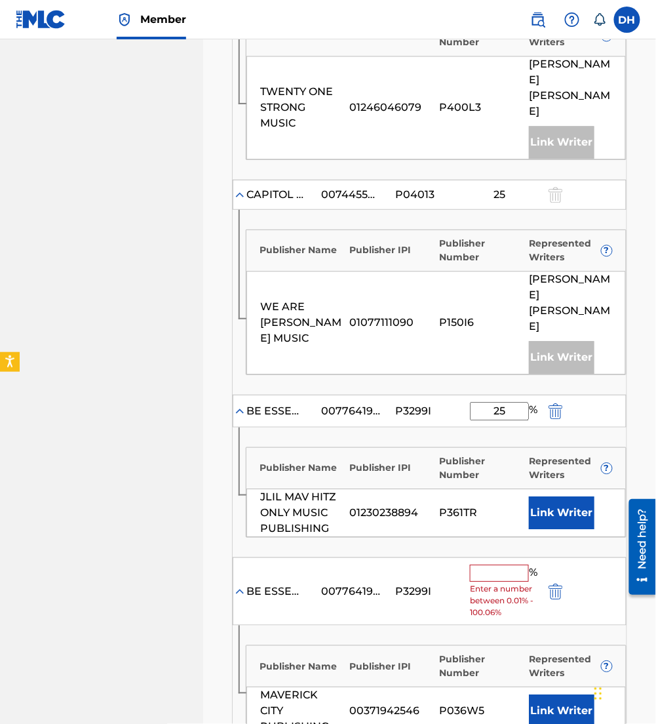
scroll to position [562, 0]
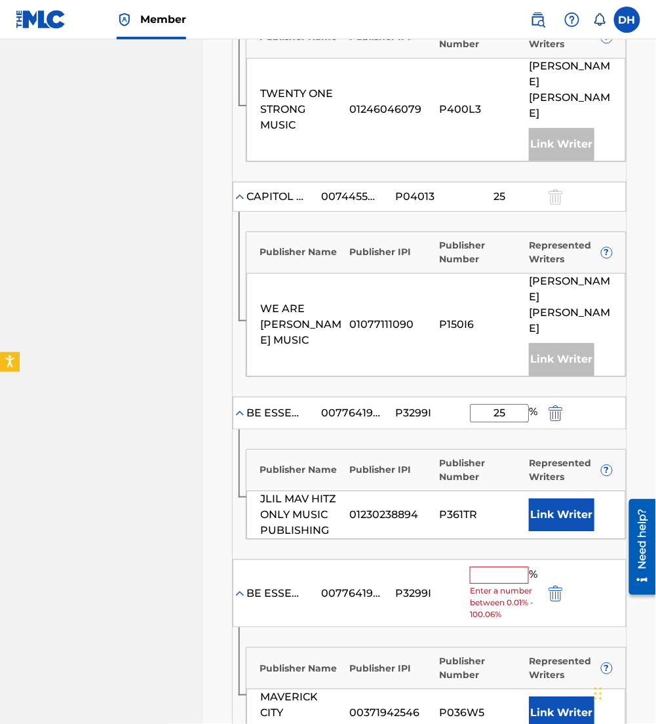
click at [487, 566] on input "text" at bounding box center [499, 574] width 59 height 17
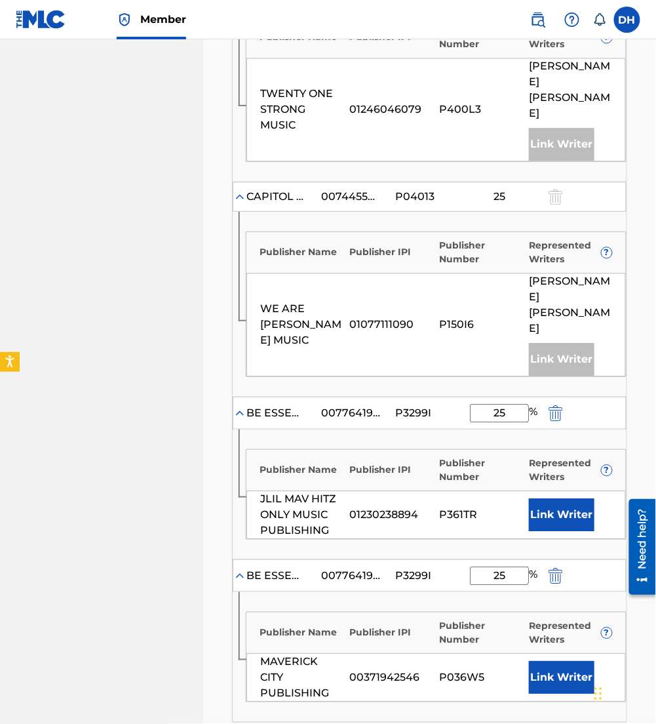
type input "25"
click at [475, 507] on div "P361TR" at bounding box center [481, 515] width 83 height 16
click at [570, 498] on button "Link Writer" at bounding box center [562, 514] width 66 height 33
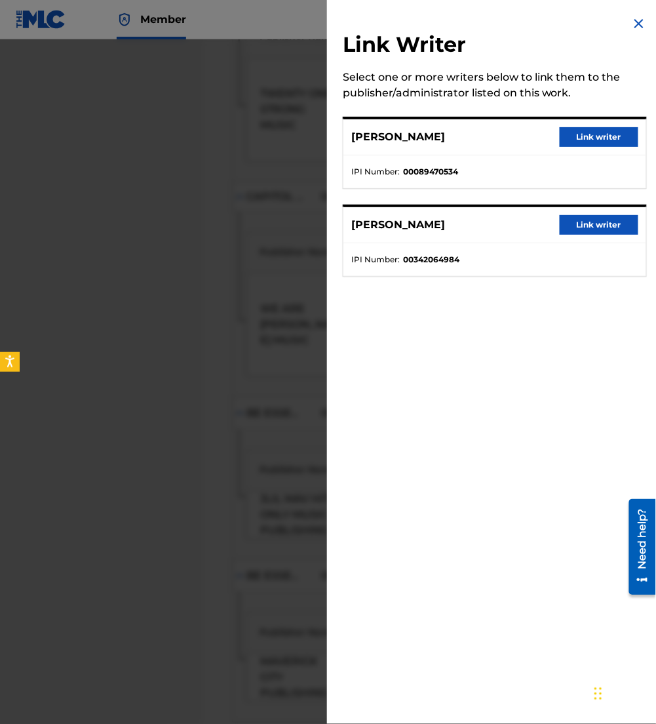
click at [571, 142] on button "Link writer" at bounding box center [599, 137] width 79 height 20
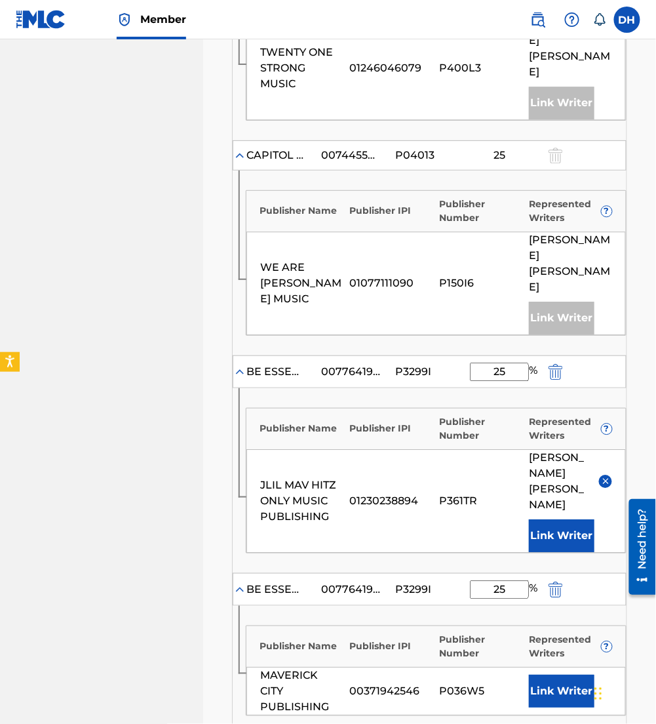
scroll to position [604, 0]
click at [556, 674] on button "Link Writer" at bounding box center [562, 690] width 66 height 33
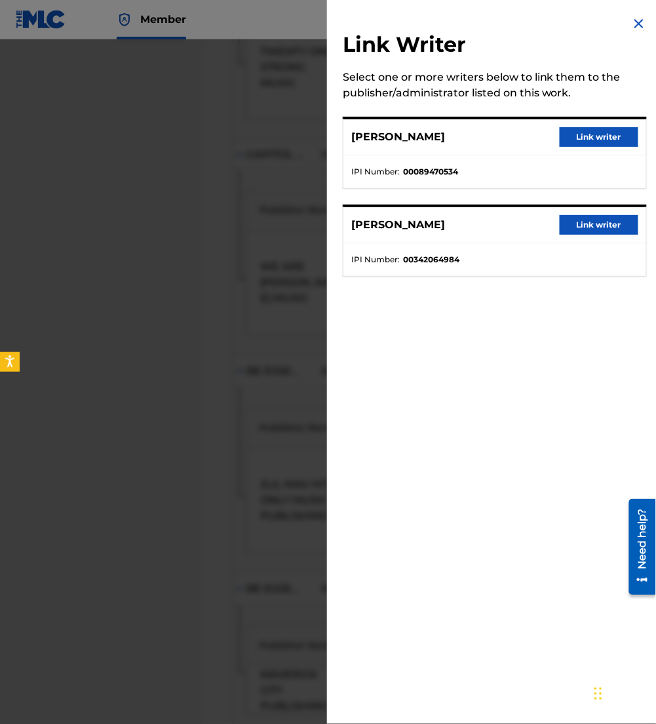
click at [594, 136] on button "Link writer" at bounding box center [599, 137] width 79 height 20
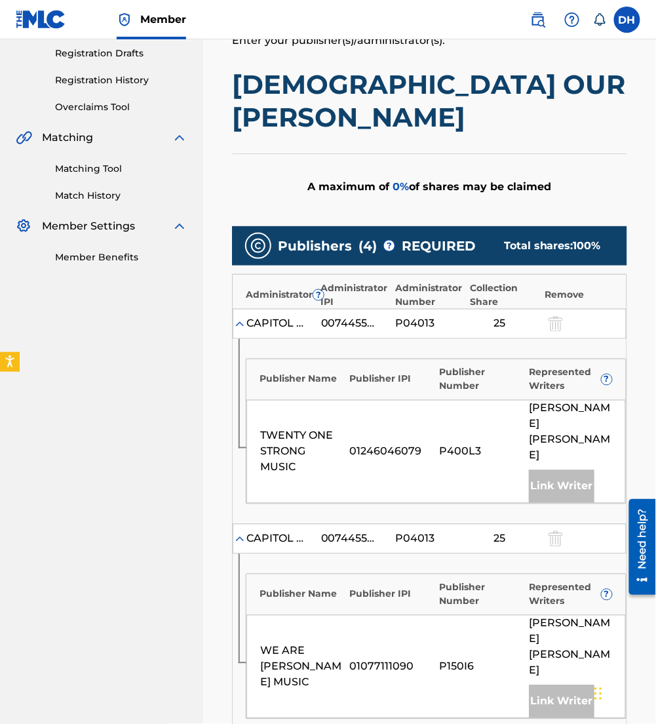
scroll to position [871, 0]
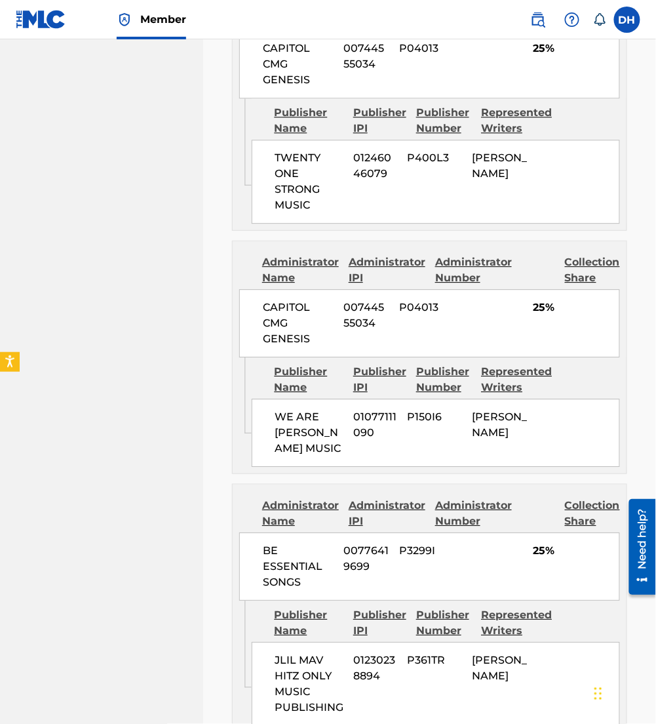
scroll to position [1039, 0]
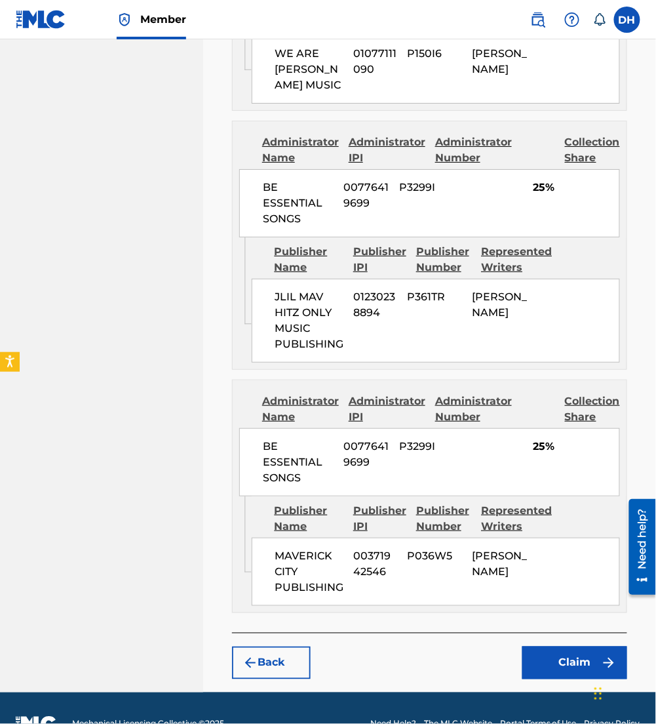
click at [581, 646] on button "Claim" at bounding box center [574, 662] width 105 height 33
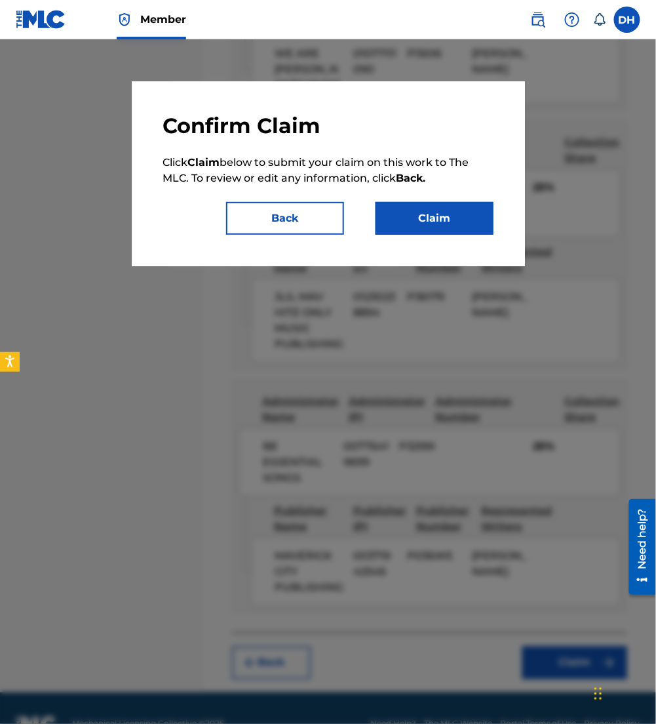
click at [466, 229] on button "Claim" at bounding box center [435, 218] width 118 height 33
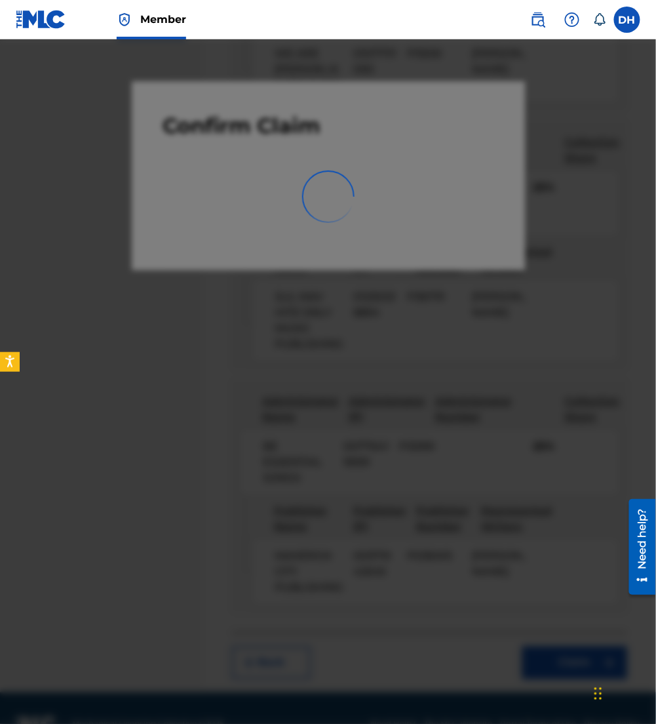
scroll to position [0, 0]
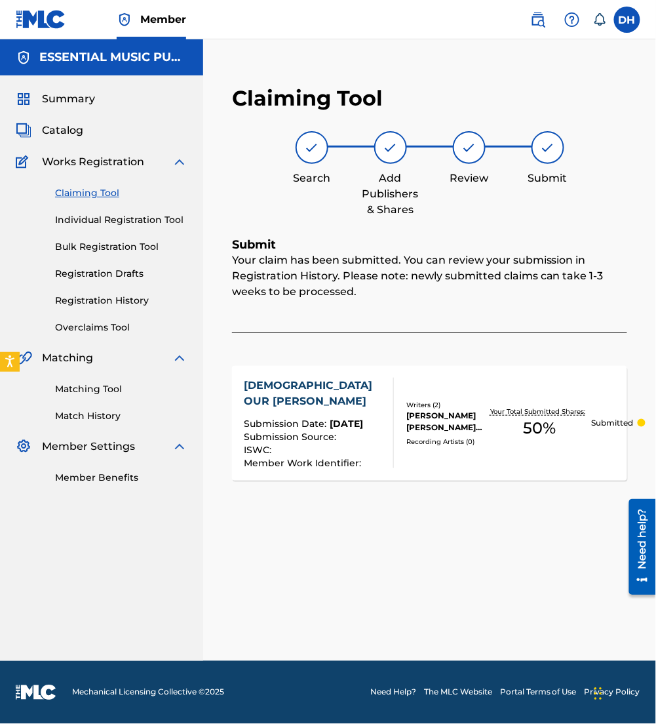
click at [76, 132] on span "Catalog" at bounding box center [62, 131] width 41 height 16
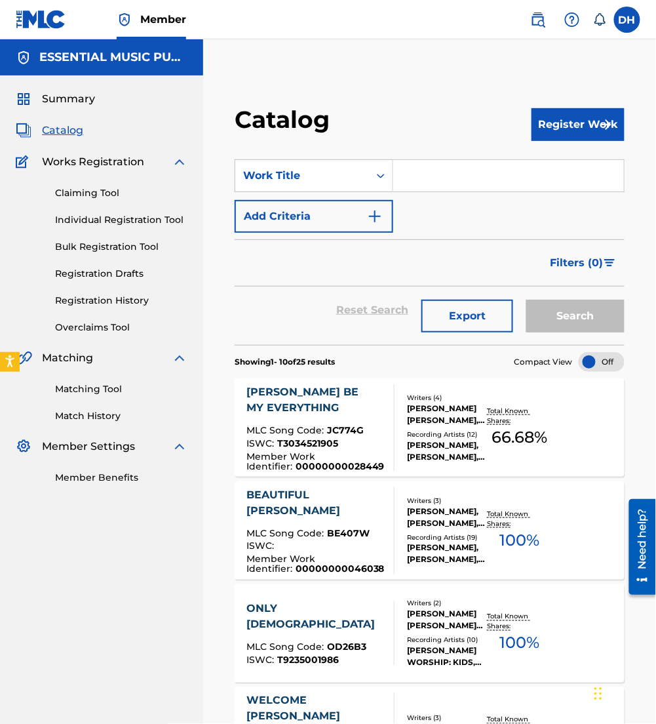
click at [405, 181] on input "Search Form" at bounding box center [508, 175] width 231 height 31
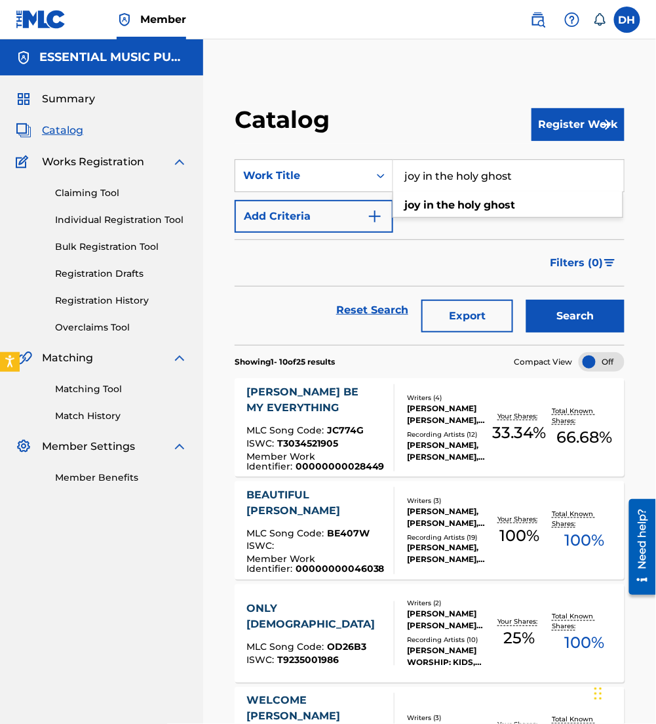
type input "joy in the holy ghost"
click at [332, 212] on button "Add Criteria" at bounding box center [314, 216] width 159 height 33
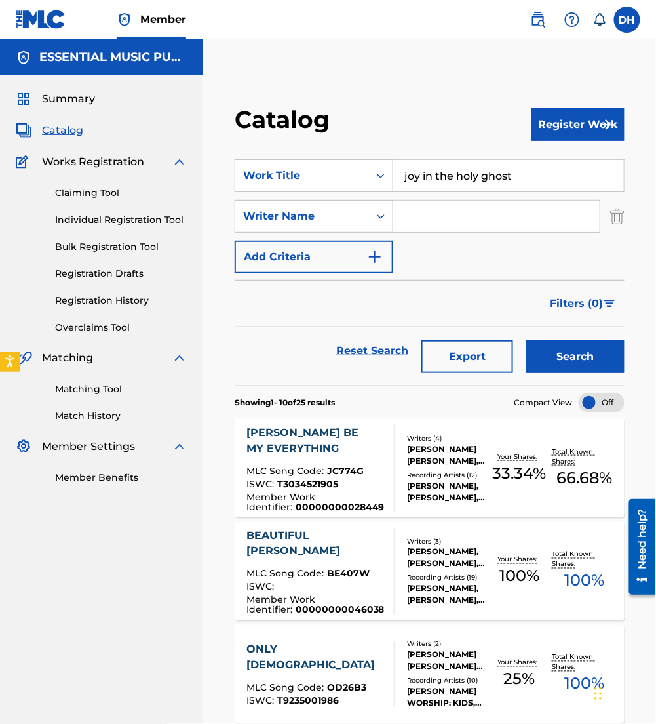
click at [414, 223] on input "Search Form" at bounding box center [496, 216] width 206 height 31
type input "[PERSON_NAME]"
click at [526, 340] on button "Search" at bounding box center [575, 356] width 98 height 33
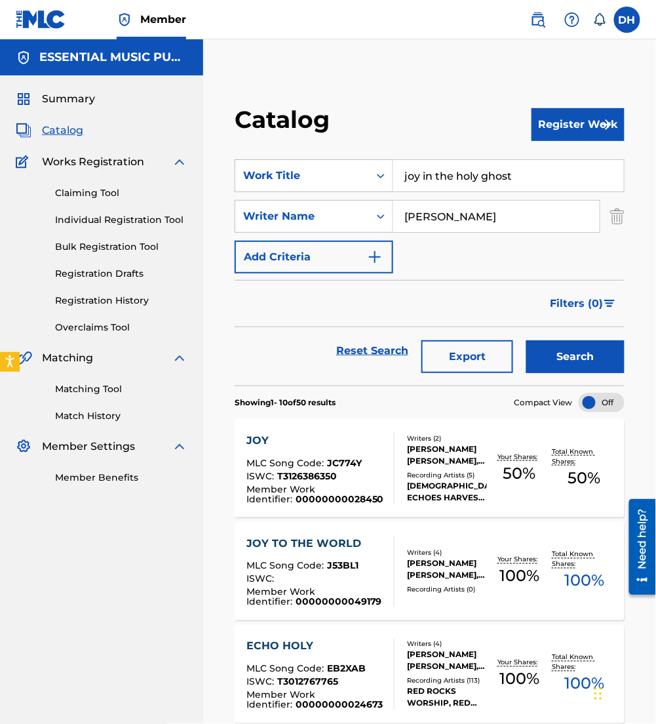
click at [74, 189] on link "Claiming Tool" at bounding box center [121, 193] width 132 height 14
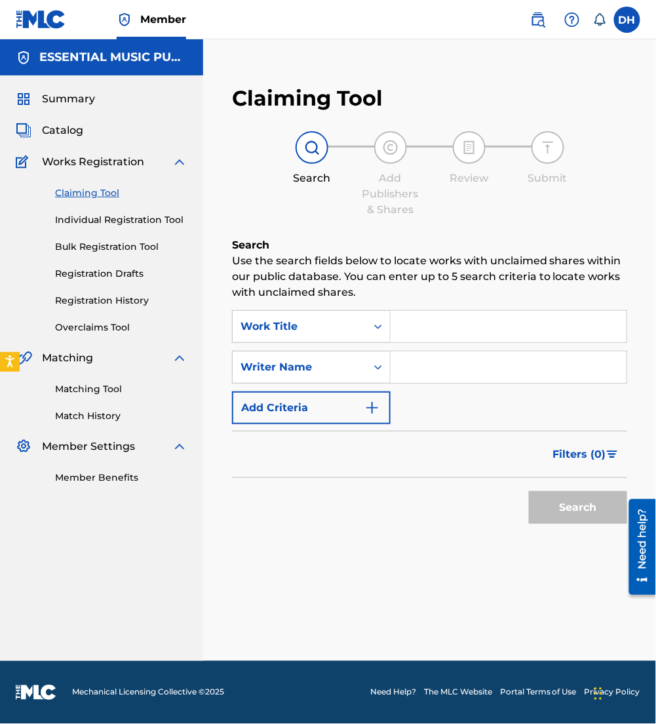
click at [449, 315] on input "Search Form" at bounding box center [509, 326] width 236 height 31
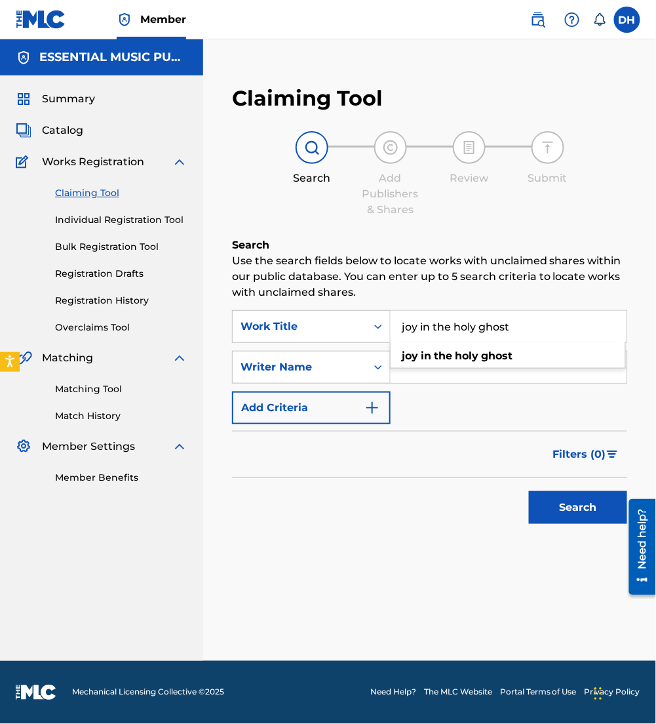
type input "joy in the holy ghost"
click at [512, 418] on div "SearchWithCriteria7ac92ae5-d44e-41ad-8181-f33968506e8b Work Title joy in the ho…" at bounding box center [429, 367] width 395 height 114
click at [481, 391] on div "SearchWithCriteria7ac92ae5-d44e-41ad-8181-f33968506e8b Work Title joy in the ho…" at bounding box center [429, 367] width 395 height 114
click at [455, 372] on input "Search Form" at bounding box center [509, 366] width 236 height 31
type input "[PERSON_NAME]"
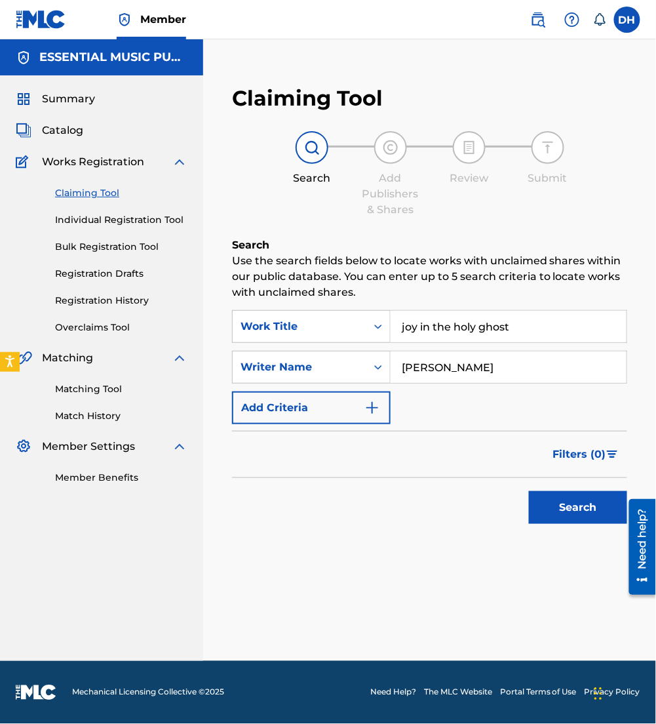
click at [529, 491] on button "Search" at bounding box center [578, 507] width 98 height 33
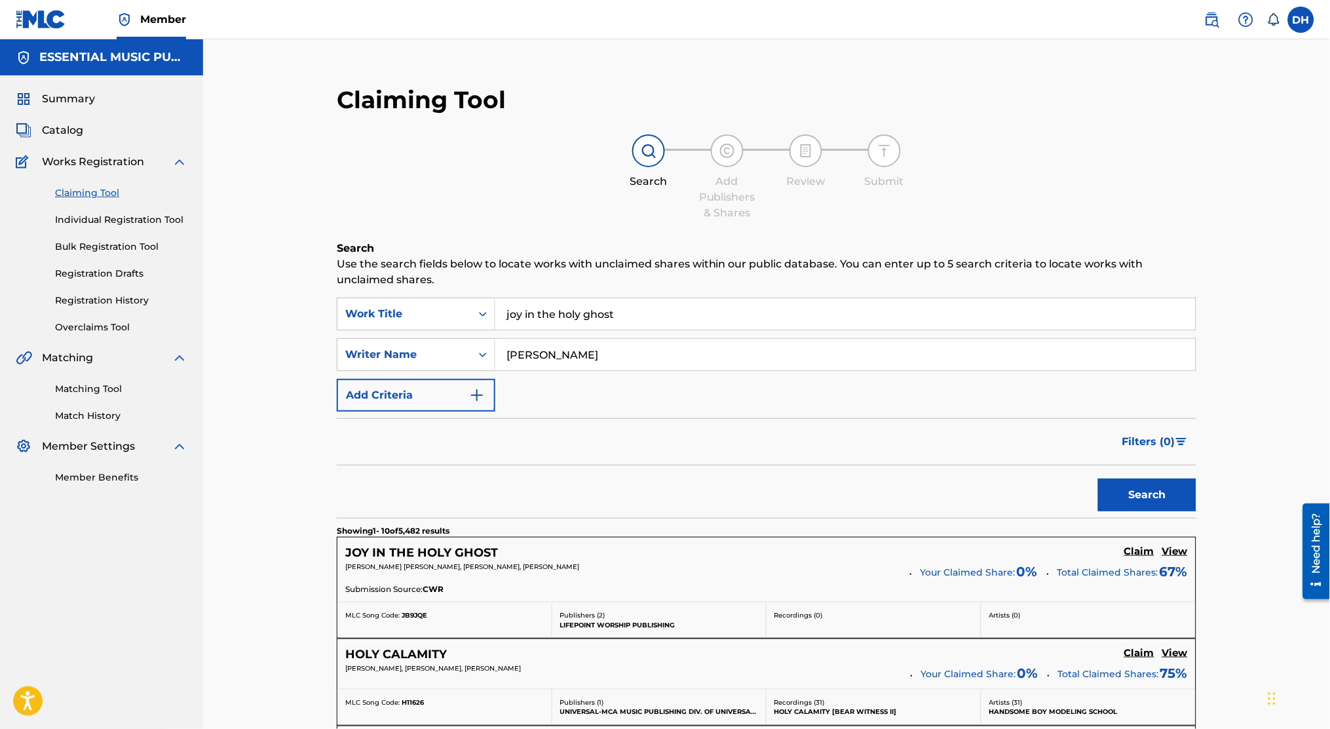
click at [655, 551] on h5 "Claim" at bounding box center [1140, 551] width 30 height 12
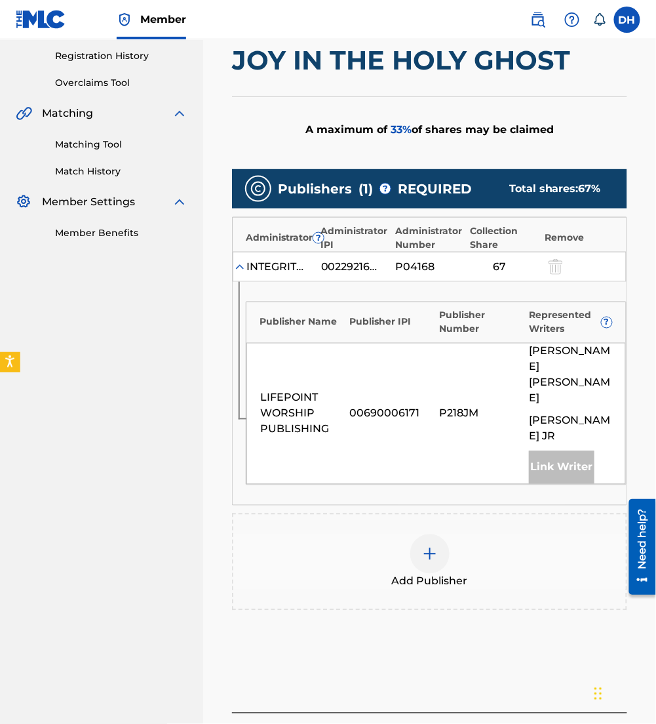
scroll to position [250, 0]
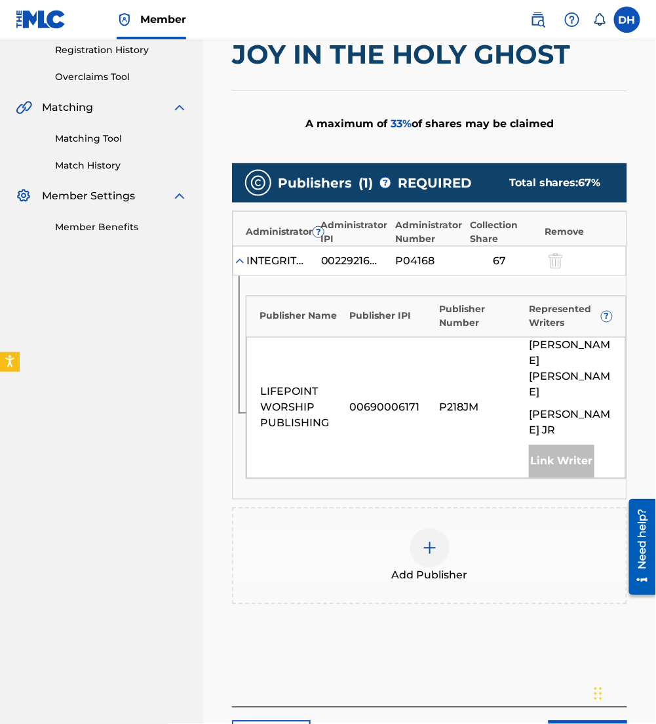
click at [428, 540] on img at bounding box center [430, 548] width 16 height 16
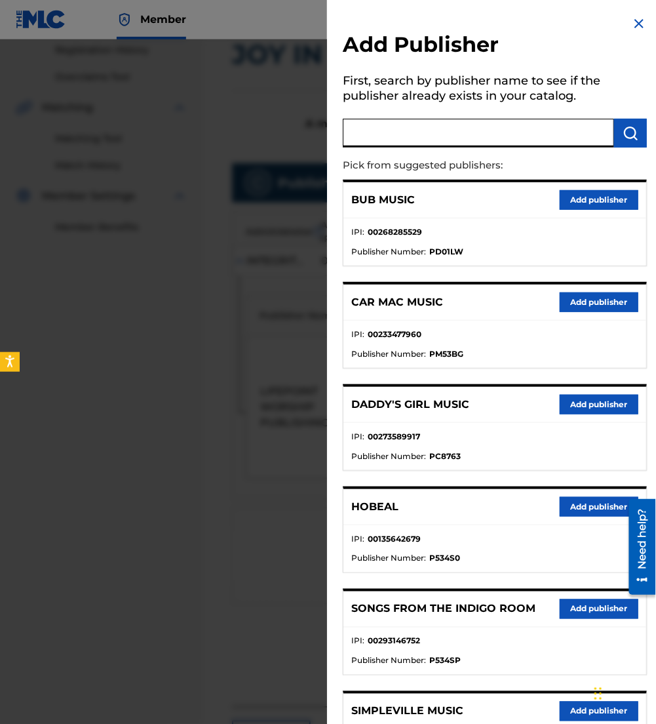
click at [382, 130] on input "text" at bounding box center [478, 133] width 271 height 29
type input "maverick"
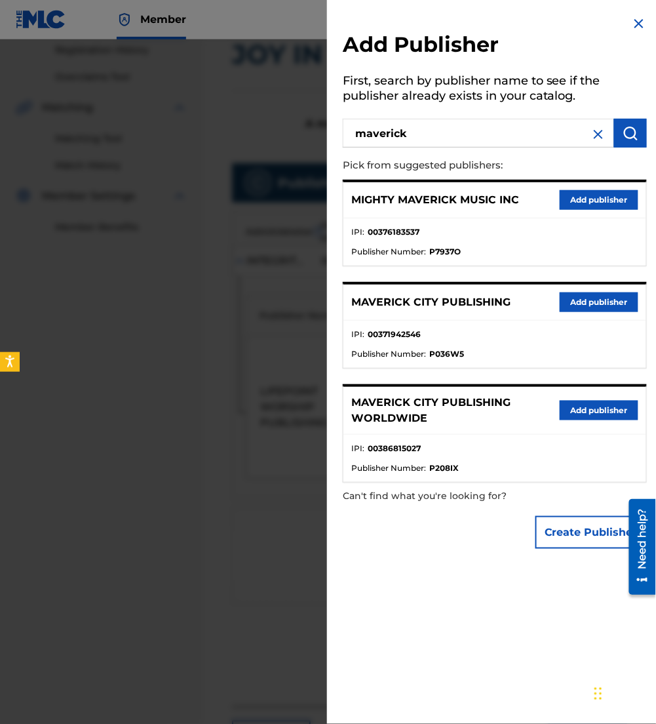
click at [583, 300] on button "Add publisher" at bounding box center [599, 302] width 79 height 20
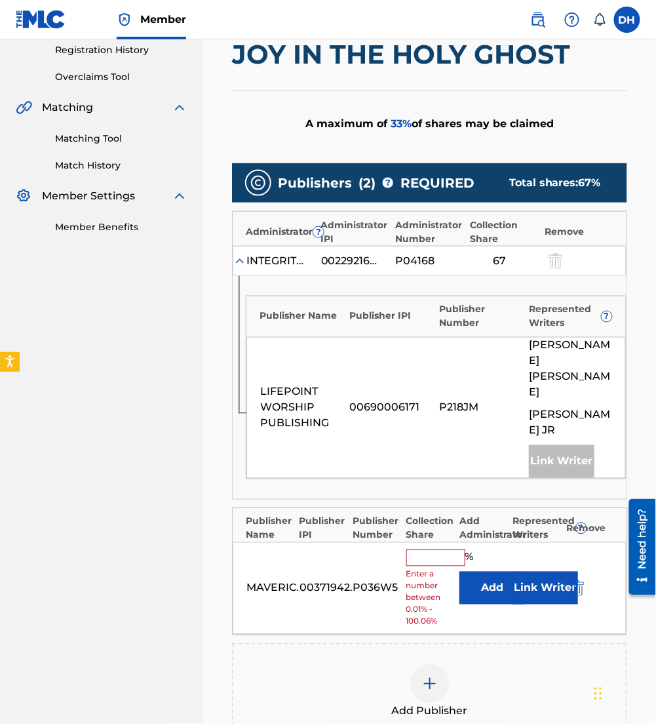
click at [495, 575] on button "Add" at bounding box center [492, 587] width 66 height 33
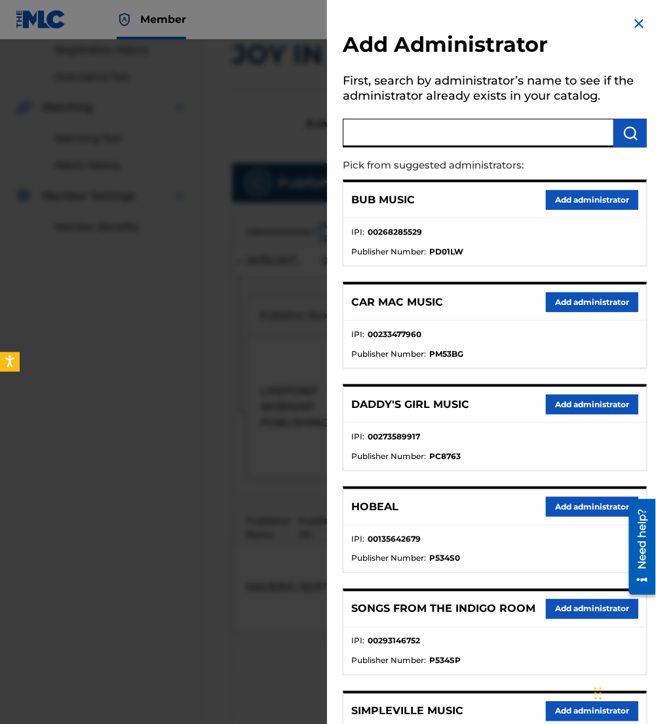
click at [442, 140] on input "text" at bounding box center [478, 133] width 271 height 29
type input "be essen"
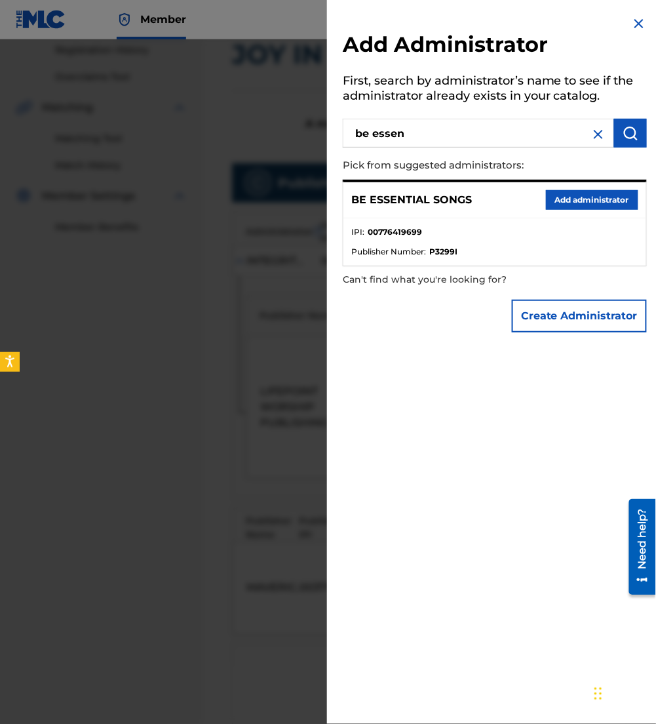
click at [553, 195] on button "Add administrator" at bounding box center [592, 200] width 92 height 20
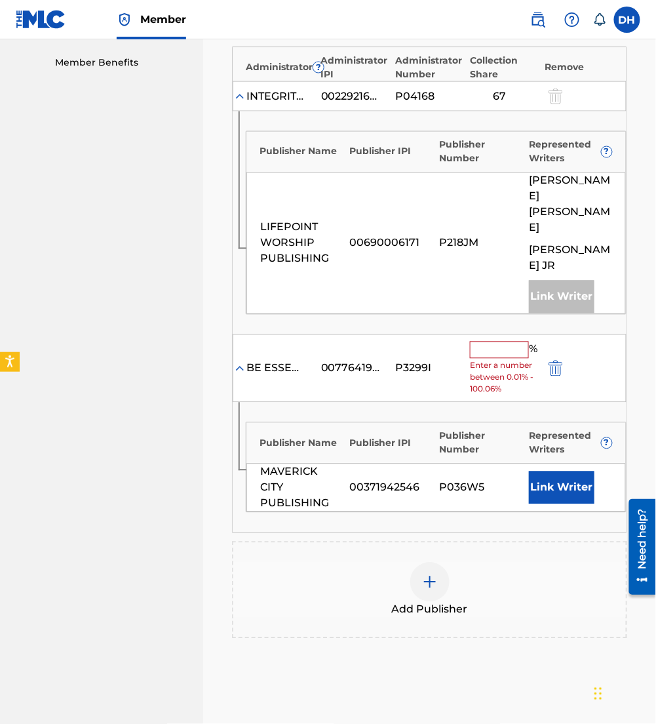
scroll to position [428, 0]
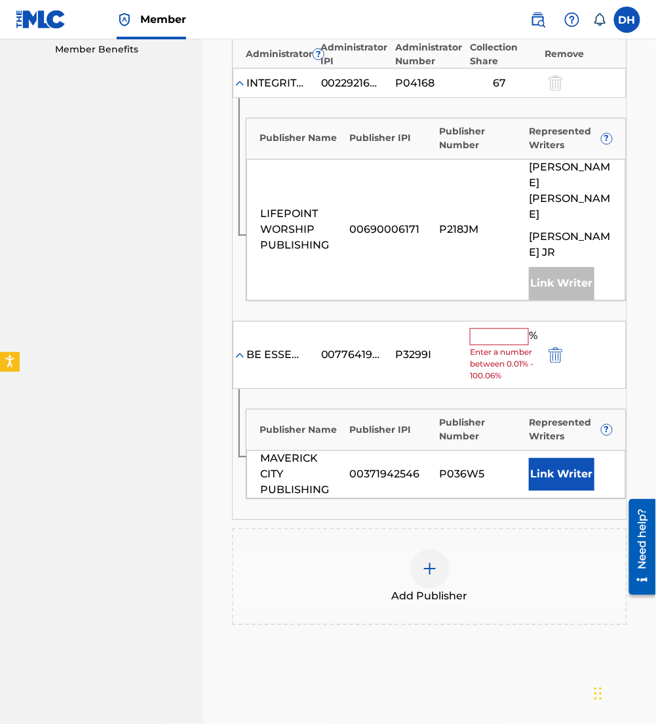
click at [487, 330] on div "% Enter a number between 0.01% - 100.06%" at bounding box center [504, 355] width 68 height 54
click at [480, 328] on input "text" at bounding box center [499, 336] width 59 height 17
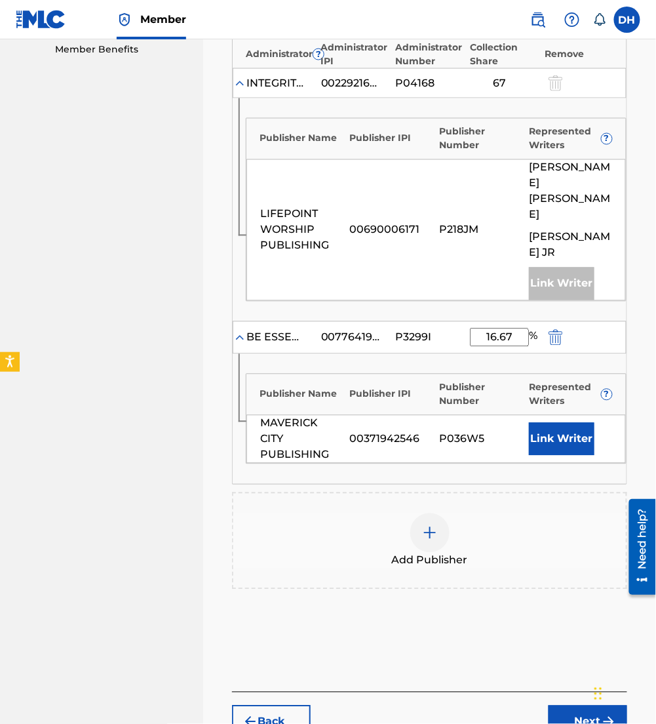
type input "16.67"
click at [583, 423] on button "Link Writer" at bounding box center [562, 439] width 66 height 33
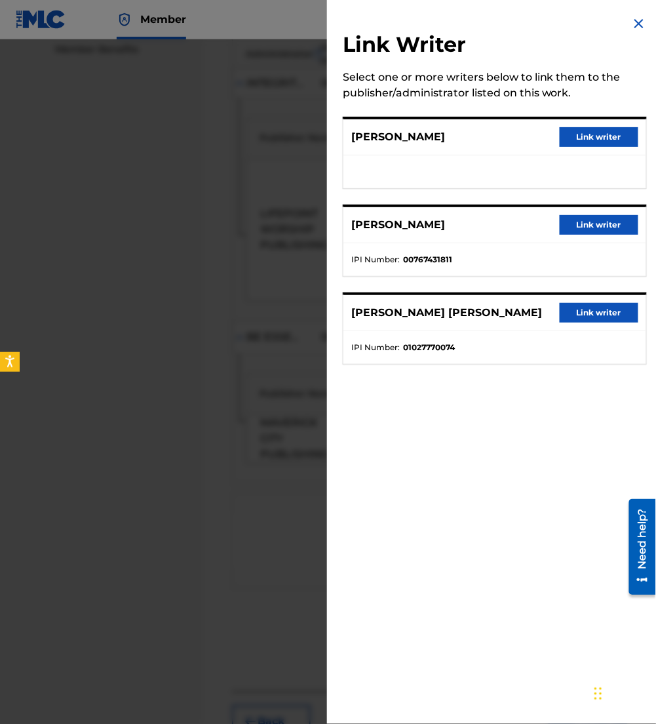
click at [594, 307] on button "Link writer" at bounding box center [599, 313] width 79 height 20
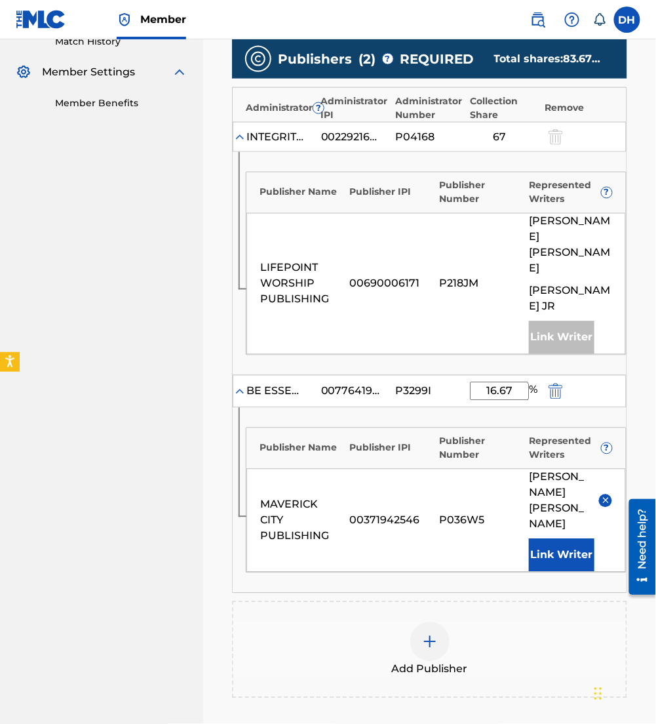
scroll to position [376, 0]
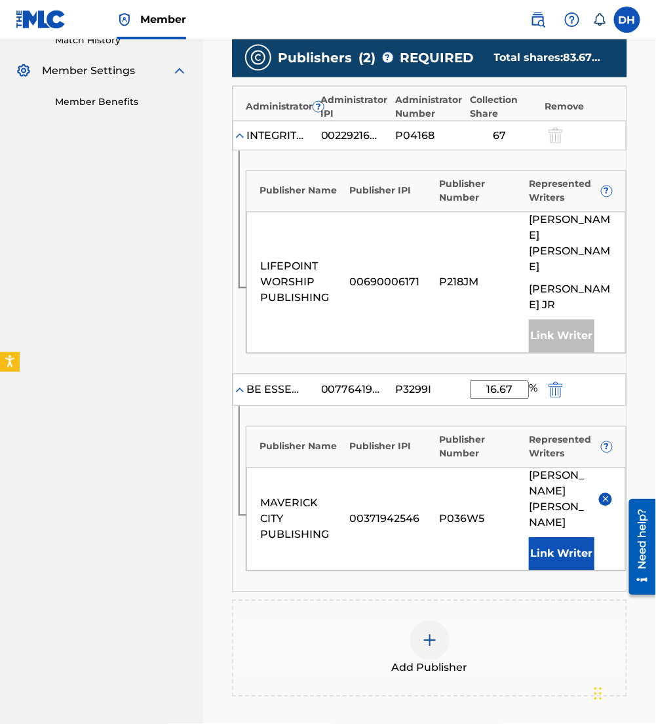
click at [437, 632] on img at bounding box center [430, 640] width 16 height 16
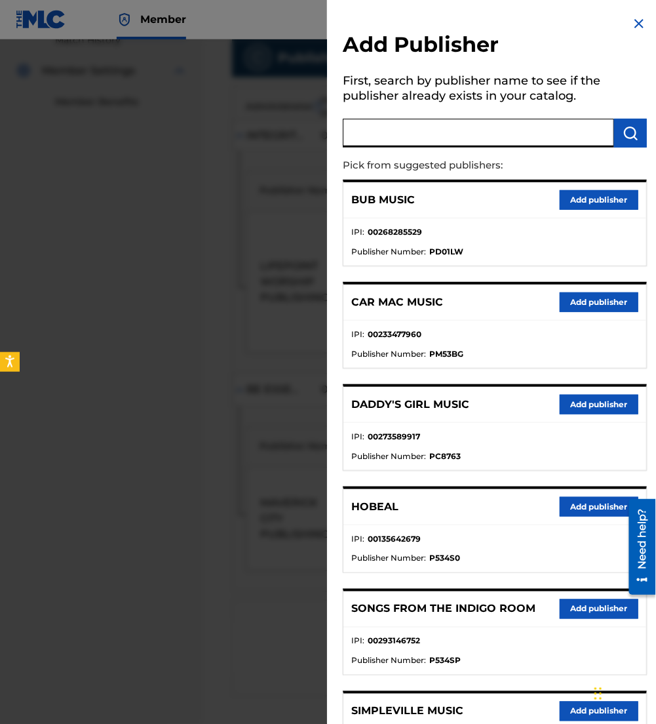
click at [448, 134] on input "text" at bounding box center [478, 133] width 271 height 29
type input "stephen james davis music"
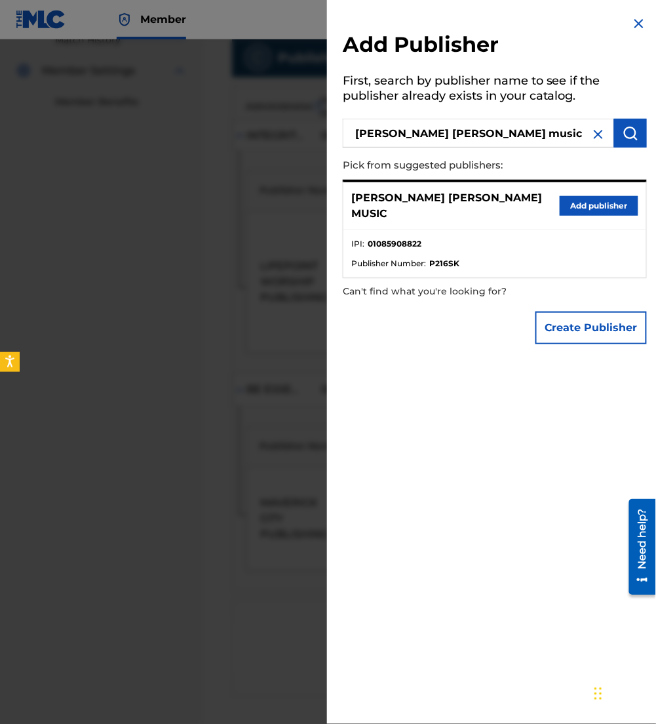
click at [599, 196] on button "Add publisher" at bounding box center [599, 206] width 79 height 20
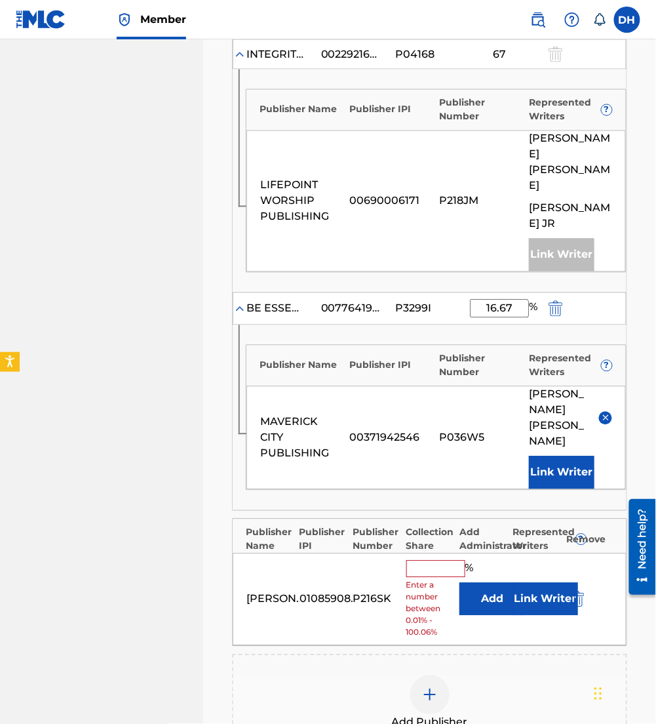
scroll to position [457, 0]
click at [481, 582] on button "Add" at bounding box center [492, 598] width 66 height 33
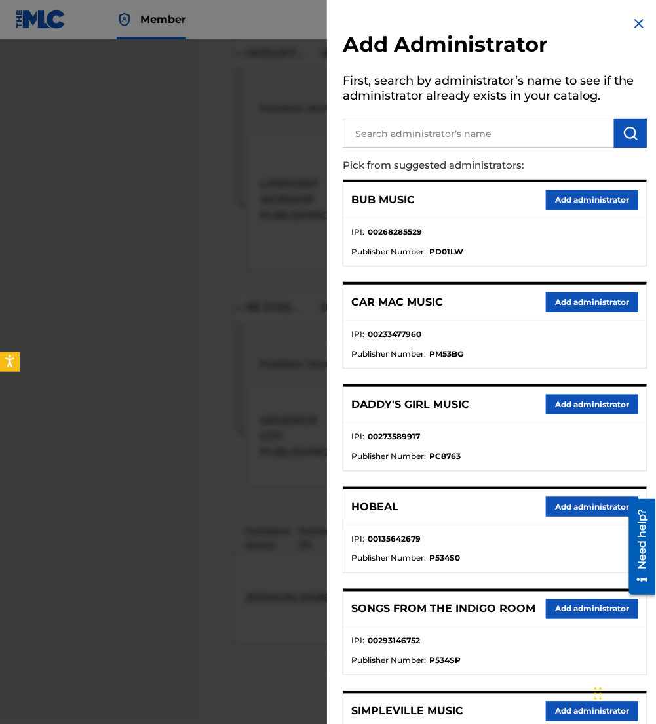
click at [400, 135] on input "text" at bounding box center [478, 133] width 271 height 29
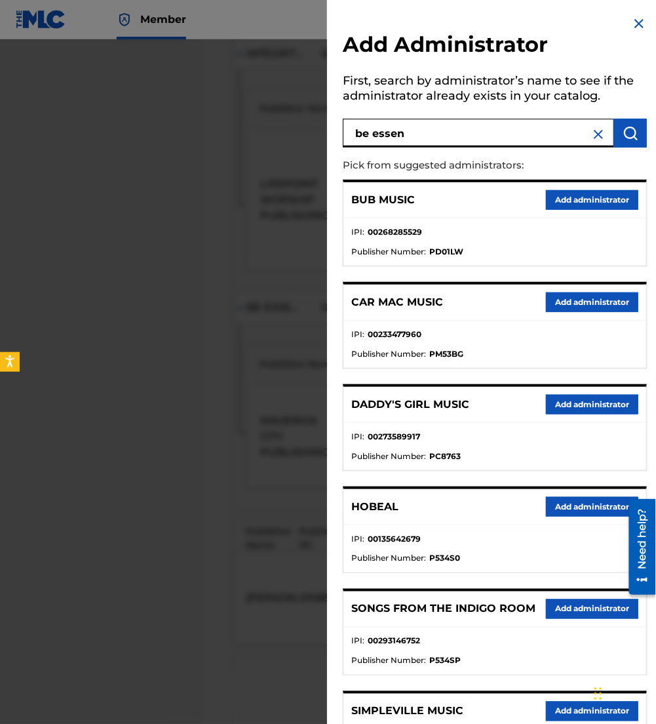
type input "be essen"
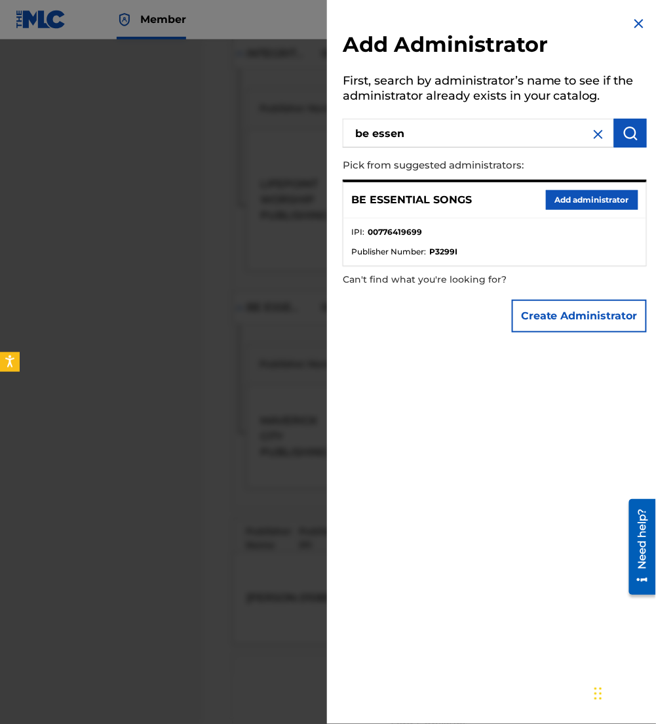
click at [564, 201] on button "Add administrator" at bounding box center [592, 200] width 92 height 20
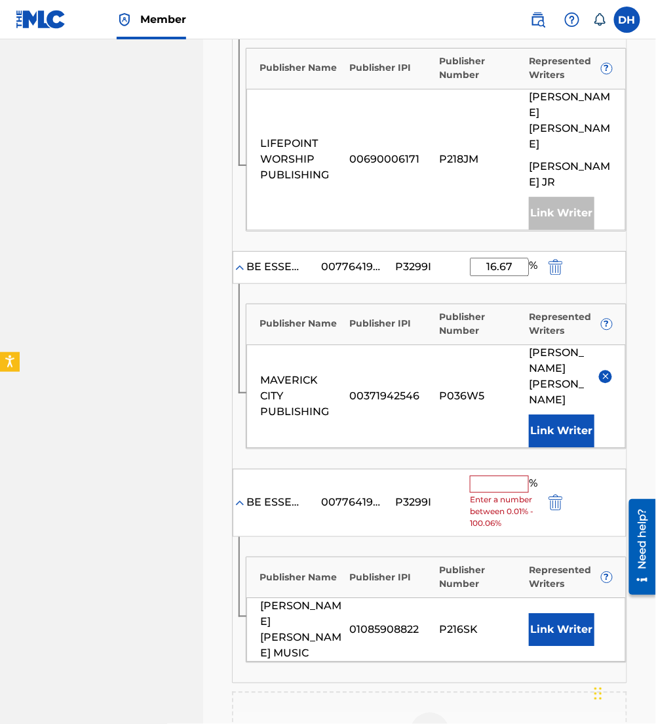
scroll to position [499, 0]
click at [501, 475] on input "text" at bounding box center [499, 483] width 59 height 17
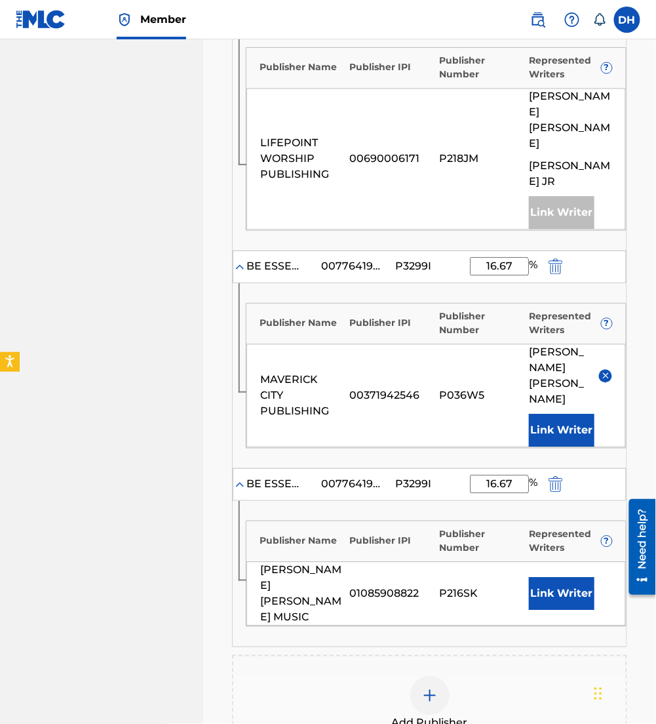
type input "16.67"
click at [298, 521] on div "Publisher Name Publisher IPI Publisher Number Represented Writers ?" at bounding box center [435, 538] width 379 height 34
click at [560, 577] on button "Link Writer" at bounding box center [562, 593] width 66 height 33
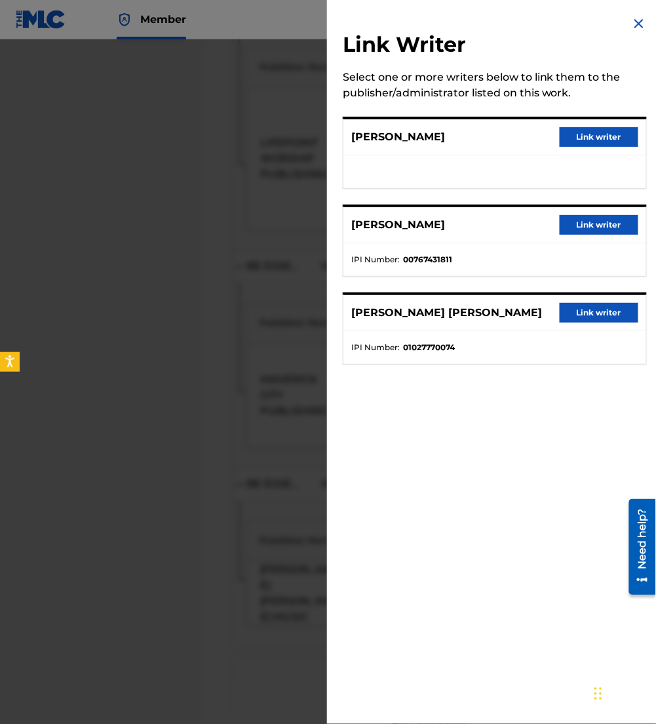
click at [611, 311] on button "Link writer" at bounding box center [599, 313] width 79 height 20
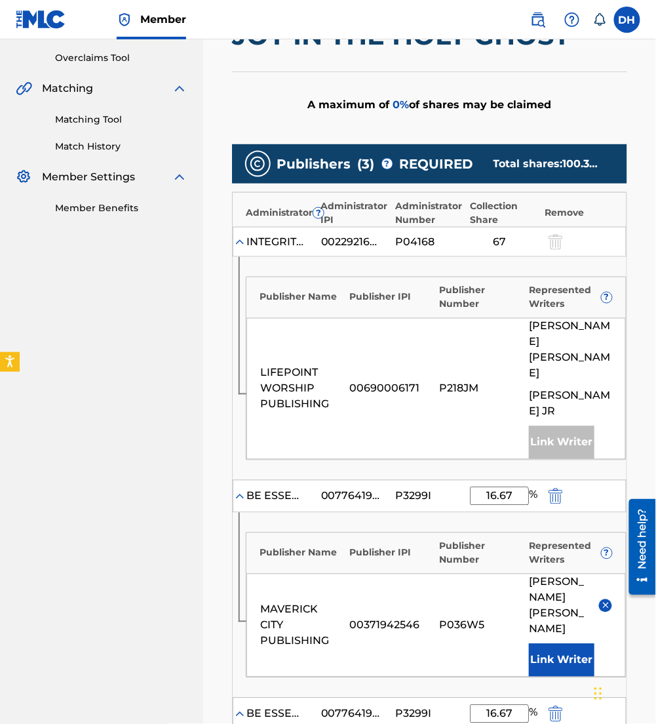
scroll to position [273, 0]
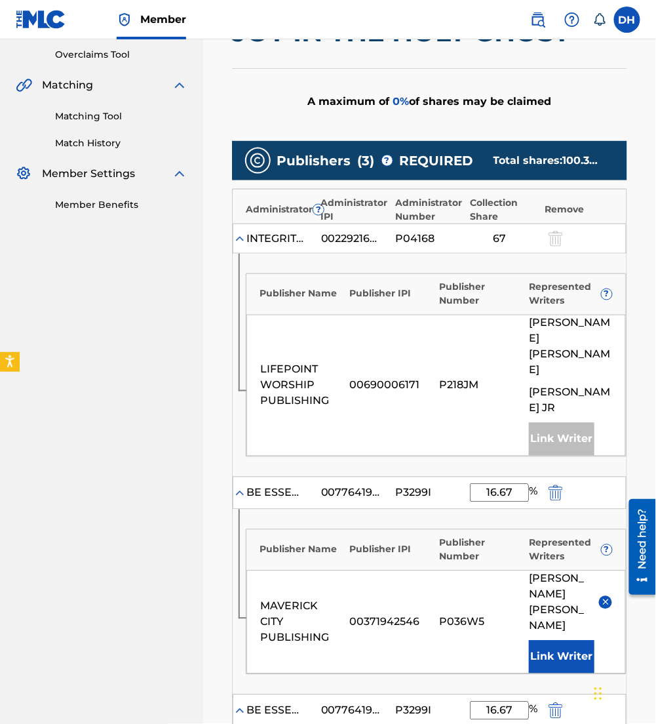
click at [517, 484] on input "16.67" at bounding box center [499, 493] width 59 height 18
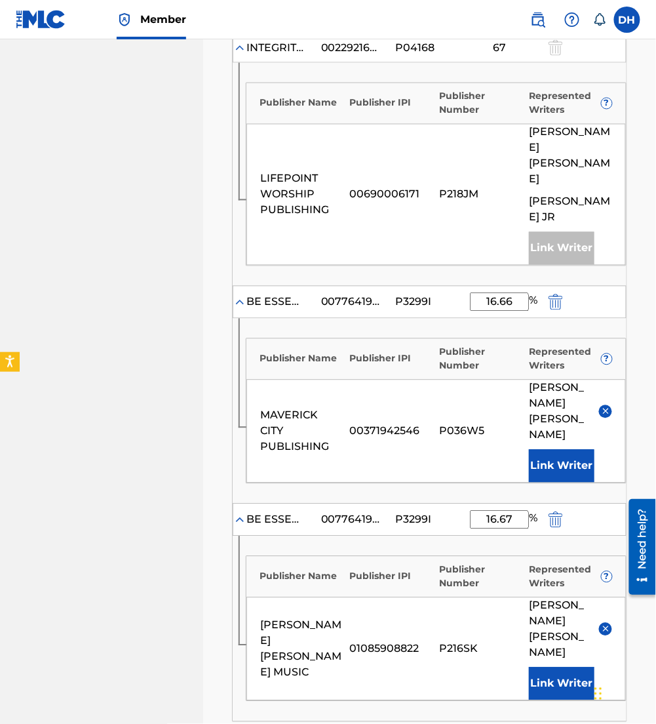
scroll to position [468, 0]
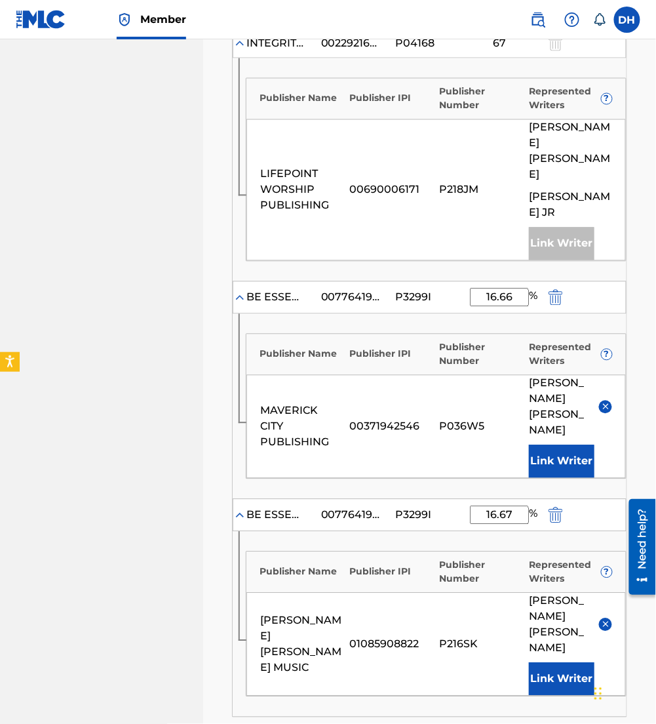
type input "16.66"
click at [518, 506] on input "16.67" at bounding box center [499, 515] width 59 height 18
type input "16.66"
click at [481, 454] on div "Publisher Name Publisher IPI Publisher Number Represented Writers ? MAVERICK CI…" at bounding box center [430, 406] width 394 height 185
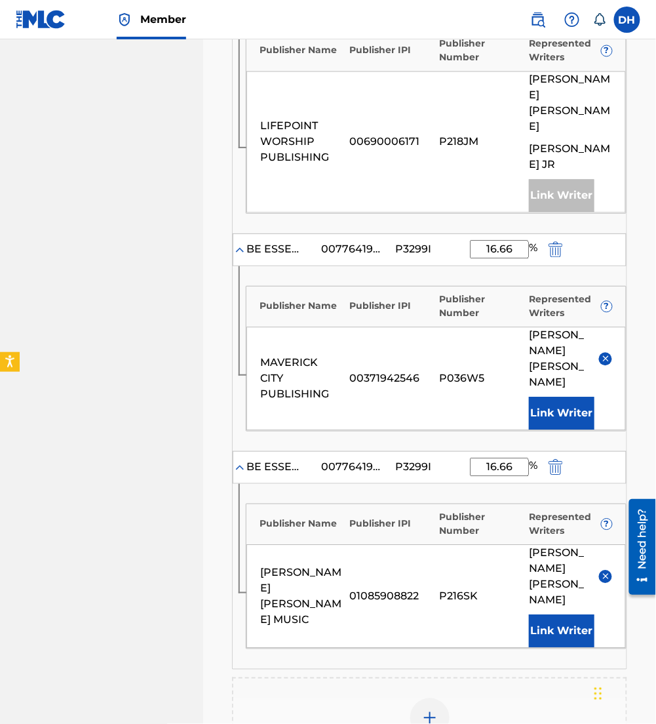
scroll to position [516, 0]
drag, startPoint x: 514, startPoint y: 235, endPoint x: 443, endPoint y: 238, distance: 71.5
click at [443, 238] on div "BE ESSENTIAL SONGS 00776419699 P3299I 16.66 %" at bounding box center [430, 249] width 394 height 33
type input "16.63"
drag, startPoint x: 443, startPoint y: 444, endPoint x: 339, endPoint y: 440, distance: 104.3
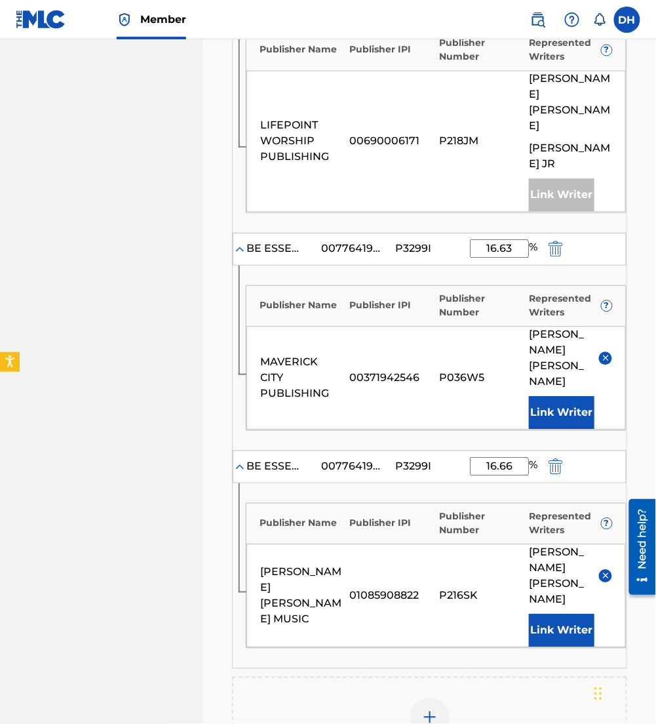
click at [339, 450] on div "BE ESSENTIAL SONGS 00776419699 P3299I 16.66 %" at bounding box center [430, 466] width 394 height 33
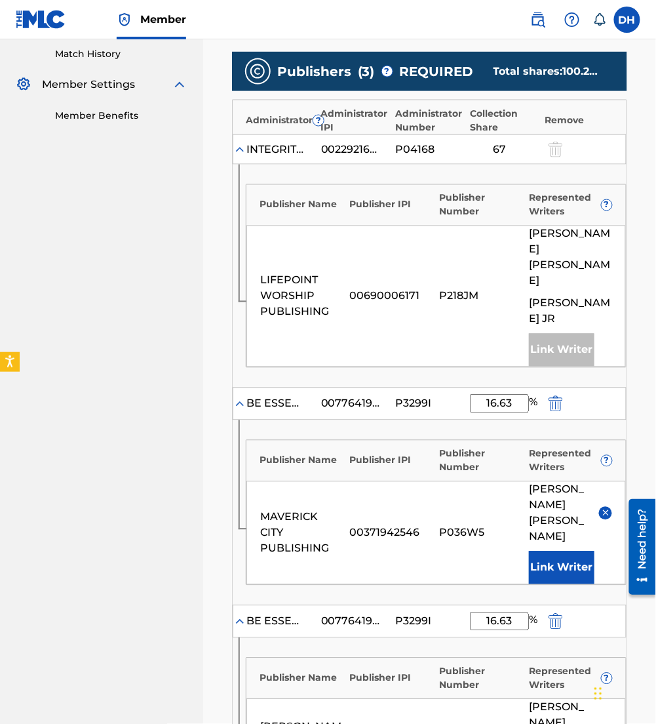
scroll to position [362, 0]
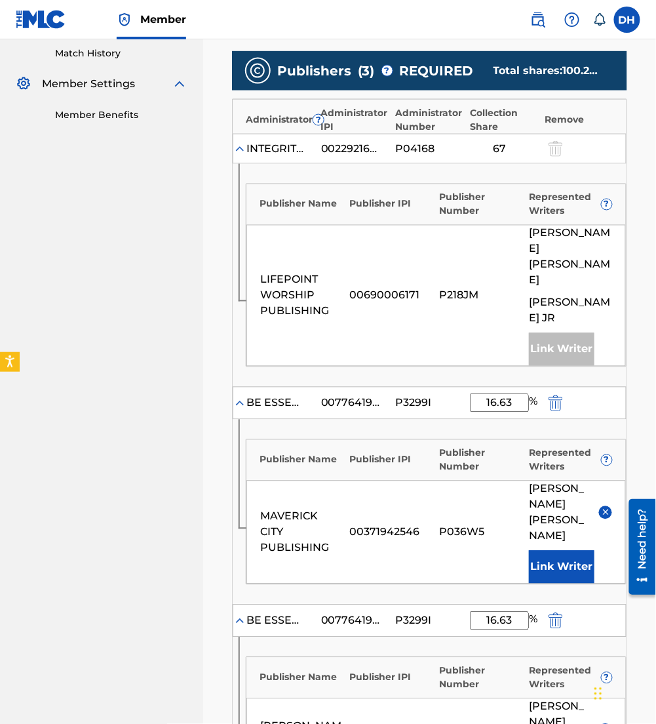
type input "16.63"
click at [516, 394] on input "16.63" at bounding box center [499, 403] width 59 height 18
type input "16.6"
click at [520, 611] on input "16.63" at bounding box center [499, 620] width 59 height 18
type input "16.6"
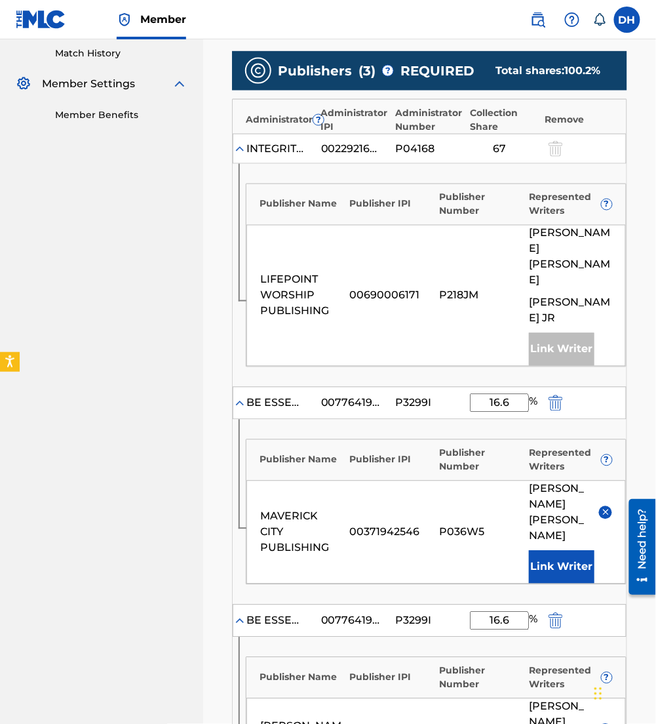
click at [442, 541] on div "MAVERICK CITY PUBLISHING 00371942546 P036W5 STEPHEN JAMES DAVIS Link Writer" at bounding box center [435, 532] width 379 height 104
drag, startPoint x: 520, startPoint y: 389, endPoint x: 422, endPoint y: 393, distance: 97.7
click at [422, 393] on div "BE ESSENTIAL SONGS 00776419699 P3299I 16.6 %" at bounding box center [430, 403] width 394 height 33
click at [509, 394] on input "16.6" at bounding box center [499, 403] width 59 height 18
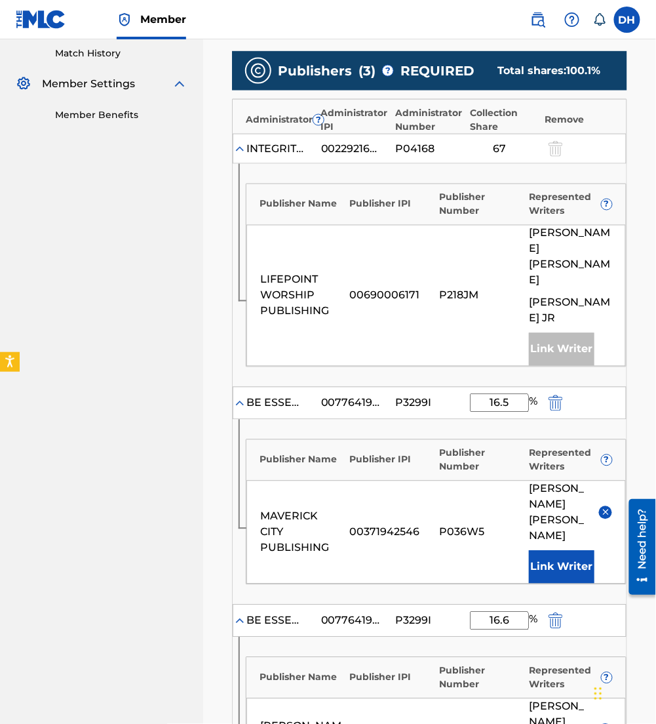
type input "16.5"
click at [363, 400] on div "BE ESSENTIAL SONGS 00776419699 P3299I 16.5 %" at bounding box center [430, 403] width 394 height 33
click at [519, 611] on input "16.6" at bounding box center [499, 620] width 59 height 18
type input "16.5"
click at [451, 514] on div "MAVERICK CITY PUBLISHING 00371942546 P036W5 STEPHEN JAMES DAVIS Link Writer" at bounding box center [435, 532] width 379 height 104
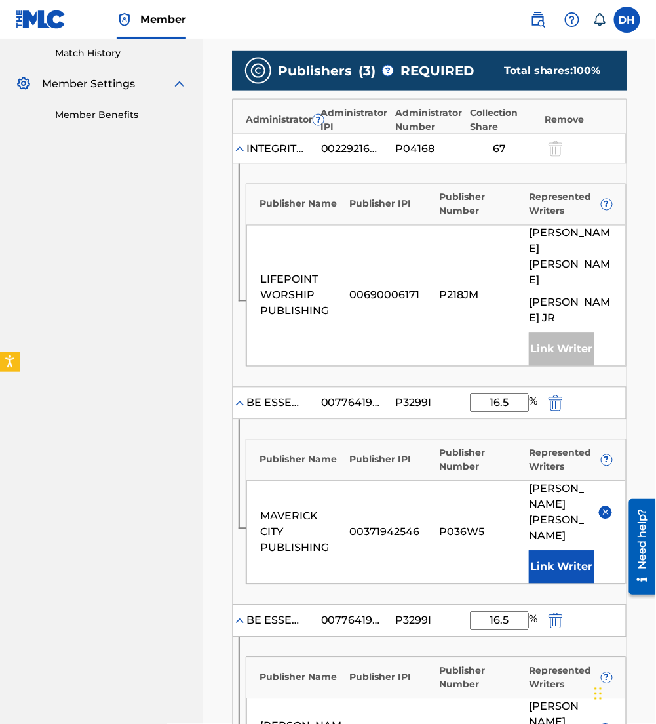
scroll to position [0, 0]
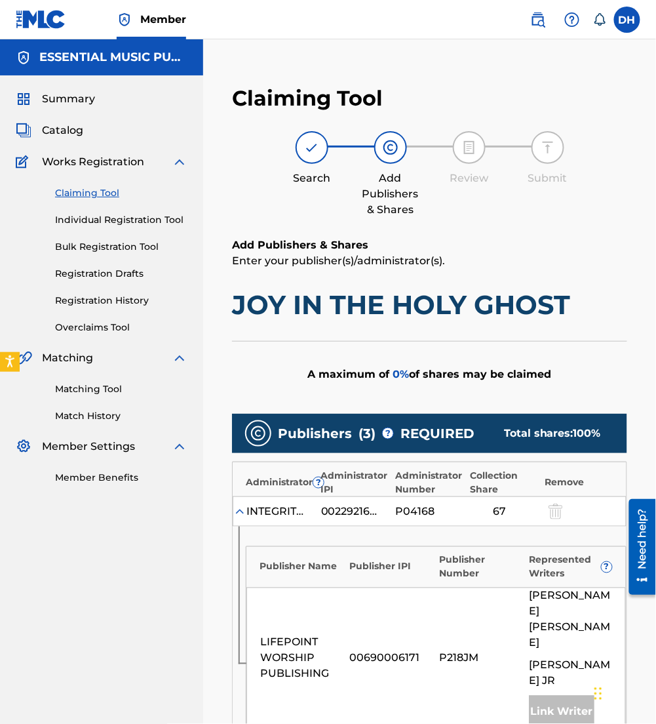
click at [69, 126] on span "Catalog" at bounding box center [62, 131] width 41 height 16
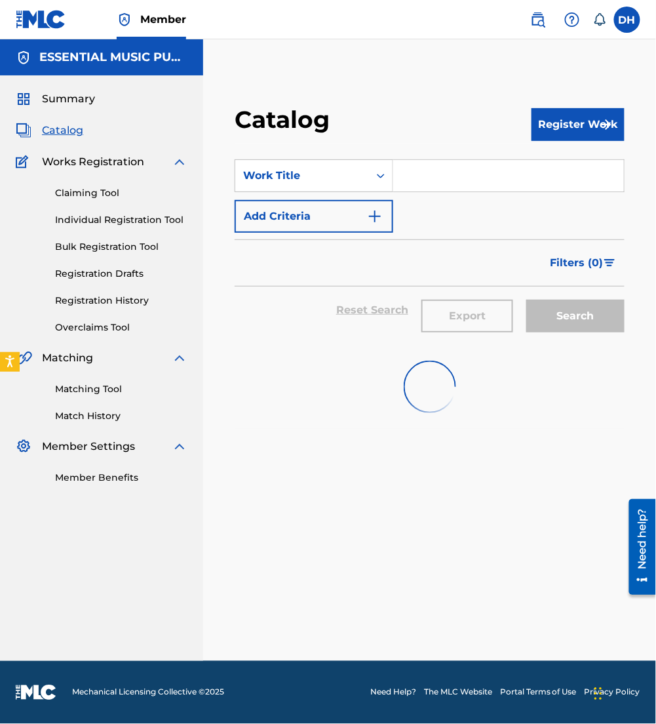
click at [399, 171] on input "Search Form" at bounding box center [508, 175] width 231 height 31
type input "joy of the lord"
click at [341, 232] on button "Add Criteria" at bounding box center [314, 216] width 159 height 33
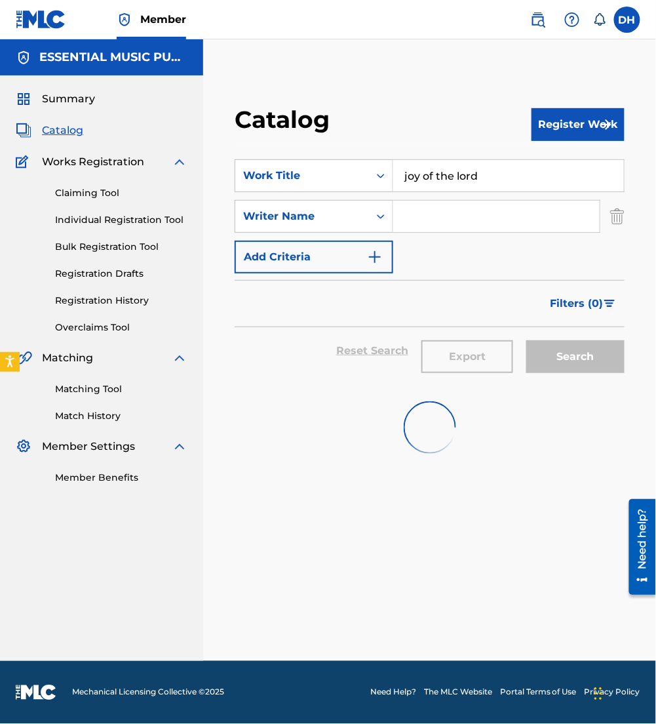
click at [401, 228] on input "Search Form" at bounding box center [496, 216] width 206 height 31
type input "horsey"
click at [490, 227] on input "horsey" at bounding box center [496, 216] width 206 height 31
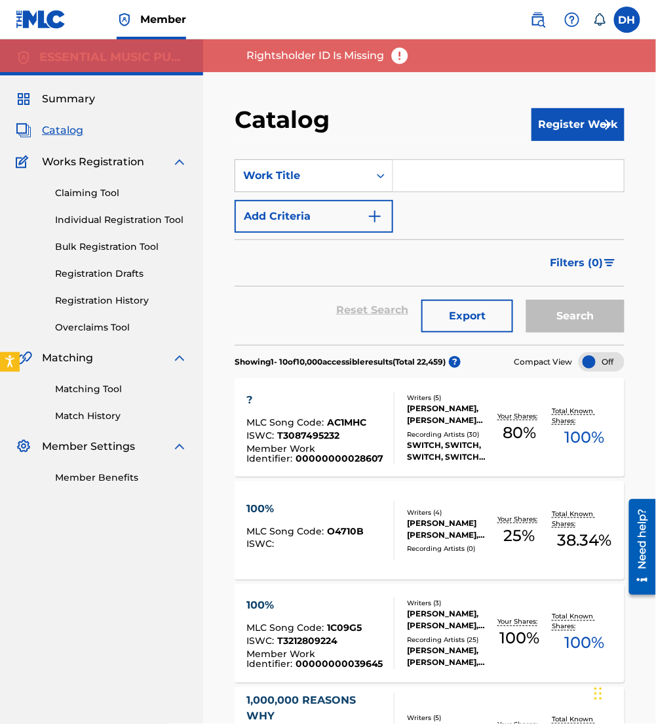
click at [457, 171] on input "Search Form" at bounding box center [508, 175] width 231 height 31
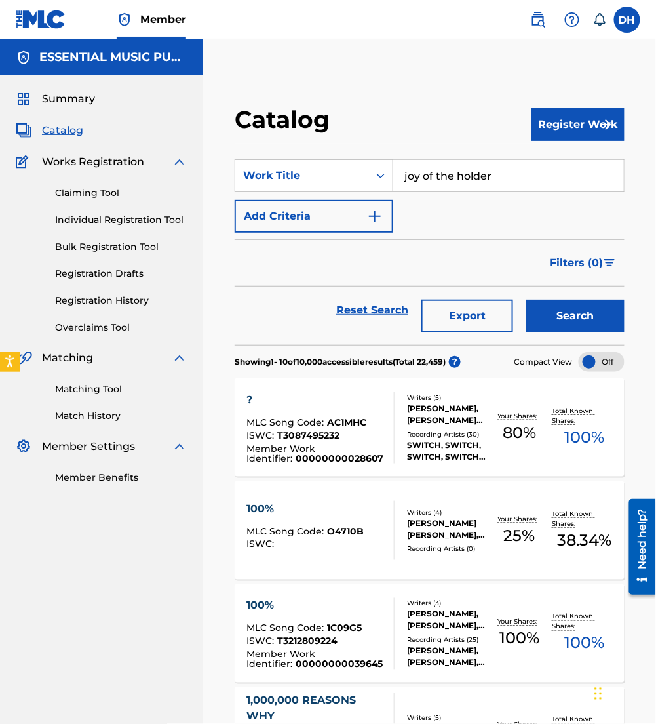
click at [371, 208] on img "Search Form" at bounding box center [375, 216] width 16 height 16
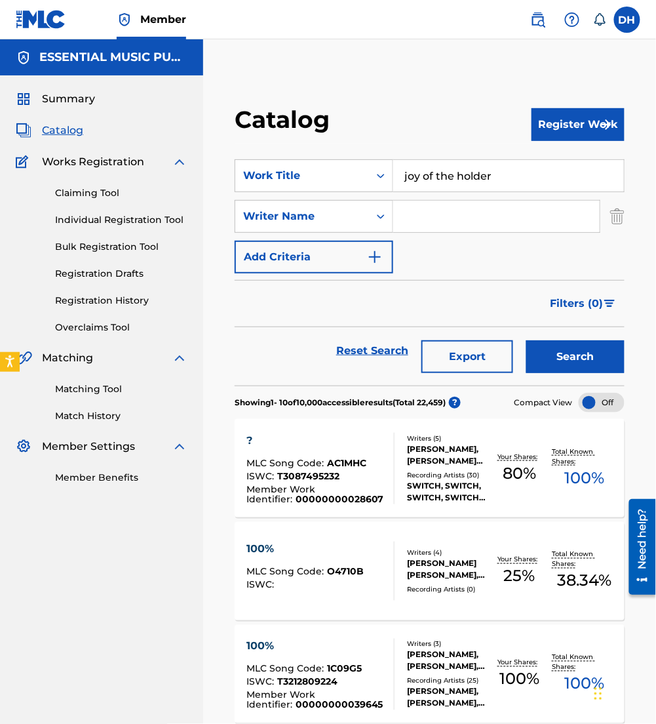
click at [411, 219] on input "Search Form" at bounding box center [496, 216] width 206 height 31
drag, startPoint x: 478, startPoint y: 192, endPoint x: 459, endPoint y: 195, distance: 19.8
click at [459, 195] on div "SearchWithCriteria83cd8665-fd97-49e8-9e40-ee97eb31313e Work Title joy of the ho…" at bounding box center [430, 216] width 390 height 114
type input "joy of the lord"
click at [460, 208] on strong "lord" at bounding box center [468, 205] width 22 height 12
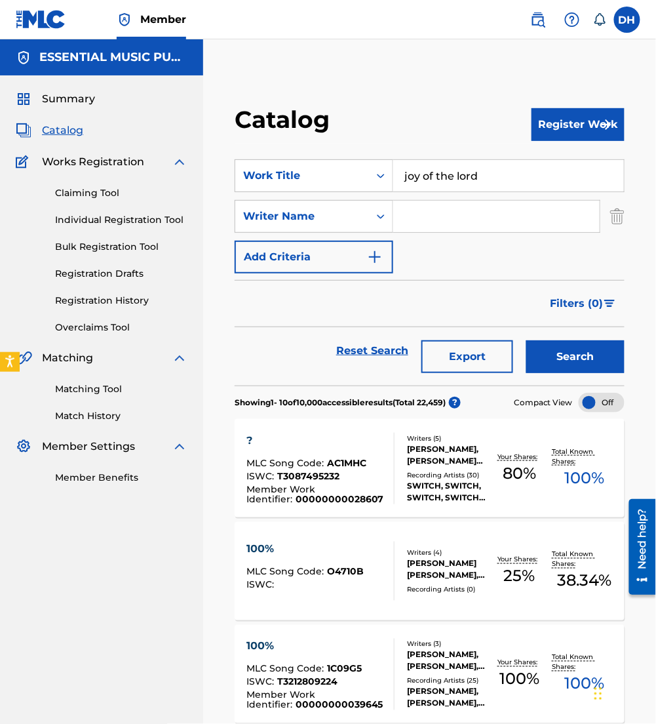
click at [467, 220] on input "Search Form" at bounding box center [496, 216] width 206 height 31
type input "horsey"
click at [526, 340] on button "Search" at bounding box center [575, 356] width 98 height 33
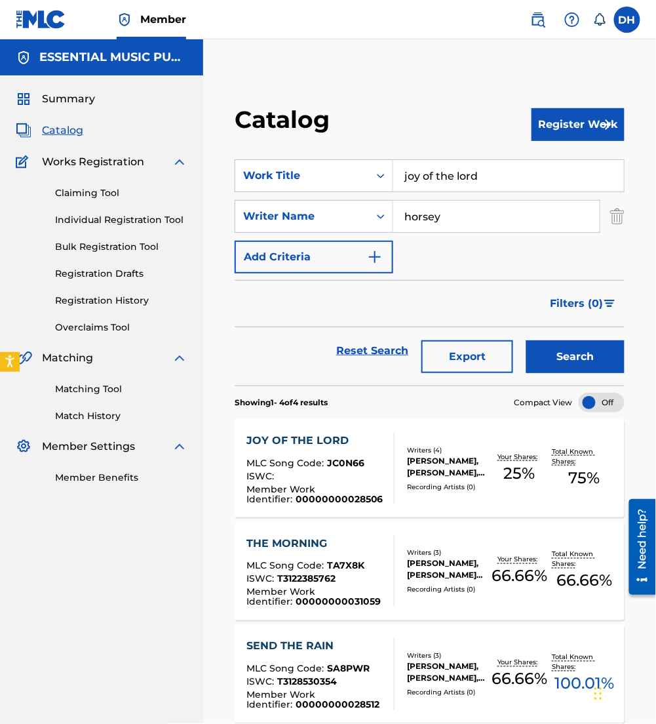
click at [322, 486] on div "Member Work Identifier : 00000000028506" at bounding box center [314, 494] width 137 height 20
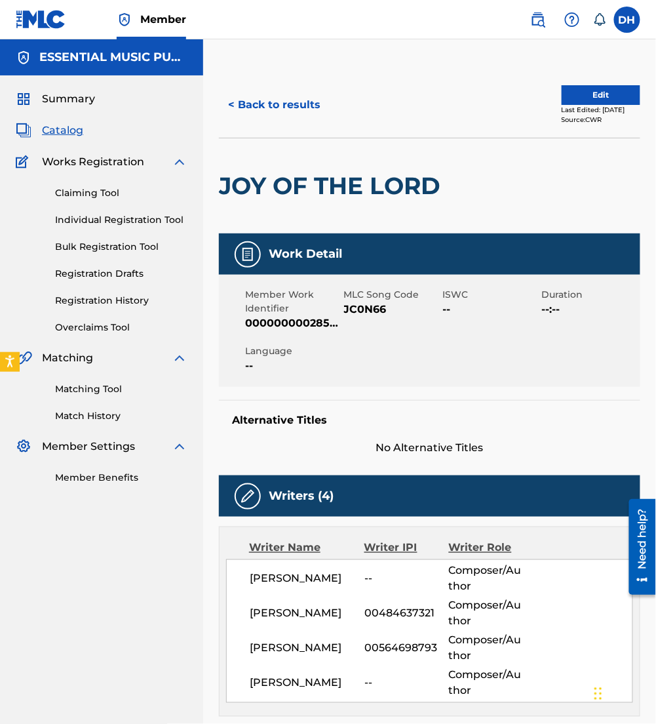
click at [586, 89] on button "Edit" at bounding box center [601, 95] width 79 height 20
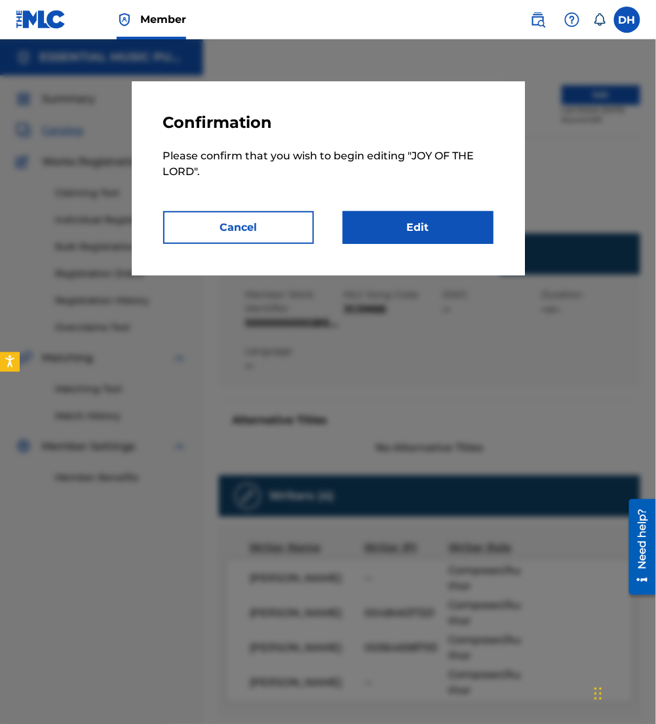
click at [457, 221] on link "Edit" at bounding box center [418, 227] width 151 height 33
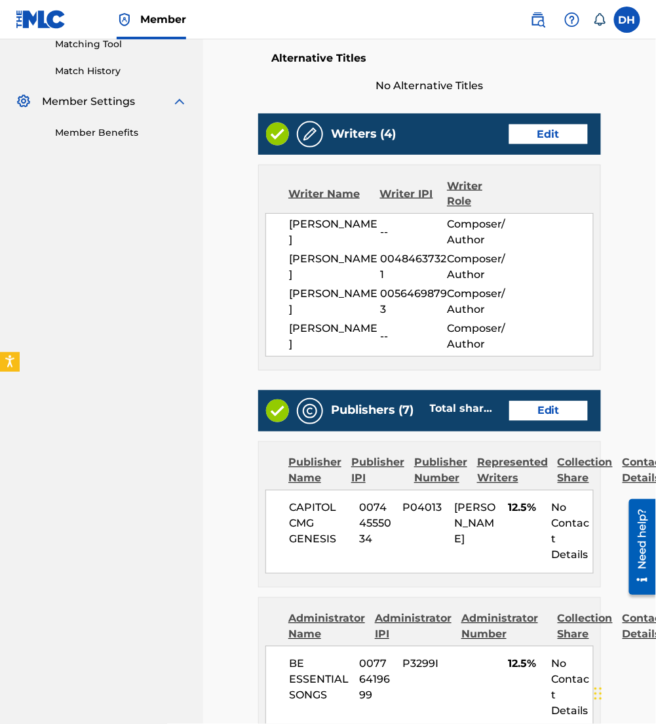
scroll to position [346, 0]
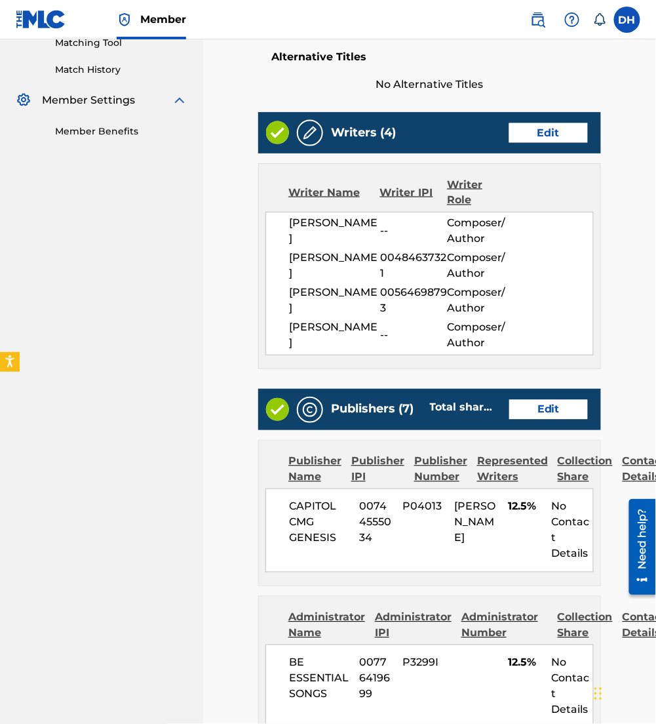
click at [529, 415] on link "Edit" at bounding box center [548, 410] width 79 height 20
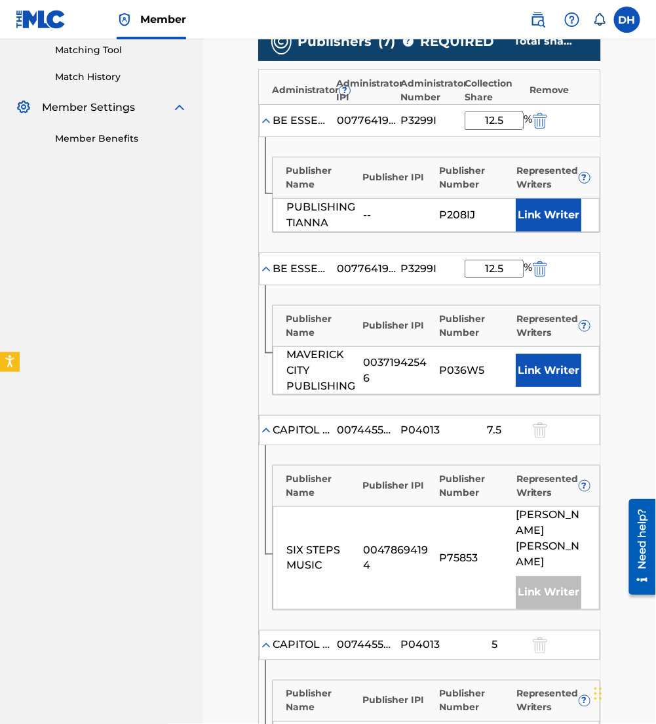
scroll to position [341, 0]
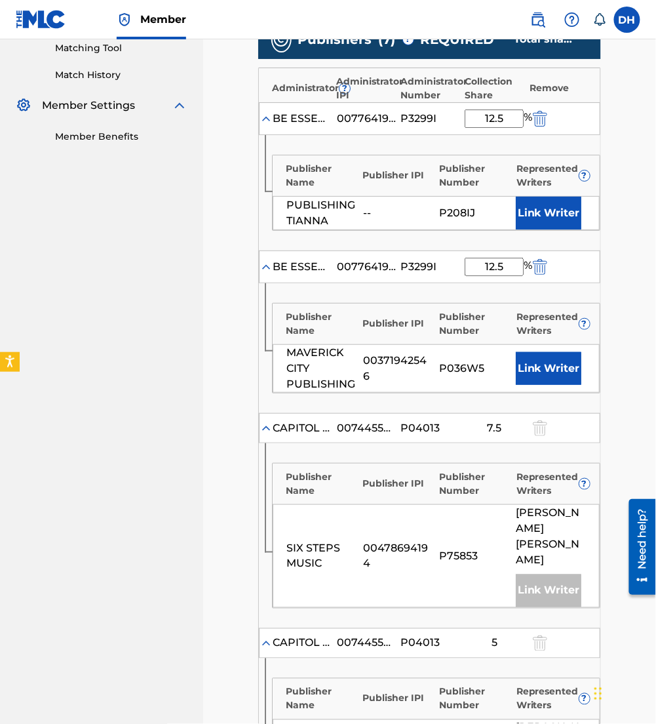
click at [543, 216] on button "Link Writer" at bounding box center [549, 213] width 66 height 33
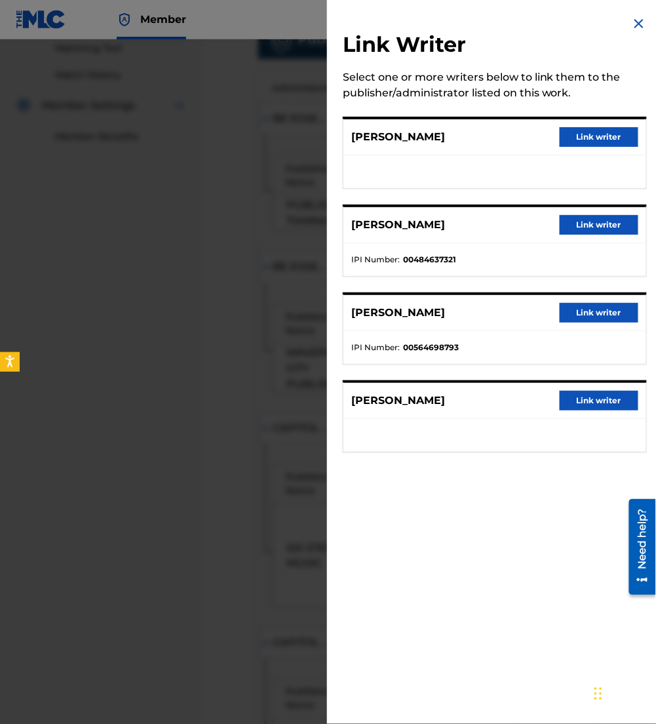
click at [580, 133] on button "Link writer" at bounding box center [599, 137] width 79 height 20
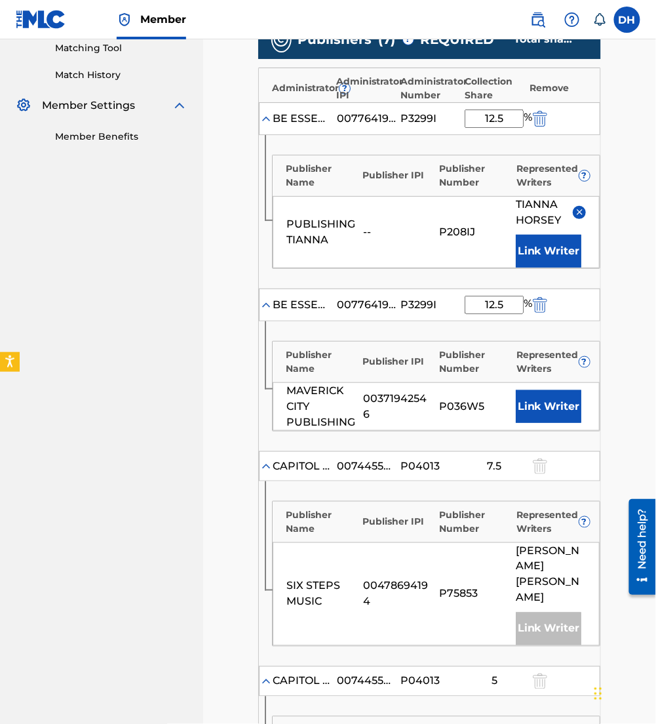
click at [545, 398] on button "Link Writer" at bounding box center [549, 406] width 66 height 33
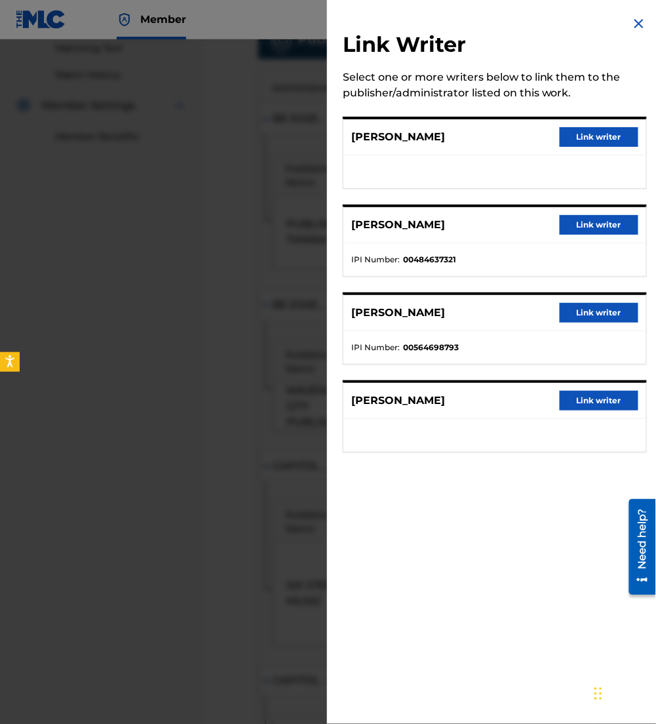
click at [580, 132] on button "Link writer" at bounding box center [599, 137] width 79 height 20
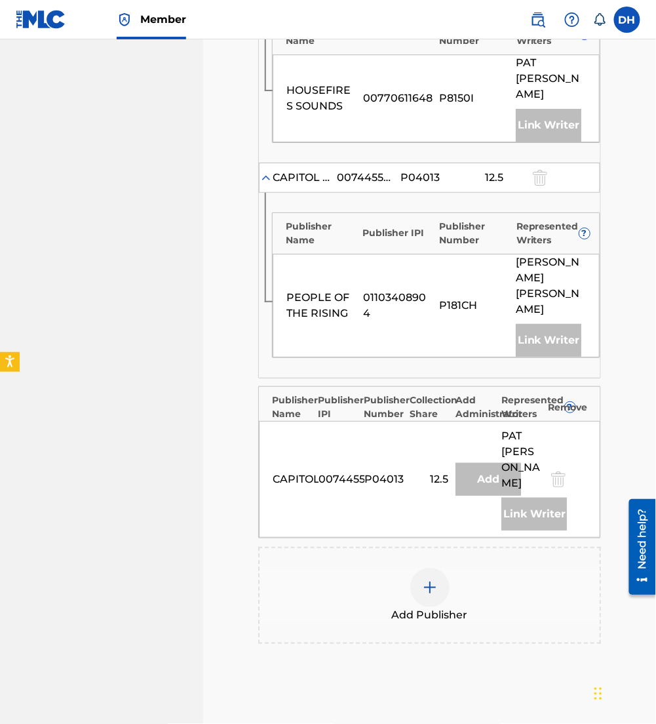
scroll to position [1317, 0]
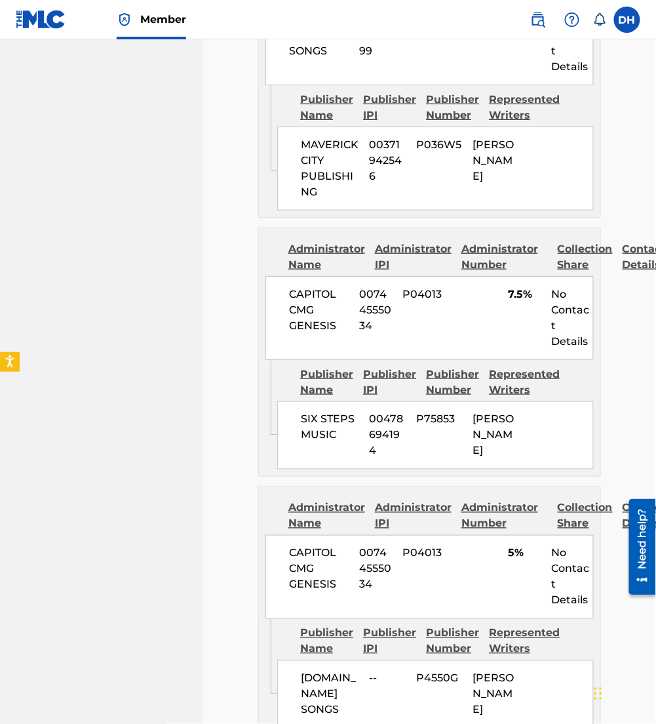
scroll to position [2030, 0]
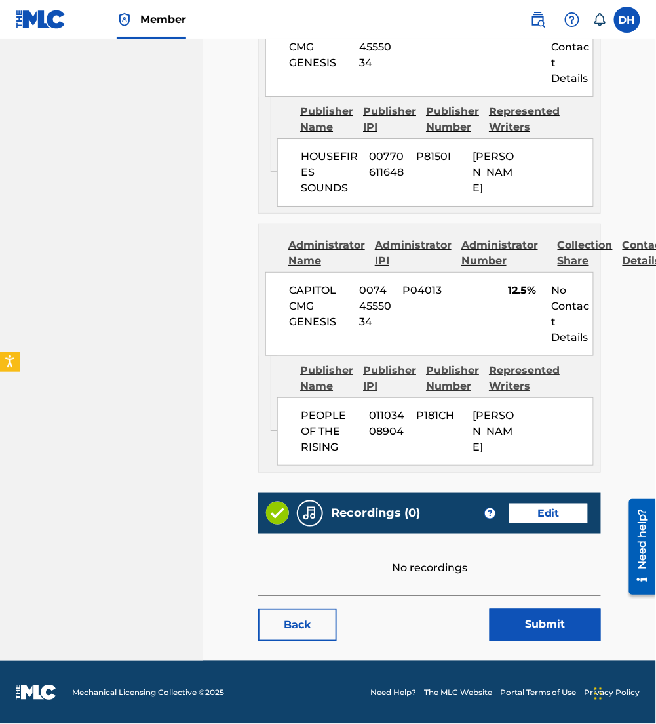
click at [520, 620] on button "Submit" at bounding box center [545, 624] width 111 height 33
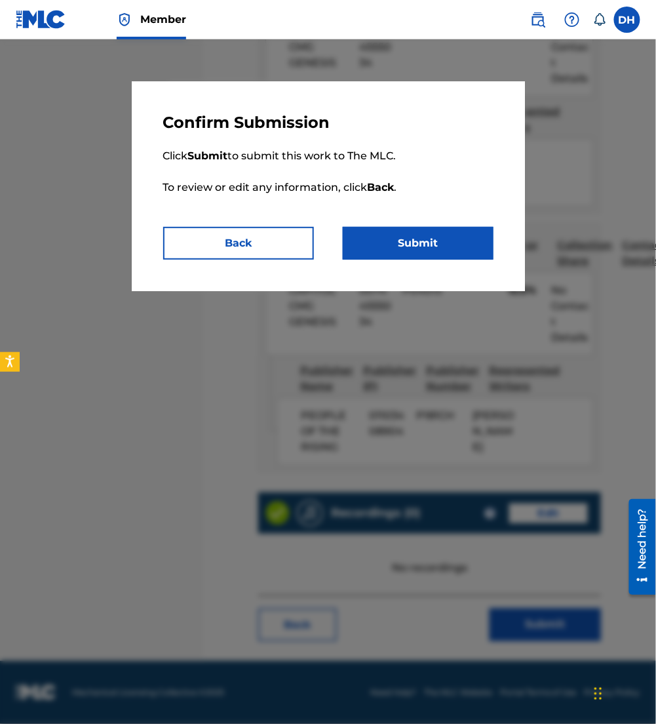
click at [418, 250] on button "Submit" at bounding box center [418, 243] width 151 height 33
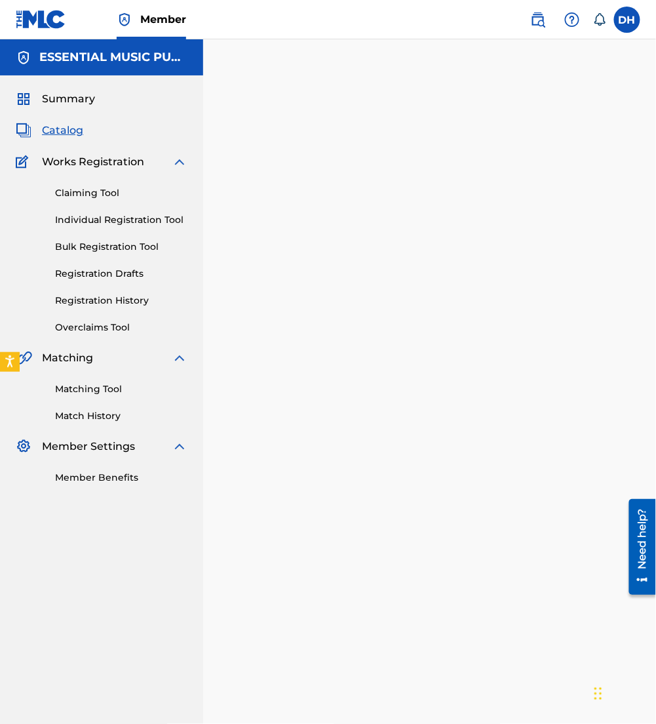
click at [55, 129] on span "Catalog" at bounding box center [62, 131] width 41 height 16
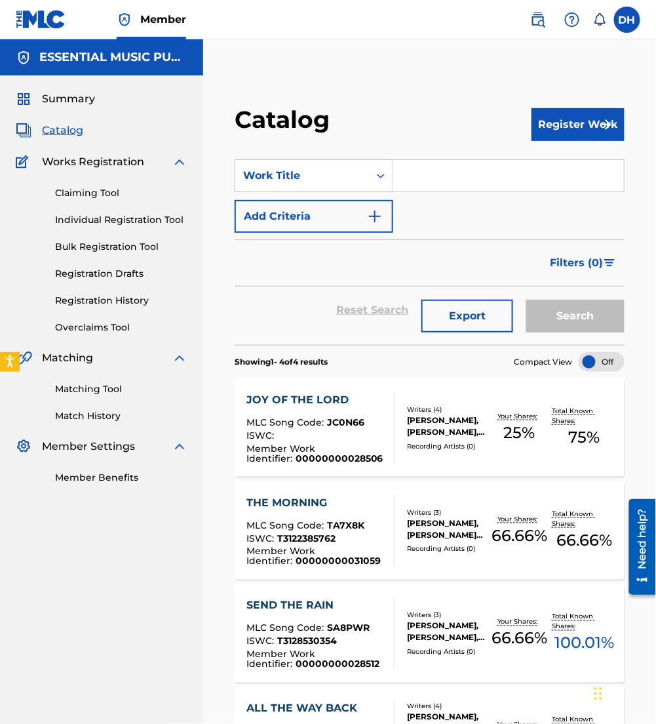
click at [518, 182] on input "Search Form" at bounding box center [508, 175] width 231 height 31
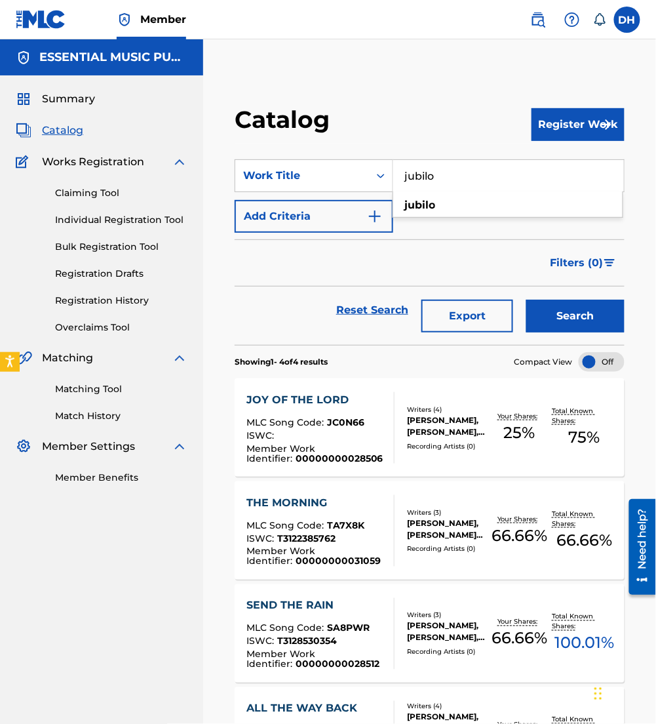
type input "jubilo"
click at [334, 231] on button "Add Criteria" at bounding box center [314, 216] width 159 height 33
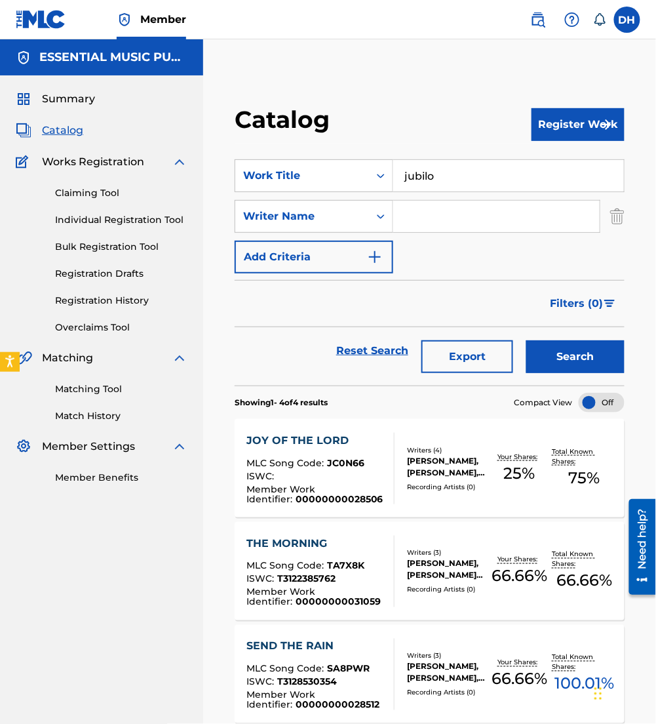
click at [470, 221] on input "Search Form" at bounding box center [496, 216] width 206 height 31
type input "diaz"
click at [526, 340] on button "Search" at bounding box center [575, 356] width 98 height 33
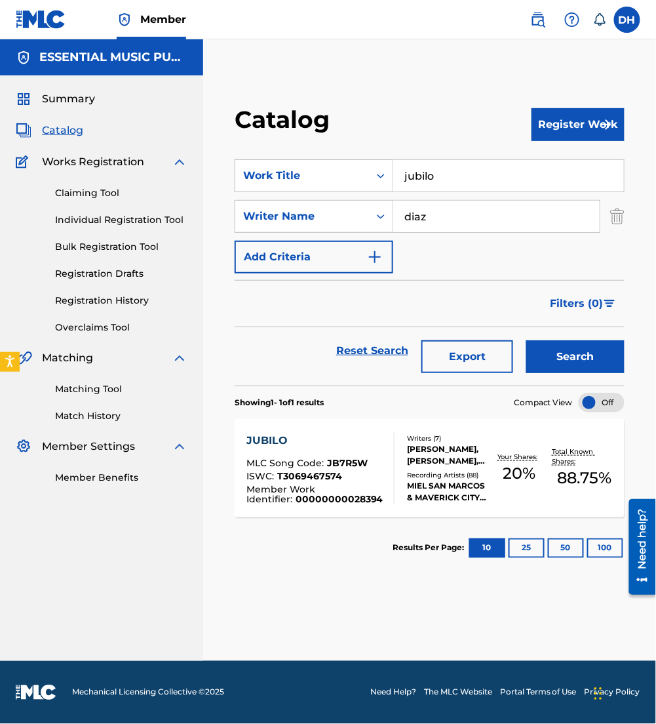
click at [327, 433] on div "JUBILO" at bounding box center [314, 441] width 137 height 16
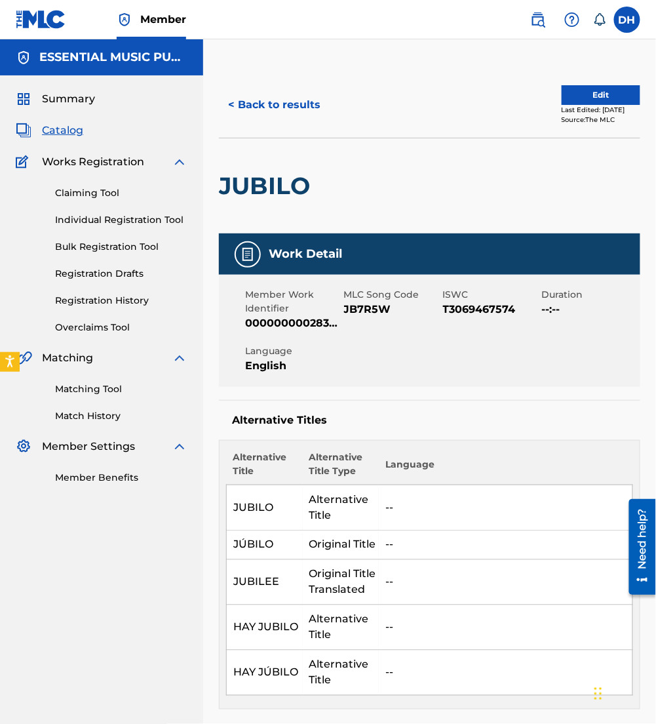
click at [579, 99] on button "Edit" at bounding box center [601, 95] width 79 height 20
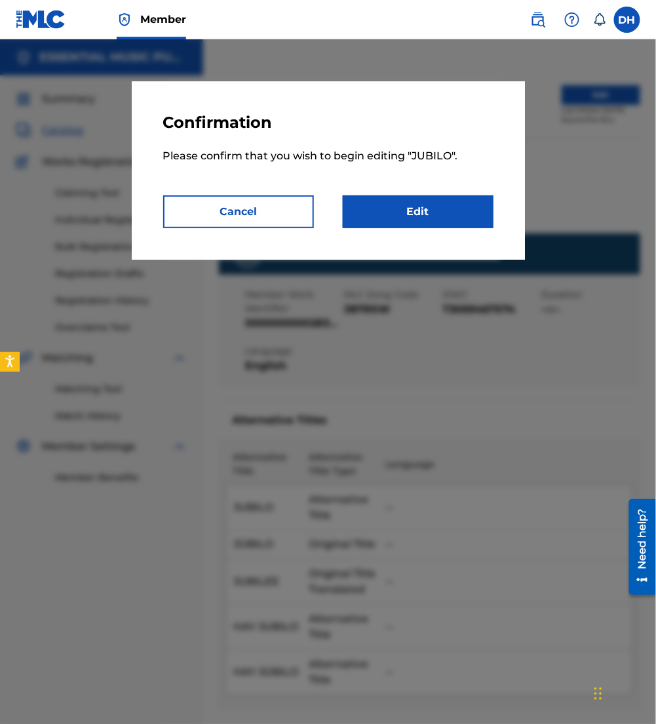
click at [454, 223] on link "Edit" at bounding box center [418, 211] width 151 height 33
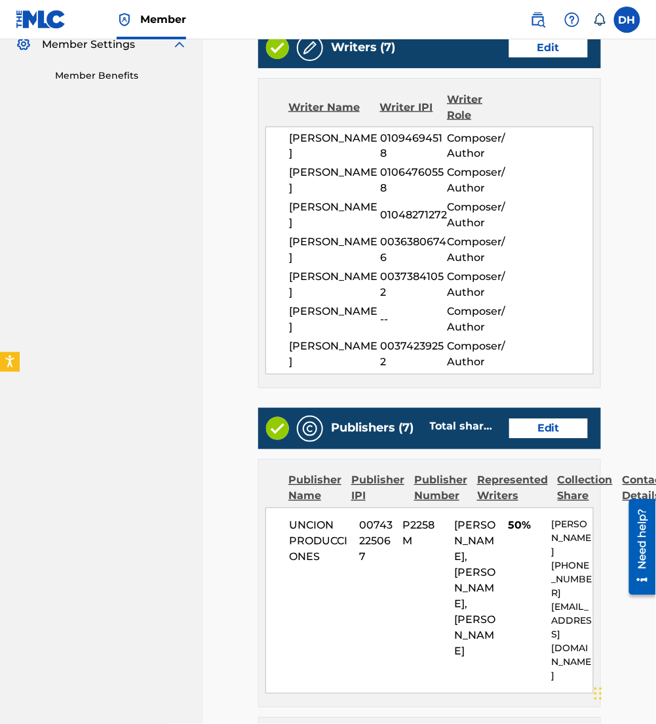
scroll to position [600, 0]
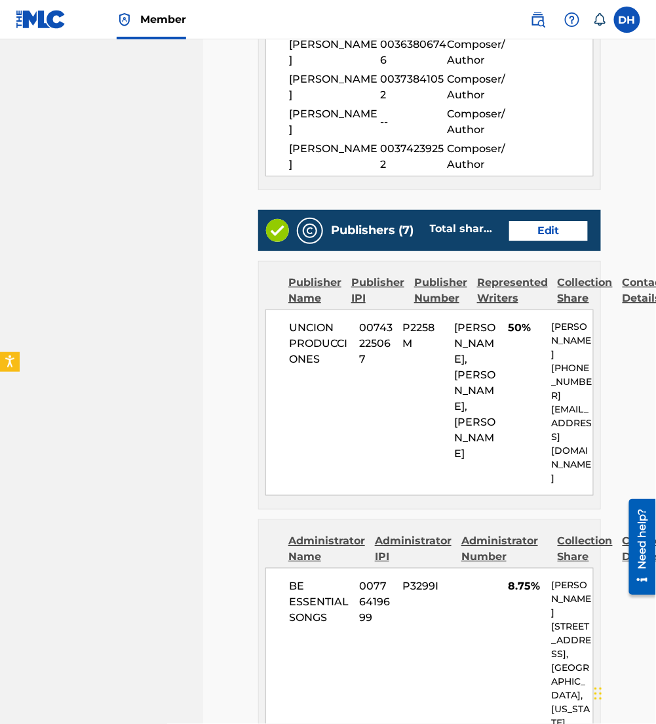
click at [537, 241] on link "Edit" at bounding box center [548, 231] width 79 height 20
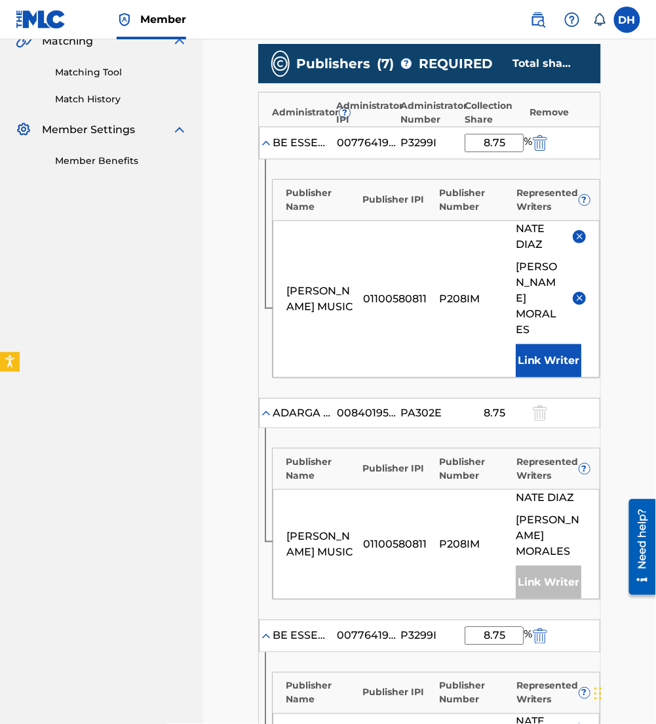
scroll to position [317, 0]
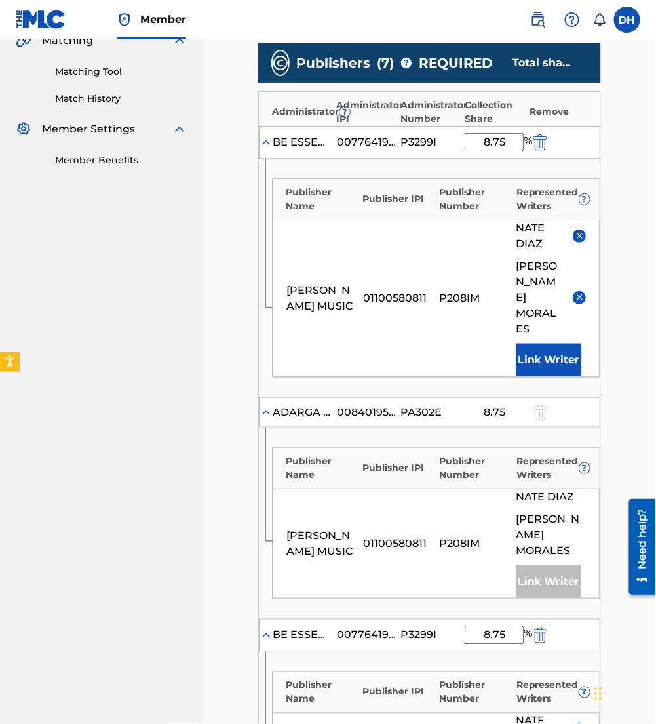
click at [577, 292] on img at bounding box center [580, 297] width 10 height 10
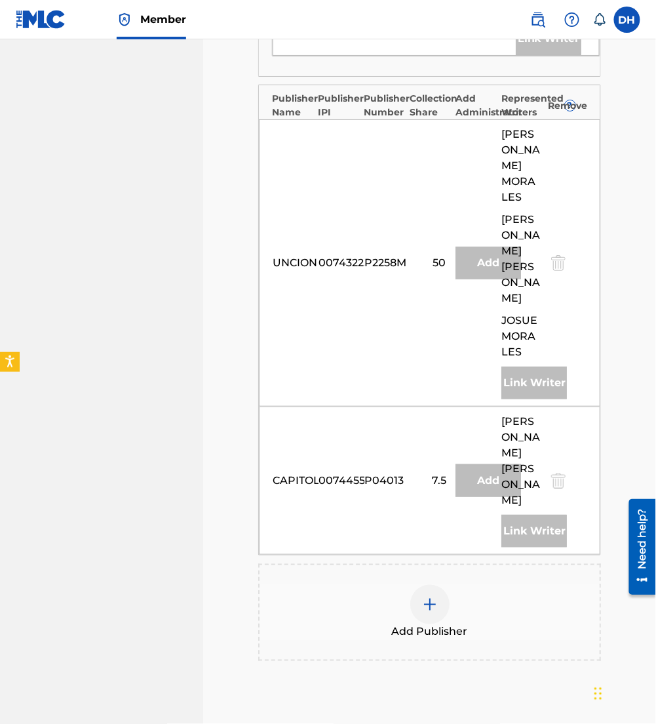
scroll to position [1418, 0]
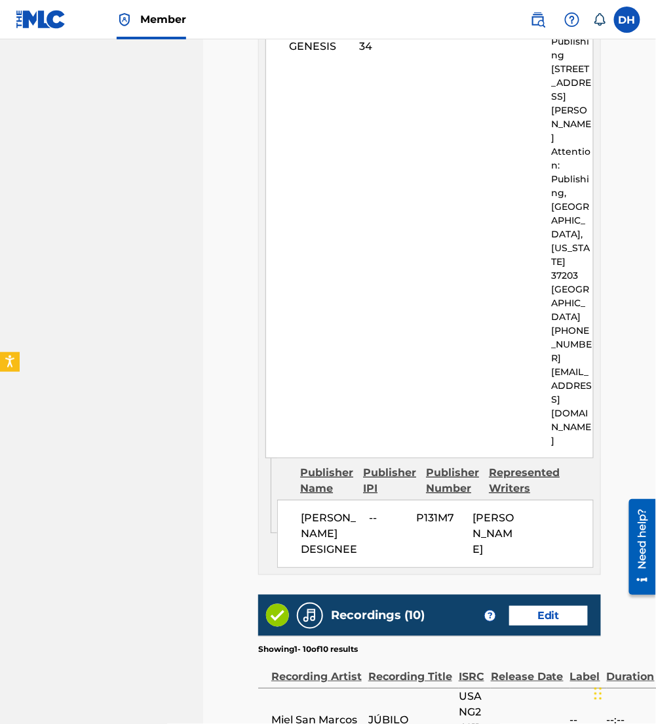
scroll to position [4426, 0]
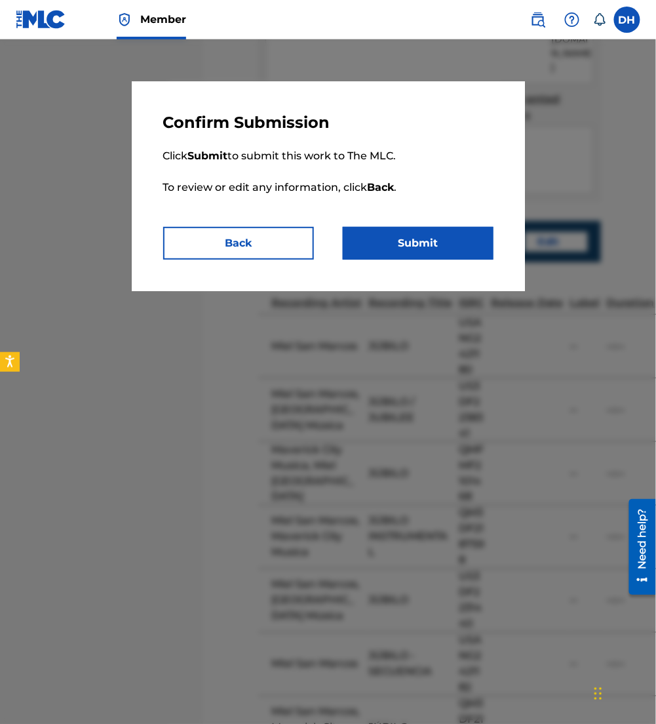
click at [446, 239] on button "Submit" at bounding box center [418, 243] width 151 height 33
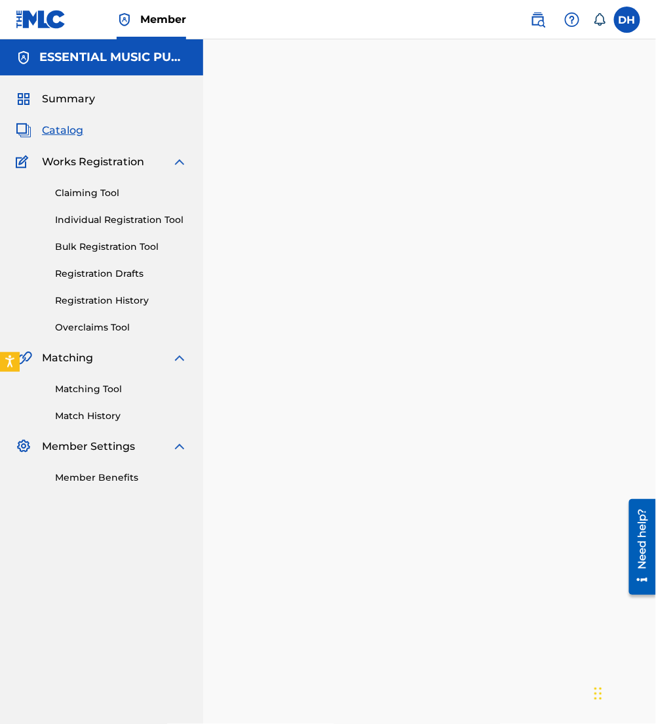
click at [62, 127] on span "Catalog" at bounding box center [62, 131] width 41 height 16
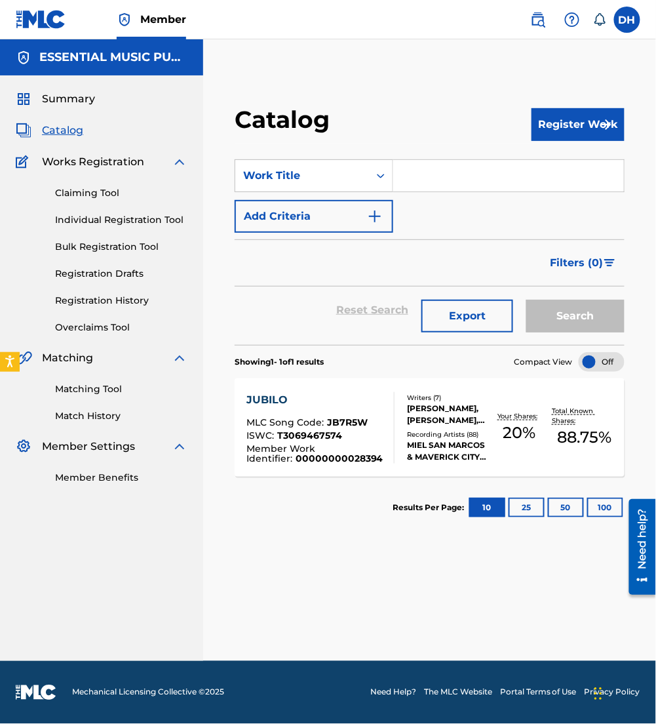
click at [400, 206] on div "SearchWithCriteria83cd8665-fd97-49e8-9e40-ee97eb31313e Work Title Add Criteria" at bounding box center [430, 195] width 390 height 73
click at [328, 408] on div "JUBILO MLC Song Code : JB7R5W ISWC : T3069467574 Member Work Identifier : 00000…" at bounding box center [314, 427] width 137 height 71
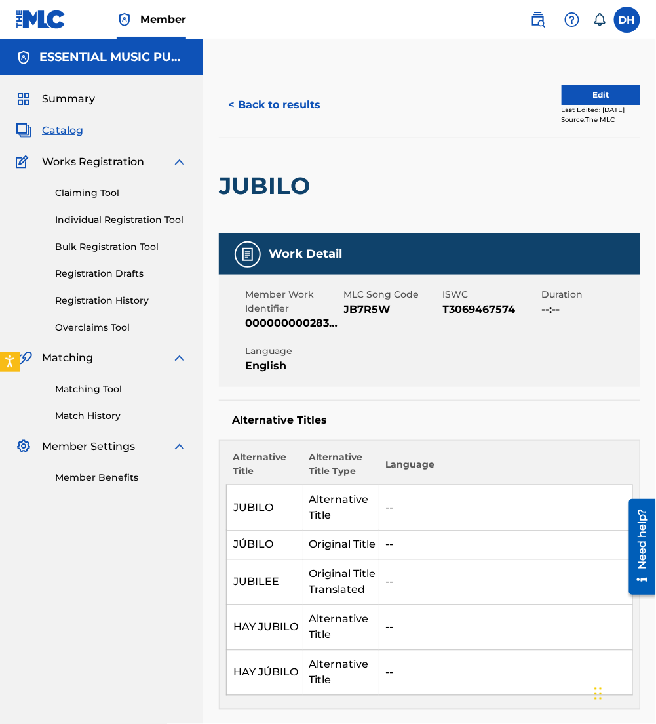
click at [570, 90] on button "Edit" at bounding box center [601, 95] width 79 height 20
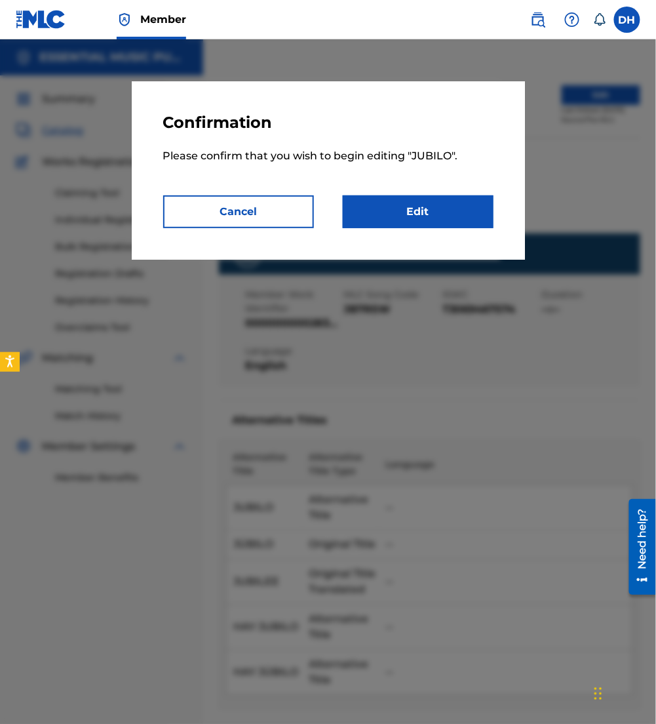
click at [416, 204] on link "Edit" at bounding box center [418, 211] width 151 height 33
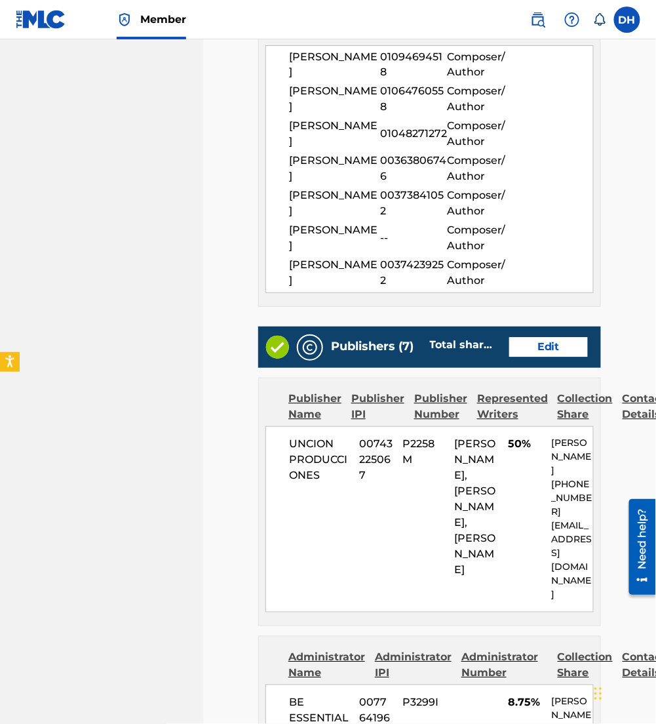
scroll to position [486, 0]
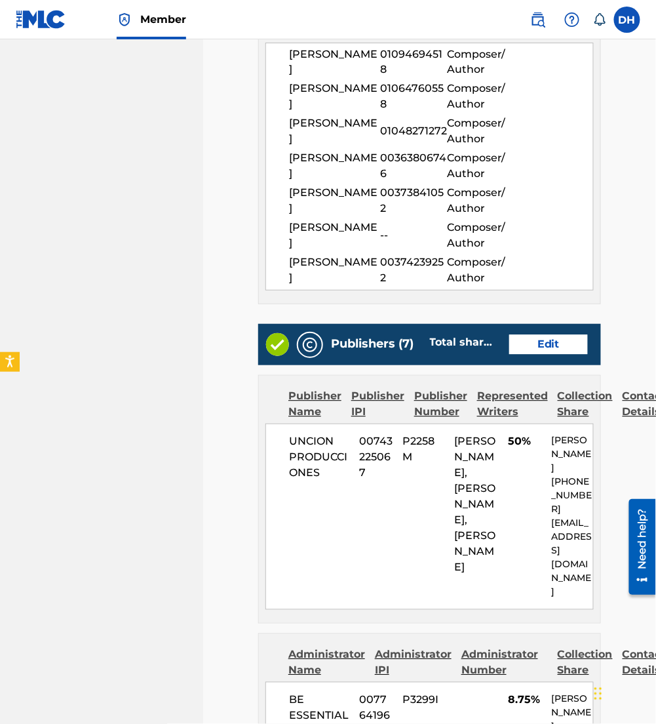
click at [548, 355] on link "Edit" at bounding box center [548, 345] width 79 height 20
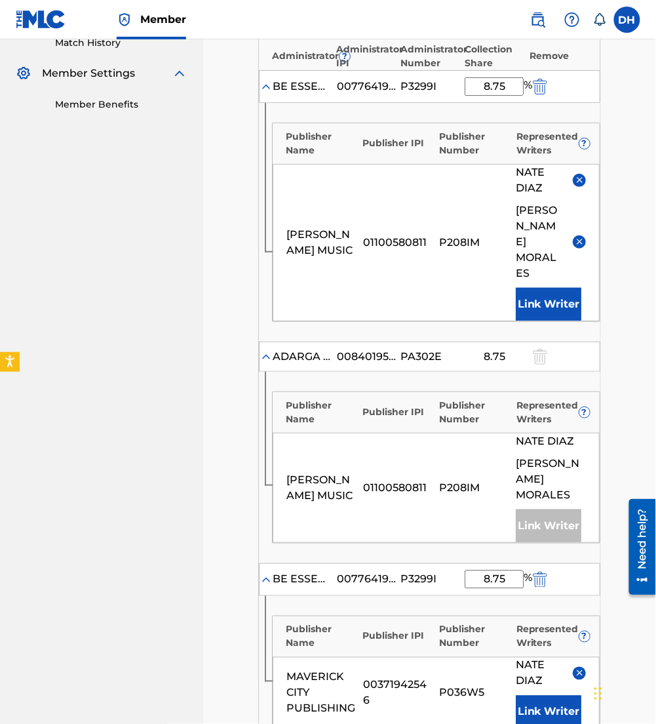
scroll to position [376, 0]
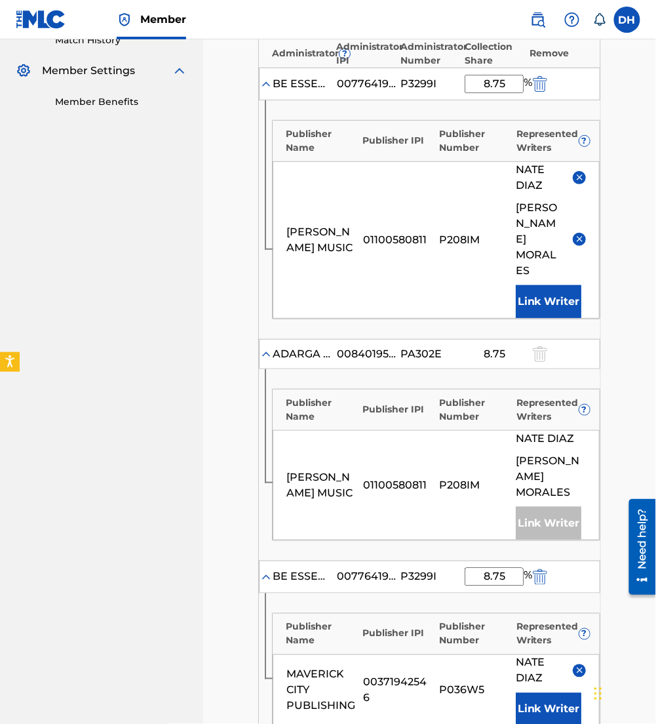
click at [583, 212] on div "LUIS MORALES" at bounding box center [551, 239] width 70 height 79
click at [583, 234] on img at bounding box center [580, 239] width 10 height 10
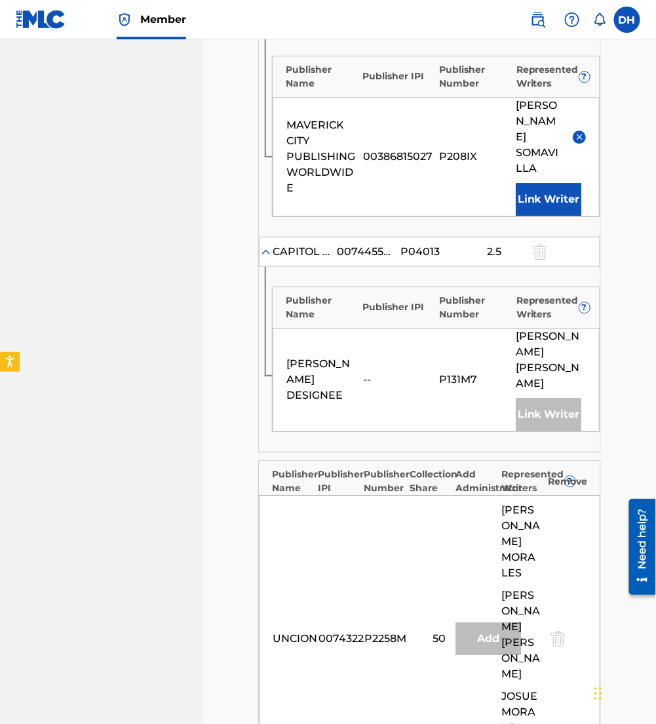
scroll to position [1461, 0]
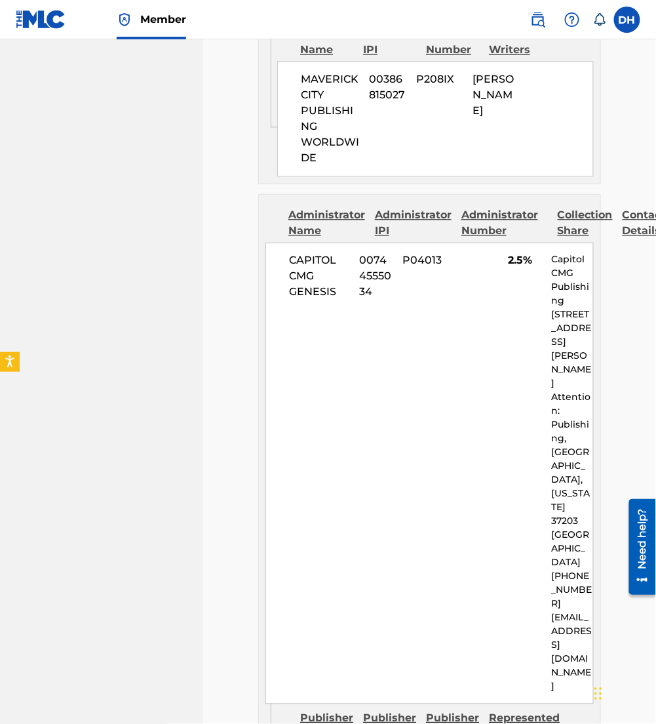
scroll to position [4328, 0]
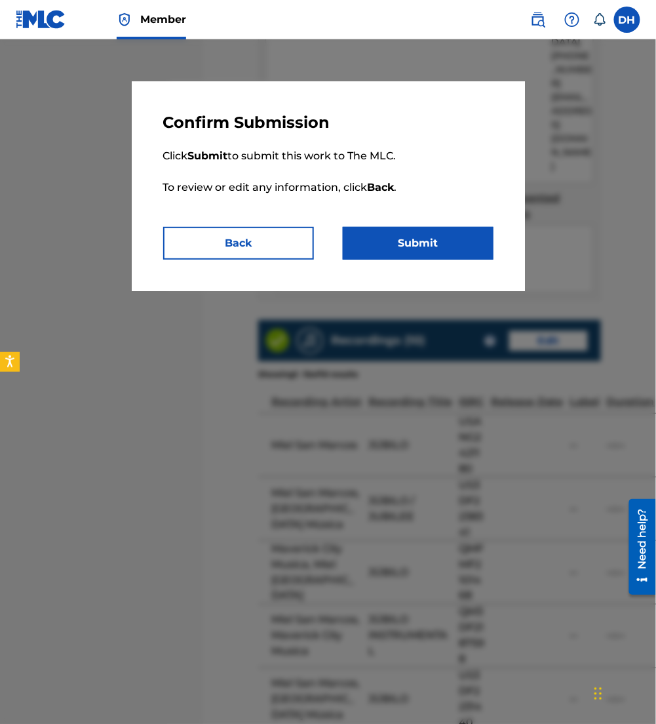
click at [431, 240] on button "Submit" at bounding box center [418, 243] width 151 height 33
